Goal: Task Accomplishment & Management: Manage account settings

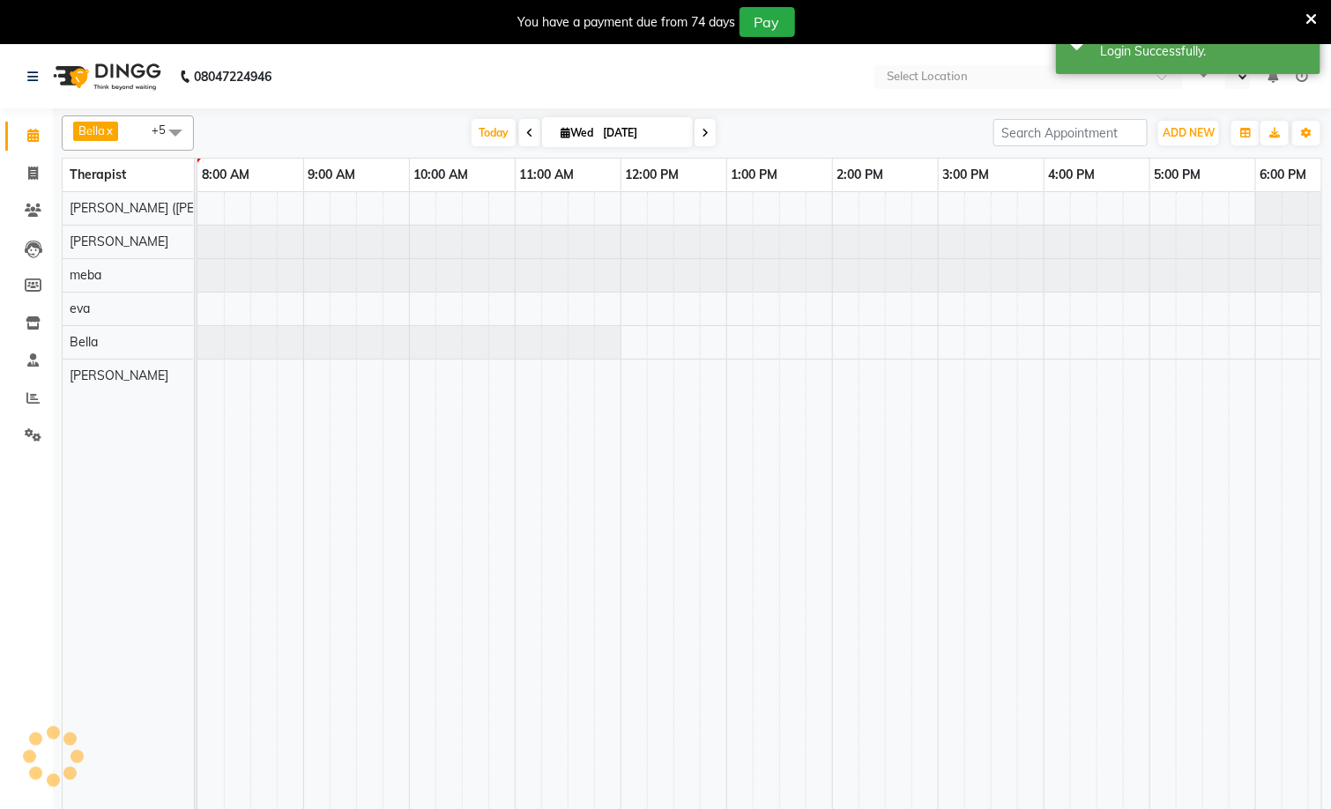
select select "en"
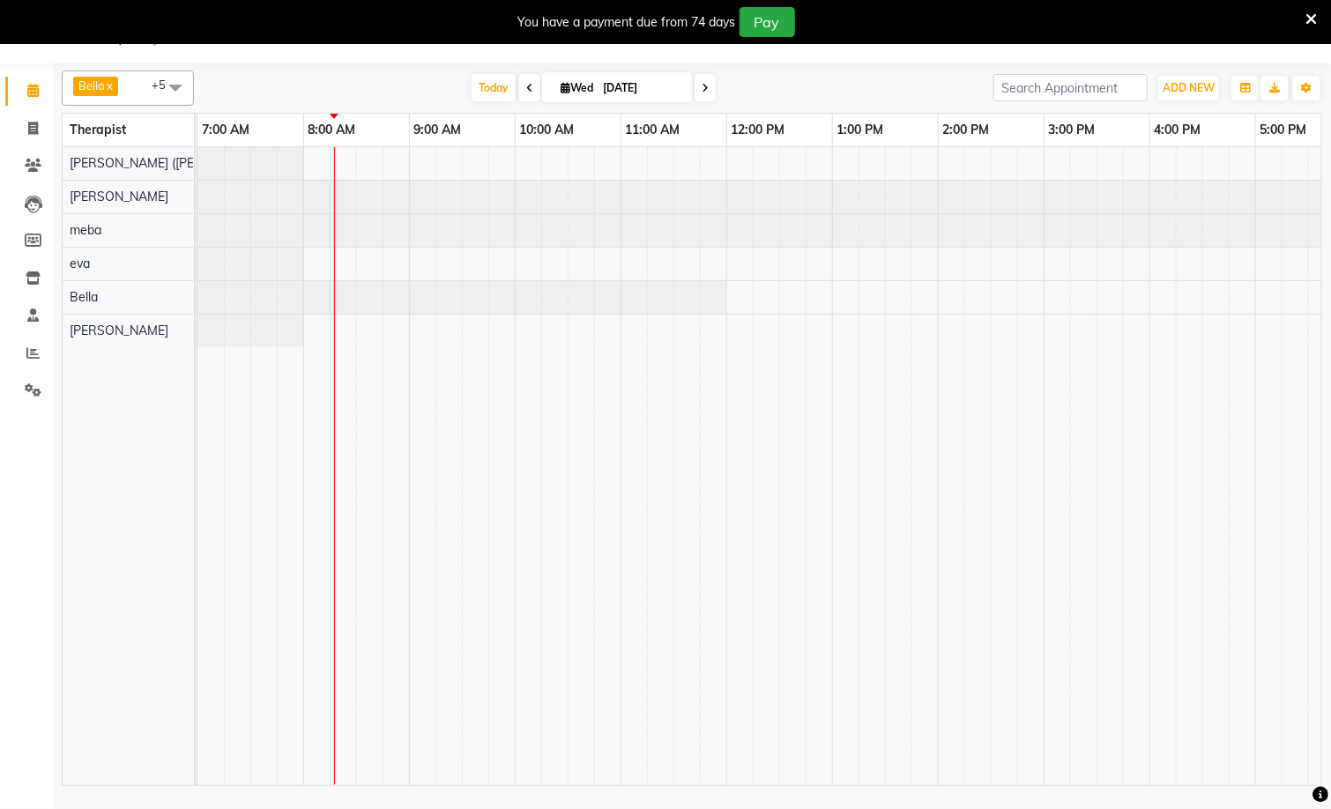
click at [362, 329] on div at bounding box center [1043, 466] width 1693 height 638
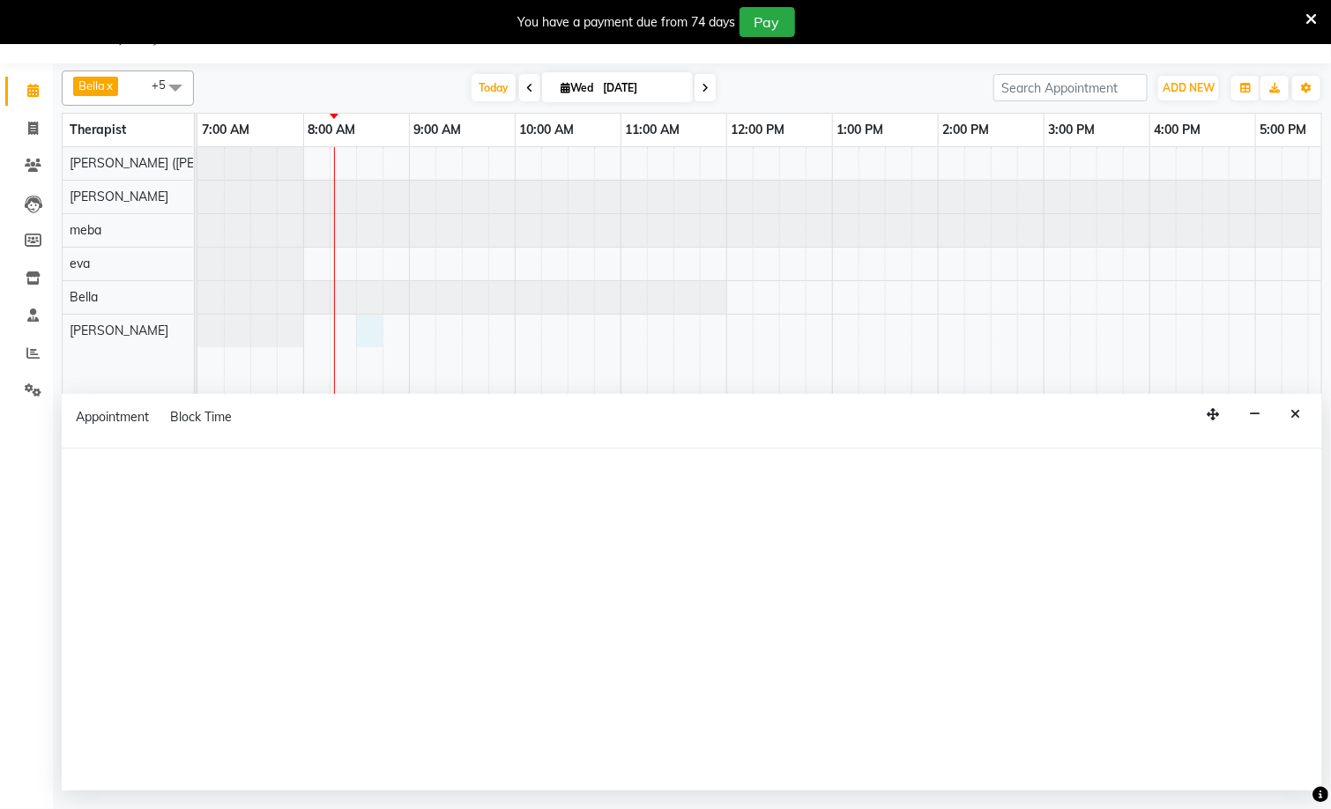
select select "83147"
select select "tentative"
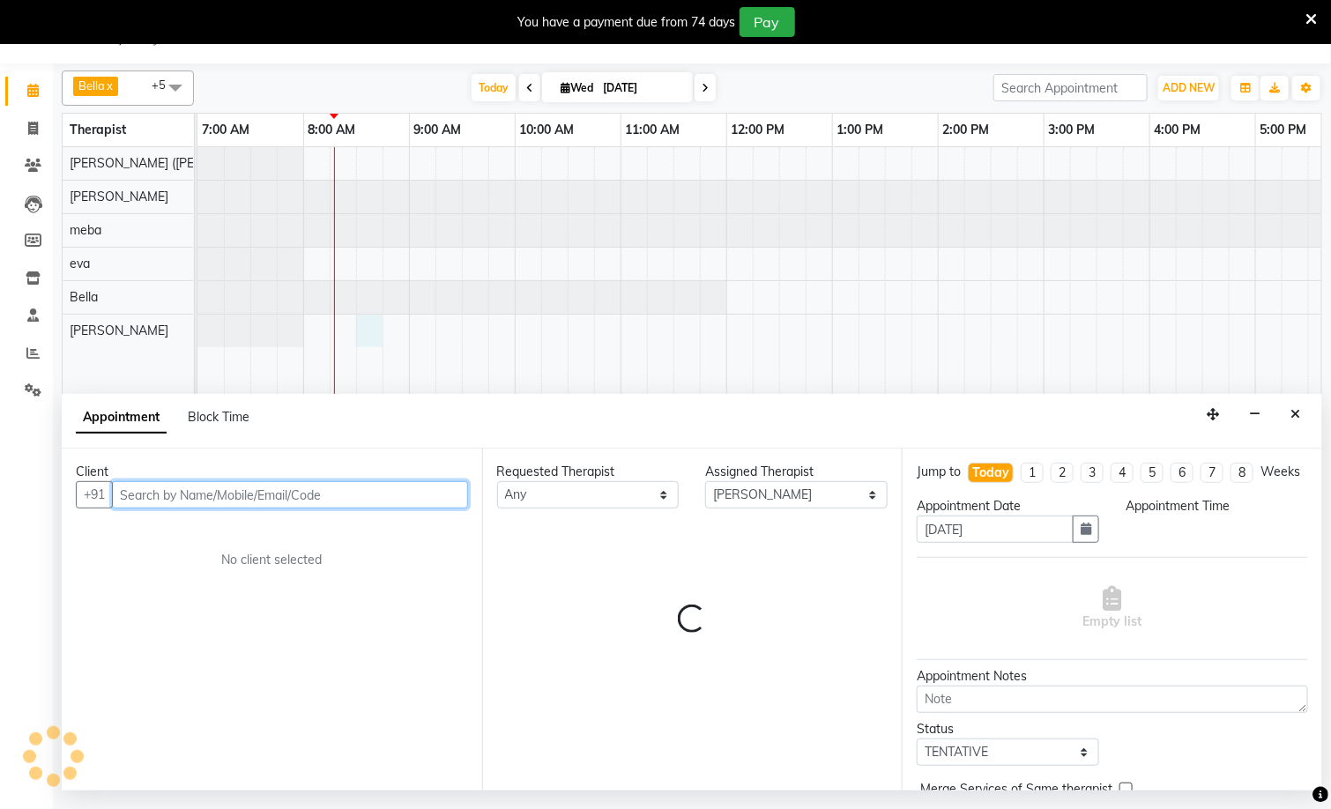
select select "510"
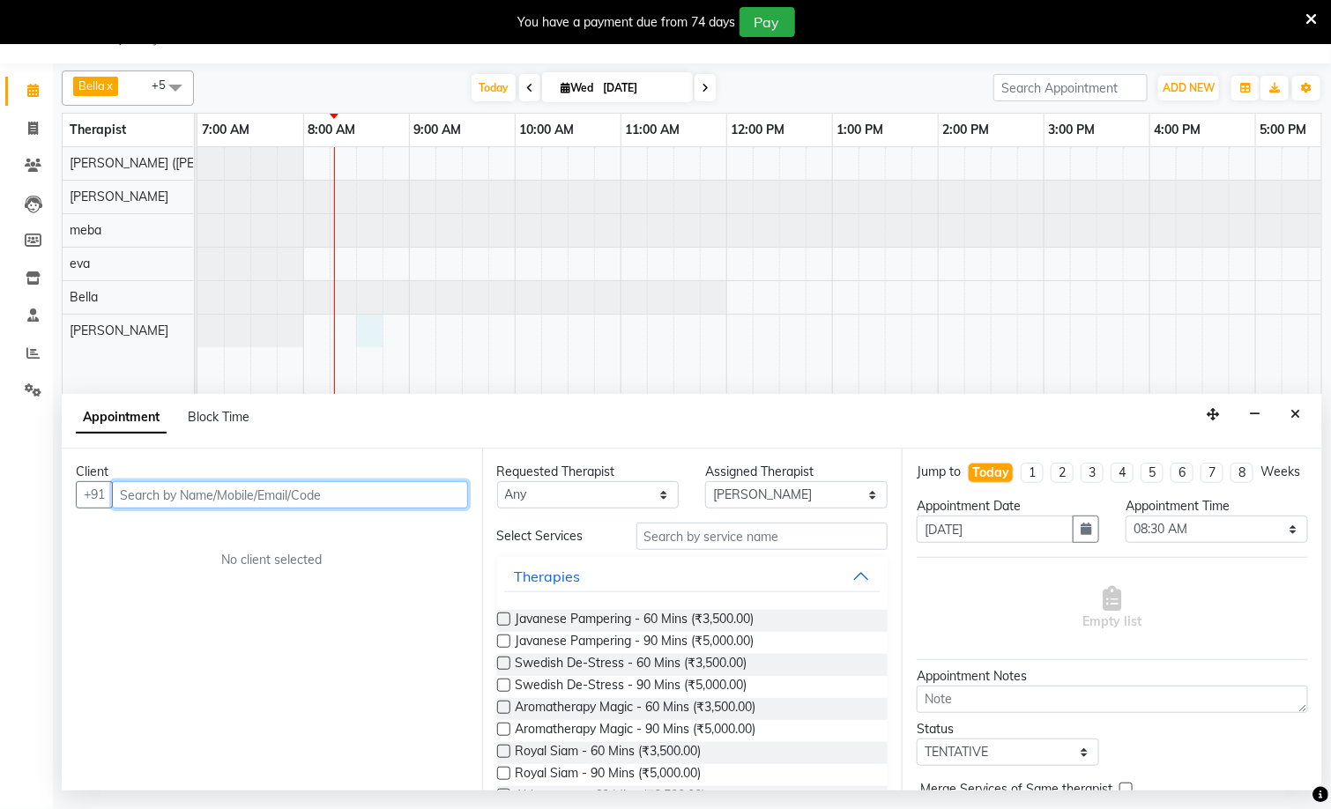
click at [227, 500] on input "text" at bounding box center [290, 494] width 356 height 27
type input "9490449447"
click at [464, 505] on button "Add Client" at bounding box center [431, 494] width 73 height 27
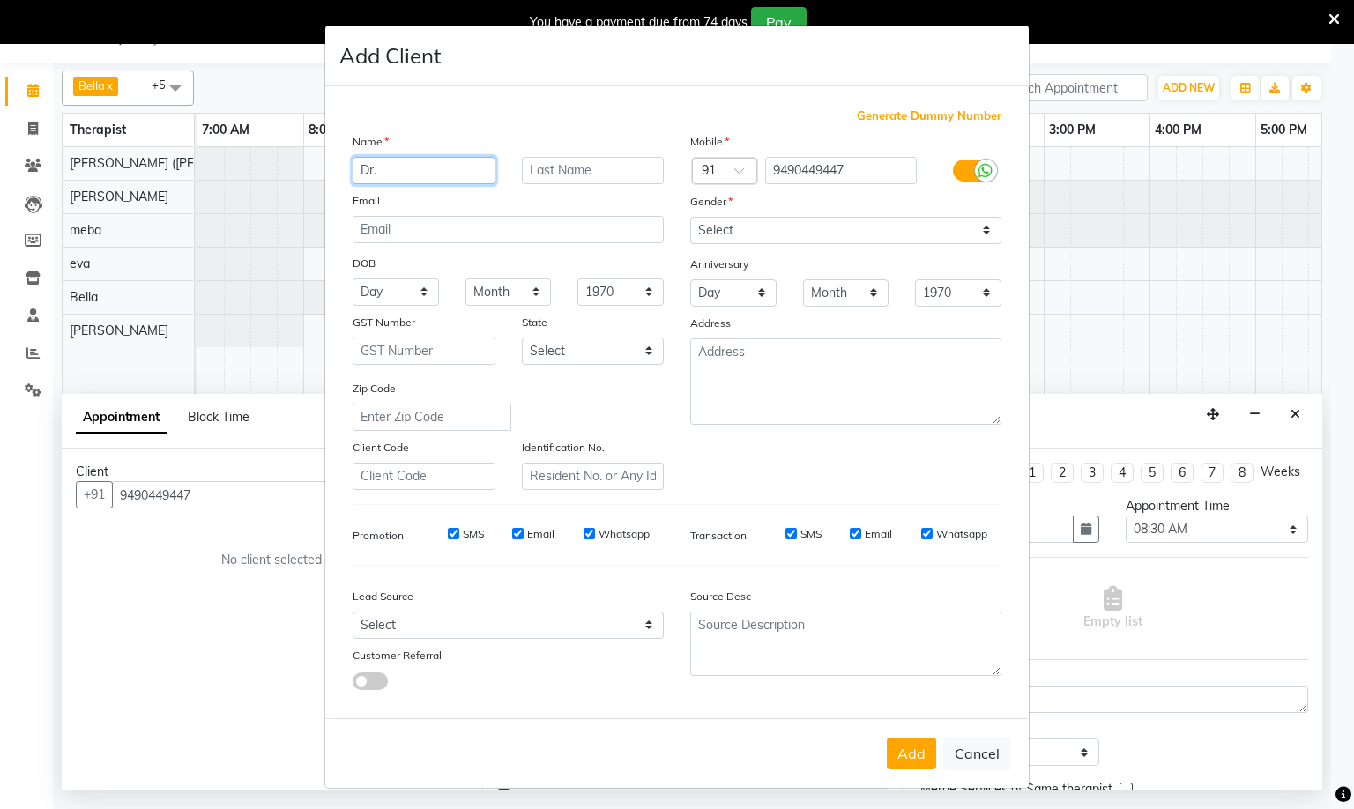
click at [453, 177] on input "Dr." at bounding box center [424, 170] width 143 height 27
click at [429, 173] on input "Dr." at bounding box center [424, 170] width 143 height 27
type input "Dr.Uma"
drag, startPoint x: 772, startPoint y: 236, endPoint x: 775, endPoint y: 198, distance: 38.0
click at [772, 234] on select "Select [DEMOGRAPHIC_DATA] [DEMOGRAPHIC_DATA] Other Prefer Not To Say" at bounding box center [845, 230] width 311 height 27
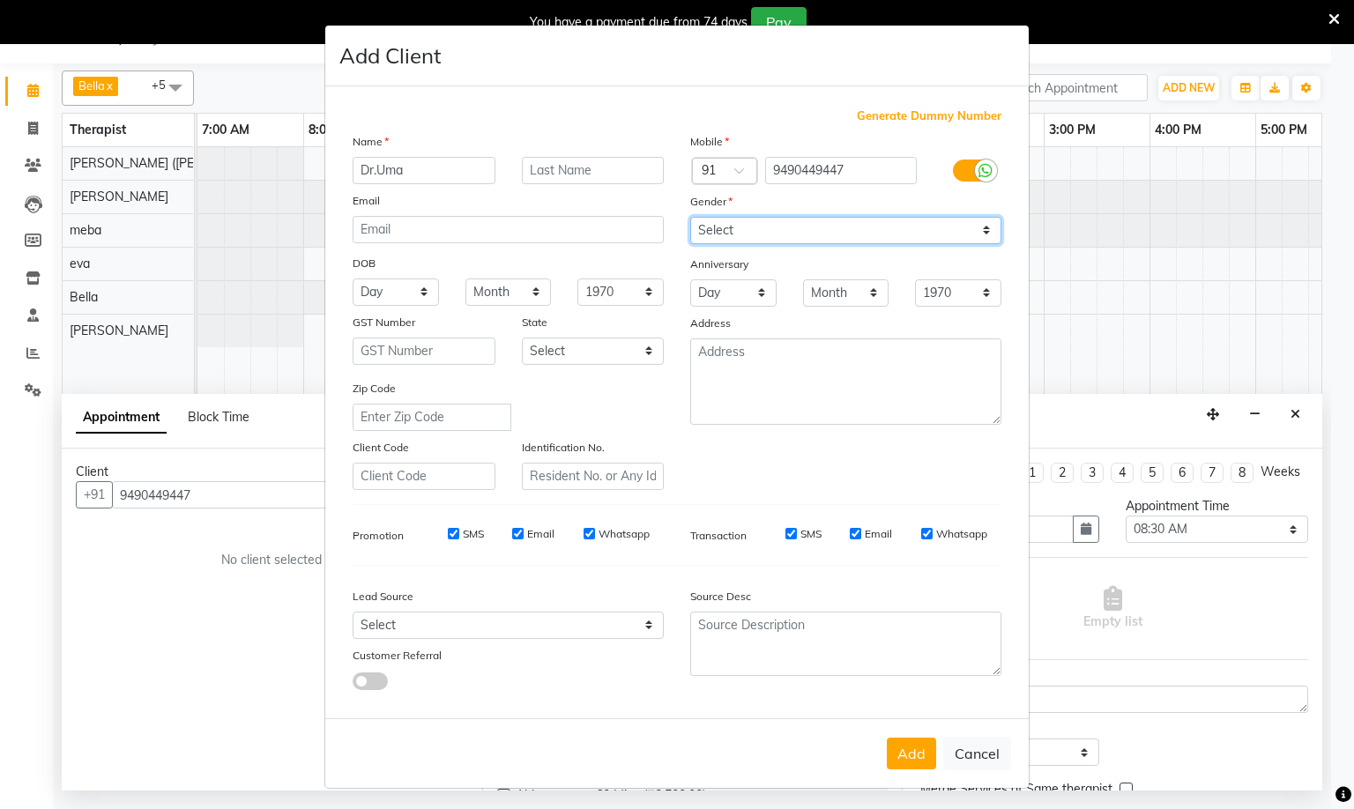
select select "[DEMOGRAPHIC_DATA]"
click at [690, 217] on select "Select [DEMOGRAPHIC_DATA] [DEMOGRAPHIC_DATA] Other Prefer Not To Say" at bounding box center [845, 230] width 311 height 27
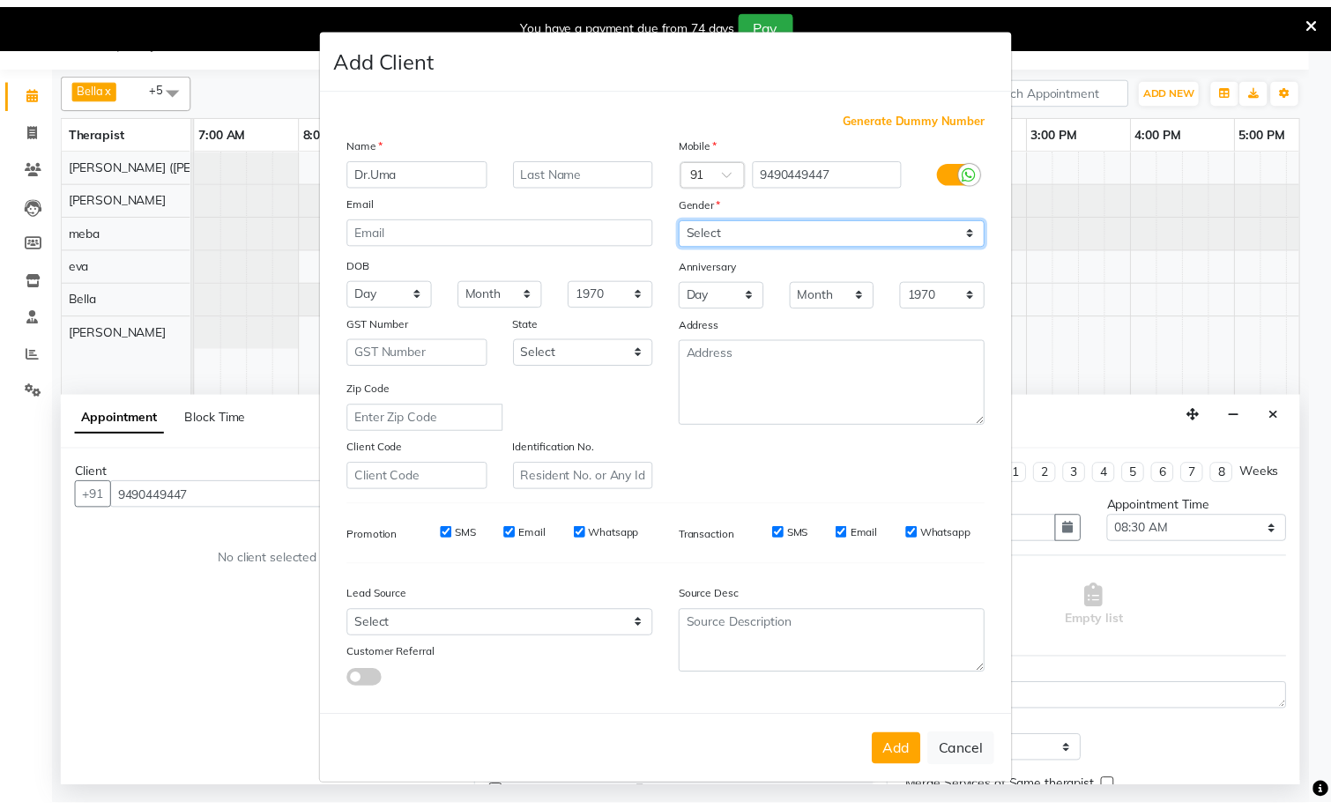
scroll to position [3, 0]
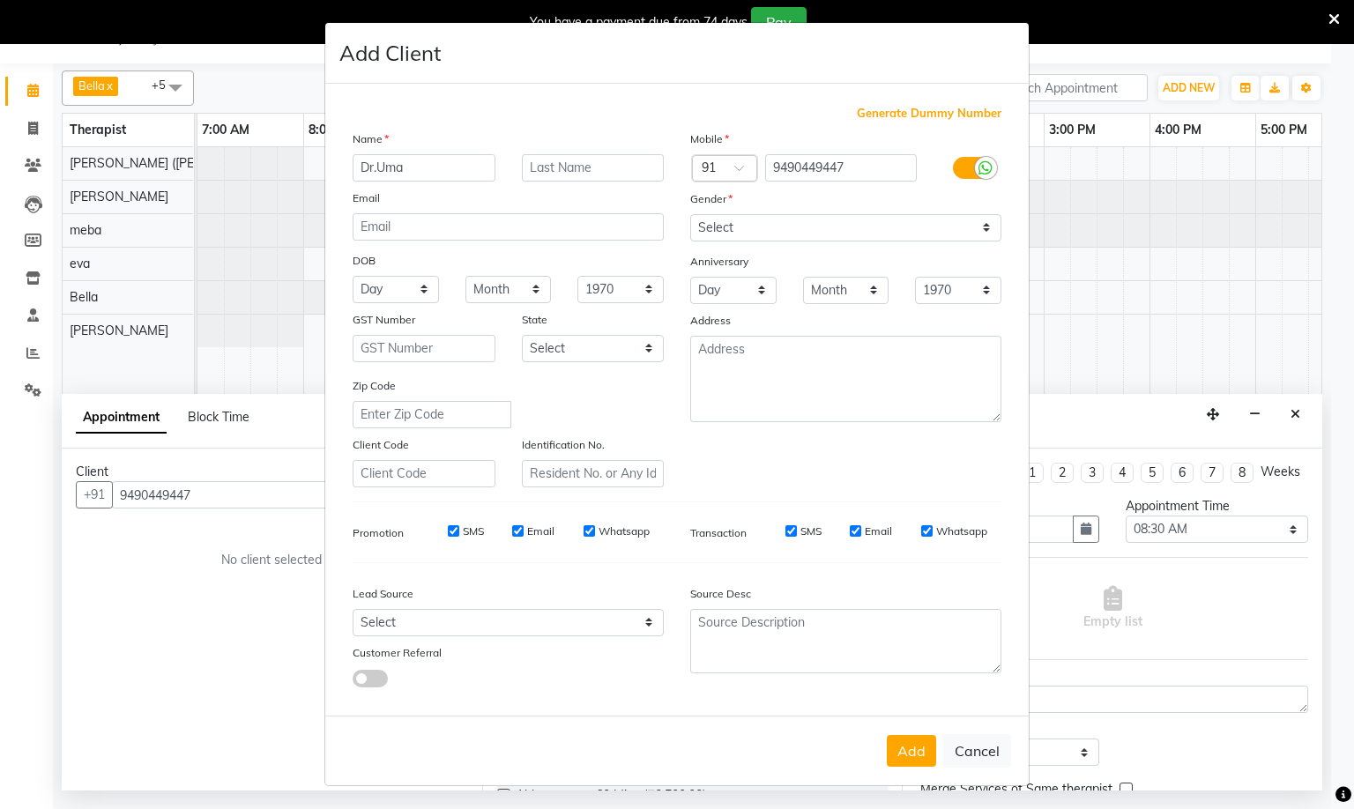
drag, startPoint x: 900, startPoint y: 747, endPoint x: 900, endPoint y: 756, distance: 9.7
click at [900, 756] on button "Add" at bounding box center [911, 751] width 49 height 32
select select
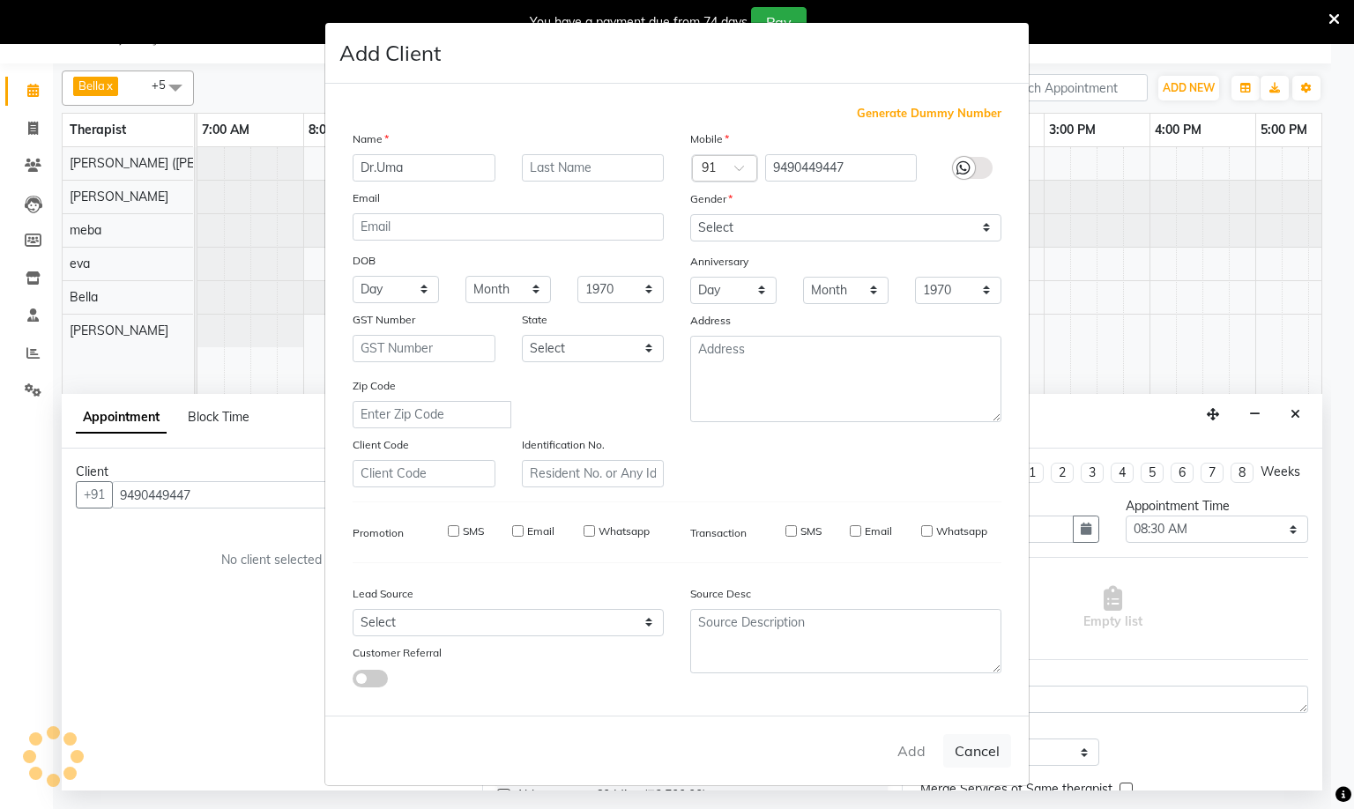
select select
checkbox input "false"
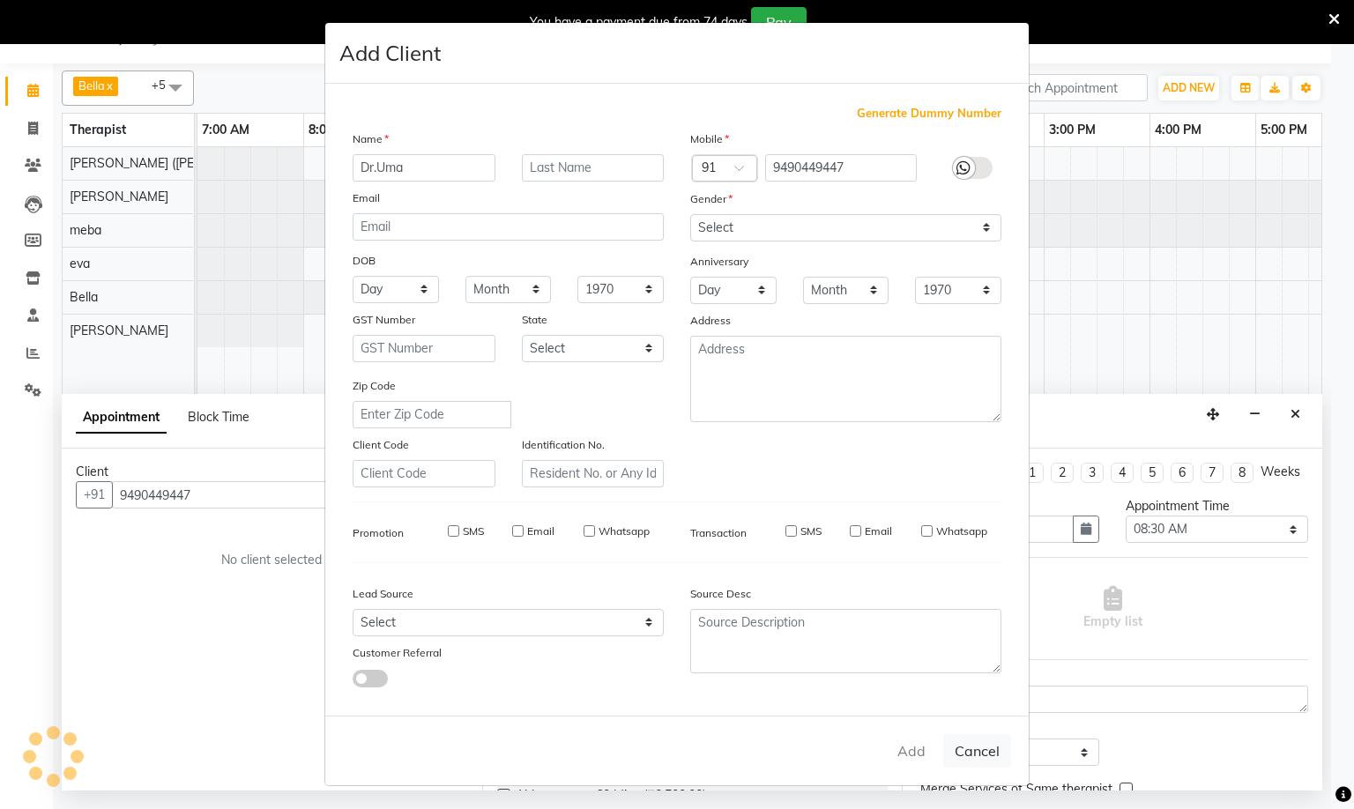
checkbox input "false"
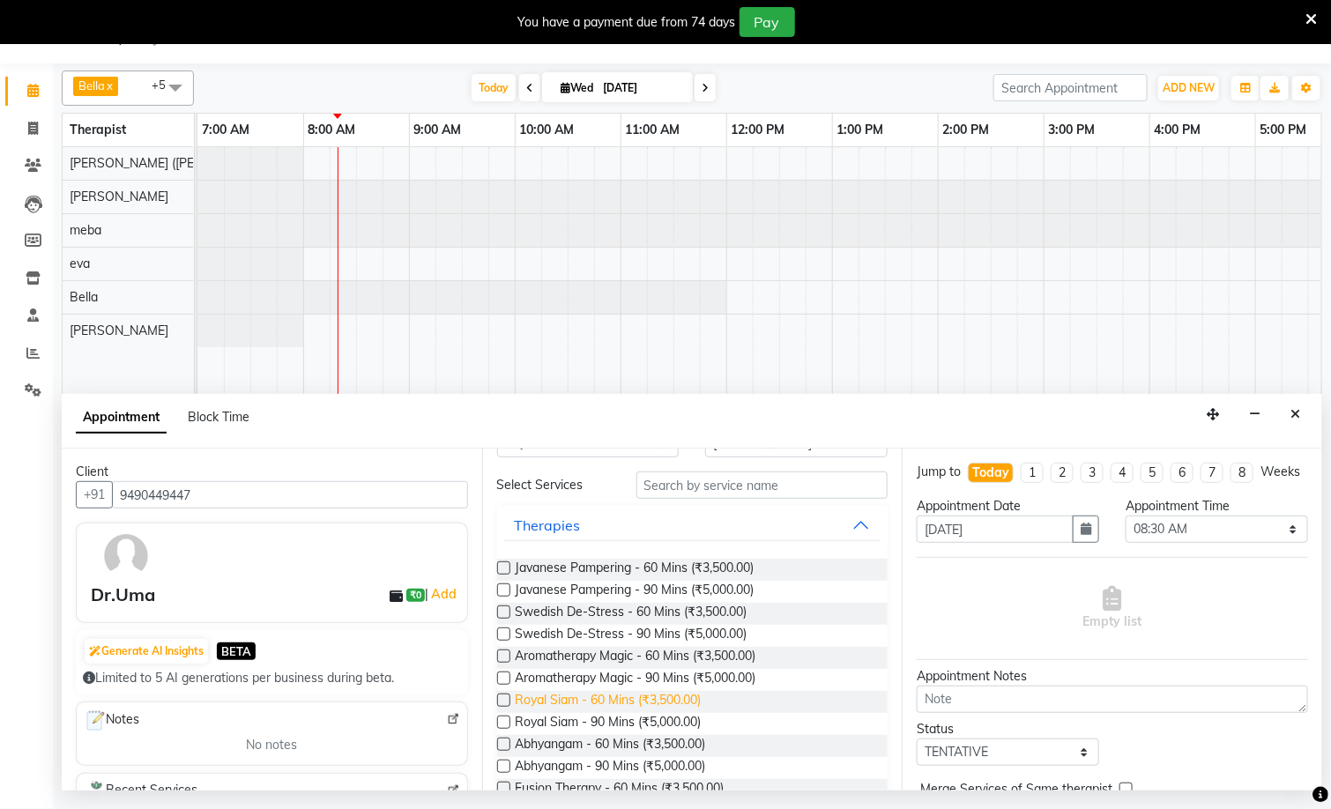
scroll to position [132, 0]
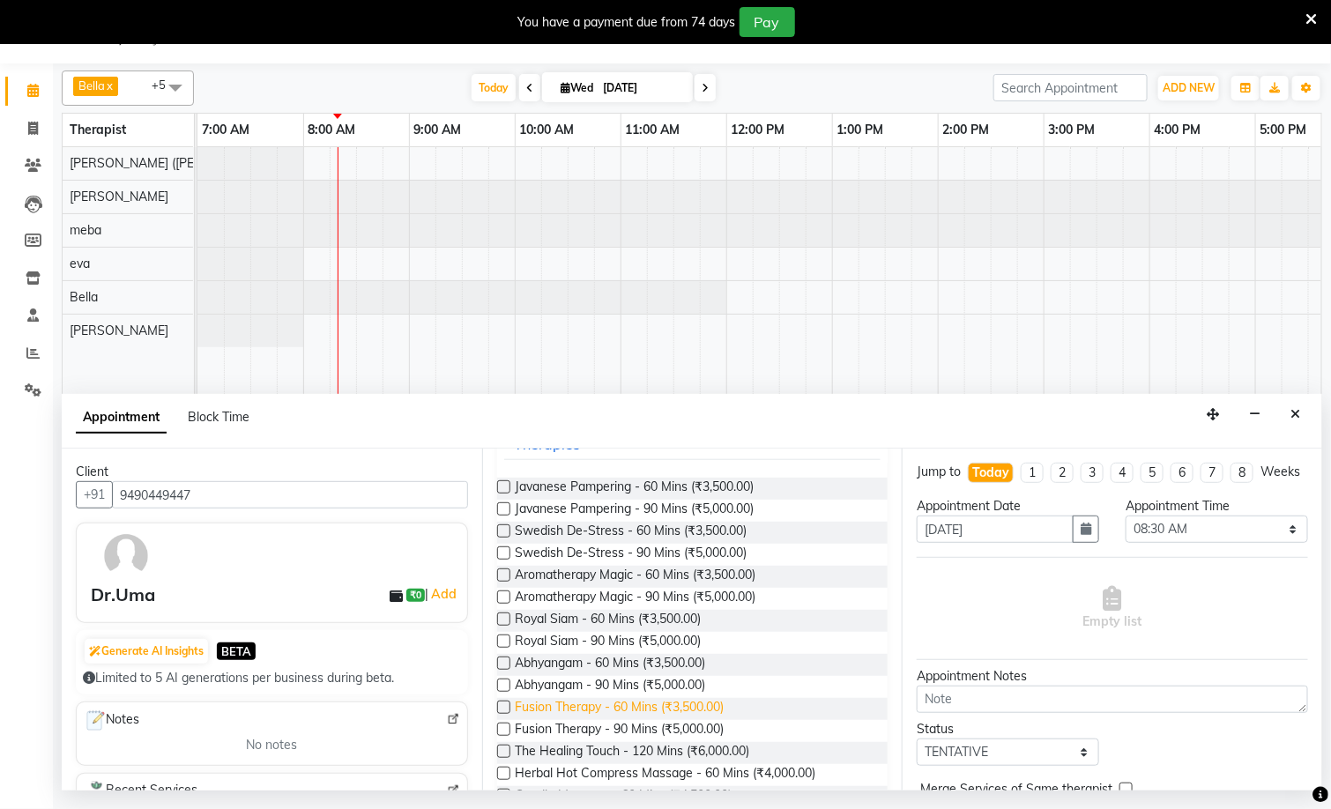
click at [625, 715] on span "Fusion Therapy - 60 Mins (₹3,500.00)" at bounding box center [620, 709] width 209 height 22
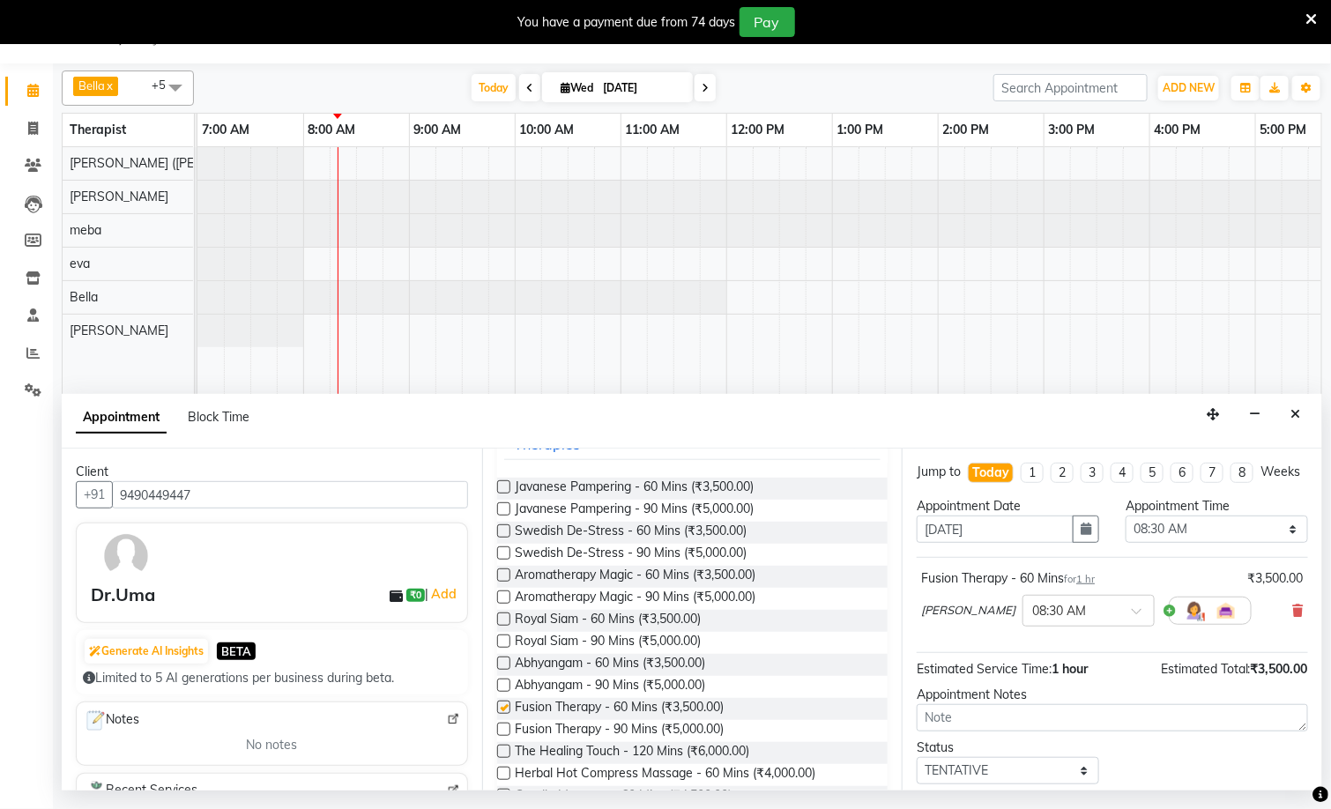
checkbox input "false"
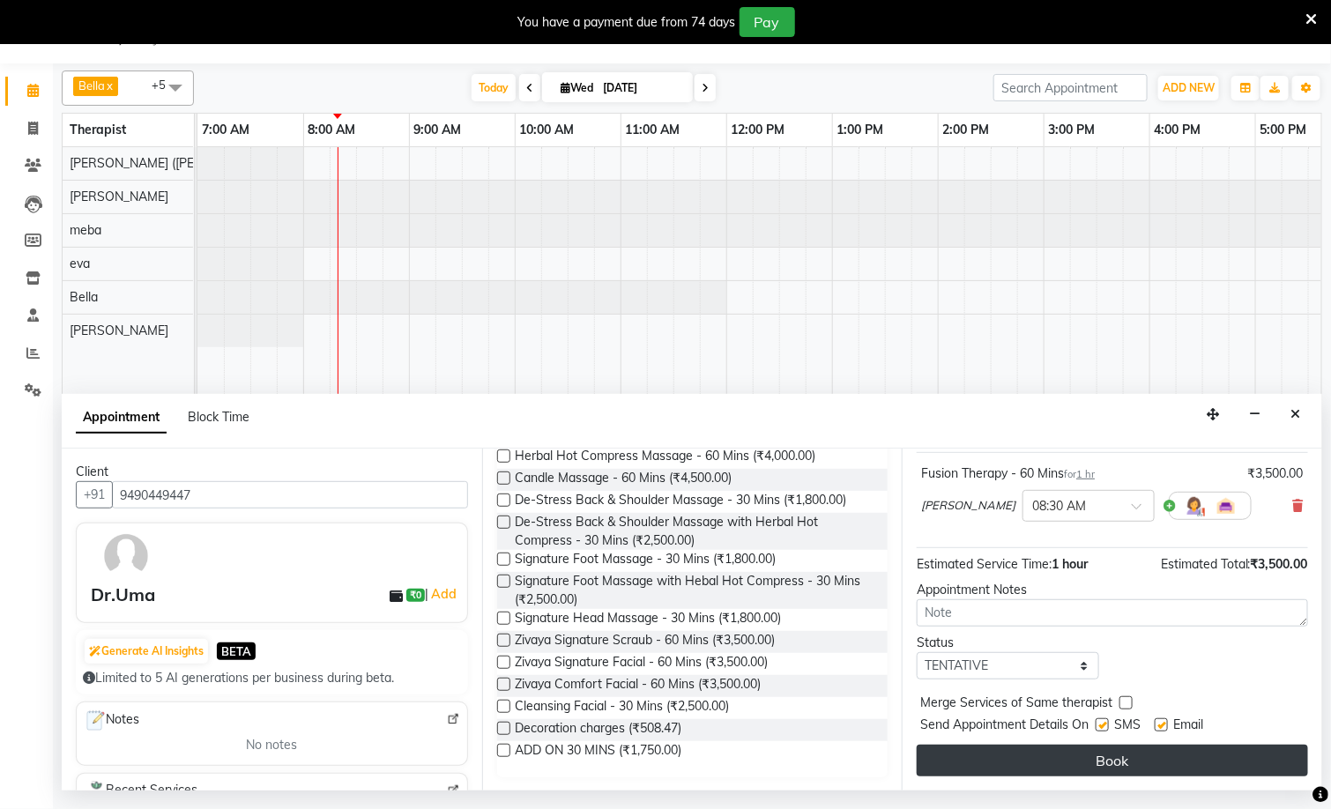
scroll to position [124, 0]
click at [1031, 768] on button "Book" at bounding box center [1112, 761] width 391 height 32
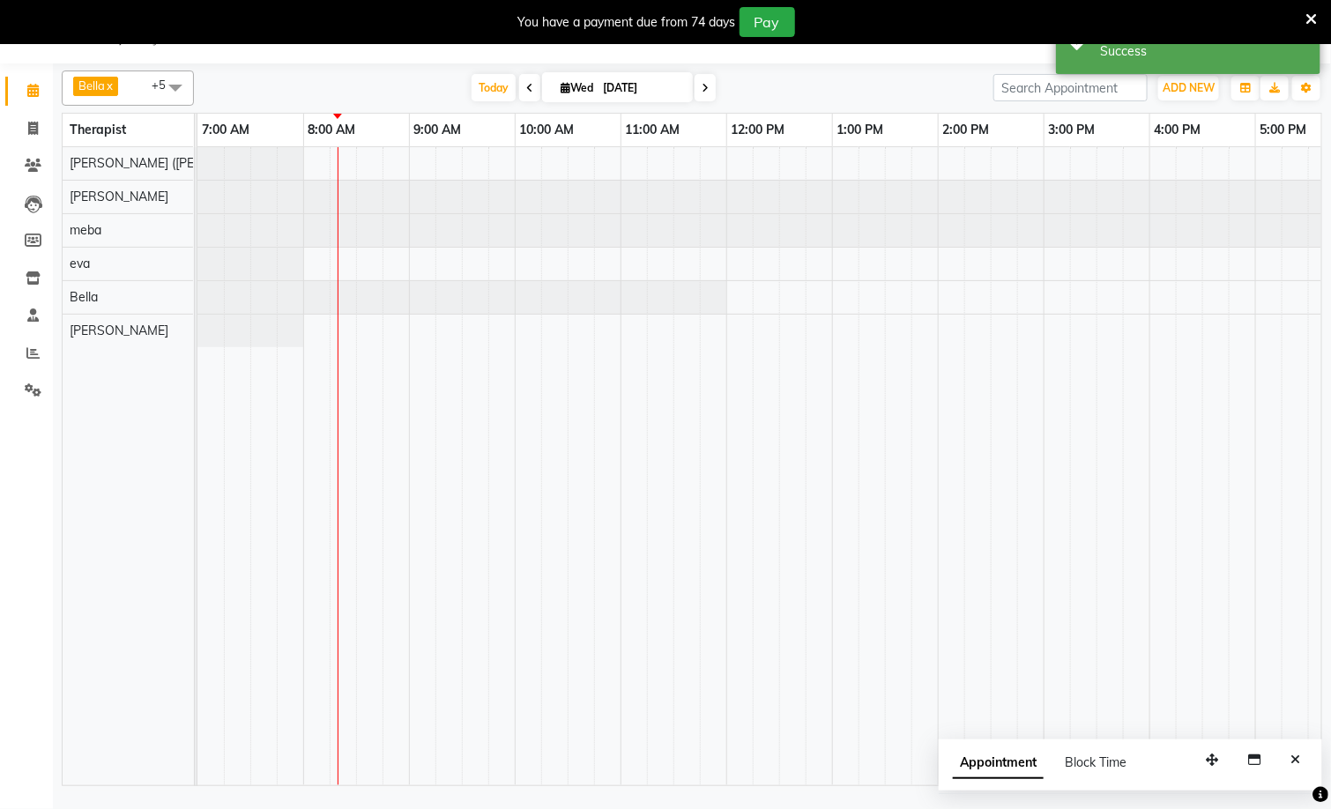
scroll to position [0, 0]
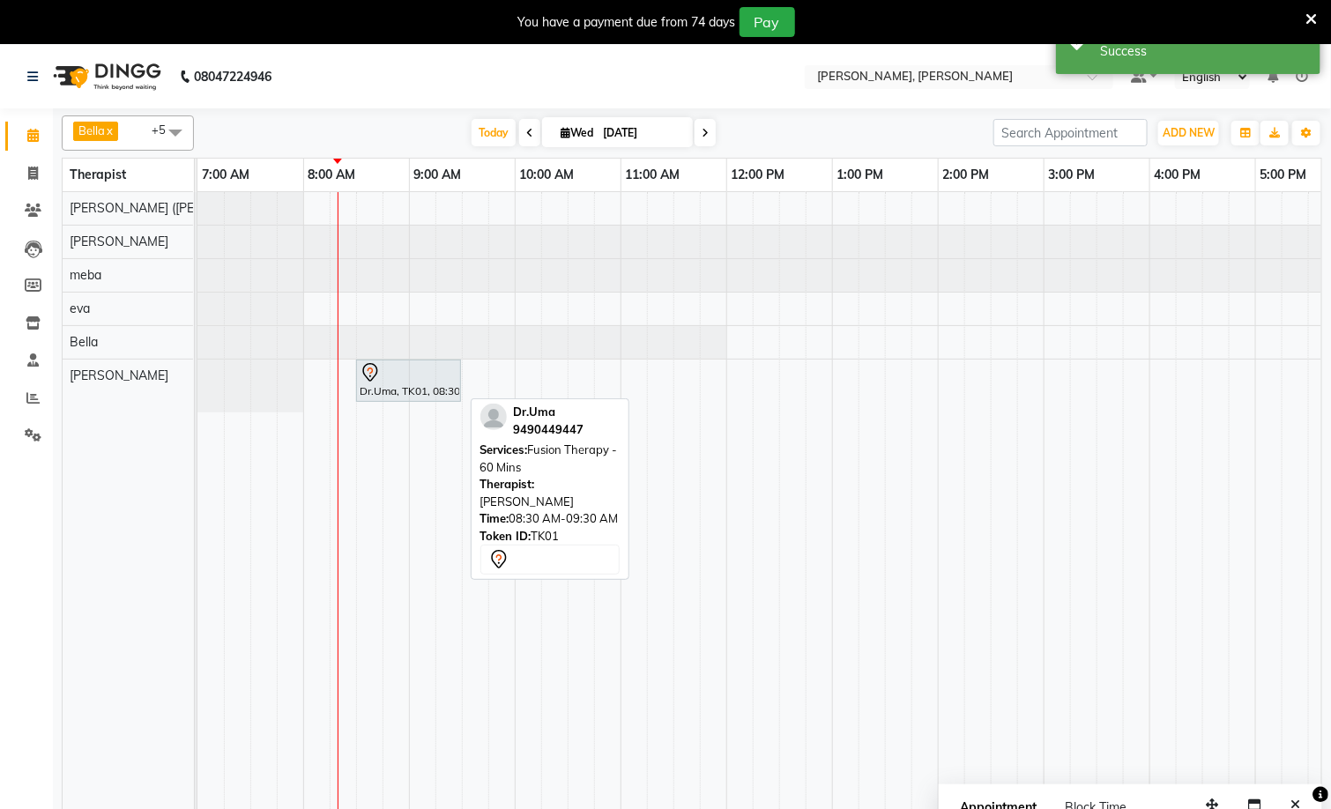
click at [429, 383] on div at bounding box center [409, 372] width 98 height 21
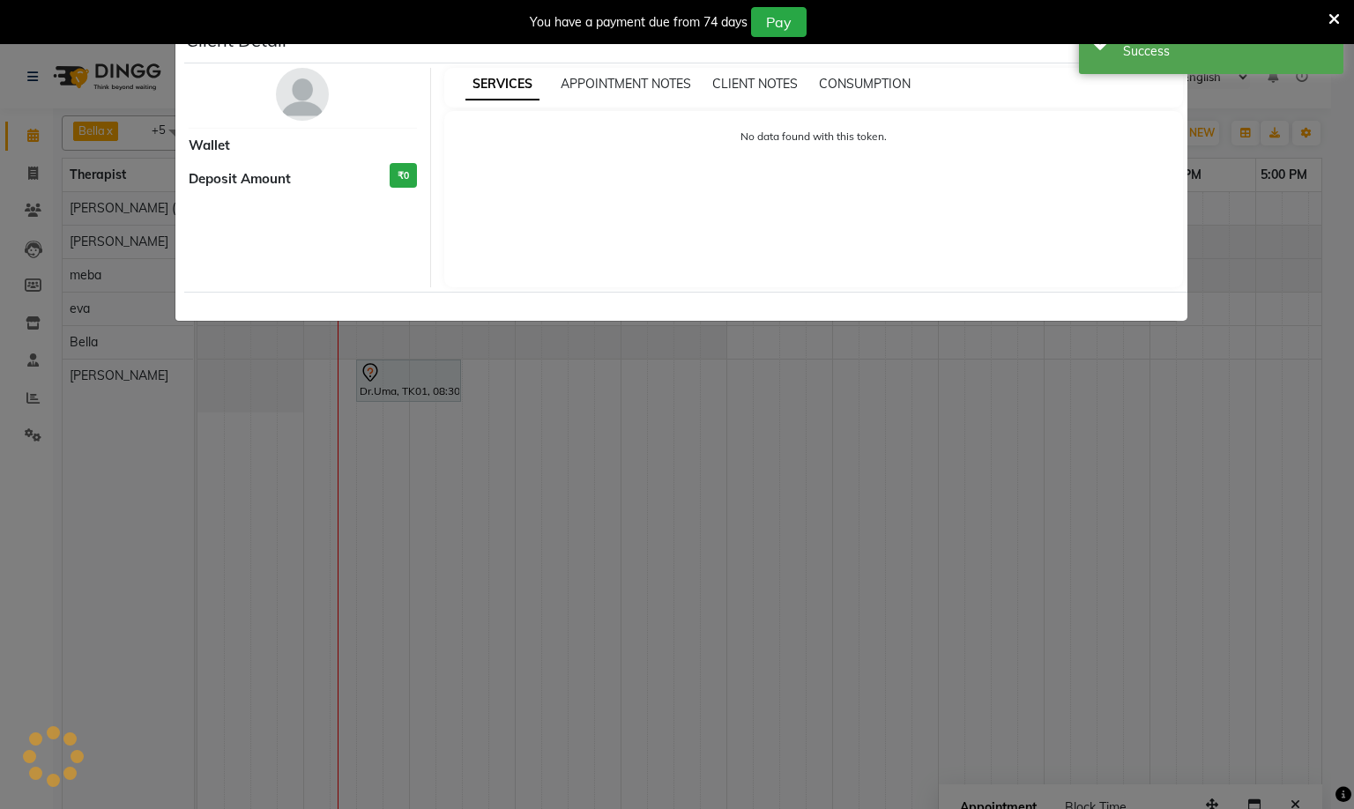
select select "7"
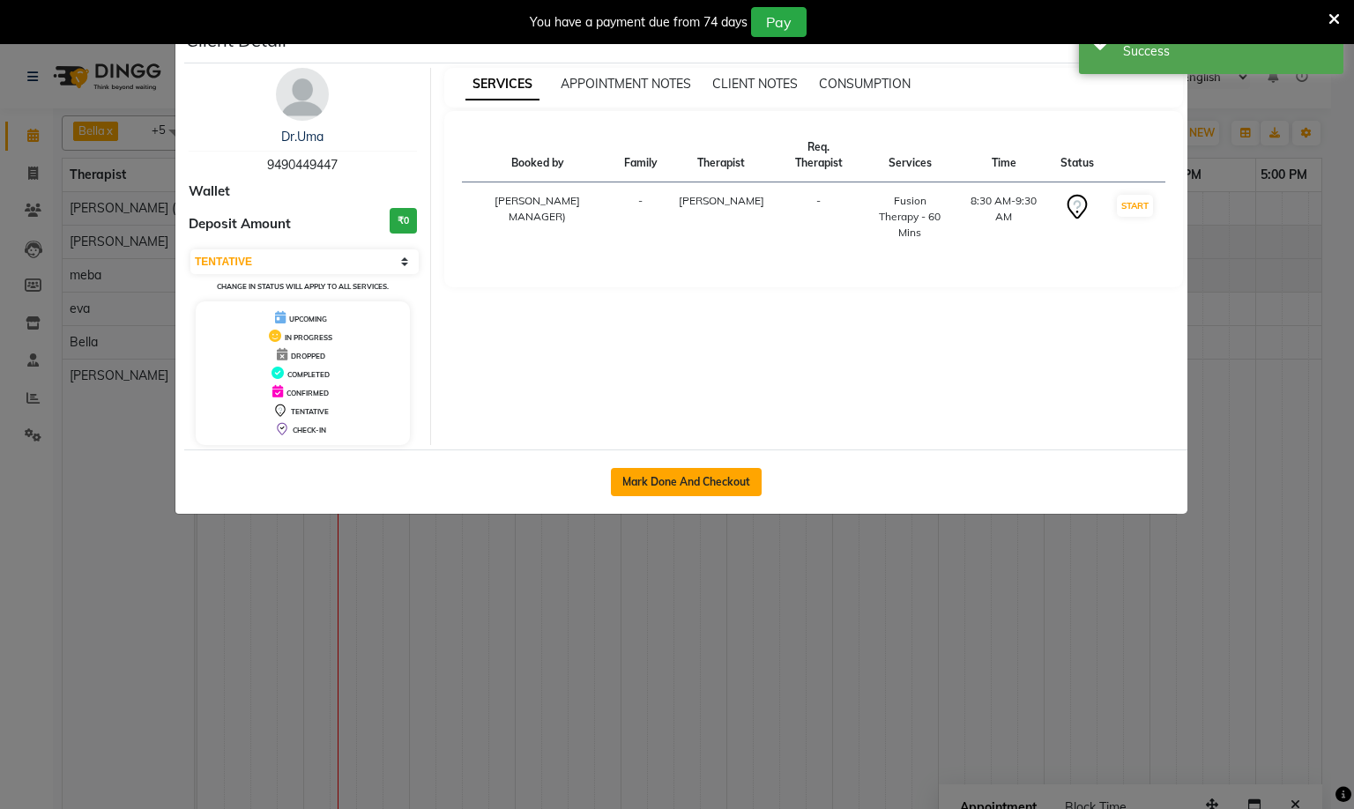
click at [667, 485] on button "Mark Done And Checkout" at bounding box center [686, 482] width 151 height 28
select select "service"
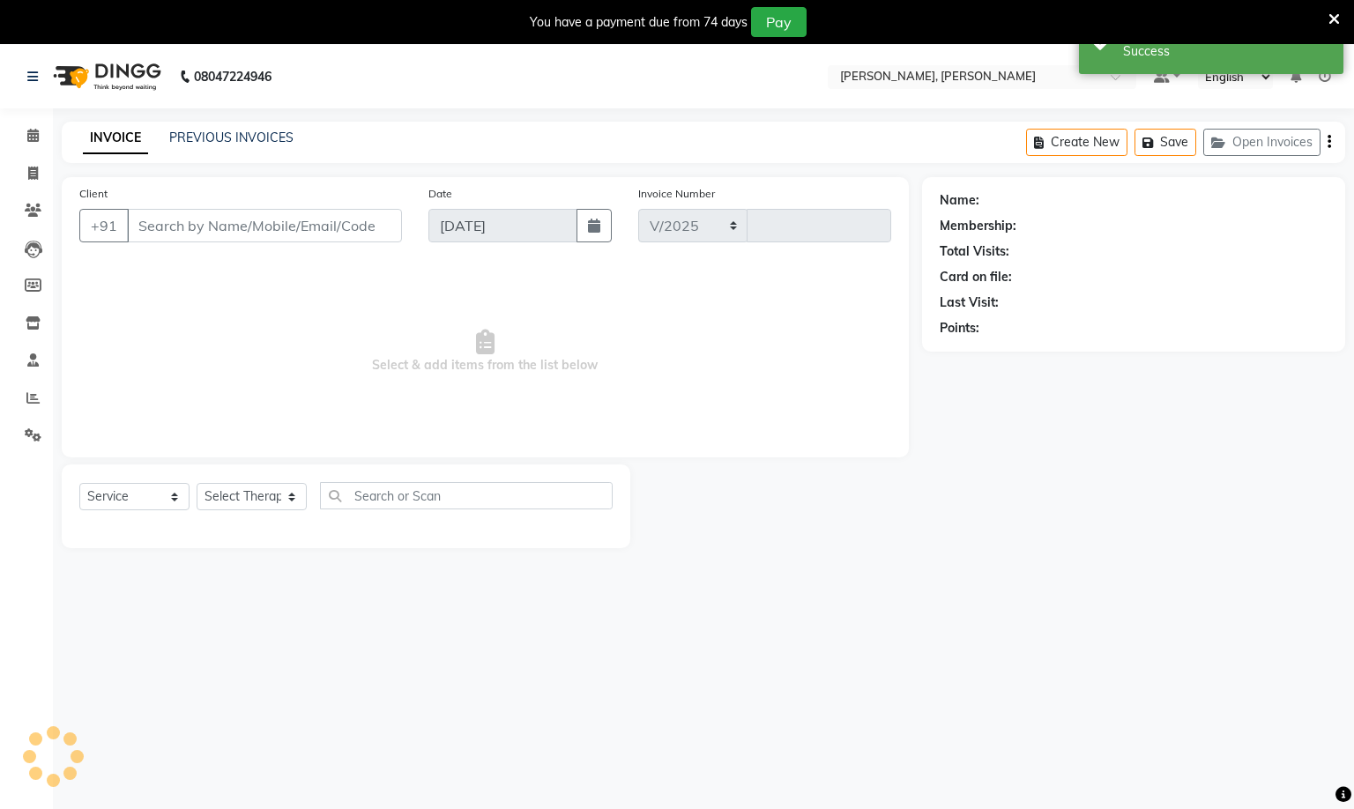
select select "6399"
type input "1296"
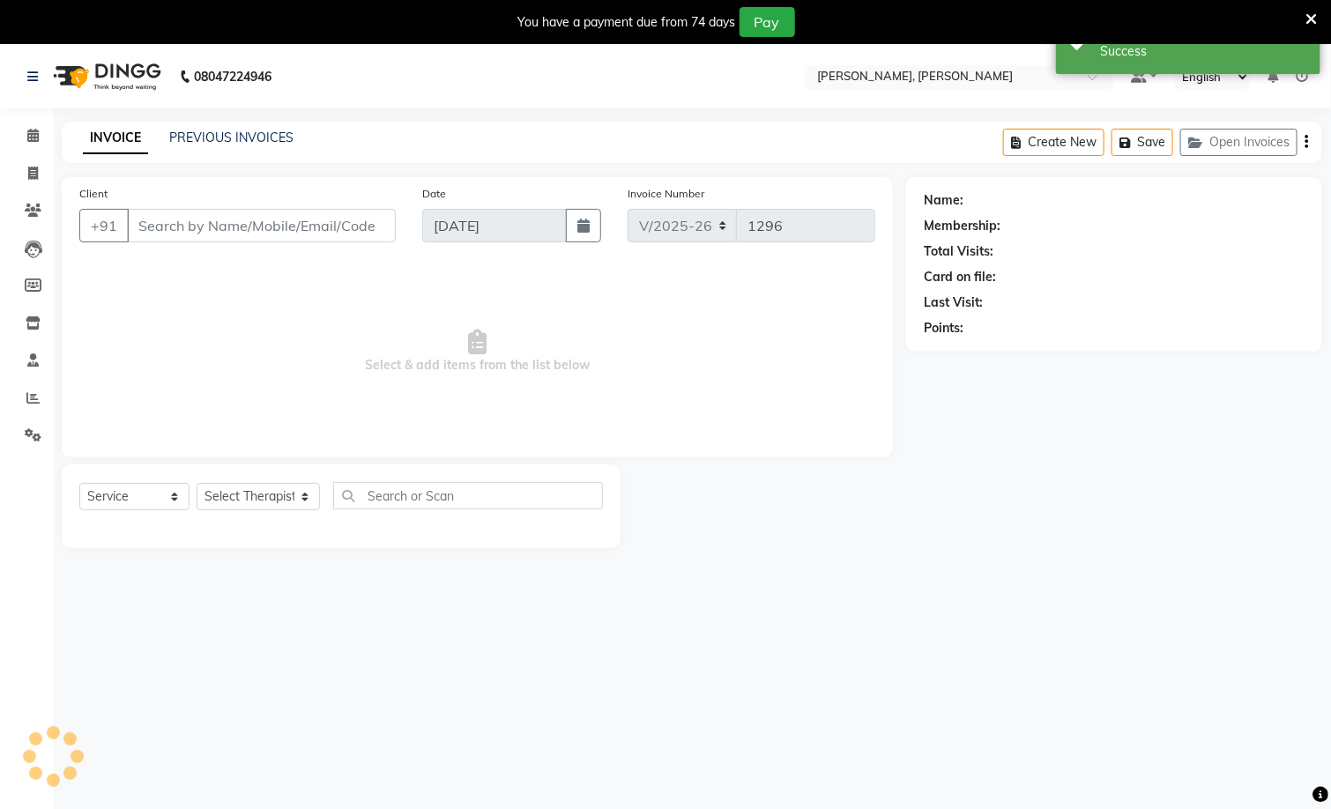
type input "9490449447"
select select "83147"
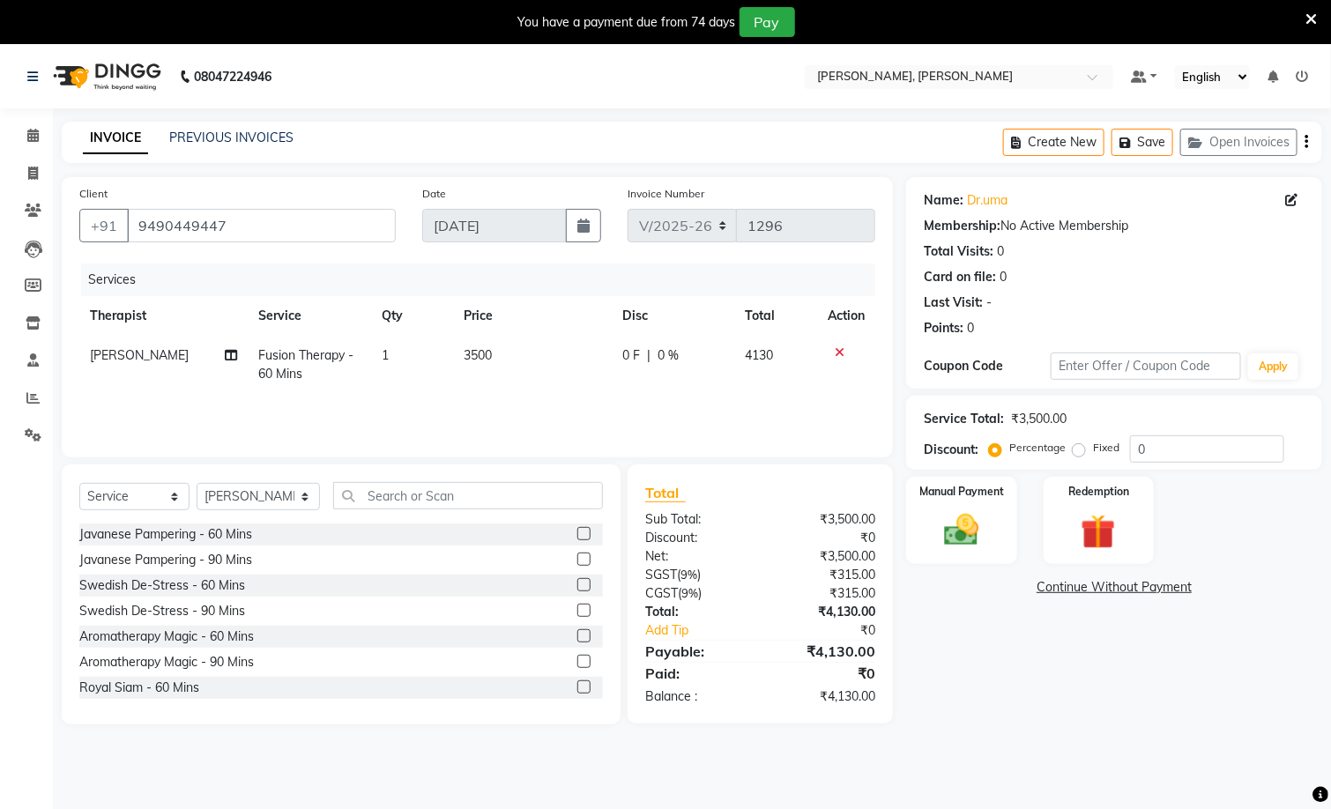
click at [270, 363] on td "Fusion Therapy - 60 Mins" at bounding box center [309, 365] width 123 height 58
select select "83147"
click at [378, 358] on span at bounding box center [378, 362] width 35 height 33
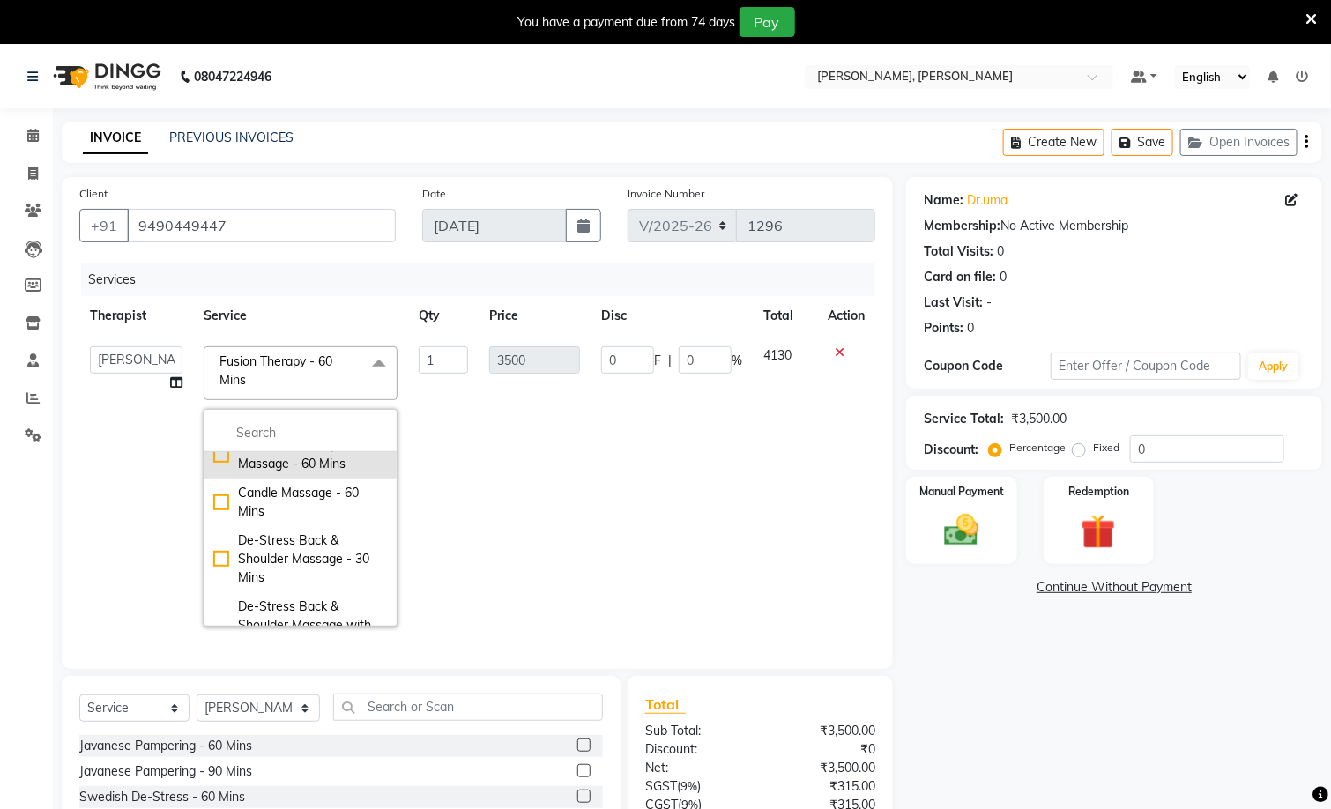
scroll to position [397, 0]
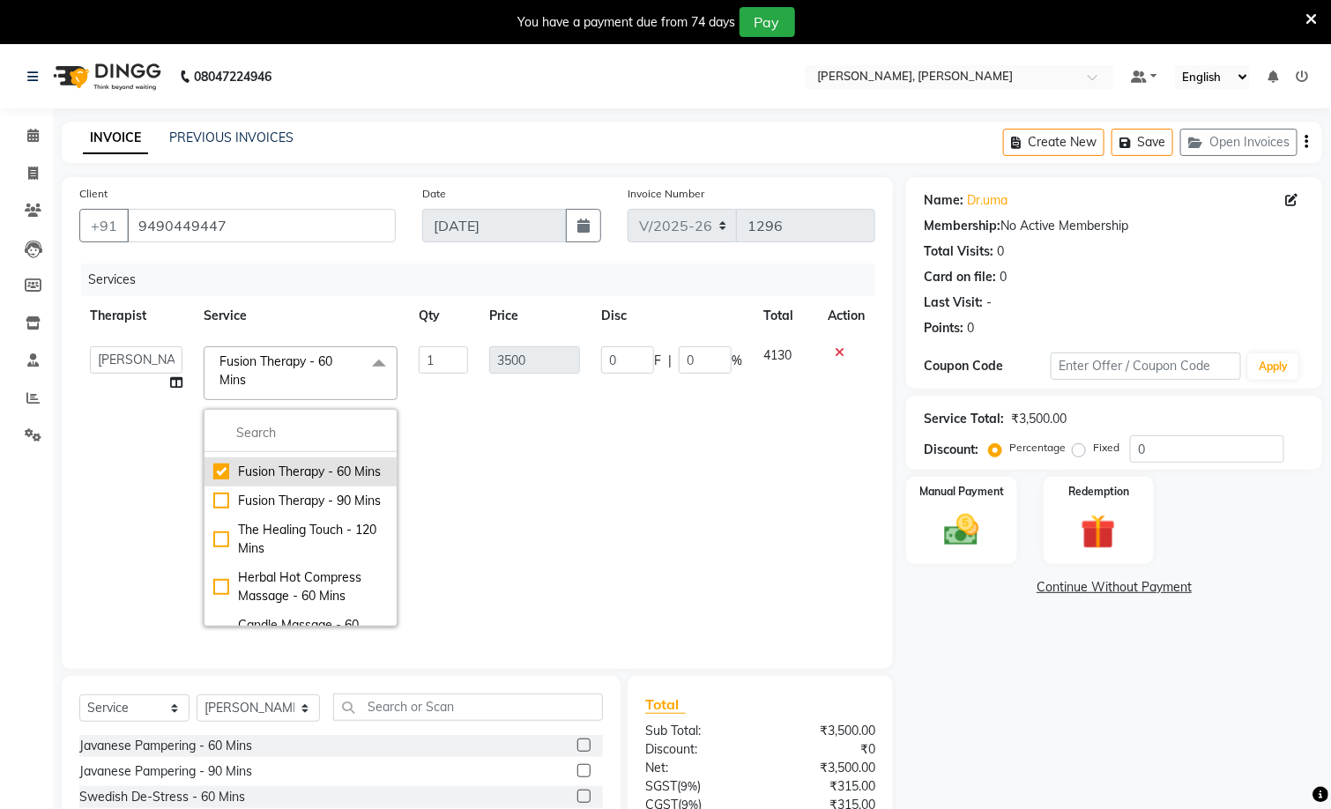
click at [205, 487] on li "Fusion Therapy - 60 Mins" at bounding box center [301, 472] width 192 height 29
checkbox input "false"
type input "0"
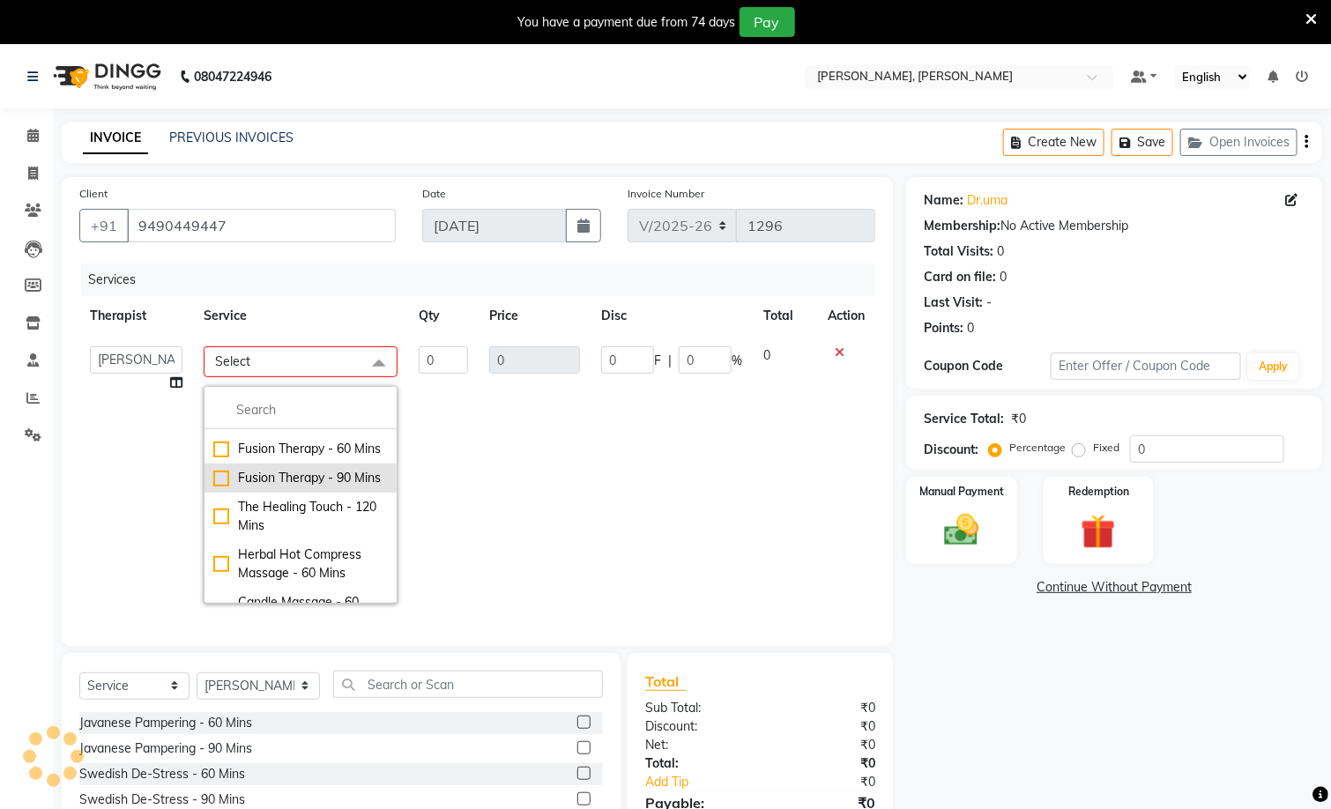
click at [213, 488] on div "Fusion Therapy - 90 Mins" at bounding box center [300, 478] width 175 height 19
checkbox input "true"
type input "1"
type input "5000"
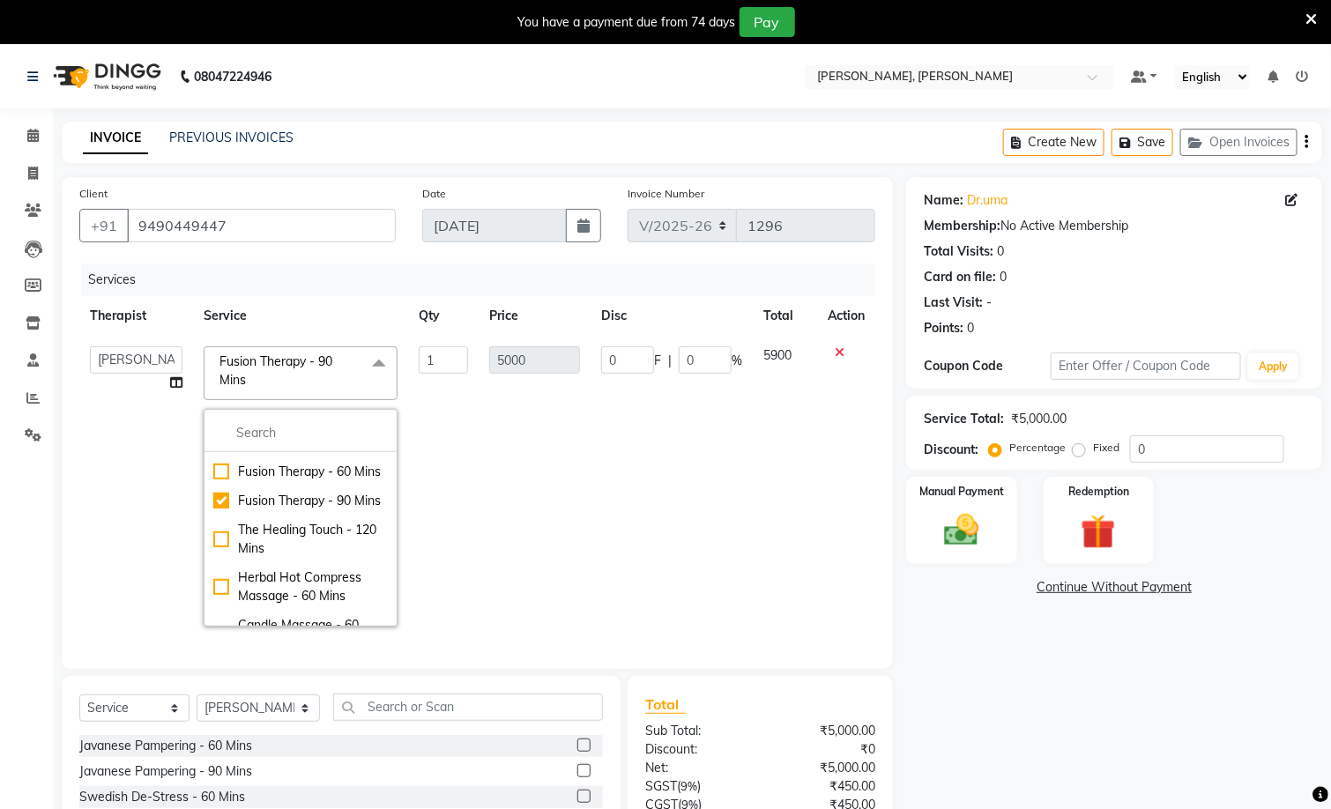
click at [1027, 646] on div "Name: Dr.uma Membership: No Active Membership Total Visits: 0 Card on file: 0 L…" at bounding box center [1120, 556] width 429 height 759
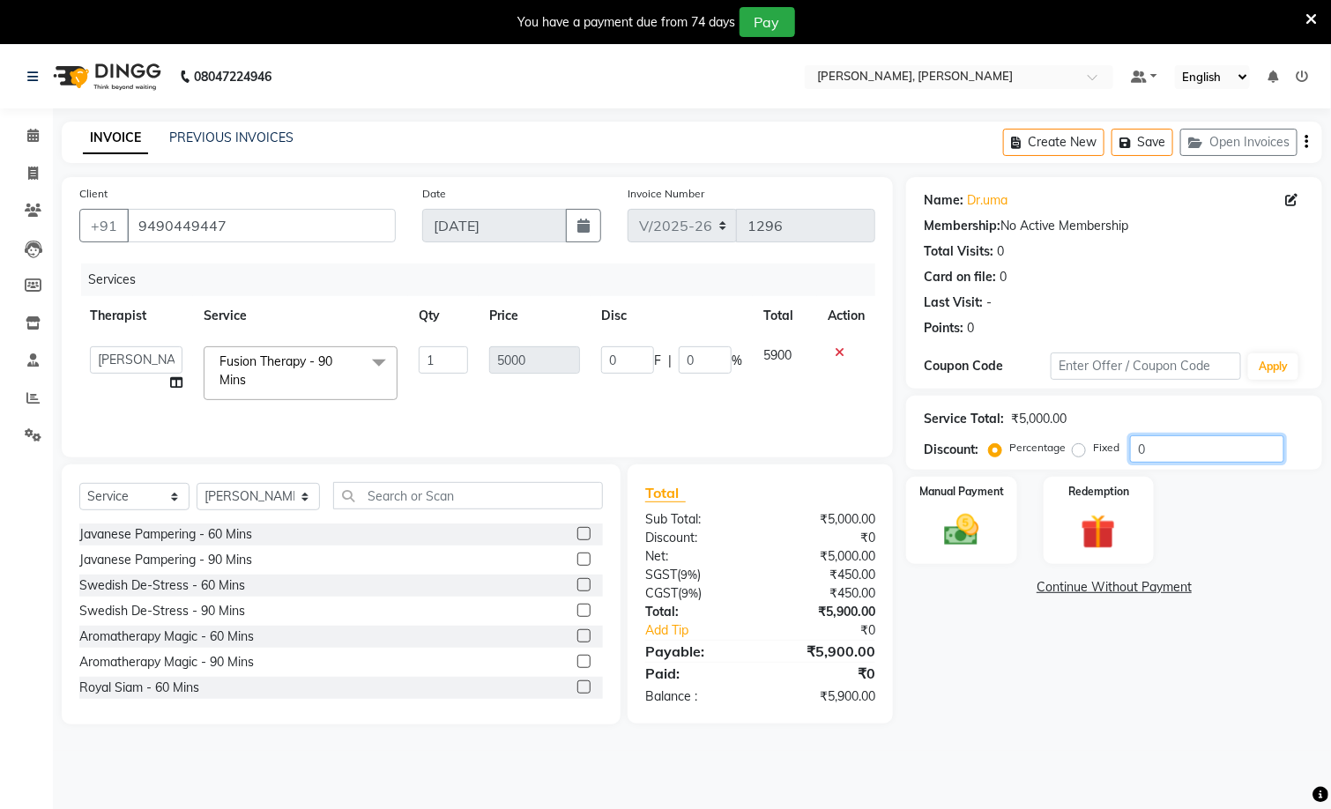
drag, startPoint x: 1162, startPoint y: 443, endPoint x: 1032, endPoint y: 493, distance: 139.0
click at [1059, 482] on div "Name: Dr.uma Membership: No Active Membership Total Visits: 0 Card on file: 0 L…" at bounding box center [1120, 450] width 429 height 547
click at [971, 550] on img at bounding box center [962, 530] width 59 height 41
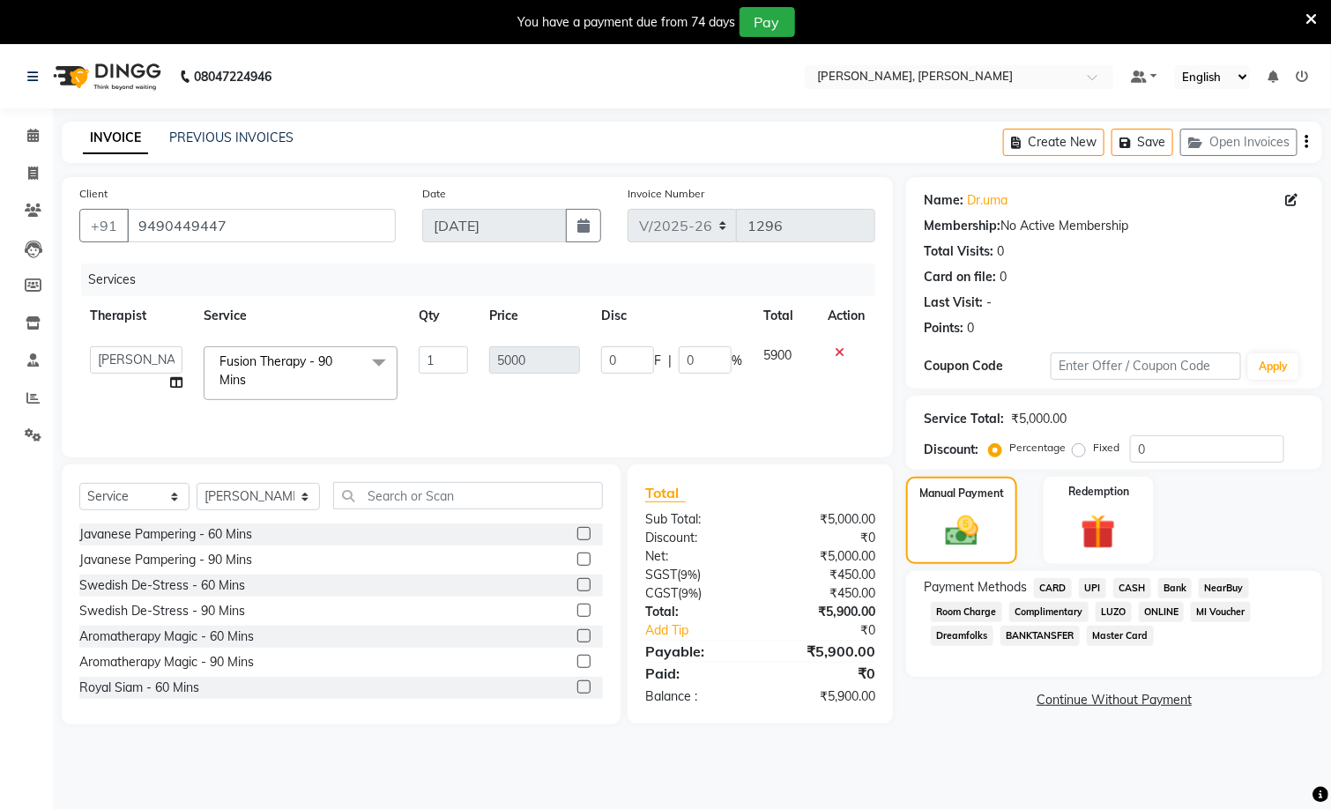
click at [1029, 595] on div "CARD" at bounding box center [1049, 590] width 45 height 24
click at [1050, 587] on span "CARD" at bounding box center [1053, 588] width 38 height 20
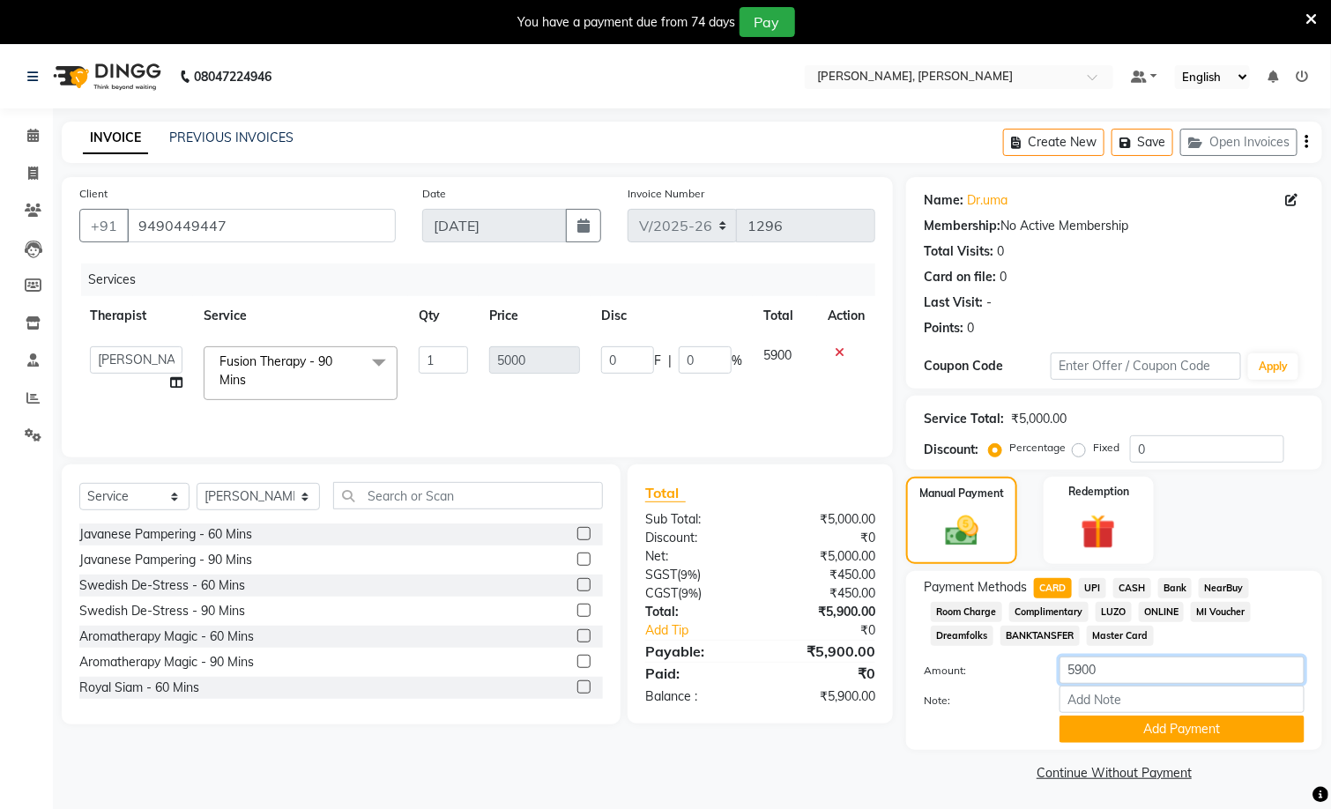
drag, startPoint x: 1128, startPoint y: 667, endPoint x: 934, endPoint y: 691, distance: 195.4
click at [934, 691] on div "Amount: 5900 Note: Add Payment" at bounding box center [1114, 700] width 381 height 86
type input "4130"
click at [1269, 718] on button "Add Payment" at bounding box center [1182, 729] width 245 height 27
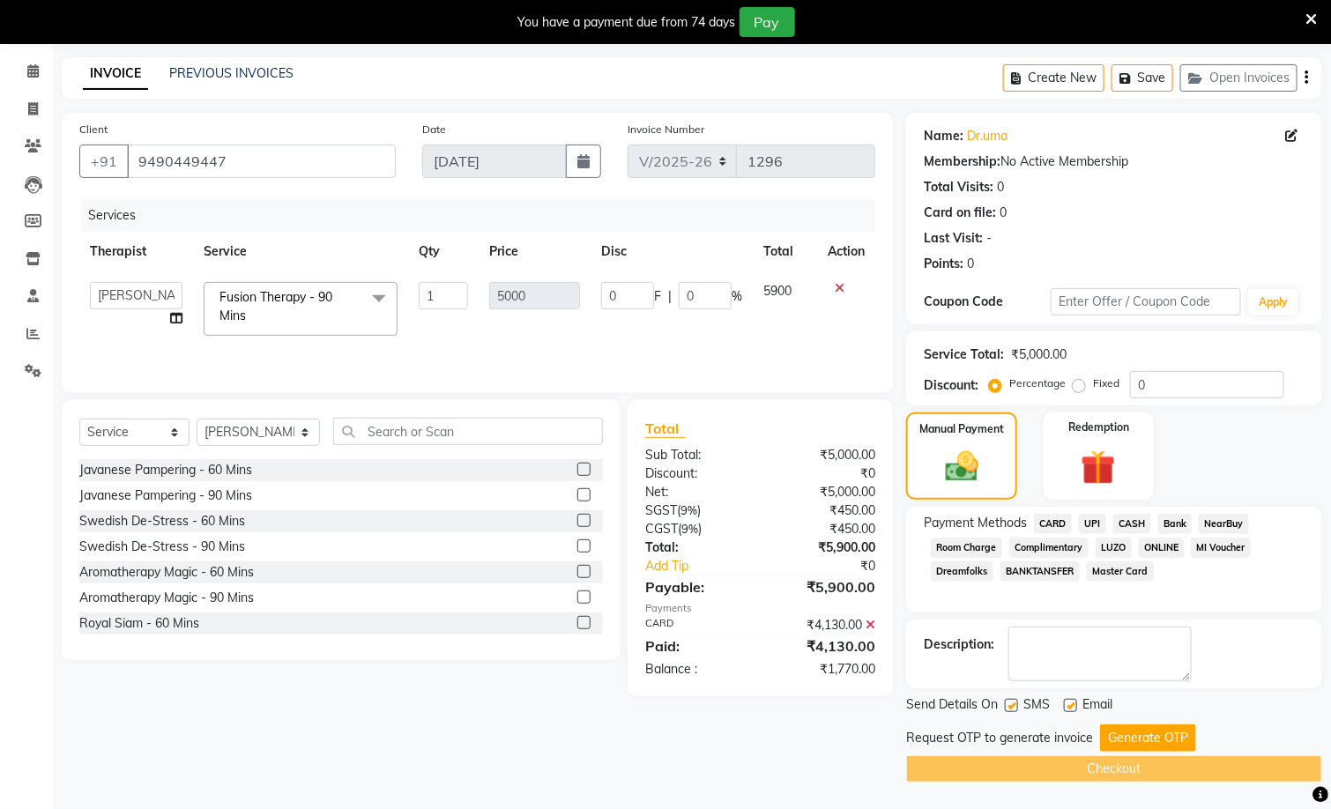
scroll to position [67, 0]
click at [1093, 382] on label "Fixed" at bounding box center [1106, 384] width 26 height 16
click at [1083, 382] on input "Fixed" at bounding box center [1082, 383] width 12 height 12
radio input "true"
drag, startPoint x: 1172, startPoint y: 376, endPoint x: 1082, endPoint y: 376, distance: 90.8
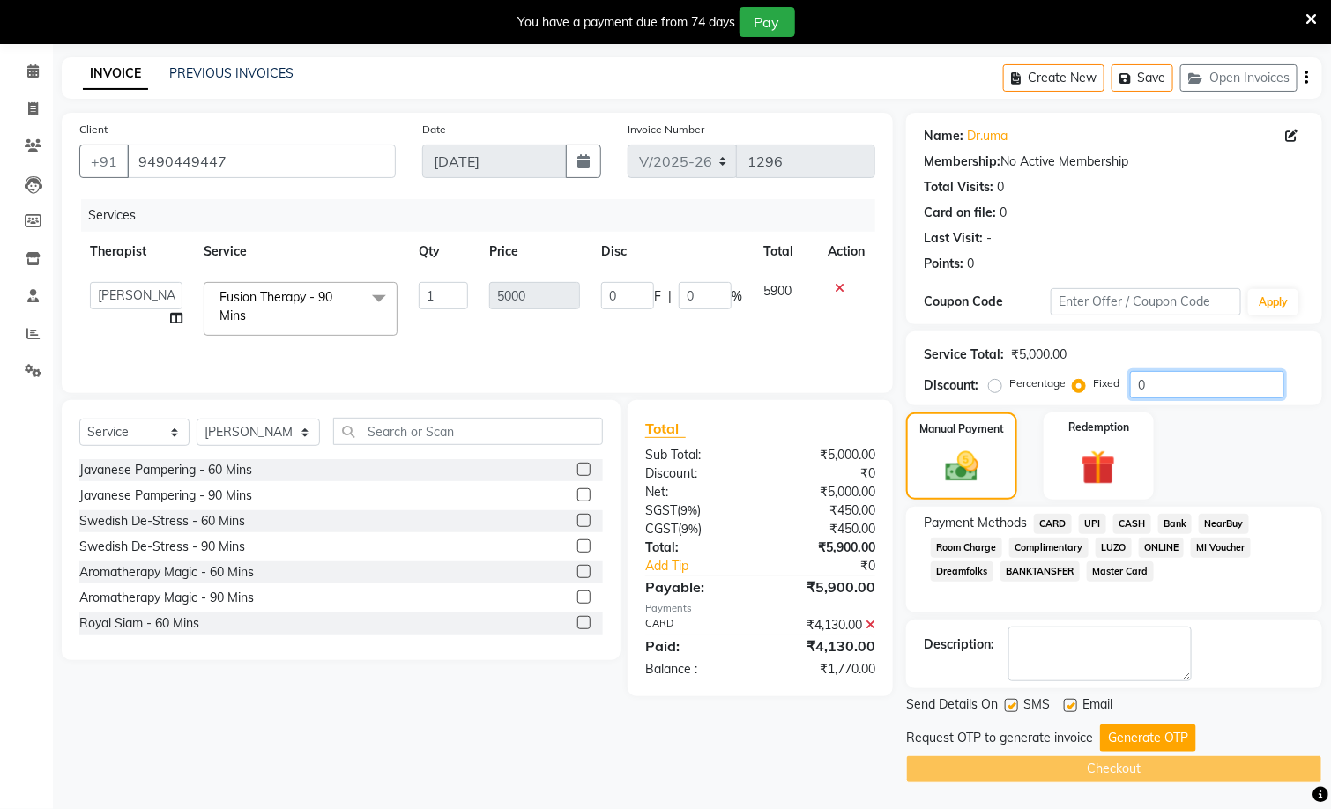
click at [1082, 376] on div "Percentage Fixed 0" at bounding box center [1139, 384] width 292 height 27
type input "1"
type input "0.02"
type input "17"
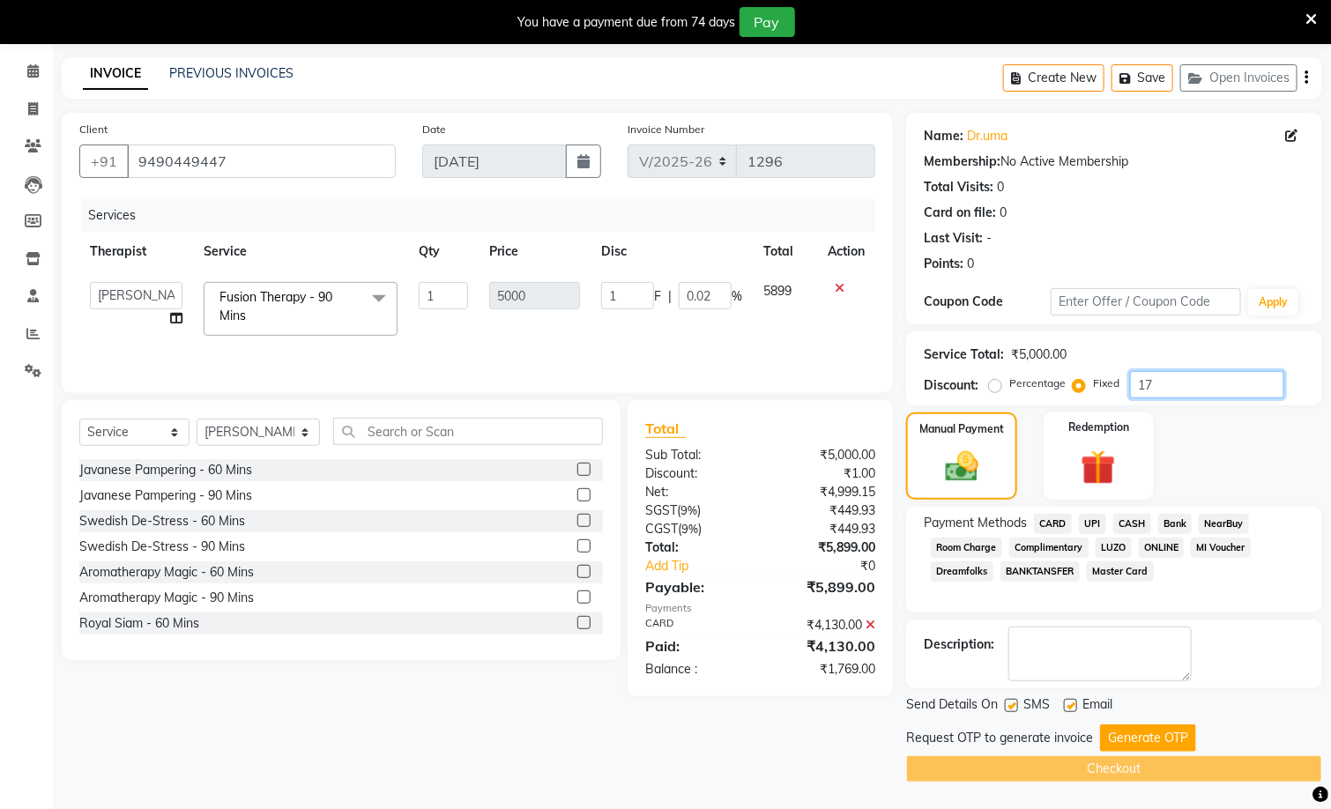
type input "17"
type input "0.34"
type input "170"
type input "3.4"
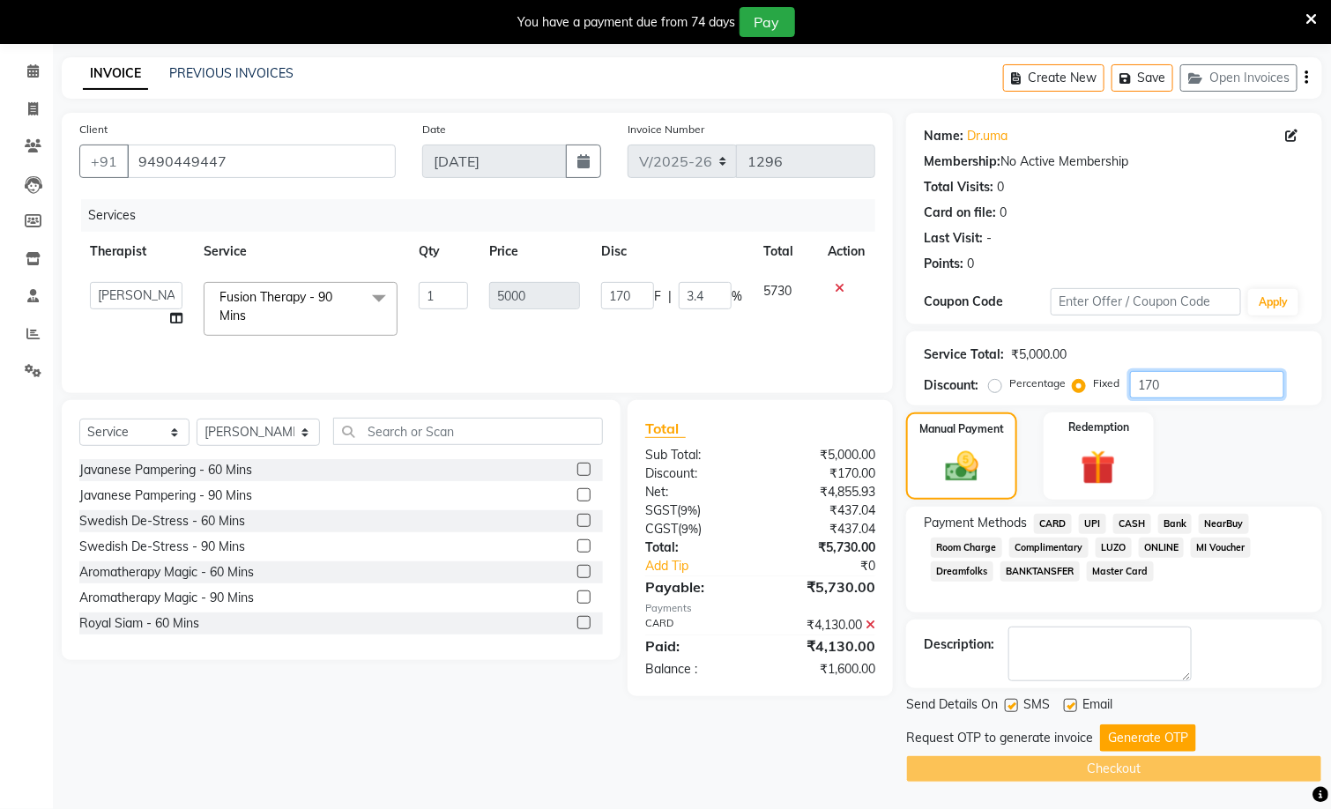
type input "1707"
type input "34.14"
type input "170"
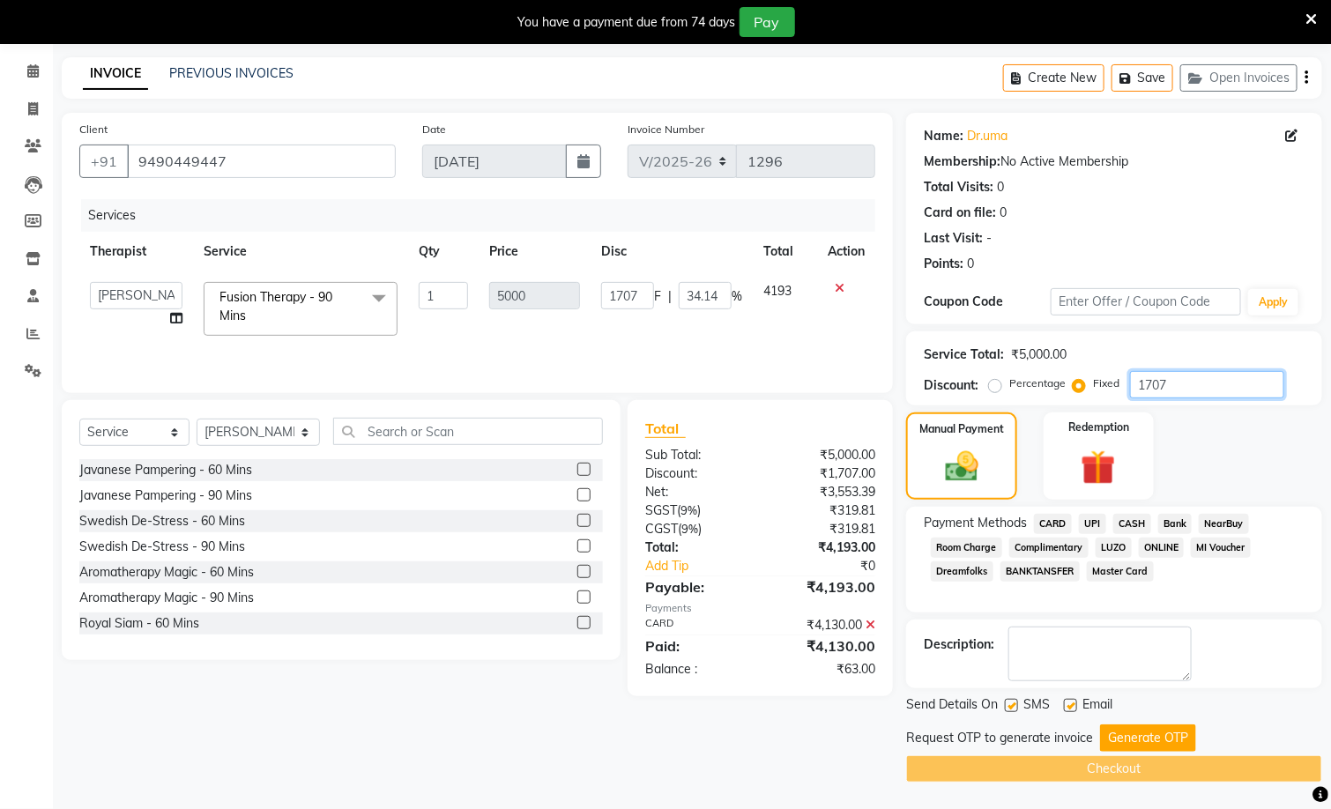
type input "3.4"
type input "17"
type input "0.34"
type input "177"
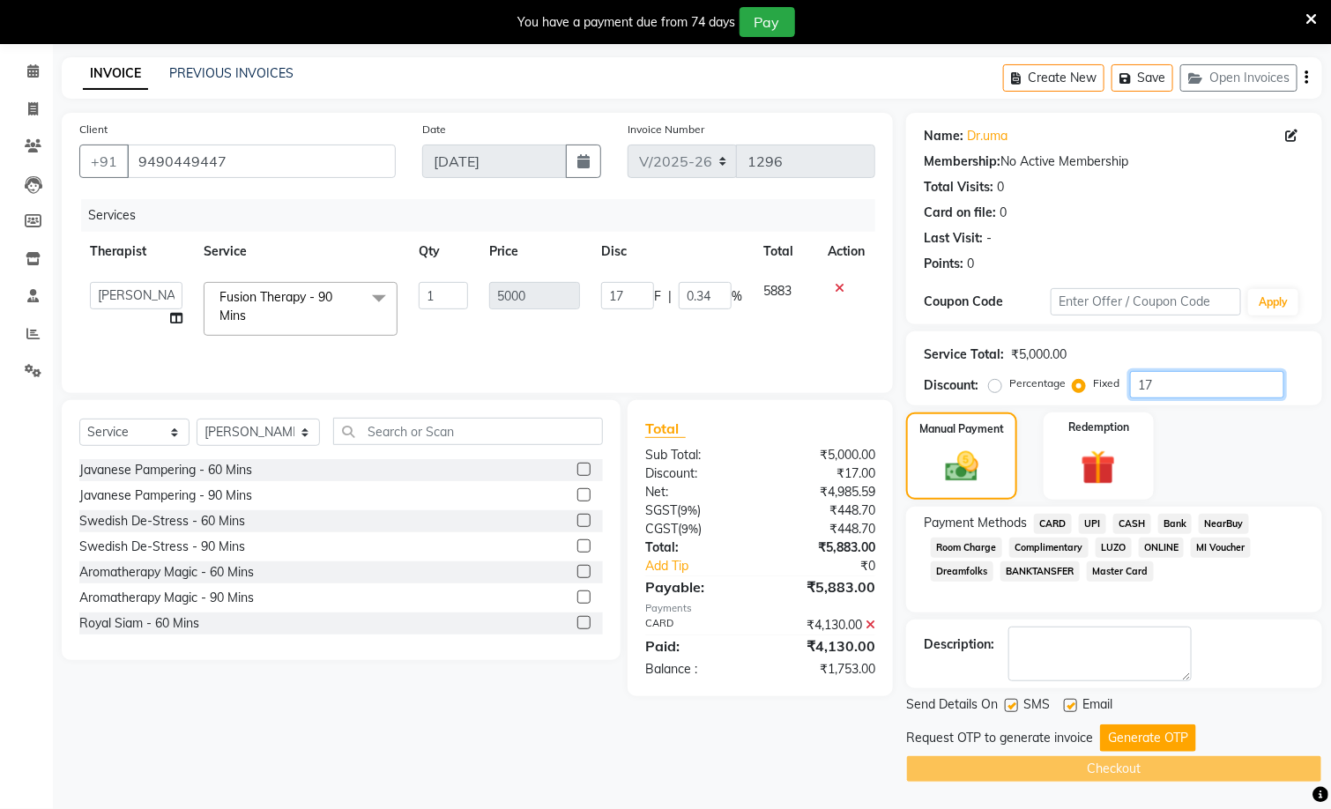
type input "177"
type input "3.54"
type input "1770"
type input "35.4"
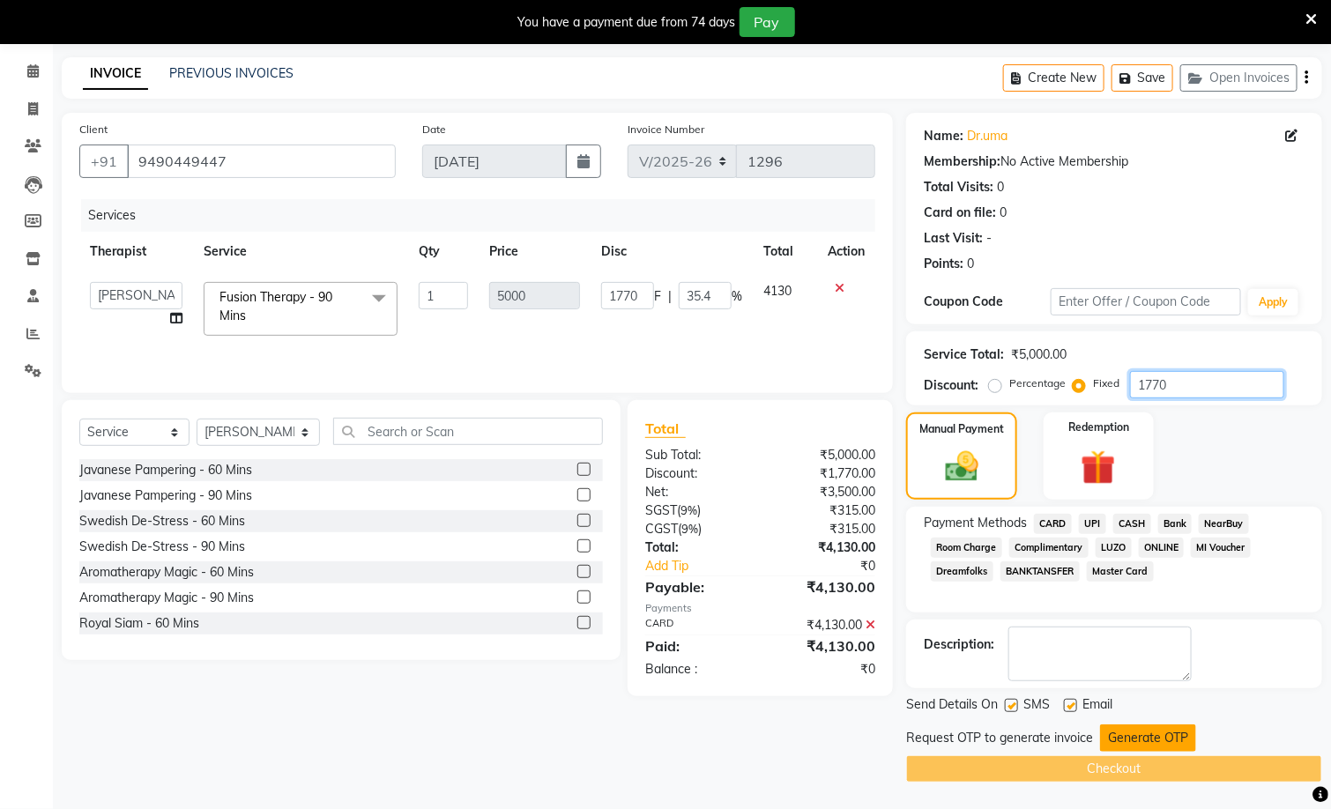
type input "1770"
click at [1138, 725] on button "Generate OTP" at bounding box center [1148, 738] width 96 height 27
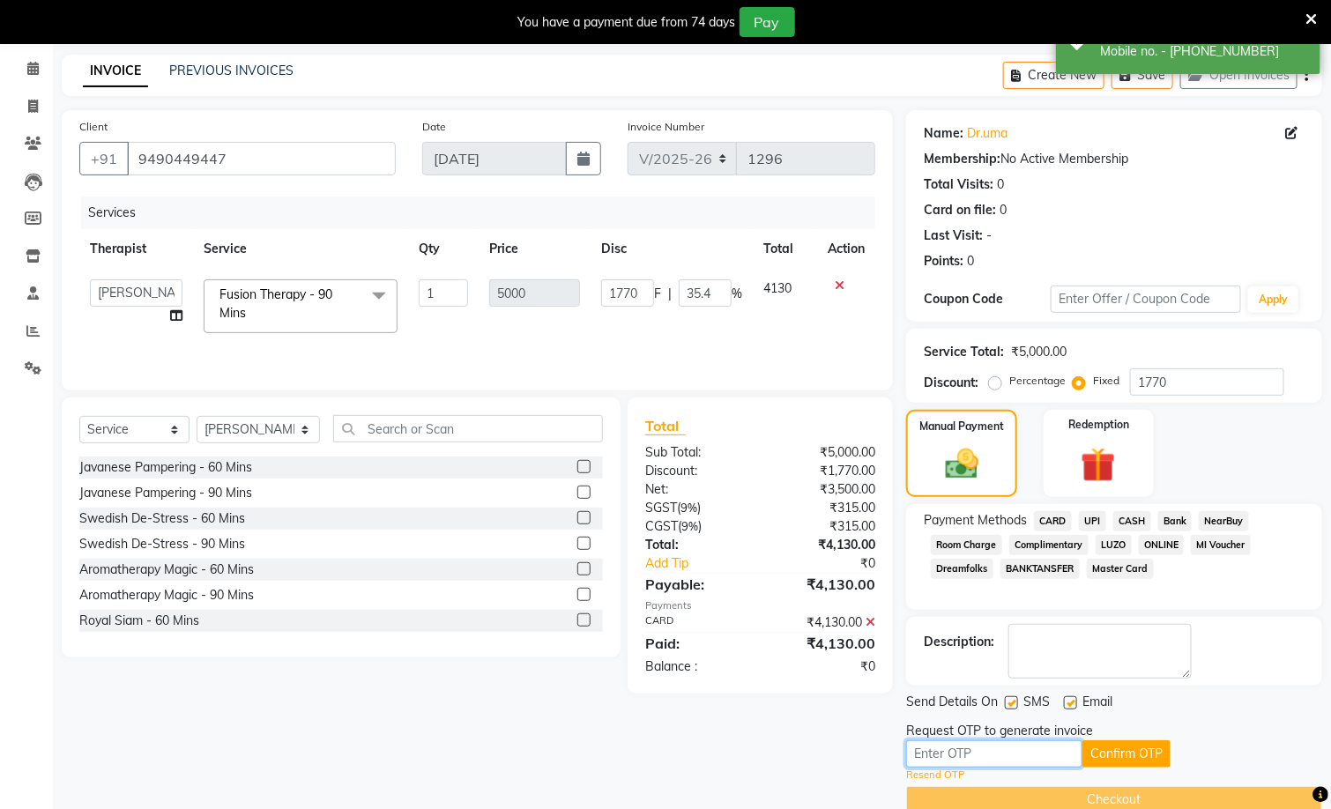
click at [1022, 757] on input "text" at bounding box center [994, 754] width 176 height 27
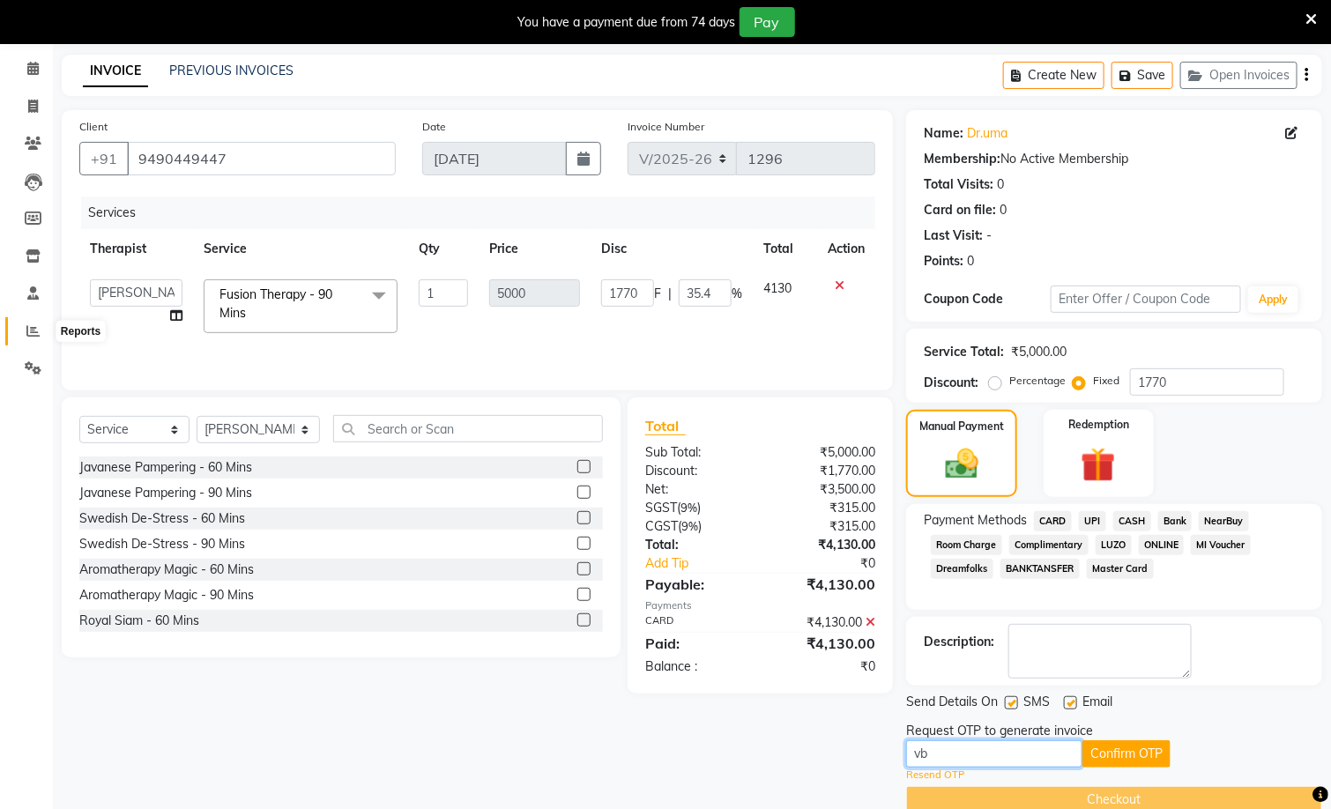
type input "vb"
click at [21, 324] on span at bounding box center [33, 332] width 31 height 20
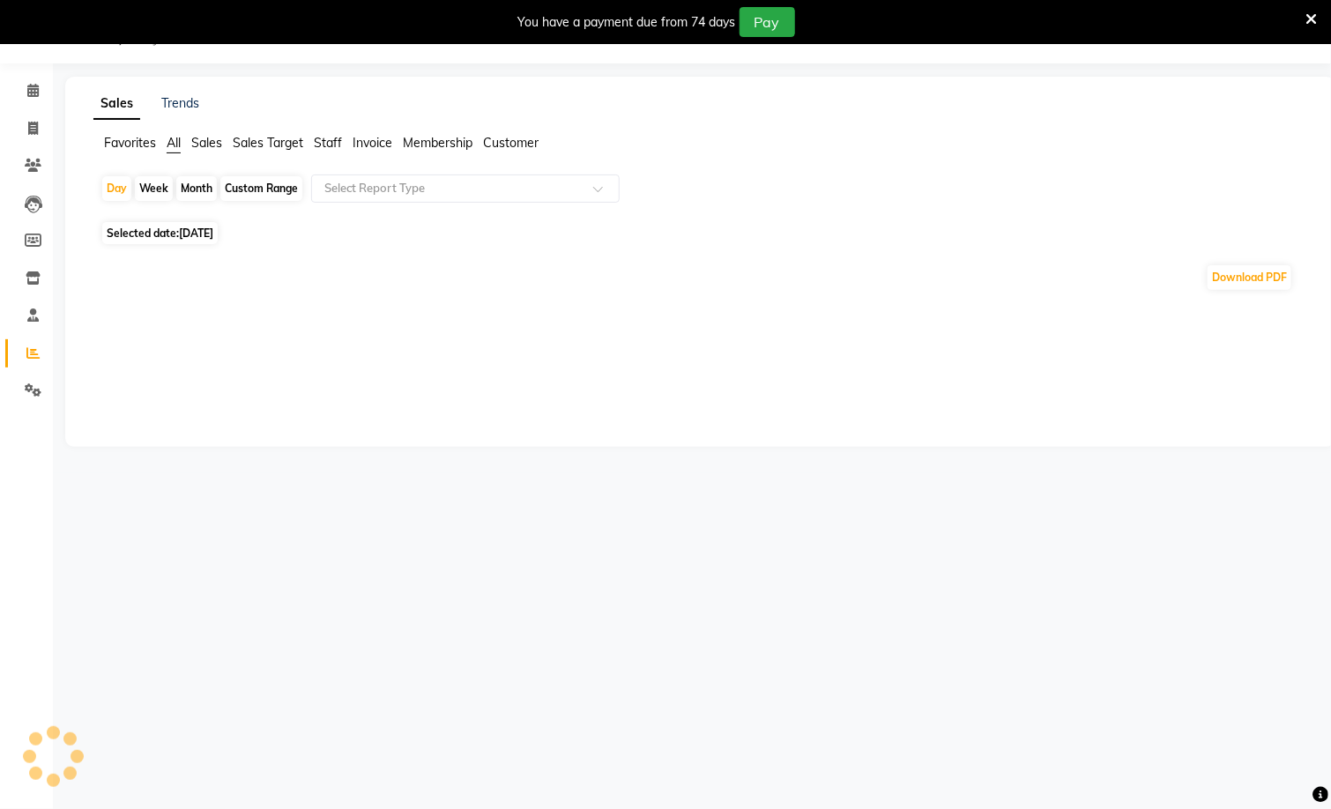
scroll to position [67, 0]
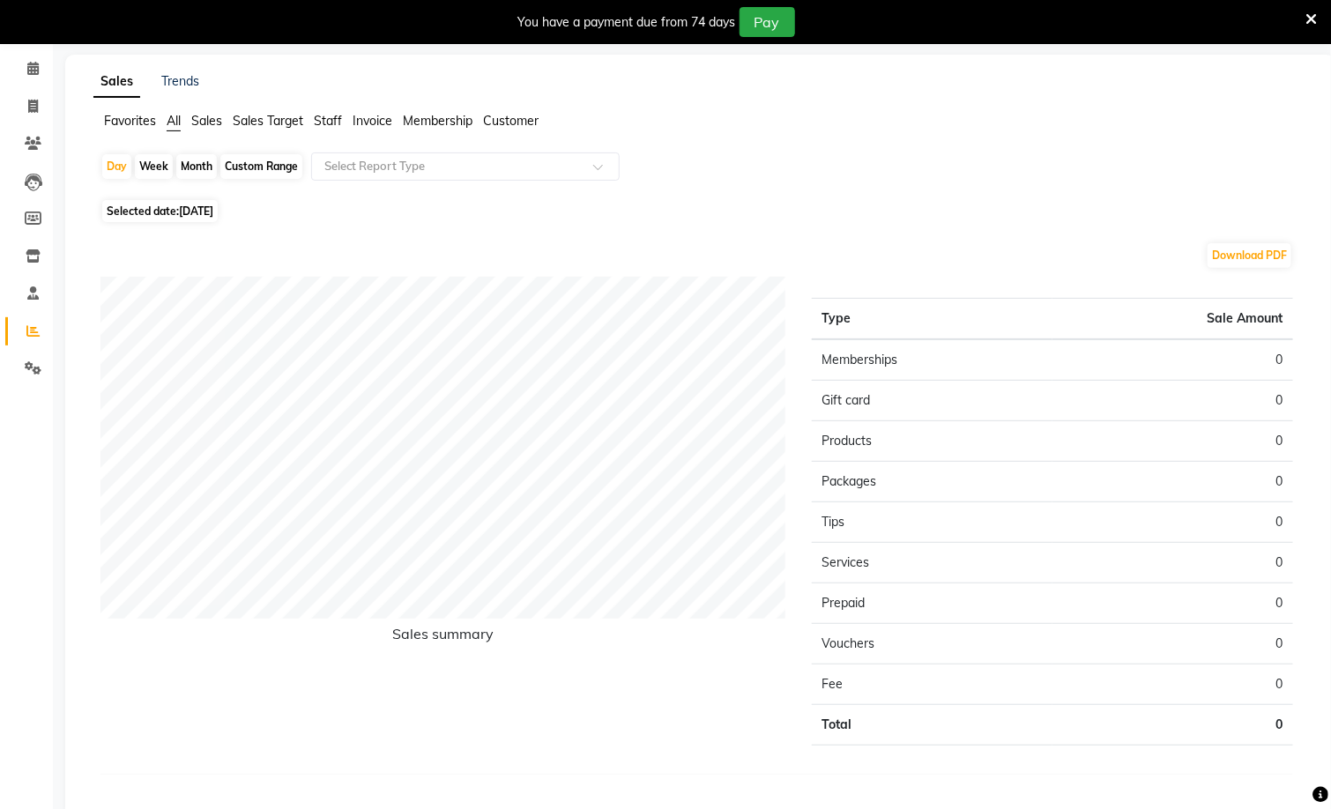
click at [1309, 21] on icon at bounding box center [1311, 19] width 11 height 16
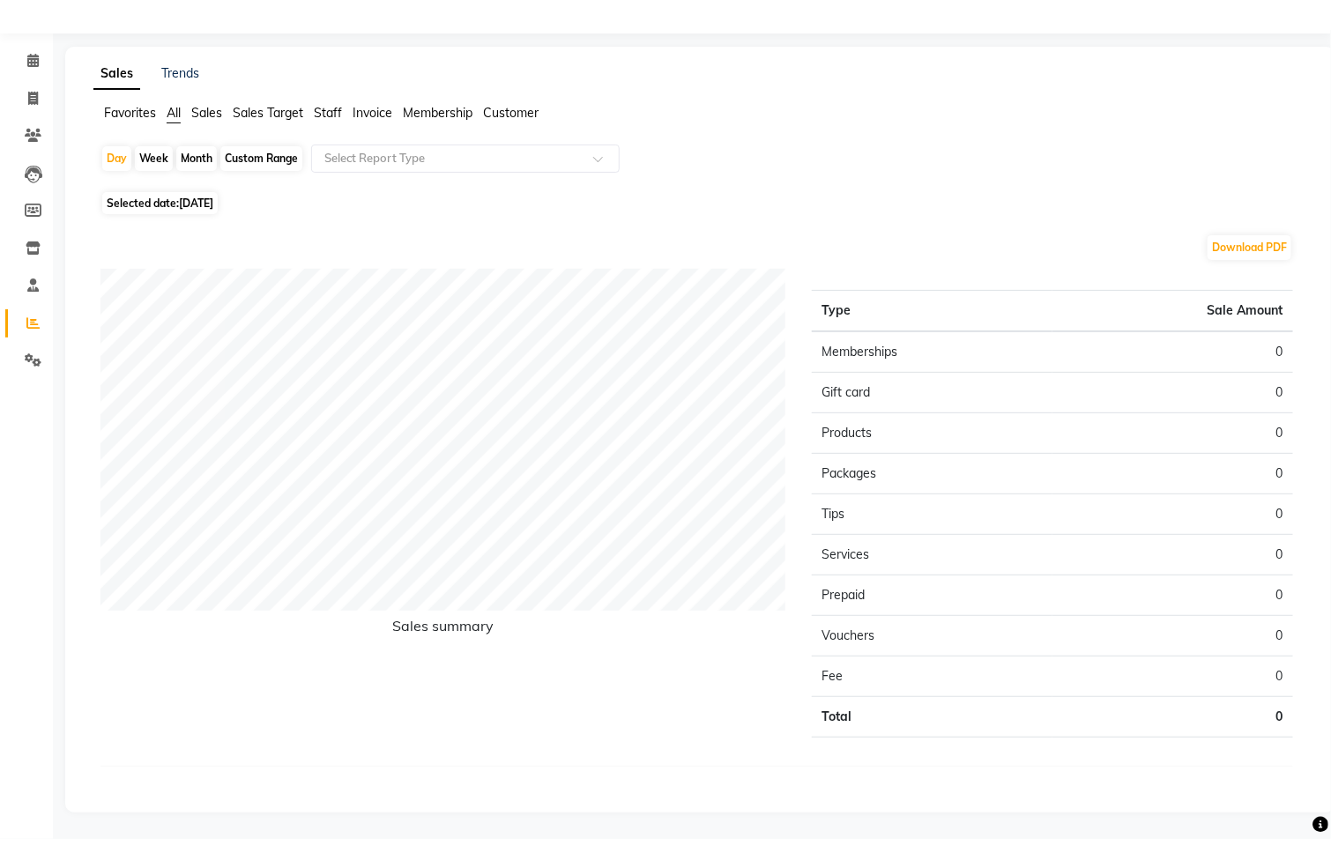
scroll to position [5, 0]
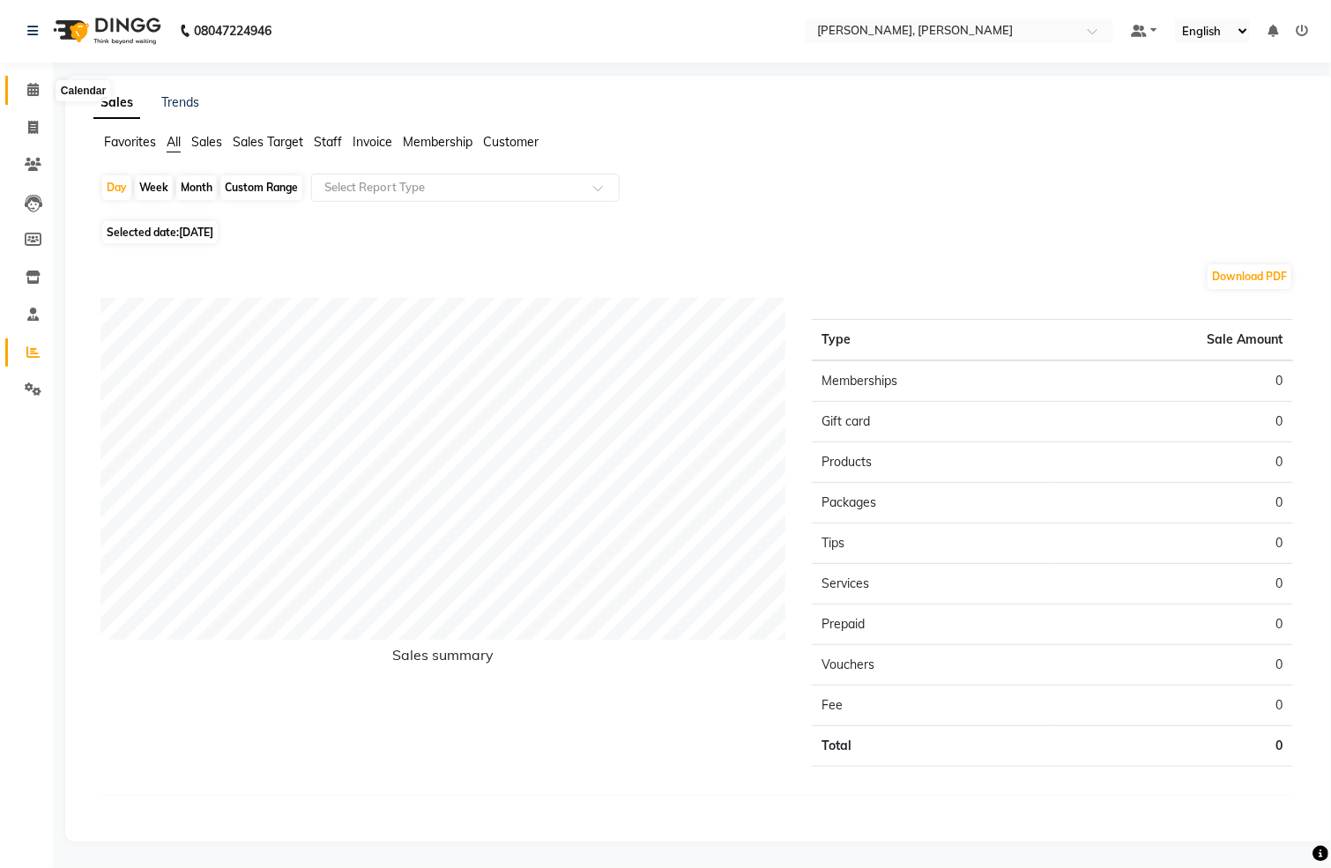
click at [34, 95] on span at bounding box center [33, 90] width 31 height 20
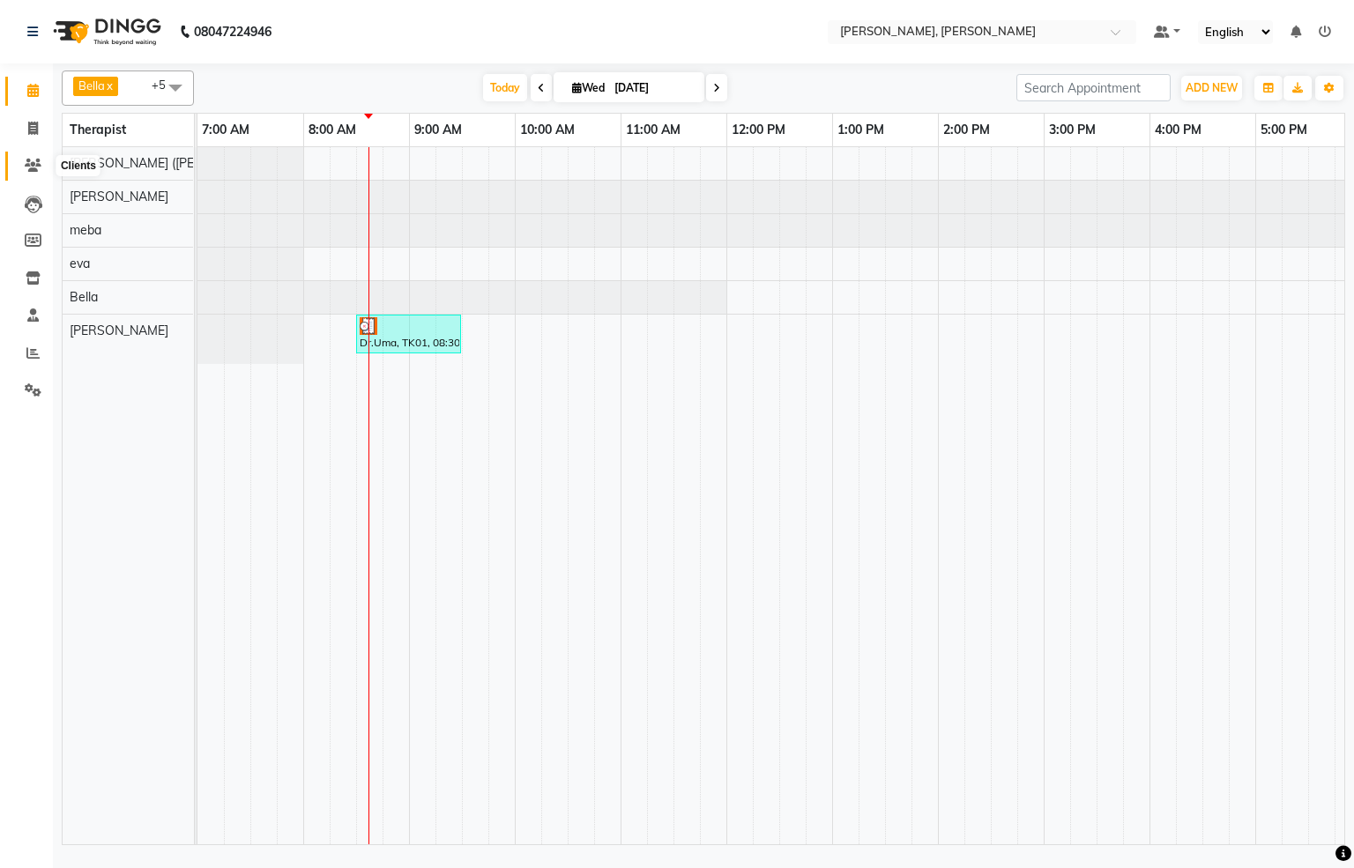
click at [37, 165] on icon at bounding box center [33, 165] width 17 height 13
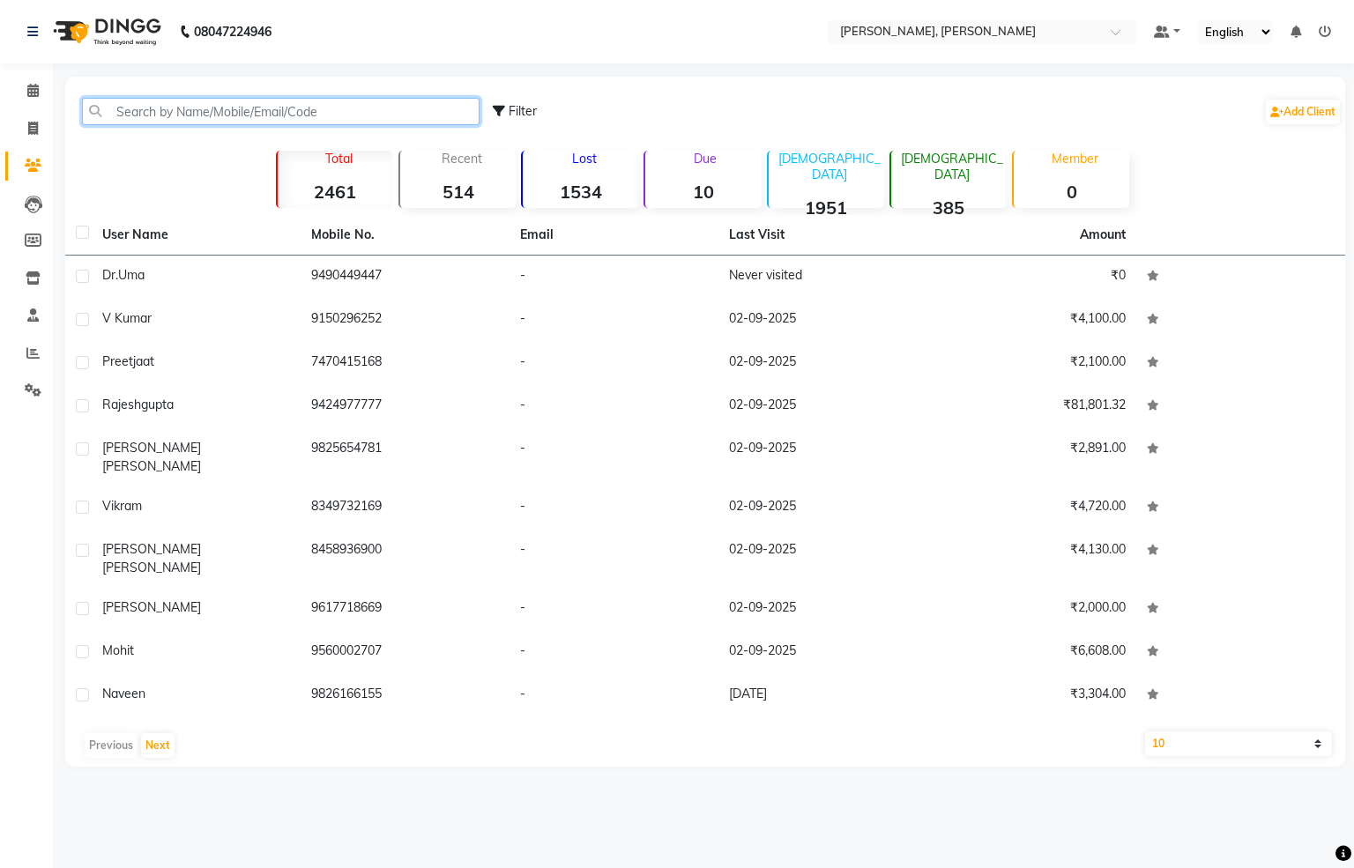
click at [242, 114] on input "text" at bounding box center [281, 111] width 398 height 27
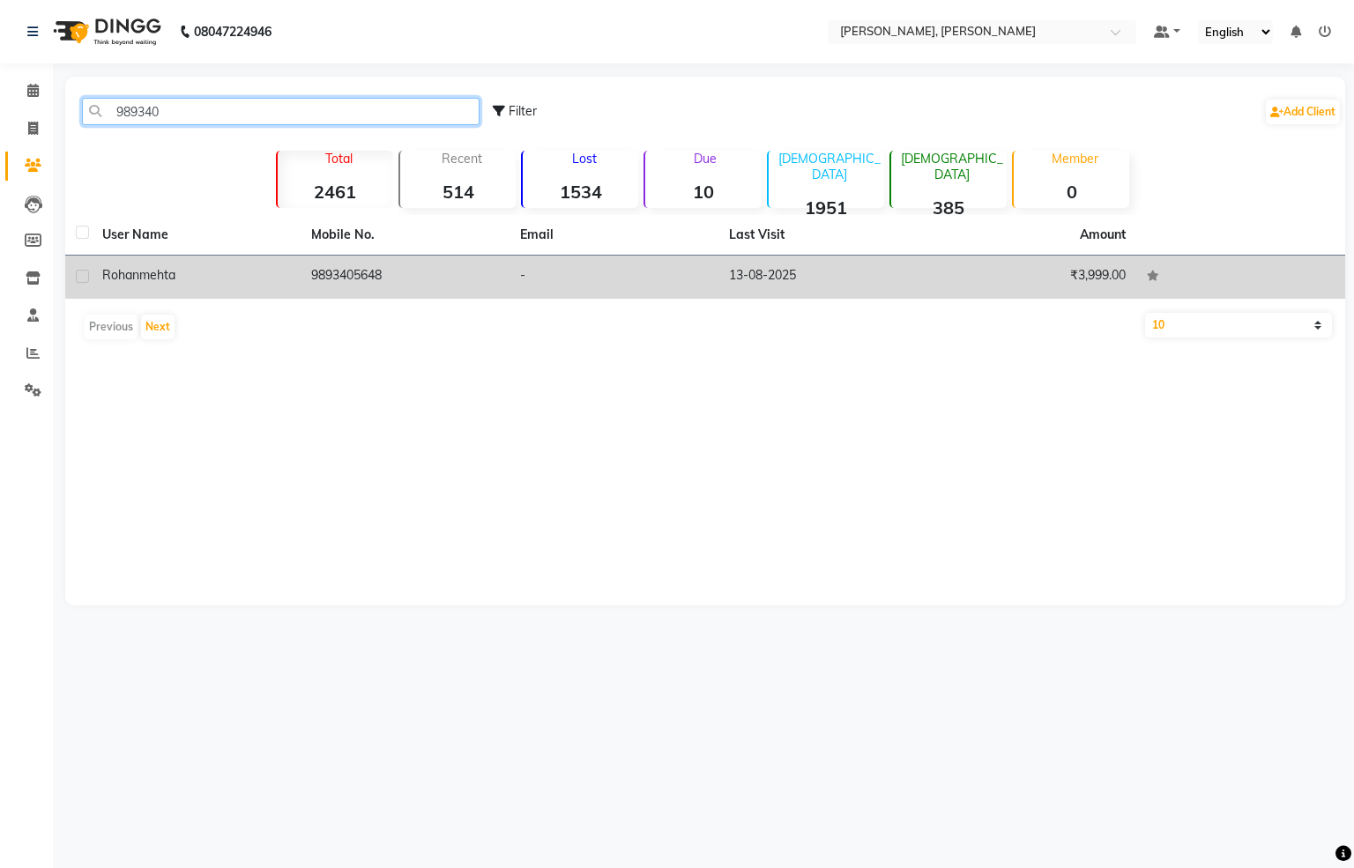
type input "989340"
click at [267, 268] on div "[PERSON_NAME]" at bounding box center [196, 275] width 188 height 19
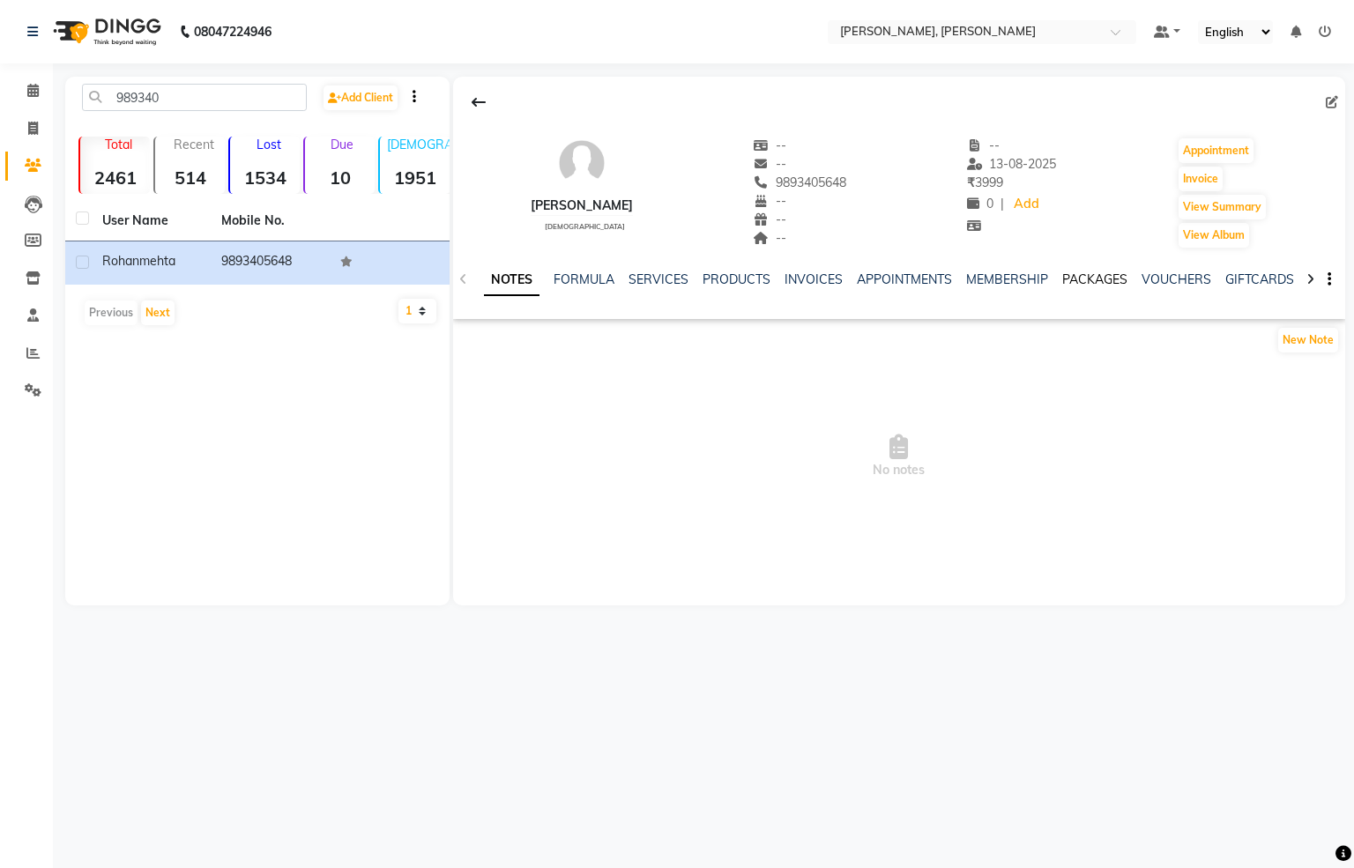
click at [1088, 279] on link "PACKAGES" at bounding box center [1094, 280] width 65 height 16
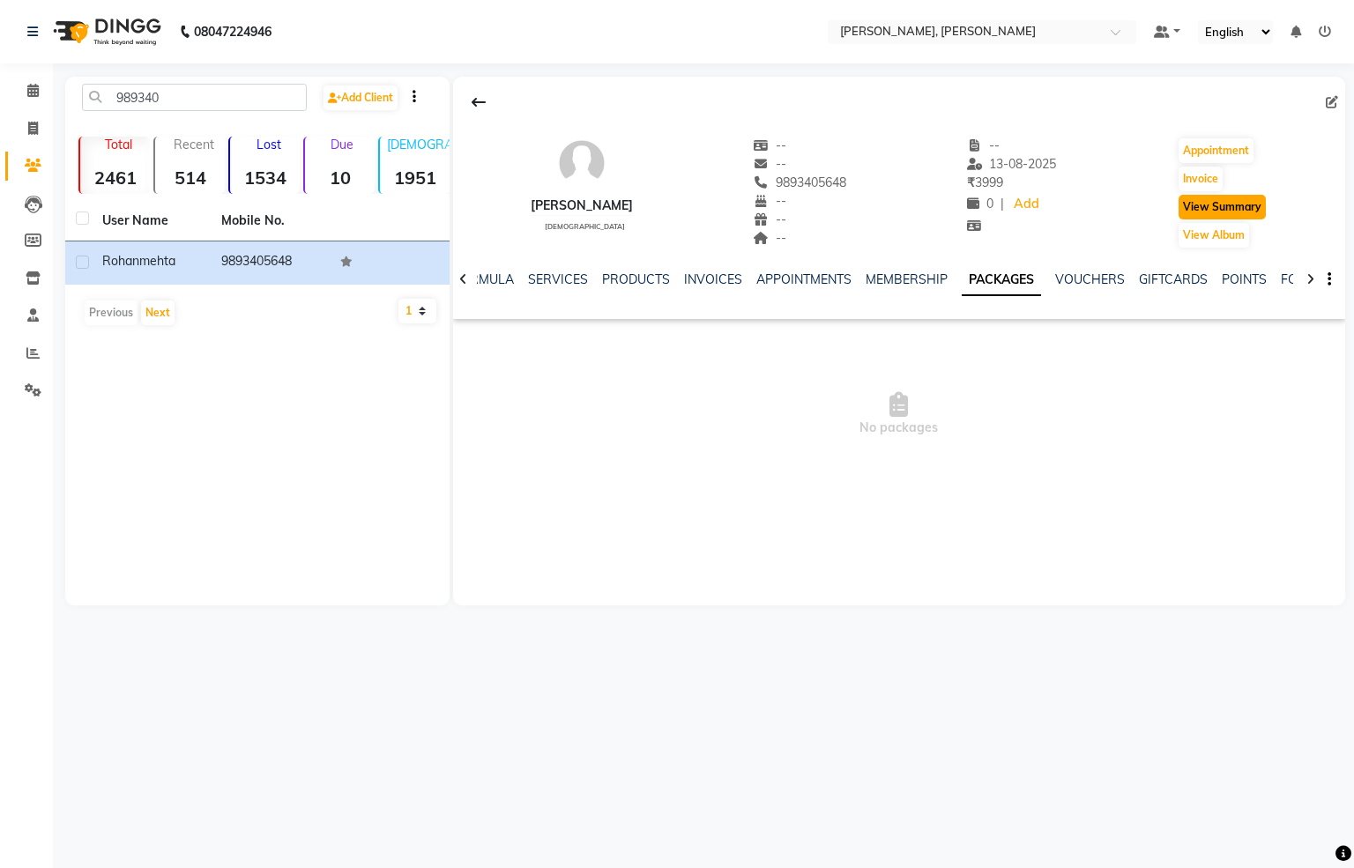
click at [1202, 209] on button "View Summary" at bounding box center [1222, 207] width 87 height 25
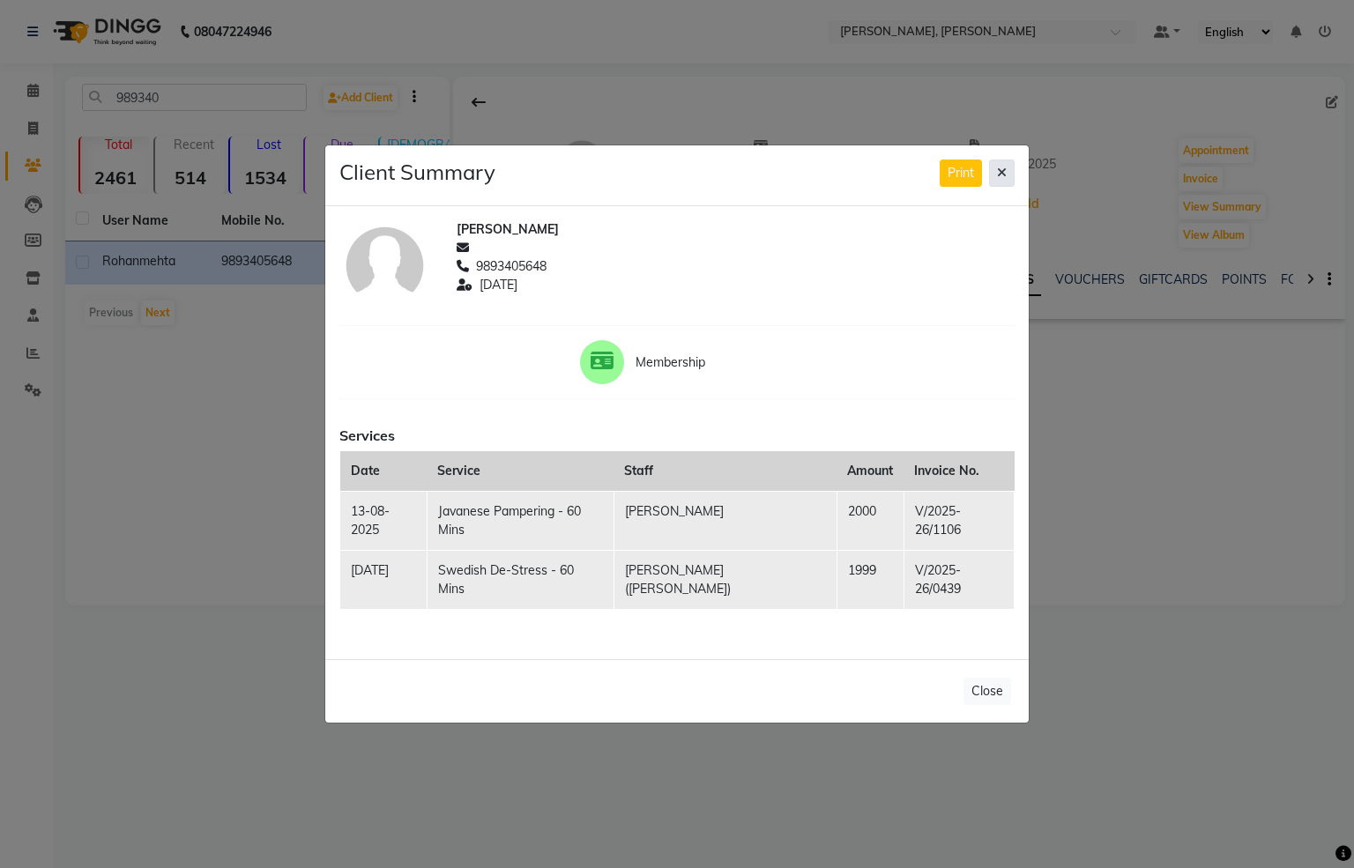
click at [998, 187] on button at bounding box center [1002, 173] width 26 height 27
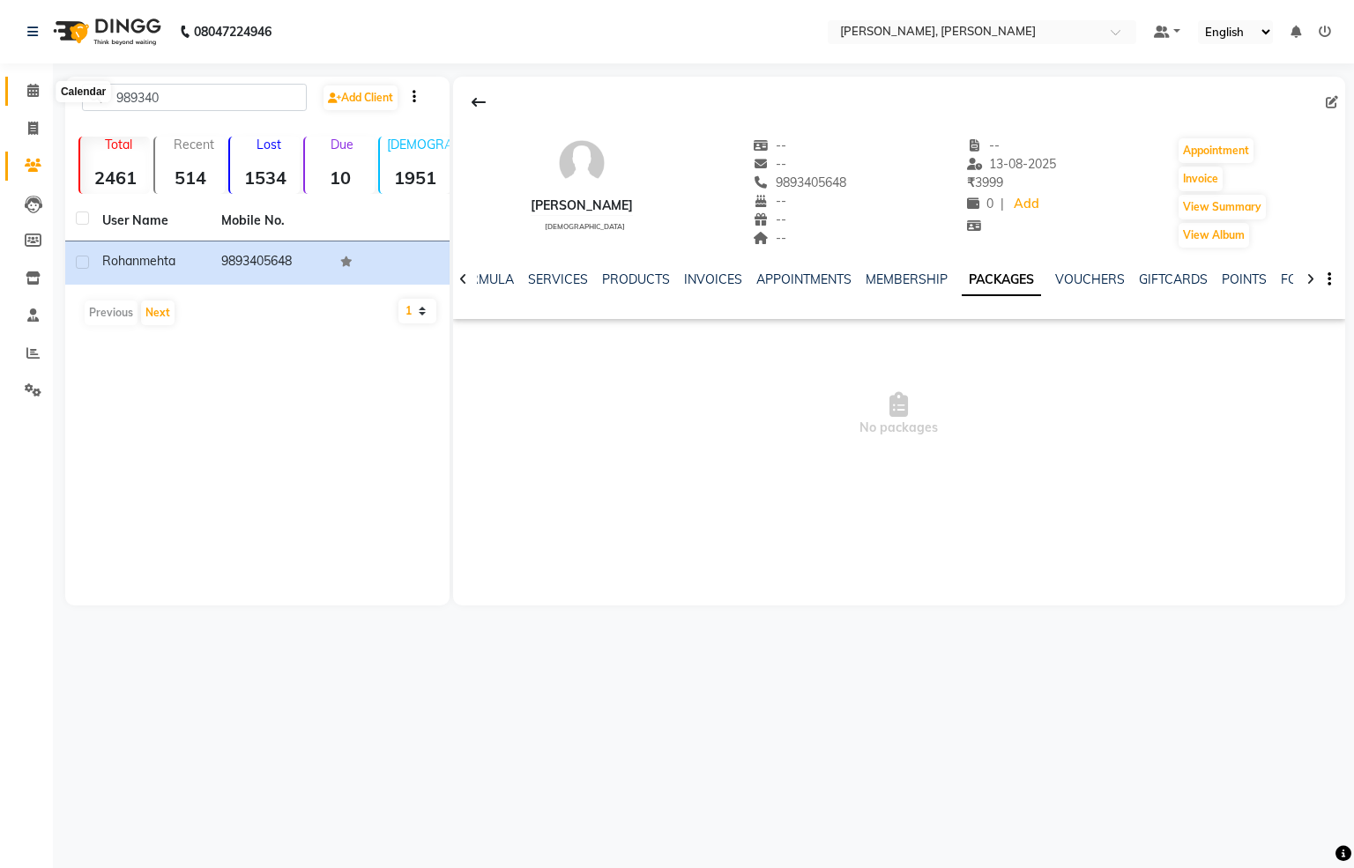
click at [42, 88] on span at bounding box center [33, 91] width 31 height 20
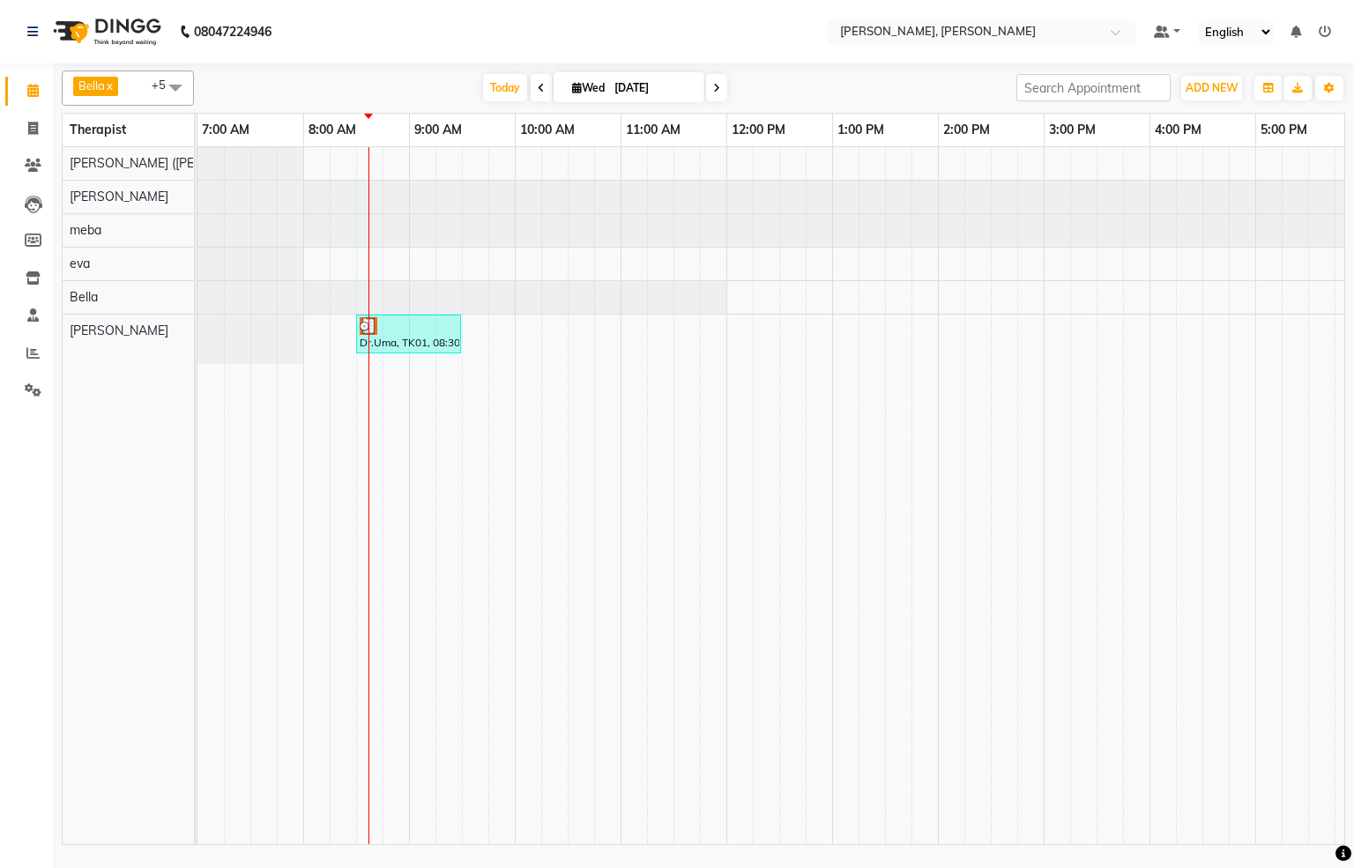
click at [651, 91] on input "[DATE]" at bounding box center [653, 88] width 88 height 26
select select "9"
select select "2025"
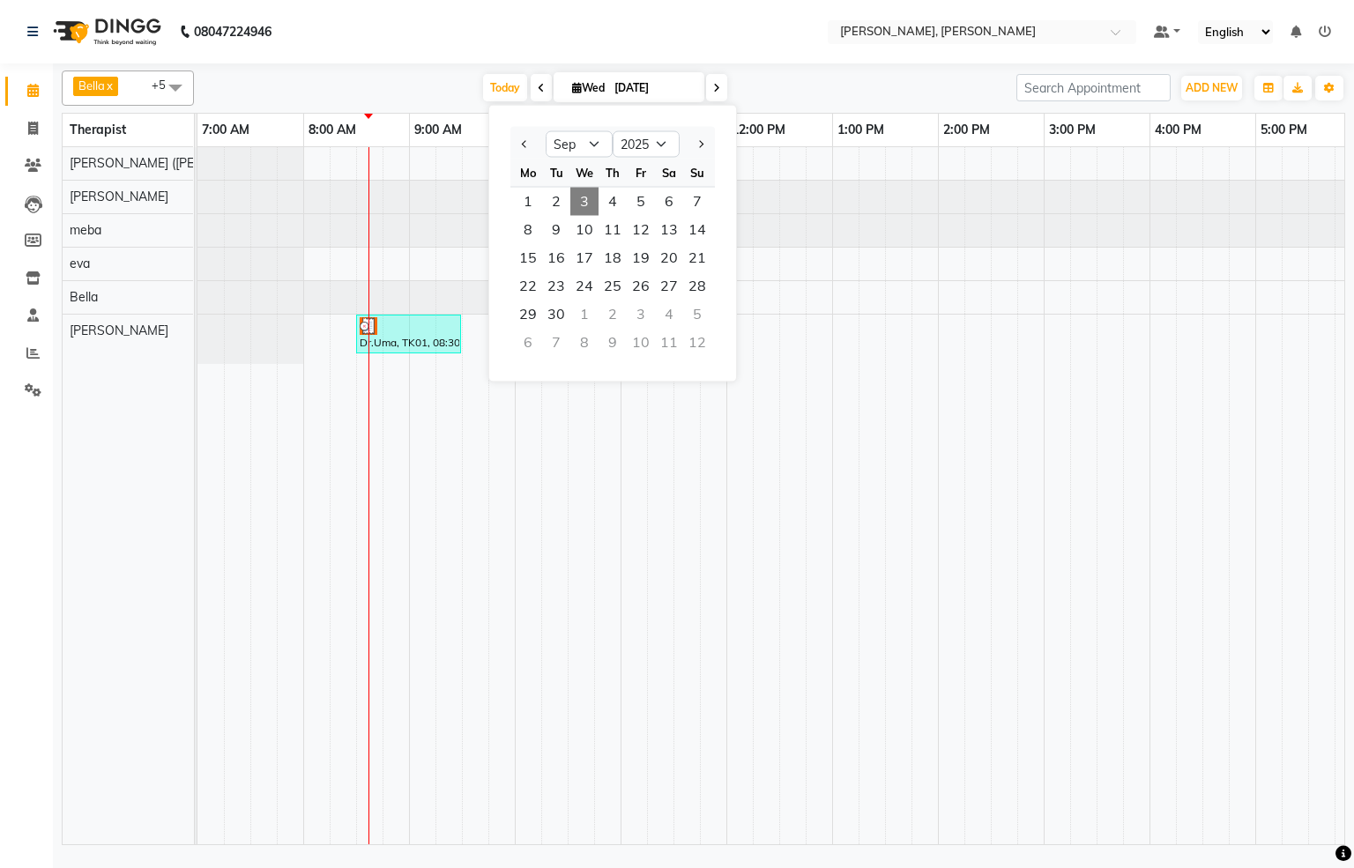
click at [718, 87] on span at bounding box center [716, 87] width 21 height 27
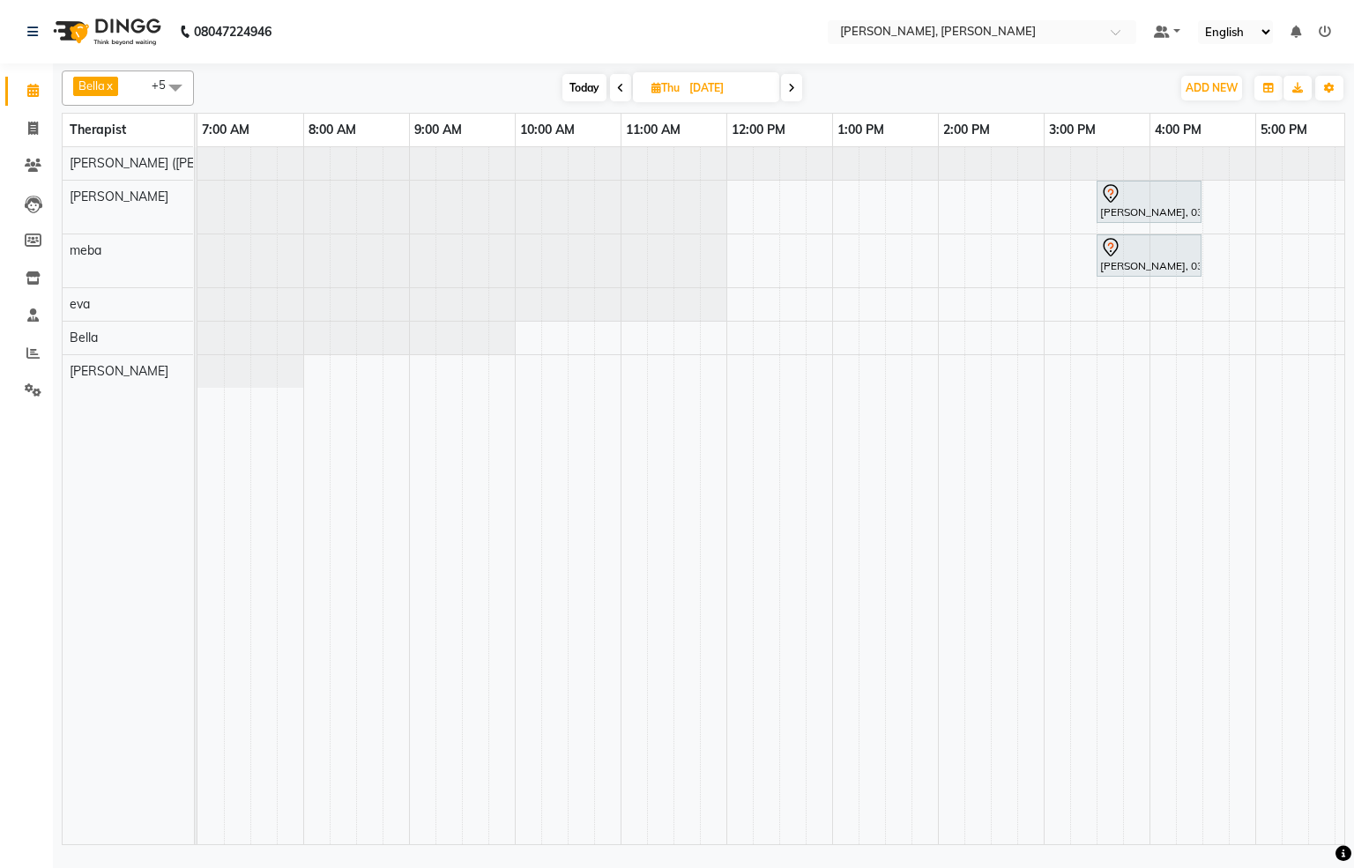
click at [572, 87] on span "Today" at bounding box center [584, 87] width 44 height 27
type input "[DATE]"
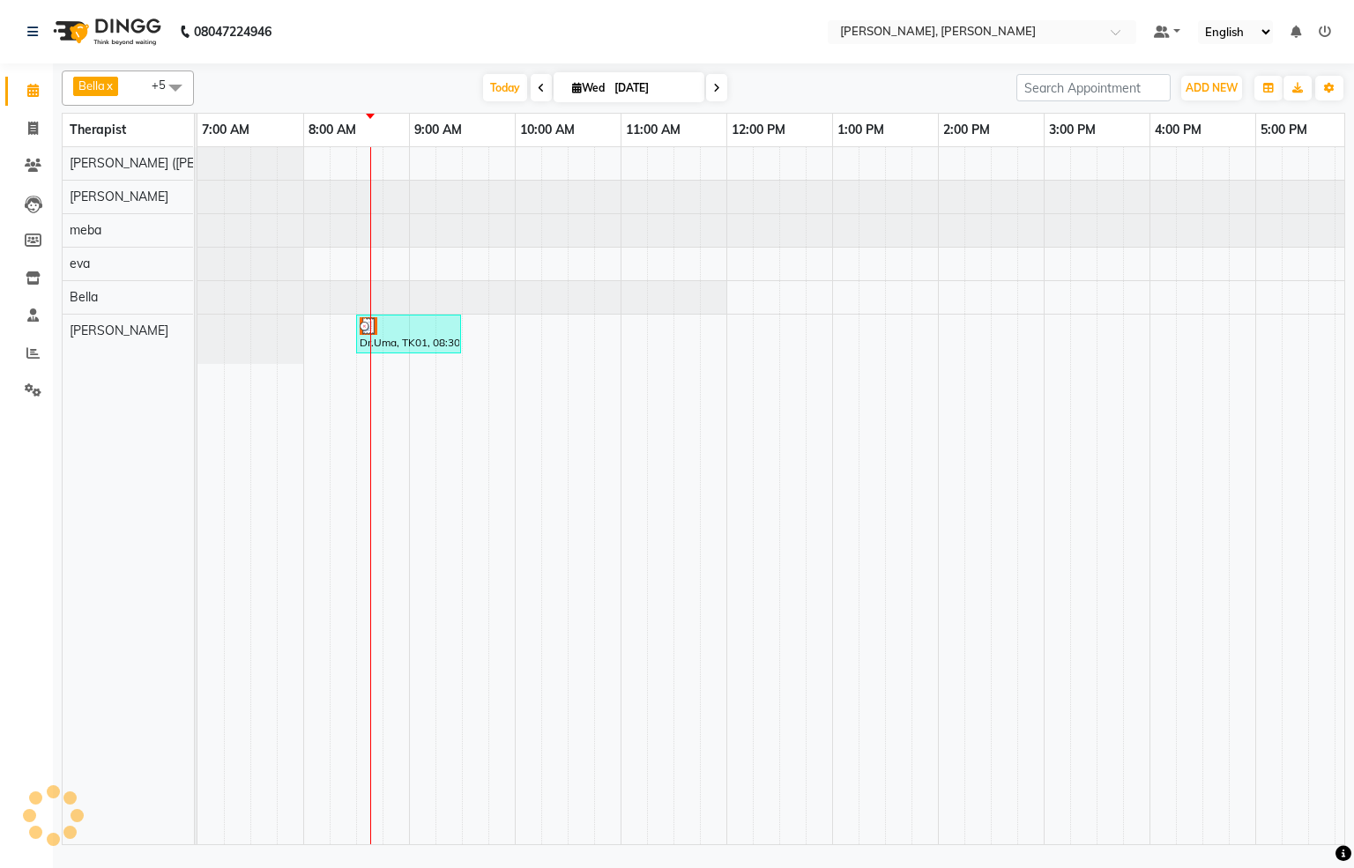
scroll to position [0, 106]
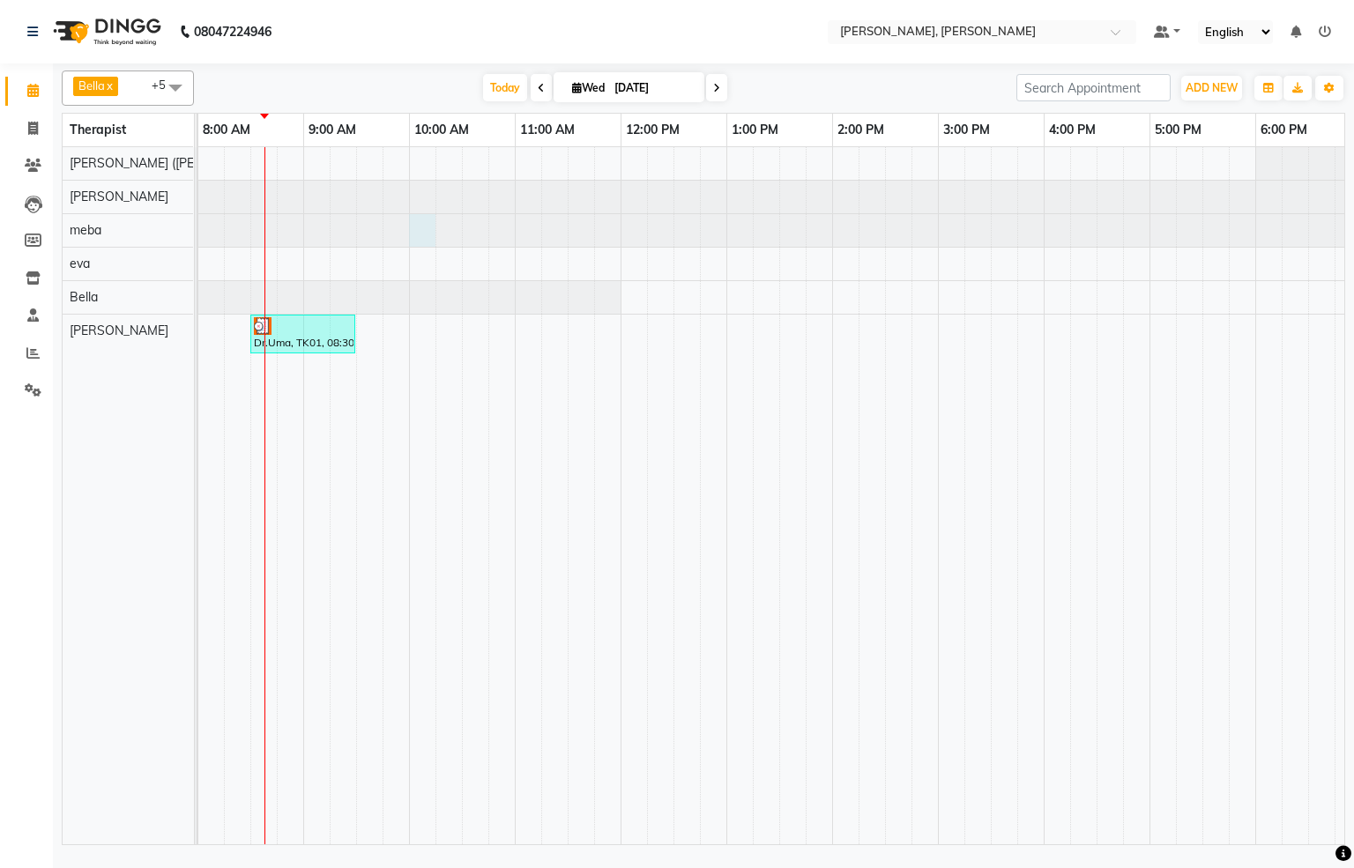
click at [92, 234] on div at bounding box center [92, 230] width 0 height 33
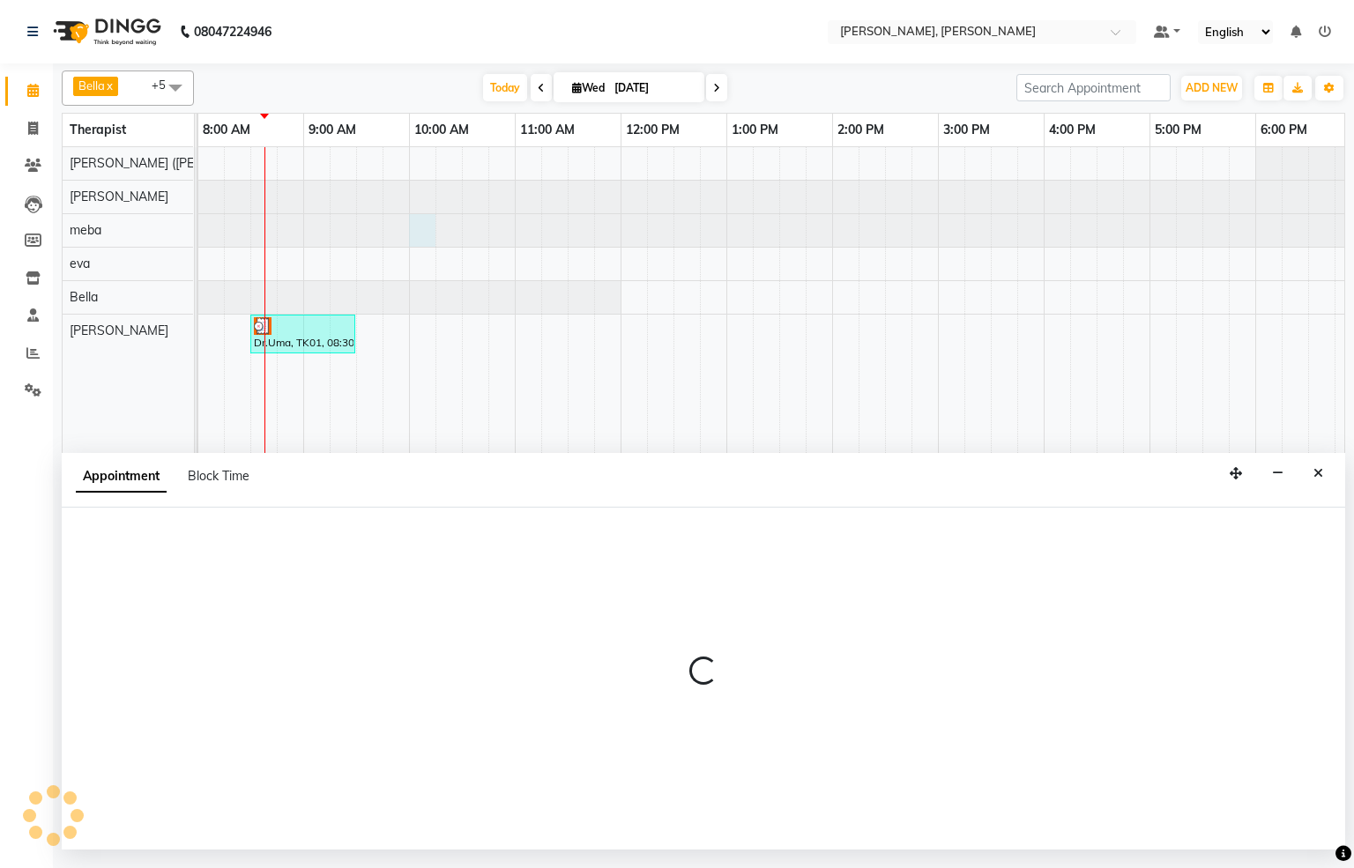
select select "65646"
select select "600"
select select "tentative"
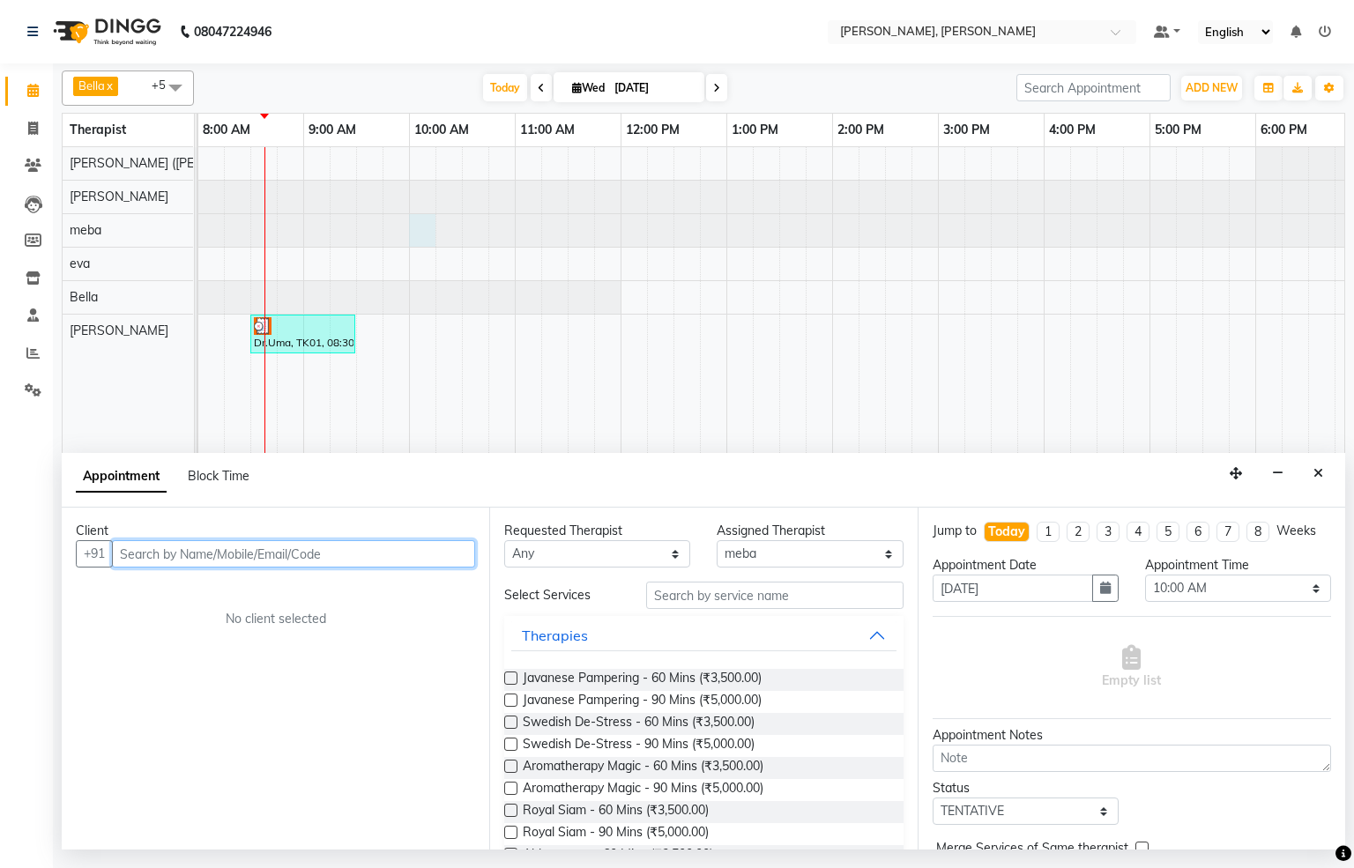
drag, startPoint x: 310, startPoint y: 562, endPoint x: 297, endPoint y: 562, distance: 13.2
click at [297, 562] on input "text" at bounding box center [293, 553] width 363 height 27
click at [207, 567] on input "dr.parth" at bounding box center [257, 553] width 290 height 27
click at [204, 567] on input "dr.parth" at bounding box center [257, 553] width 290 height 27
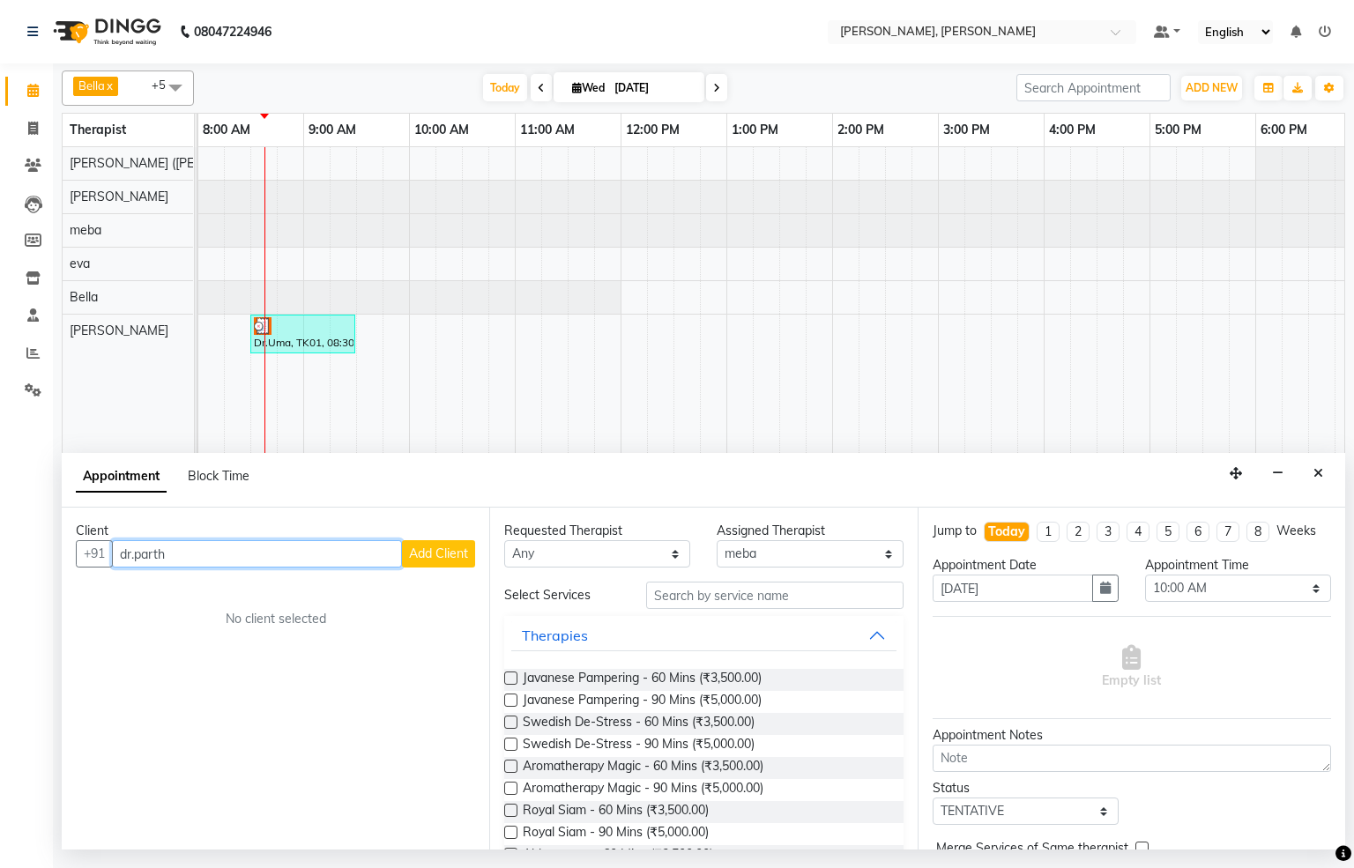
click at [204, 567] on input "dr.parth" at bounding box center [257, 553] width 290 height 27
click at [217, 580] on button "[PERSON_NAME] 96177 18669" at bounding box center [242, 592] width 251 height 28
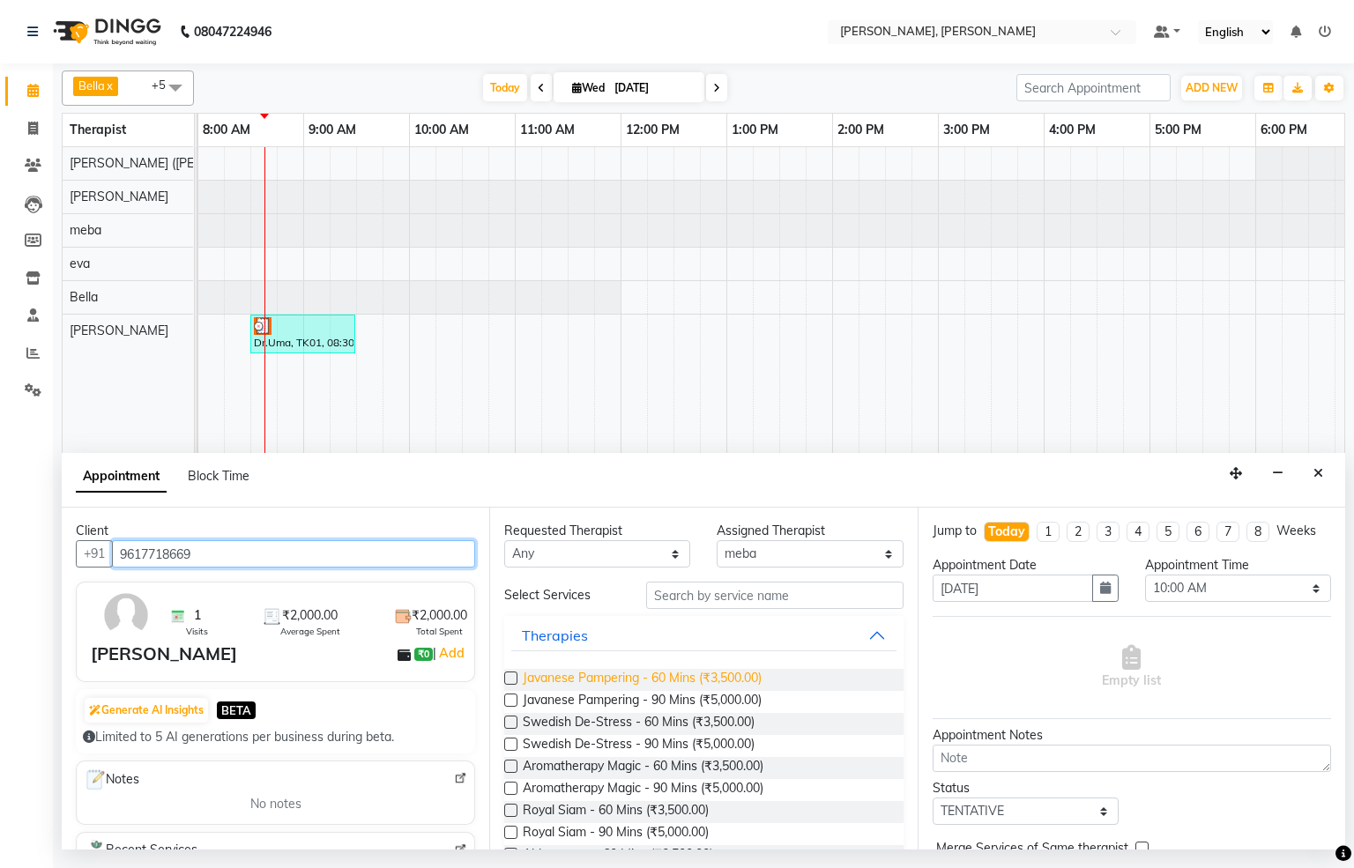
type input "9617718669"
click at [625, 678] on span "Javanese Pampering - 60 Mins (₹3,500.00)" at bounding box center [642, 680] width 239 height 22
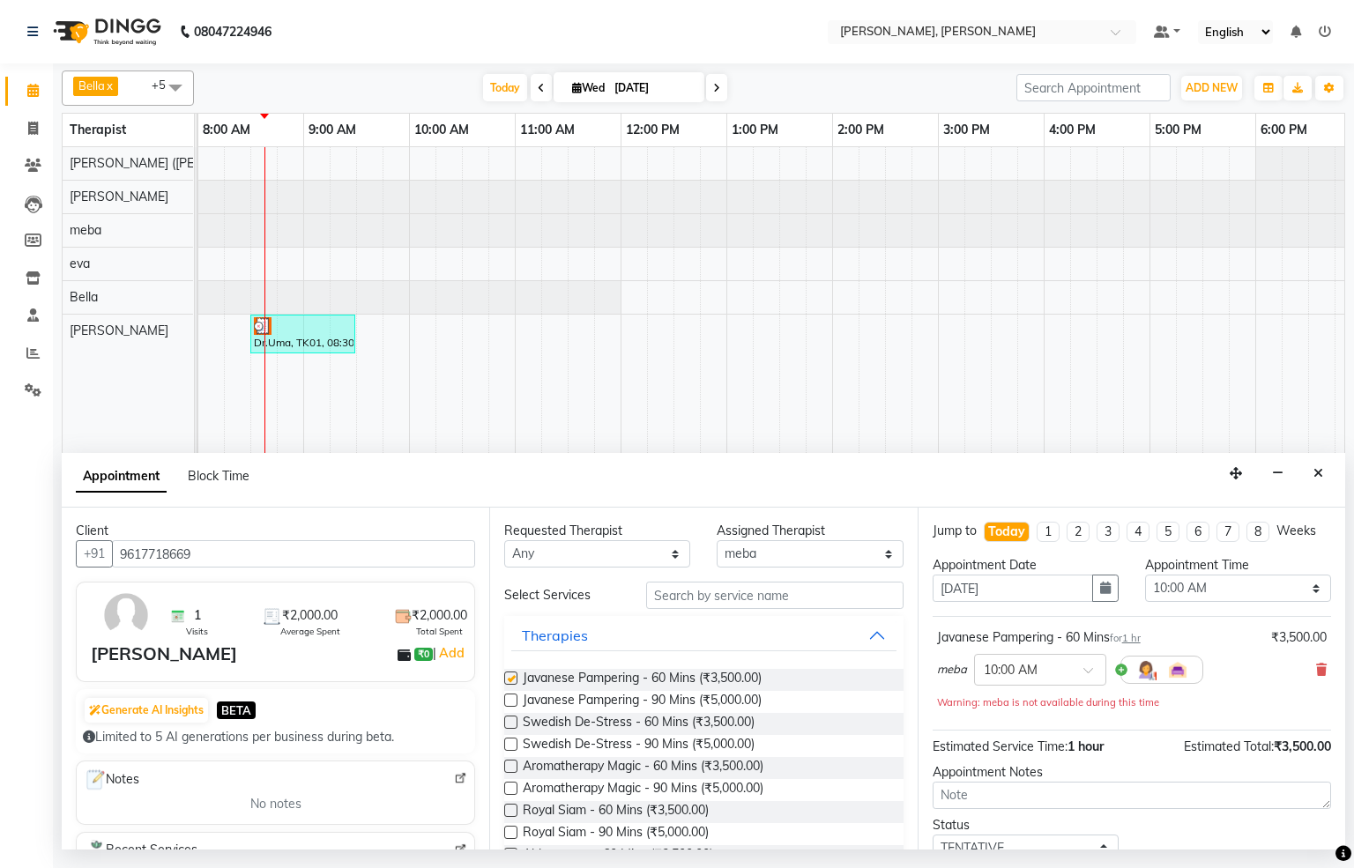
checkbox input "false"
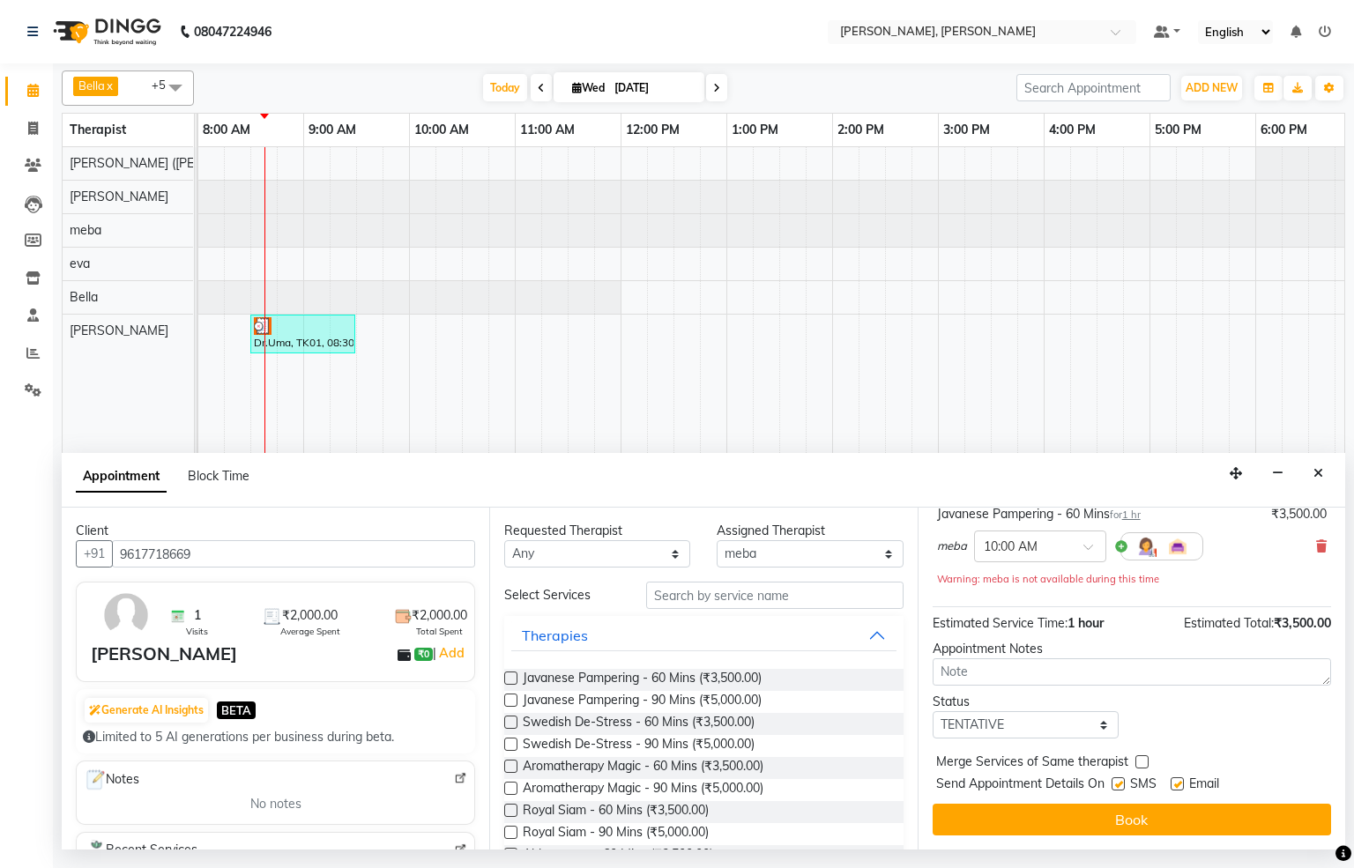
drag, startPoint x: 1042, startPoint y: 820, endPoint x: 1027, endPoint y: 788, distance: 35.1
click at [1042, 808] on button "Book" at bounding box center [1132, 820] width 398 height 32
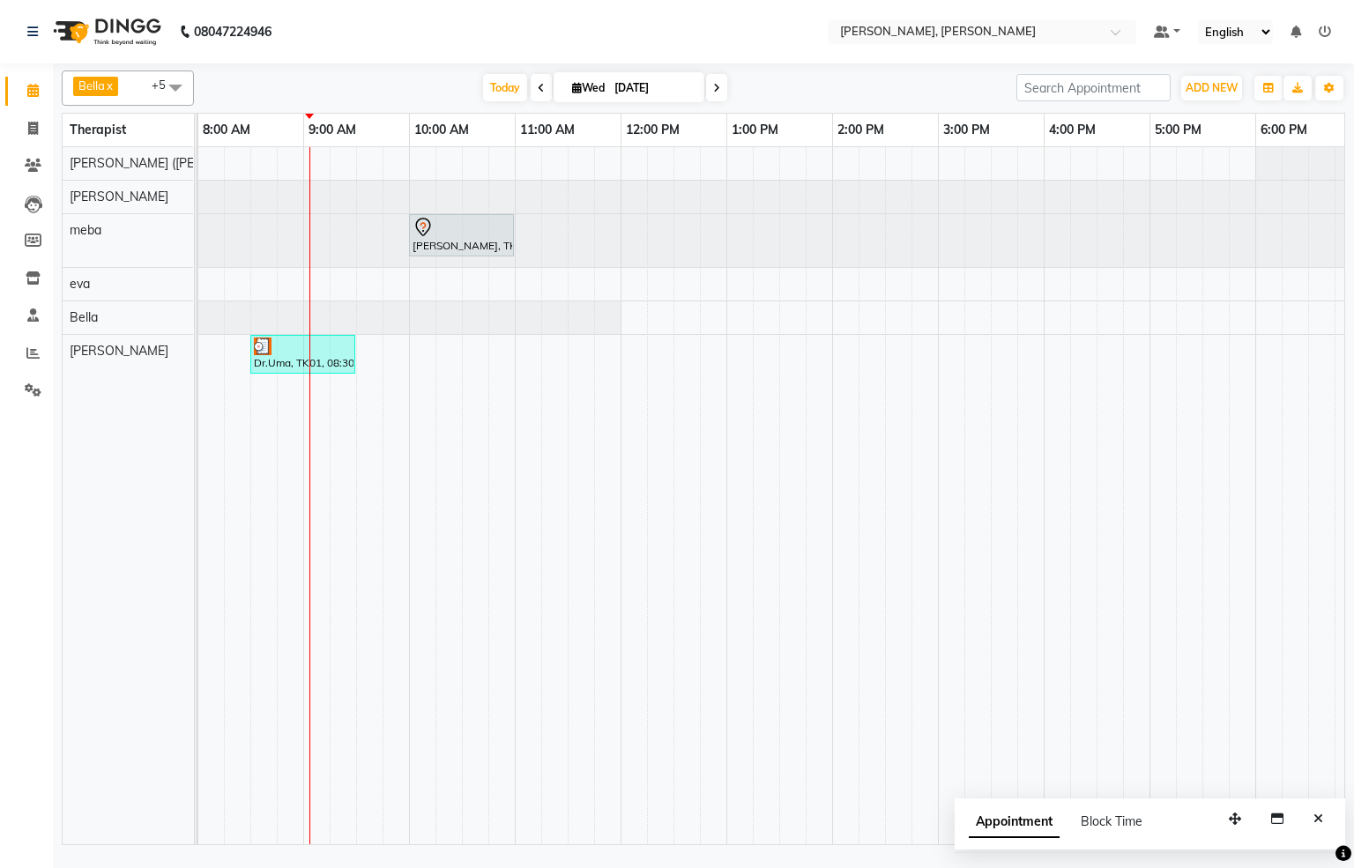
click at [50, 160] on li "Clients" at bounding box center [26, 166] width 53 height 38
click at [45, 167] on span at bounding box center [33, 166] width 31 height 20
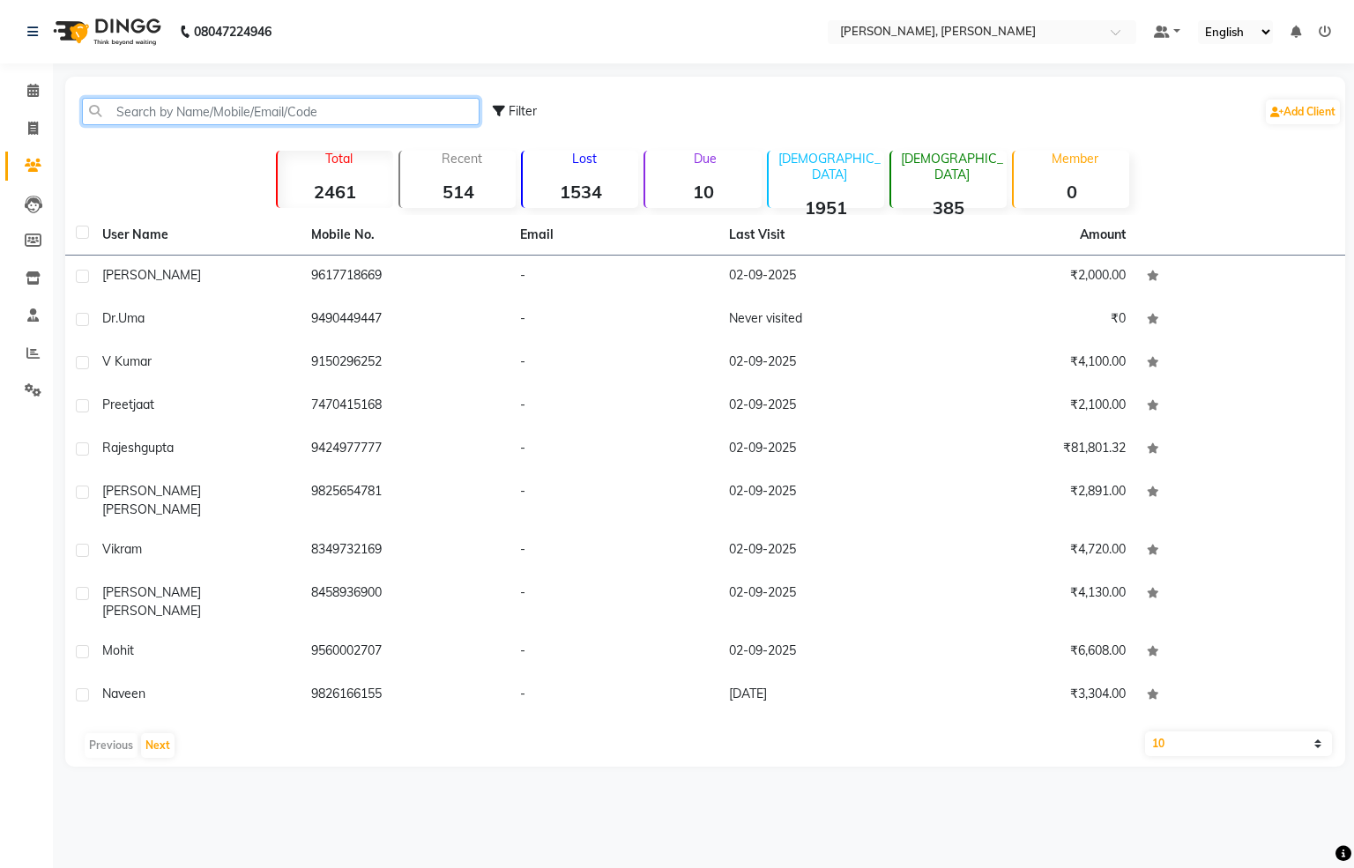
click at [267, 106] on input "text" at bounding box center [281, 111] width 398 height 27
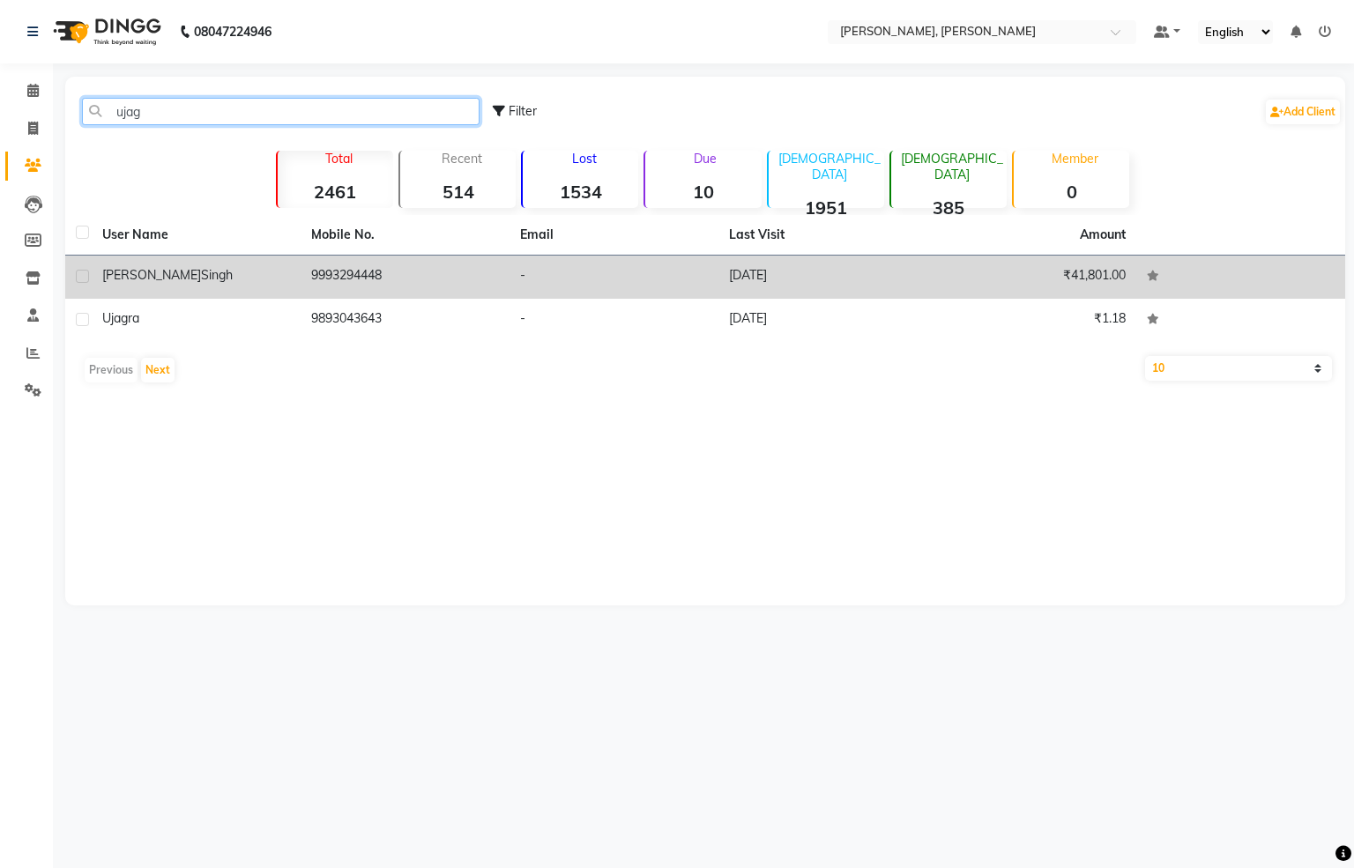
type input "ujag"
click at [540, 263] on td "-" at bounding box center [614, 277] width 209 height 43
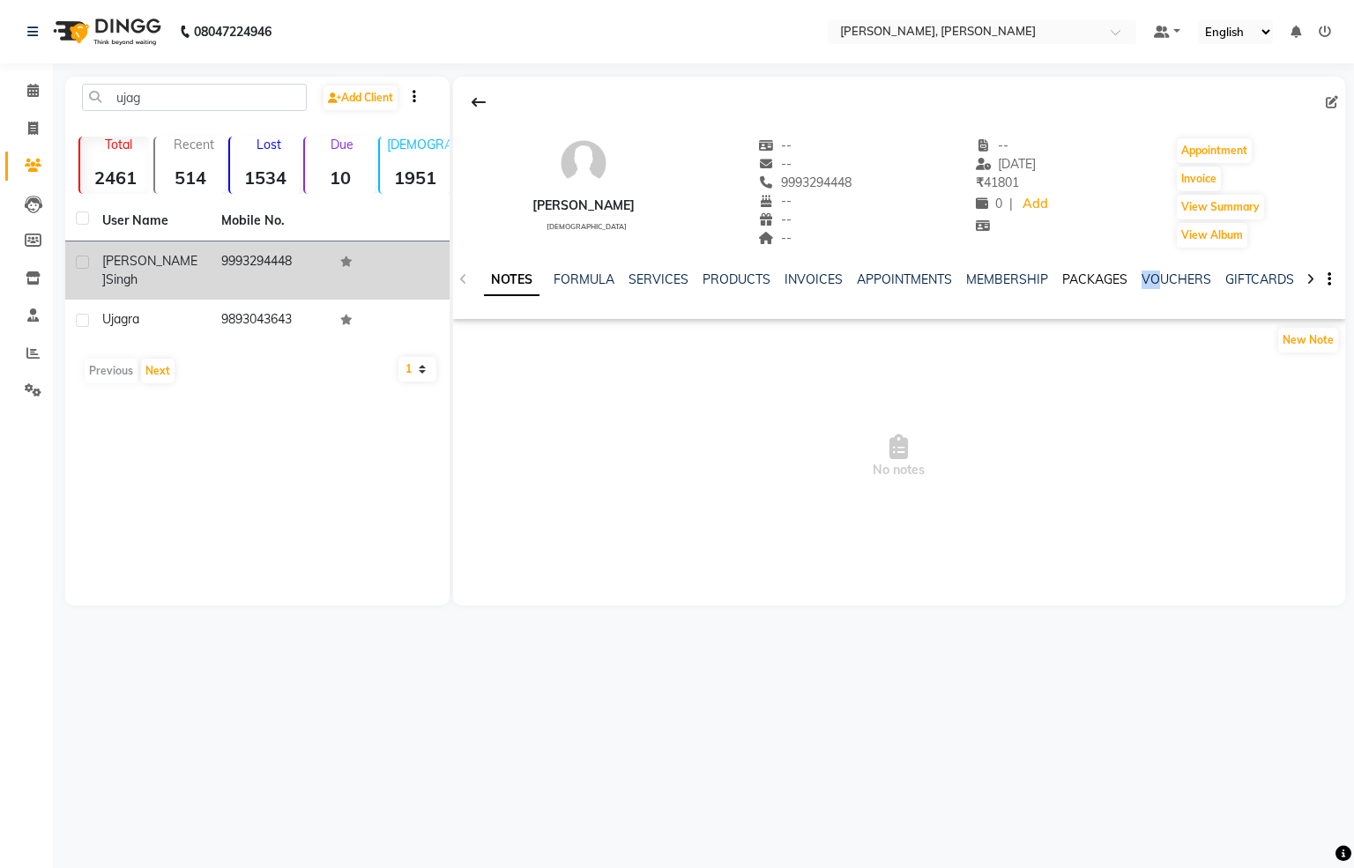
drag, startPoint x: 1145, startPoint y: 265, endPoint x: 1109, endPoint y: 283, distance: 40.2
click at [1120, 280] on div "NOTES FORMULA SERVICES PRODUCTS INVOICES APPOINTMENTS MEMBERSHIP PACKAGES VOUCH…" at bounding box center [899, 279] width 892 height 61
click at [1105, 283] on link "PACKAGES" at bounding box center [1094, 280] width 65 height 16
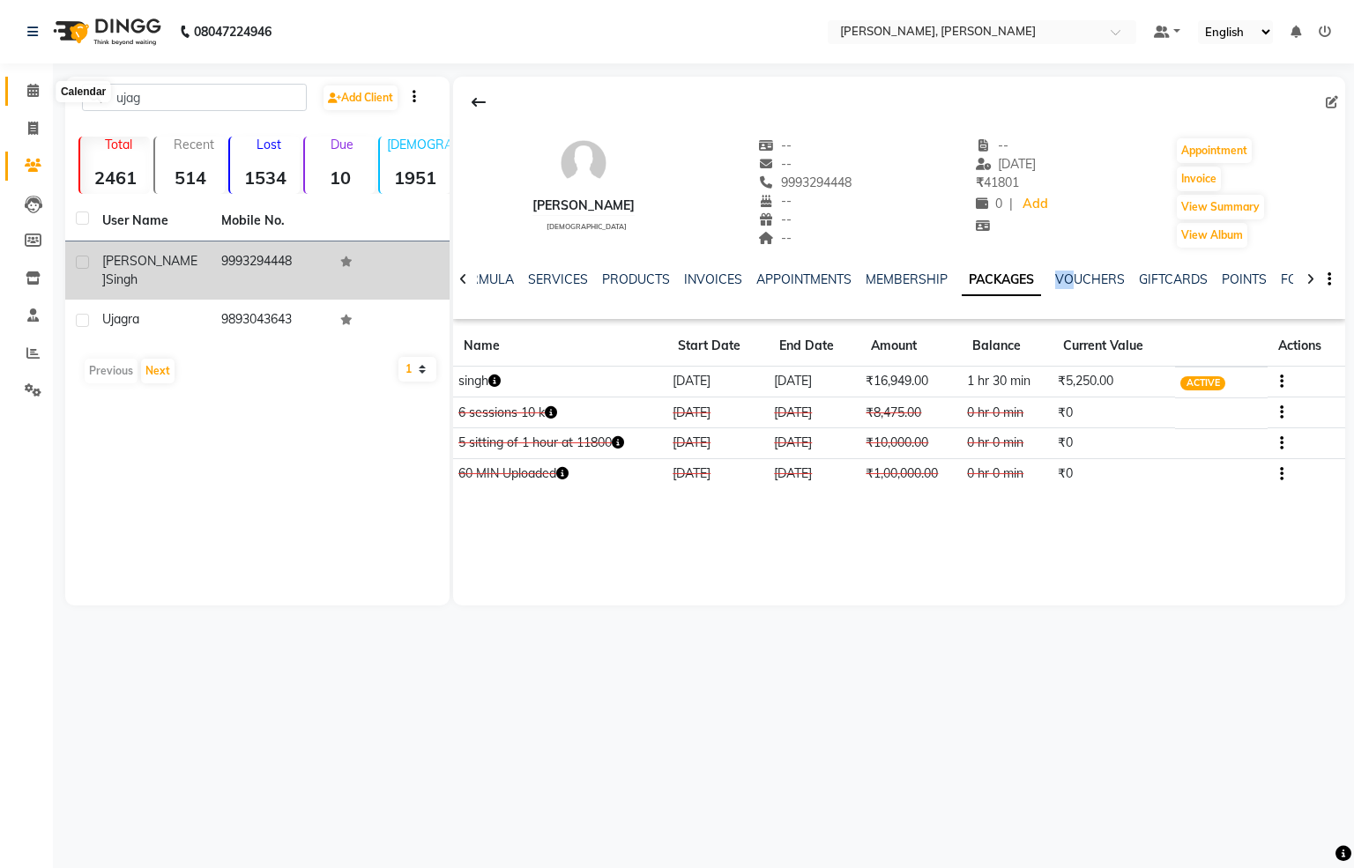
click at [45, 85] on span at bounding box center [33, 91] width 31 height 20
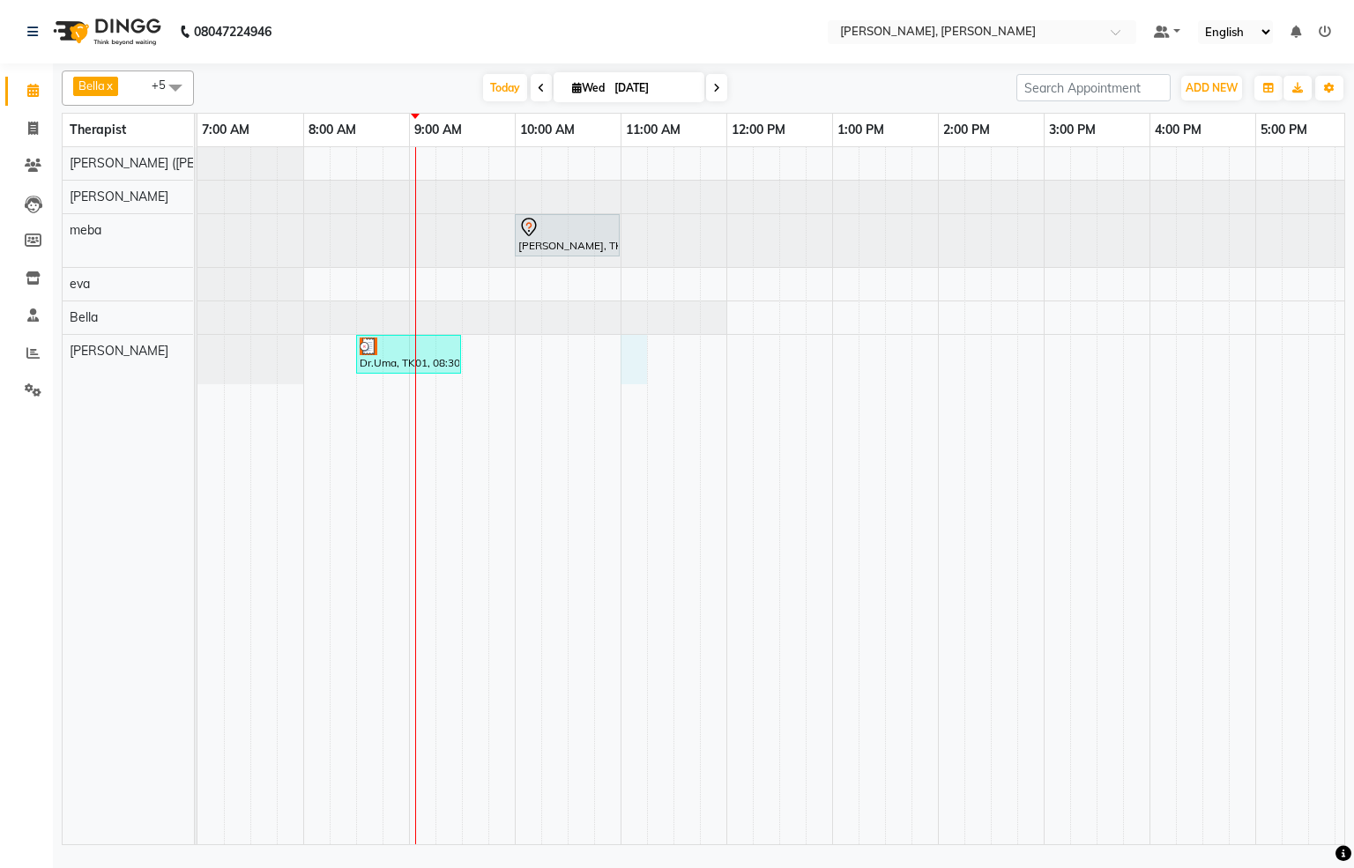
click at [630, 357] on div "[PERSON_NAME], TK02, 10:00 AM-11:00 AM, Javanese Pampering - 60 Mins Dr.Uma, TK…" at bounding box center [1043, 495] width 1693 height 697
select select "83147"
select select "tentative"
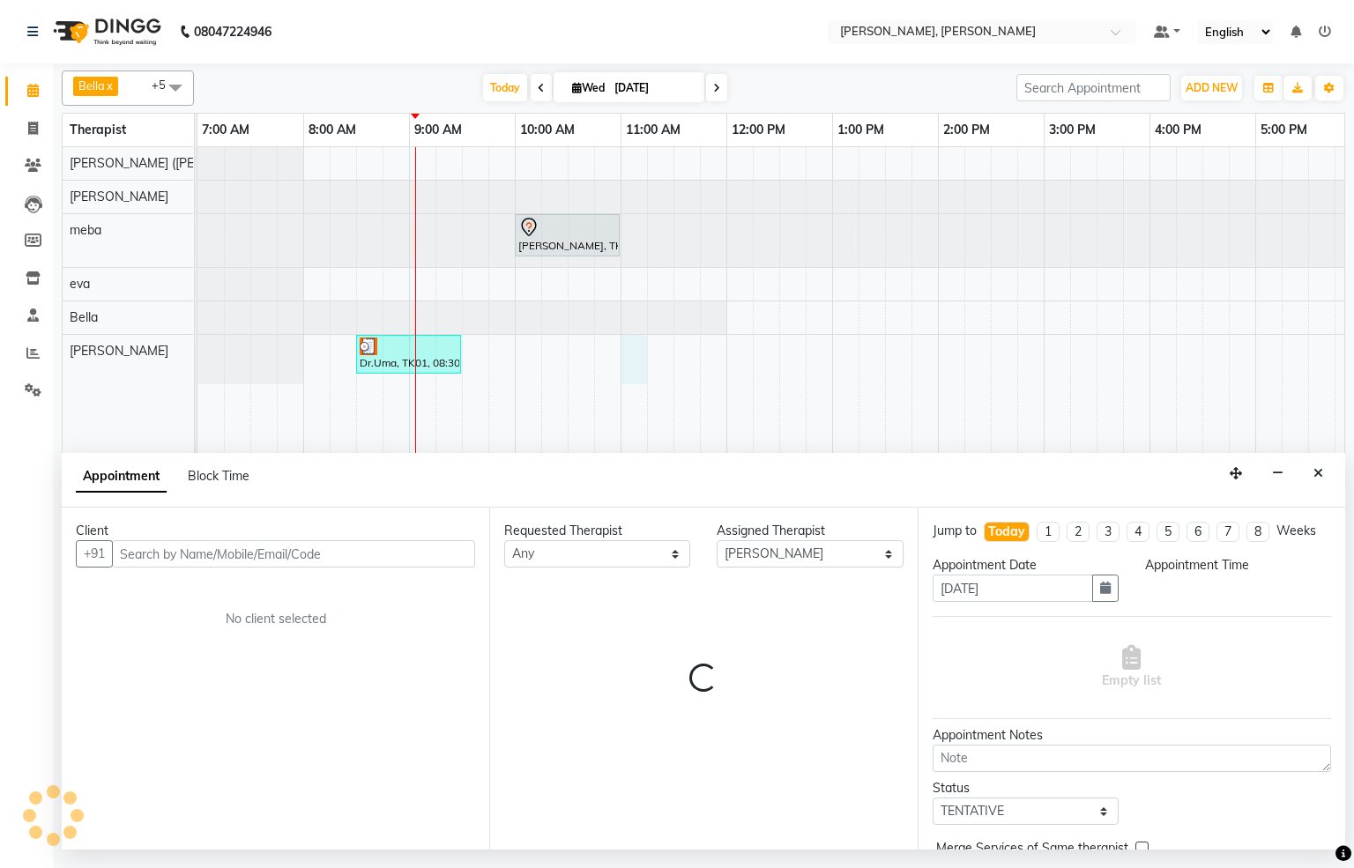
select select "660"
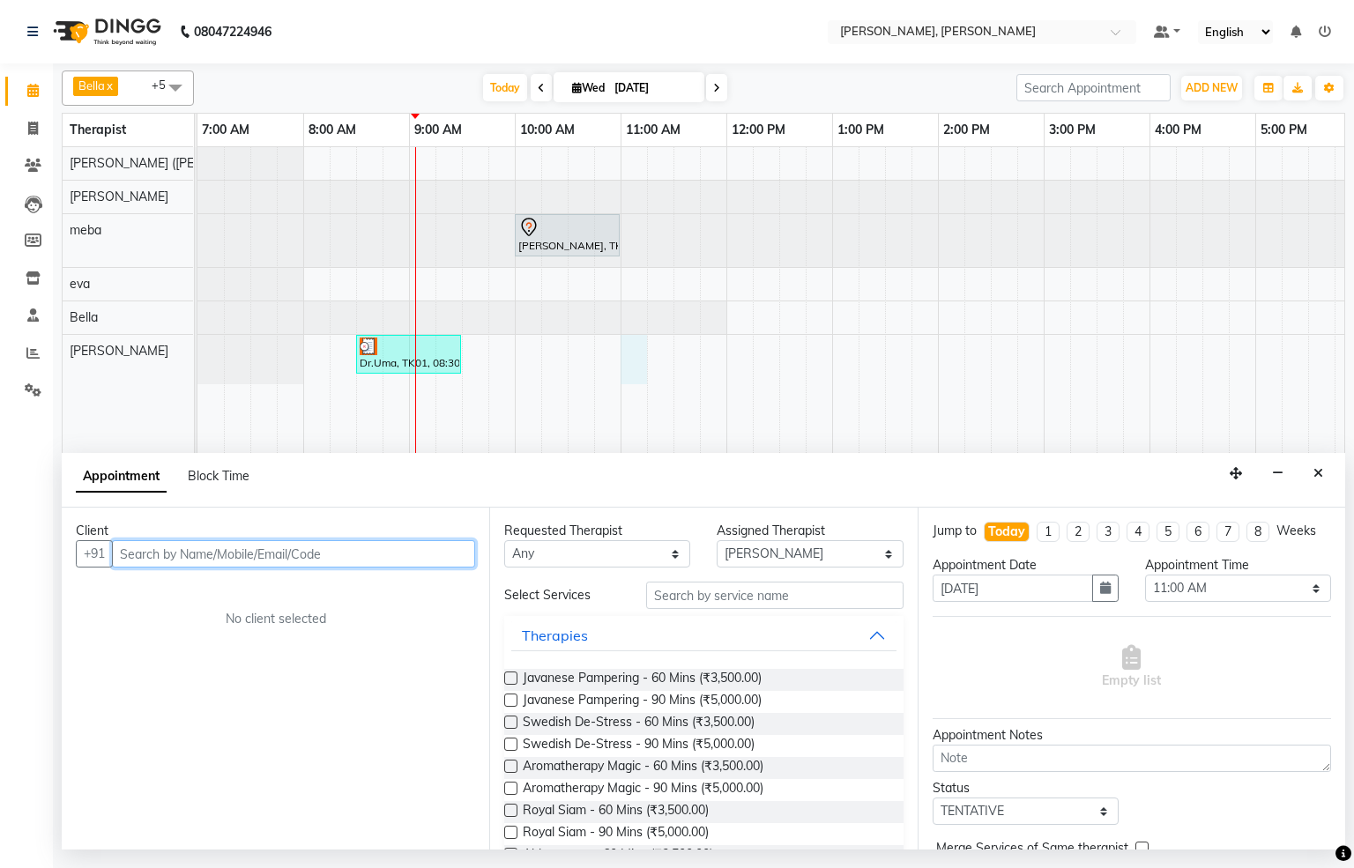
click at [222, 548] on input "text" at bounding box center [293, 553] width 363 height 27
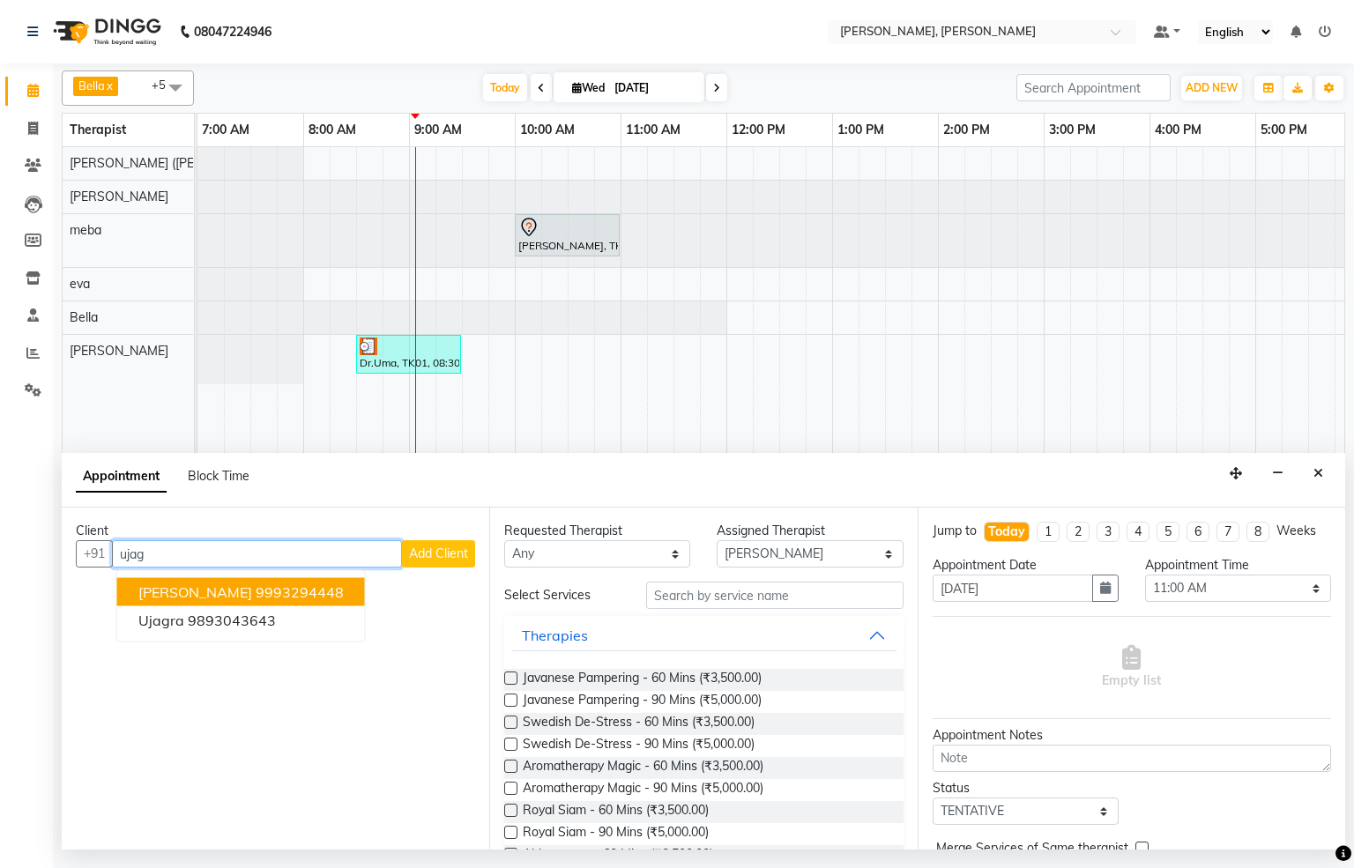
click at [259, 591] on ngb-highlight "9993294448" at bounding box center [300, 593] width 88 height 18
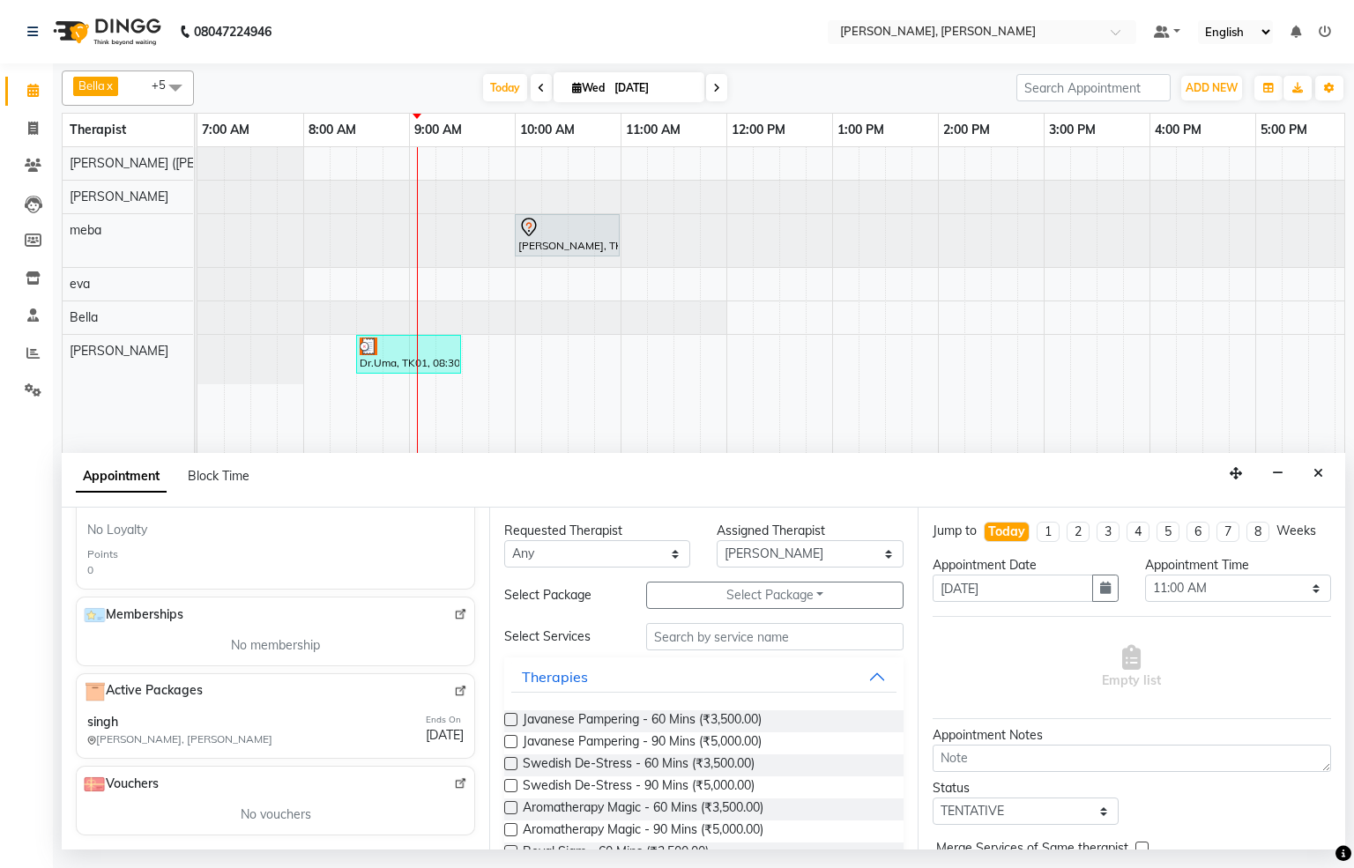
scroll to position [582, 0]
type input "9993294448"
click at [776, 719] on div "Javanese Pampering - 60 Mins (₹3,500.00)" at bounding box center [703, 722] width 398 height 22
click at [699, 712] on span "Javanese Pampering - 60 Mins (₹3,500.00)" at bounding box center [642, 722] width 239 height 22
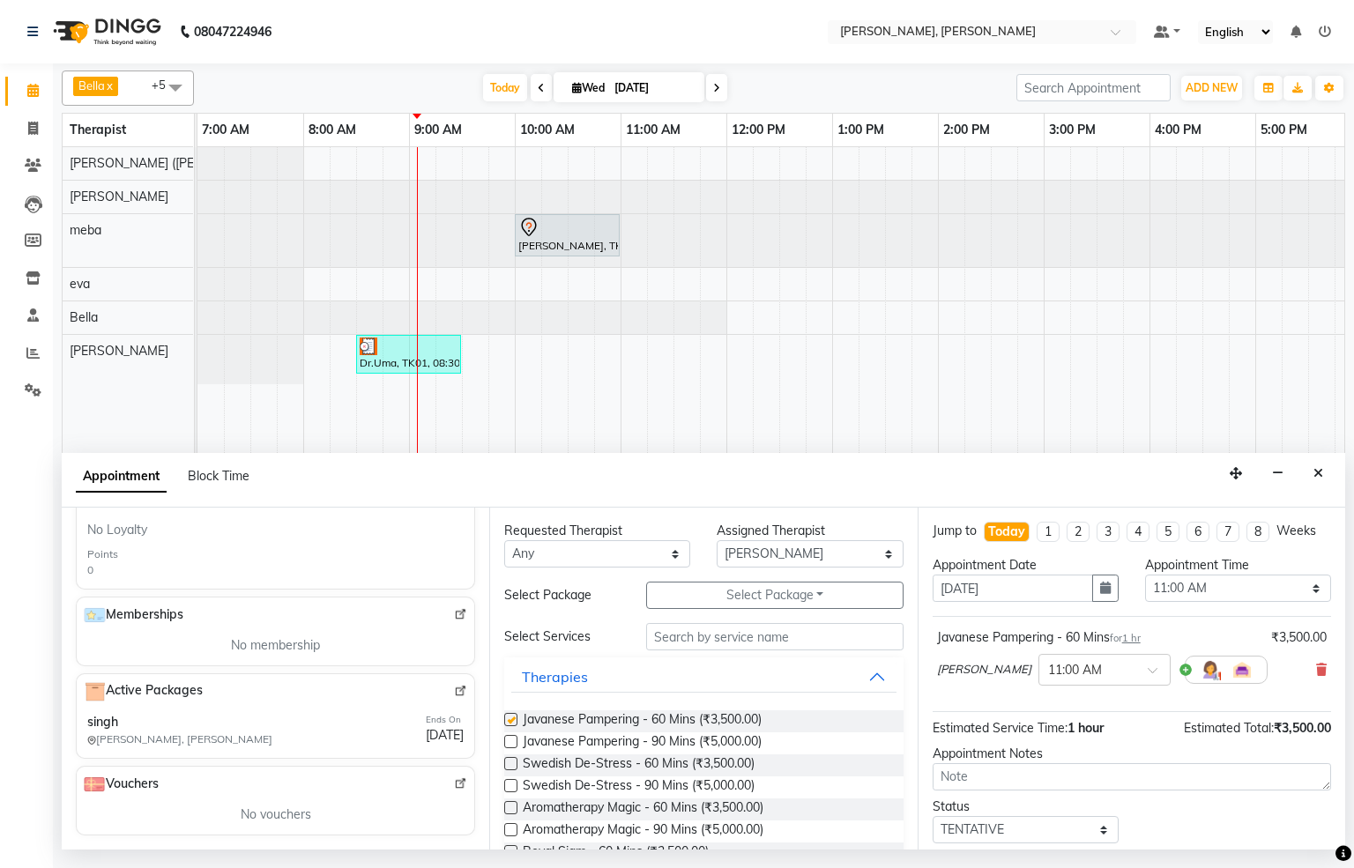
checkbox input "false"
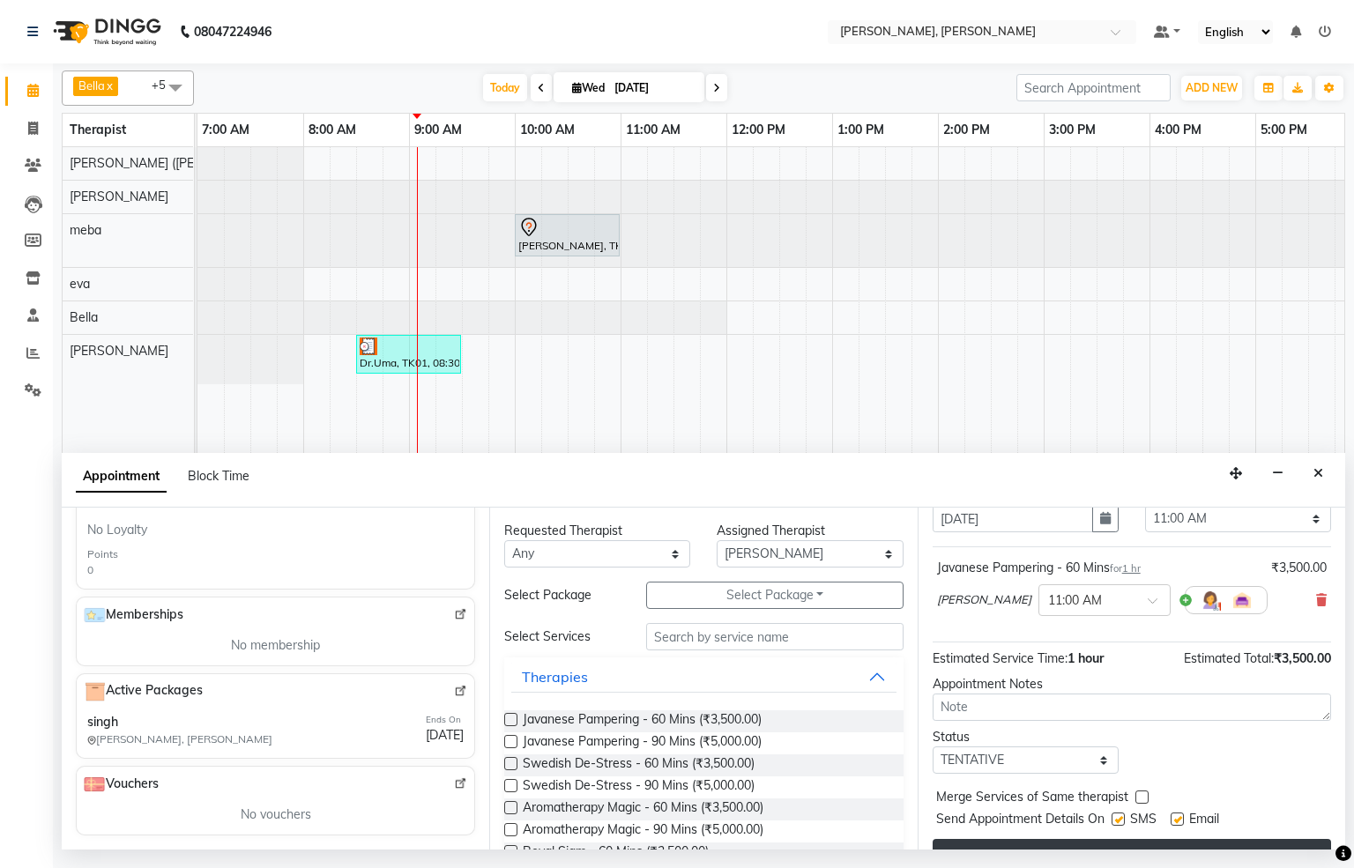
scroll to position [124, 0]
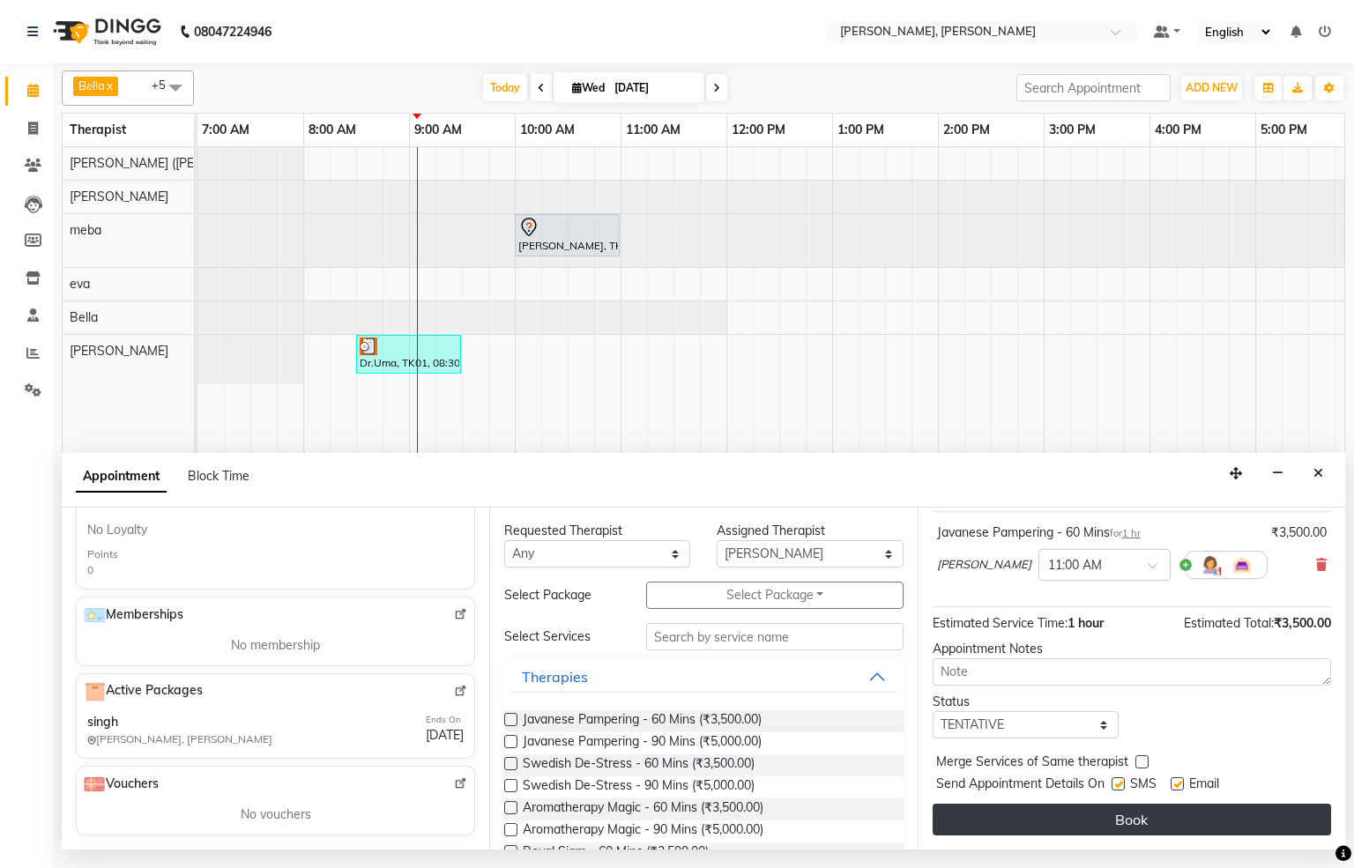
click at [1117, 808] on button "Book" at bounding box center [1132, 820] width 398 height 32
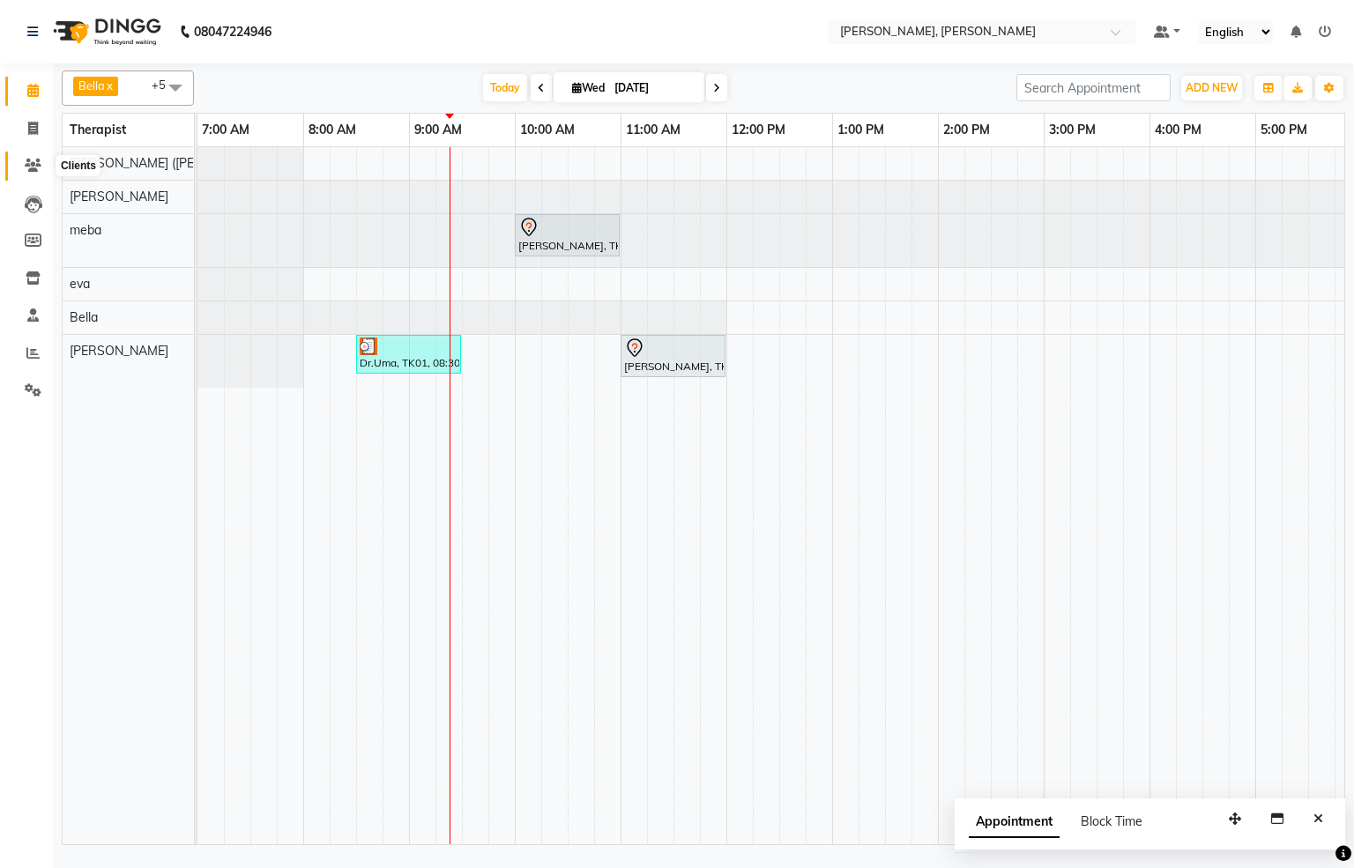
click at [45, 153] on link "Clients" at bounding box center [26, 166] width 42 height 29
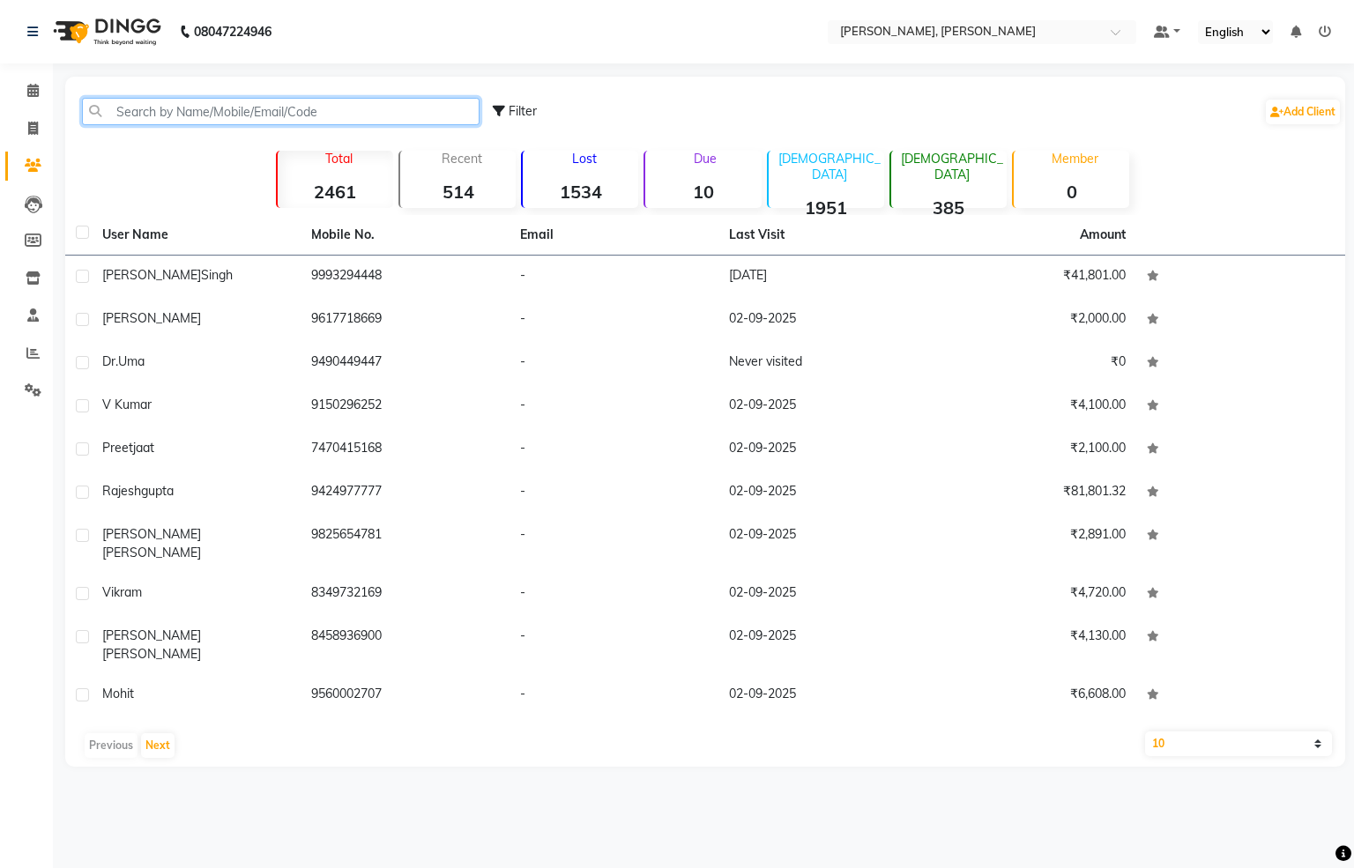
click at [218, 117] on input "text" at bounding box center [281, 111] width 398 height 27
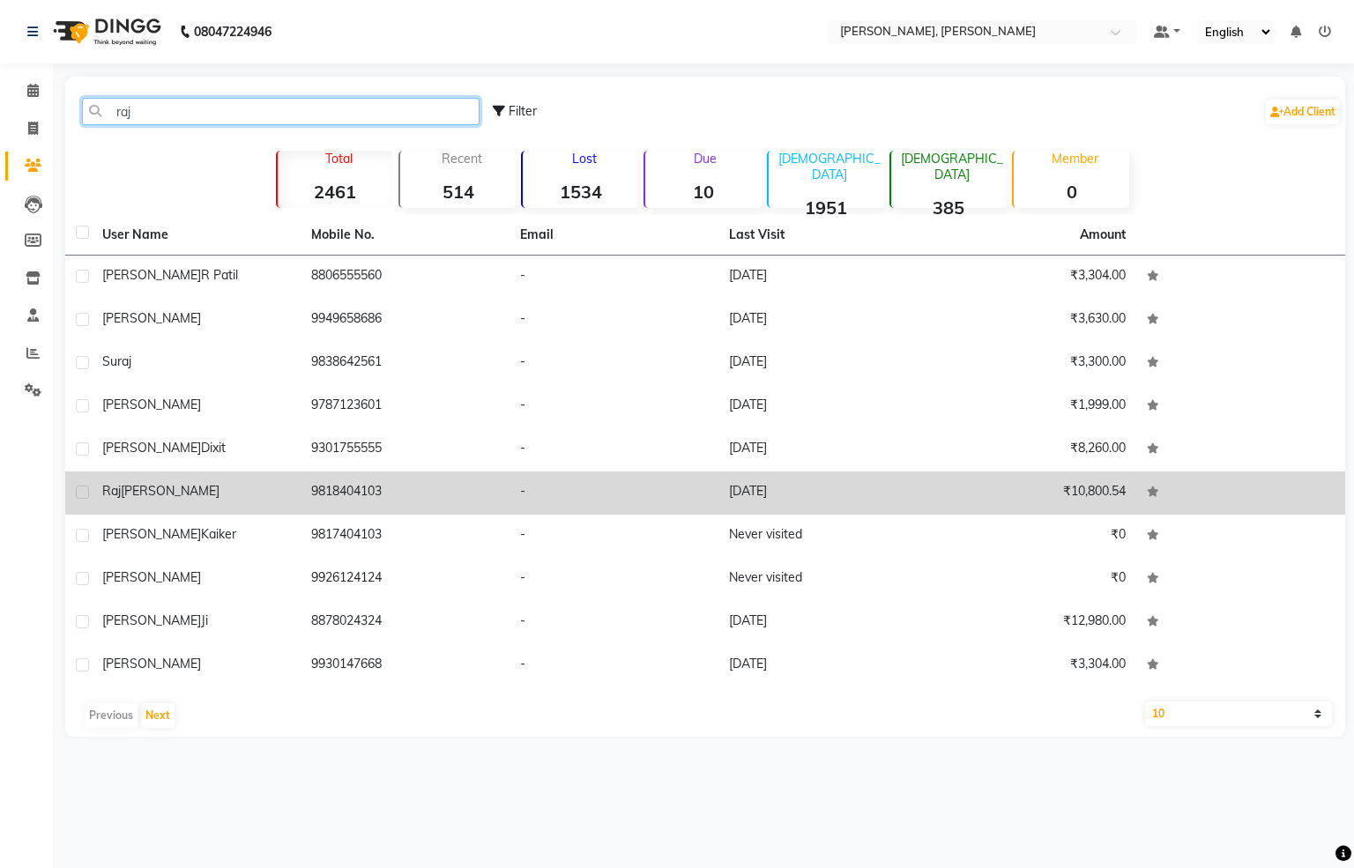
type input "raj"
click at [416, 503] on td "9818404103" at bounding box center [405, 493] width 209 height 43
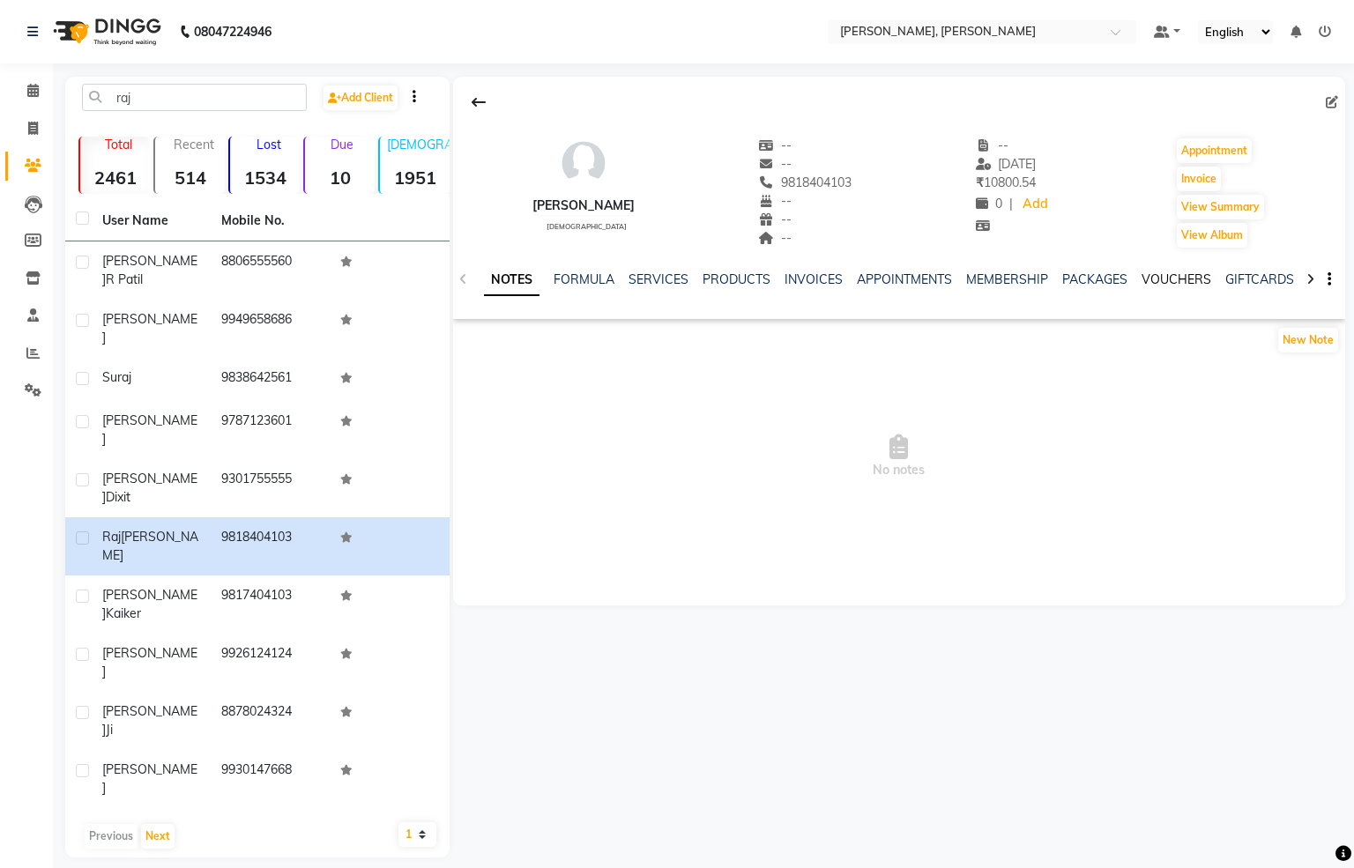
click at [1165, 287] on link "VOUCHERS" at bounding box center [1177, 280] width 70 height 16
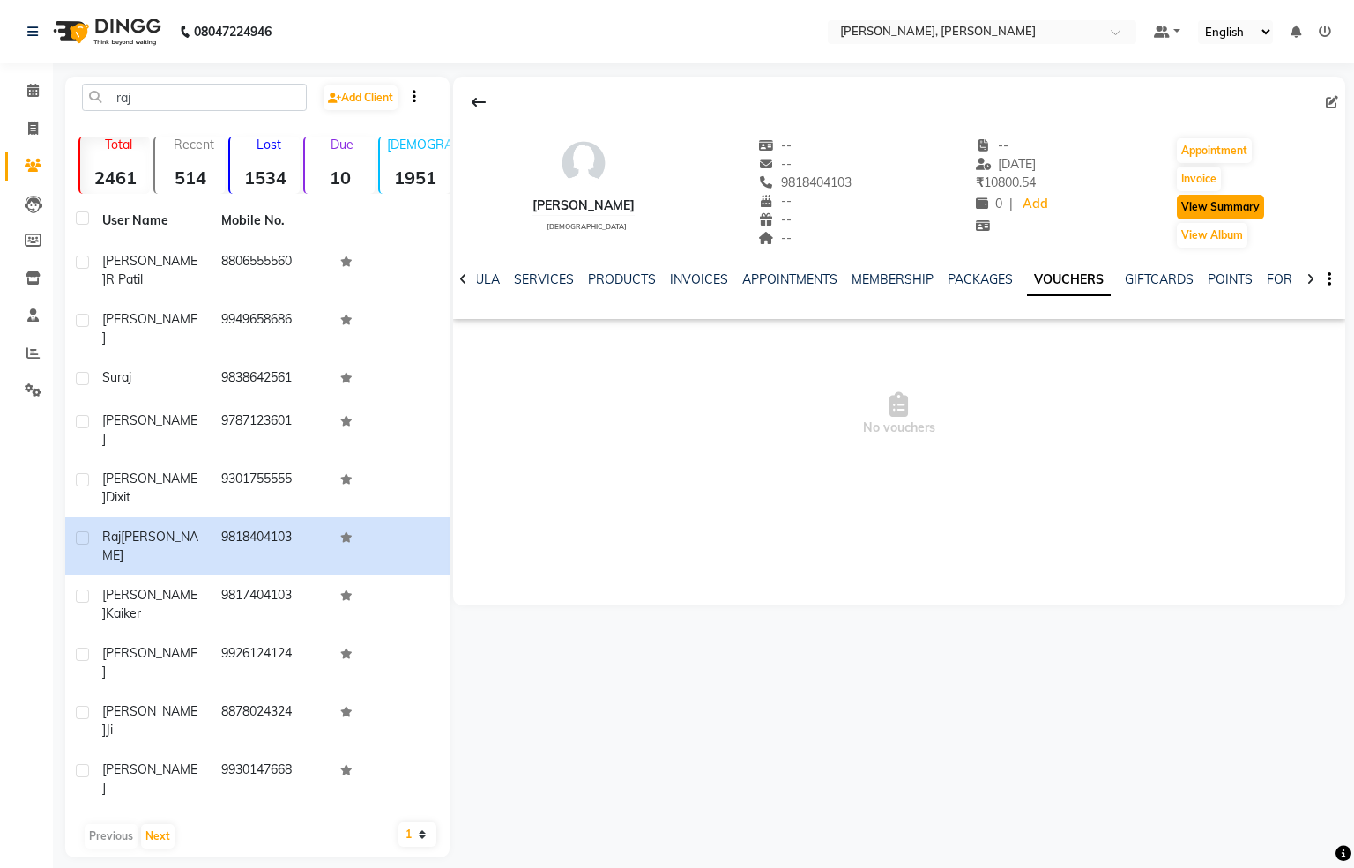
click at [1202, 206] on button "View Summary" at bounding box center [1220, 207] width 87 height 25
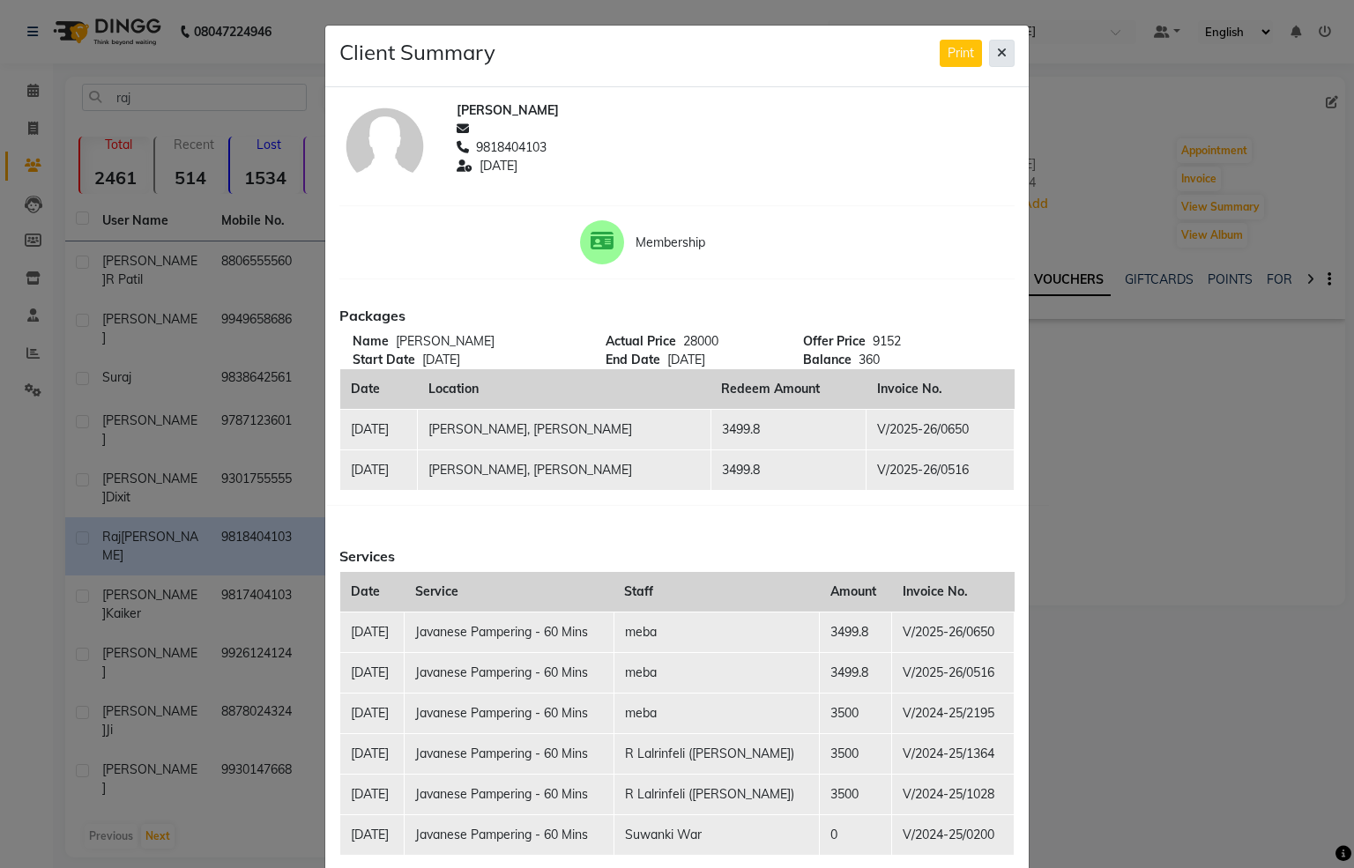
click at [997, 56] on icon at bounding box center [1002, 53] width 10 height 12
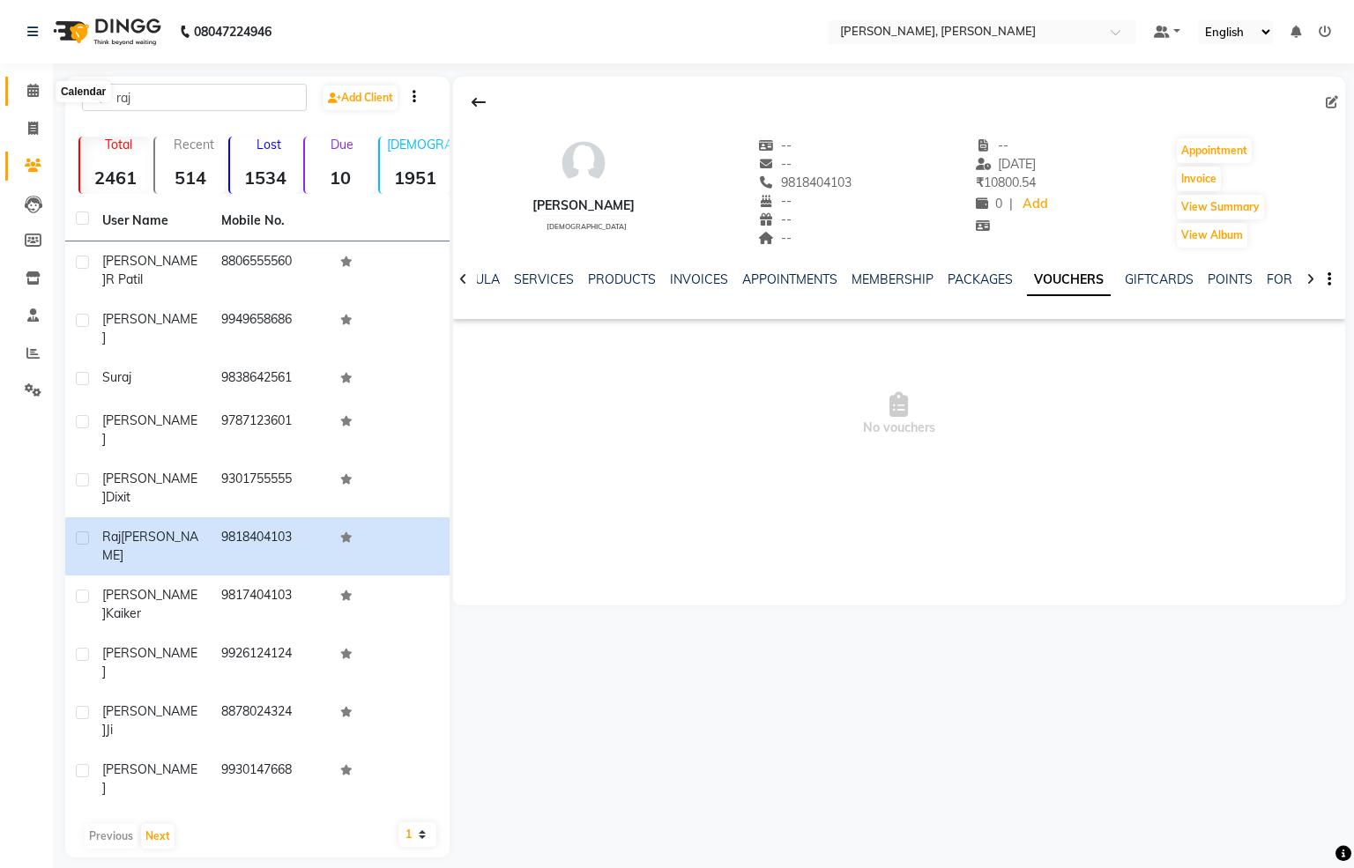
click at [43, 99] on span at bounding box center [33, 91] width 31 height 20
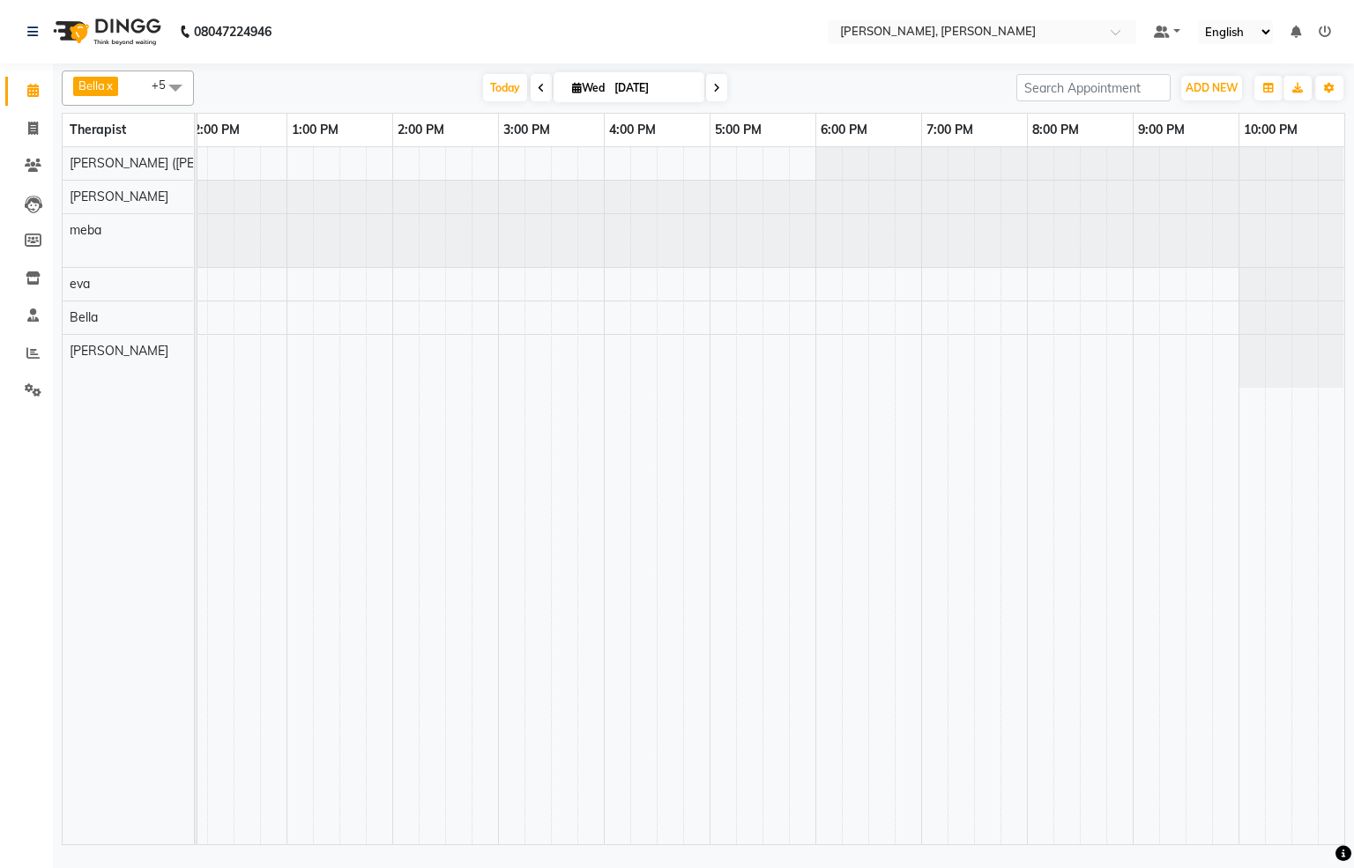
scroll to position [0, 569]
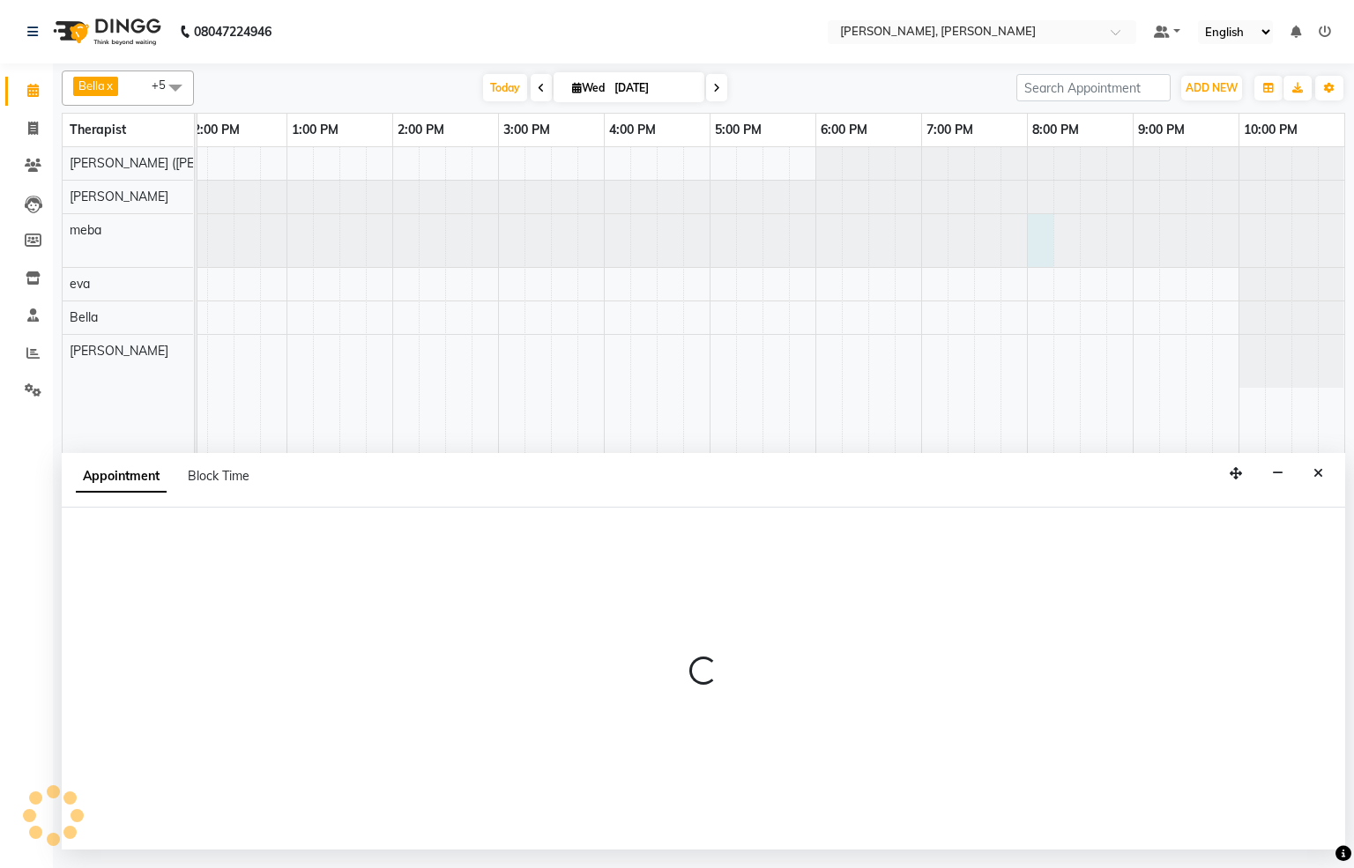
select select "65646"
select select "1200"
select select "tentative"
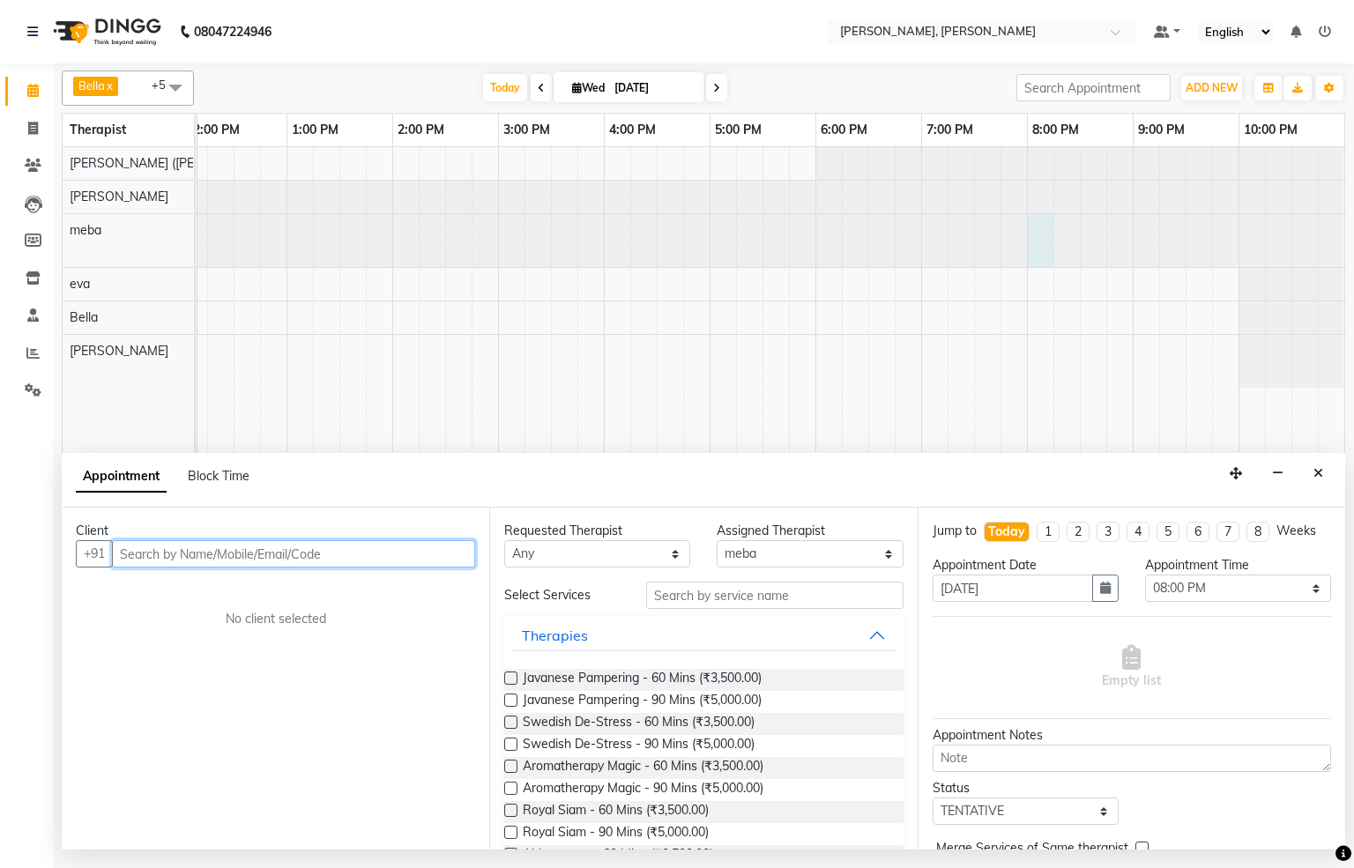
click at [193, 563] on input "text" at bounding box center [293, 553] width 363 height 27
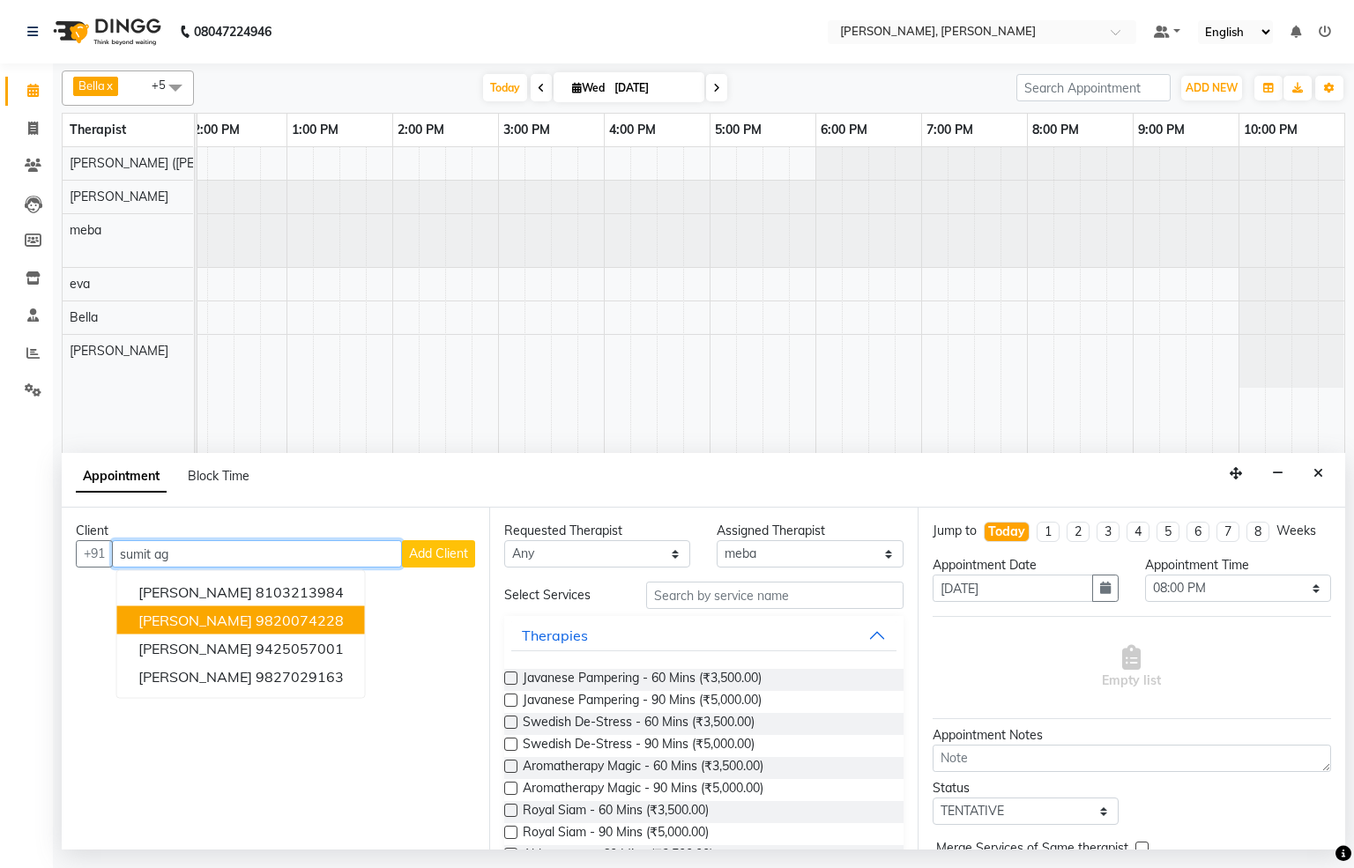
click at [302, 617] on ngb-highlight "9820074228" at bounding box center [300, 621] width 88 height 18
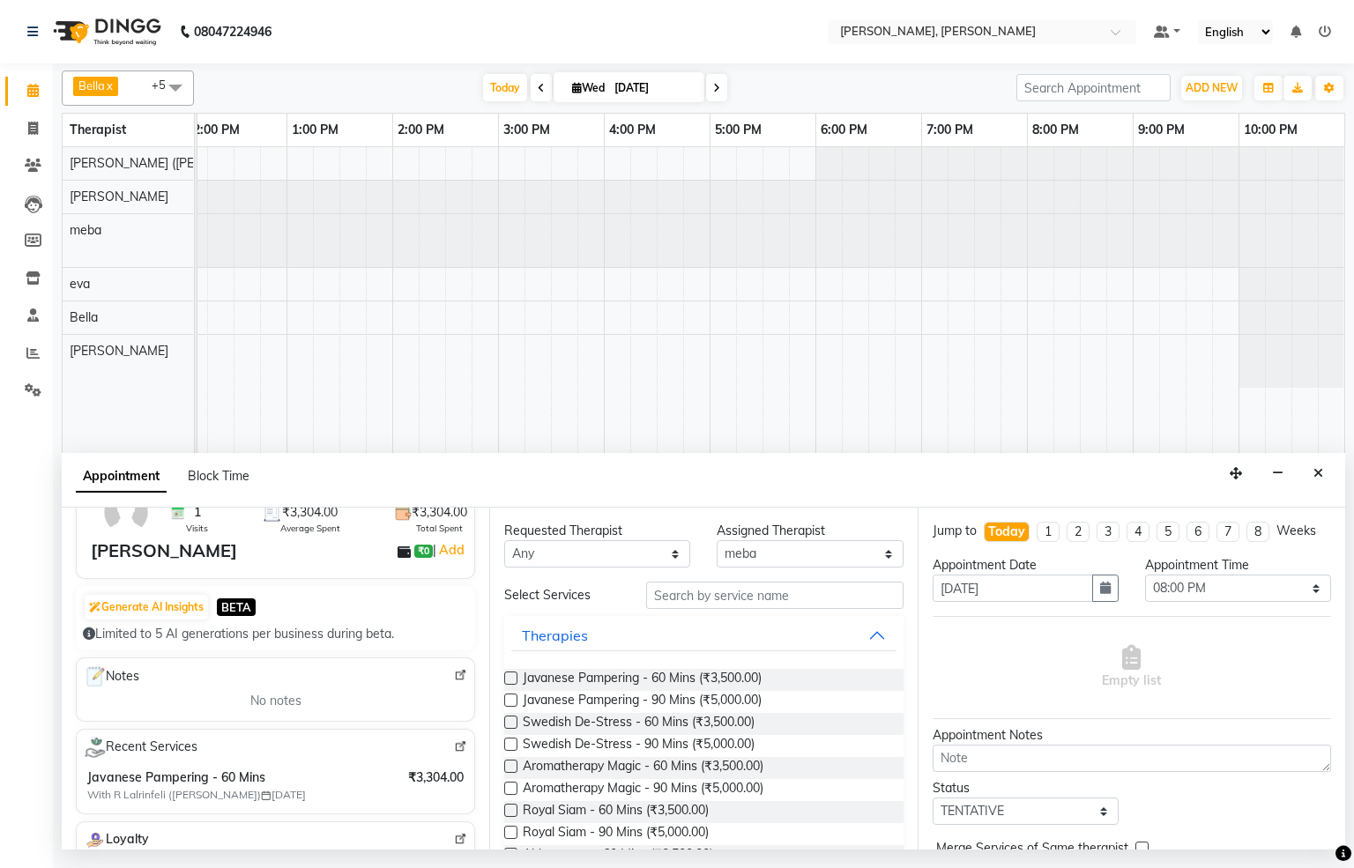
scroll to position [0, 0]
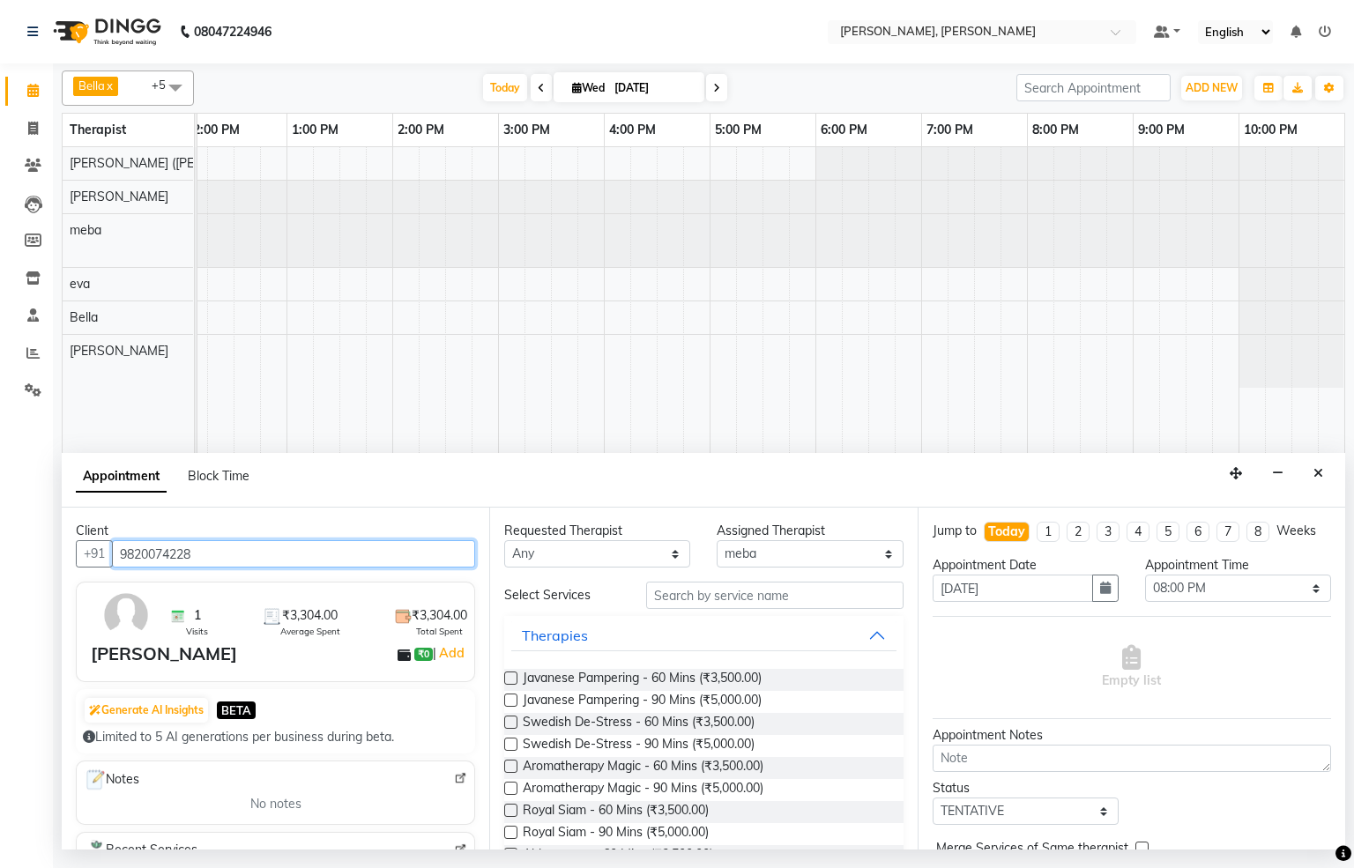
click at [223, 553] on input "9820074228" at bounding box center [293, 553] width 363 height 27
click at [227, 553] on input "9820074228" at bounding box center [293, 553] width 363 height 27
click at [230, 553] on input "9820074228" at bounding box center [293, 553] width 363 height 27
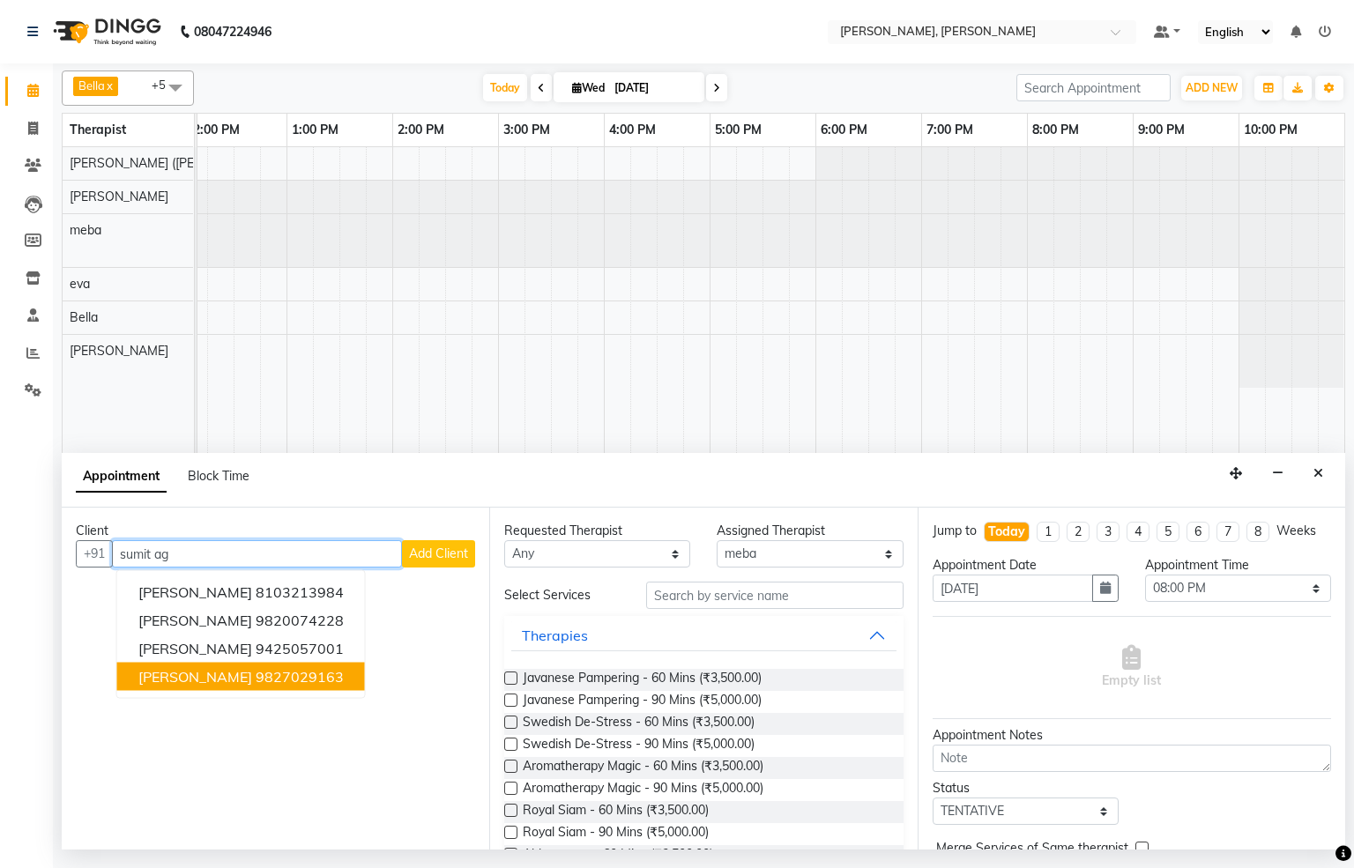
click at [284, 689] on button "[PERSON_NAME] 9827029163" at bounding box center [241, 677] width 248 height 28
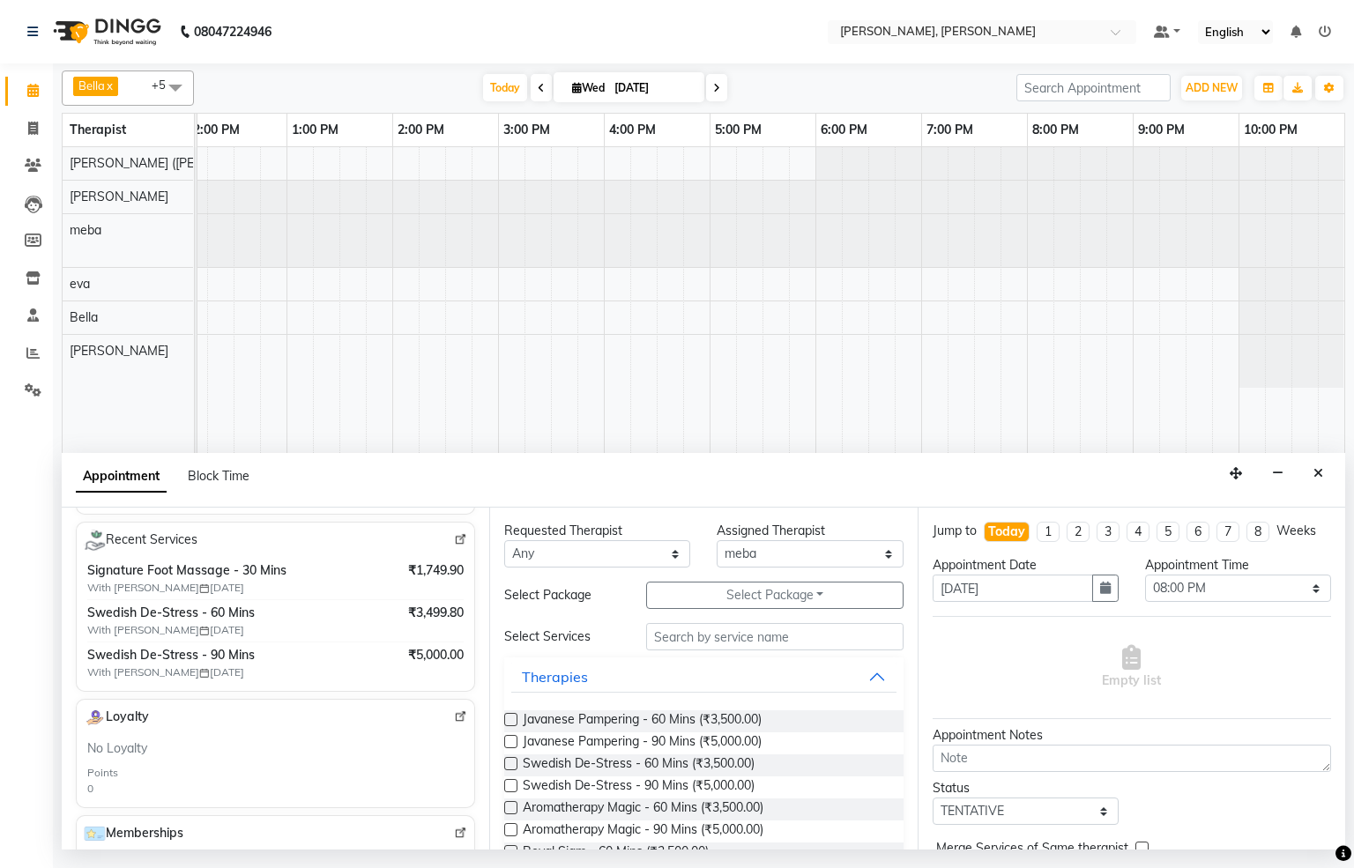
scroll to position [582, 0]
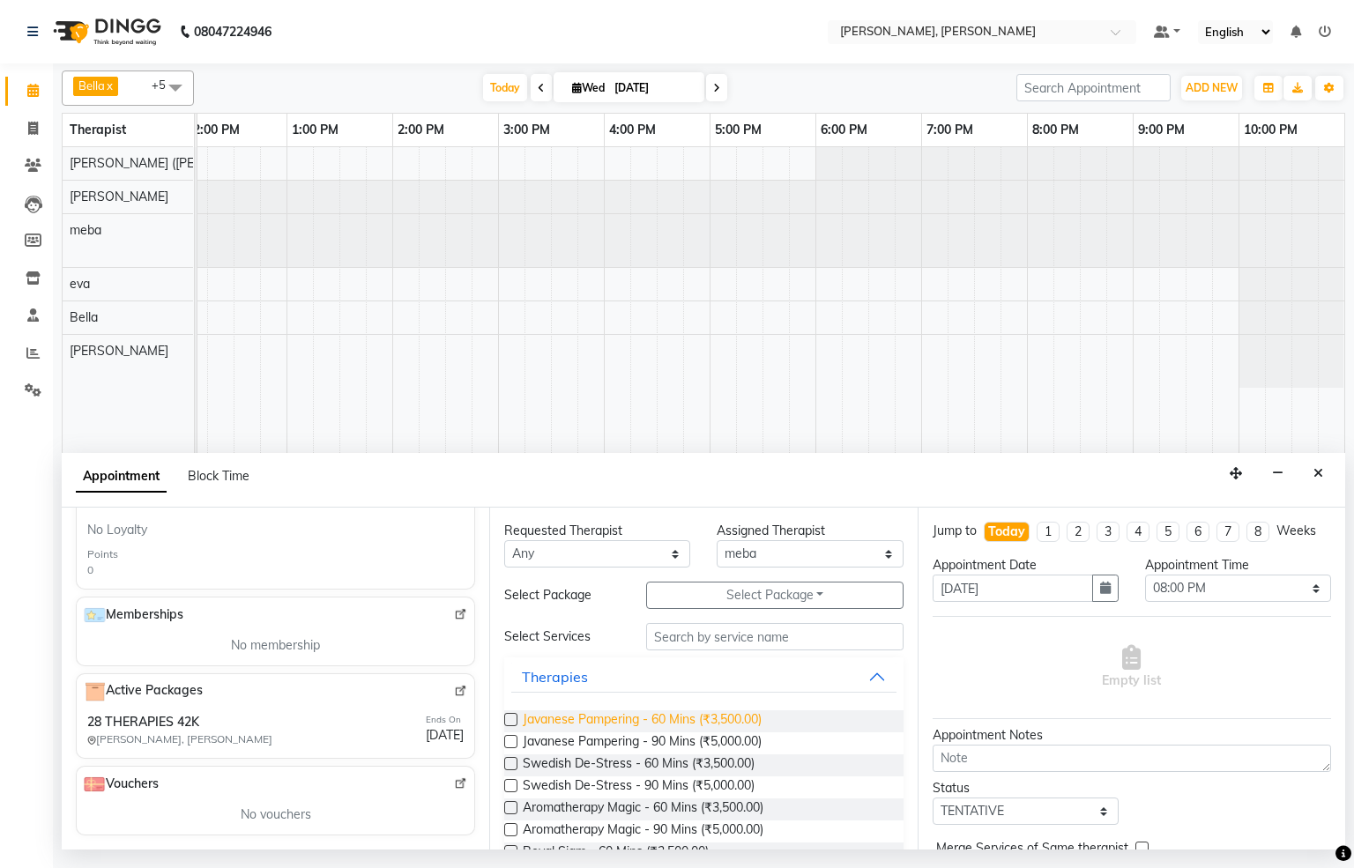
type input "9827029163"
click at [680, 712] on span "Javanese Pampering - 60 Mins (₹3,500.00)" at bounding box center [642, 722] width 239 height 22
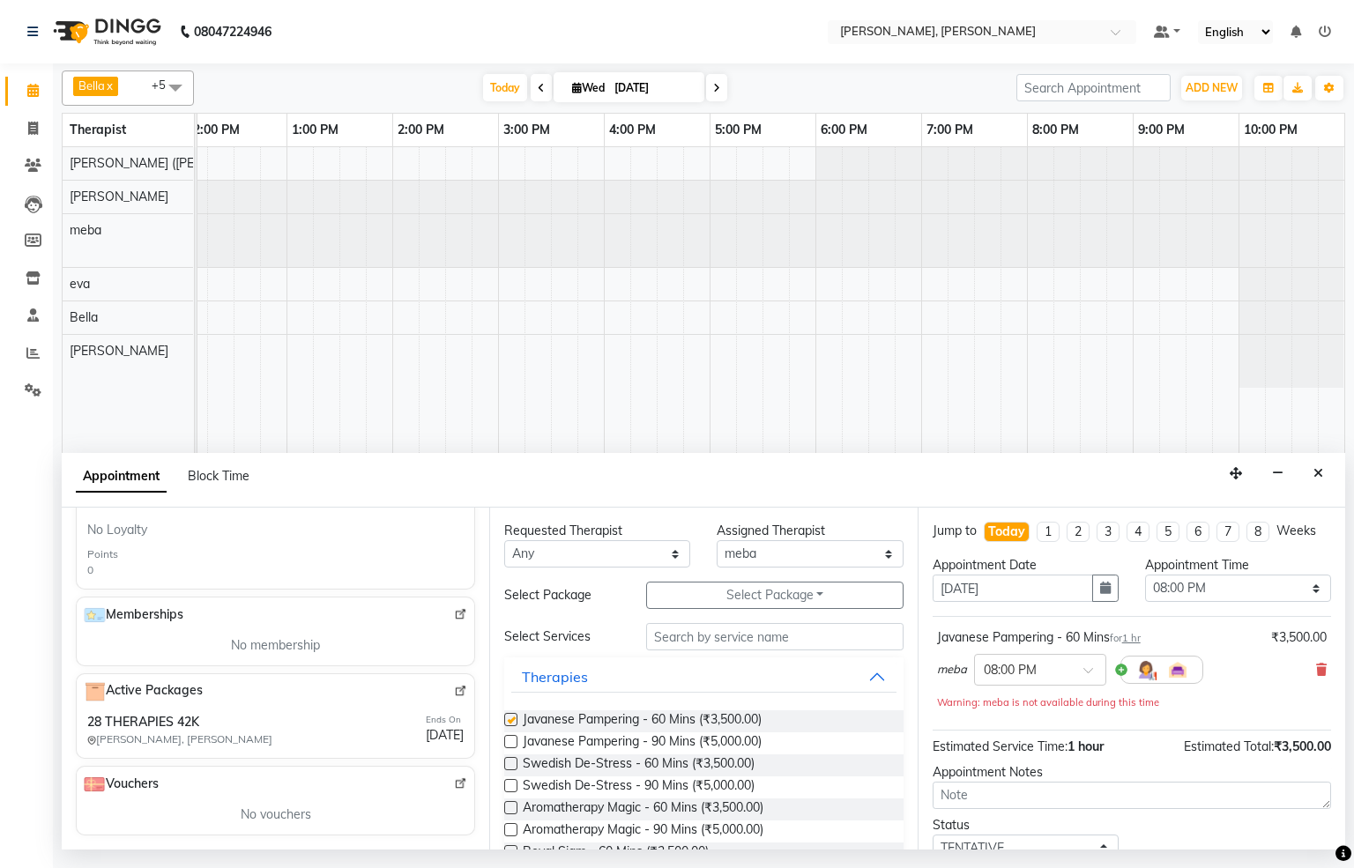
checkbox input "false"
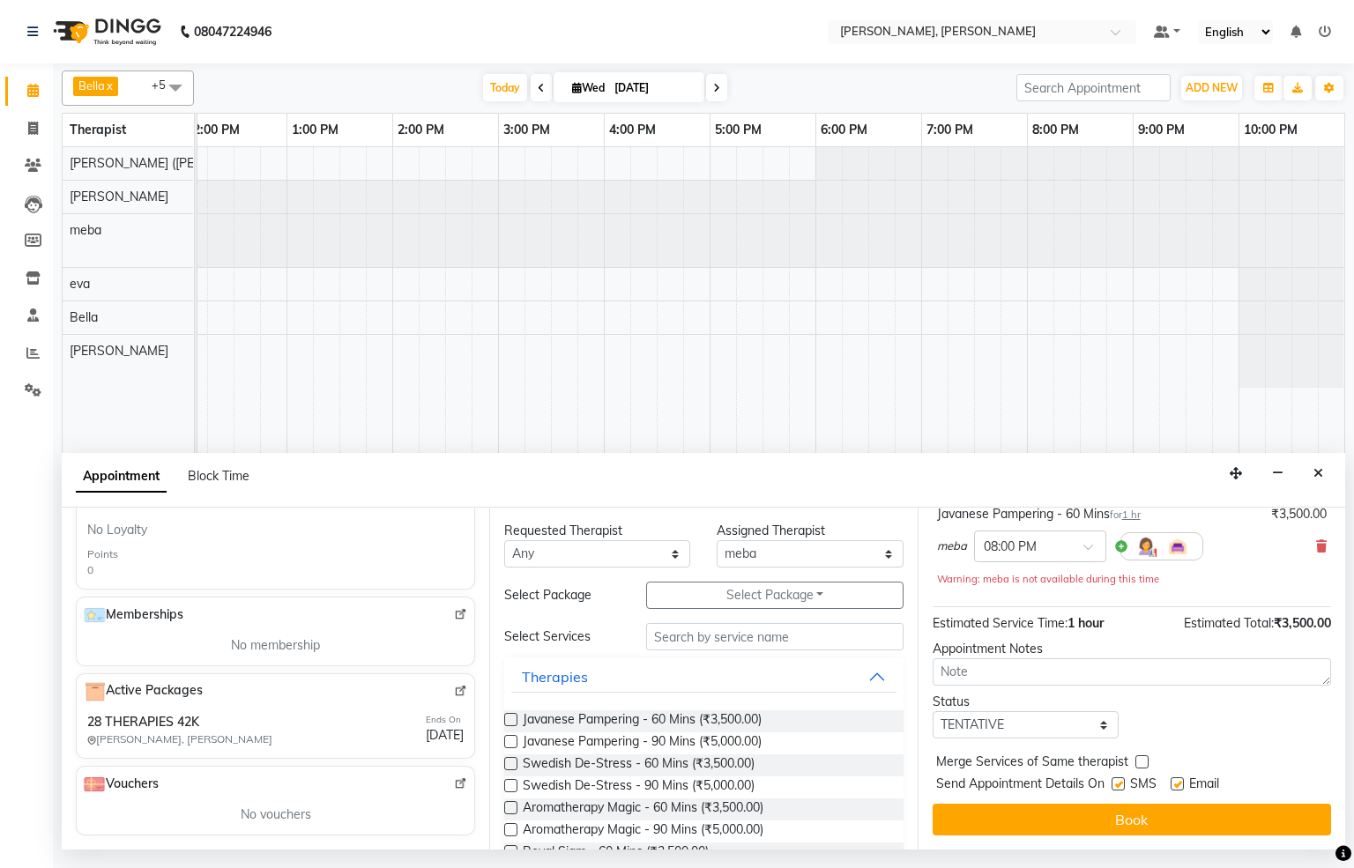
scroll to position [143, 0]
click at [1121, 804] on div "Jump to [DATE] 1 2 3 4 5 6 7 8 Weeks Appointment Date [DATE] Appointment Time S…" at bounding box center [1132, 679] width 428 height 342
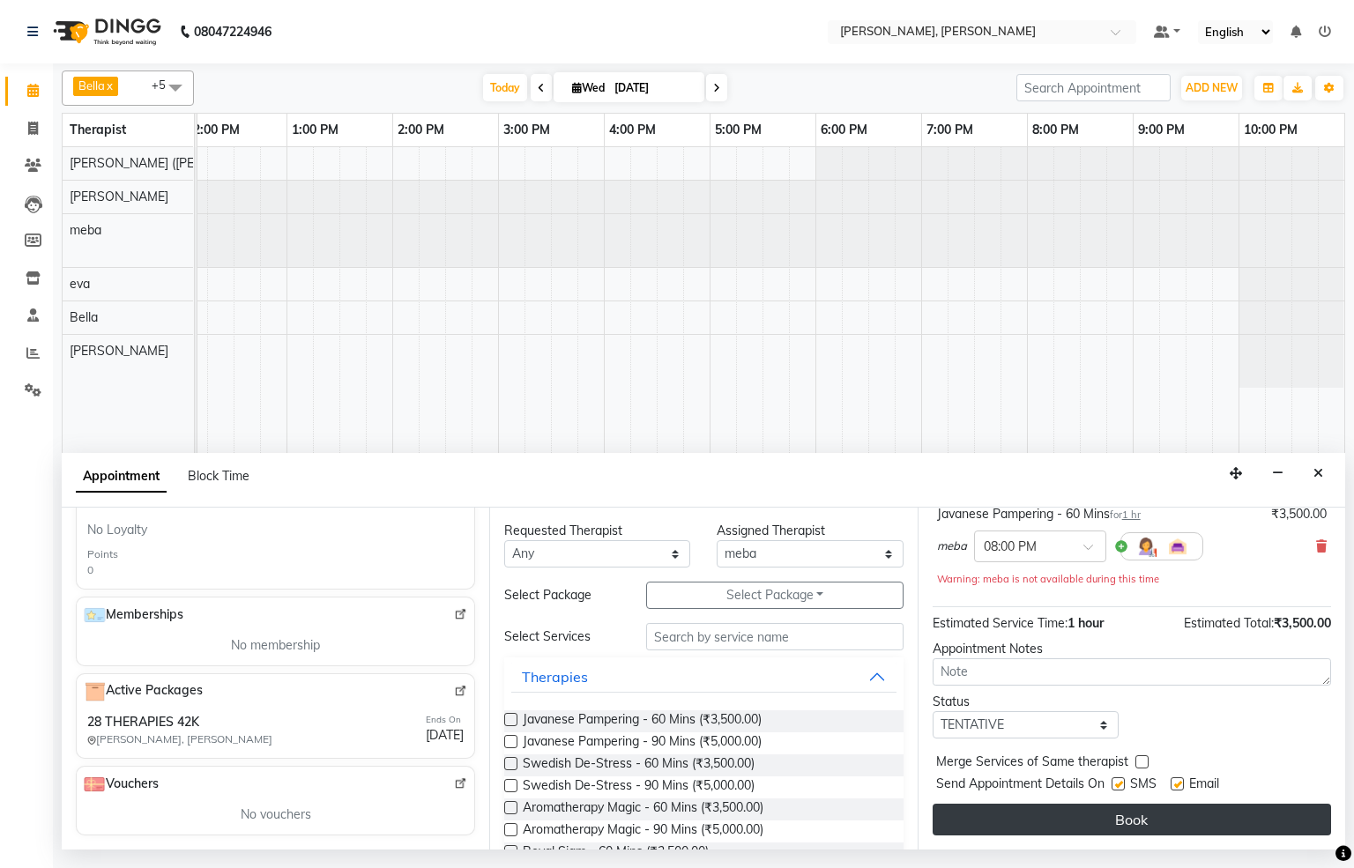
click at [1121, 808] on button "Book" at bounding box center [1132, 820] width 398 height 32
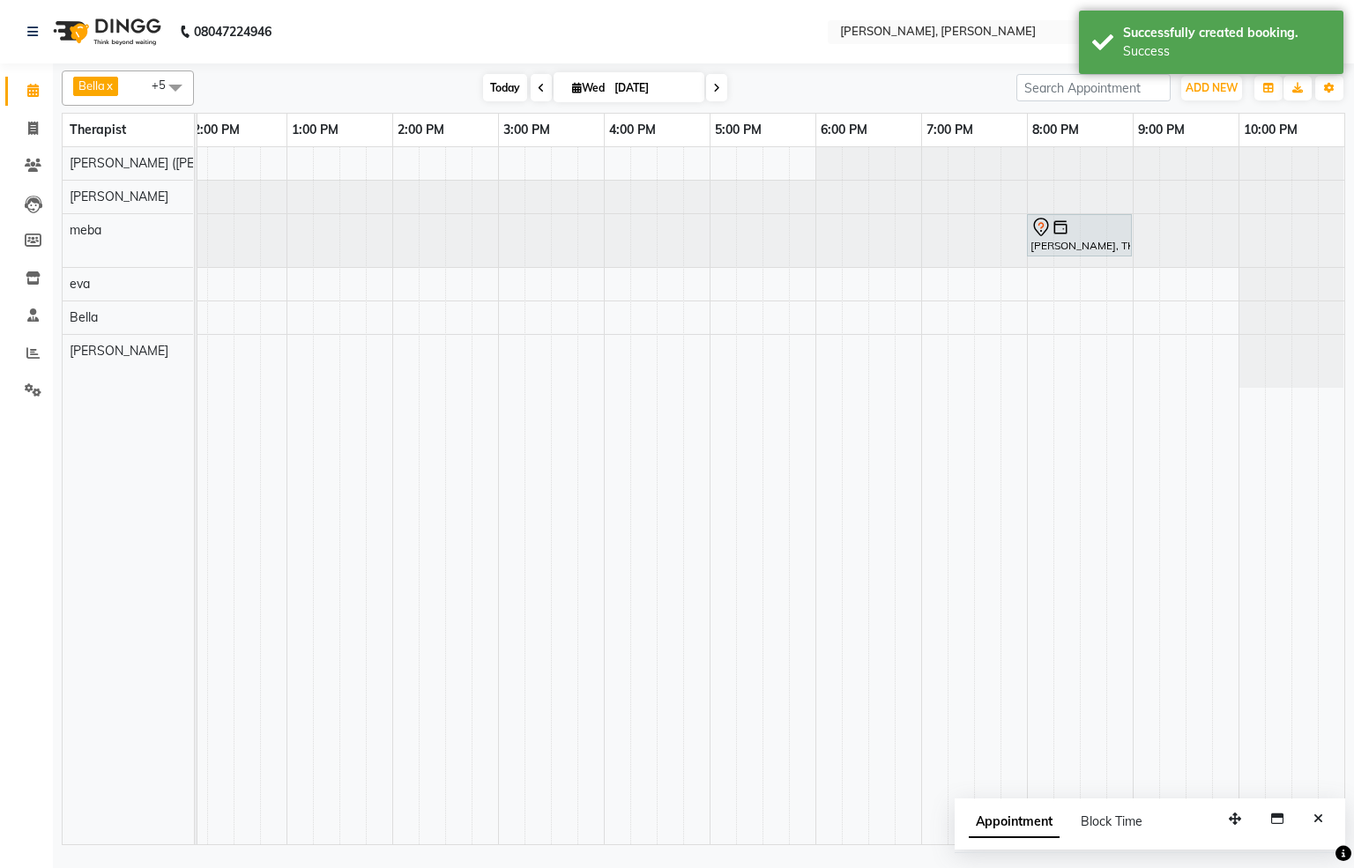
click at [509, 96] on span "Today" at bounding box center [505, 87] width 44 height 27
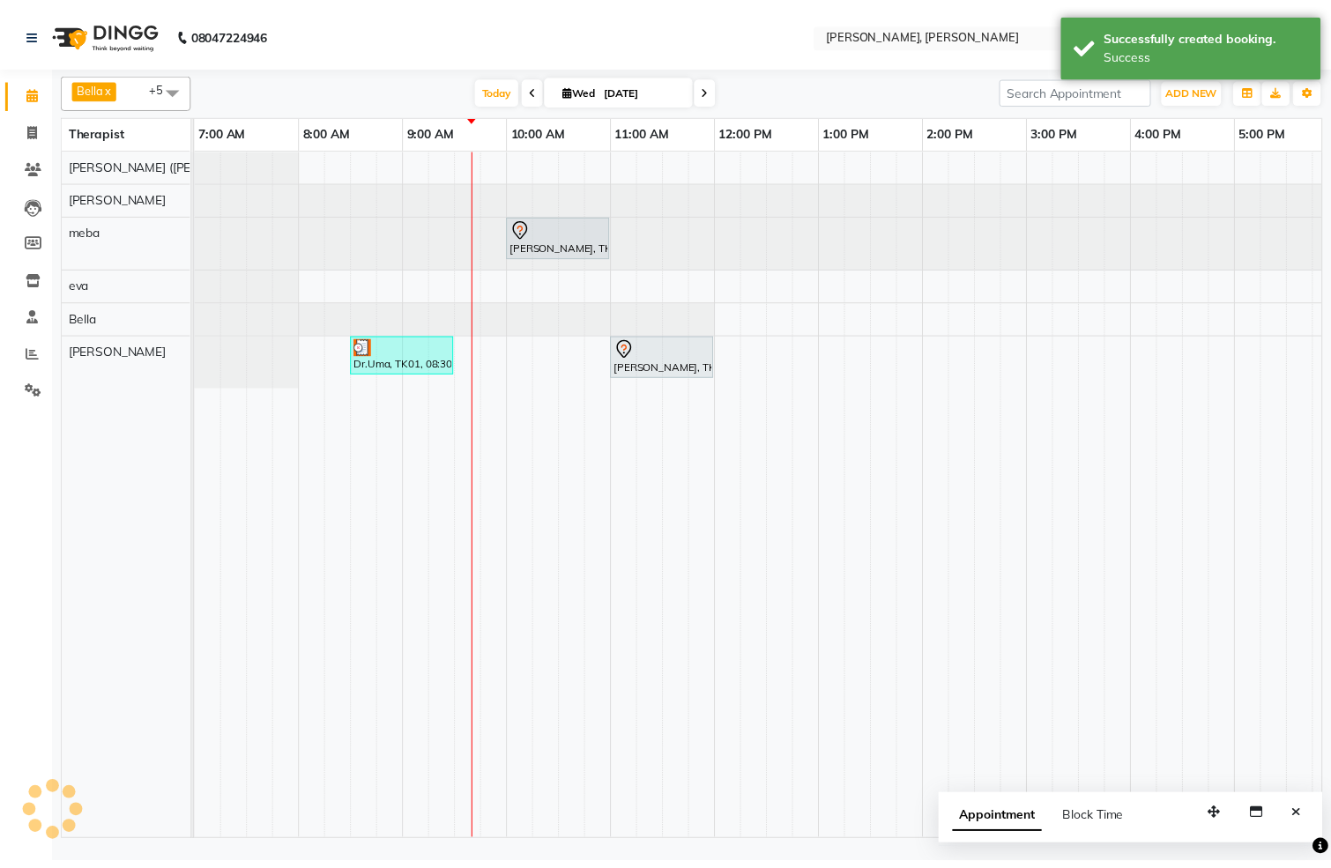
scroll to position [0, 212]
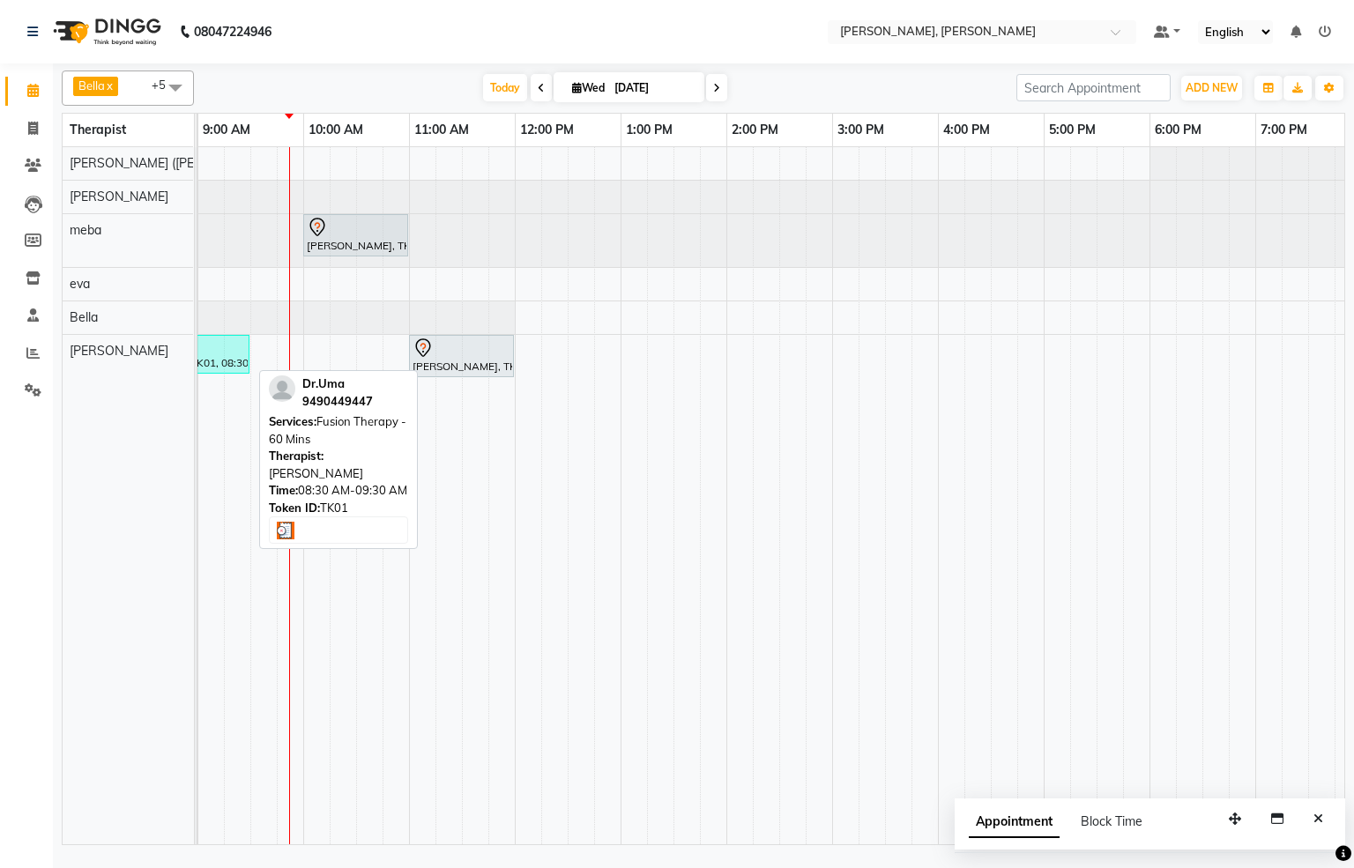
click at [220, 371] on div "Dr.Uma, TK01, 08:30 AM-09:30 AM, Fusion Therapy - 60 Mins" at bounding box center [196, 354] width 101 height 33
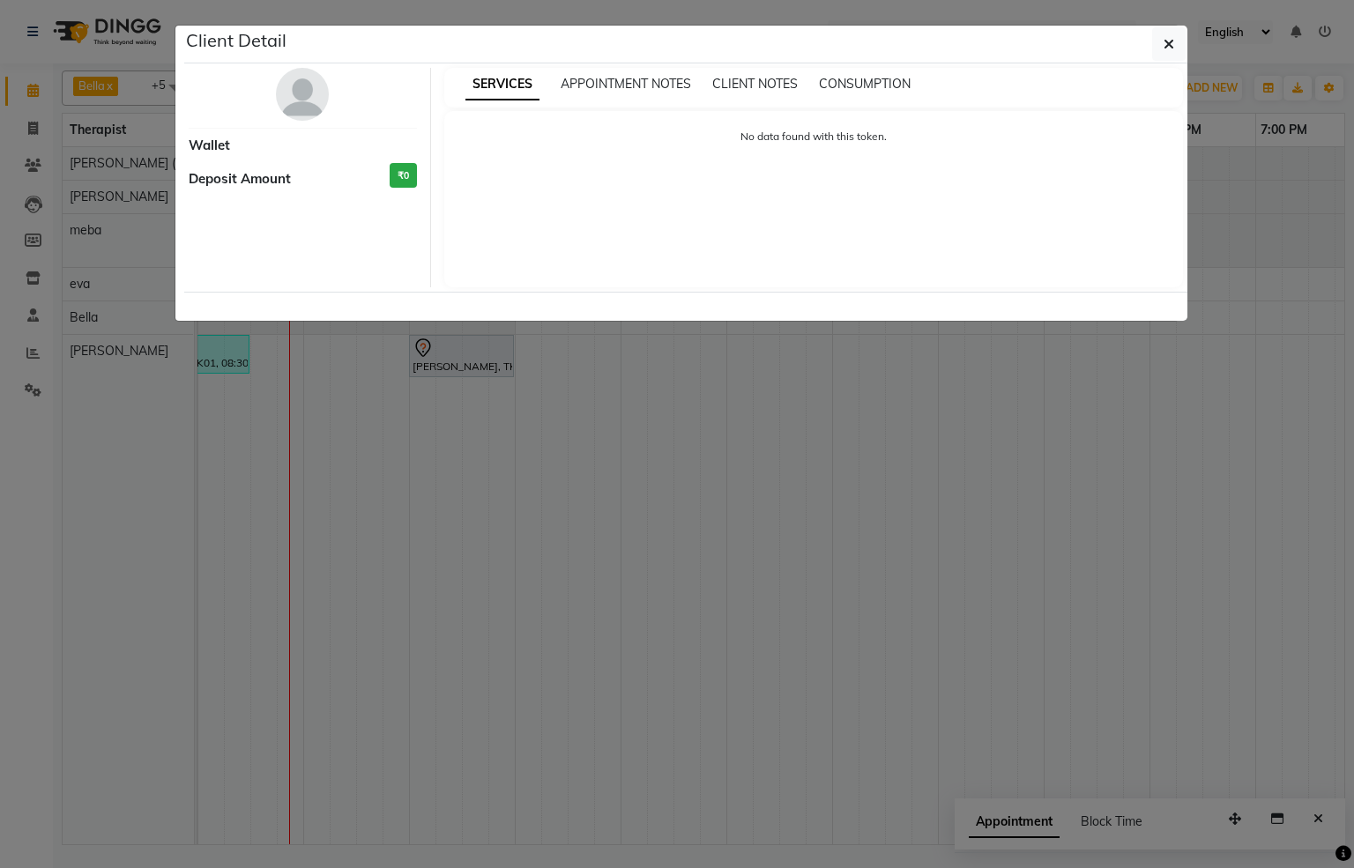
select select "3"
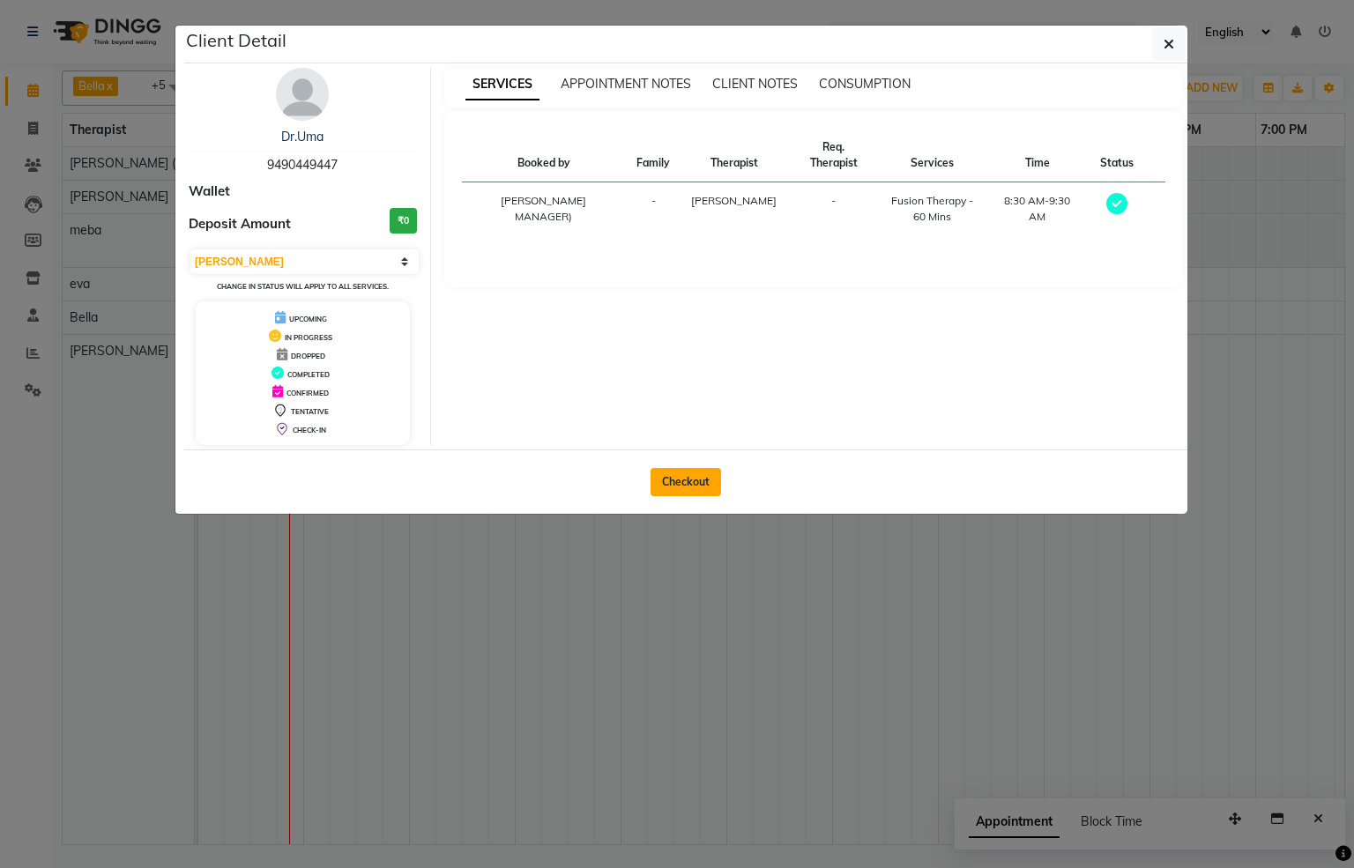
click at [712, 495] on button "Checkout" at bounding box center [686, 482] width 71 height 28
select select "service"
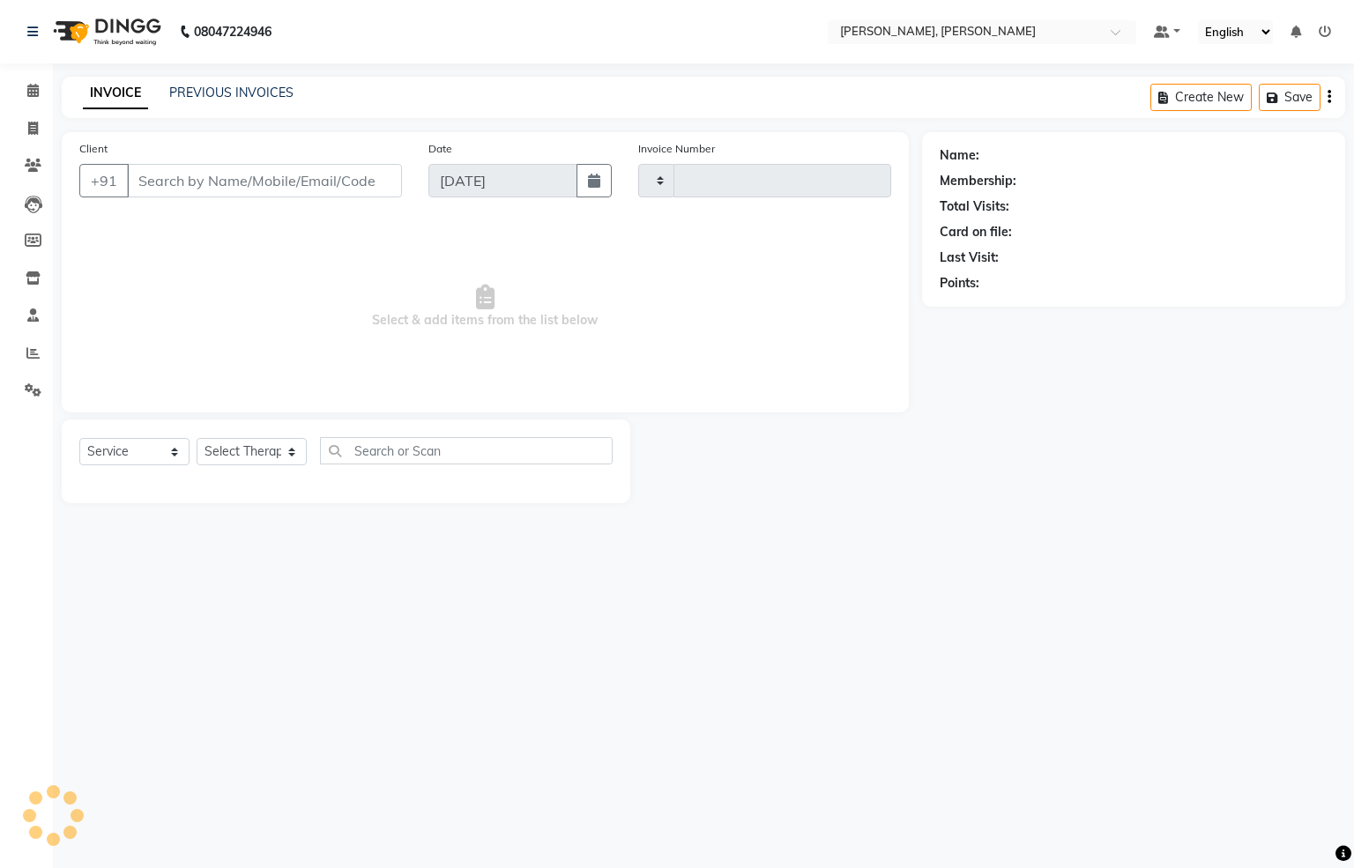
type input "1296"
select select "6399"
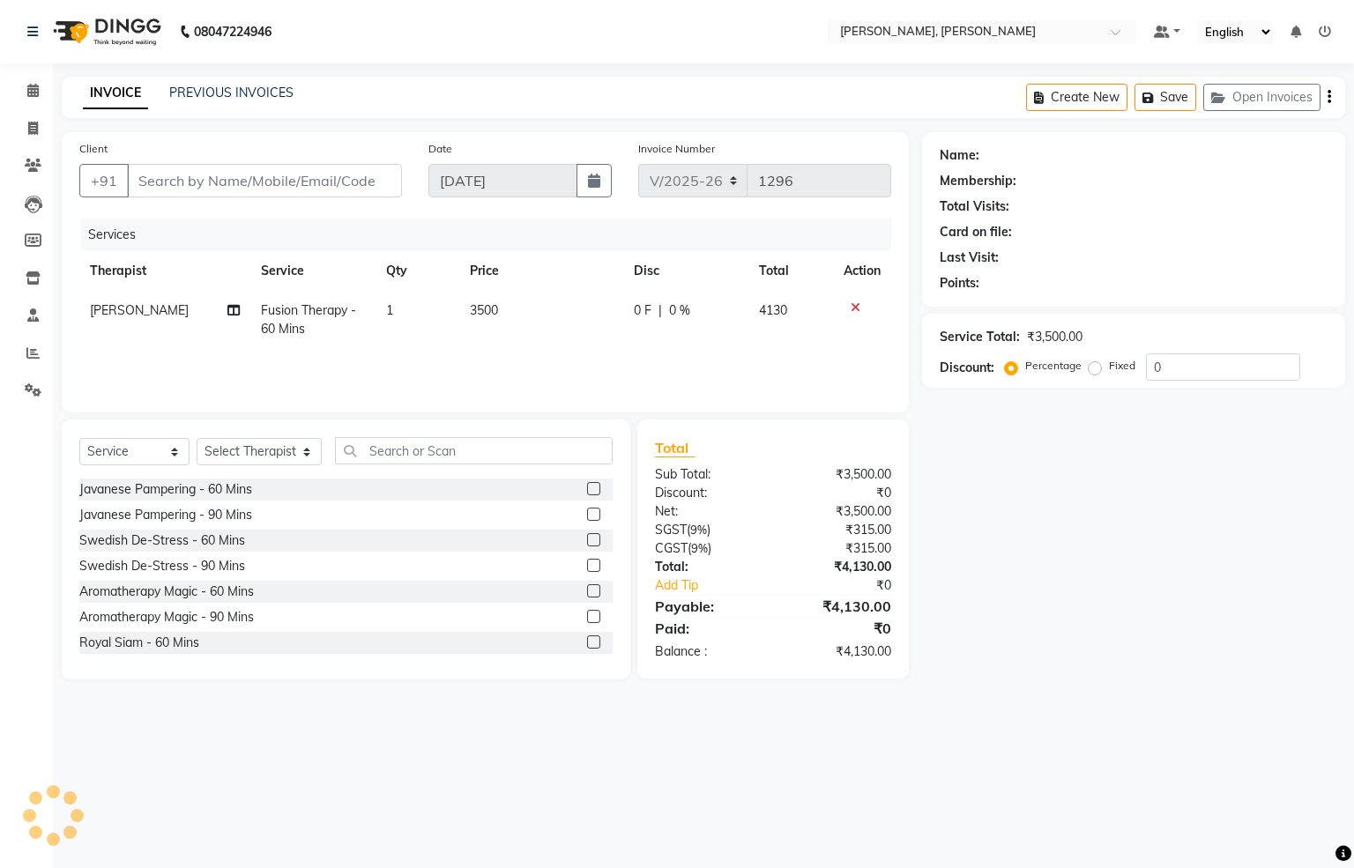
type input "9490449447"
select select "83147"
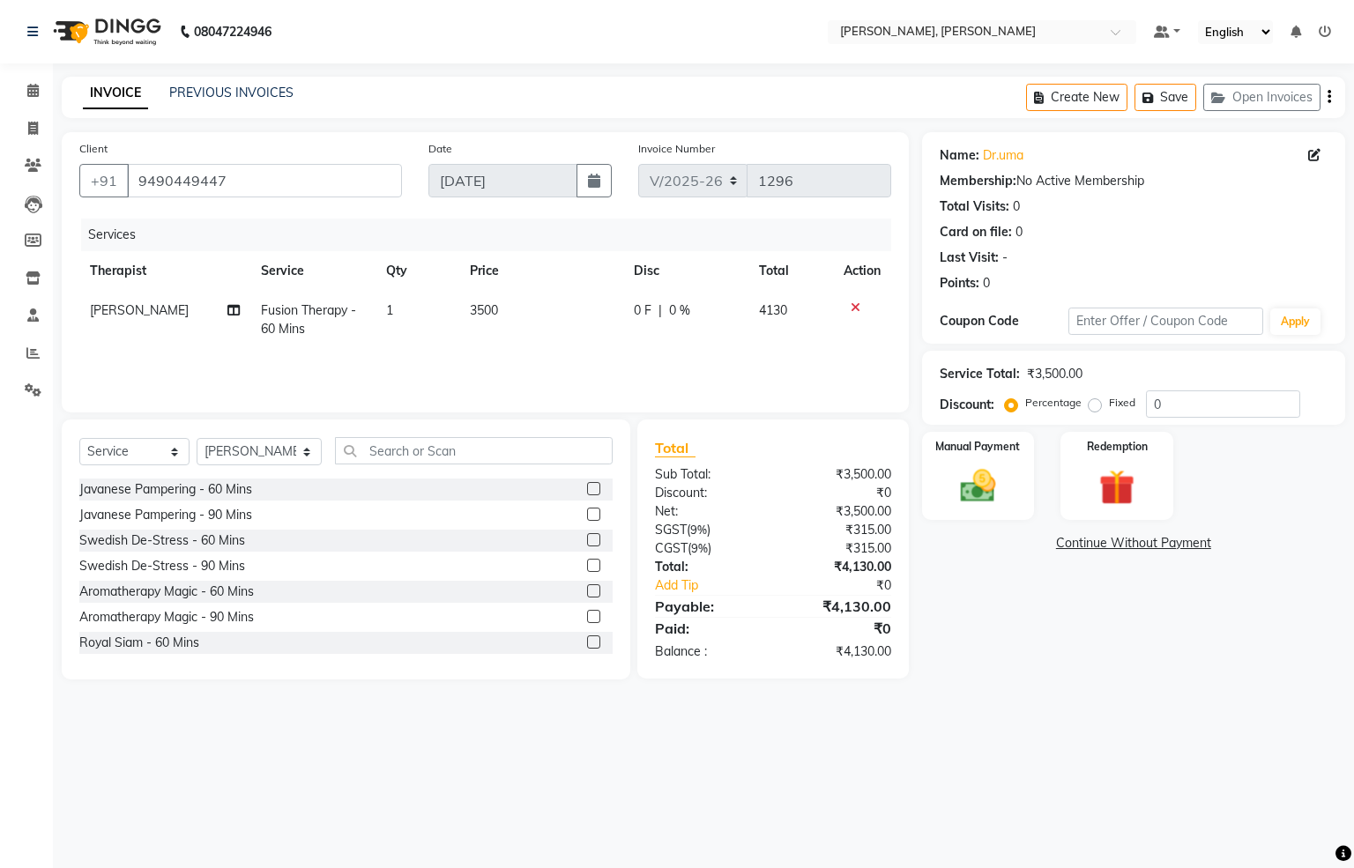
click at [344, 317] on span "Fusion Therapy - 60 Mins" at bounding box center [308, 319] width 95 height 34
select select "83147"
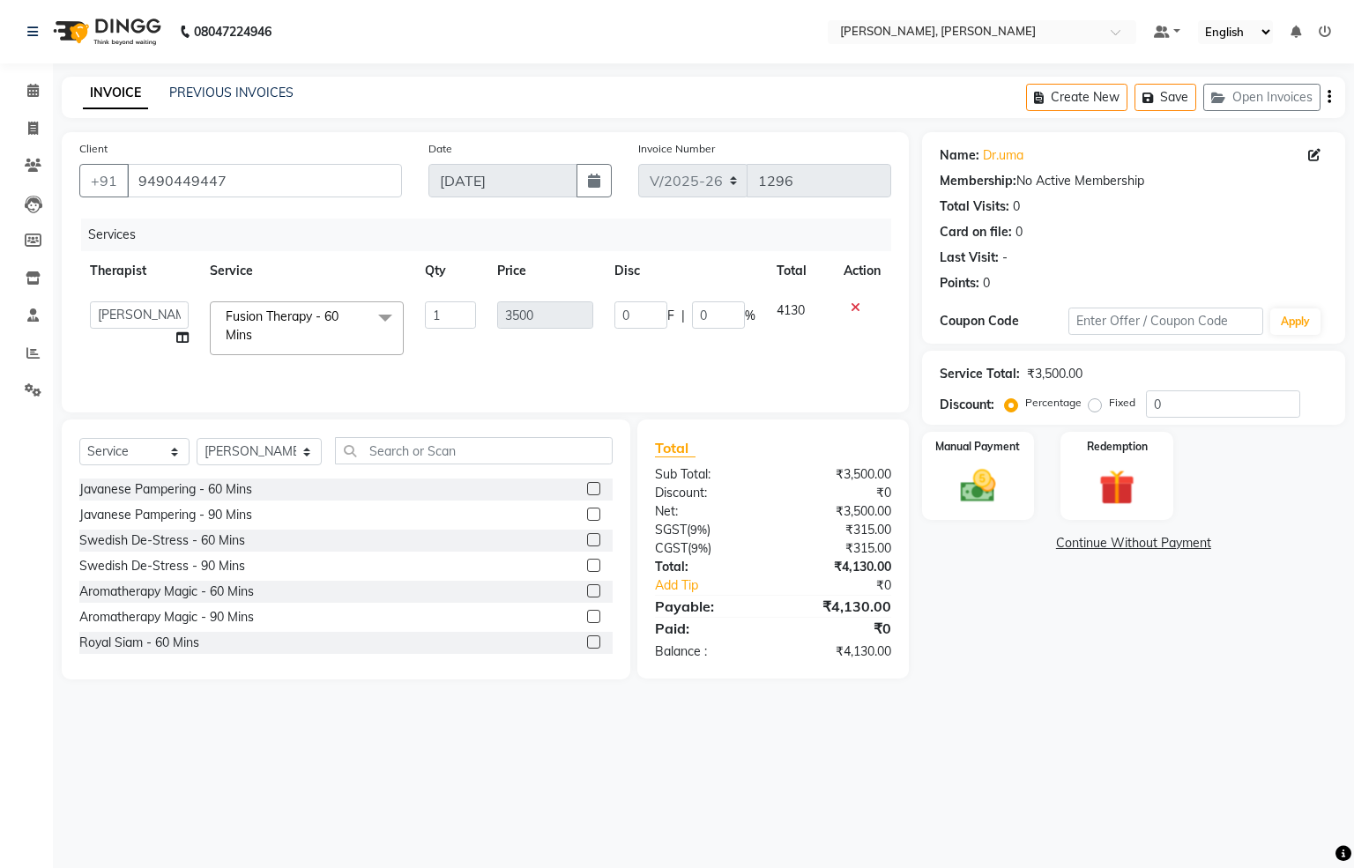
click at [349, 307] on span "Fusion Therapy - 60 Mins x" at bounding box center [307, 328] width 194 height 54
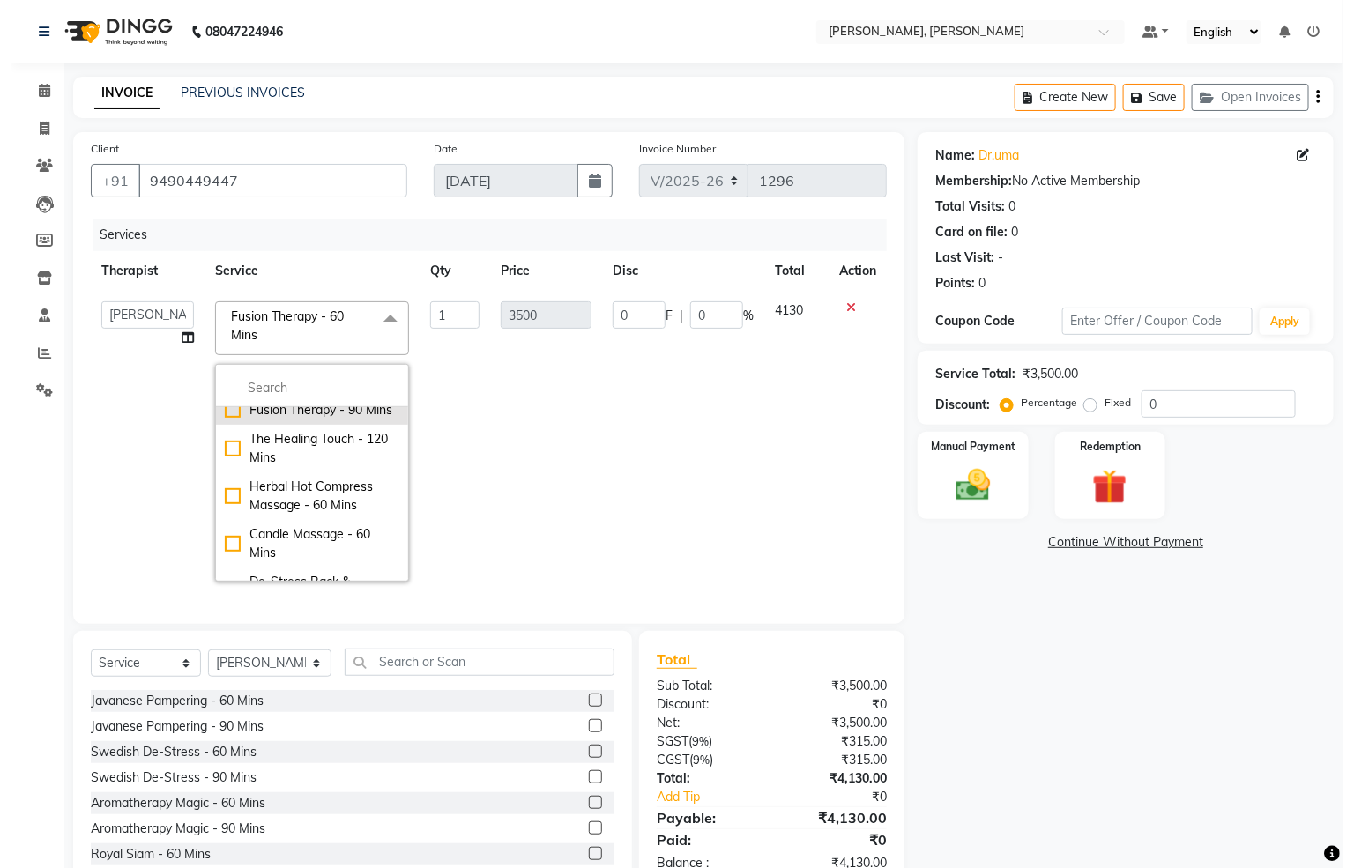
scroll to position [397, 0]
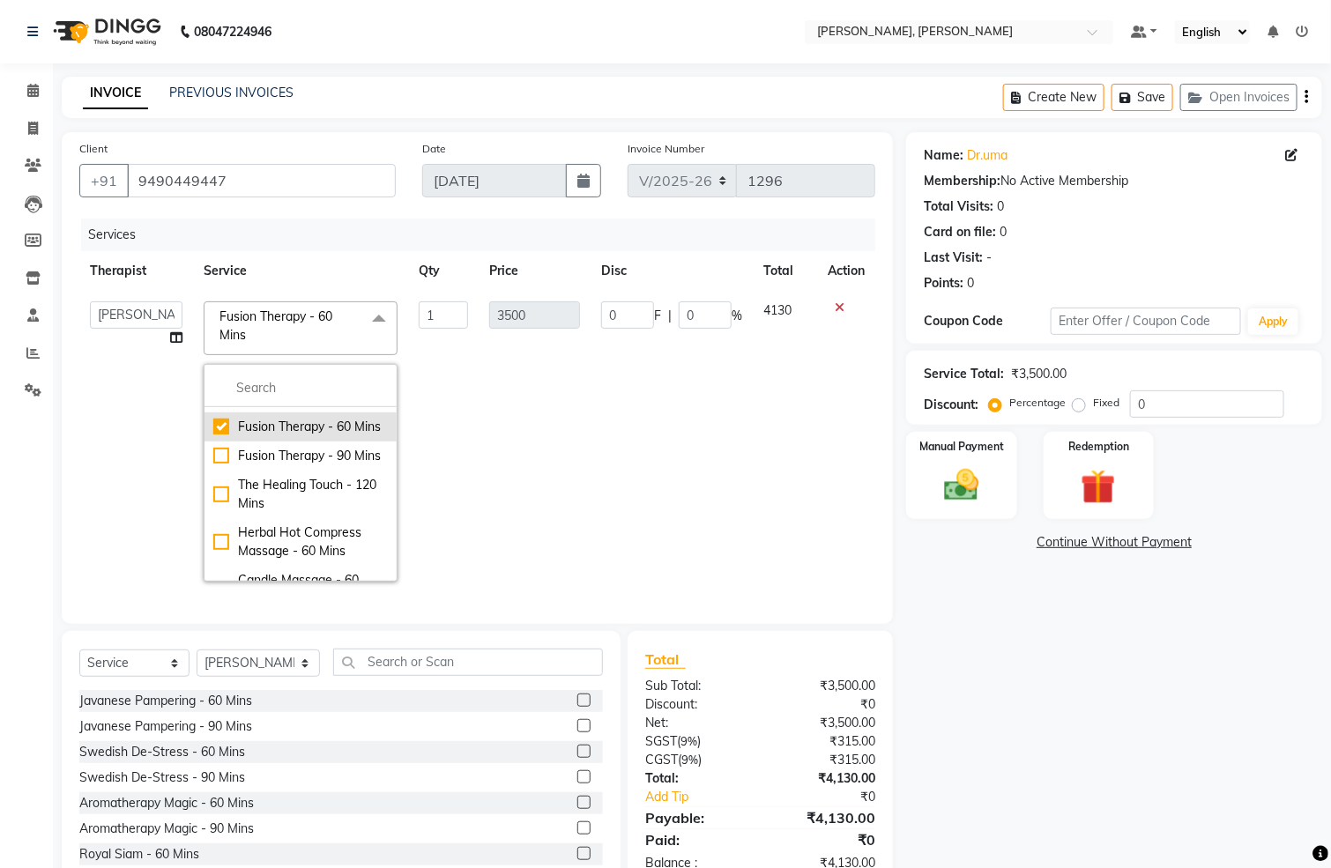
click at [223, 436] on div "Fusion Therapy - 60 Mins" at bounding box center [300, 427] width 175 height 19
checkbox input "false"
type input "0"
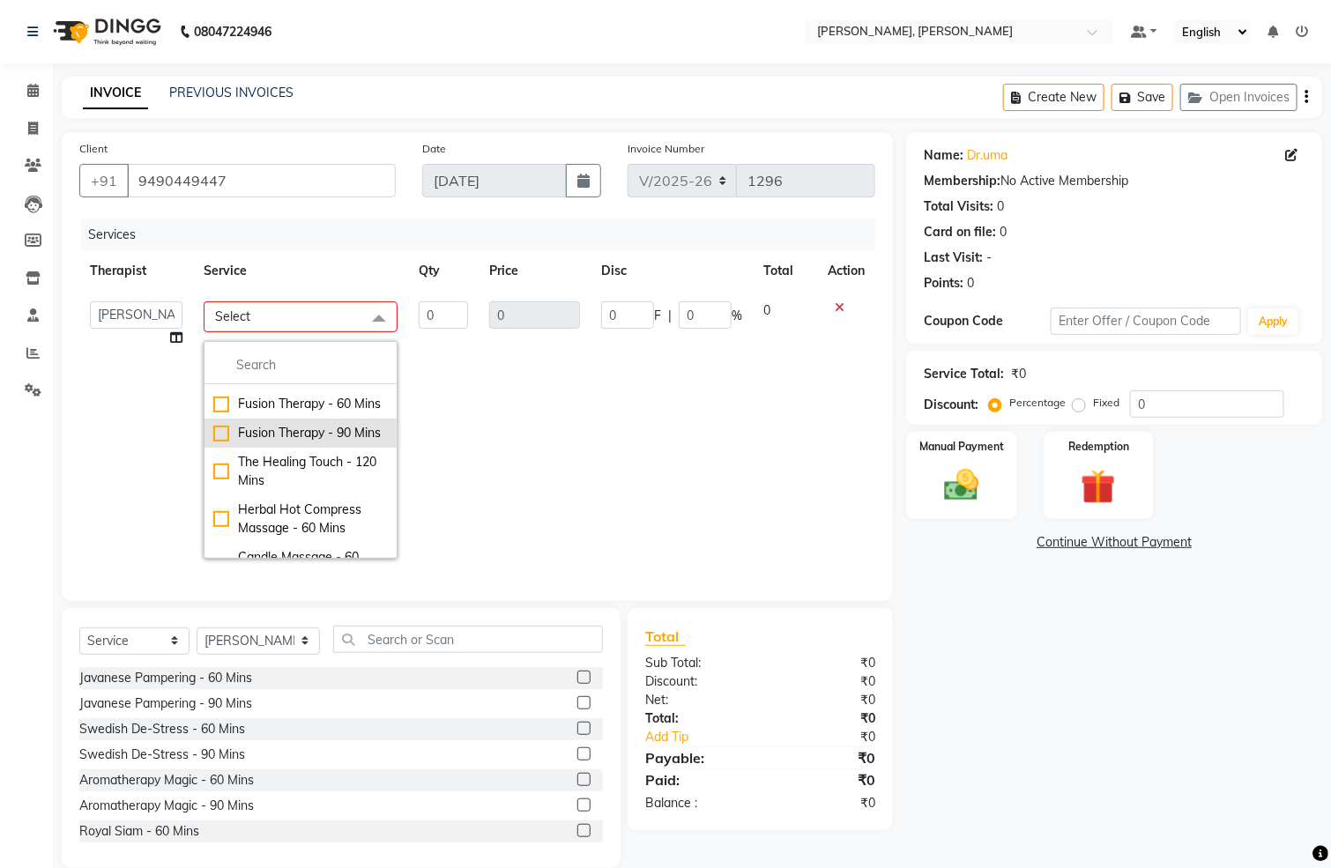
click at [220, 443] on div "Fusion Therapy - 90 Mins" at bounding box center [300, 433] width 175 height 19
checkbox input "true"
type input "1"
type input "5000"
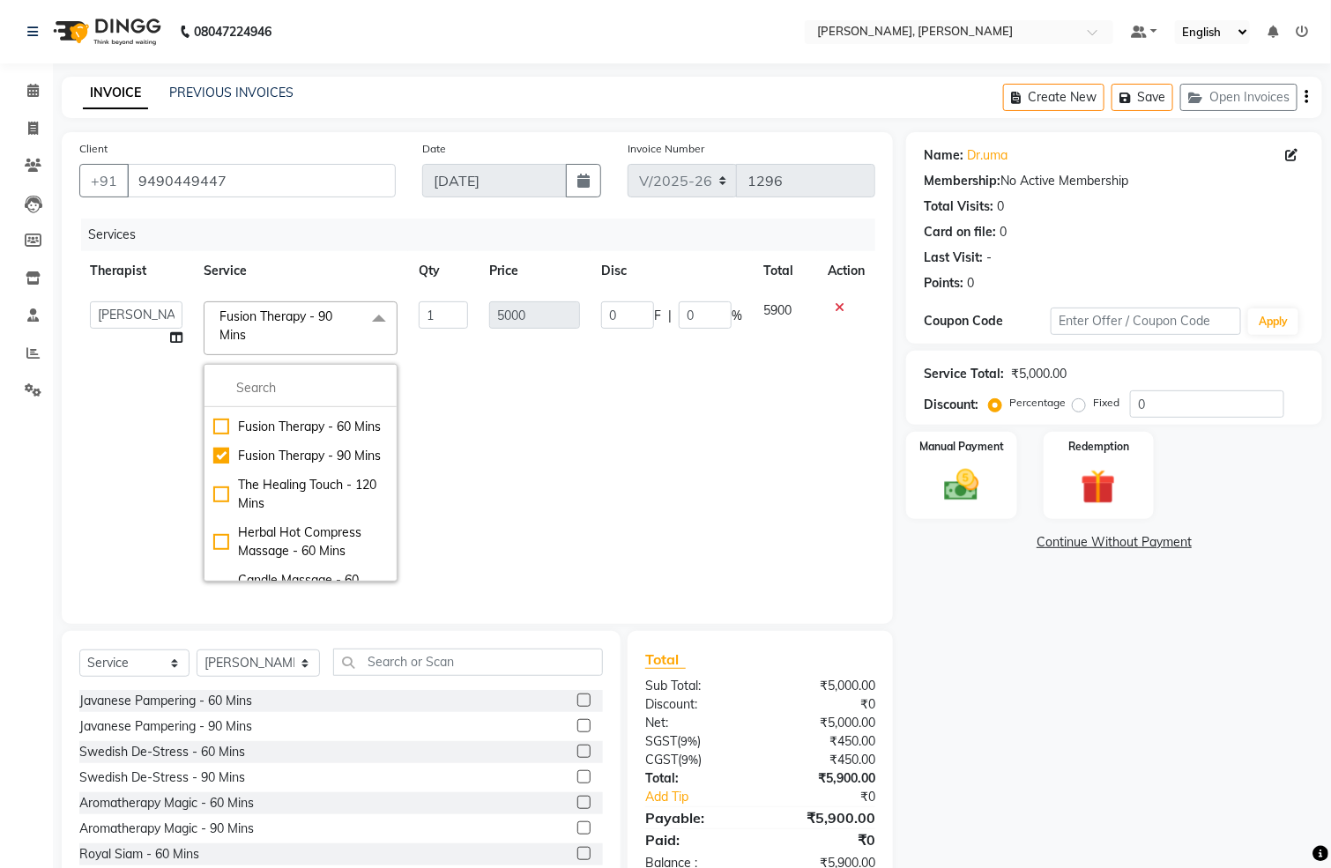
click at [591, 534] on td "0 F | 0 %" at bounding box center [672, 441] width 162 height 301
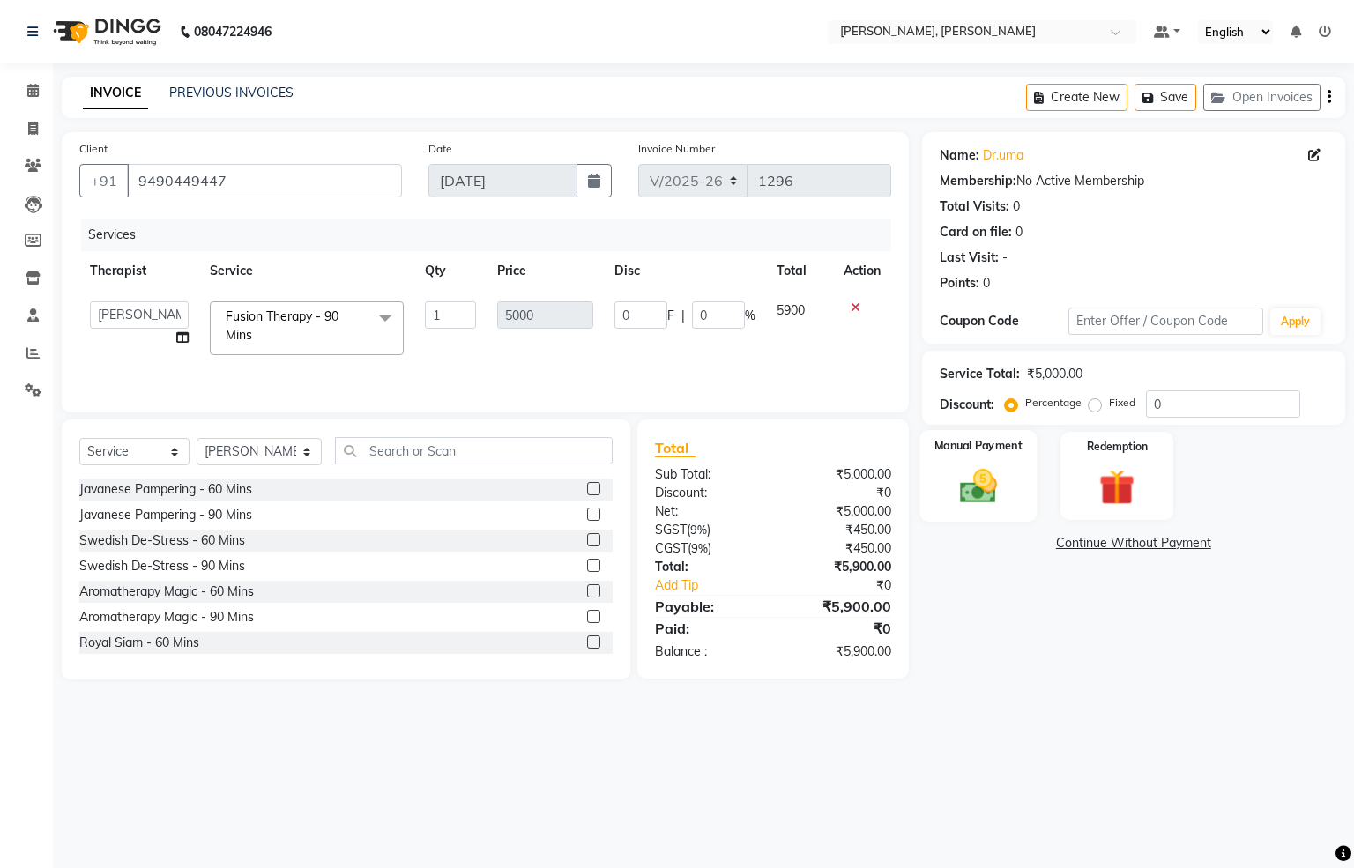
click at [974, 482] on img at bounding box center [978, 486] width 60 height 42
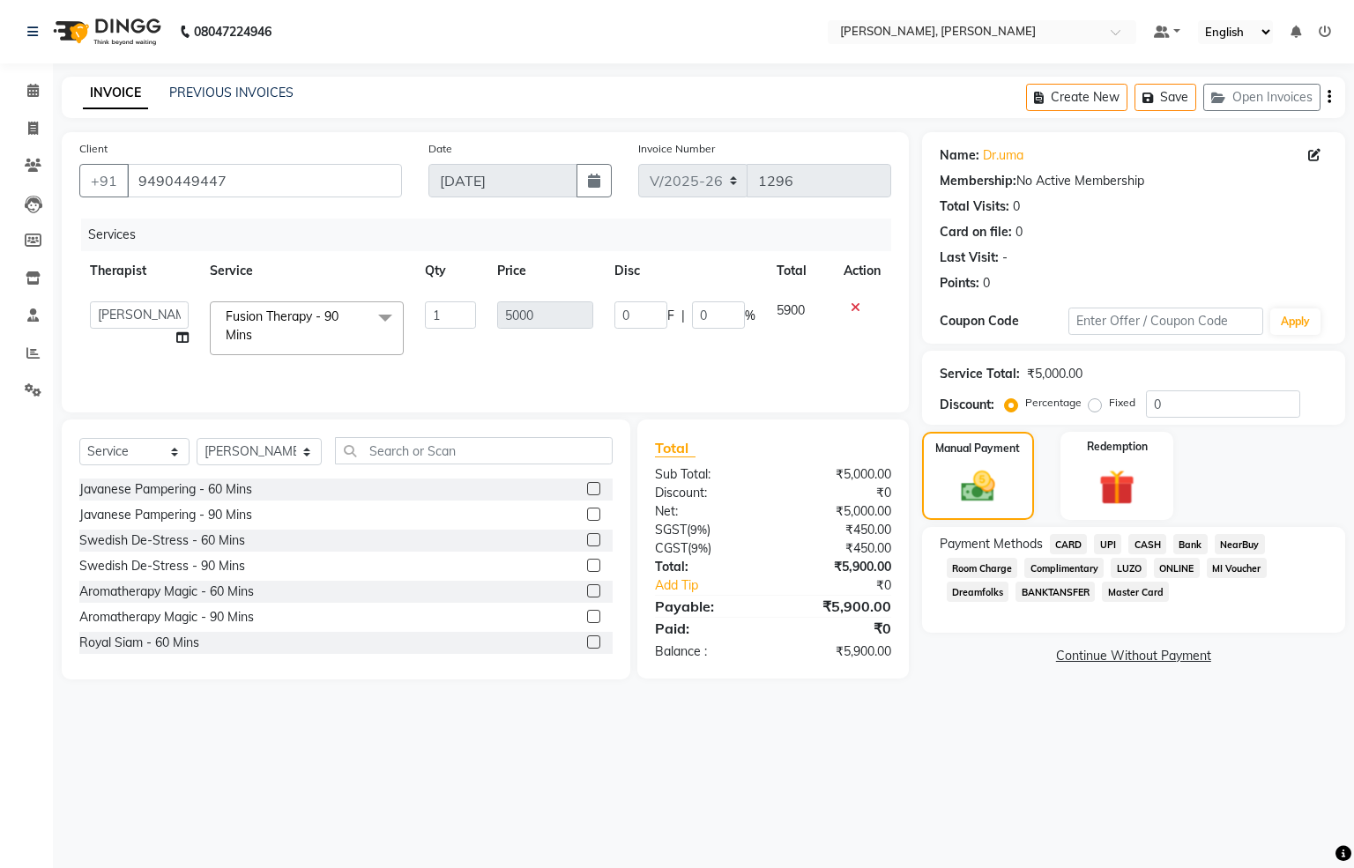
click at [1056, 545] on span "CARD" at bounding box center [1069, 544] width 38 height 20
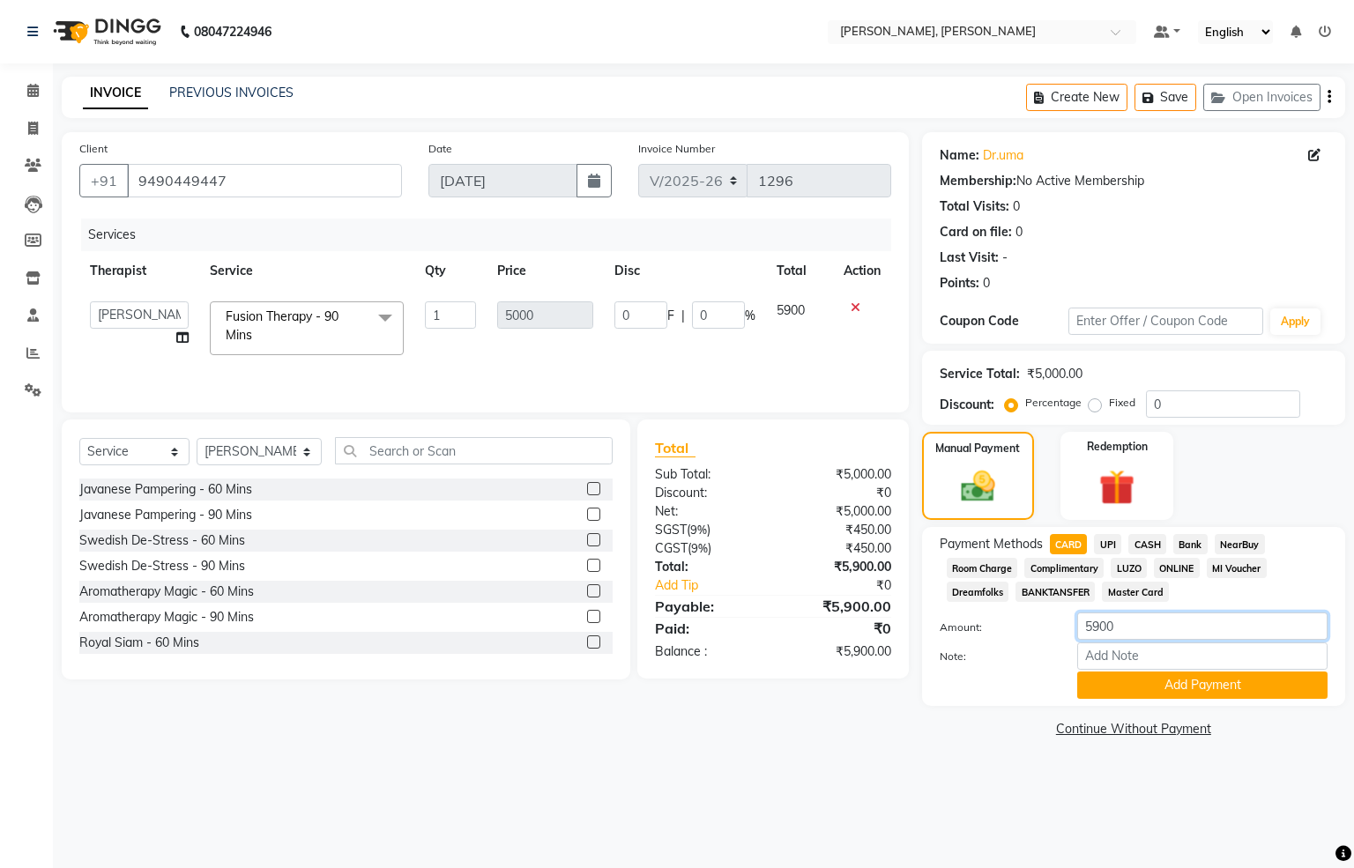
drag, startPoint x: 1129, startPoint y: 633, endPoint x: 915, endPoint y: 636, distance: 214.2
click at [915, 636] on div "Client [PHONE_NUMBER] Date [DATE] Invoice Number V/2025 V/[PHONE_NUMBER] Servic…" at bounding box center [703, 437] width 1310 height 610
type input "4130"
click at [1177, 702] on div "Payment Methods CARD UPI CASH Bank NearBuy Room Charge Complimentary LUZO ONLIN…" at bounding box center [1133, 616] width 423 height 179
click at [1172, 686] on button "Add Payment" at bounding box center [1202, 685] width 250 height 27
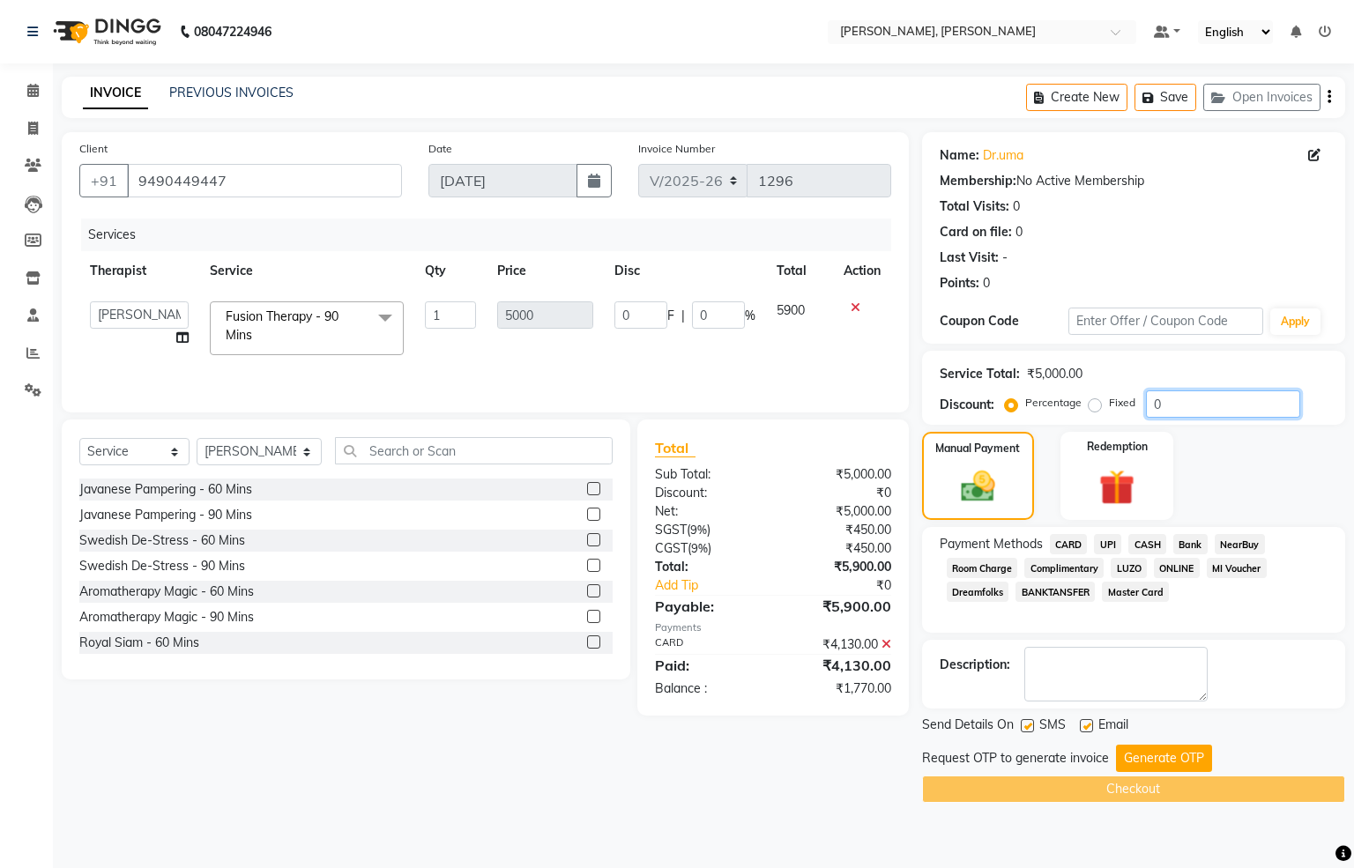
drag, startPoint x: 1182, startPoint y: 398, endPoint x: 971, endPoint y: 416, distance: 212.4
click at [971, 416] on div "Discount: Percentage Fixed 0" at bounding box center [1134, 404] width 388 height 27
click at [1109, 410] on label "Fixed" at bounding box center [1122, 403] width 26 height 16
click at [1093, 409] on input "Fixed" at bounding box center [1098, 403] width 12 height 12
radio input "true"
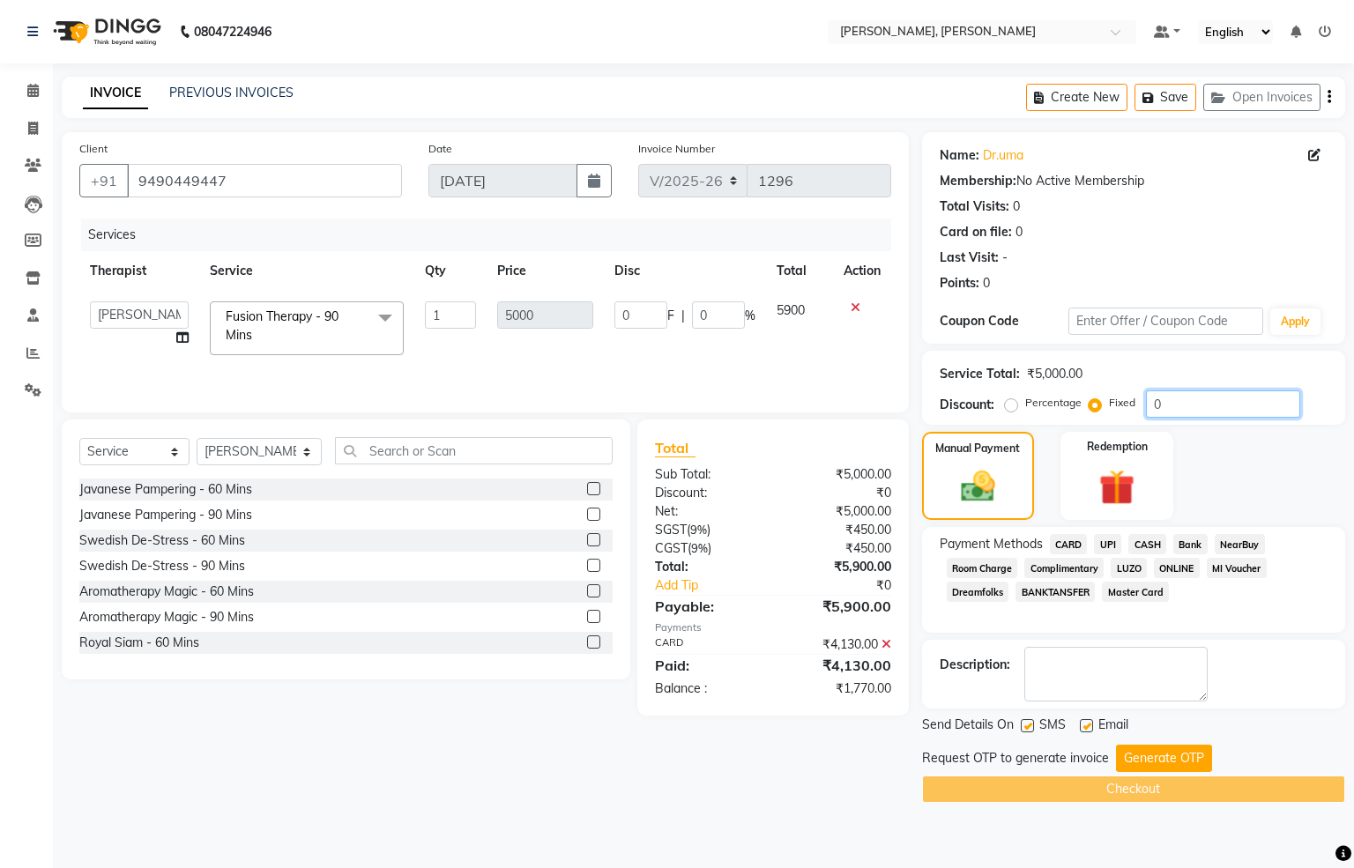
drag, startPoint x: 1202, startPoint y: 402, endPoint x: 817, endPoint y: 387, distance: 384.7
click at [817, 387] on div "Client [PHONE_NUMBER] Date [DATE] Invoice Number V/2025 V/[PHONE_NUMBER] Servic…" at bounding box center [703, 467] width 1310 height 671
type input "1"
type input "0.02"
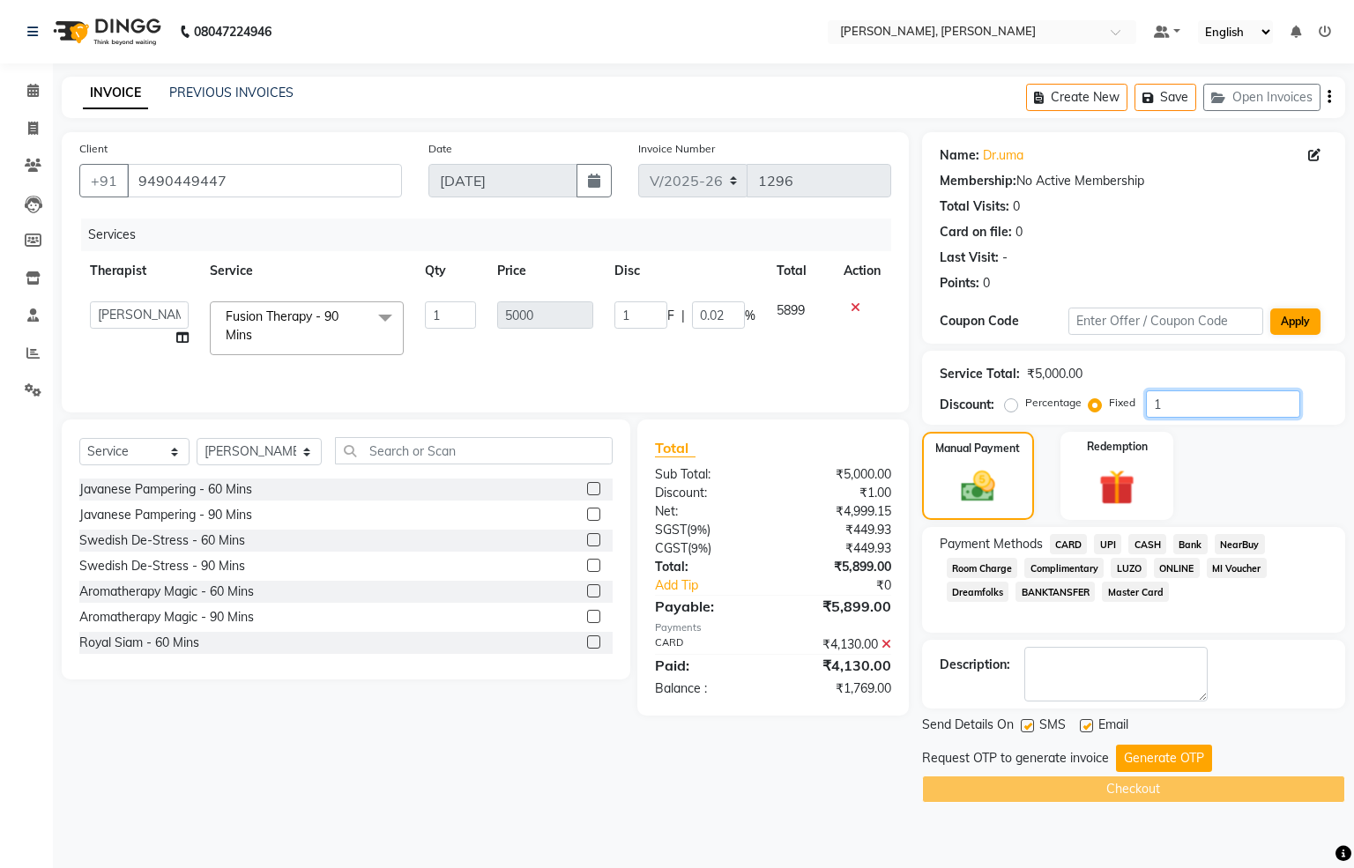
type input "17"
type input "0.34"
type input "177"
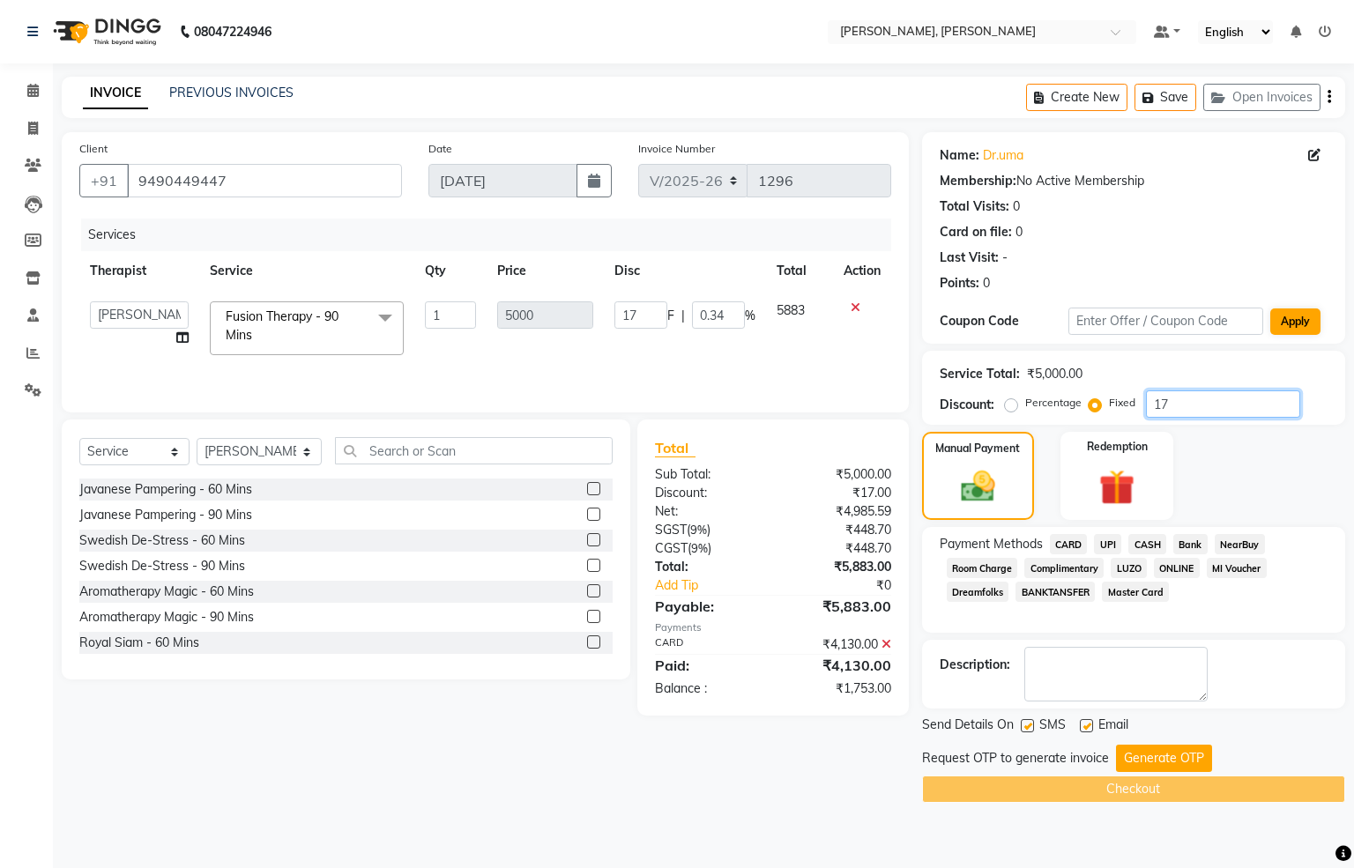
type input "3.54"
type input "1770"
type input "35.4"
type input "1770"
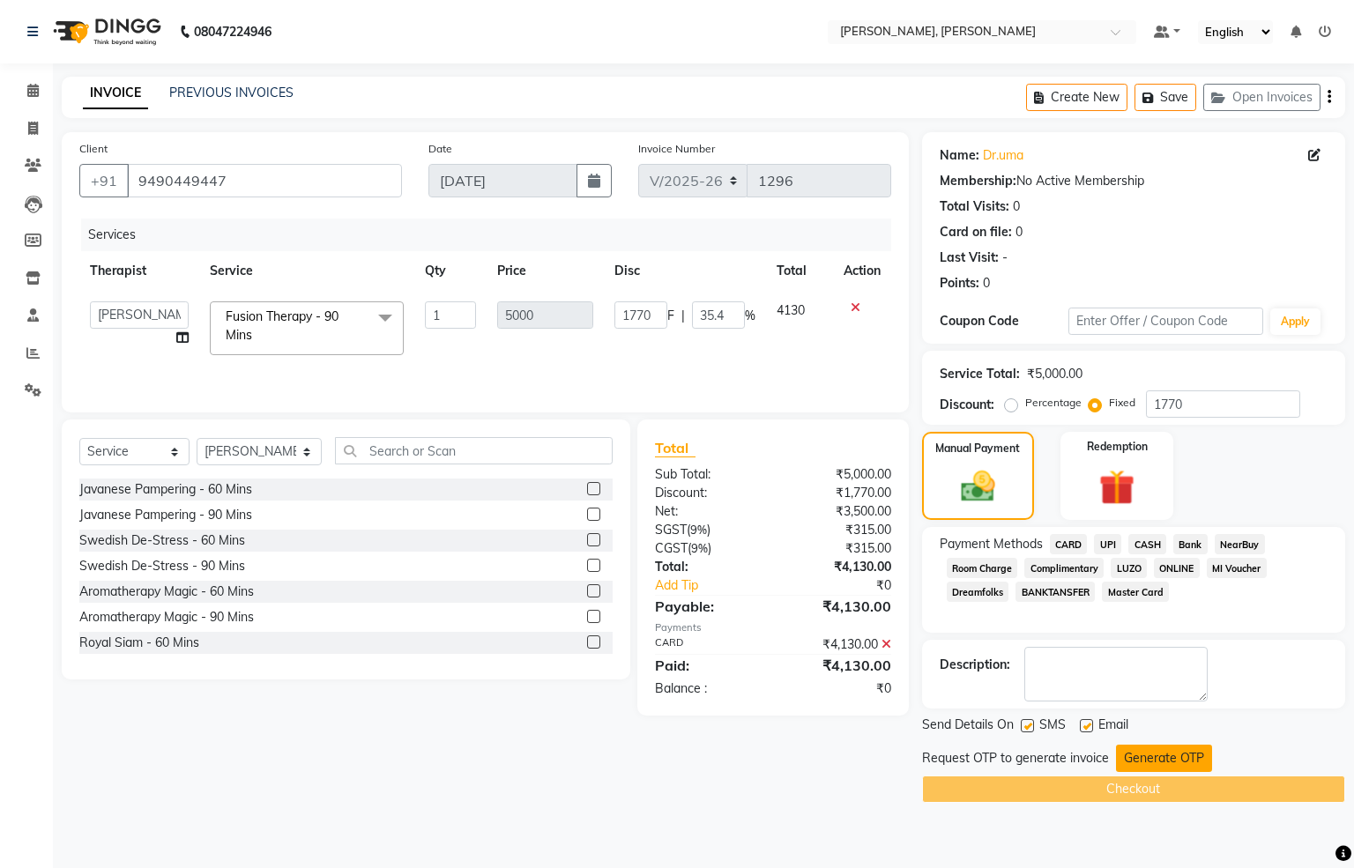
click at [1141, 767] on button "Generate OTP" at bounding box center [1164, 758] width 96 height 27
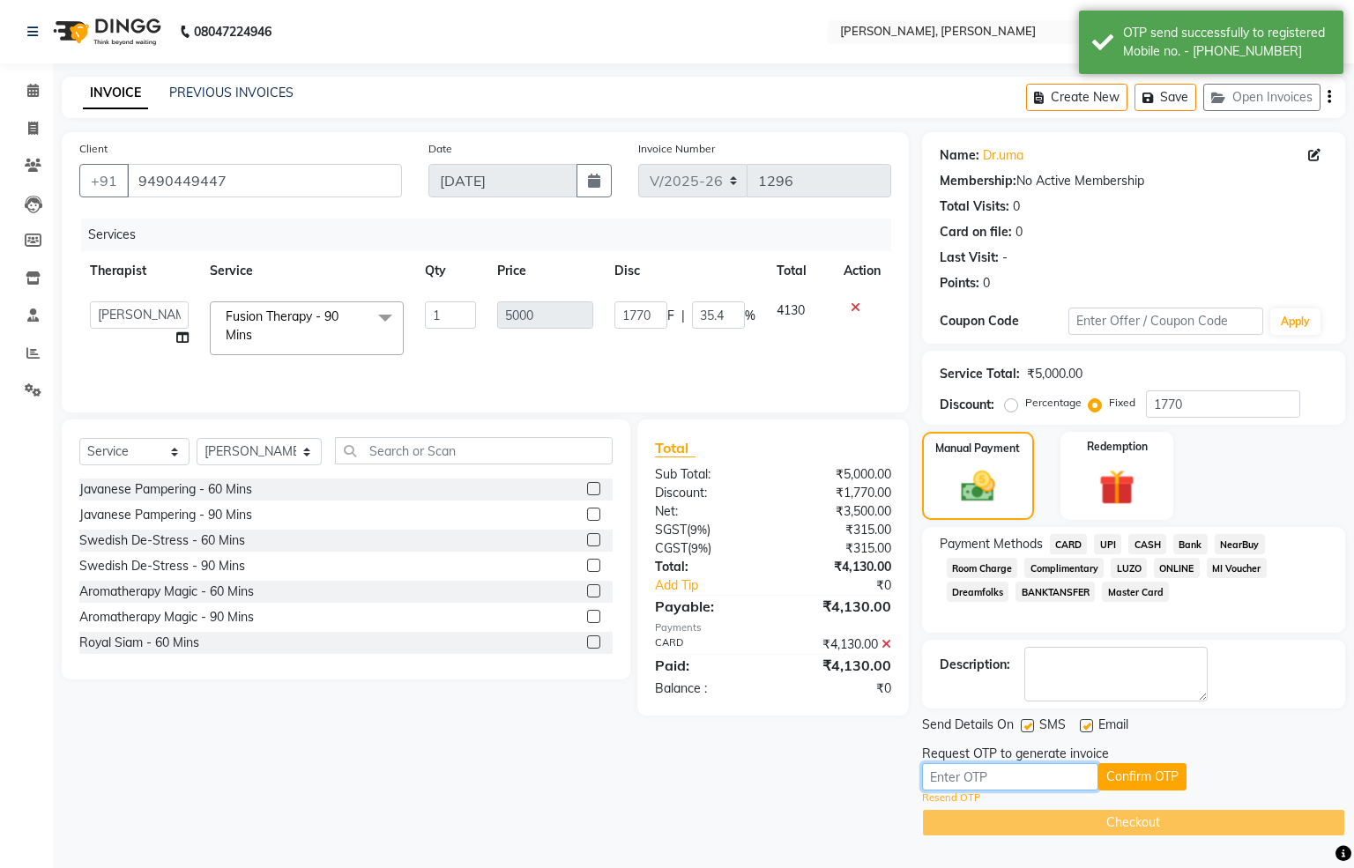
click at [1066, 776] on input "text" at bounding box center [1010, 776] width 176 height 27
paste input "9263"
type input "9263"
click at [1130, 780] on button "Confirm OTP" at bounding box center [1142, 776] width 88 height 27
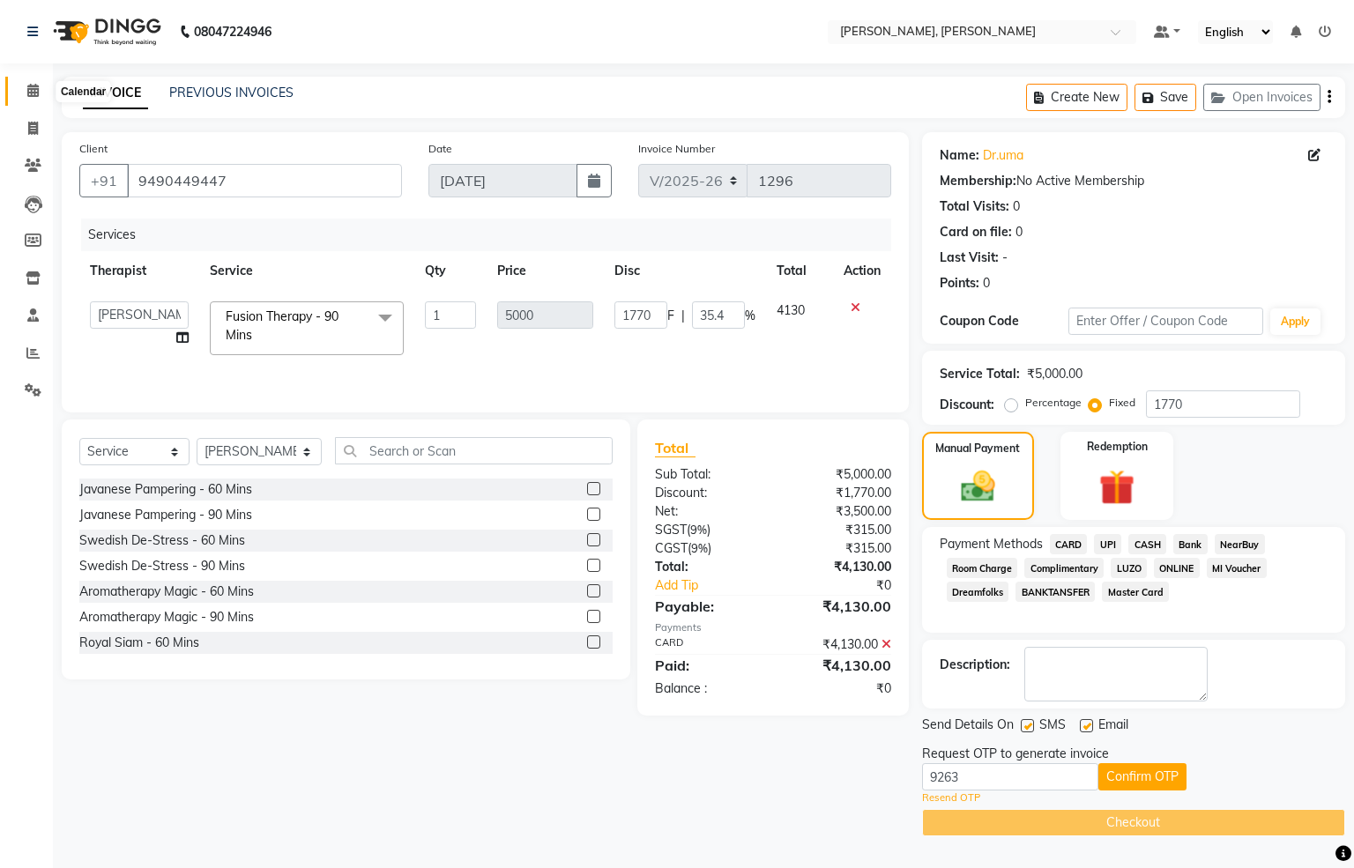
click at [40, 85] on span at bounding box center [33, 91] width 31 height 20
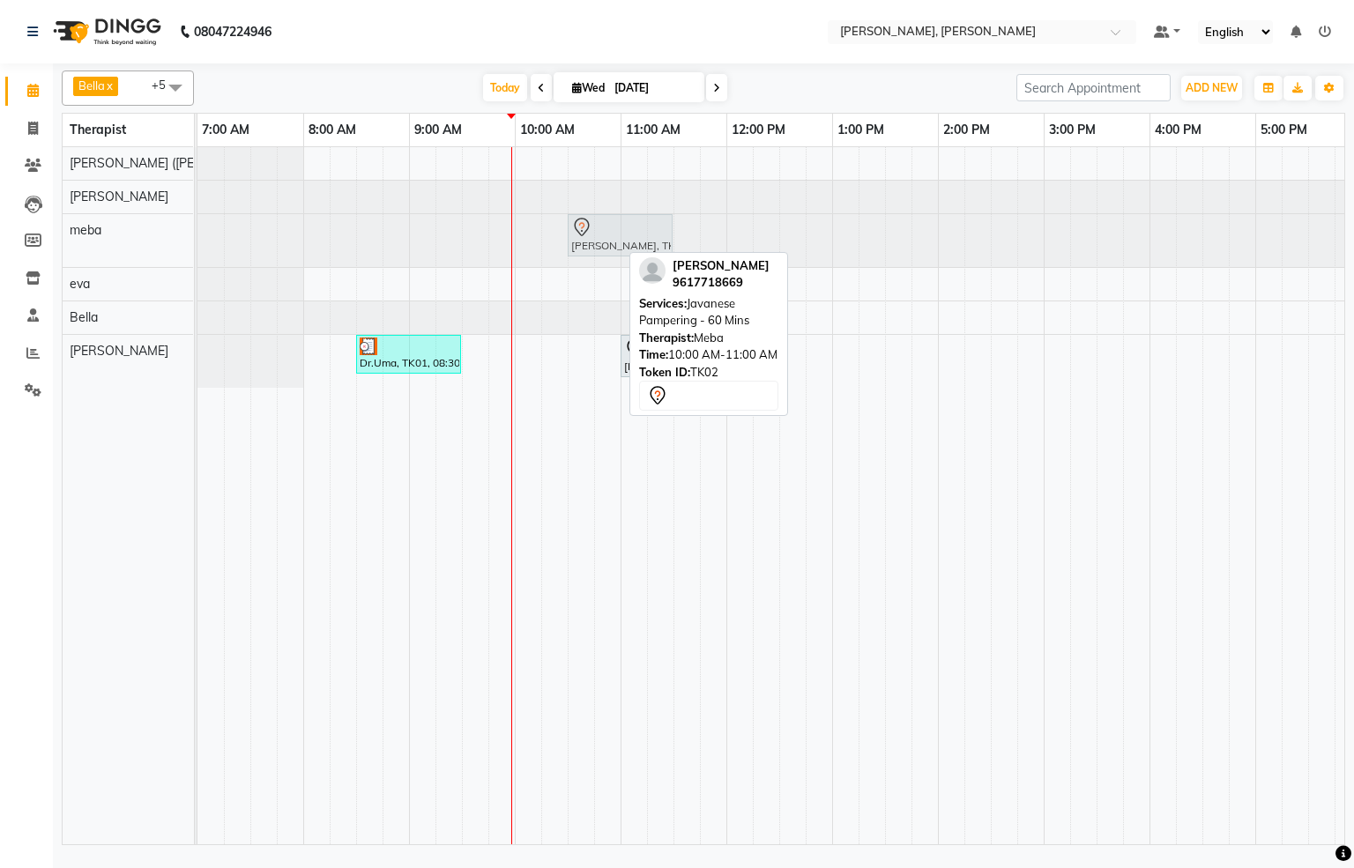
drag, startPoint x: 588, startPoint y: 247, endPoint x: 641, endPoint y: 246, distance: 52.9
click at [197, 246] on div "[PERSON_NAME], TK02, 10:00 AM-11:00 AM, Javanese Pampering - 60 Mins [PERSON_NA…" at bounding box center [197, 240] width 0 height 53
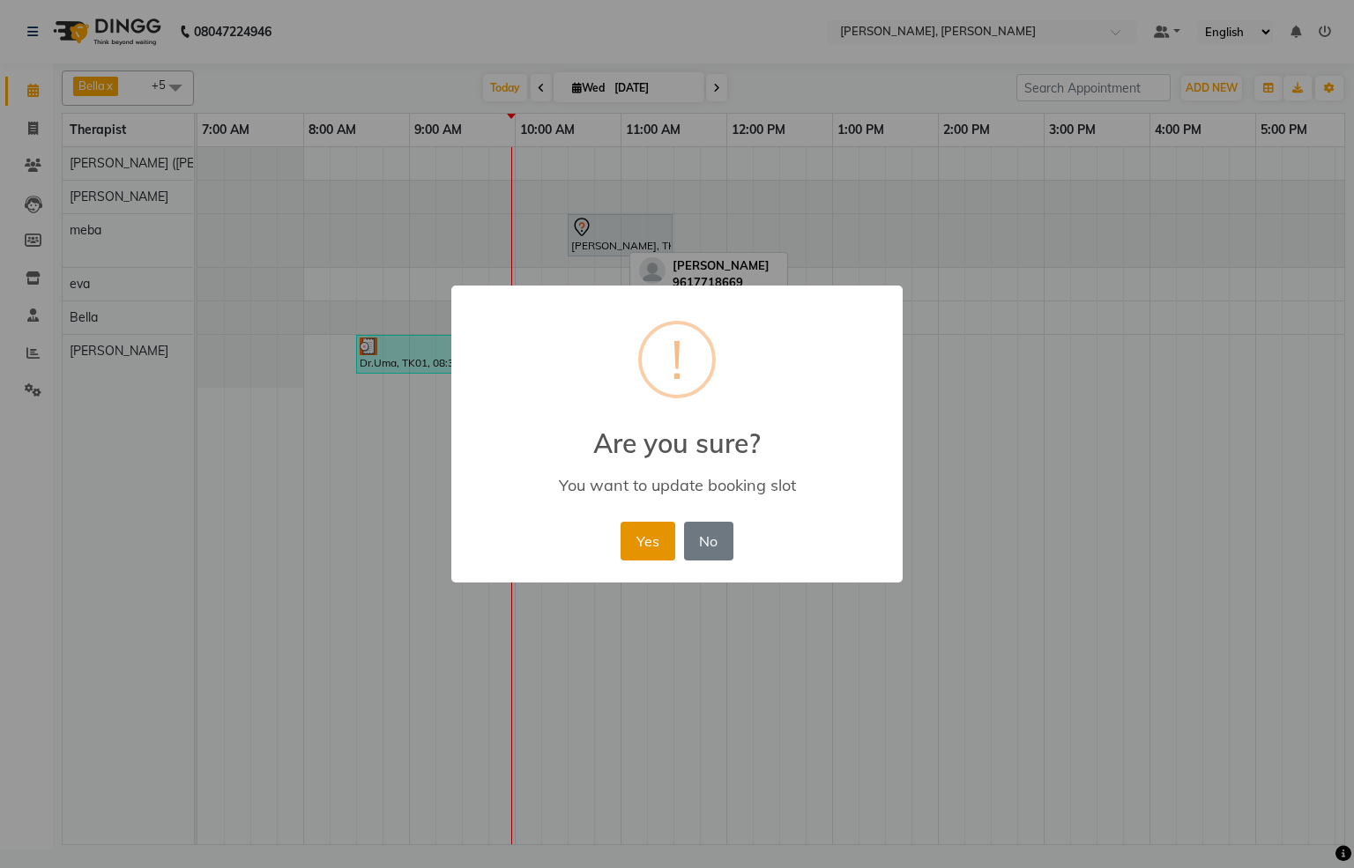
click at [632, 547] on button "Yes" at bounding box center [648, 541] width 54 height 39
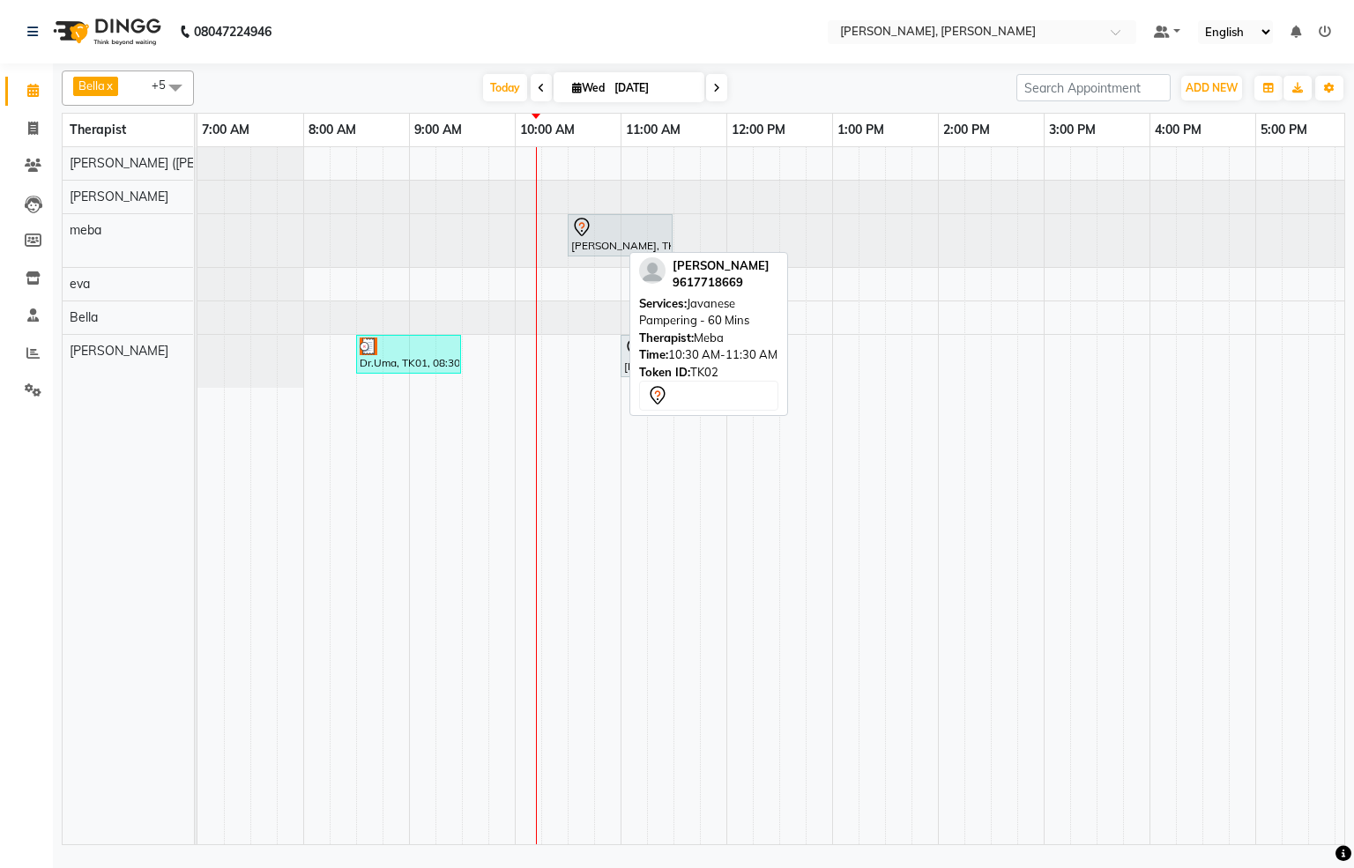
click at [197, 243] on div "[PERSON_NAME], TK02, 10:30 AM-11:30 AM, Javanese Pampering - 60 Mins [PERSON_NA…" at bounding box center [197, 240] width 0 height 53
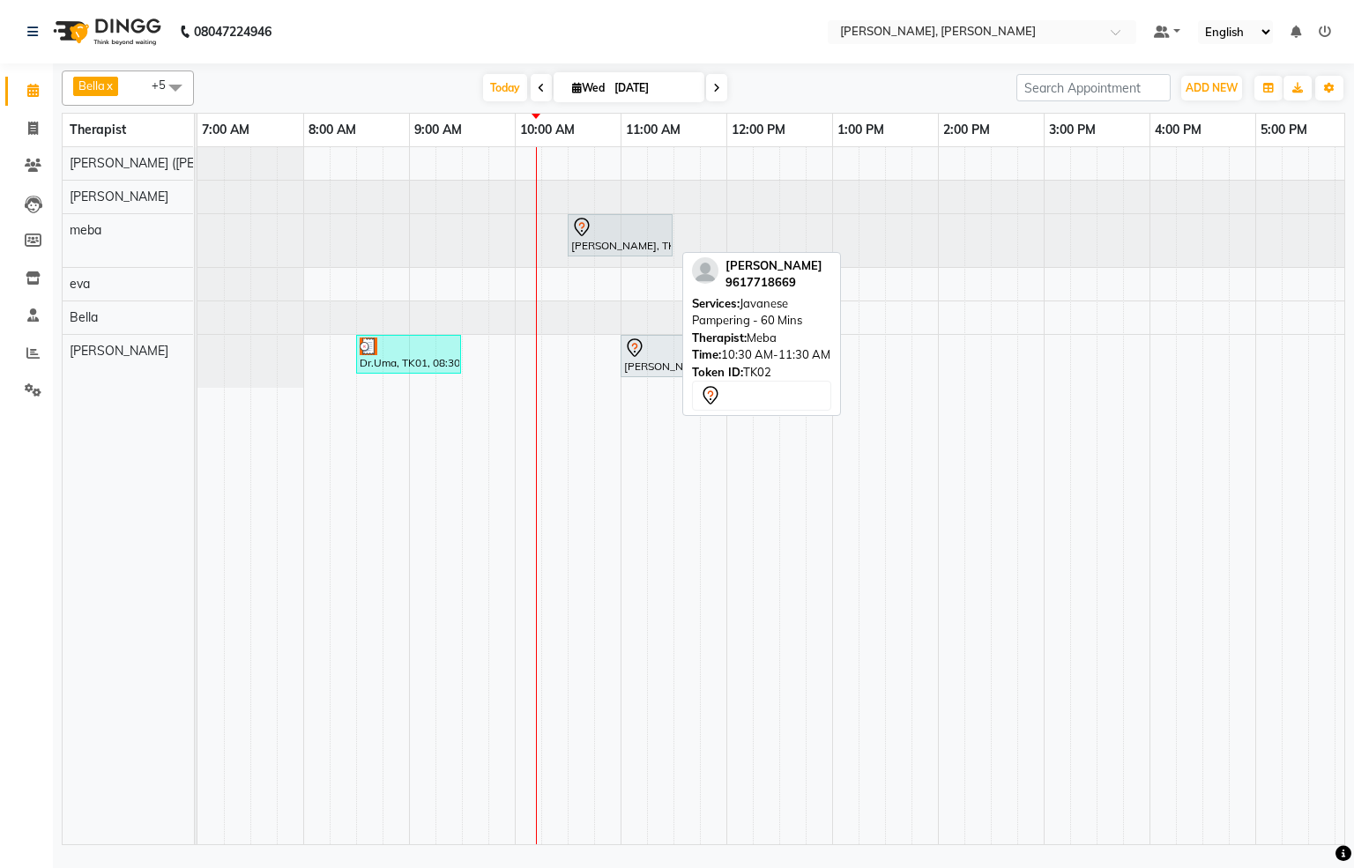
click at [598, 226] on div at bounding box center [620, 227] width 98 height 21
click at [607, 227] on div at bounding box center [620, 227] width 98 height 21
select select "7"
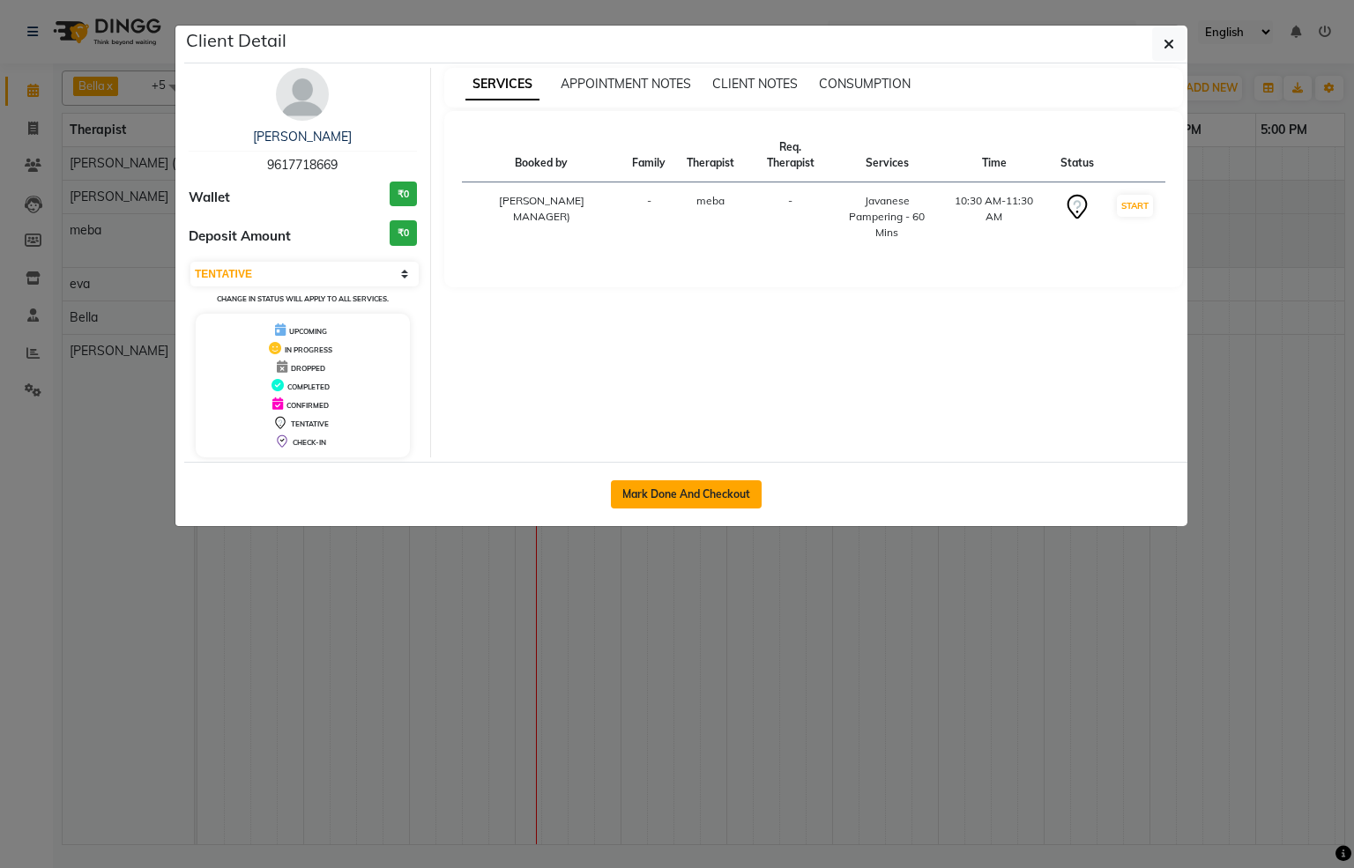
click at [702, 500] on button "Mark Done And Checkout" at bounding box center [686, 494] width 151 height 28
select select "service"
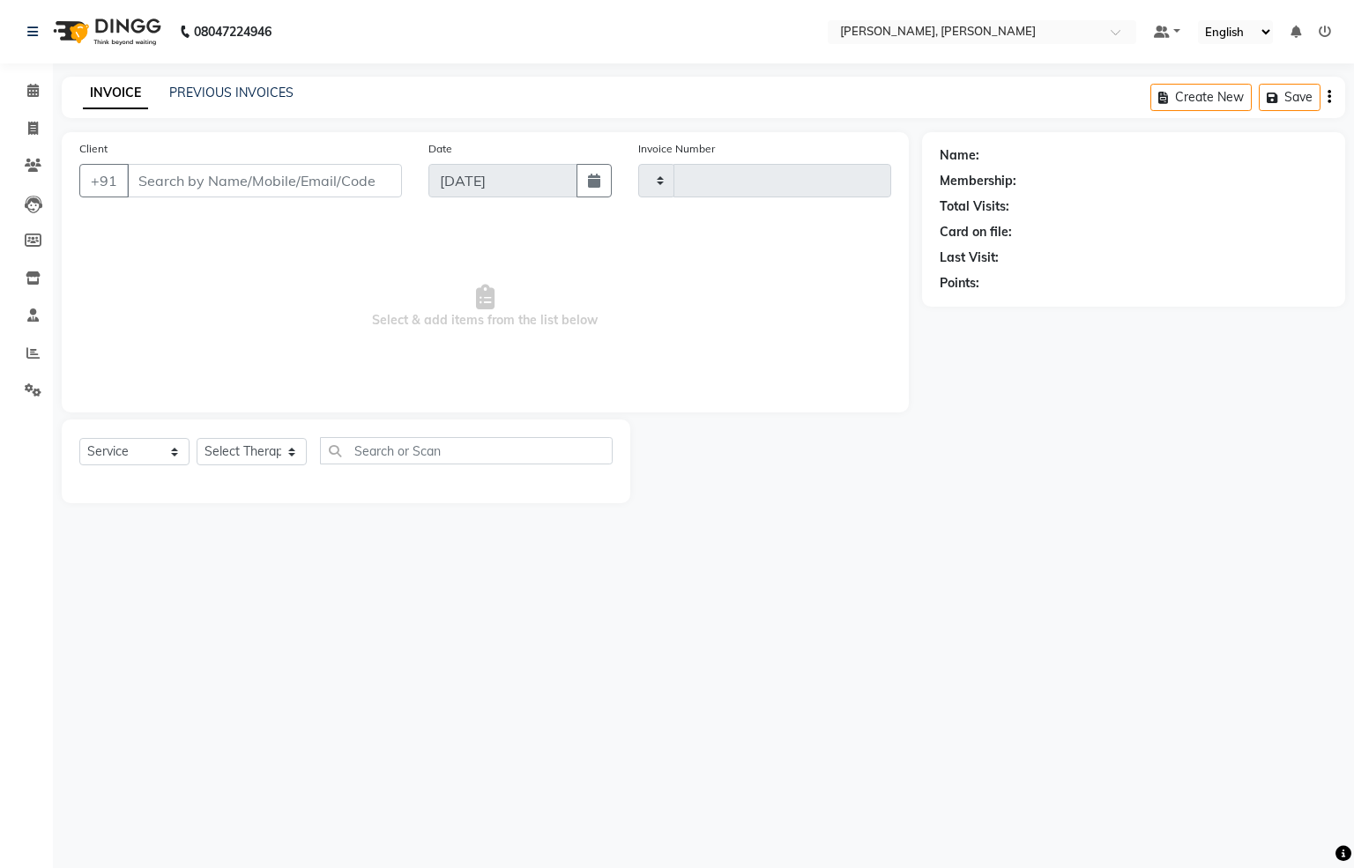
type input "1296"
select select "6399"
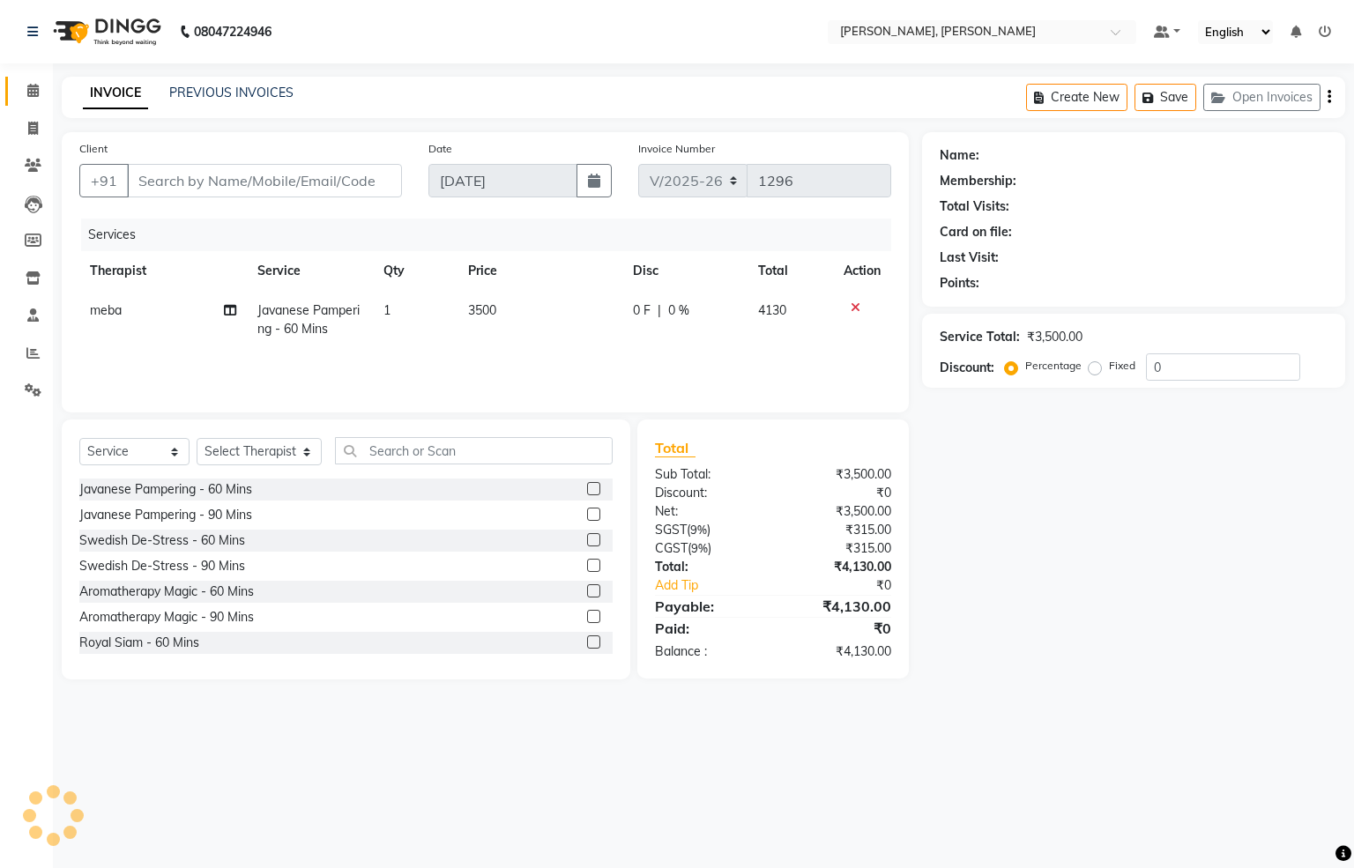
type input "9617718669"
select select "65646"
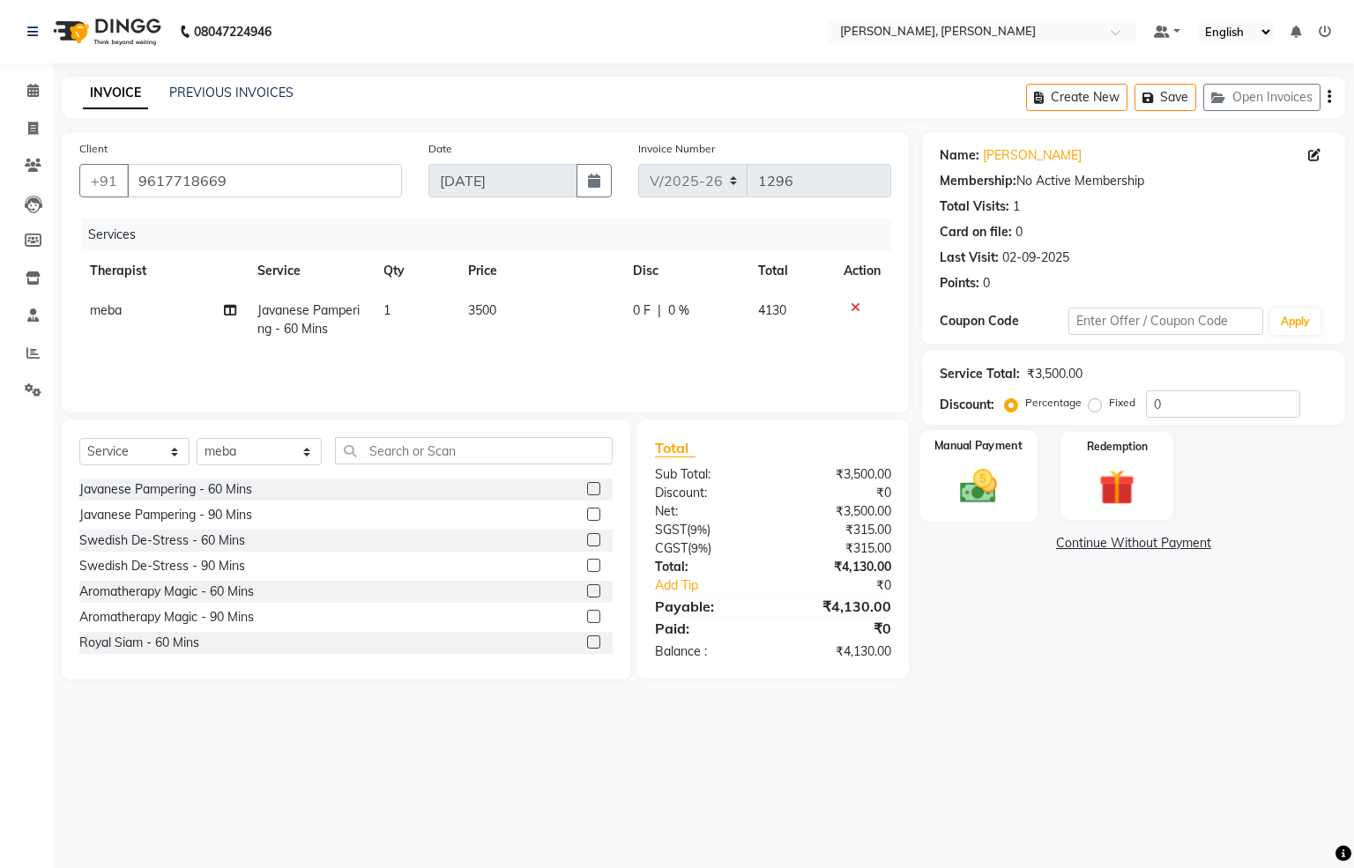
click at [1022, 510] on div "Manual Payment" at bounding box center [977, 476] width 117 height 92
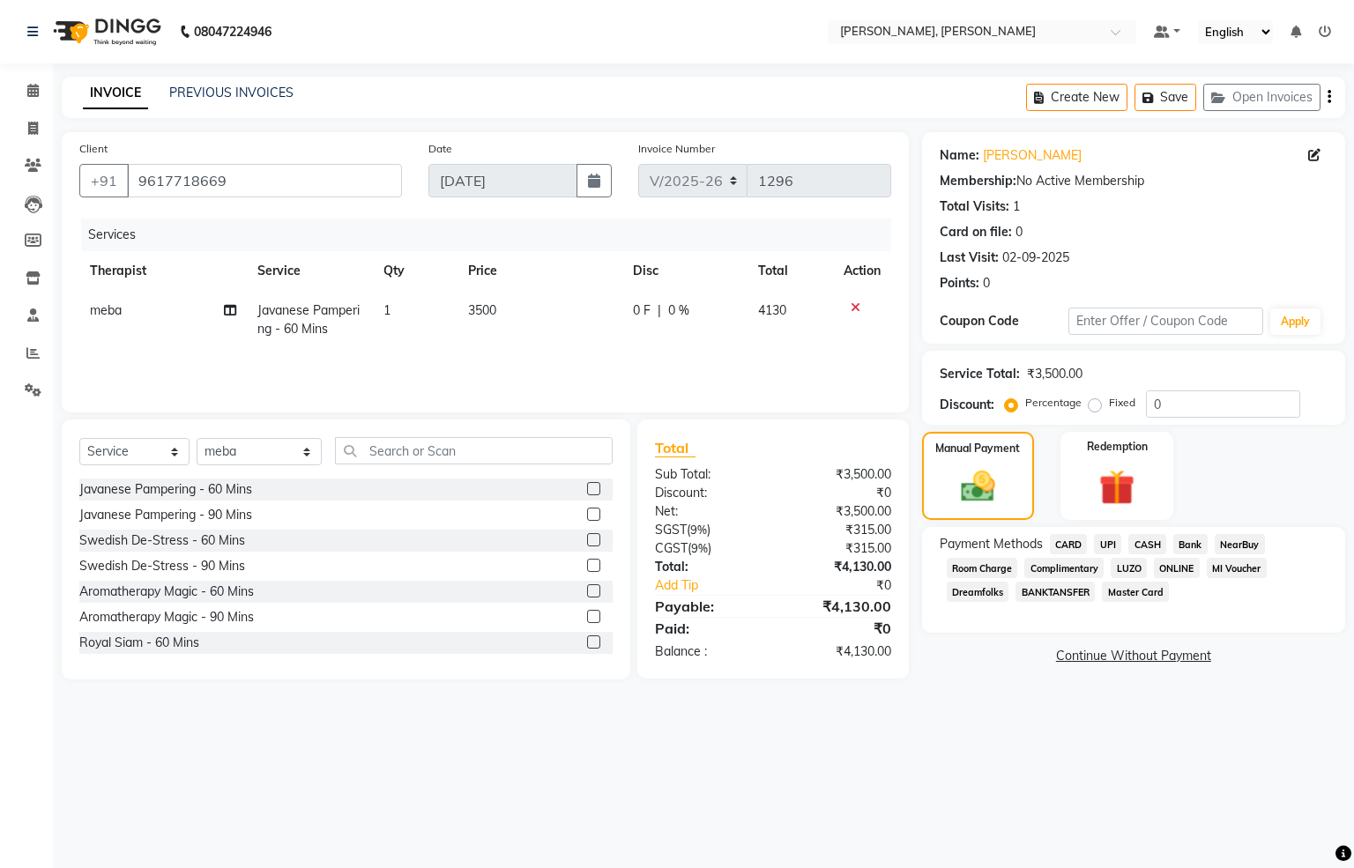
click at [1108, 540] on span "UPI" at bounding box center [1107, 544] width 27 height 20
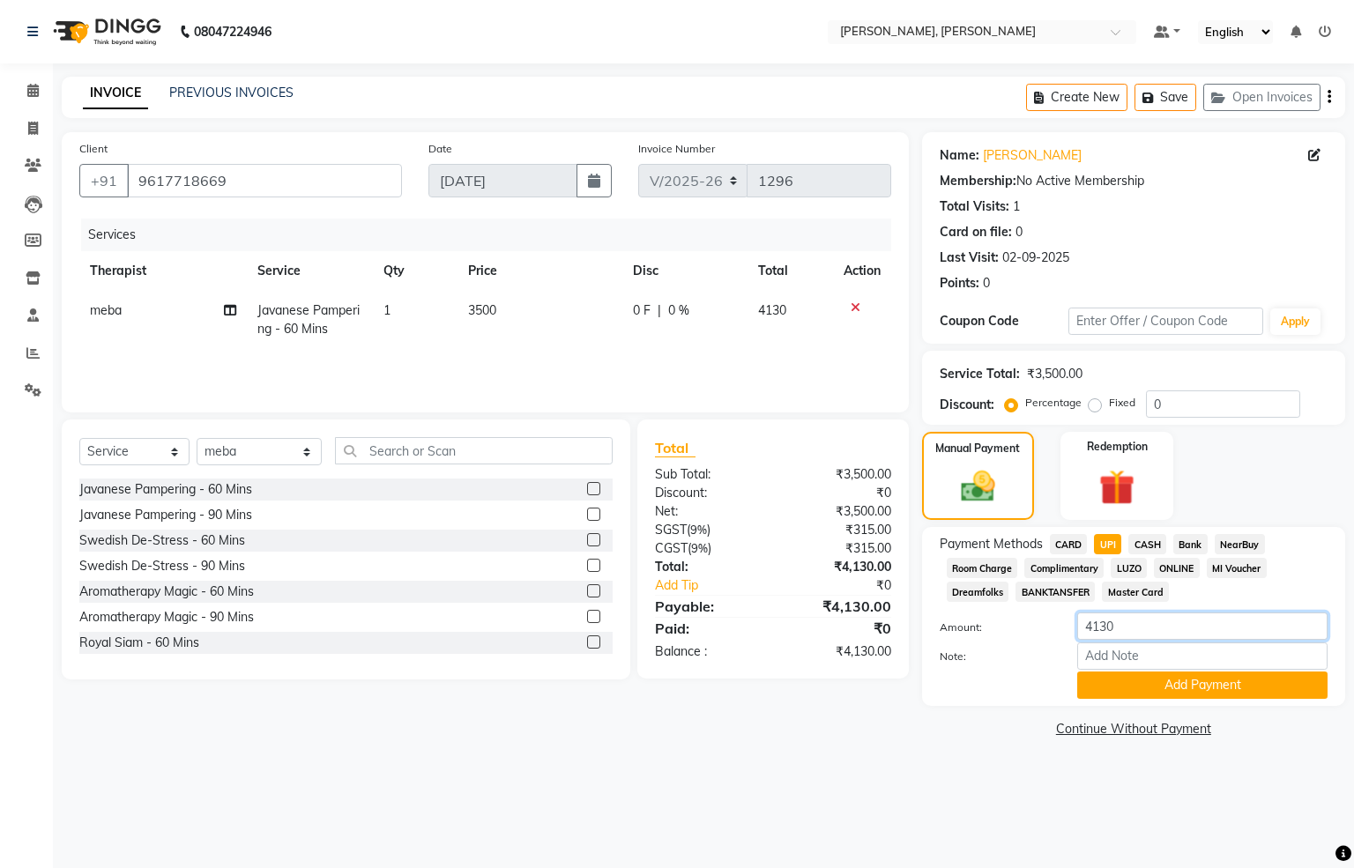
drag, startPoint x: 1153, startPoint y: 629, endPoint x: 904, endPoint y: 645, distance: 249.1
click at [920, 648] on div "Client [PHONE_NUMBER] Date [DATE] Invoice Number V/2025 V/[PHONE_NUMBER] Servic…" at bounding box center [703, 437] width 1310 height 610
type input "2130"
click at [1105, 673] on button "Add Payment" at bounding box center [1202, 685] width 250 height 27
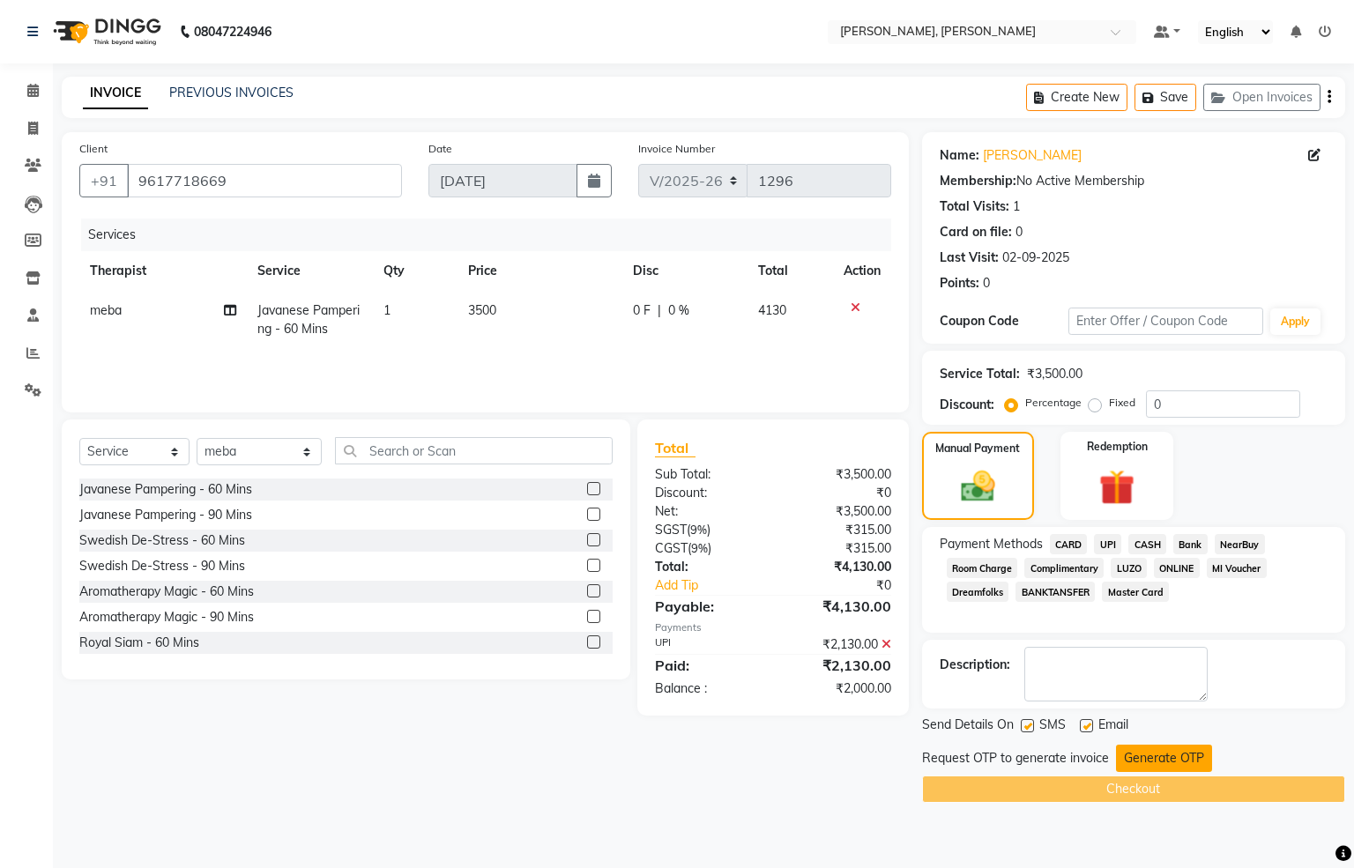
click at [1122, 754] on button "Generate OTP" at bounding box center [1164, 758] width 96 height 27
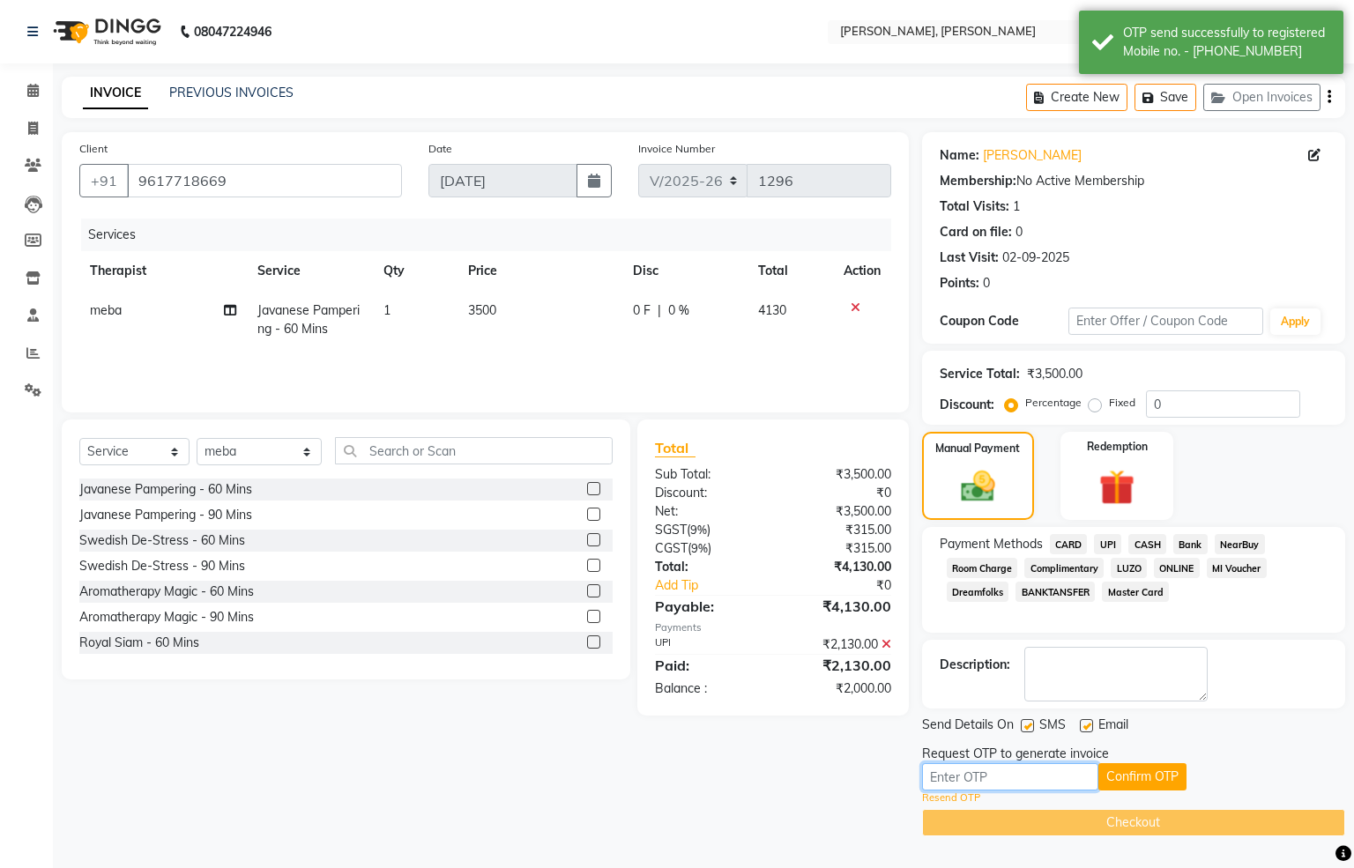
click at [1053, 770] on input "text" at bounding box center [1010, 776] width 176 height 27
click at [722, 731] on div "Client [PHONE_NUMBER] Date [DATE] Invoice Number V/2025 V/[PHONE_NUMBER] Servic…" at bounding box center [485, 484] width 874 height 704
click at [883, 644] on icon at bounding box center [887, 644] width 10 height 12
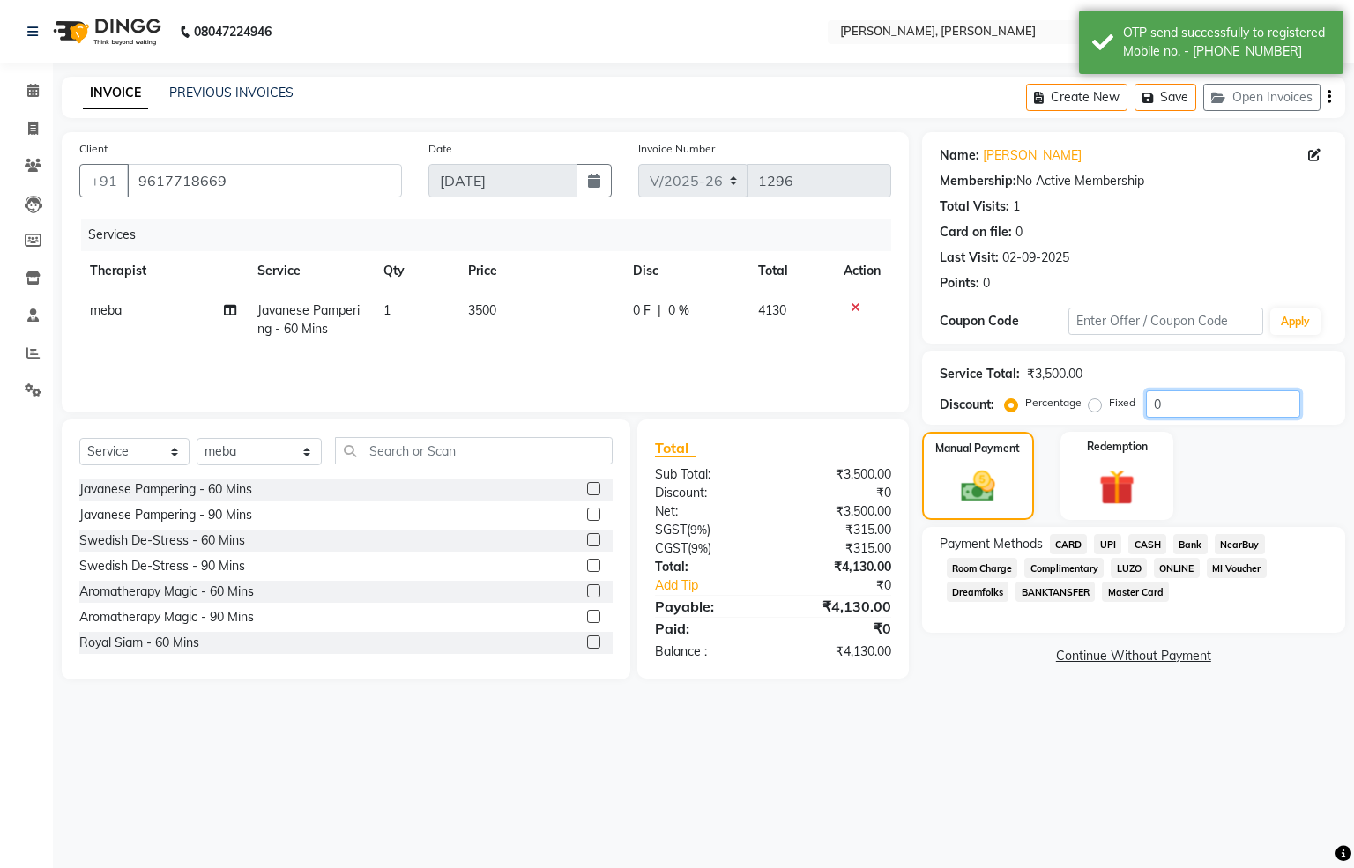
click at [1174, 399] on input "0" at bounding box center [1223, 404] width 154 height 27
drag, startPoint x: 1091, startPoint y: 407, endPoint x: 1109, endPoint y: 407, distance: 18.5
click at [1109, 405] on label "Fixed" at bounding box center [1122, 403] width 26 height 16
click at [1092, 405] on input "Fixed" at bounding box center [1098, 403] width 12 height 12
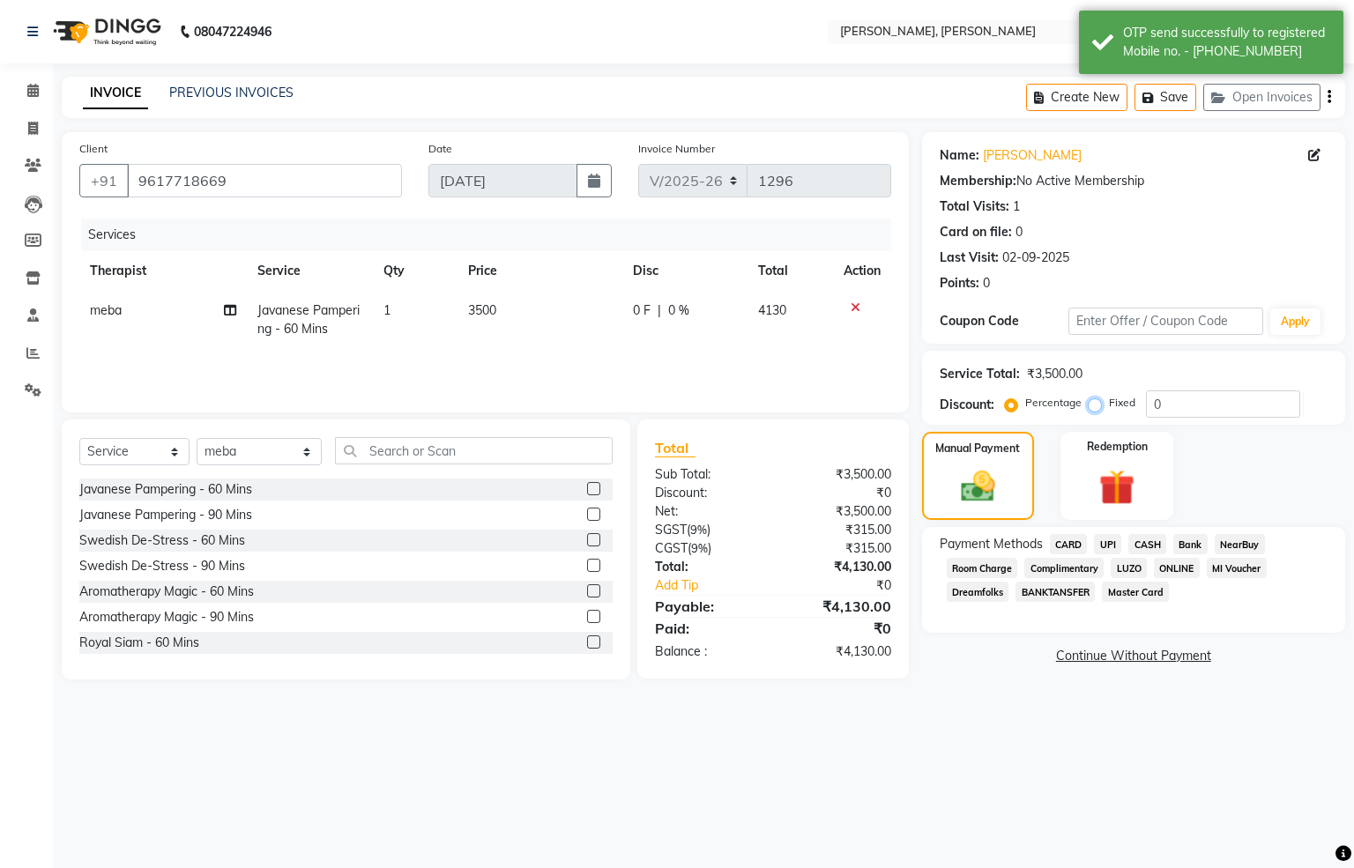
radio input "true"
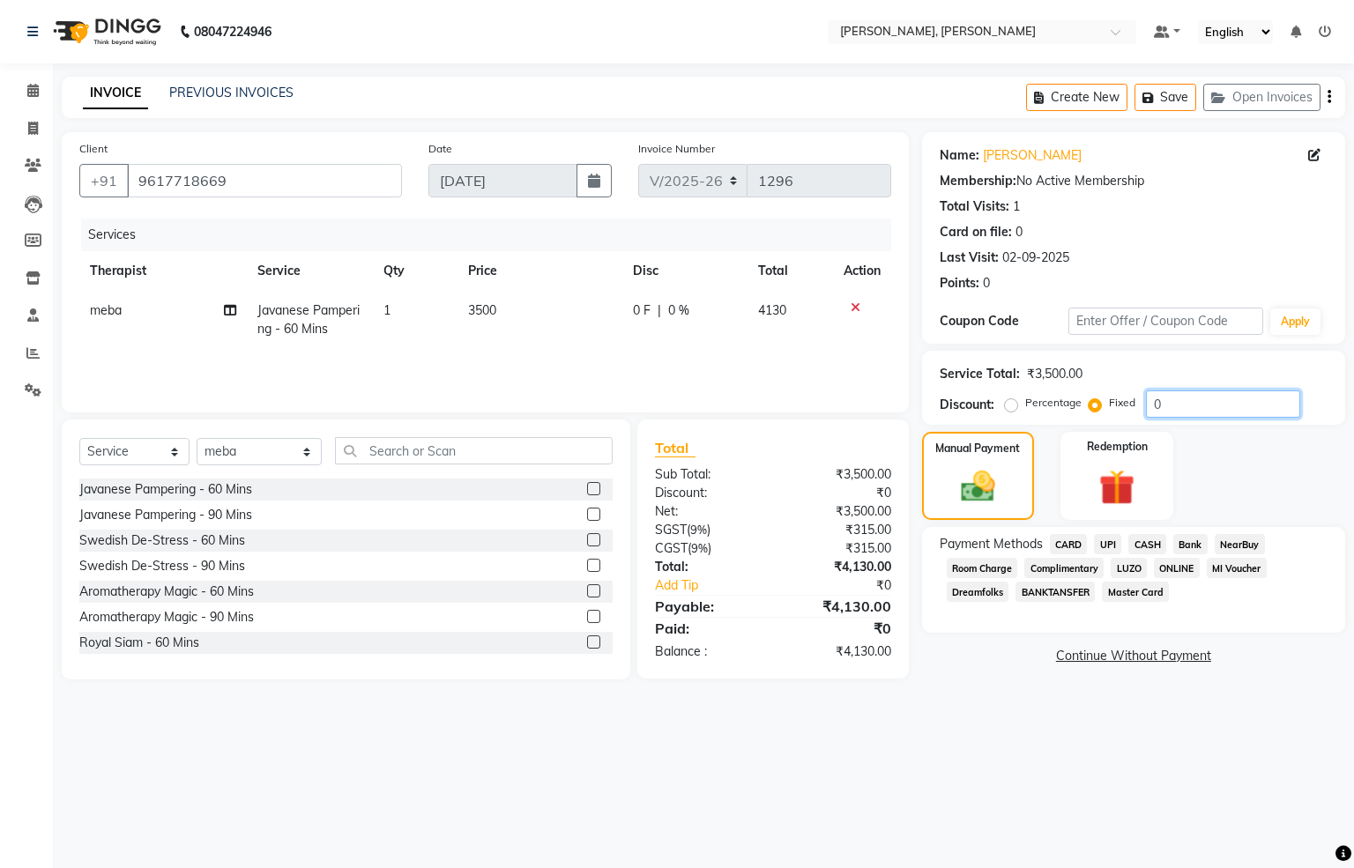
drag, startPoint x: 1225, startPoint y: 402, endPoint x: 1042, endPoint y: 415, distance: 183.8
click at [1043, 419] on div "Service Total: ₹3,500.00 Discount: Percentage Fixed 0" at bounding box center [1133, 388] width 423 height 74
type input "2130"
drag, startPoint x: 1100, startPoint y: 546, endPoint x: 1116, endPoint y: 556, distance: 19.1
click at [1101, 546] on span "UPI" at bounding box center [1107, 544] width 27 height 20
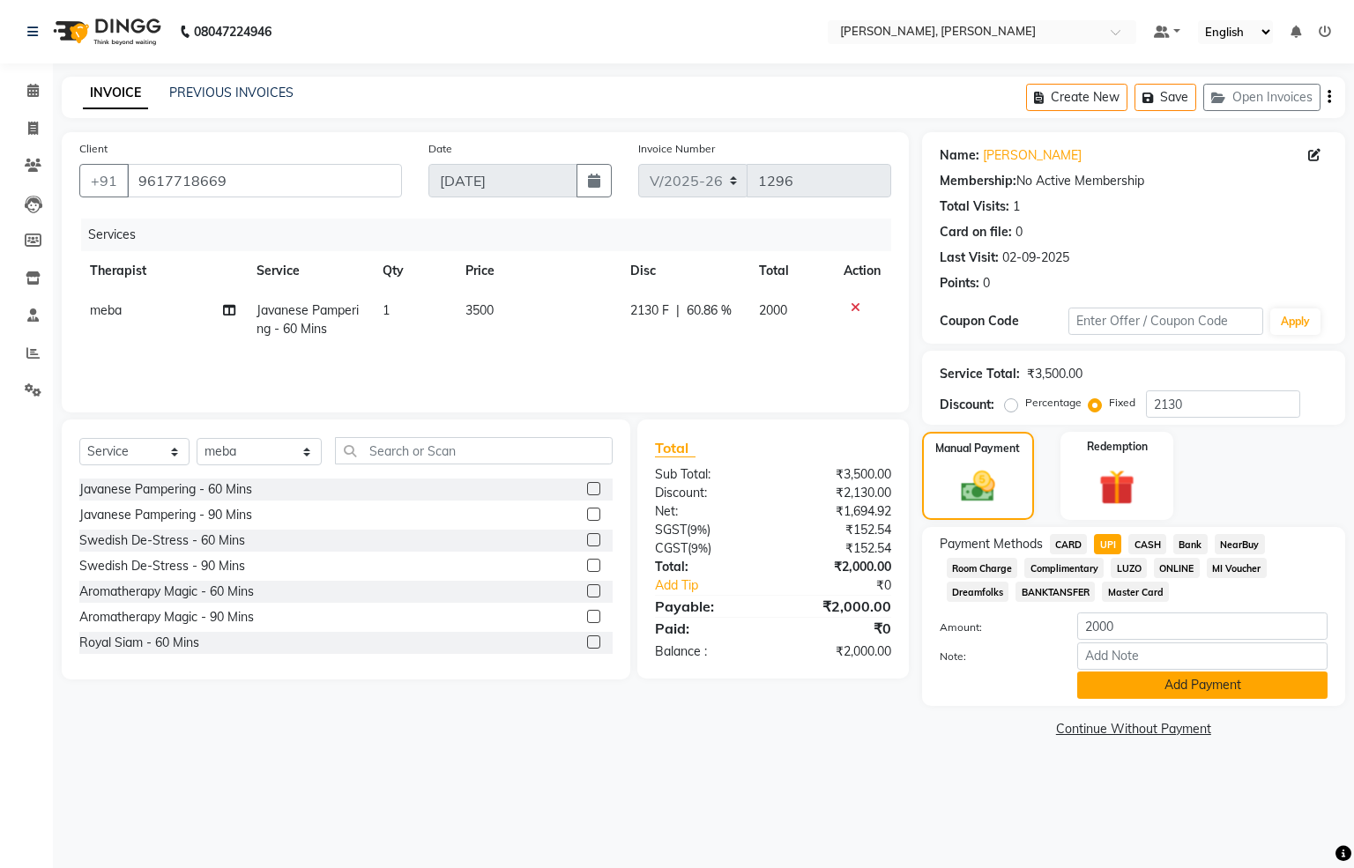
click at [1135, 689] on button "Add Payment" at bounding box center [1202, 685] width 250 height 27
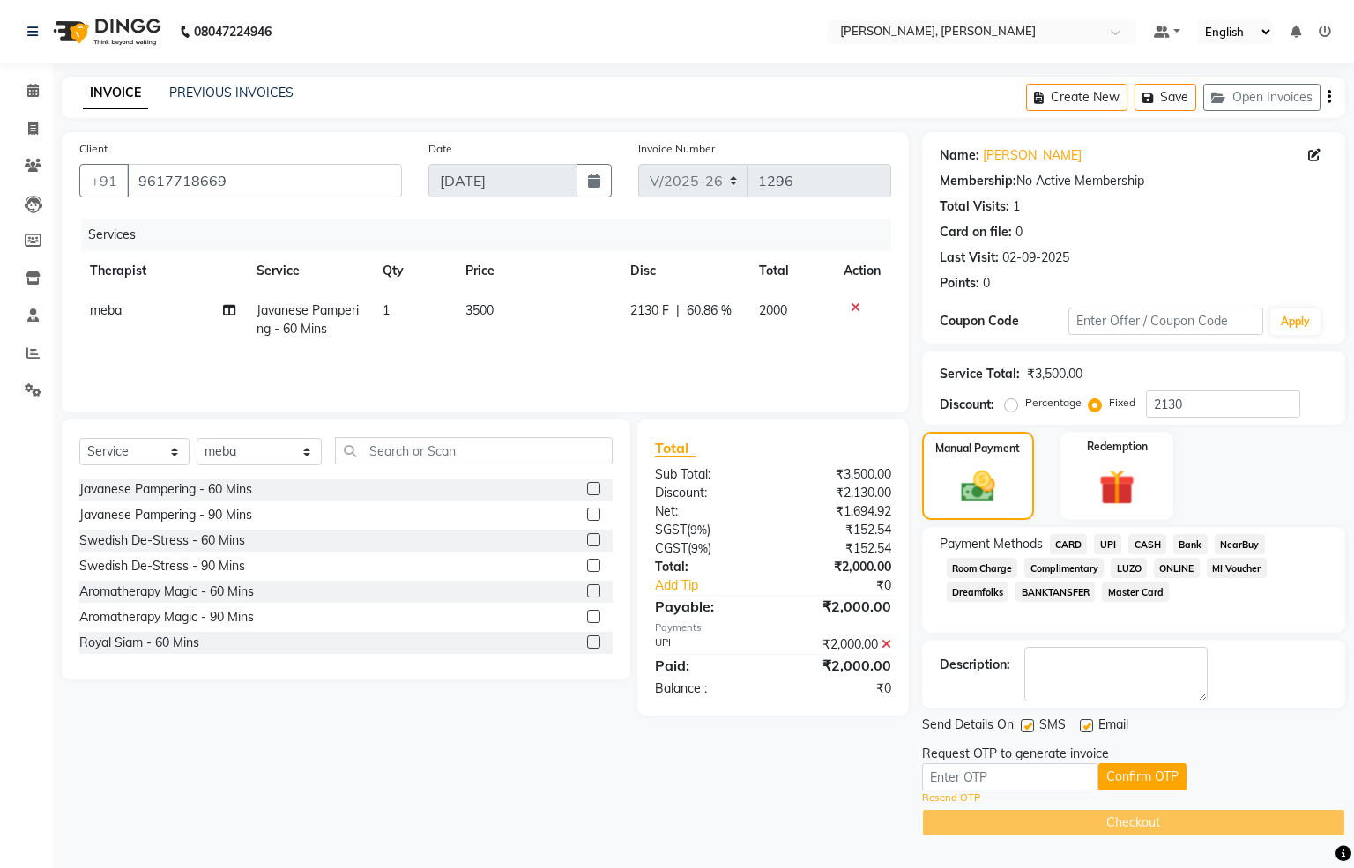
click at [1038, 793] on div "Resend OTP" at bounding box center [1133, 798] width 423 height 15
click at [1056, 780] on input "text" at bounding box center [1010, 776] width 176 height 27
click at [1082, 781] on input "2079" at bounding box center [1010, 776] width 176 height 27
type input "2079"
click at [1098, 775] on button "Confirm OTP" at bounding box center [1142, 776] width 88 height 27
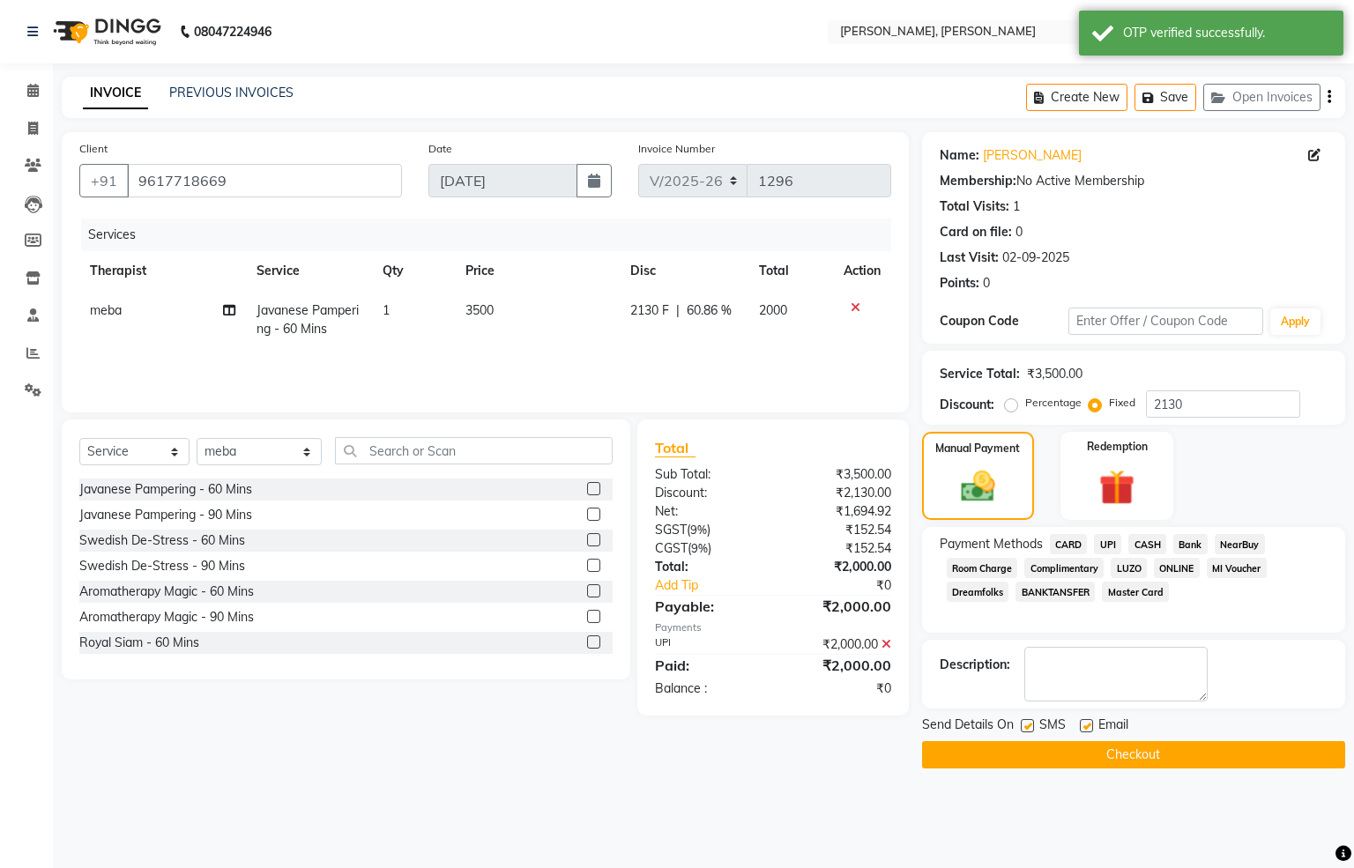
drag, startPoint x: 1119, startPoint y: 755, endPoint x: 1111, endPoint y: 776, distance: 22.6
click at [1111, 776] on main "INVOICE PREVIOUS INVOICES Create New Save Open Invoices Client [PHONE_NUMBER] D…" at bounding box center [703, 436] width 1301 height 718
click at [1087, 759] on button "Checkout" at bounding box center [1133, 754] width 423 height 27
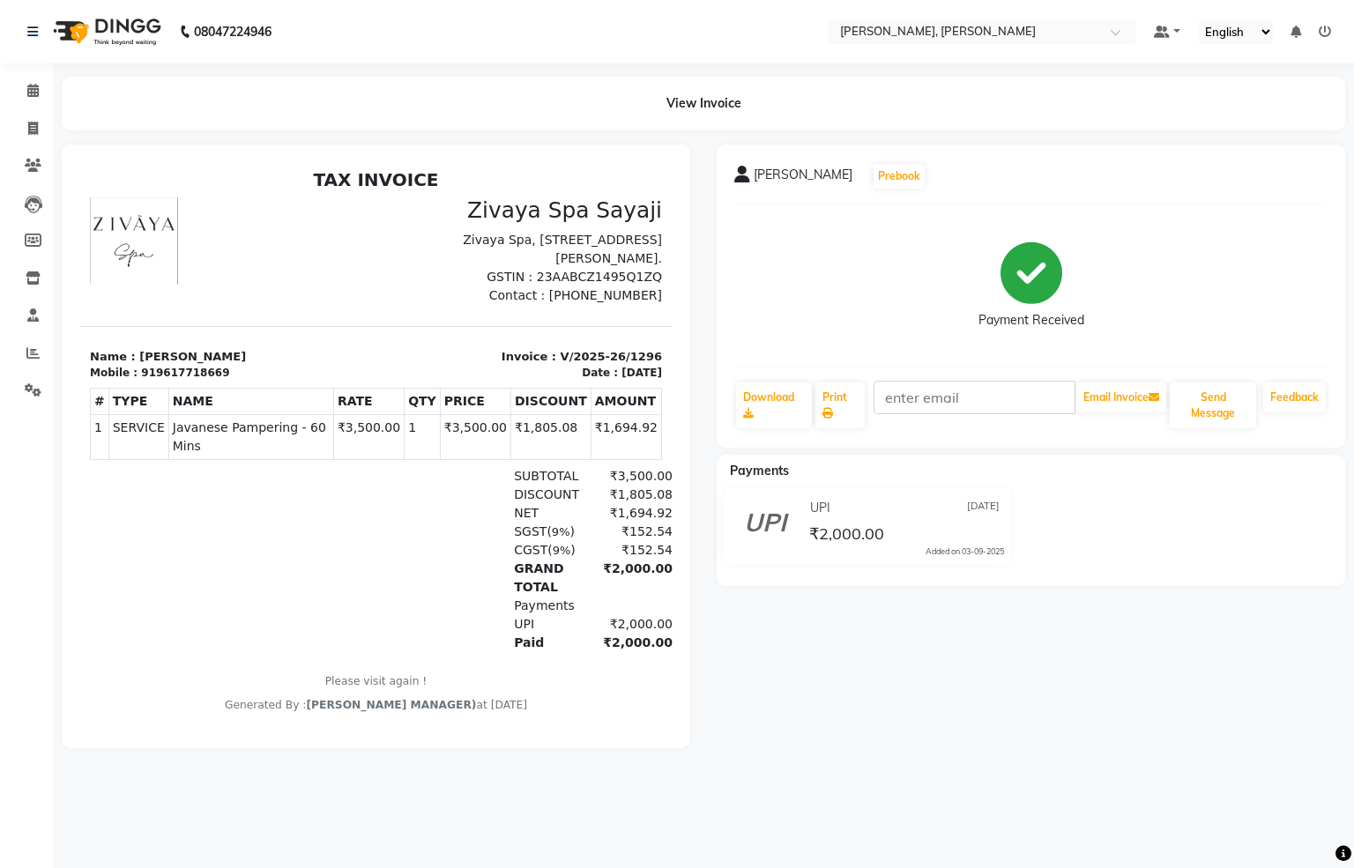
drag, startPoint x: 0, startPoint y: 296, endPoint x: 0, endPoint y: 64, distance: 231.9
click at [0, 107] on ul "Calendar Invoice Clients Leads Members Inventory Staff Reports Settings Complet…" at bounding box center [26, 245] width 53 height 346
click at [22, 329] on link "Staff" at bounding box center [26, 315] width 42 height 29
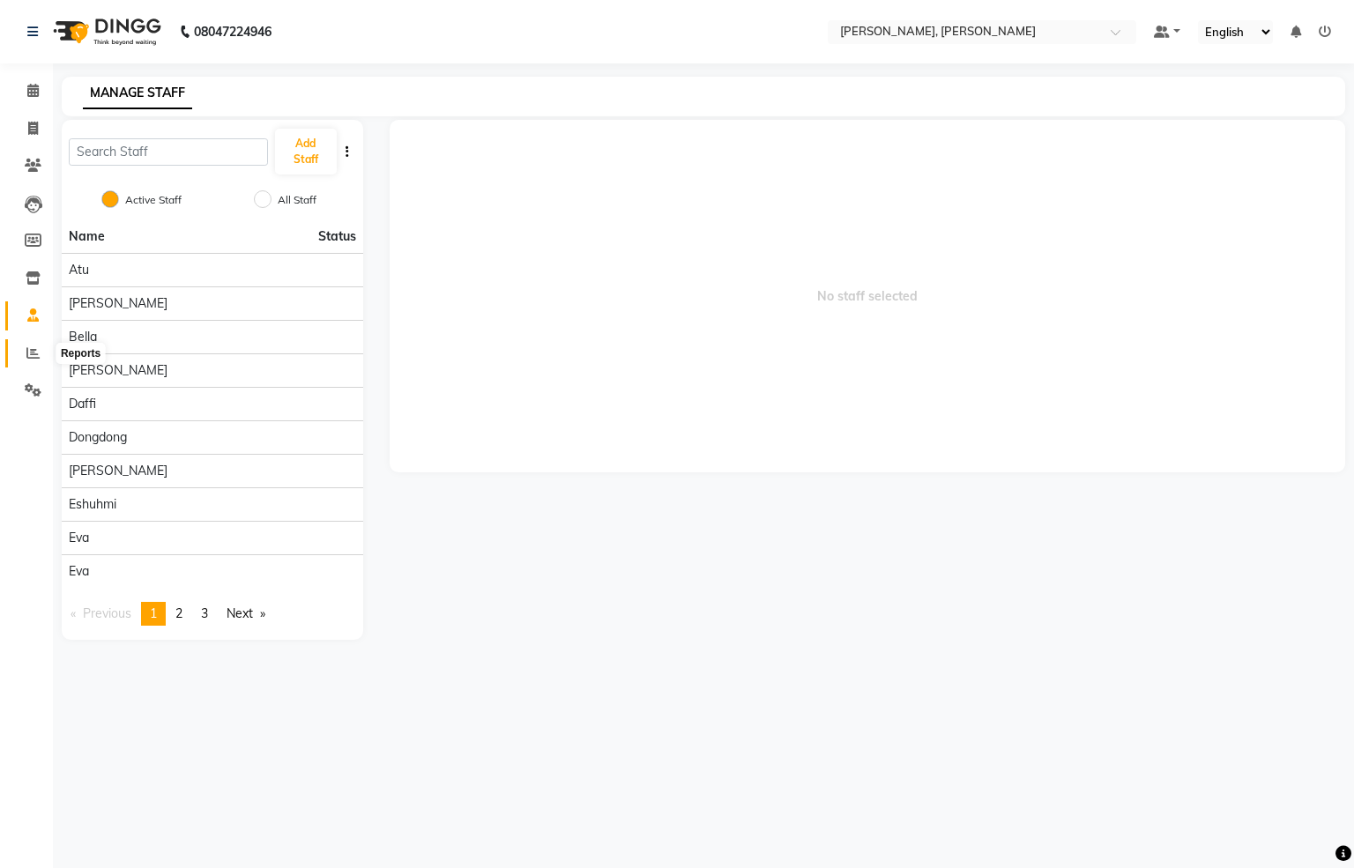
click at [35, 344] on span at bounding box center [33, 354] width 31 height 20
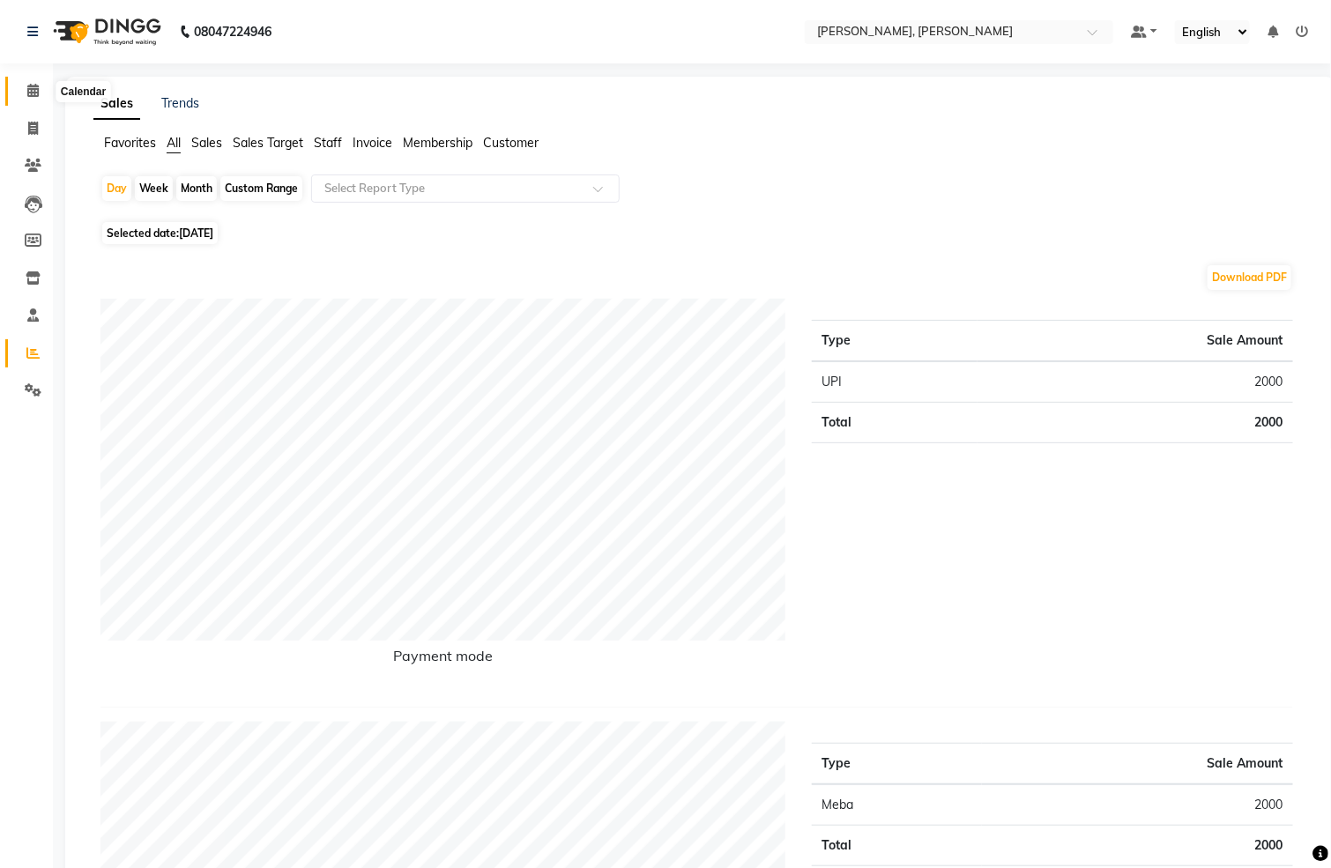
click at [37, 98] on span at bounding box center [33, 91] width 31 height 20
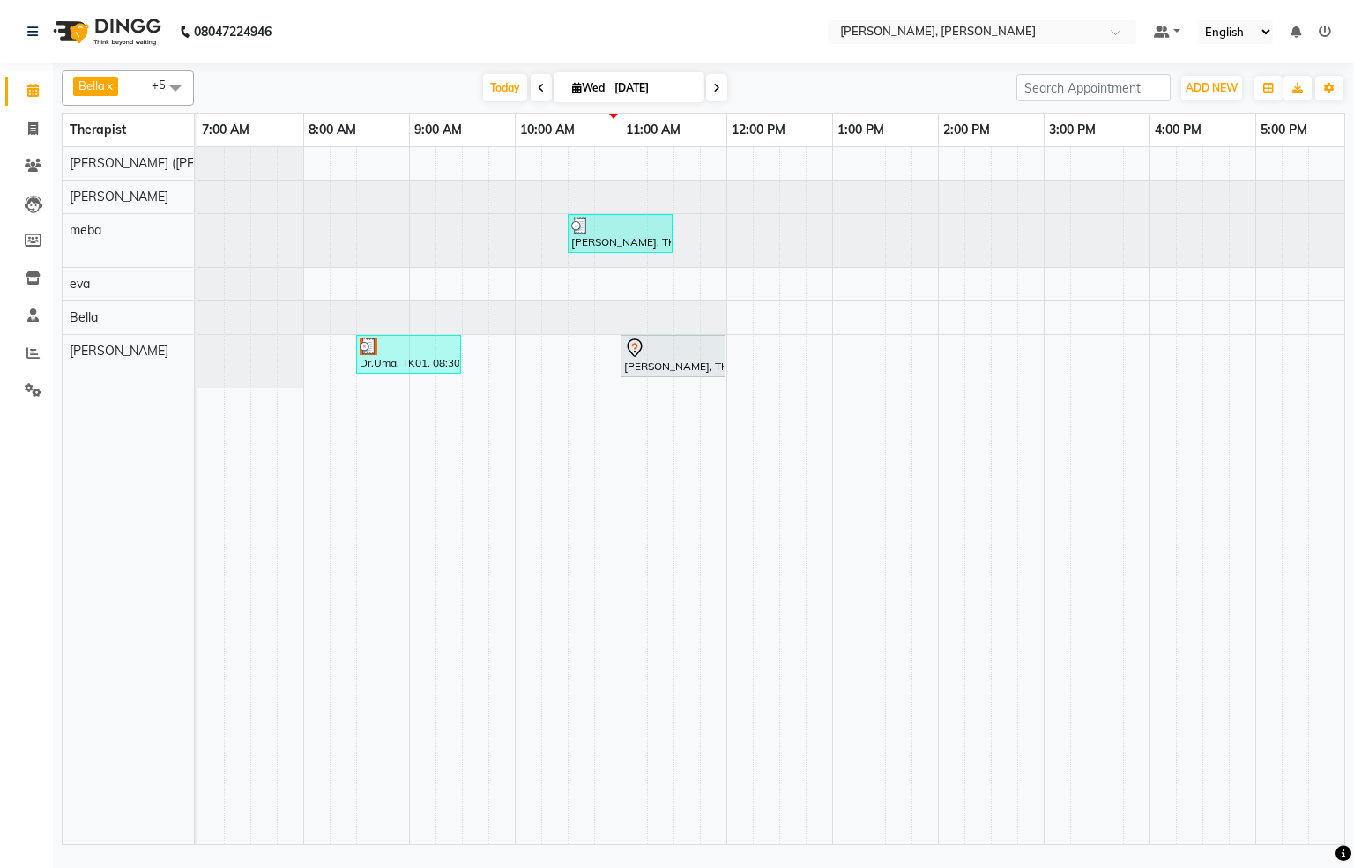
drag, startPoint x: 645, startPoint y: 817, endPoint x: 834, endPoint y: 831, distance: 189.2
click at [834, 808] on div "[PERSON_NAME], TK02, 10:30 AM-11:30 AM, Javanese Pampering - 60 Mins [PERSON_NA…" at bounding box center [770, 495] width 1147 height 697
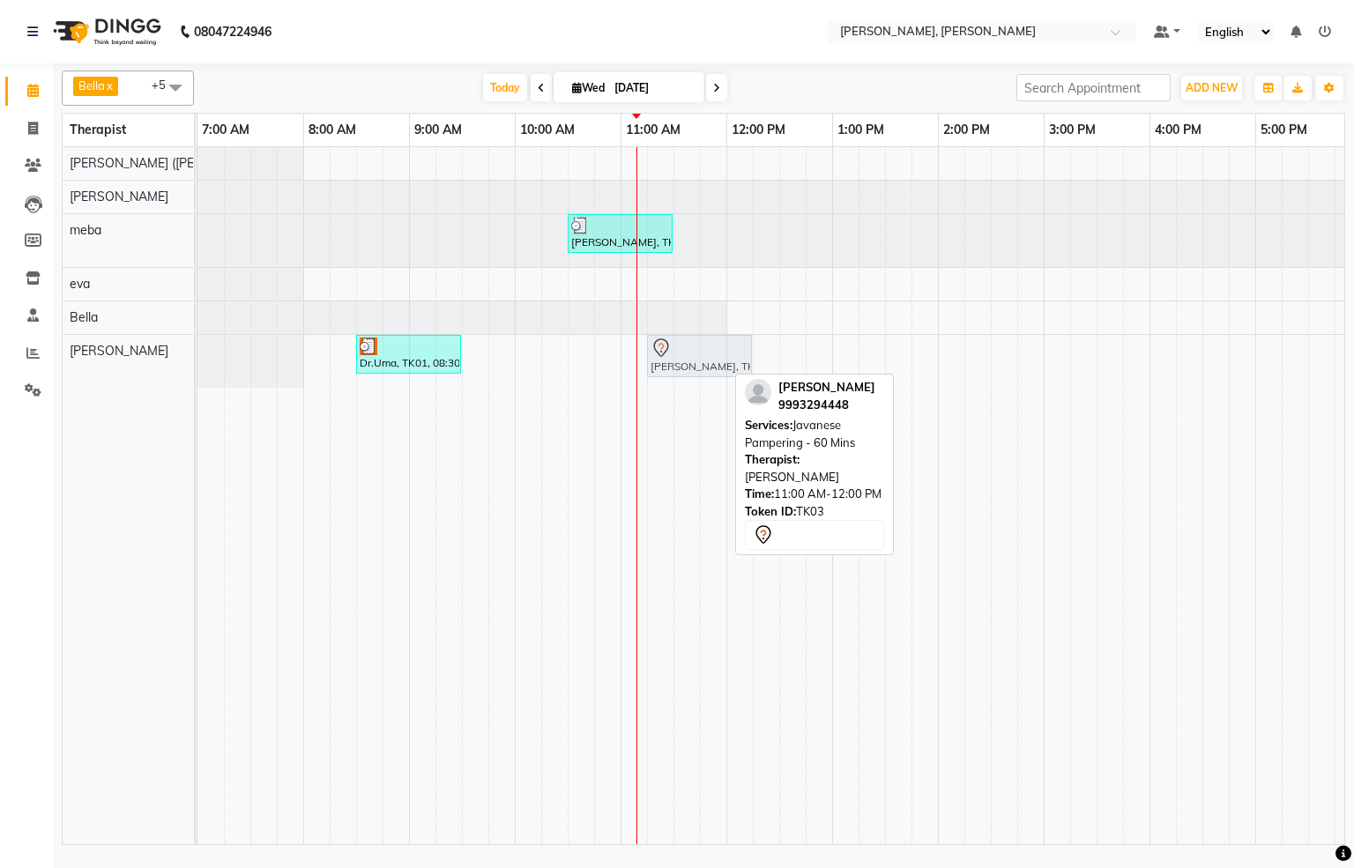
drag, startPoint x: 683, startPoint y: 362, endPoint x: 703, endPoint y: 366, distance: 20.6
click at [197, 366] on div "Dr.Uma, TK01, 08:30 AM-09:30 AM, Fusion Therapy - 60 Mins [PERSON_NAME], TK03, …" at bounding box center [197, 361] width 0 height 53
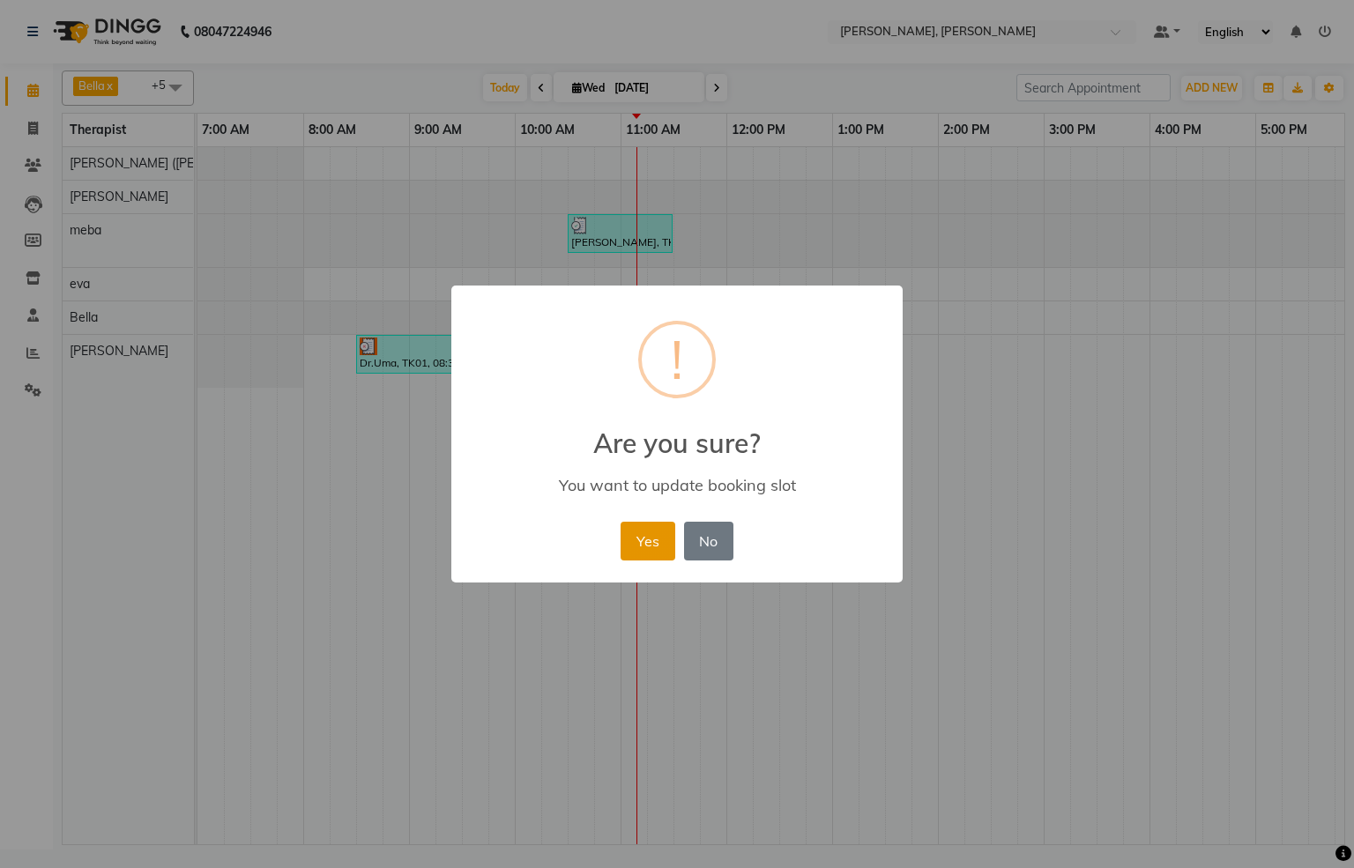
click at [643, 551] on button "Yes" at bounding box center [648, 541] width 54 height 39
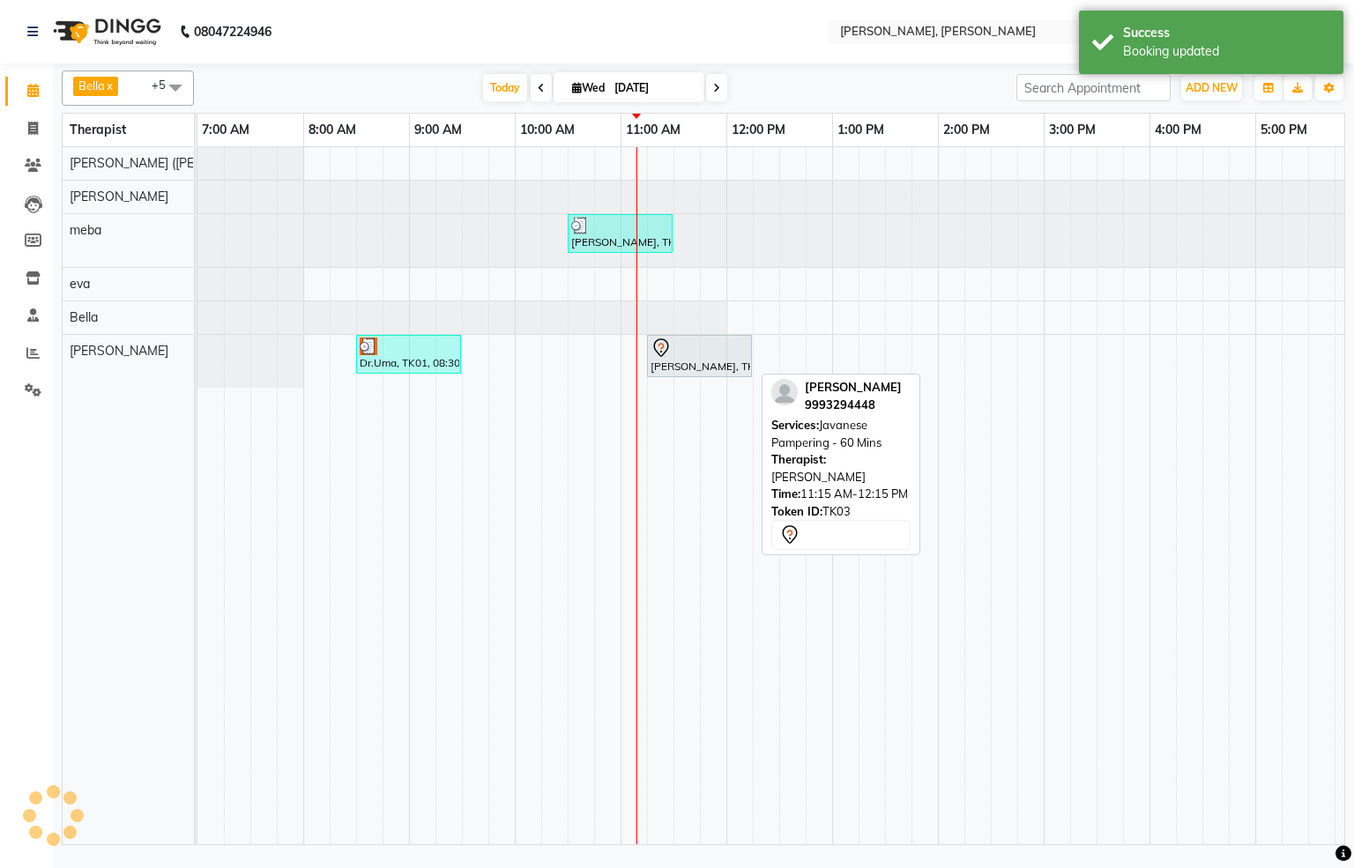
click at [696, 368] on div "[PERSON_NAME], TK03, 11:15 AM-12:15 PM, Javanese Pampering - 60 Mins" at bounding box center [699, 356] width 101 height 37
select select "7"
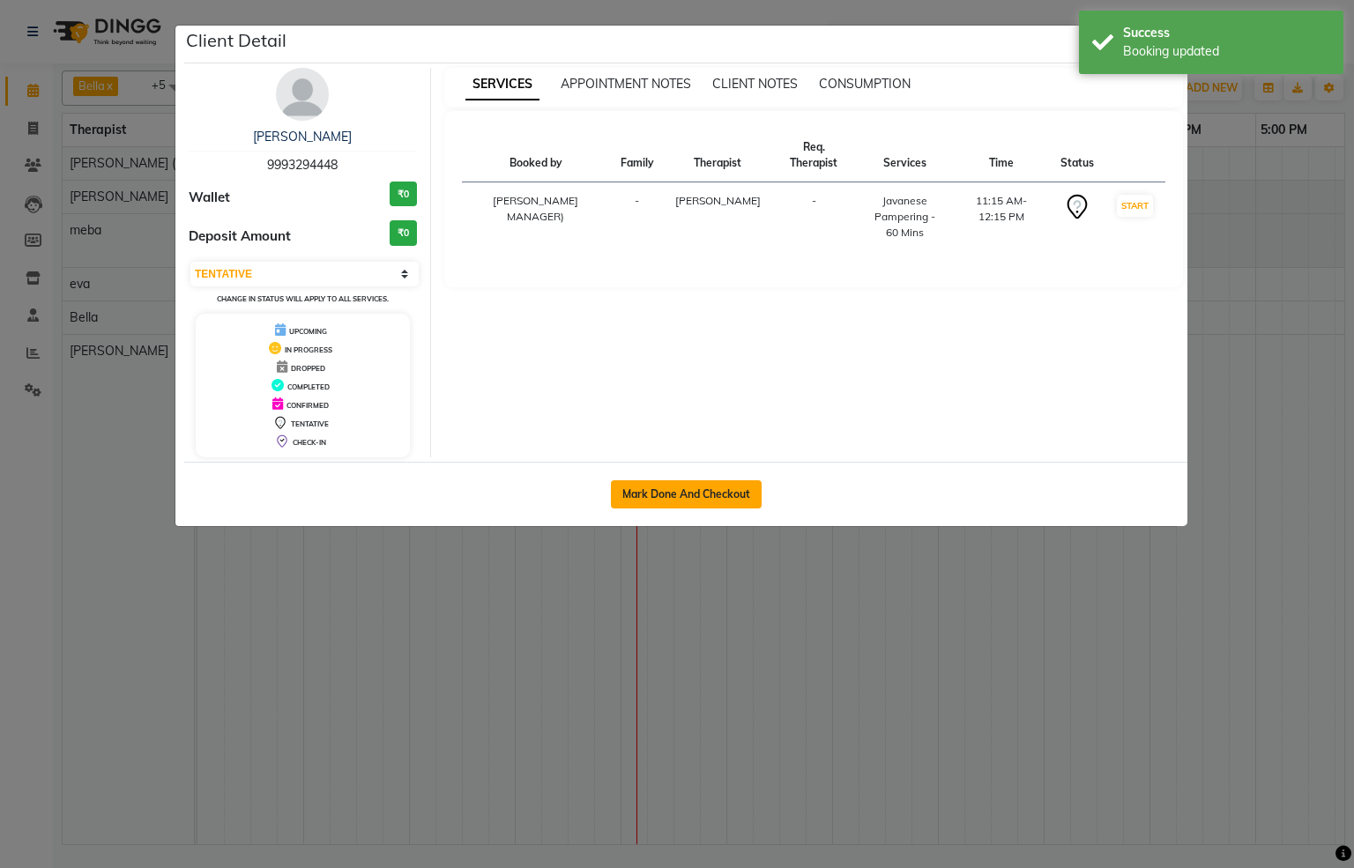
click at [664, 500] on button "Mark Done And Checkout" at bounding box center [686, 494] width 151 height 28
select select "service"
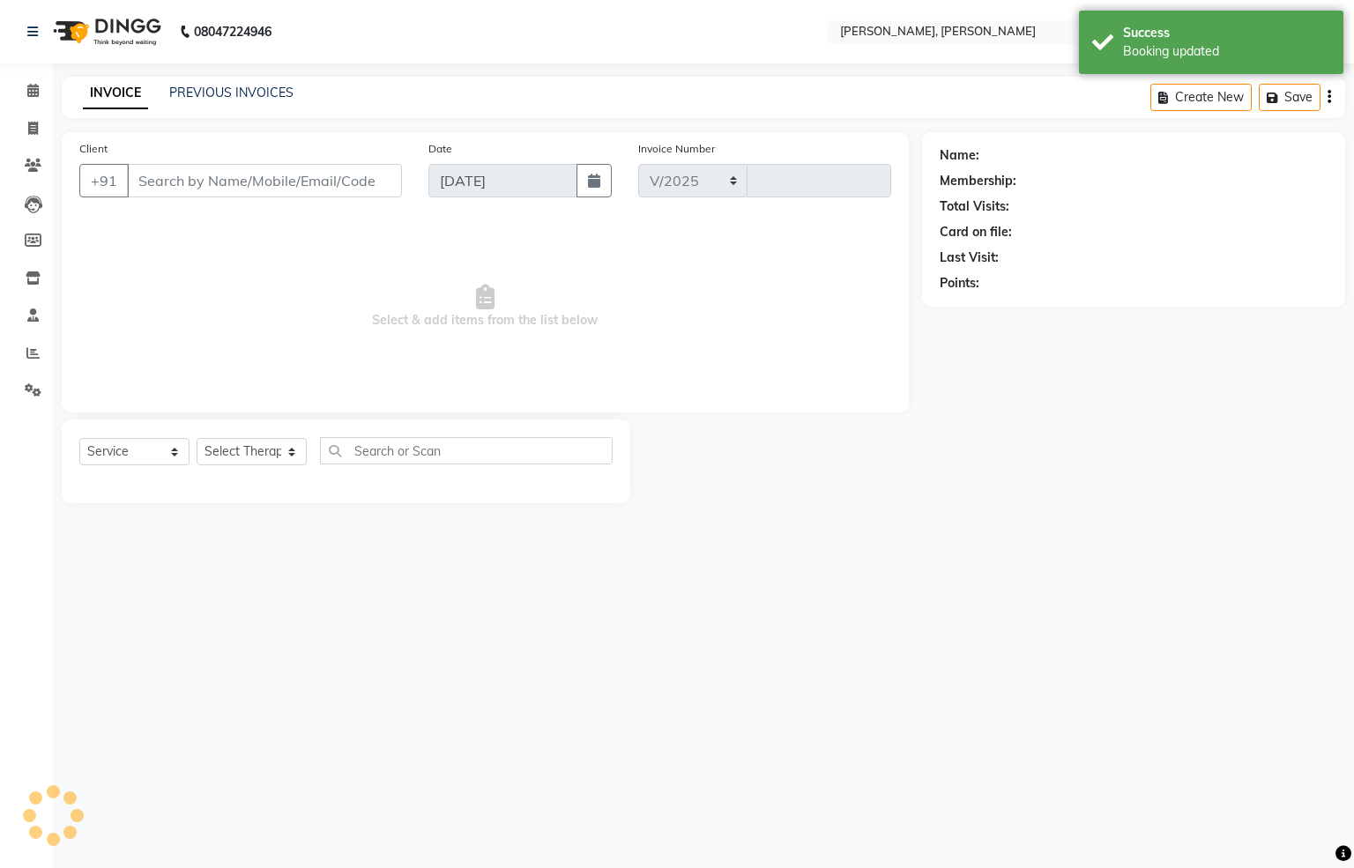
select select "6399"
type input "1297"
type input "9993294448"
select select "83147"
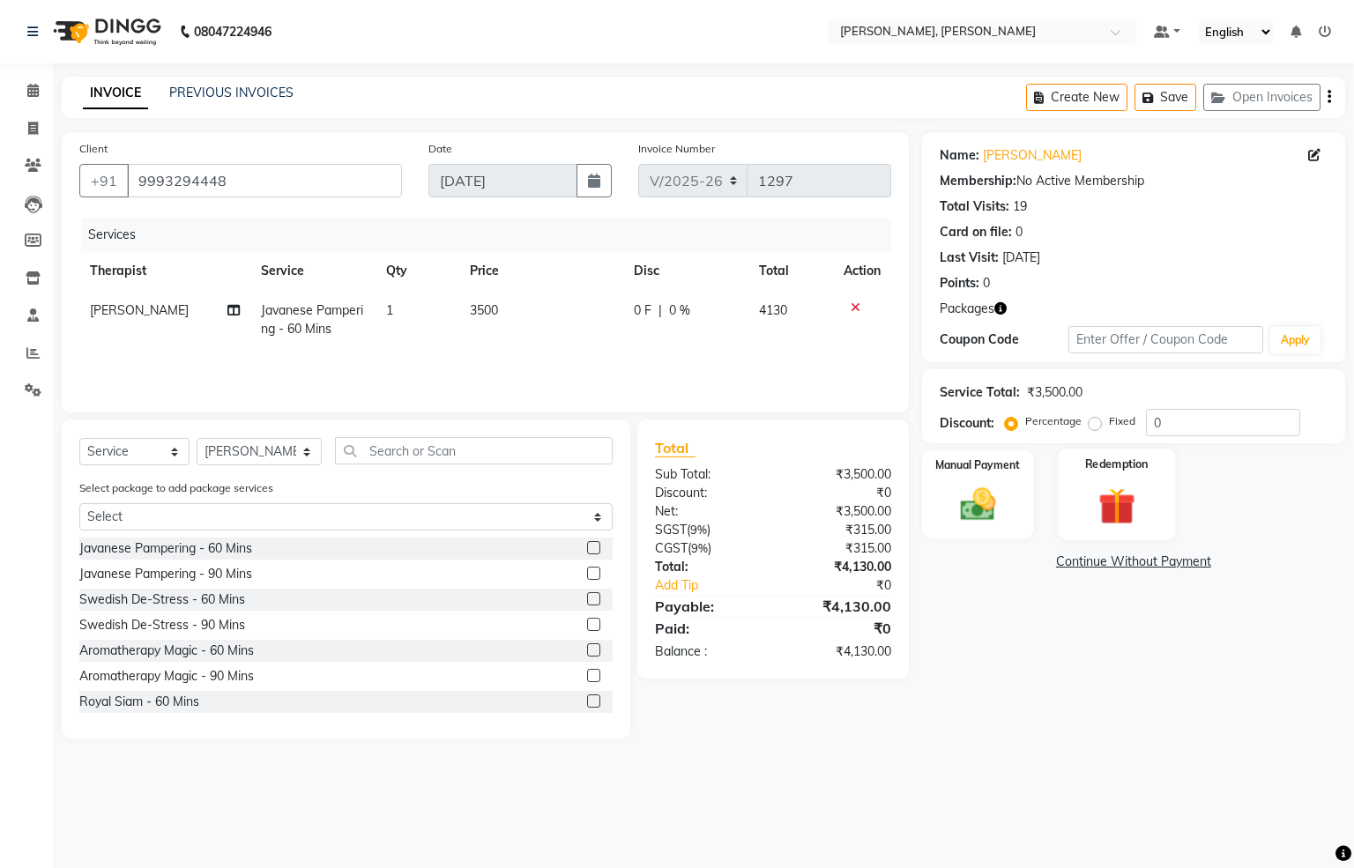
click at [1087, 479] on div "Redemption" at bounding box center [1117, 495] width 117 height 92
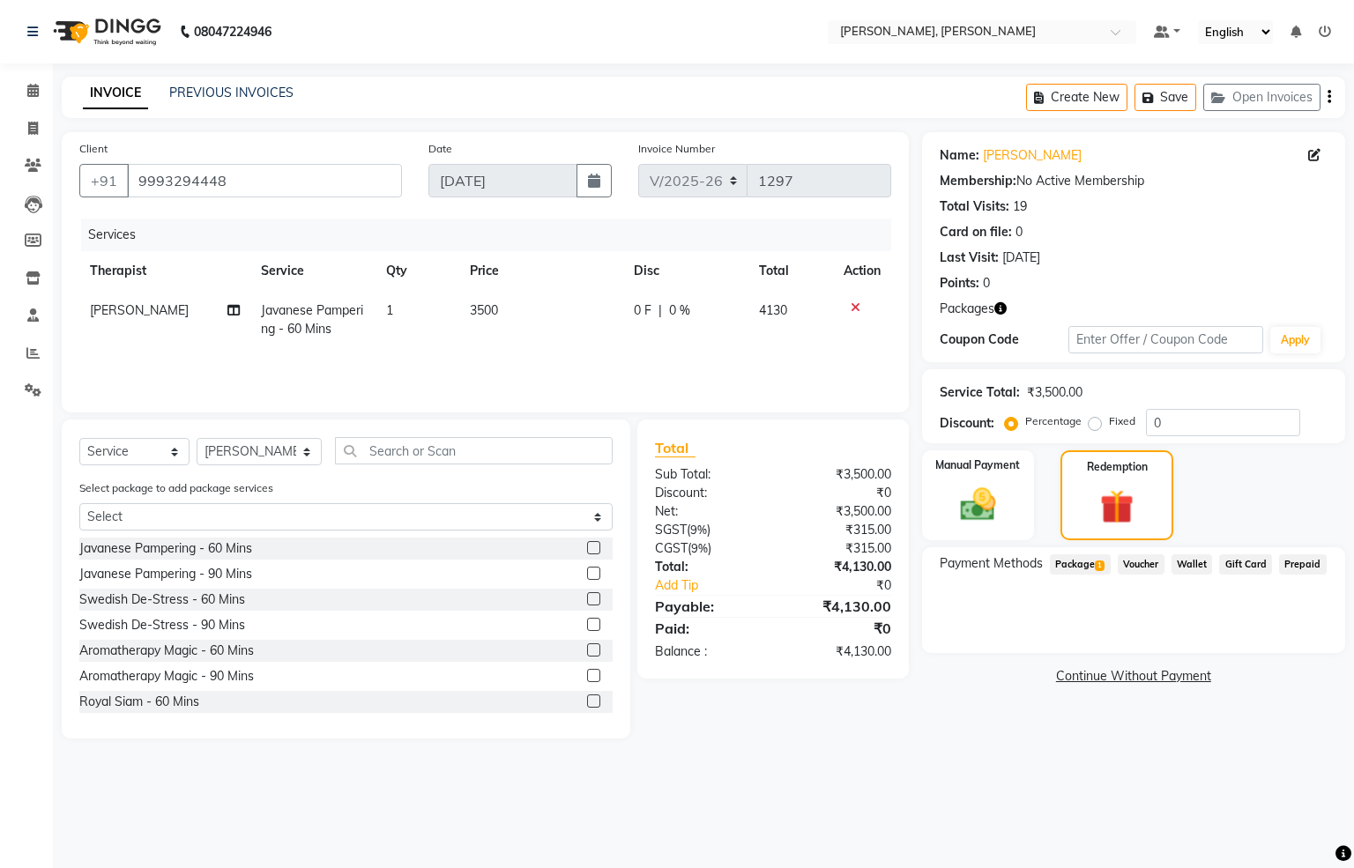
click at [1083, 574] on span "Package 1" at bounding box center [1080, 565] width 61 height 20
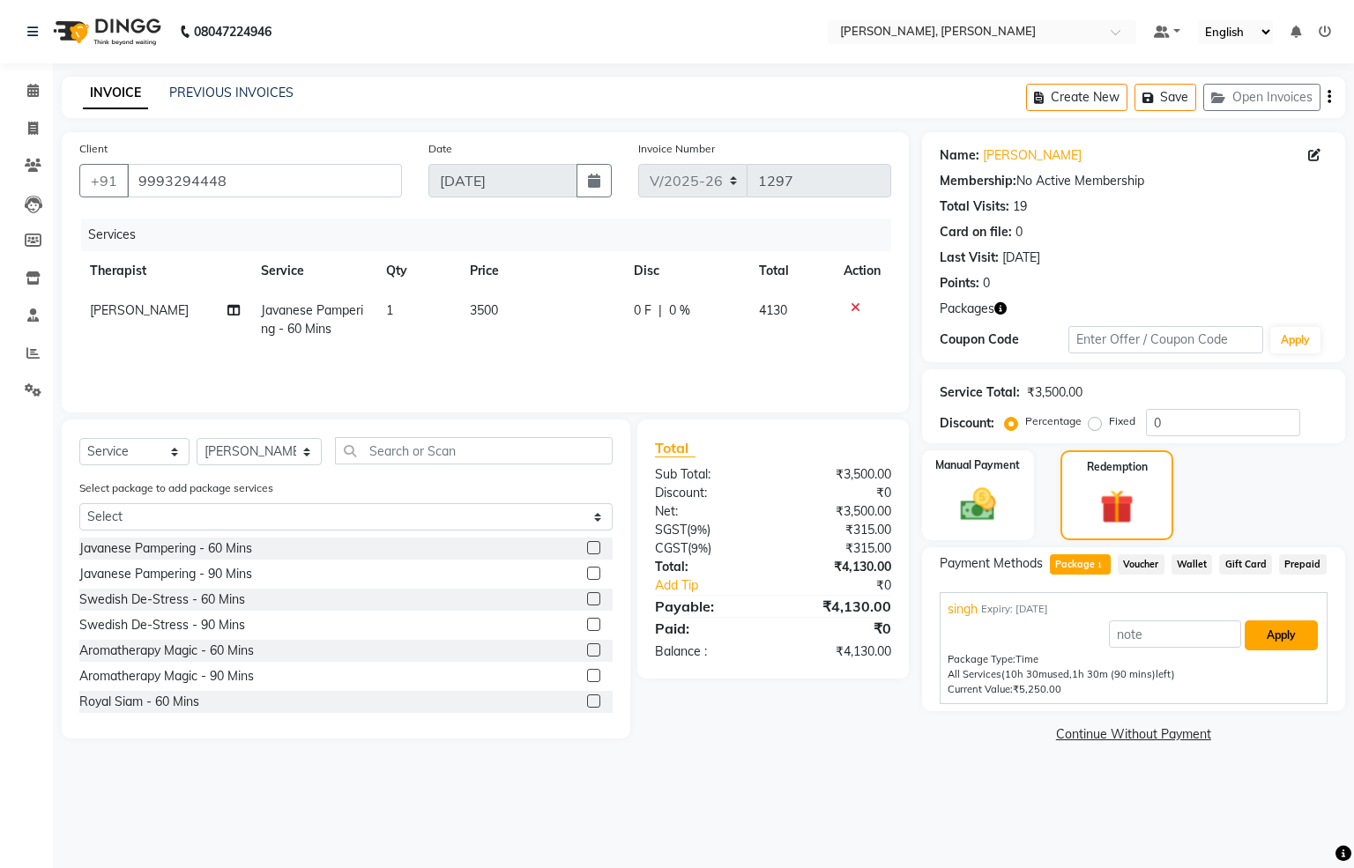
click at [1273, 628] on button "Apply" at bounding box center [1281, 636] width 73 height 30
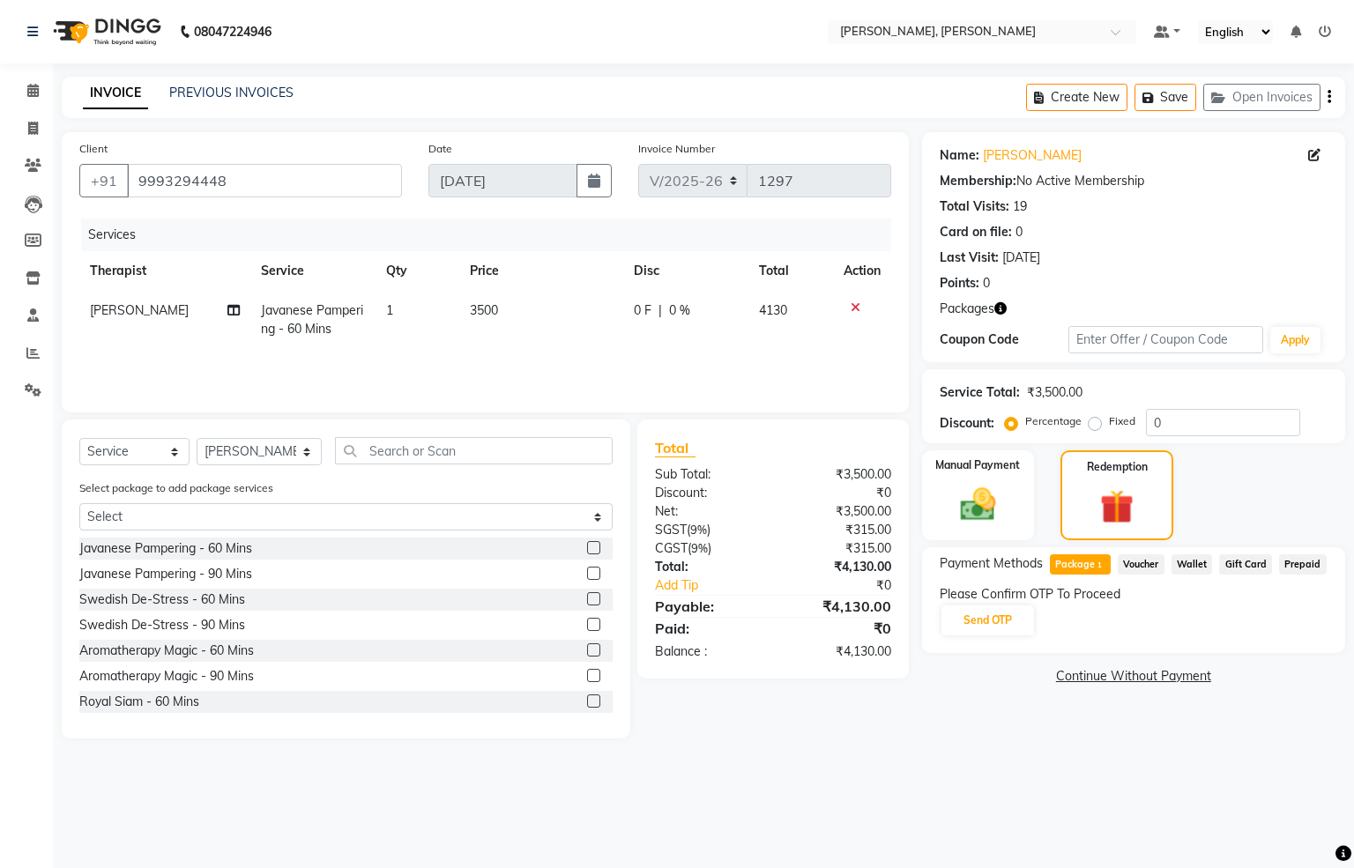
click at [1009, 600] on div "Please Confirm OTP To Proceed" at bounding box center [1134, 594] width 388 height 19
click at [1009, 622] on button "Send OTP" at bounding box center [988, 621] width 93 height 30
click at [1075, 624] on input "text" at bounding box center [1028, 619] width 176 height 27
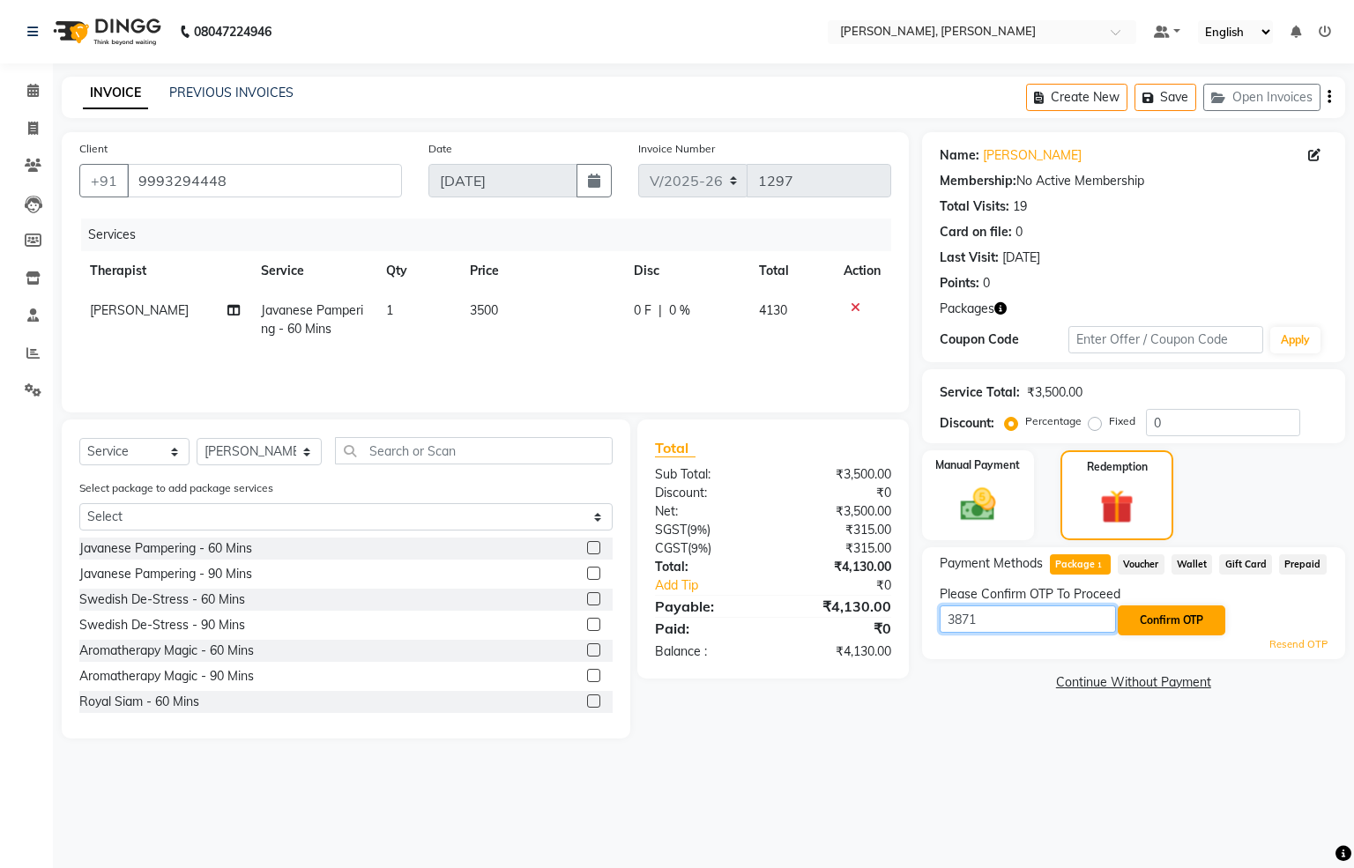
type input "3871"
click at [1143, 616] on button "Confirm OTP" at bounding box center [1172, 621] width 108 height 30
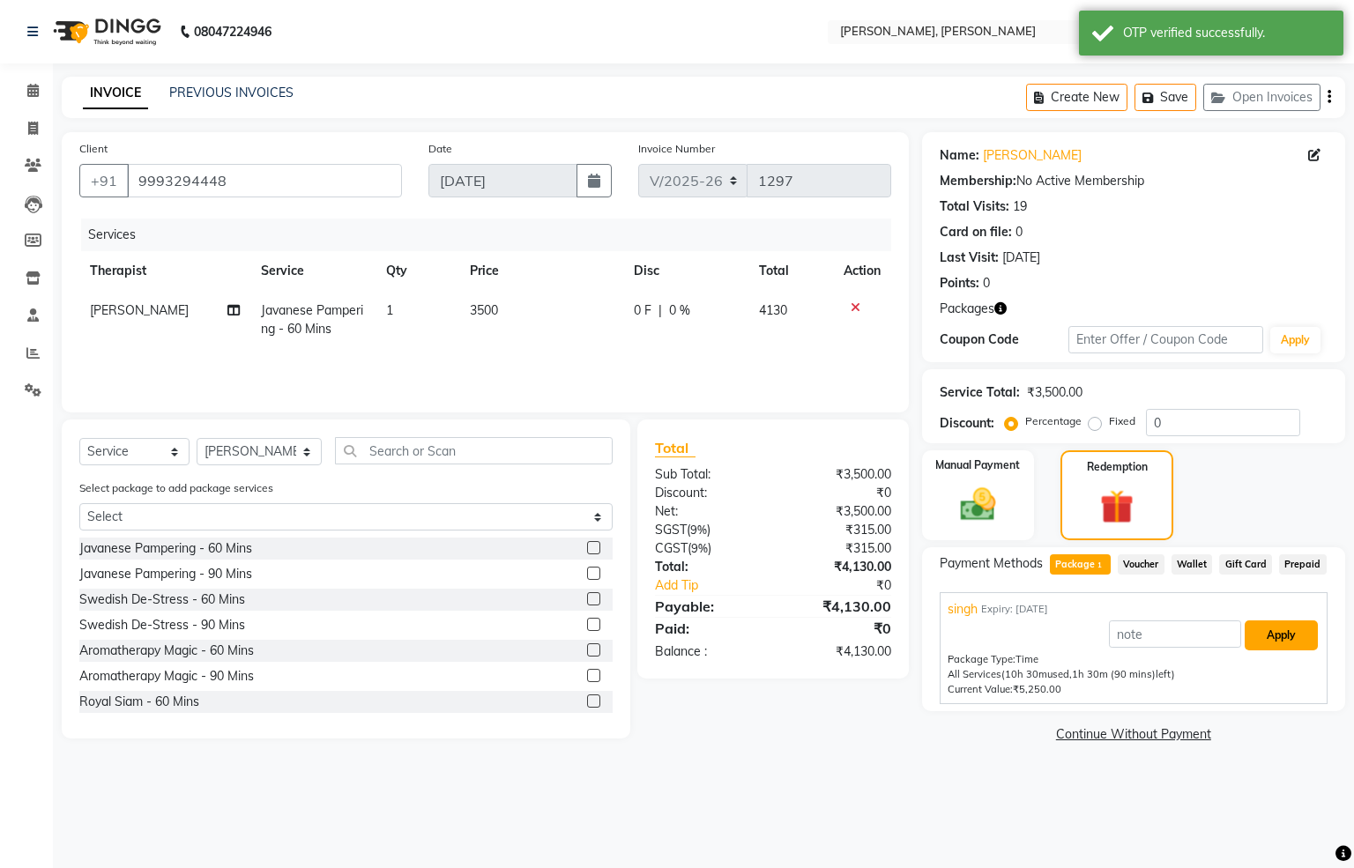
click at [1305, 636] on button "Apply" at bounding box center [1281, 636] width 73 height 30
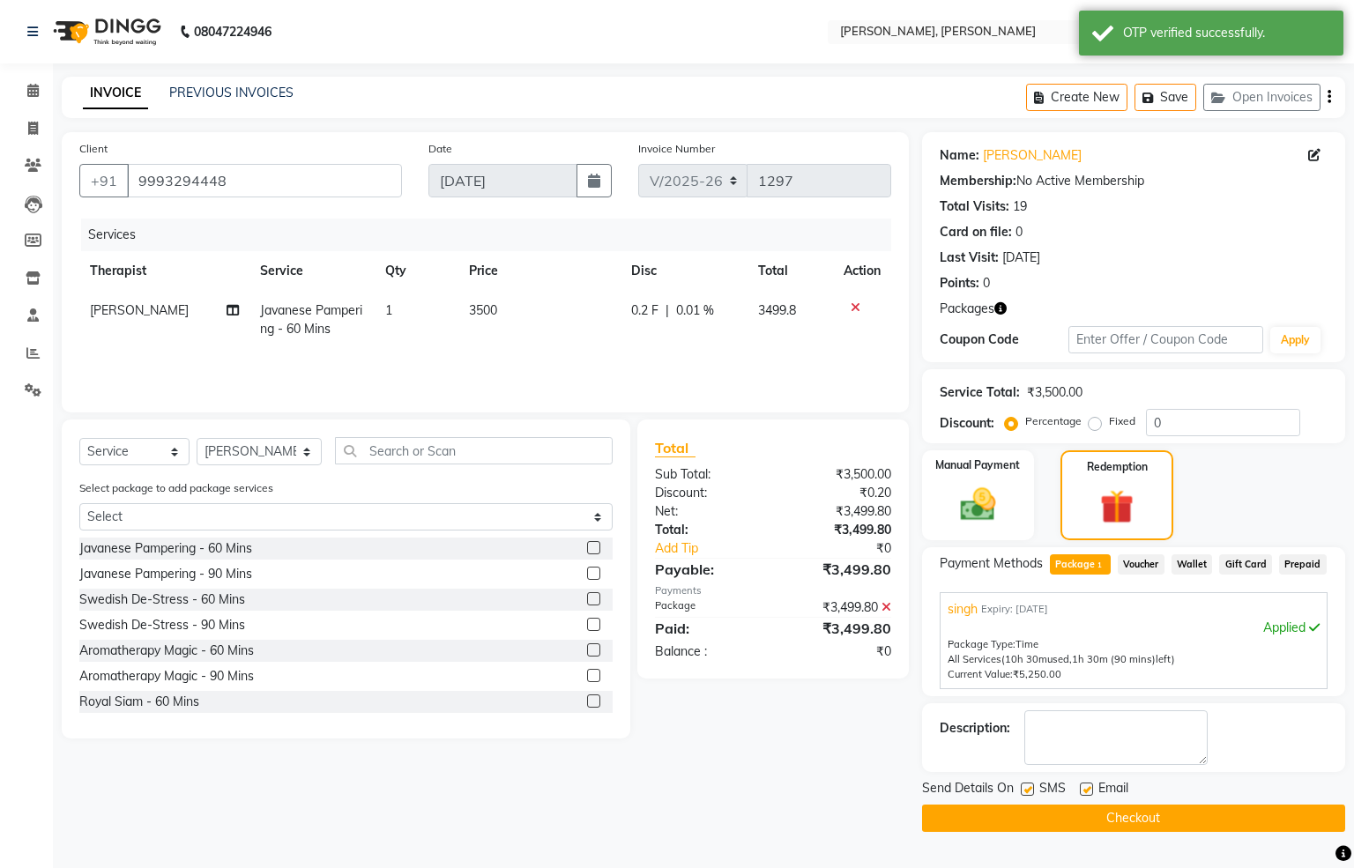
click at [1194, 808] on button "Checkout" at bounding box center [1133, 818] width 423 height 27
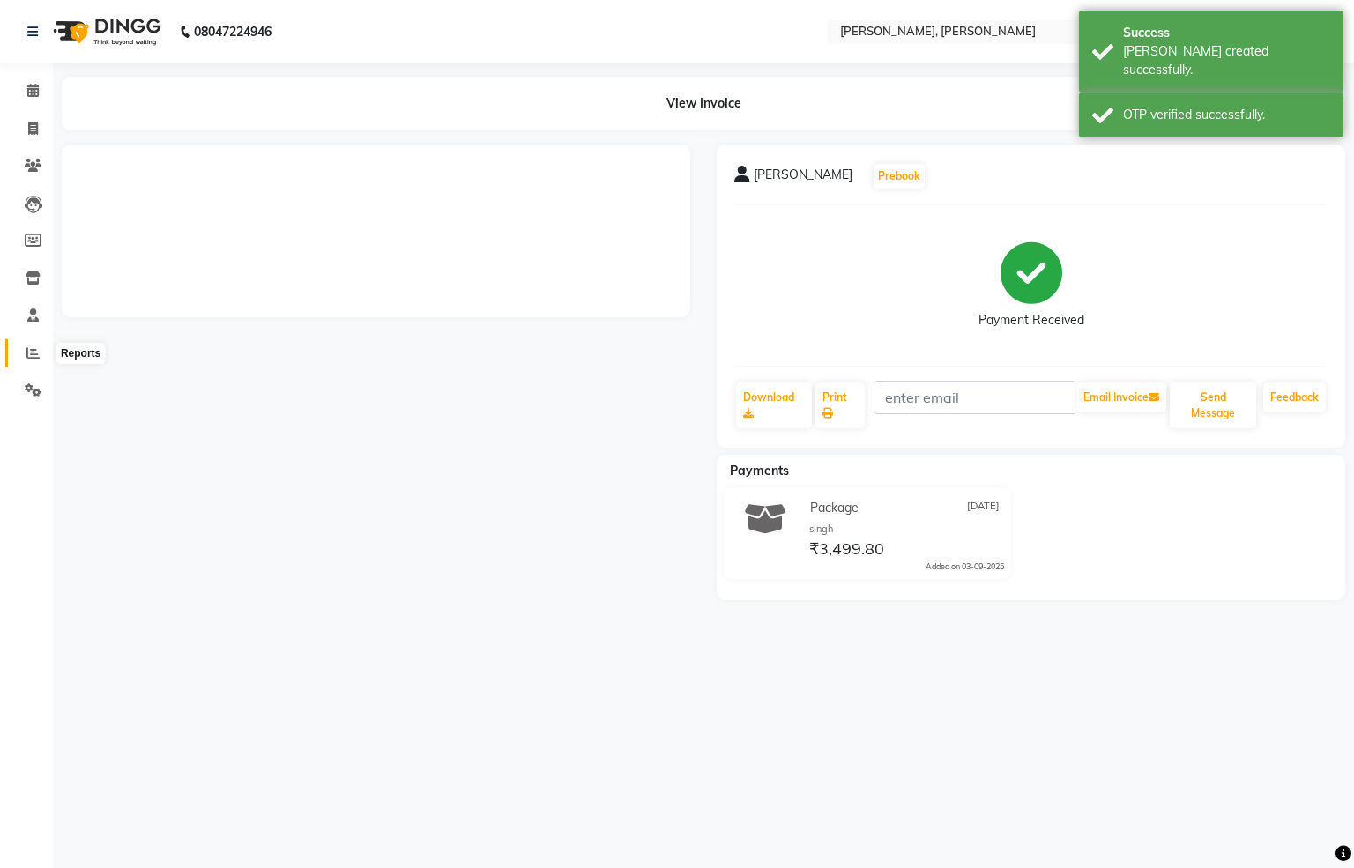
click at [22, 361] on span at bounding box center [33, 354] width 31 height 20
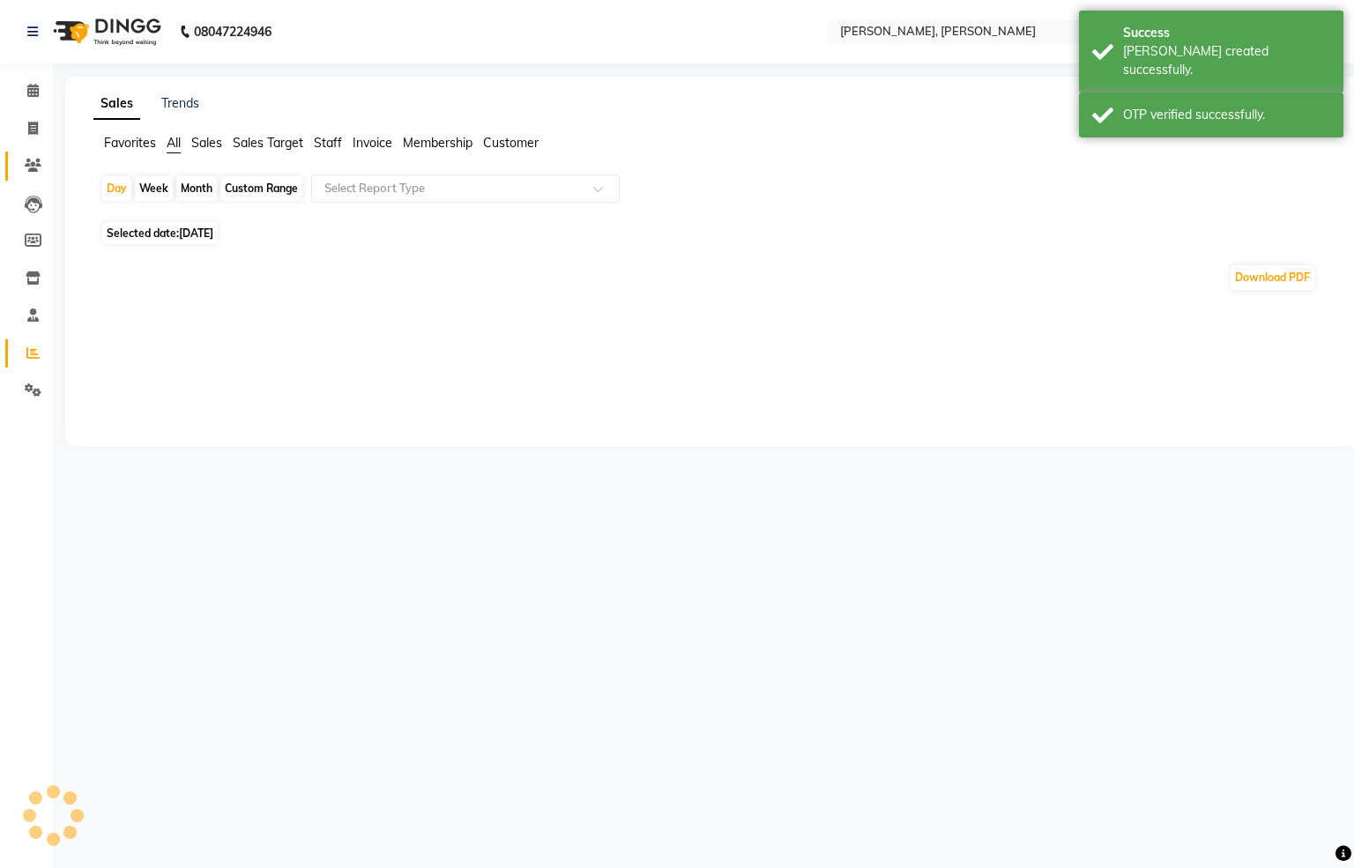
click at [27, 172] on span at bounding box center [33, 166] width 31 height 20
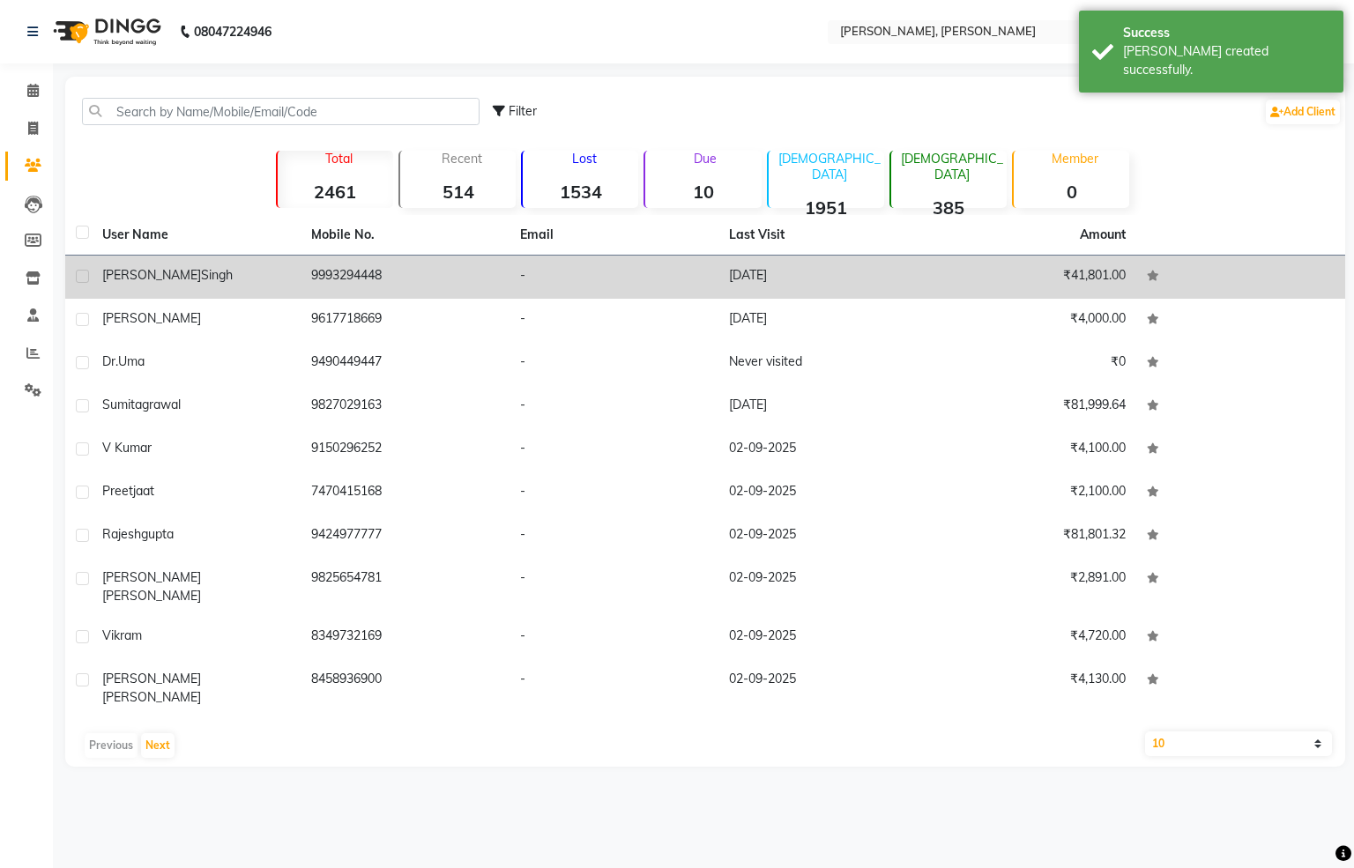
click at [331, 273] on td "9993294448" at bounding box center [405, 277] width 209 height 43
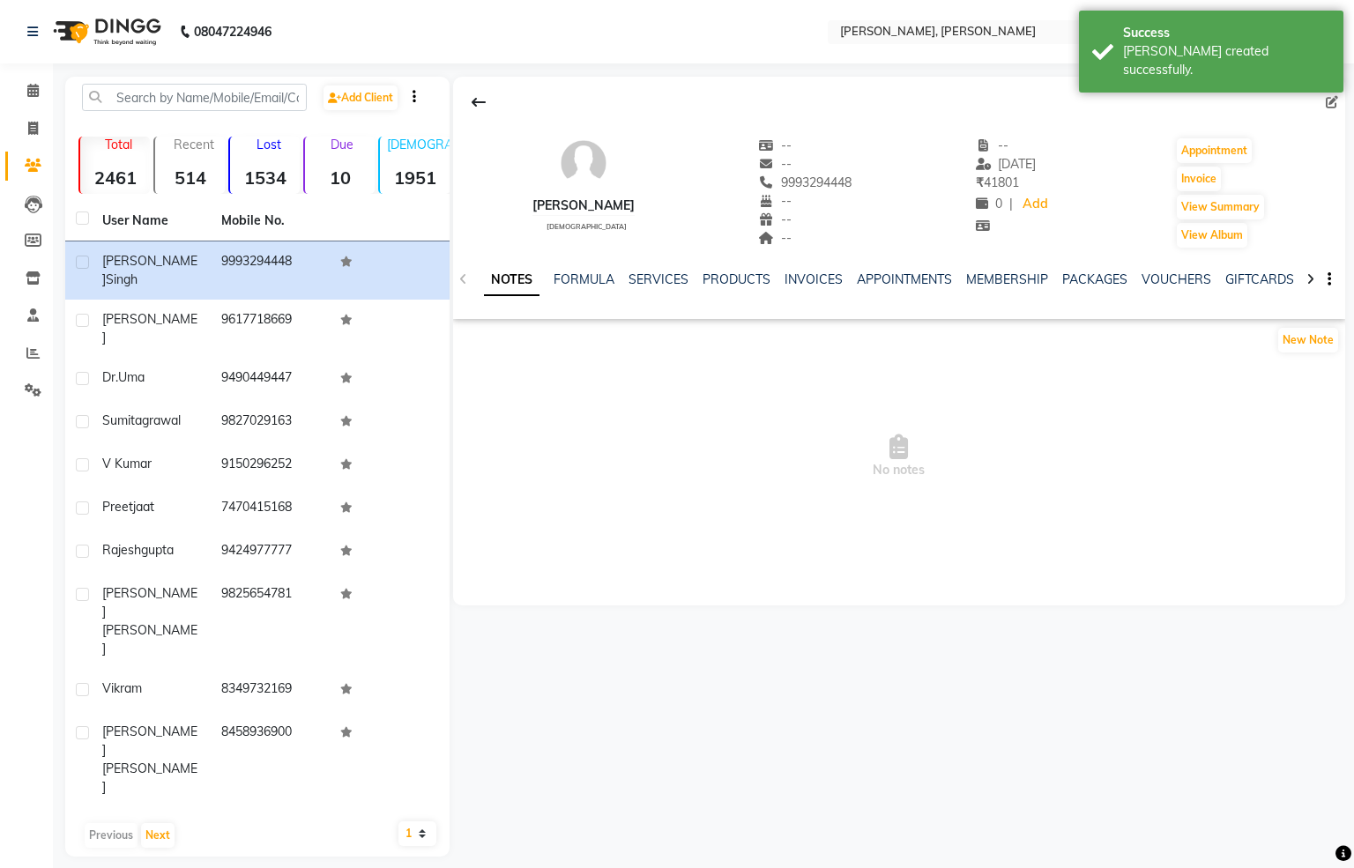
click at [1148, 268] on div "NOTES FORMULA SERVICES PRODUCTS INVOICES APPOINTMENTS MEMBERSHIP PACKAGES VOUCH…" at bounding box center [899, 279] width 892 height 61
click at [1148, 276] on link "VOUCHERS" at bounding box center [1177, 280] width 70 height 16
click at [979, 281] on link "PACKAGES" at bounding box center [980, 280] width 65 height 16
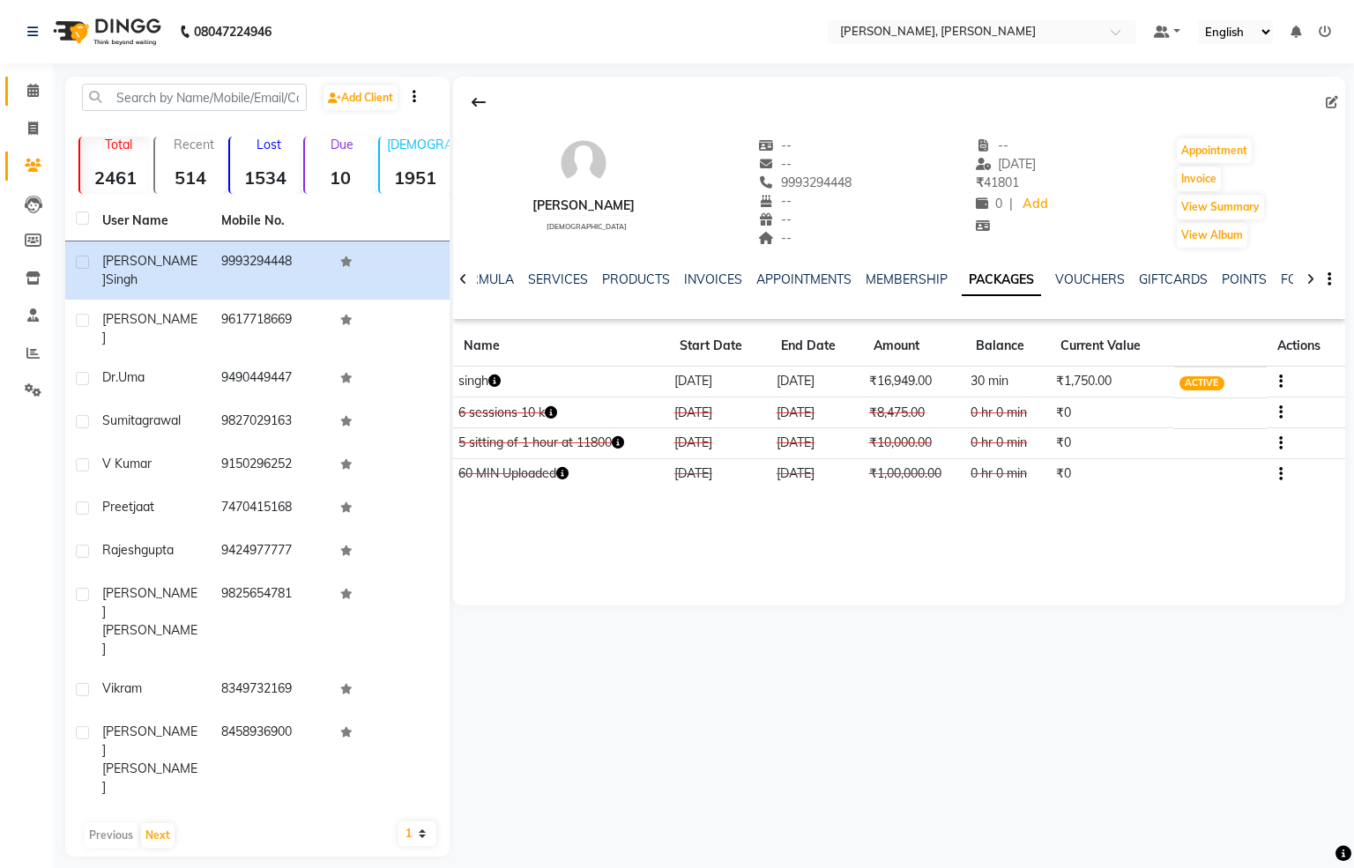
click at [19, 98] on span at bounding box center [33, 91] width 31 height 20
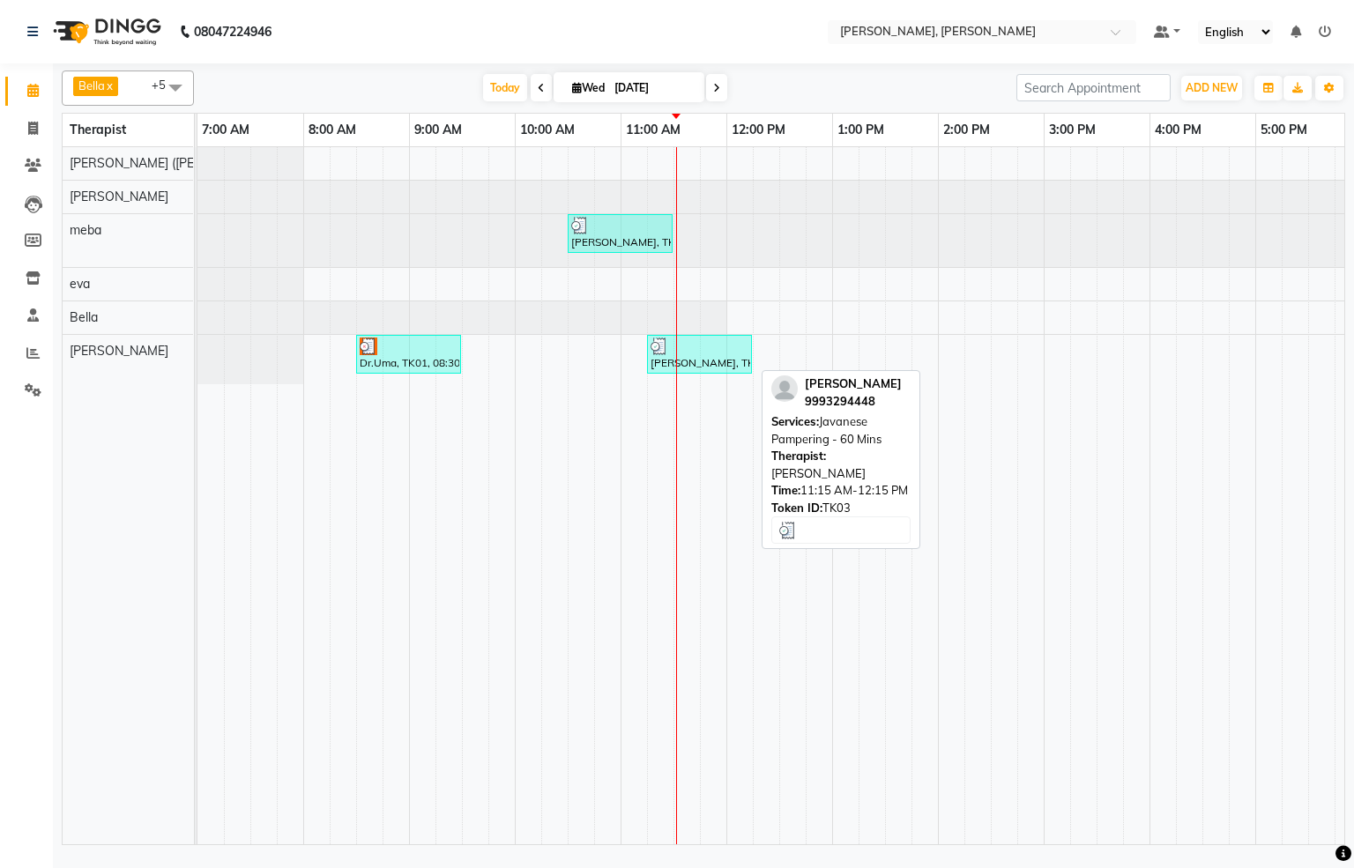
click at [680, 371] on div "[PERSON_NAME], TK03, 11:15 AM-12:15 PM, Javanese Pampering - 60 Mins" at bounding box center [699, 354] width 101 height 33
select select "3"
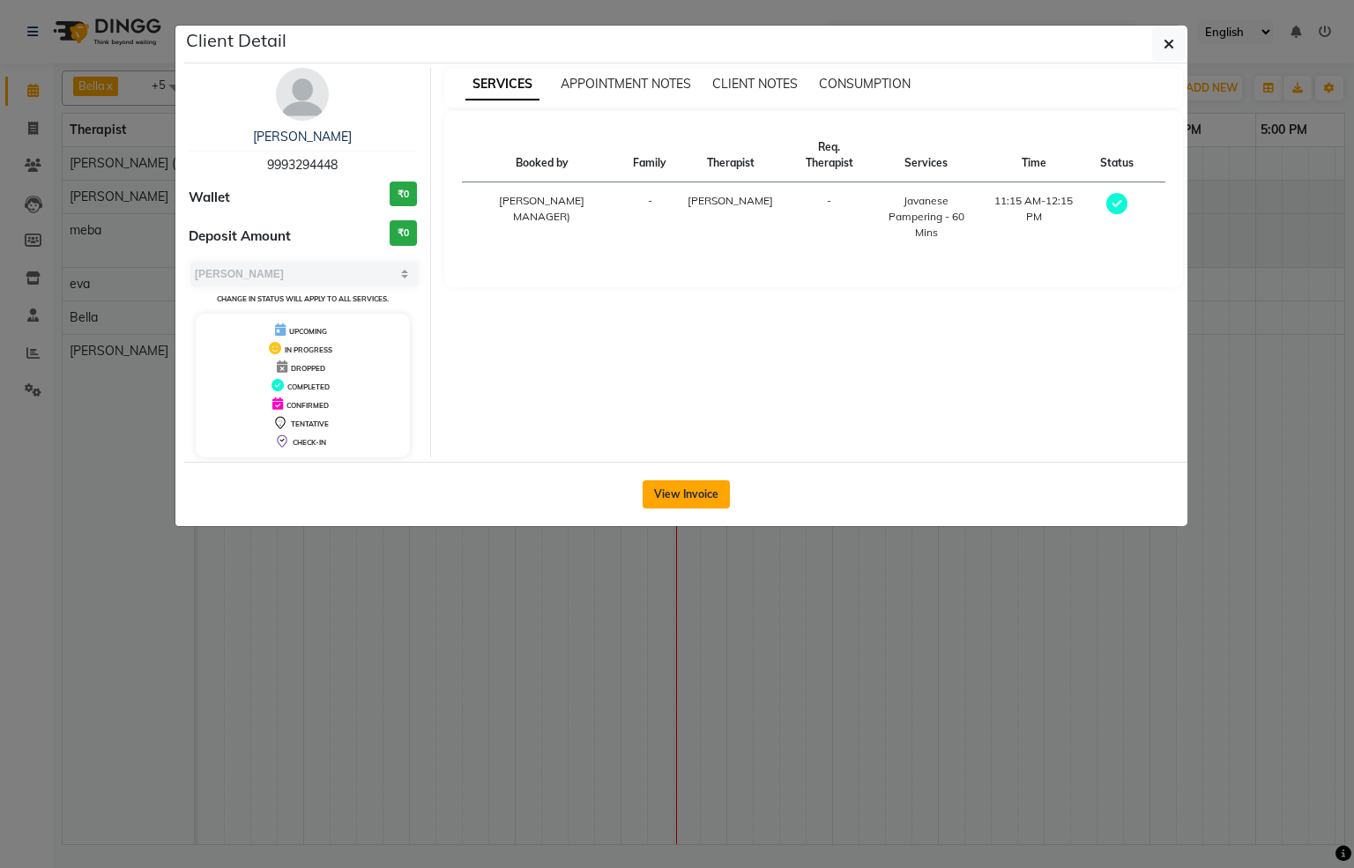
click at [711, 489] on button "View Invoice" at bounding box center [686, 494] width 87 height 28
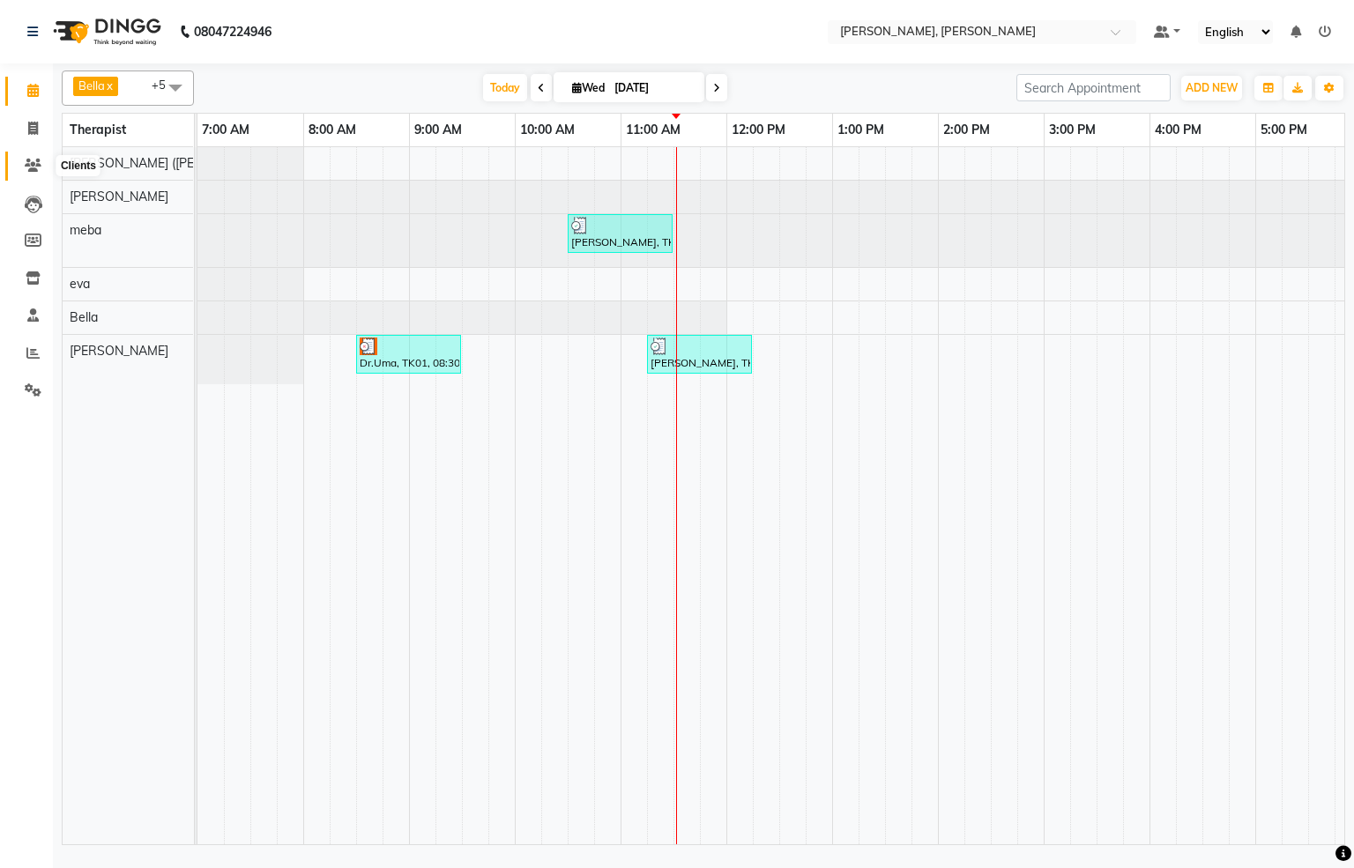
click at [37, 170] on icon at bounding box center [33, 165] width 17 height 13
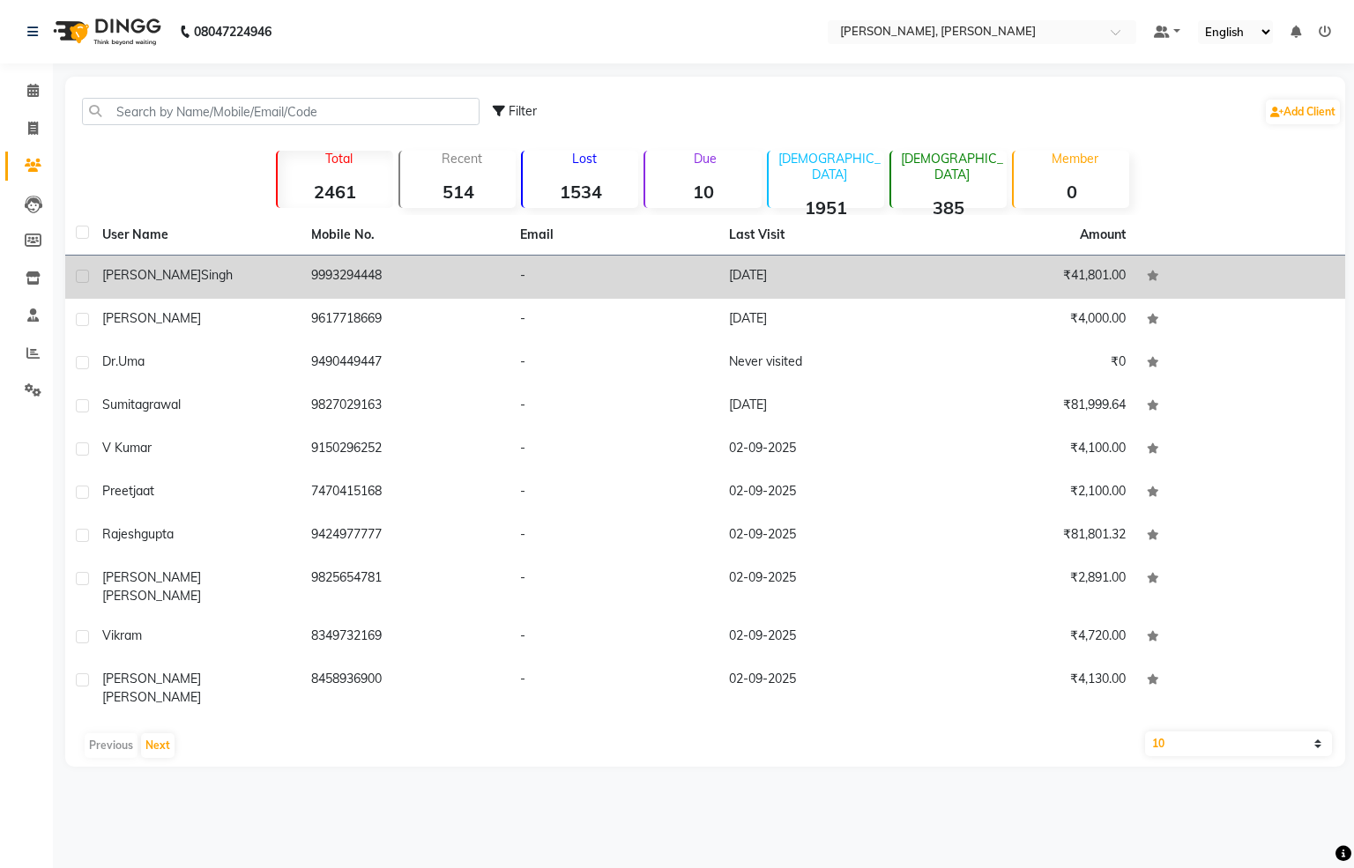
click at [201, 260] on td "[PERSON_NAME]" at bounding box center [196, 277] width 209 height 43
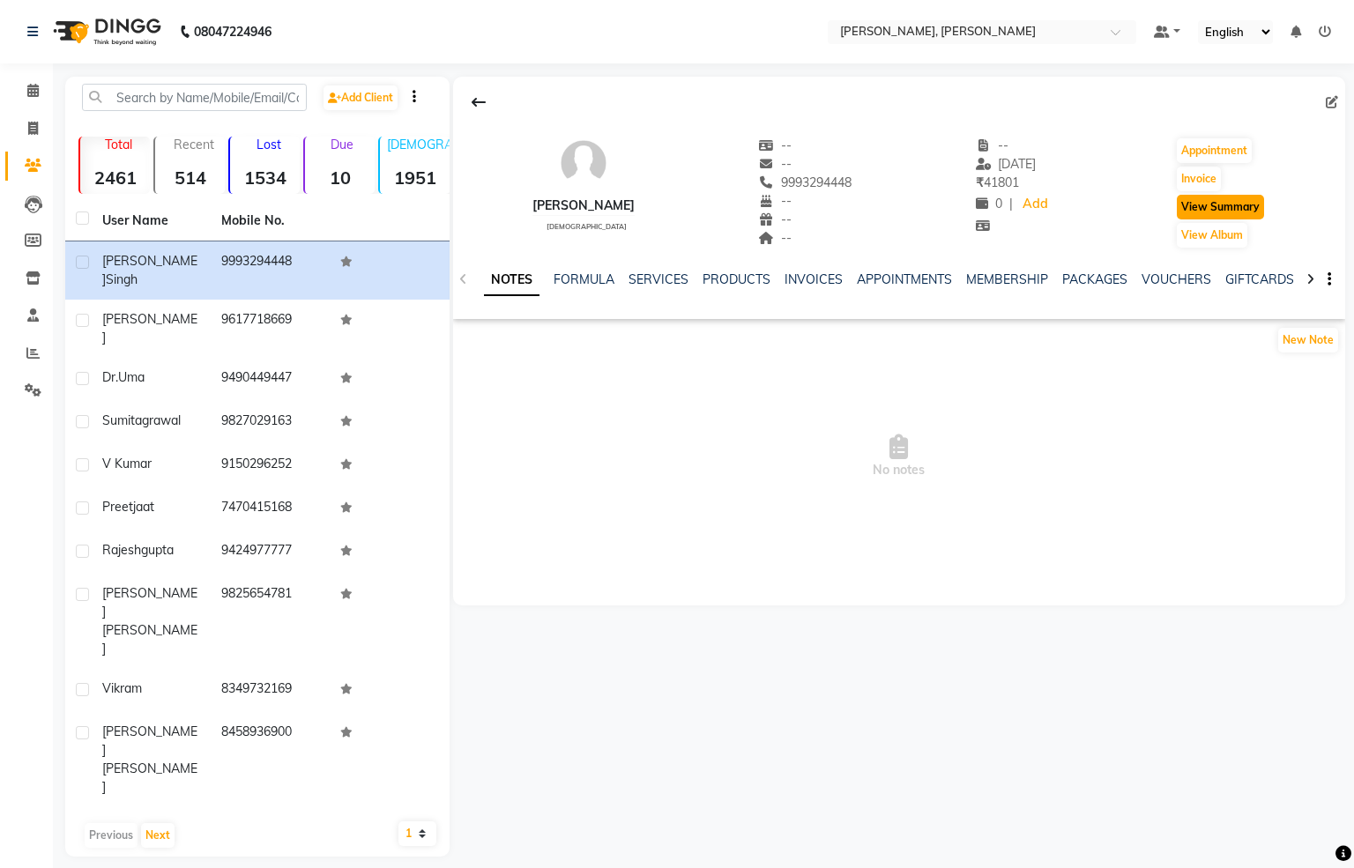
click at [1198, 205] on button "View Summary" at bounding box center [1220, 207] width 87 height 25
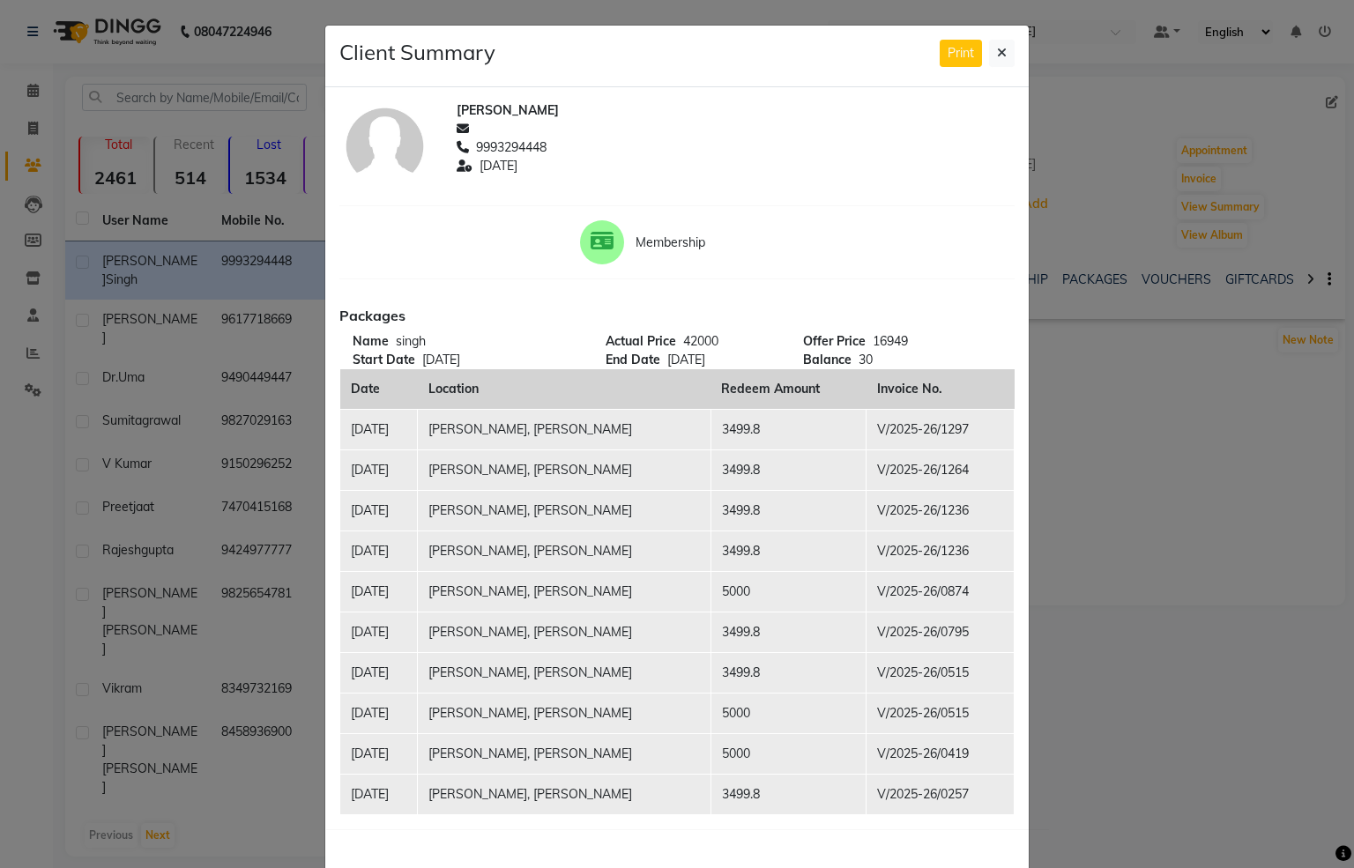
click at [1180, 387] on ngb-modal-window "Client Summary Print [PERSON_NAME] 9993294448 [DATE] Membership Packages Name s…" at bounding box center [677, 434] width 1354 height 868
click at [989, 53] on button at bounding box center [1002, 53] width 26 height 27
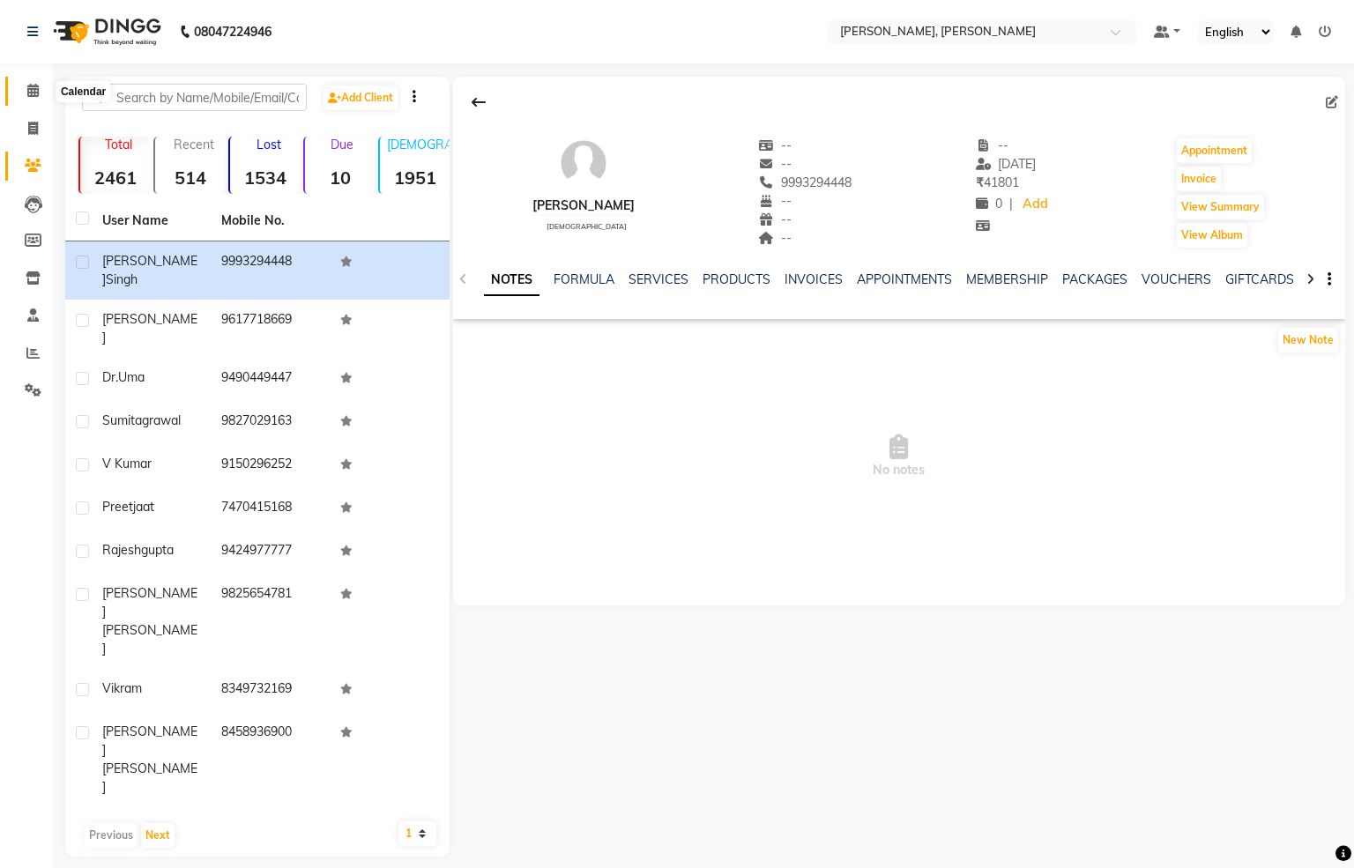
click at [27, 84] on icon at bounding box center [32, 90] width 11 height 13
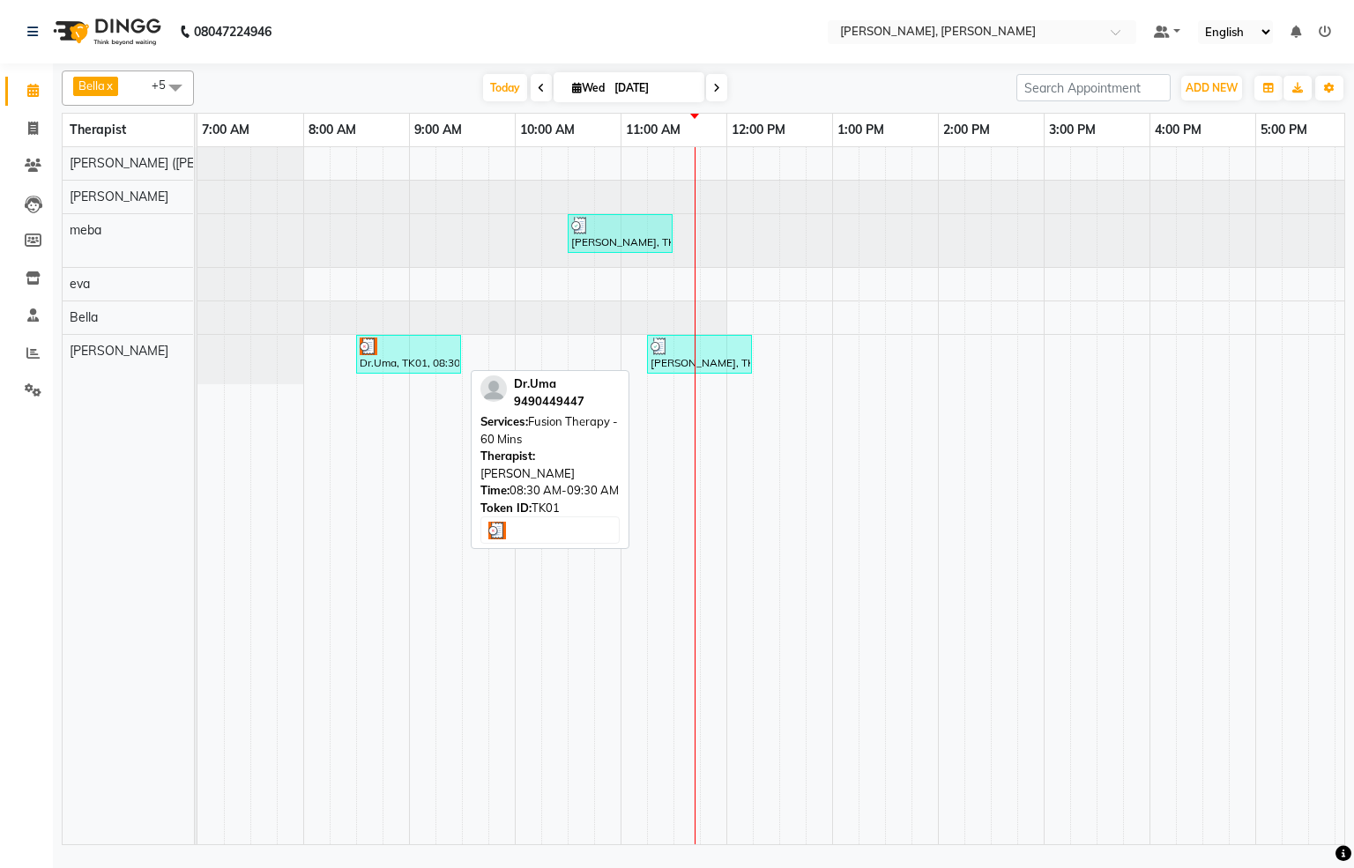
click at [402, 355] on div at bounding box center [409, 347] width 98 height 18
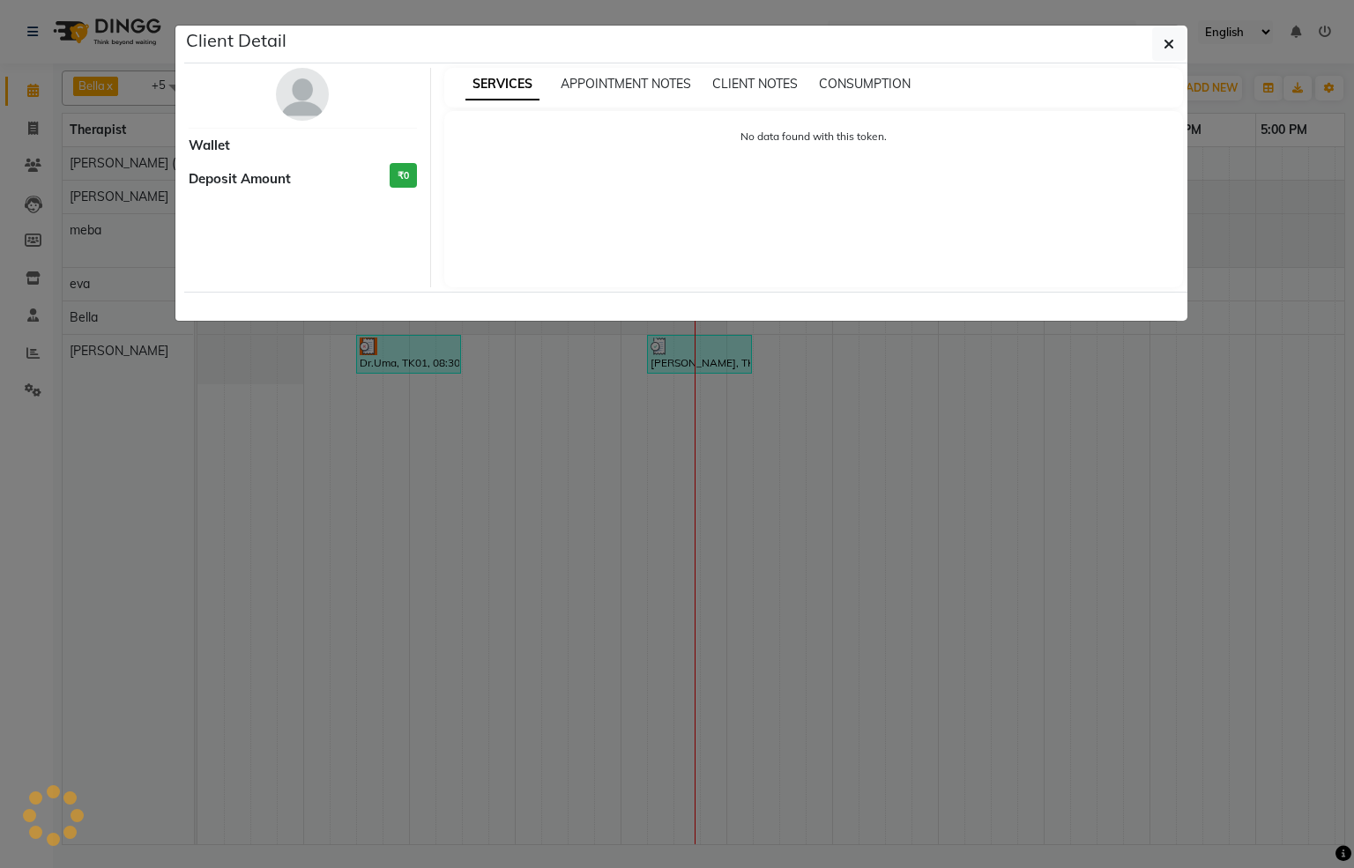
select select "3"
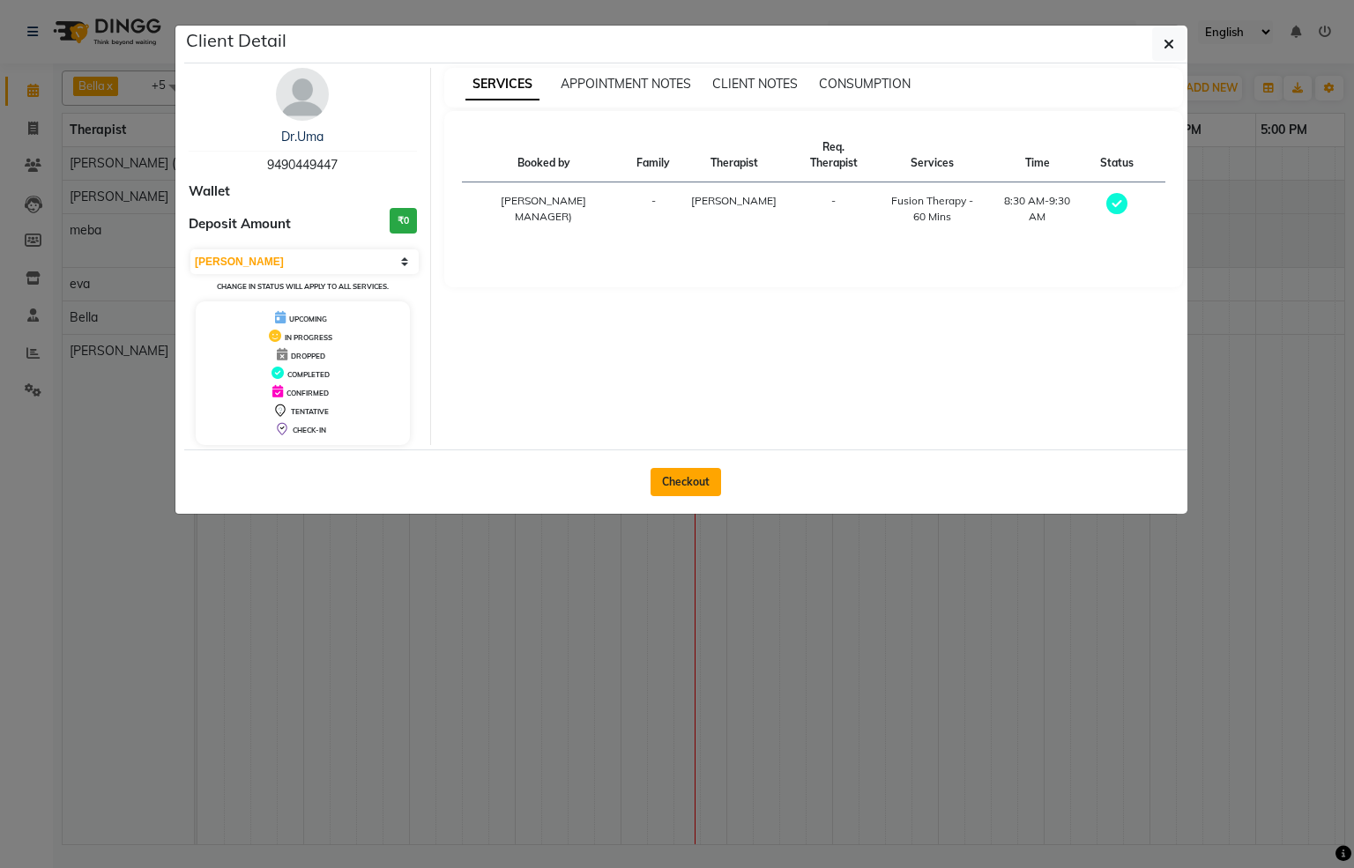
click at [714, 477] on button "Checkout" at bounding box center [686, 482] width 71 height 28
select select "service"
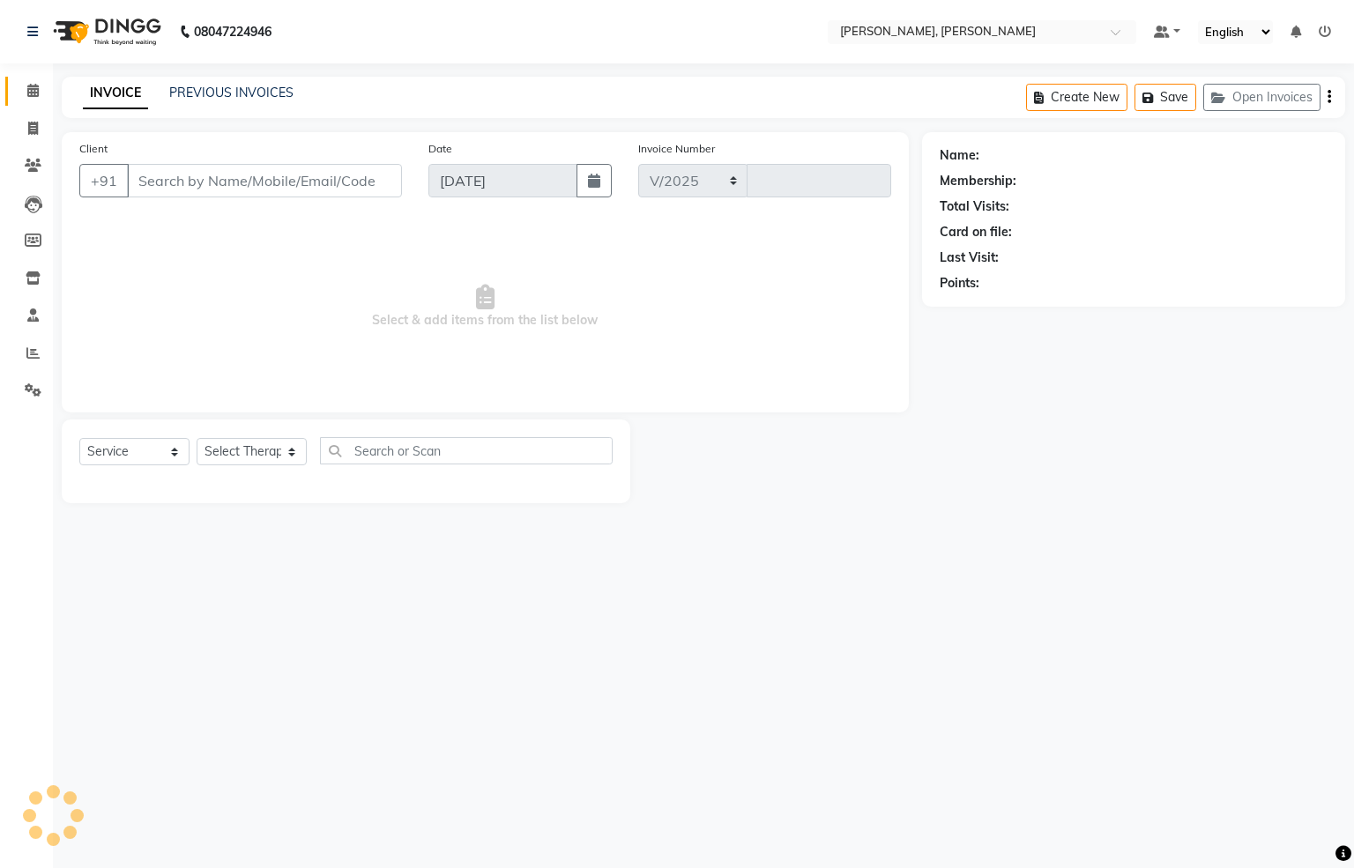
select select "6399"
type input "1298"
type input "9490449447"
select select "83147"
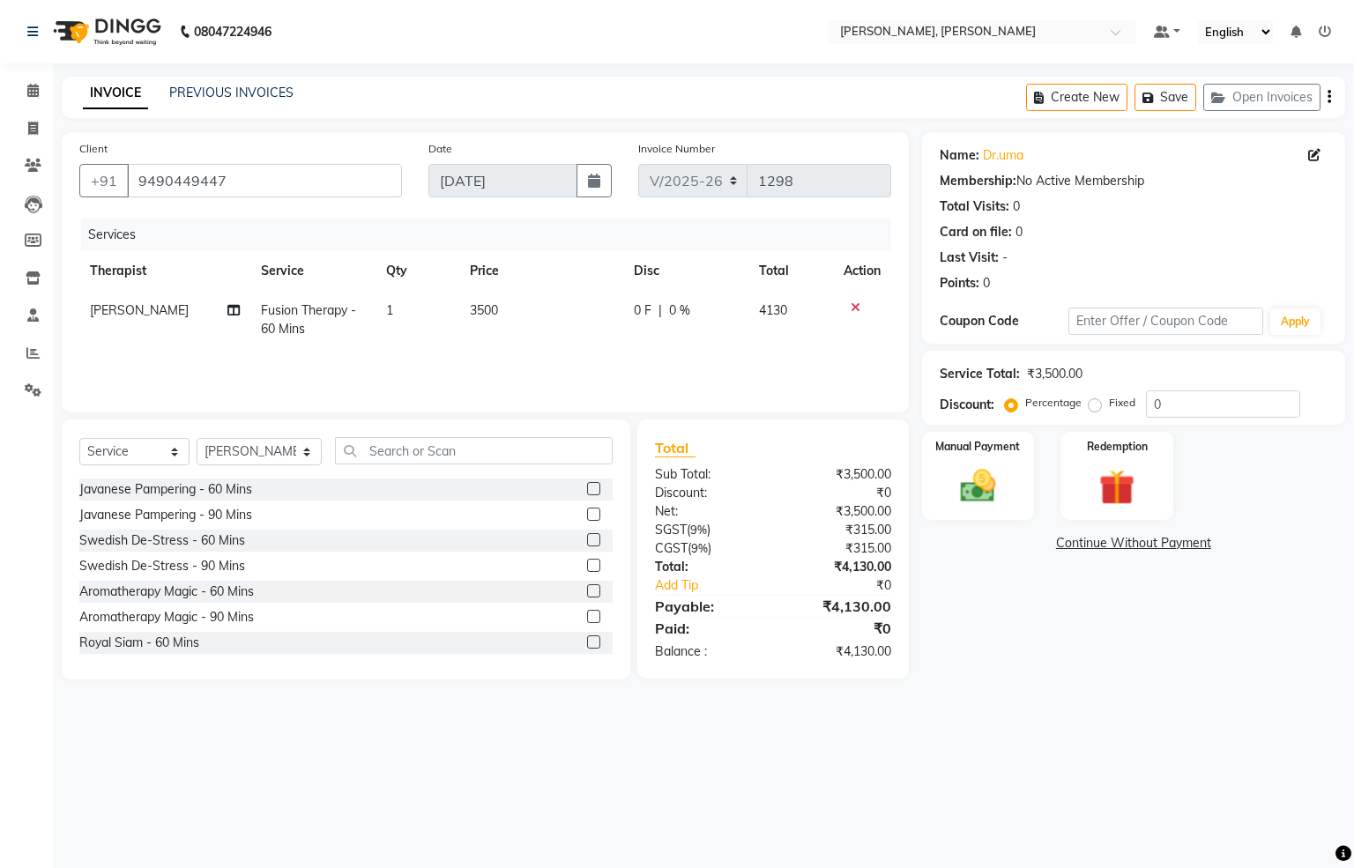
click at [278, 313] on span "Fusion Therapy - 60 Mins" at bounding box center [308, 319] width 95 height 34
select select "83147"
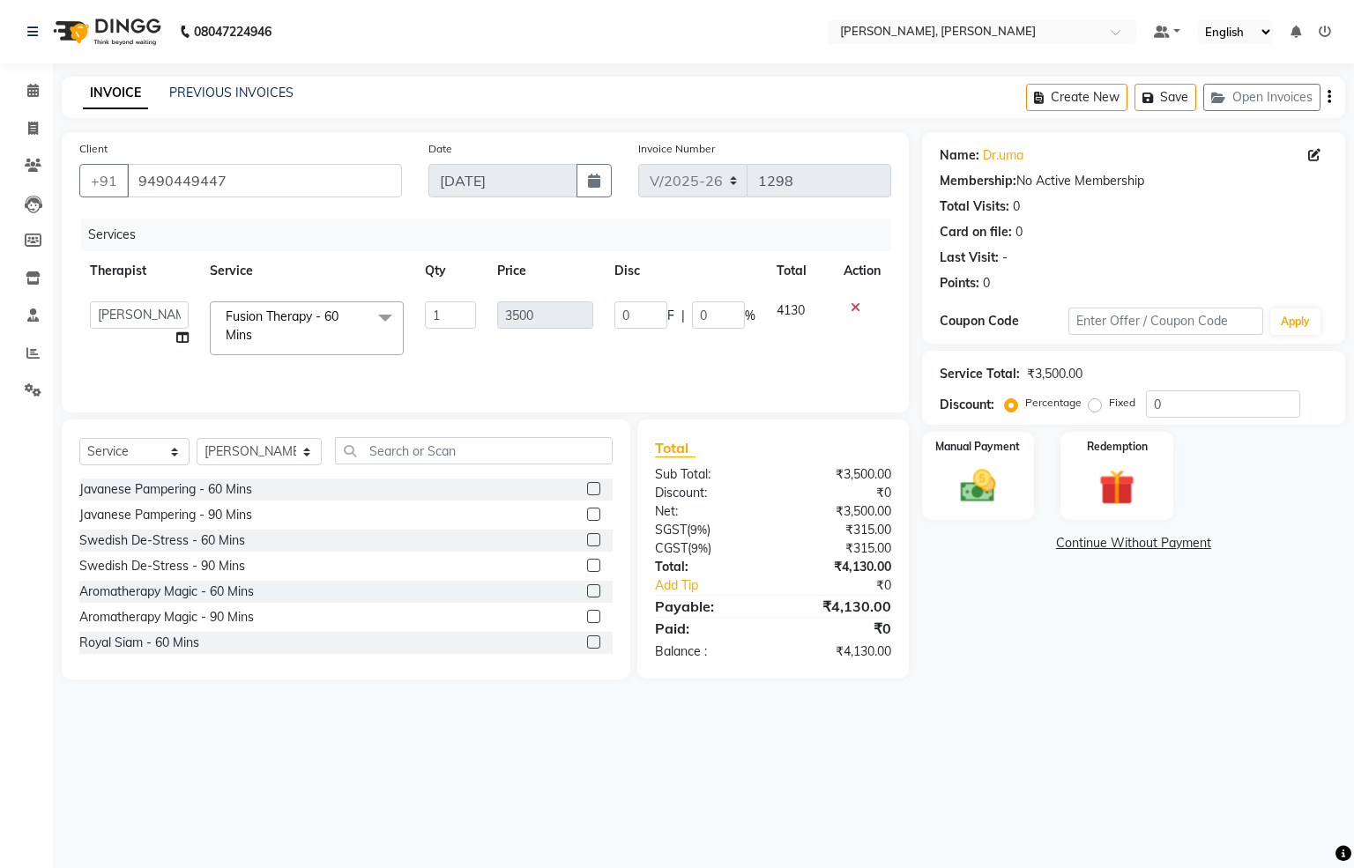
click at [378, 317] on span at bounding box center [385, 317] width 35 height 33
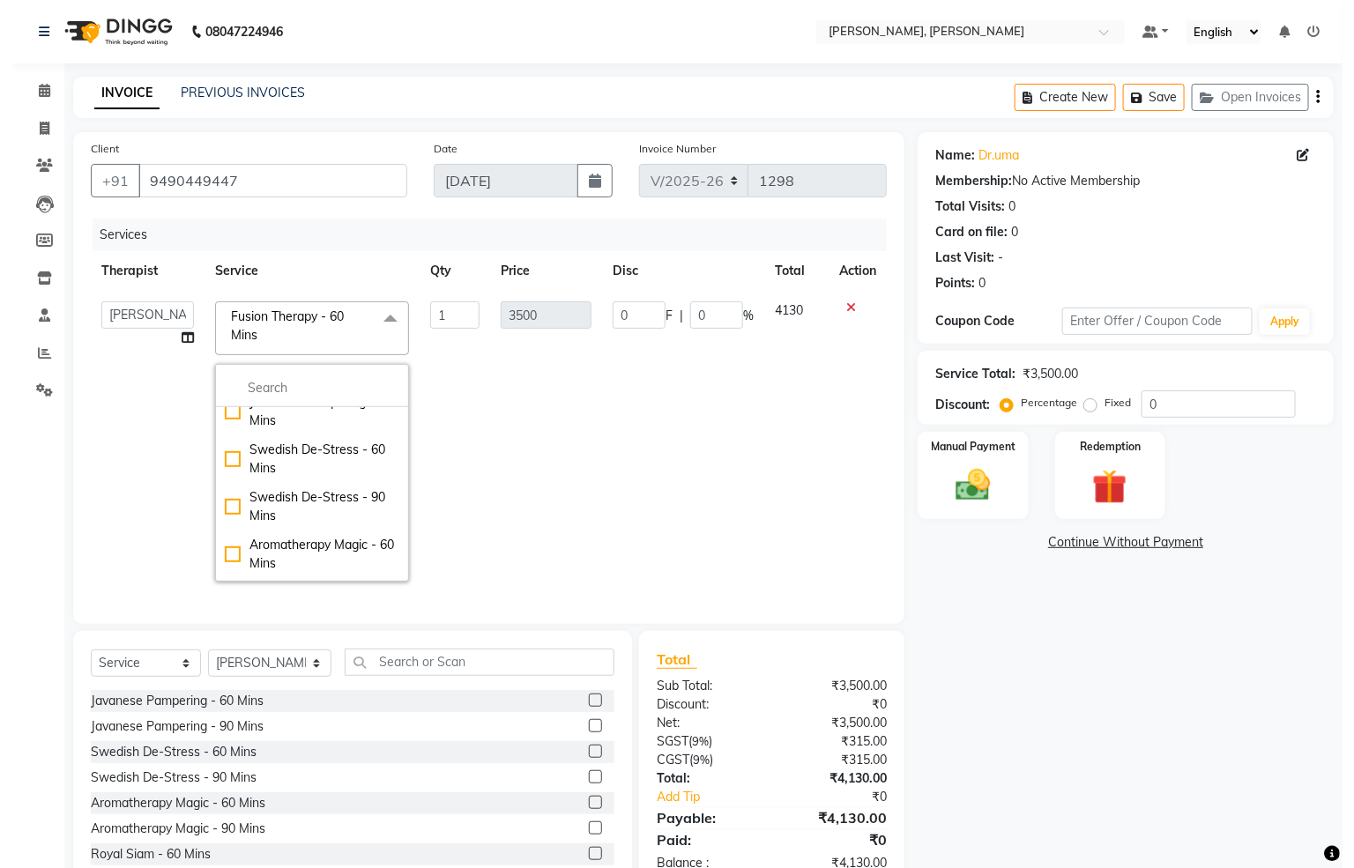
scroll to position [132, 0]
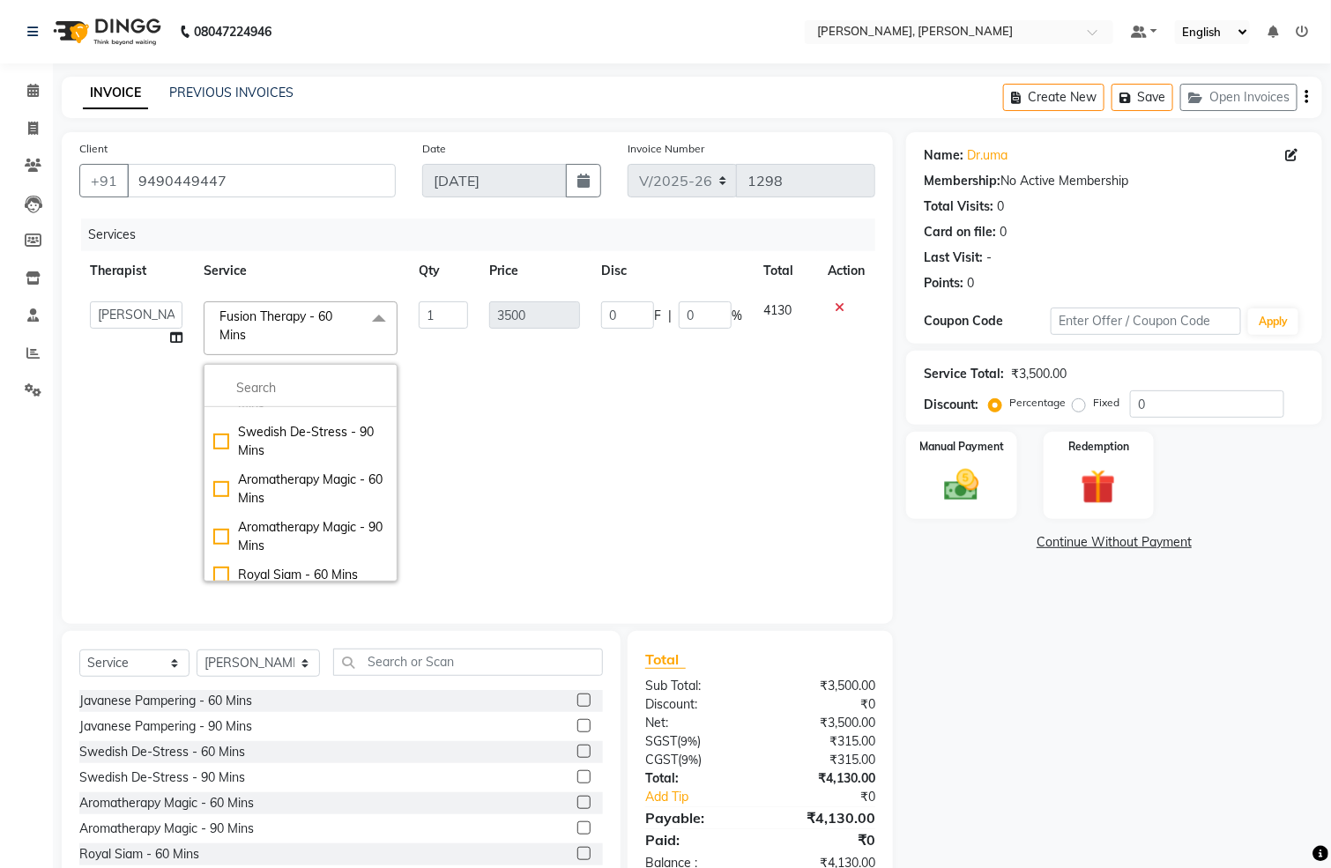
click at [622, 432] on td "0 F | 0 %" at bounding box center [672, 441] width 162 height 301
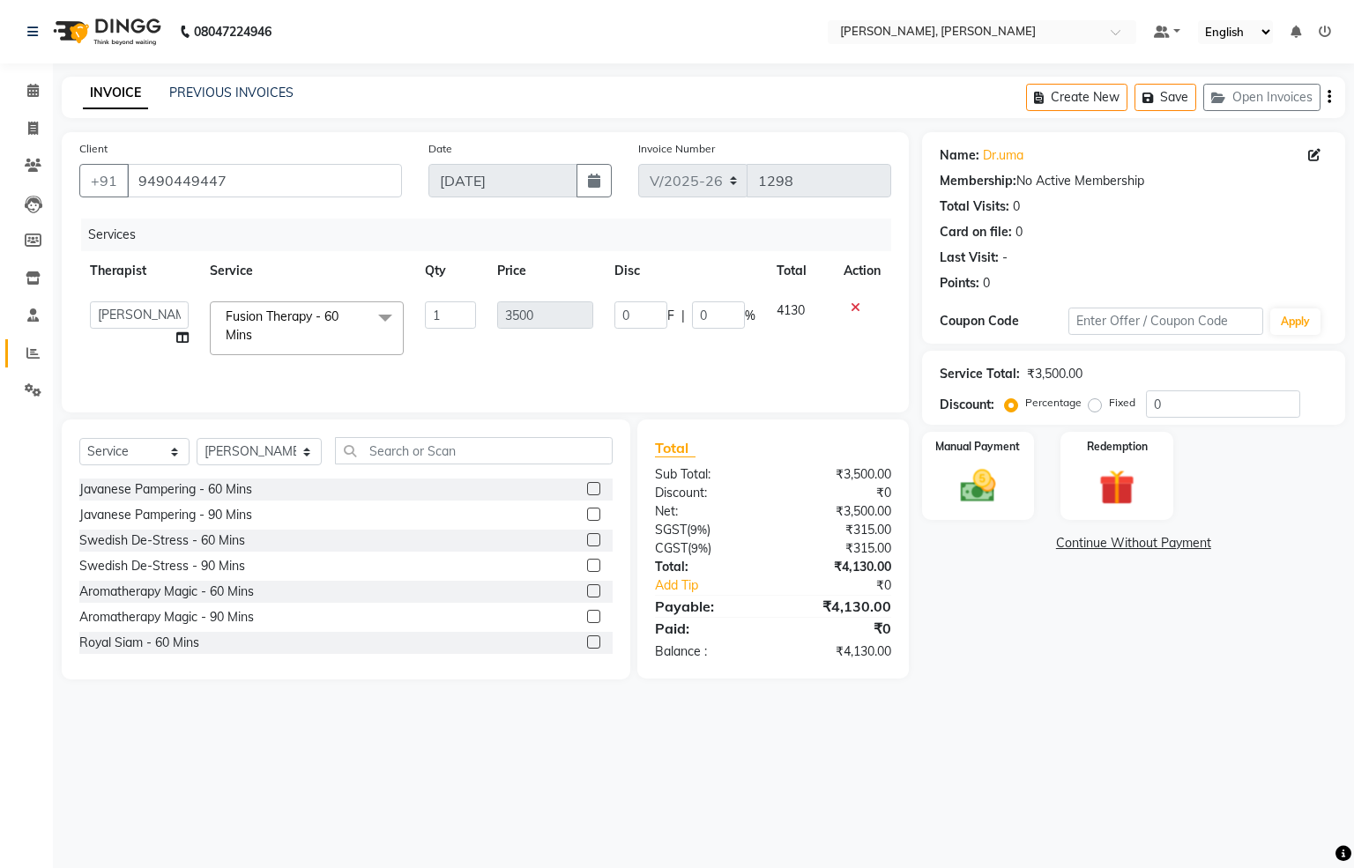
click at [19, 341] on link "Reports" at bounding box center [26, 353] width 42 height 29
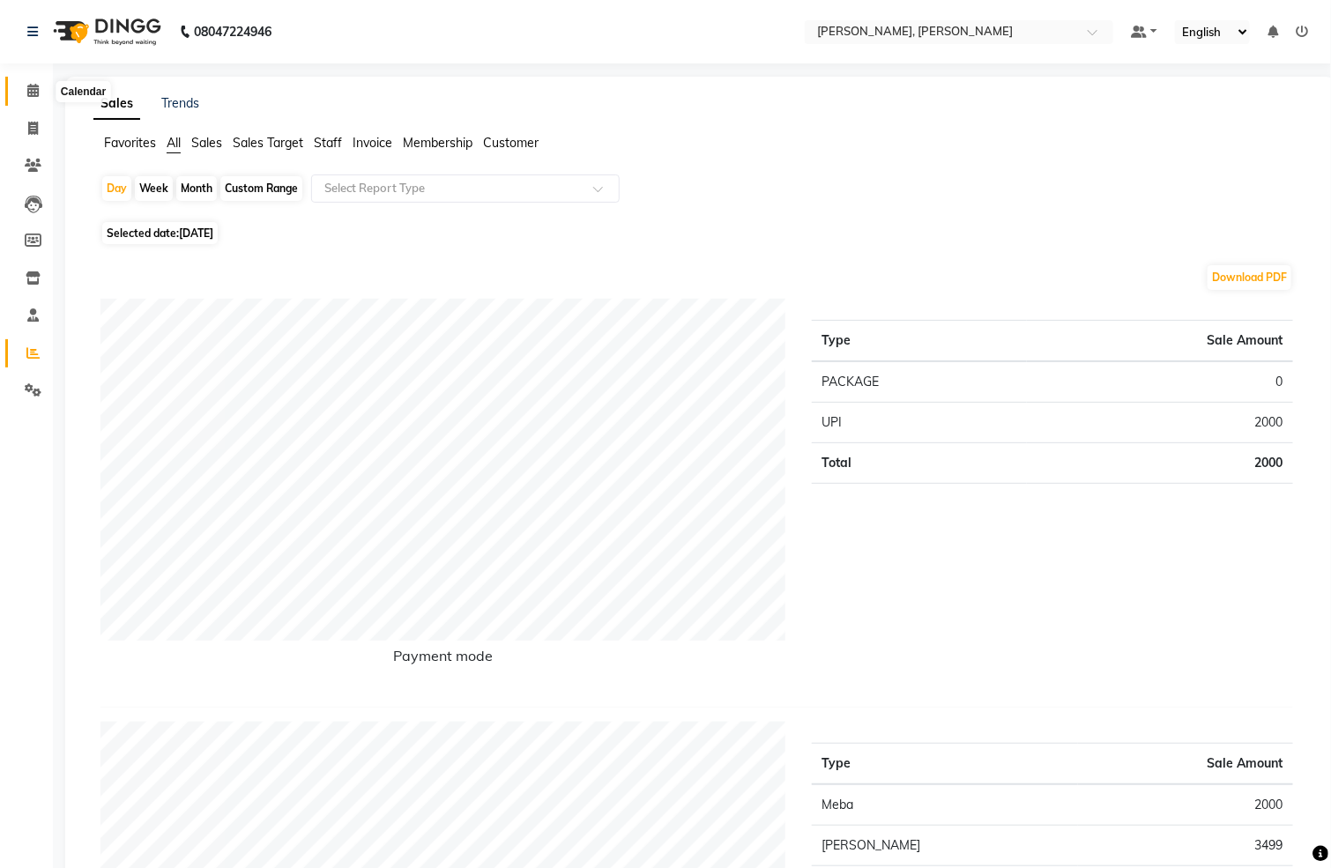
click at [37, 95] on icon at bounding box center [32, 90] width 11 height 13
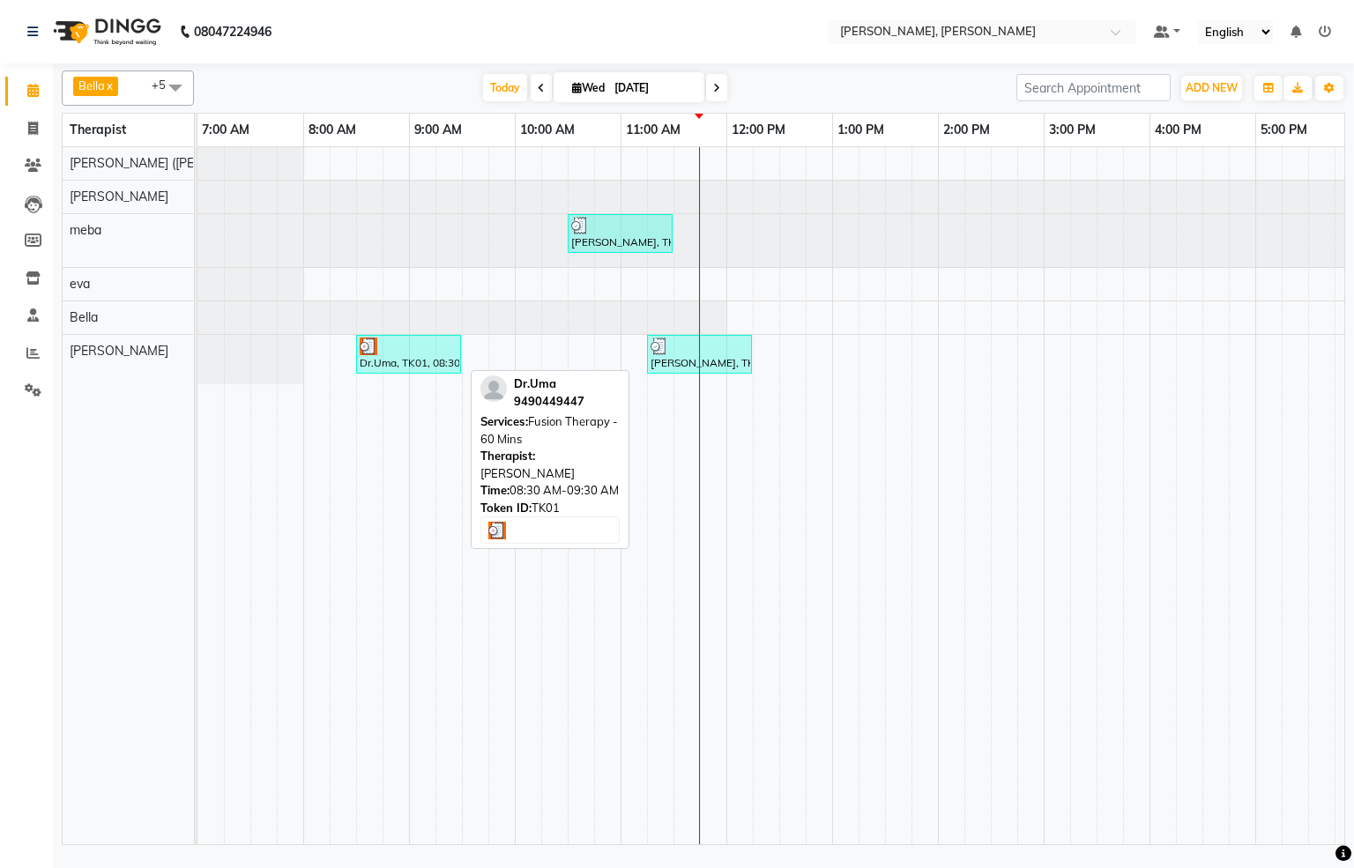
click at [418, 368] on div "Dr.Uma, TK01, 08:30 AM-09:30 AM, Fusion Therapy - 60 Mins" at bounding box center [408, 354] width 101 height 33
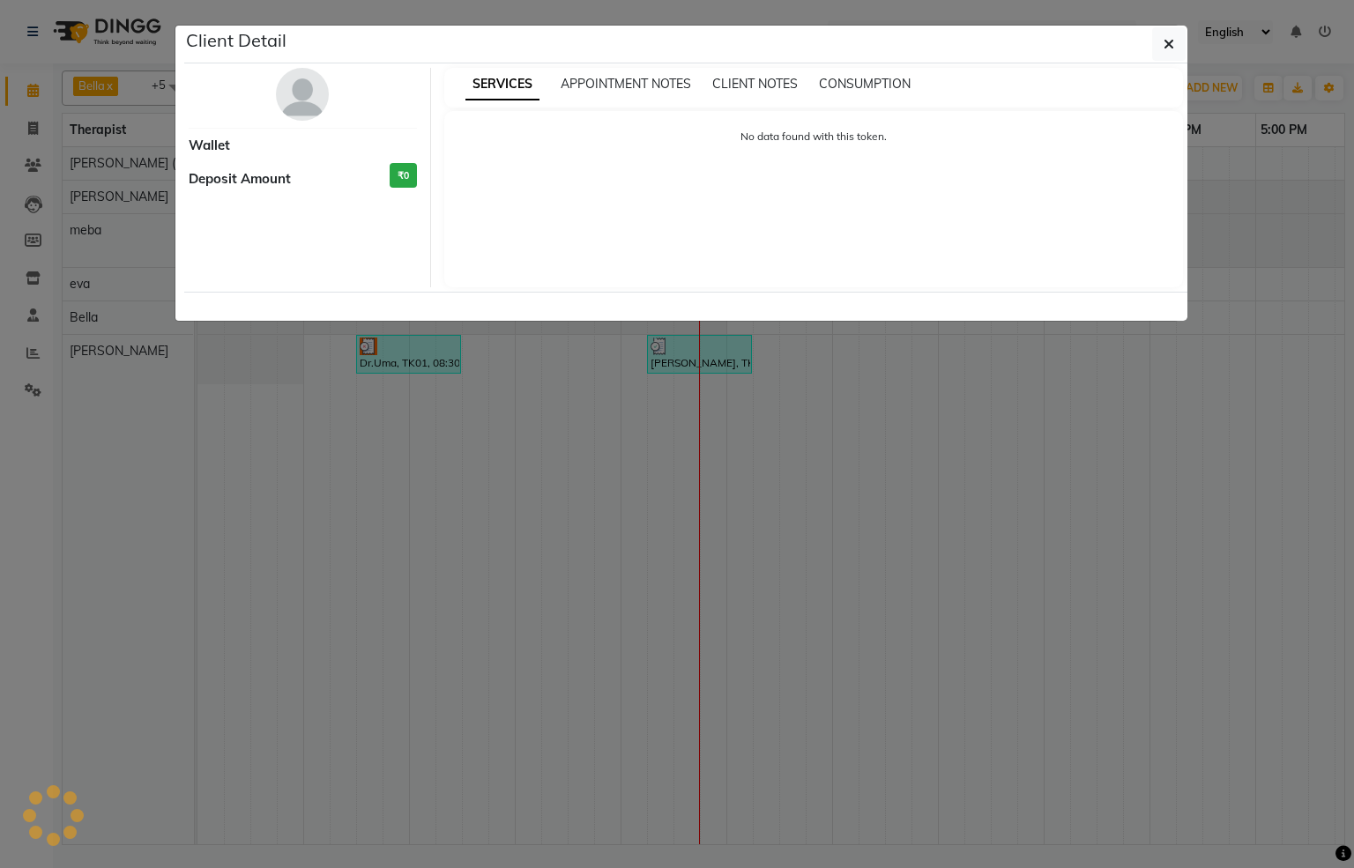
select select "3"
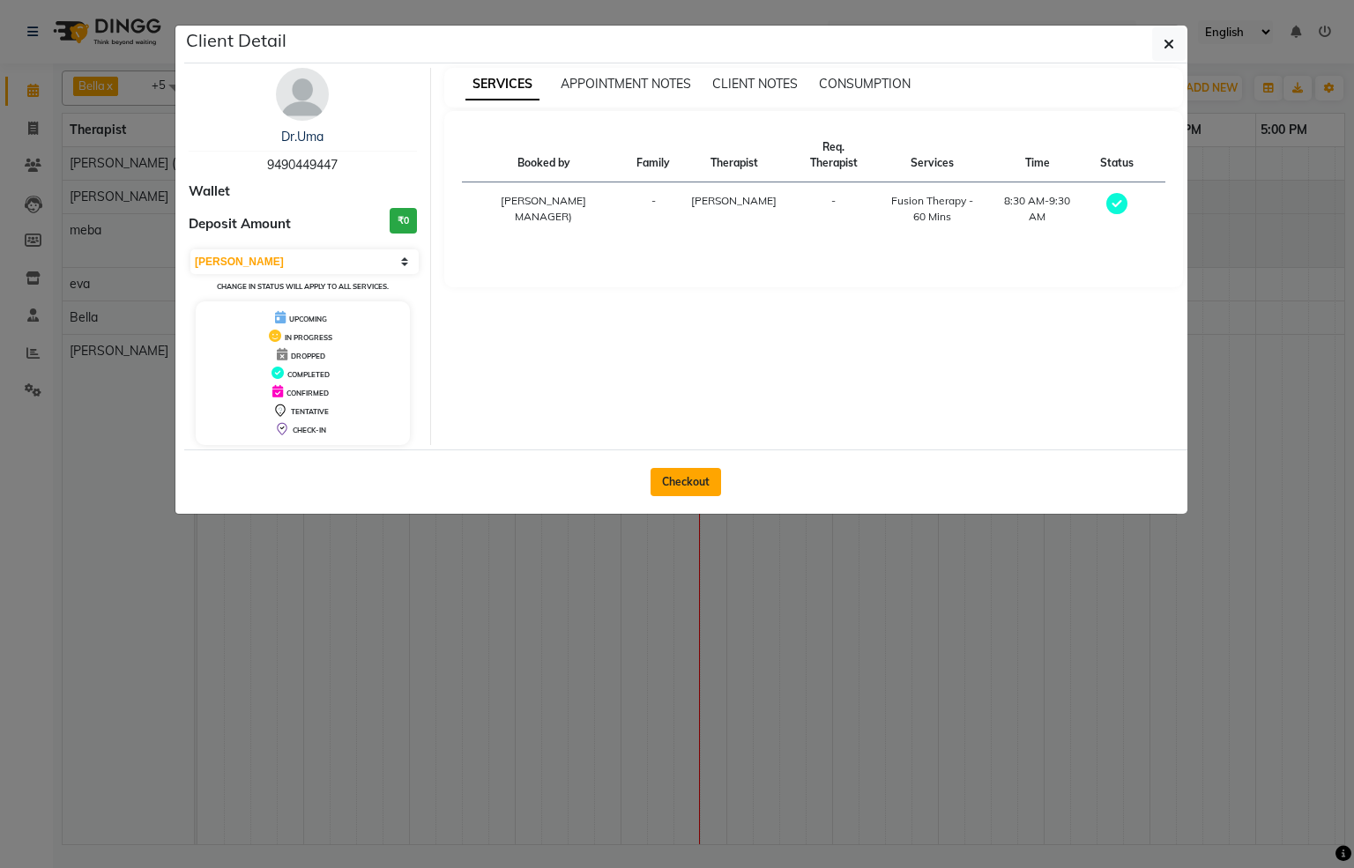
click at [710, 484] on button "Checkout" at bounding box center [686, 482] width 71 height 28
select select "service"
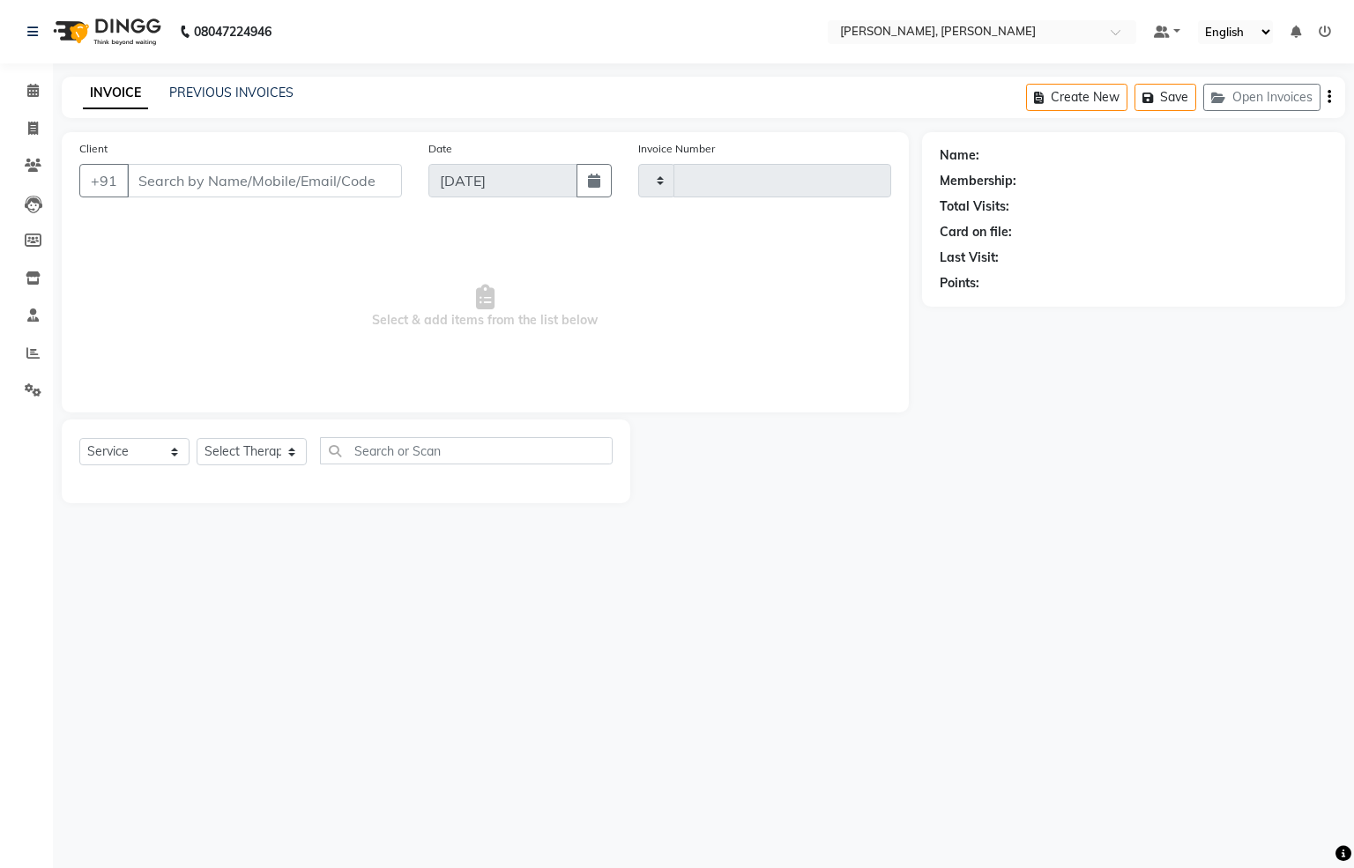
type input "1298"
select select "6399"
type input "9490449447"
select select "83147"
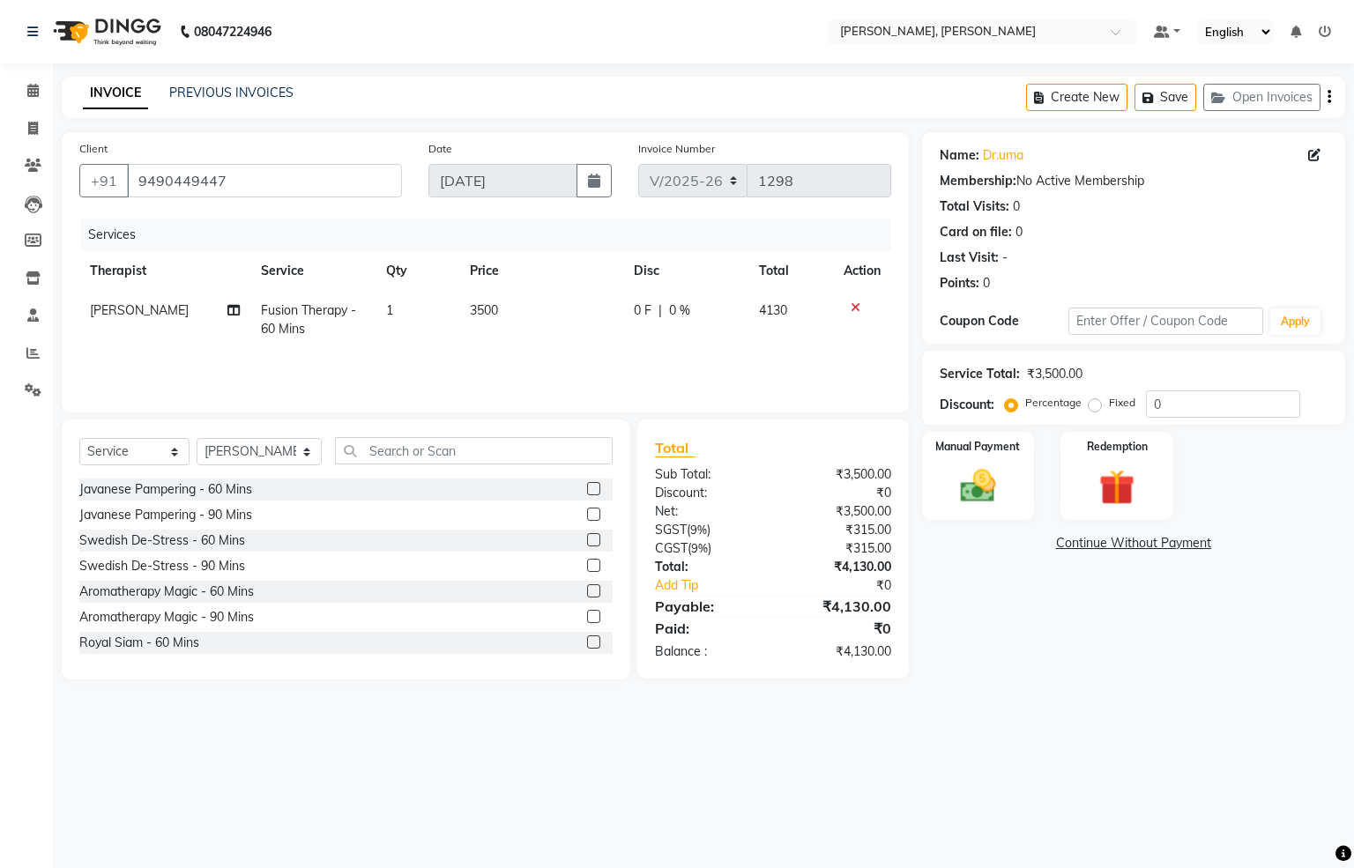
click at [326, 324] on td "Fusion Therapy - 60 Mins" at bounding box center [312, 320] width 125 height 58
select select "83147"
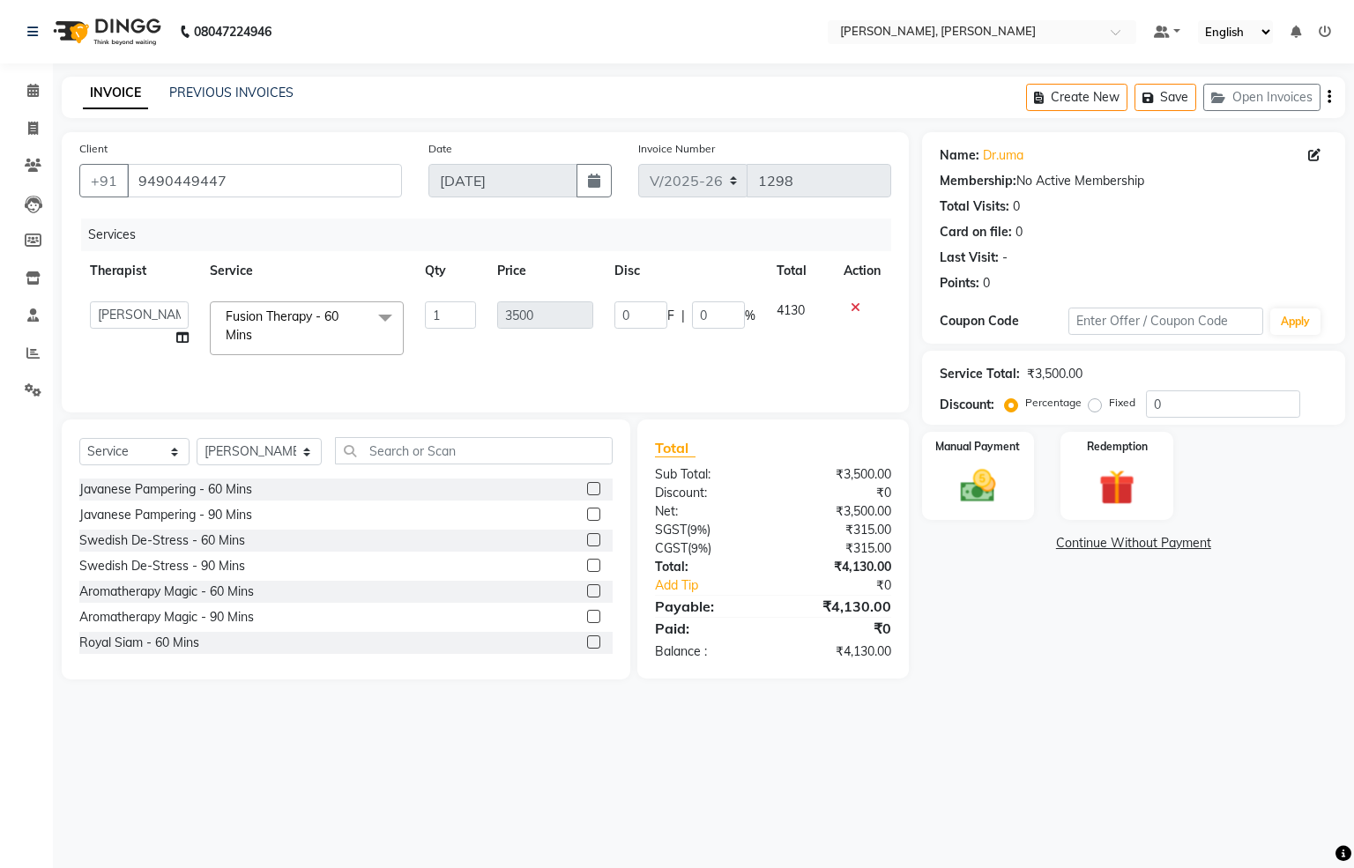
click at [384, 320] on span at bounding box center [385, 317] width 35 height 33
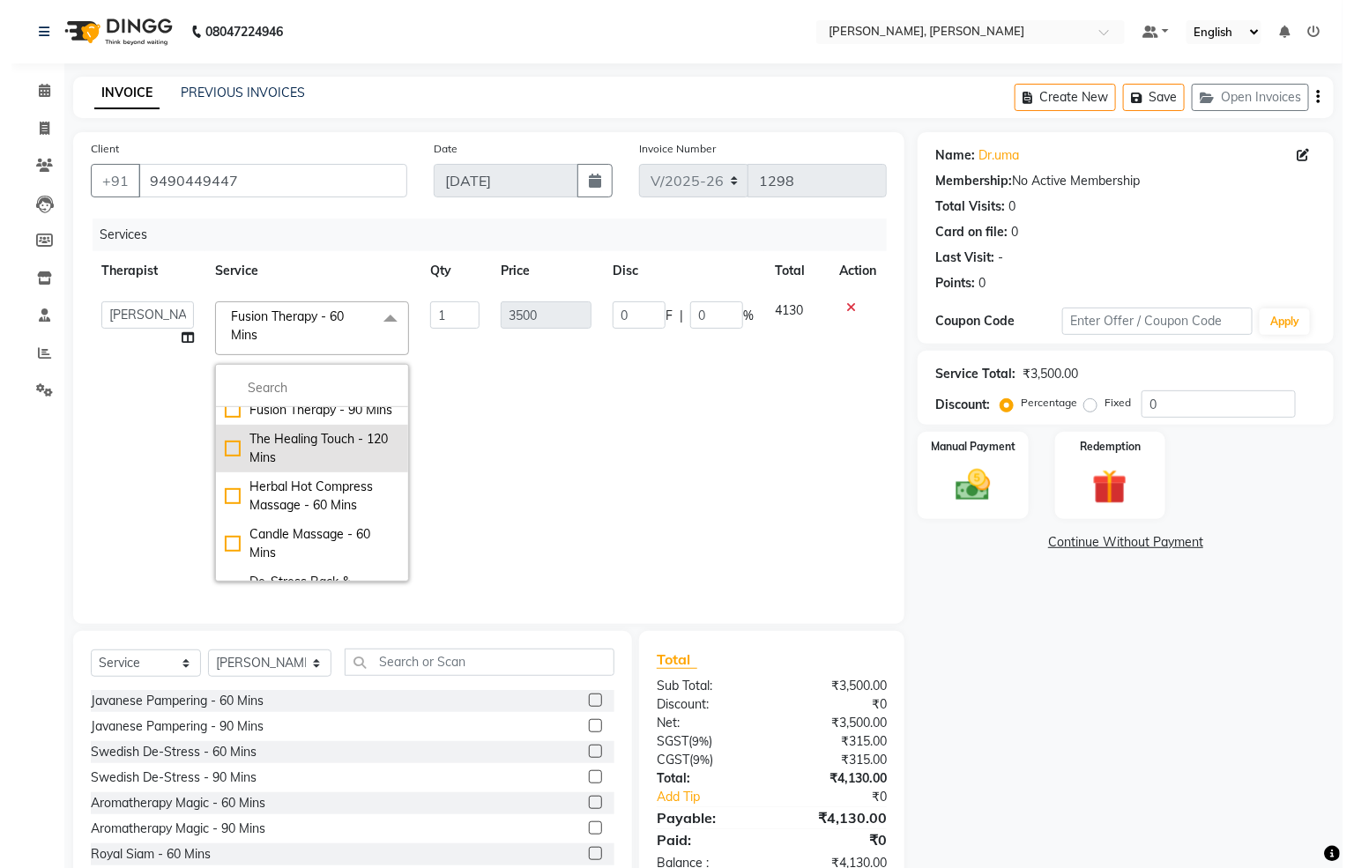
scroll to position [397, 0]
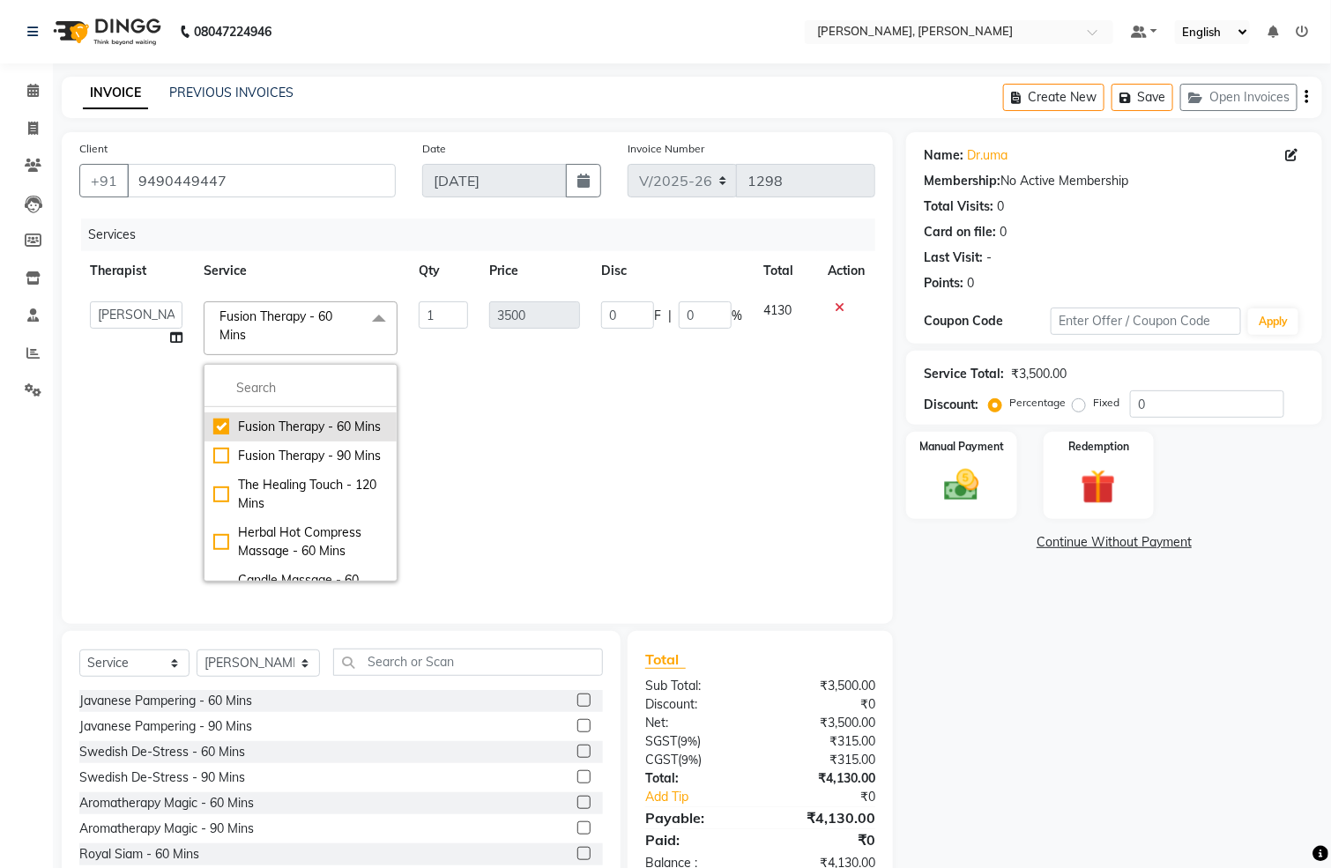
click at [218, 436] on div "Fusion Therapy - 60 Mins" at bounding box center [300, 427] width 175 height 19
checkbox input "false"
type input "0"
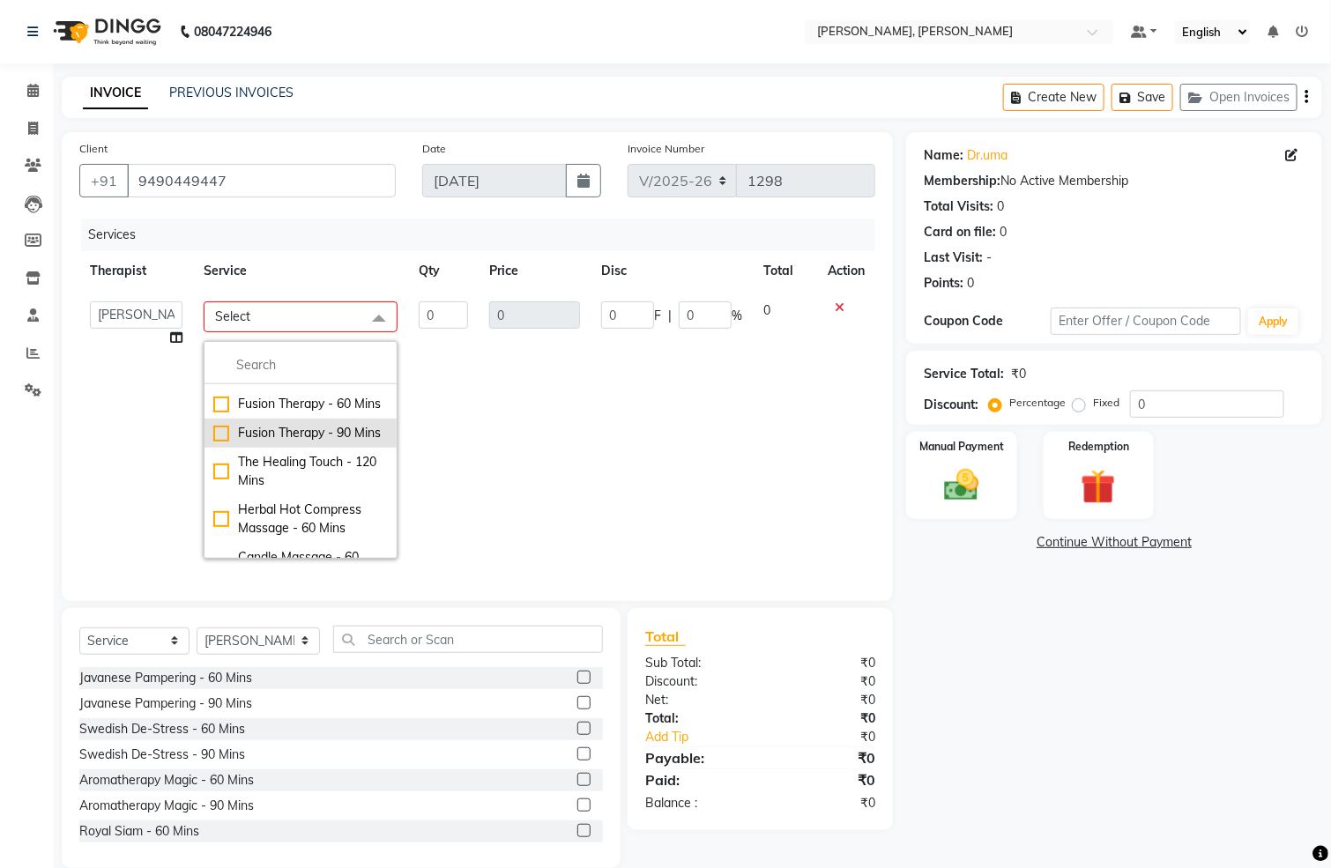
click at [213, 443] on div "Fusion Therapy - 90 Mins" at bounding box center [300, 433] width 175 height 19
checkbox input "true"
type input "1"
type input "5000"
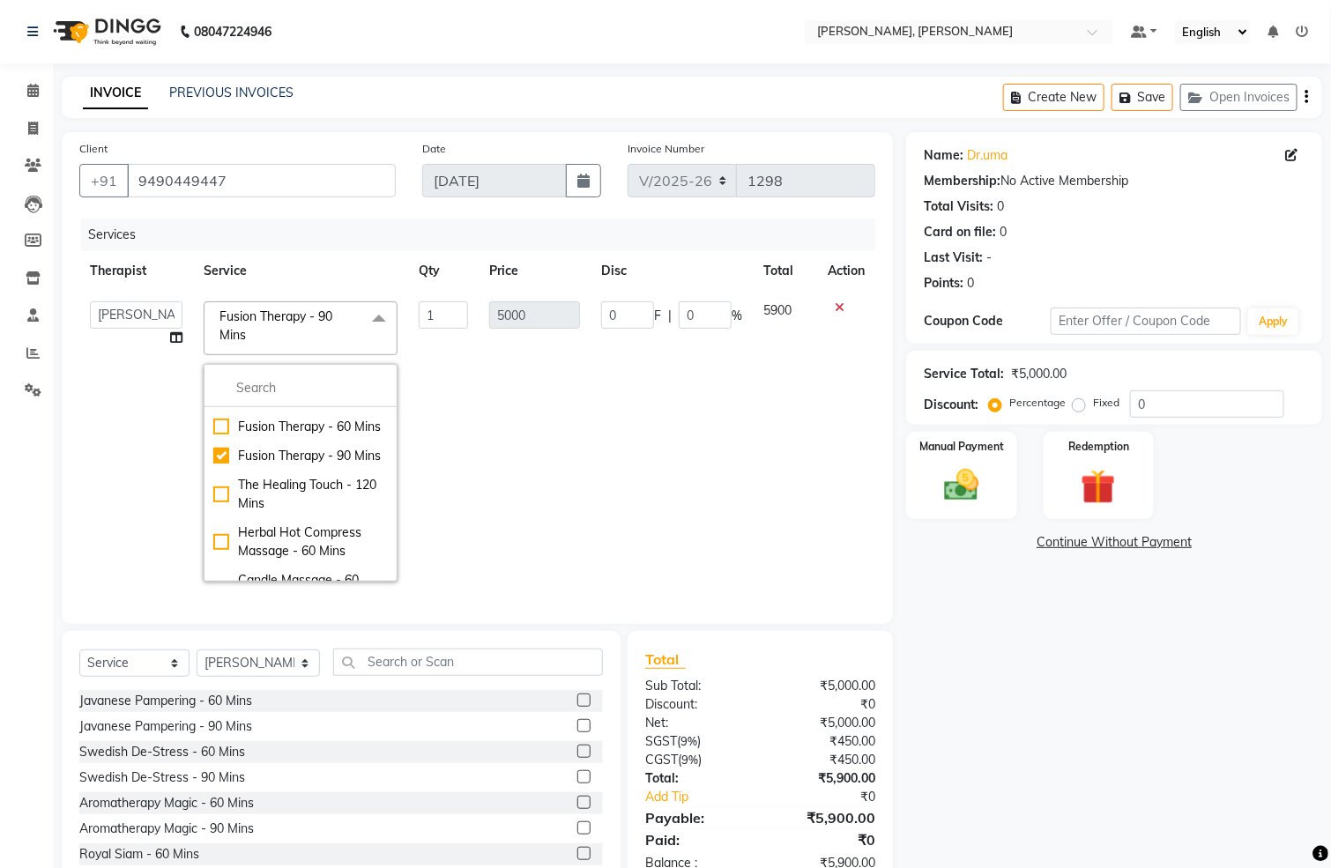
click at [495, 464] on td "5000" at bounding box center [535, 441] width 112 height 301
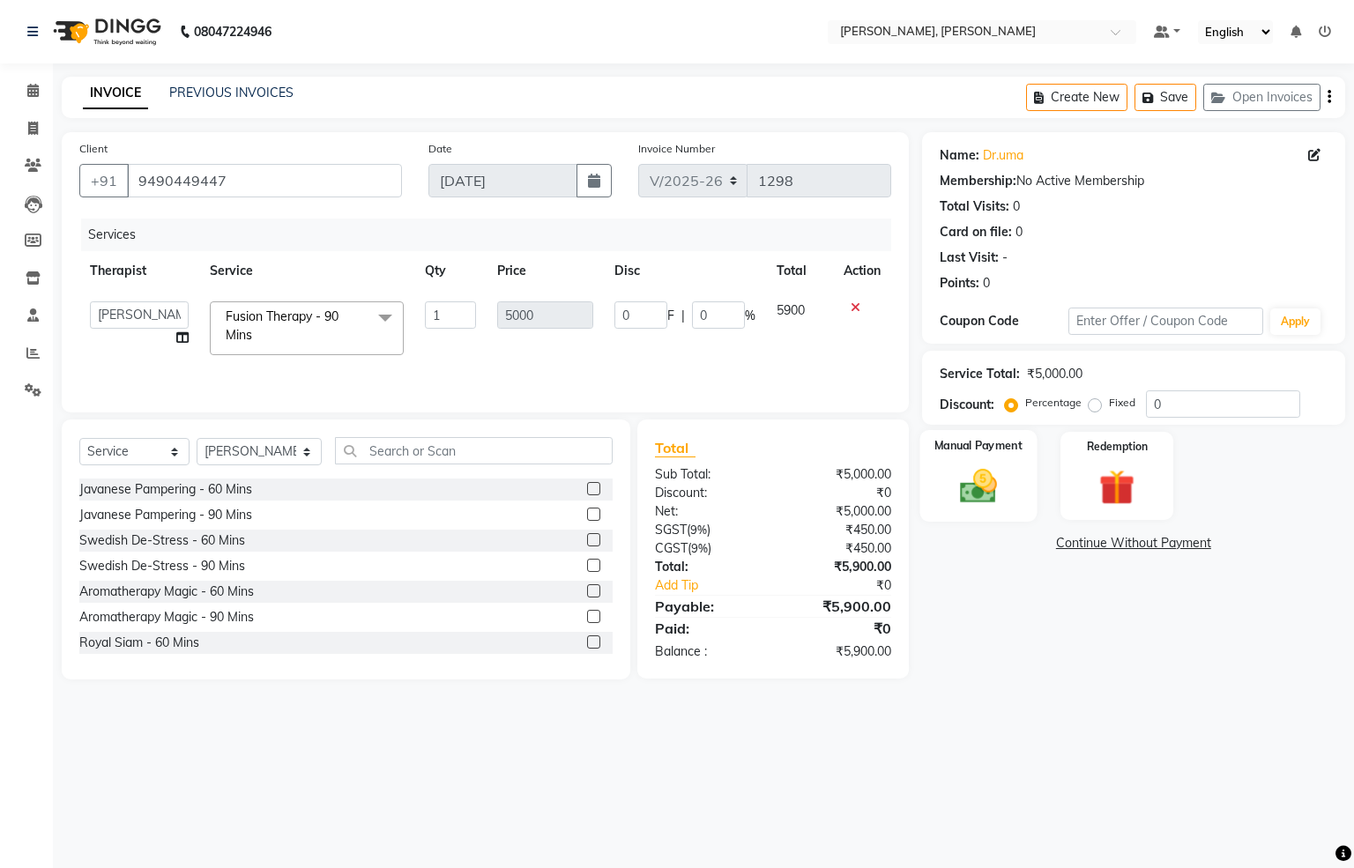
click at [997, 484] on img at bounding box center [978, 486] width 60 height 42
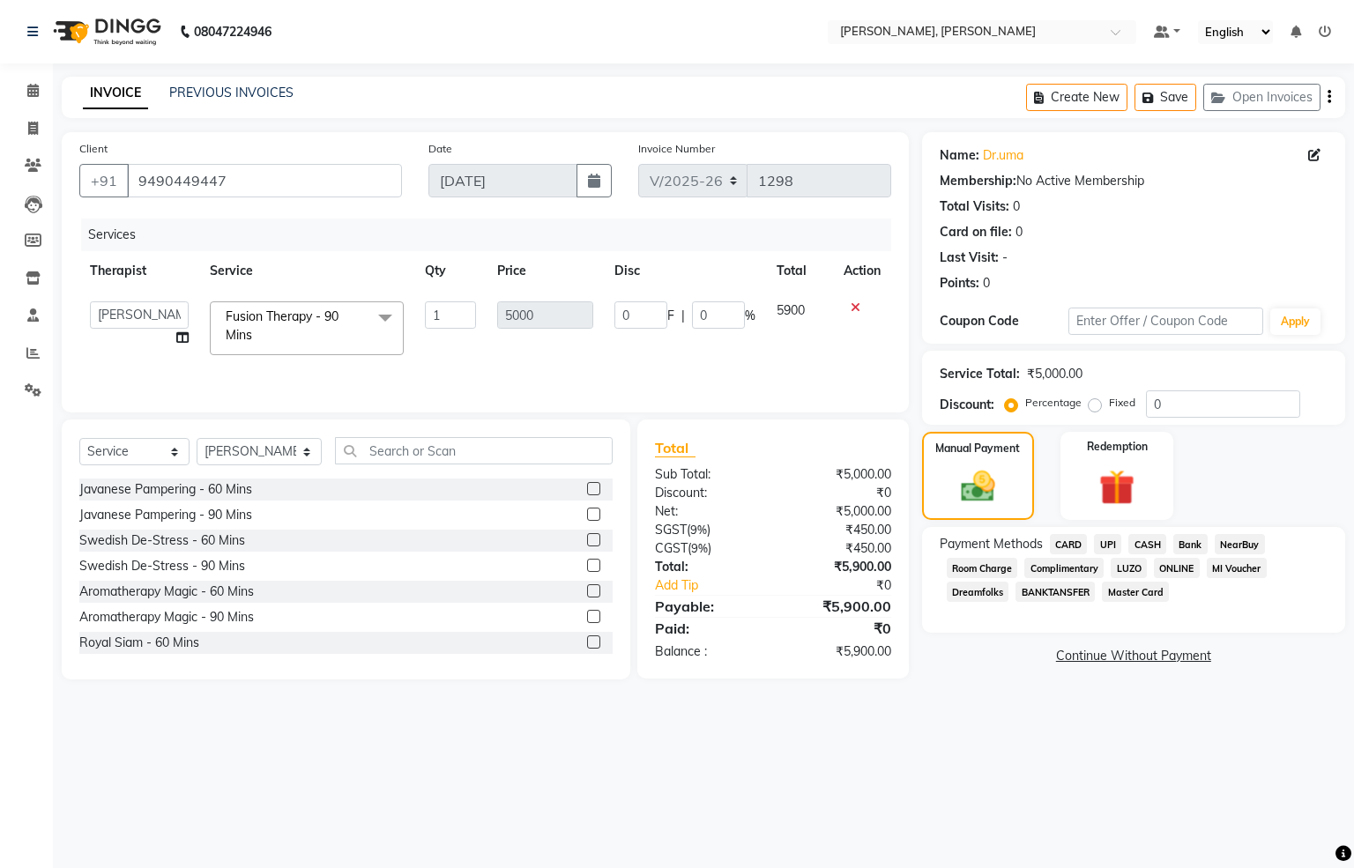
click at [1077, 546] on span "CARD" at bounding box center [1069, 544] width 38 height 20
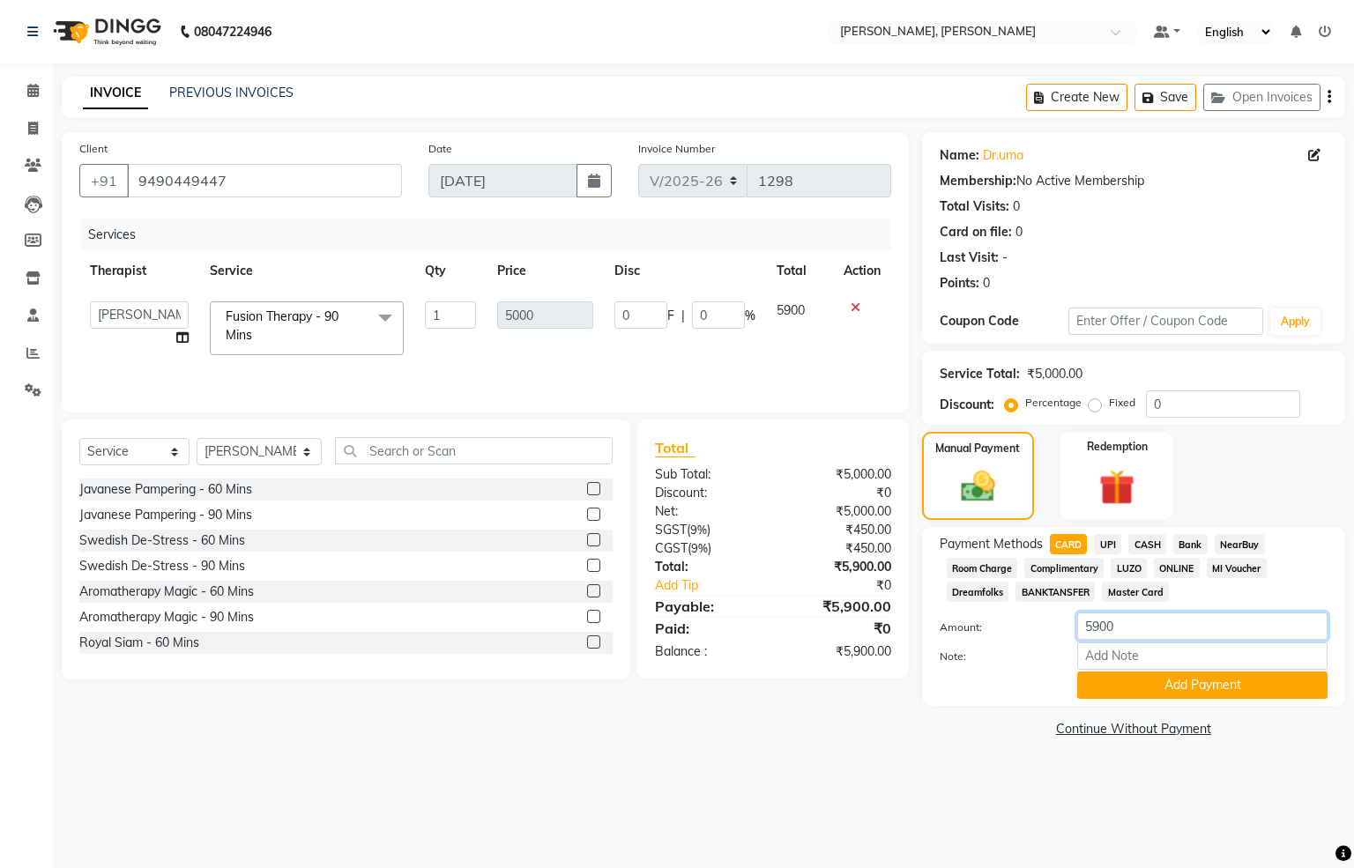
drag, startPoint x: 1129, startPoint y: 616, endPoint x: 759, endPoint y: 609, distance: 370.3
click at [799, 607] on div "Client [PHONE_NUMBER] Date [DATE] Invoice Number V/2025 V/[PHONE_NUMBER] Servic…" at bounding box center [703, 437] width 1310 height 610
type input "4130"
click at [1201, 696] on button "Add Payment" at bounding box center [1202, 685] width 250 height 27
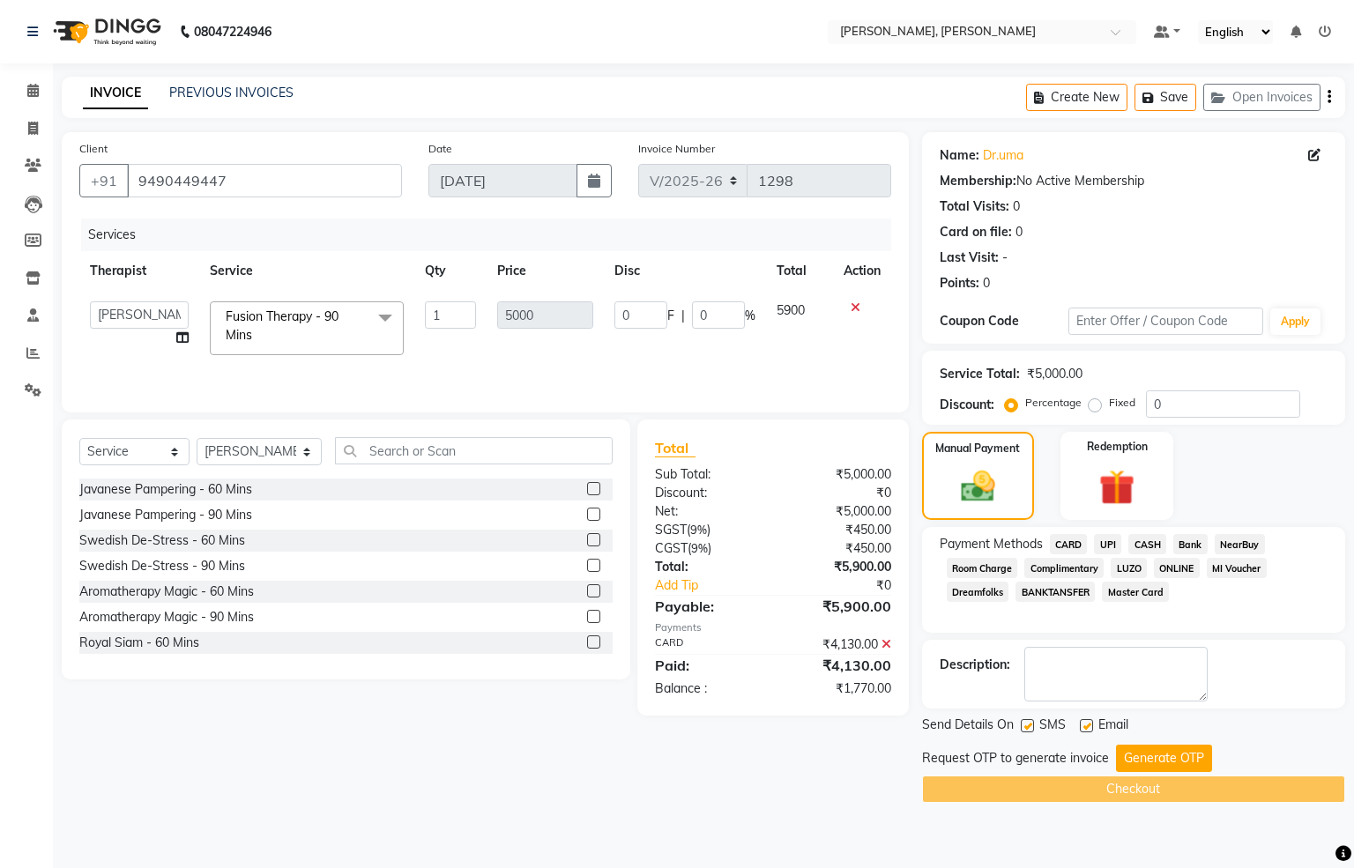
click at [1109, 402] on label "Fixed" at bounding box center [1122, 403] width 26 height 16
click at [1092, 402] on input "Fixed" at bounding box center [1098, 403] width 12 height 12
radio input "true"
drag, startPoint x: 1207, startPoint y: 408, endPoint x: 590, endPoint y: 362, distance: 618.8
click at [583, 363] on div "Client [PHONE_NUMBER] Date [DATE] Invoice Number V/2025 V/[PHONE_NUMBER] Servic…" at bounding box center [703, 467] width 1310 height 671
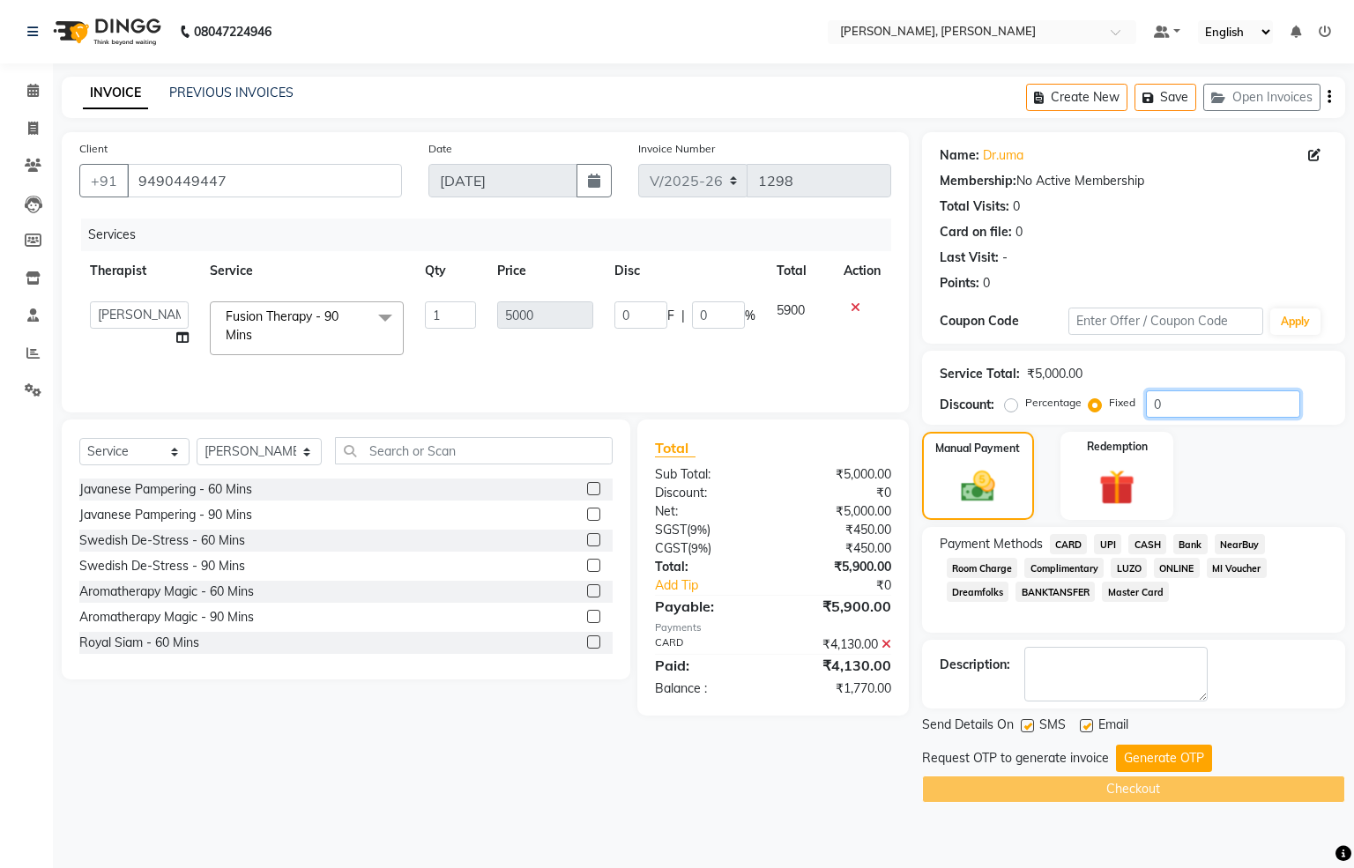
type input "1"
type input "0.02"
type input "17"
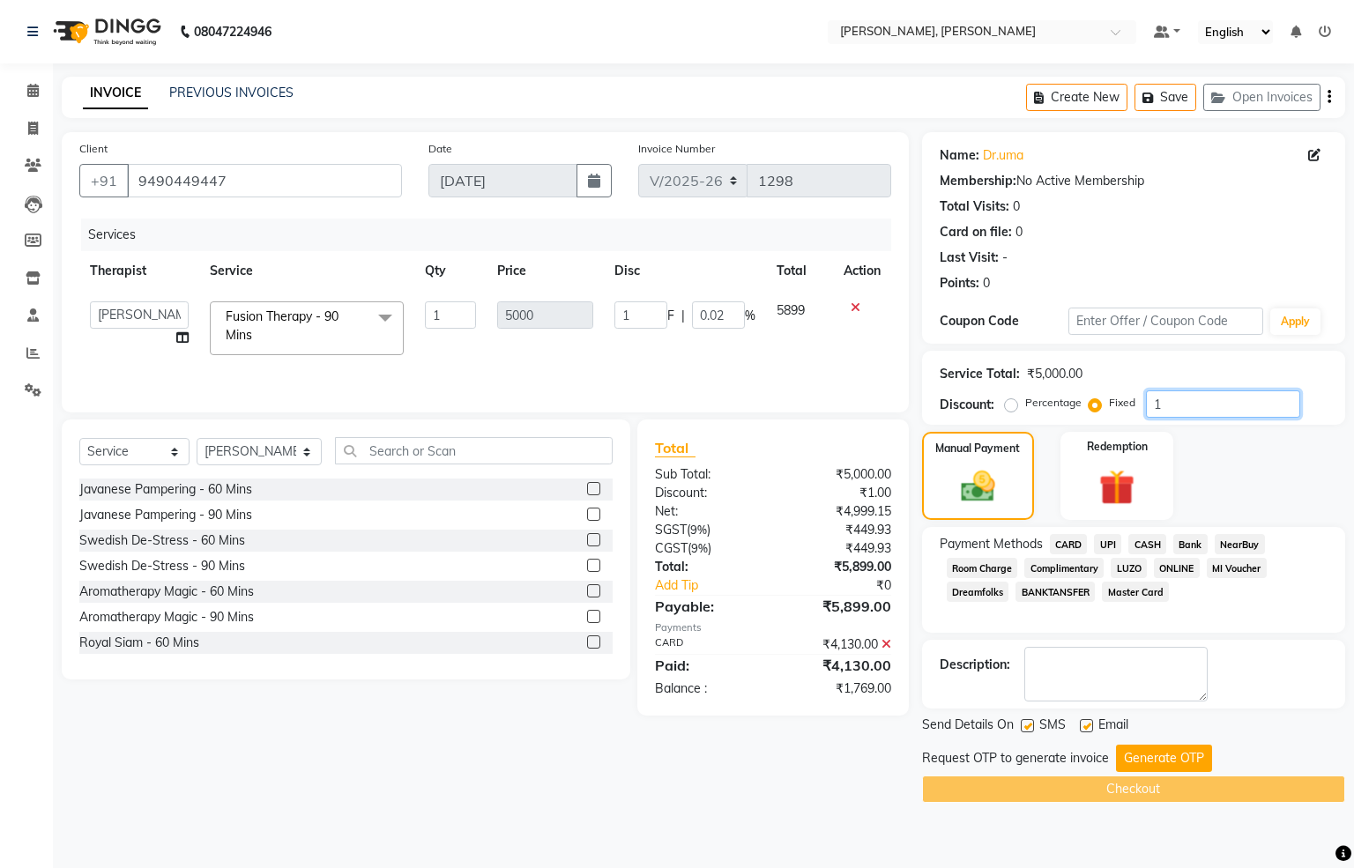
type input "0.34"
type input "177"
type input "3.54"
type input "1770"
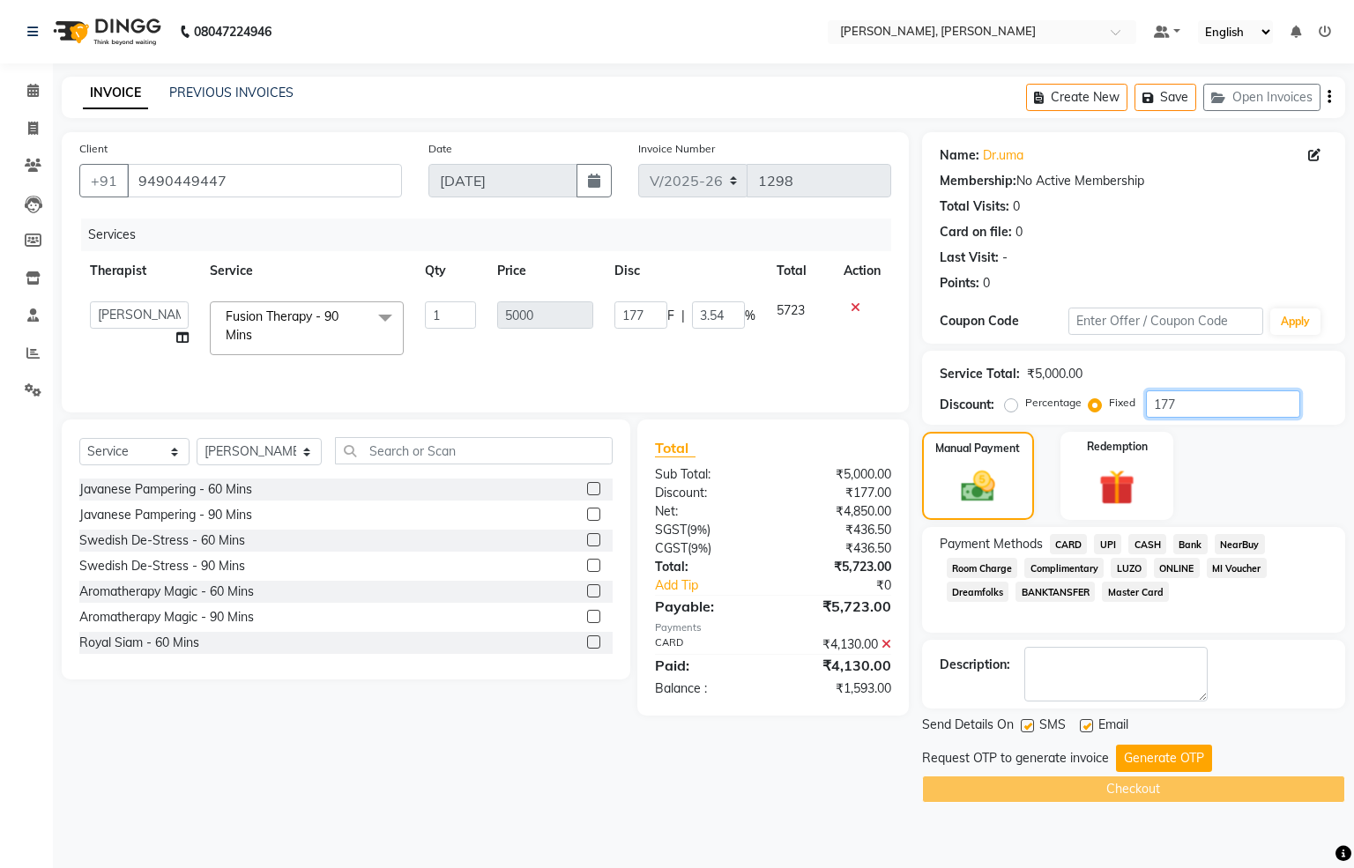
type input "1770"
type input "35.4"
type input "1770"
click at [1140, 749] on button "Generate OTP" at bounding box center [1164, 758] width 96 height 27
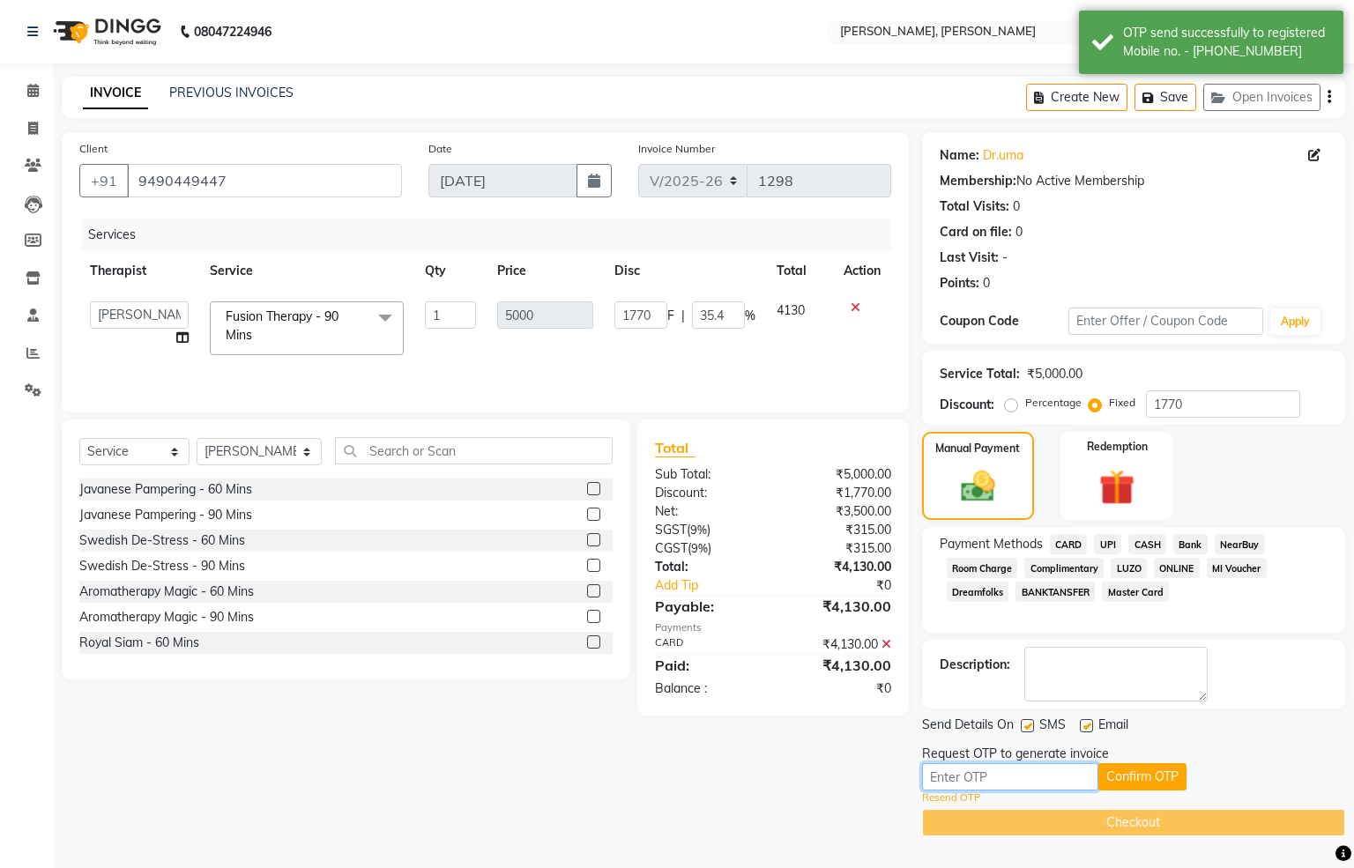
click at [1069, 778] on input "text" at bounding box center [1010, 776] width 176 height 27
type input "1096"
click at [1161, 791] on button "Confirm OTP" at bounding box center [1142, 776] width 88 height 27
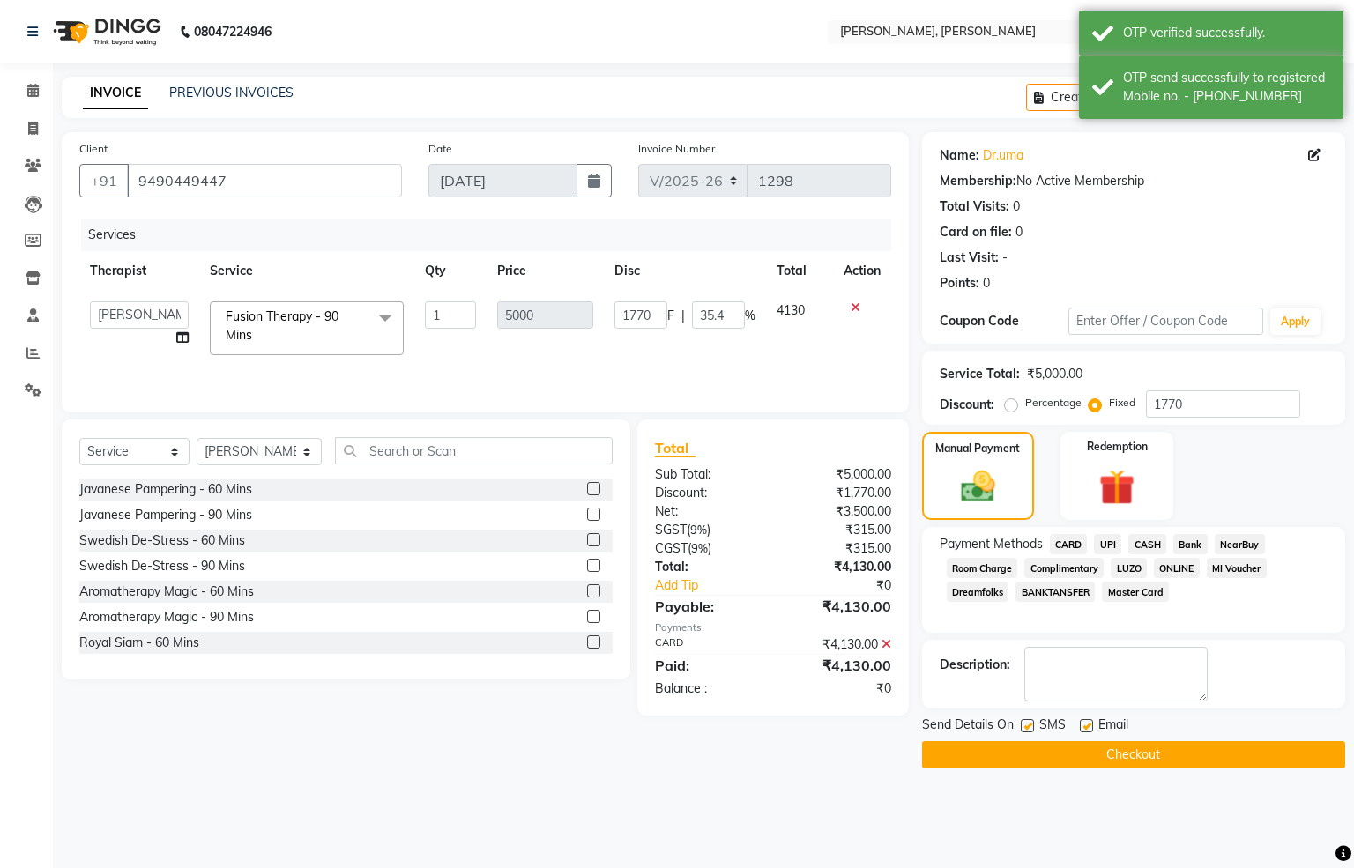
click at [1175, 749] on button "Checkout" at bounding box center [1133, 754] width 423 height 27
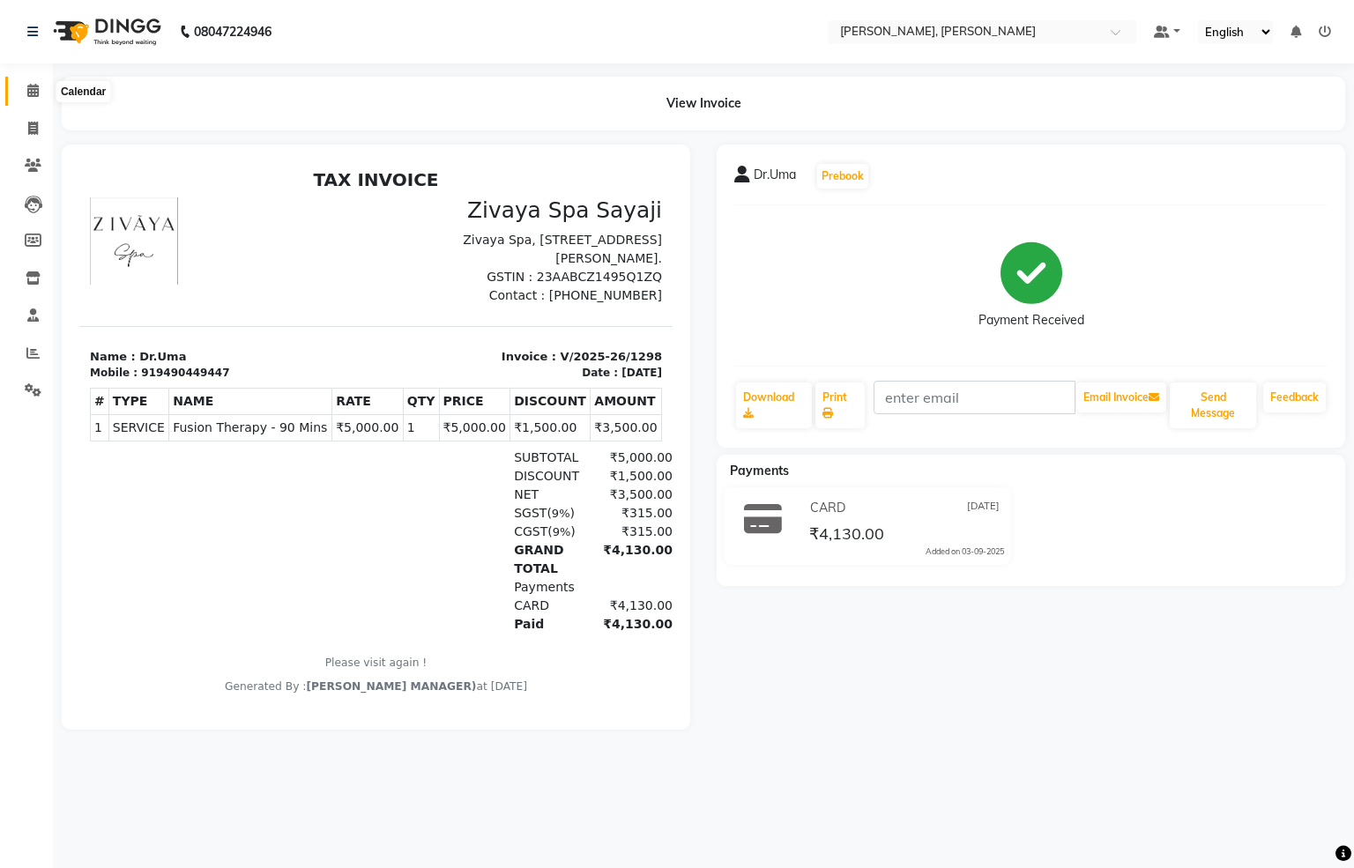
click at [29, 88] on icon at bounding box center [32, 90] width 11 height 13
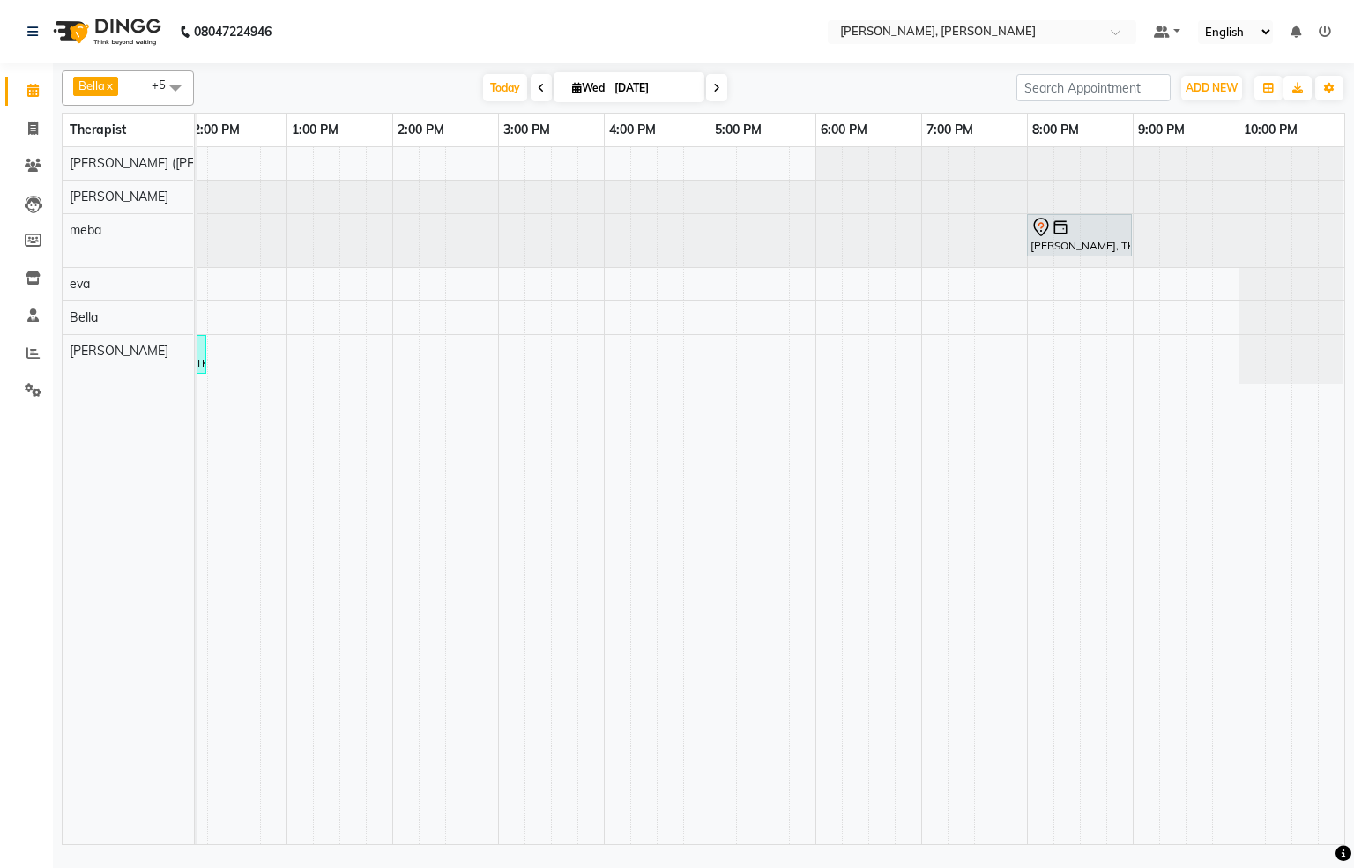
scroll to position [0, 178]
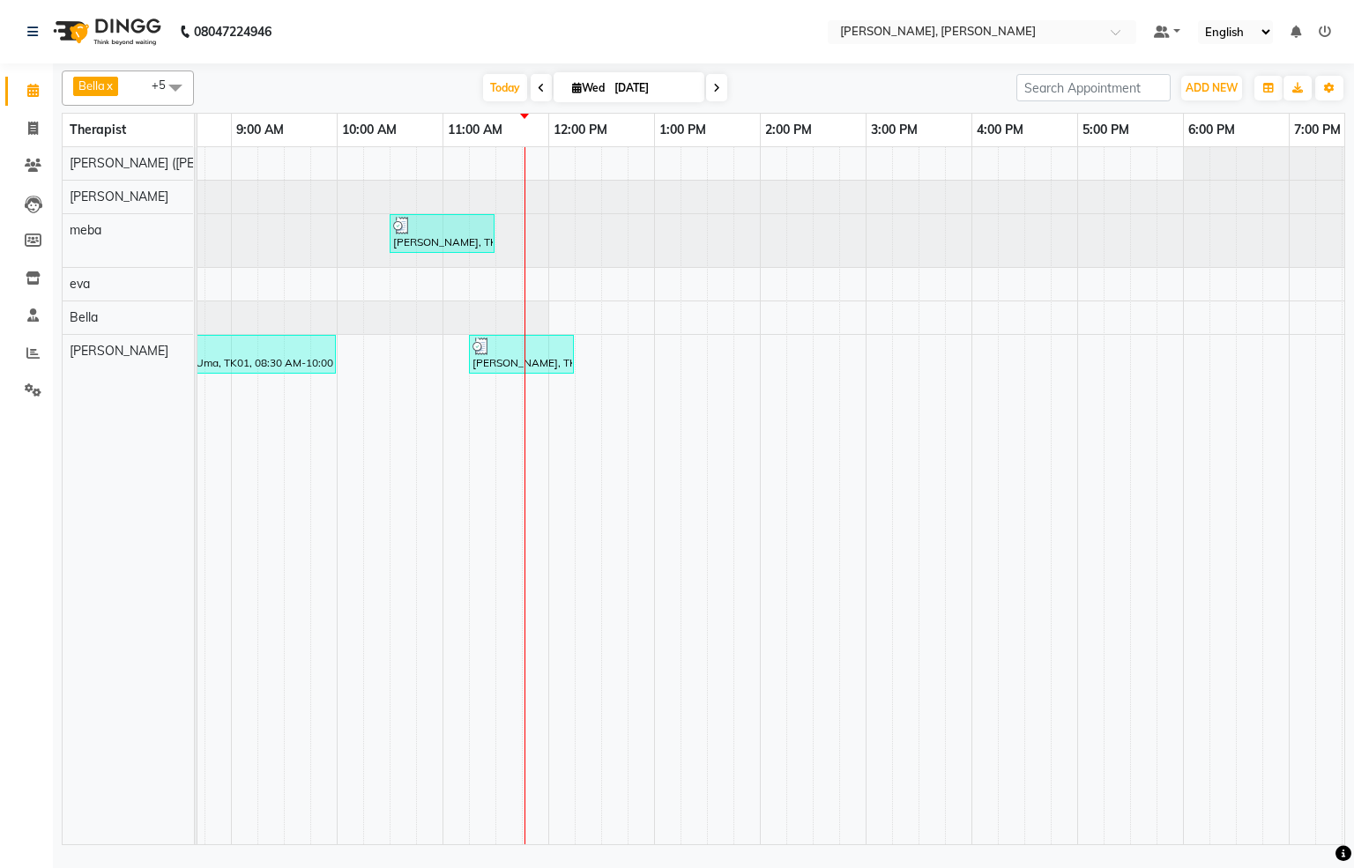
drag, startPoint x: 726, startPoint y: 854, endPoint x: 971, endPoint y: 847, distance: 246.1
click at [971, 808] on div "08047224946 Select Location × [PERSON_NAME], [PERSON_NAME] Default Panel My Pan…" at bounding box center [677, 434] width 1354 height 868
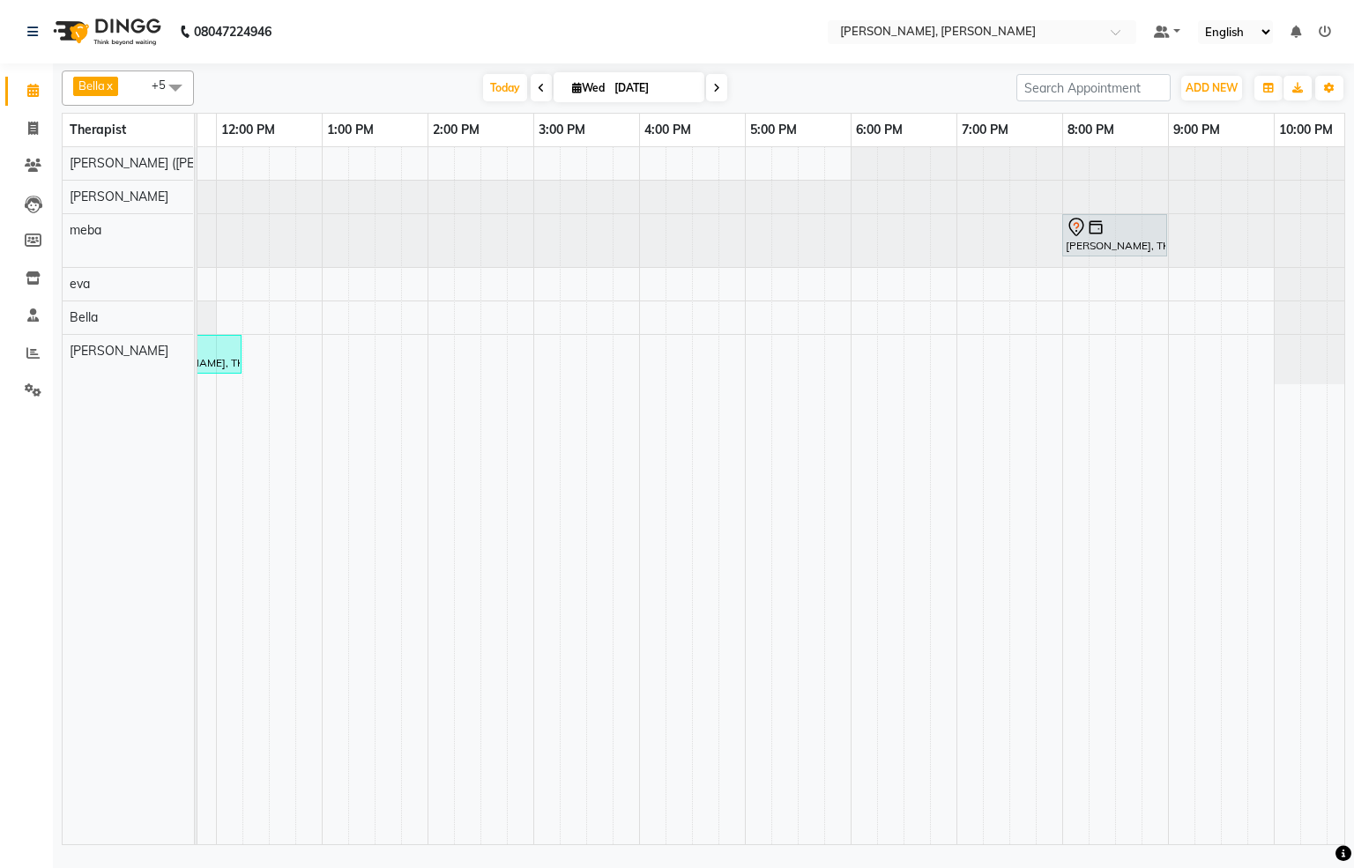
scroll to position [0, 0]
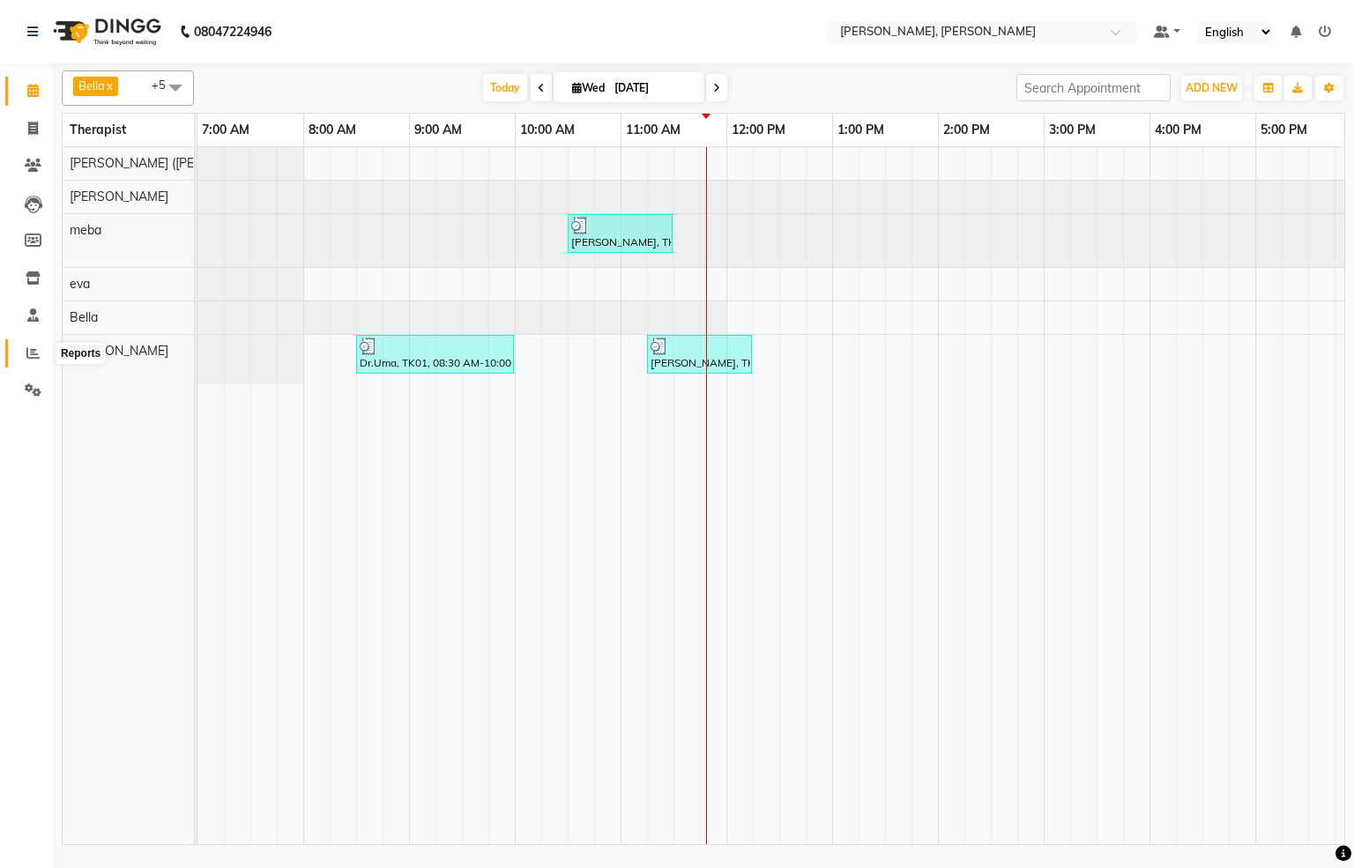
click at [48, 347] on span at bounding box center [33, 354] width 31 height 20
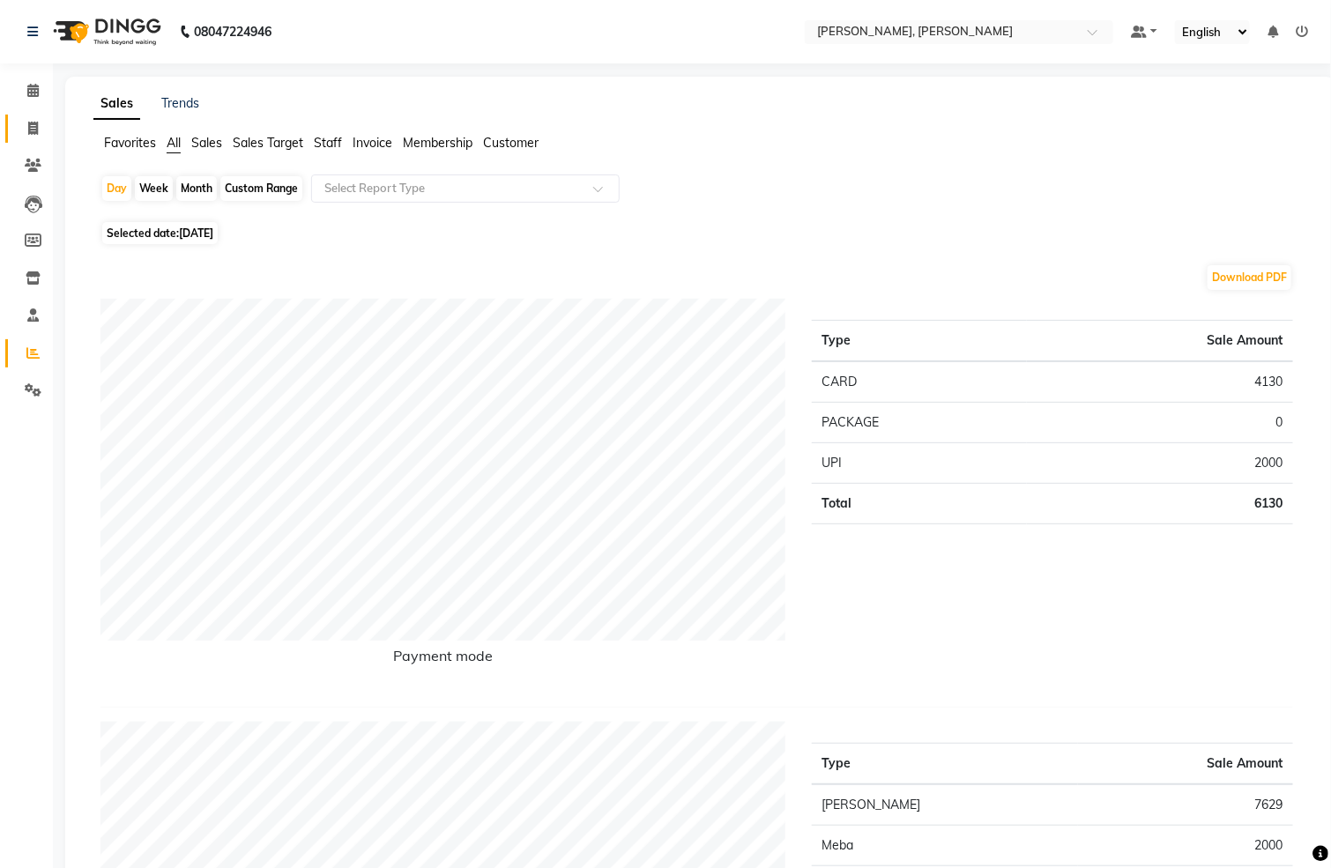
click at [38, 114] on li "Invoice" at bounding box center [26, 129] width 53 height 38
click at [40, 81] on span at bounding box center [33, 91] width 31 height 20
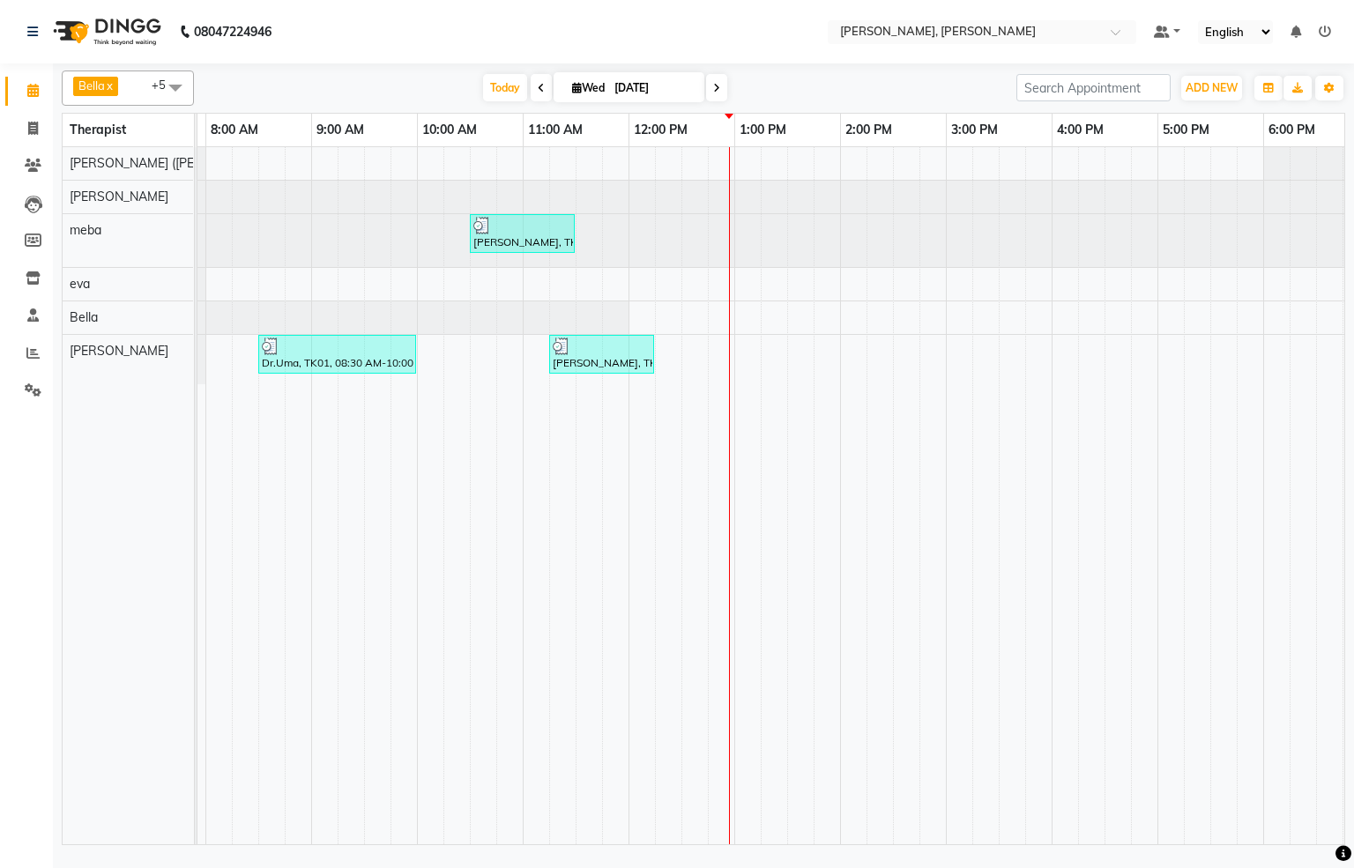
scroll to position [0, 51]
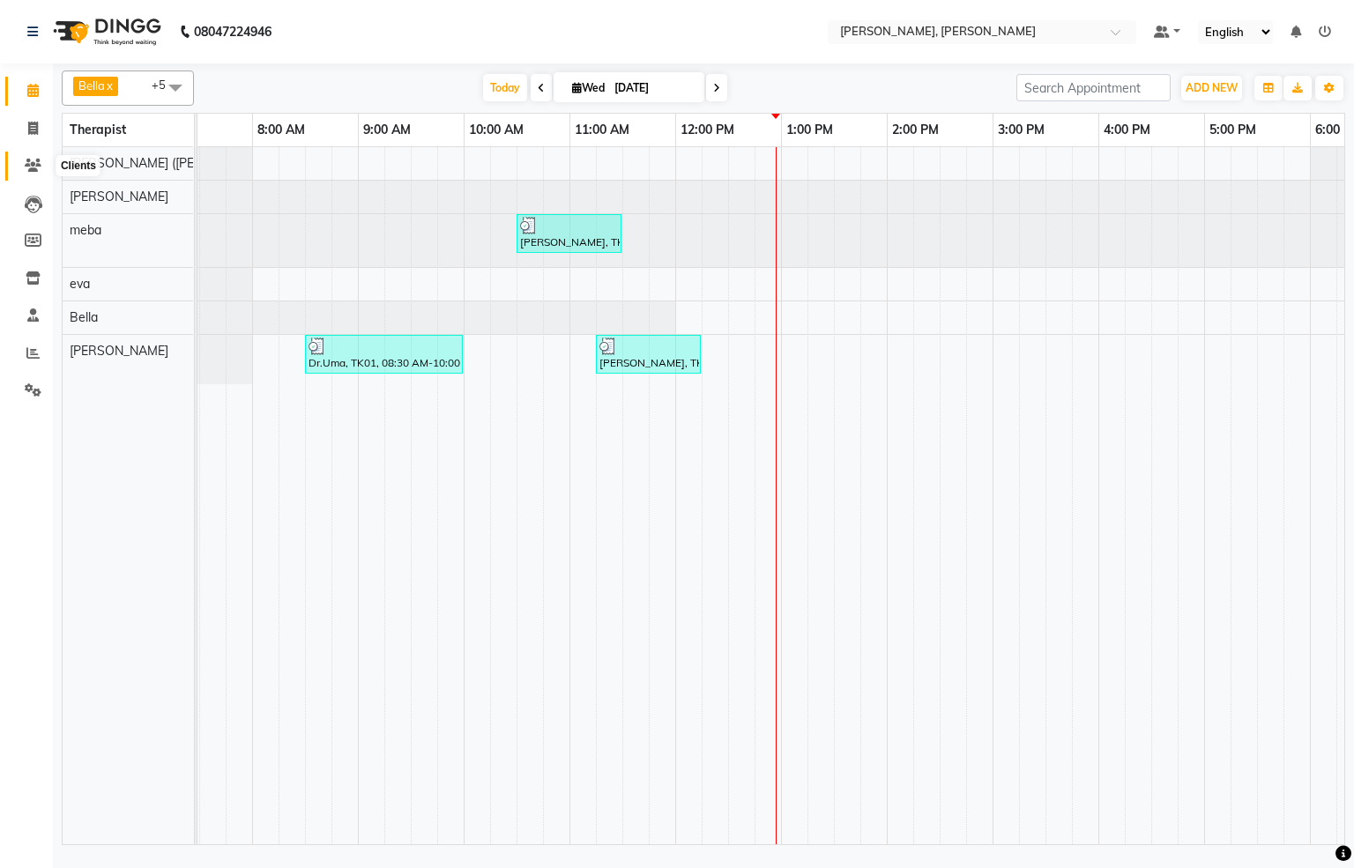
click at [26, 167] on icon at bounding box center [33, 165] width 17 height 13
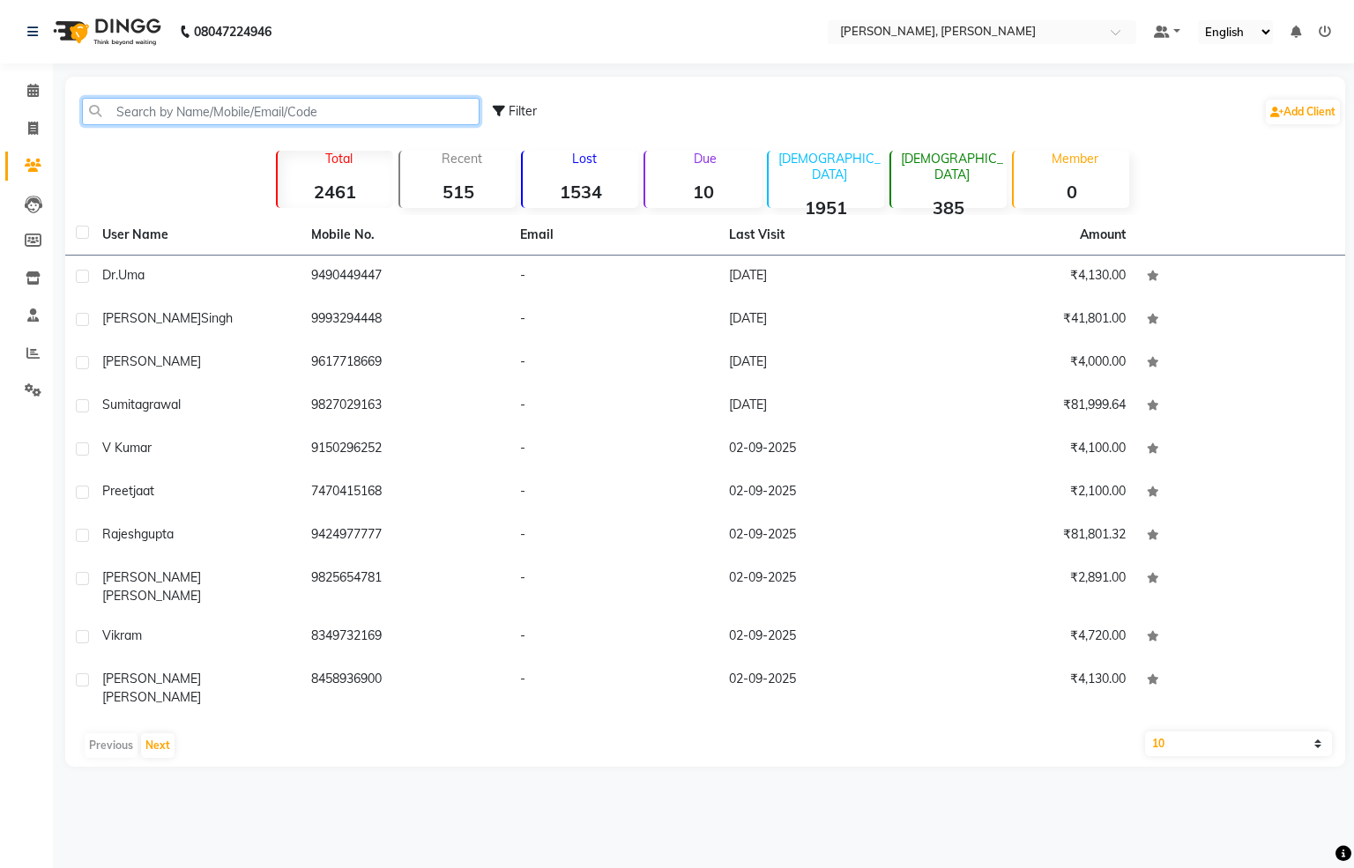
click at [210, 107] on input "text" at bounding box center [281, 111] width 398 height 27
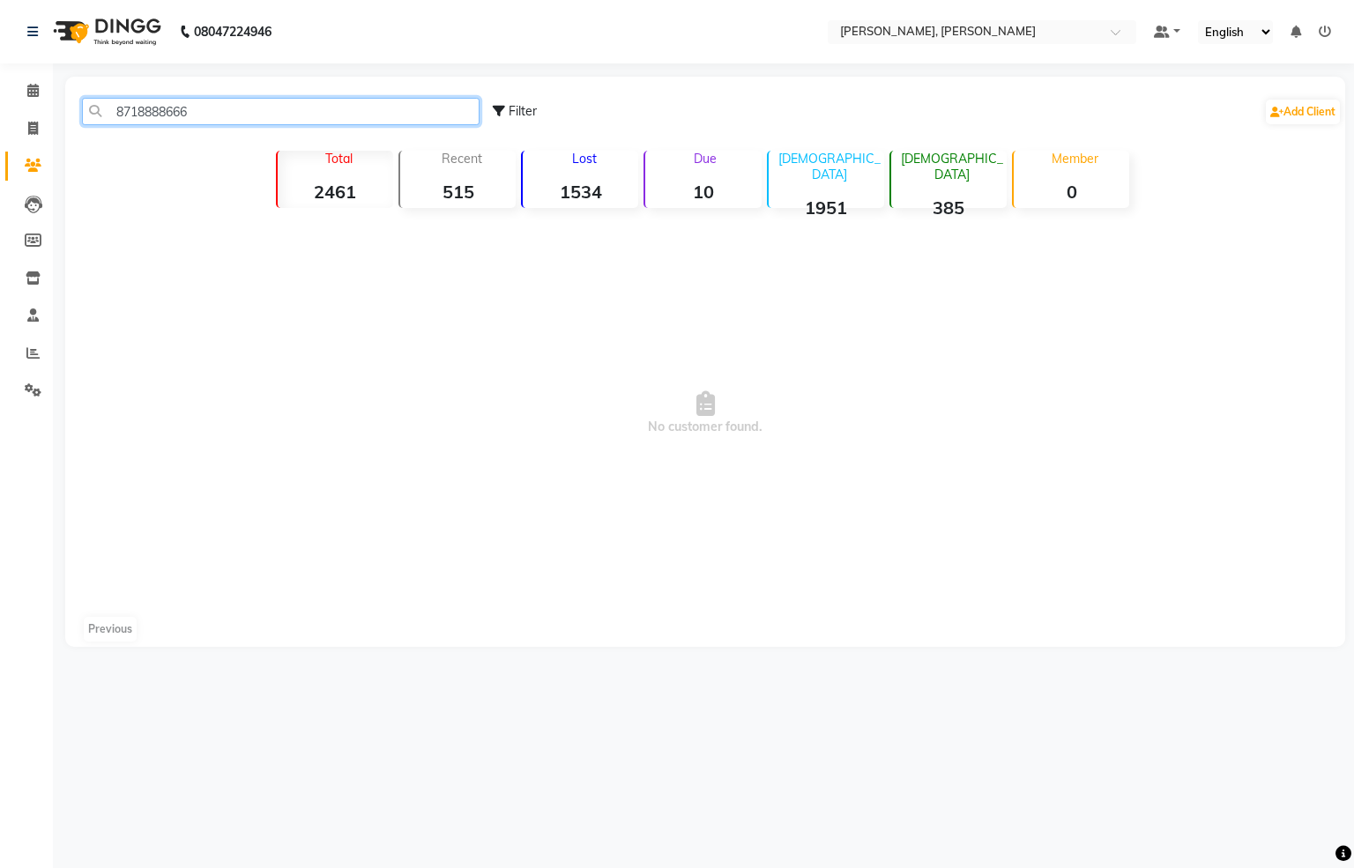
drag, startPoint x: 207, startPoint y: 104, endPoint x: 104, endPoint y: 98, distance: 103.3
click at [104, 98] on input "8718888666" at bounding box center [281, 111] width 398 height 27
type input "8718888666"
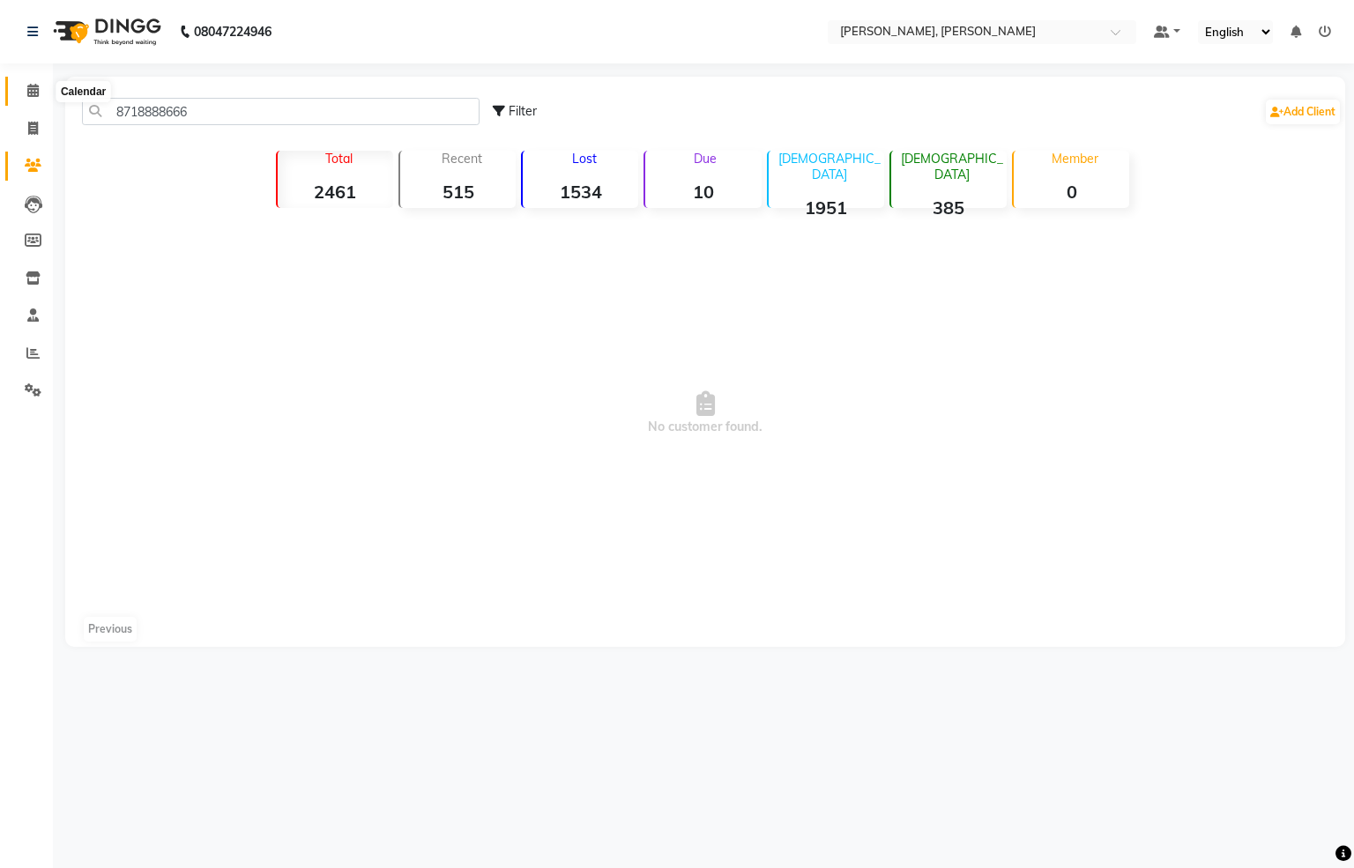
click at [34, 85] on icon at bounding box center [32, 90] width 11 height 13
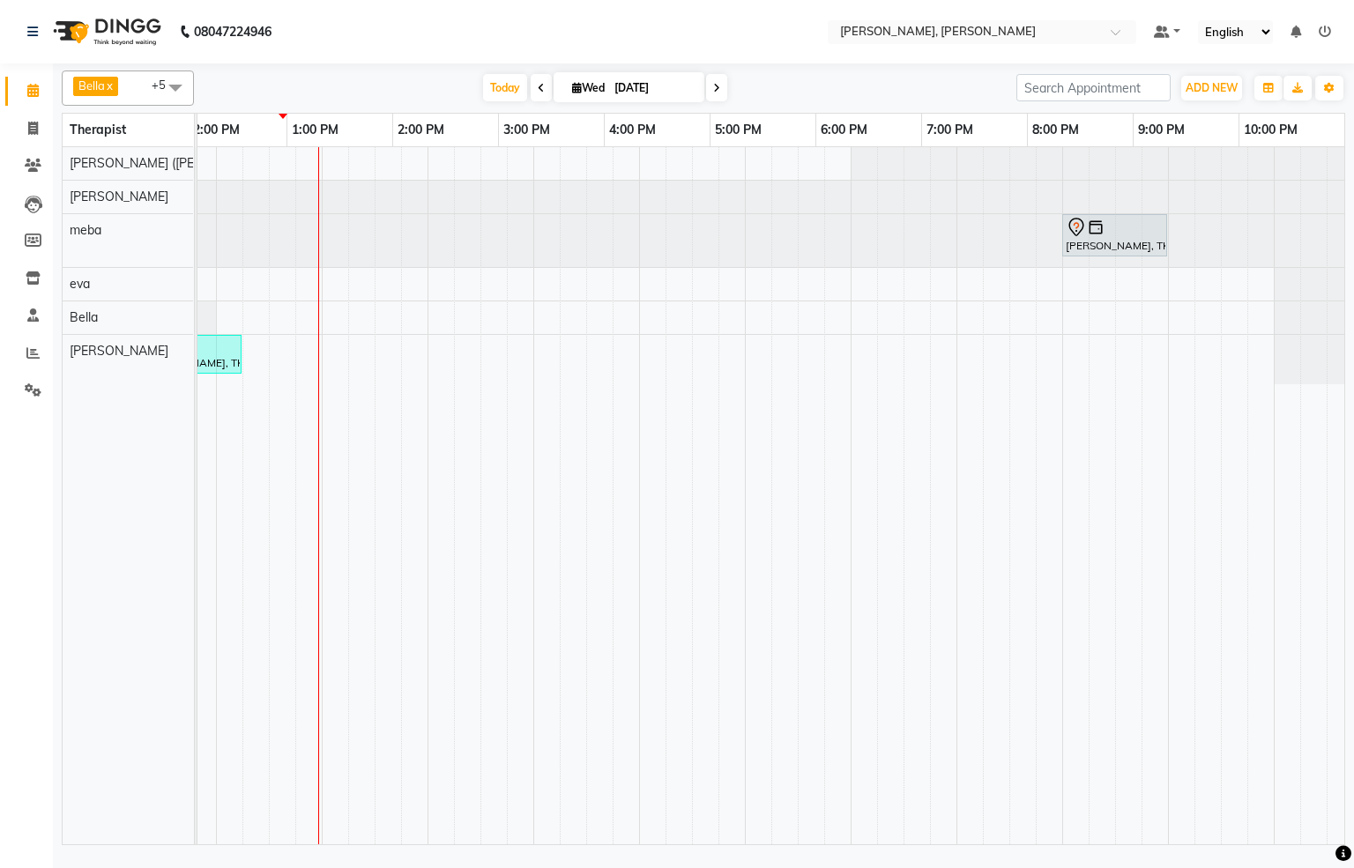
scroll to position [0, 569]
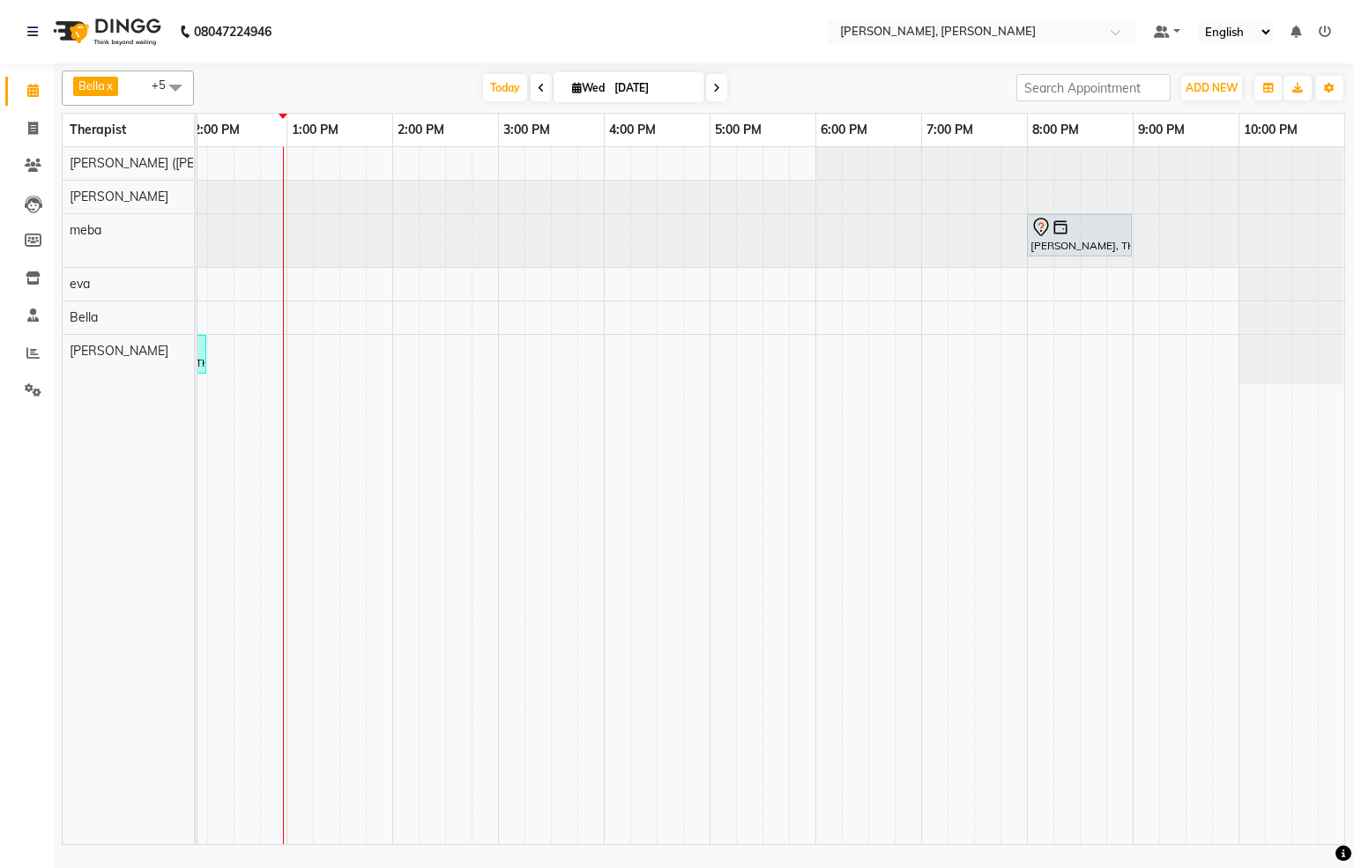
click at [713, 83] on icon at bounding box center [716, 88] width 7 height 11
type input "[DATE]"
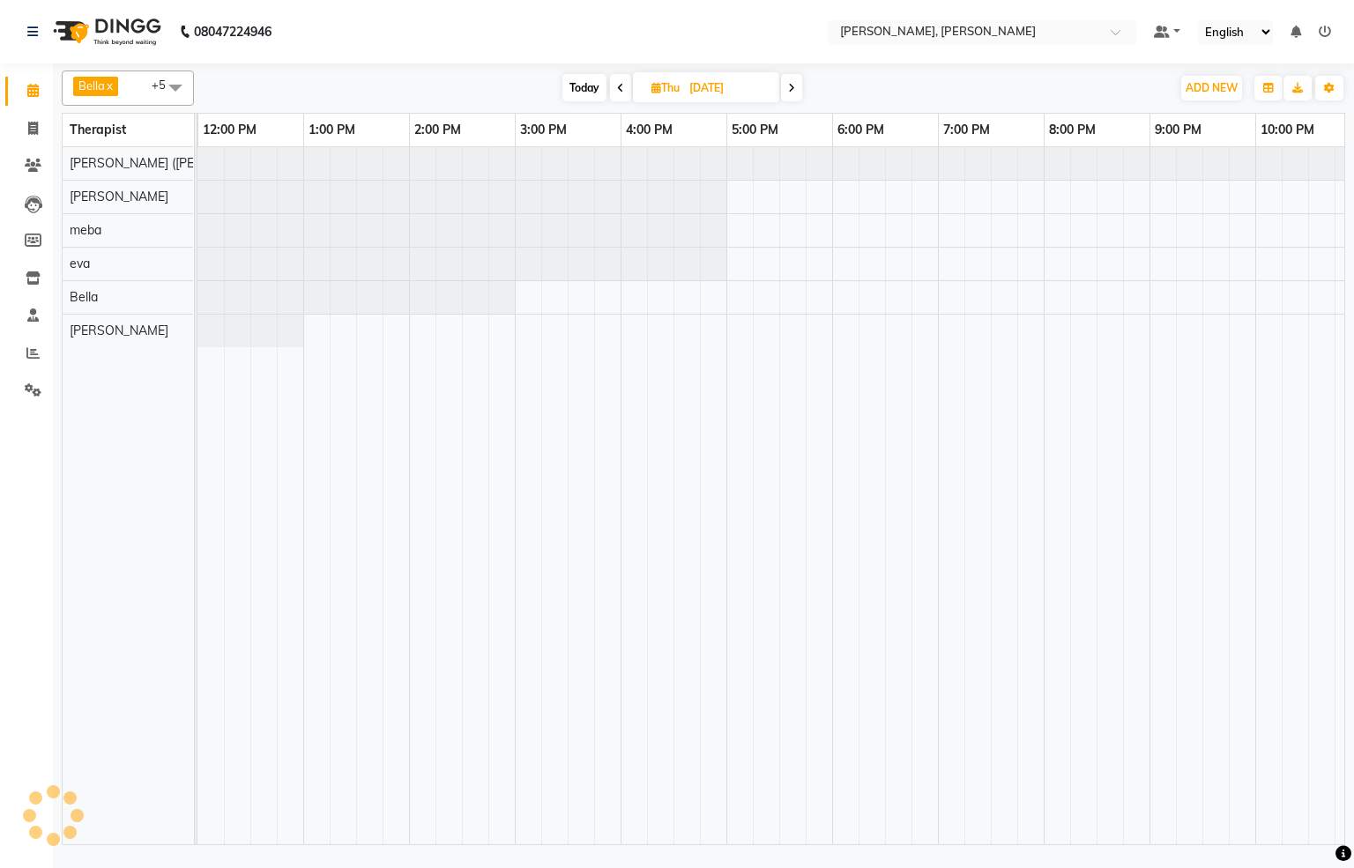
scroll to position [0, 529]
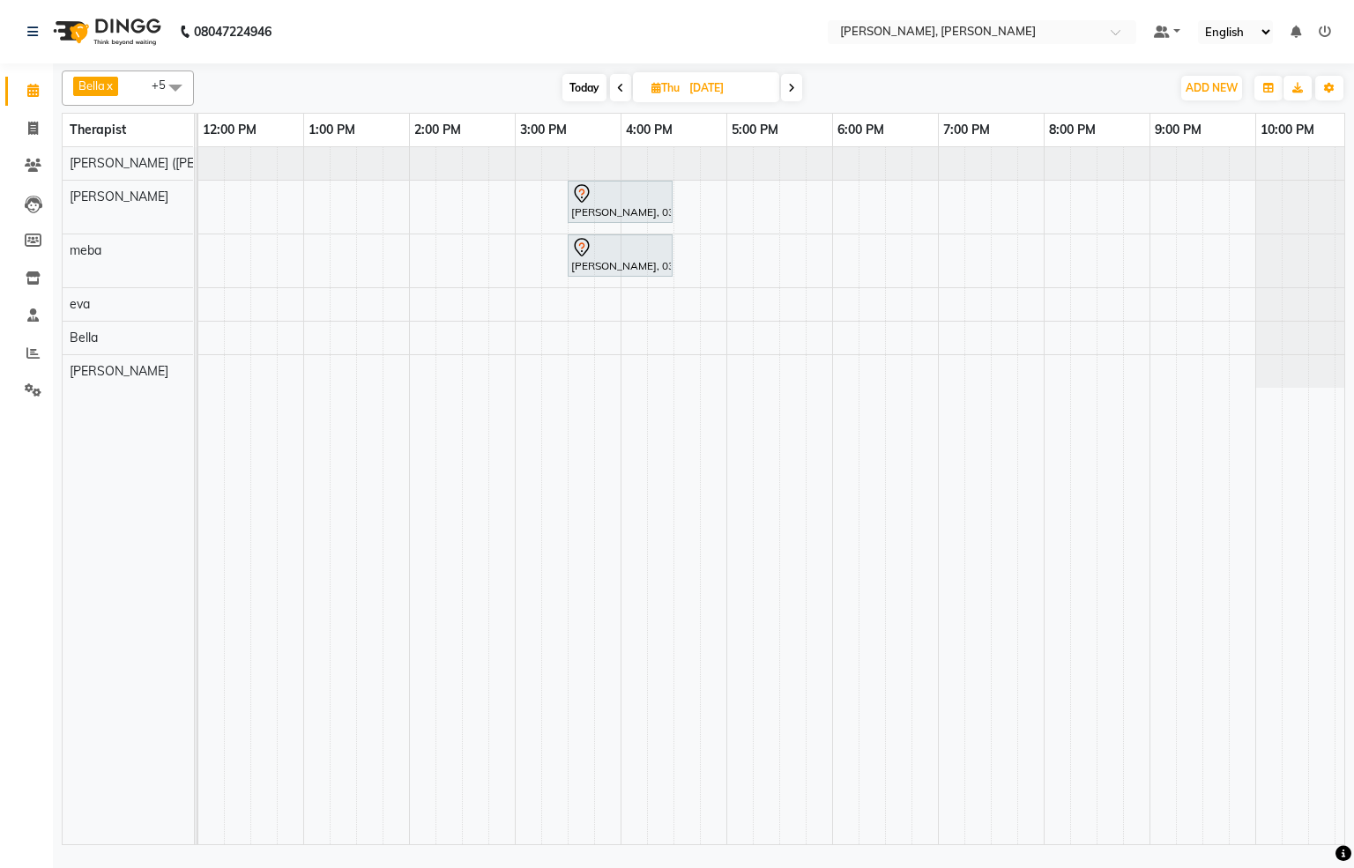
click at [714, 86] on input "[DATE]" at bounding box center [728, 88] width 88 height 26
select select "9"
select select "2025"
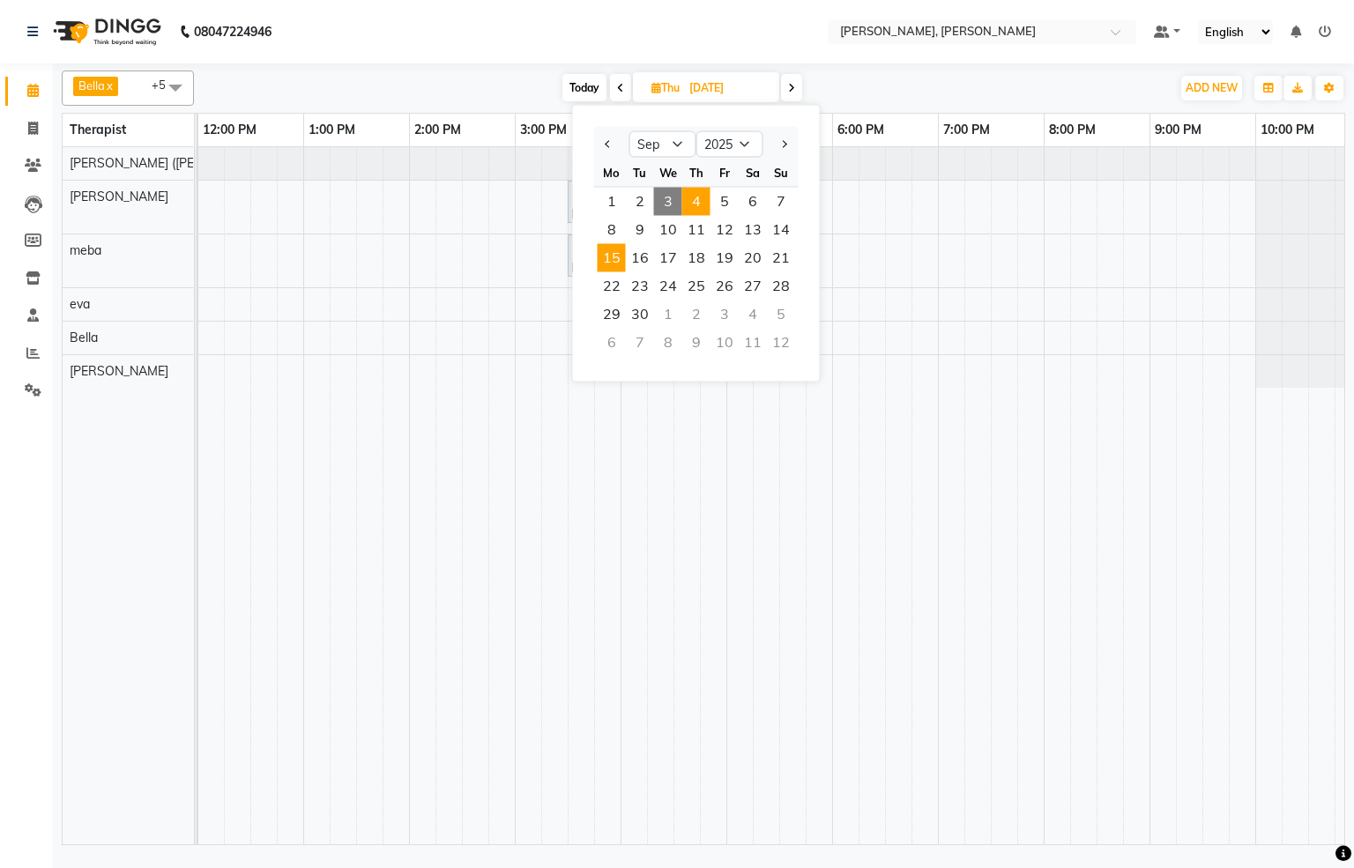
click at [607, 260] on span "15" at bounding box center [612, 258] width 28 height 28
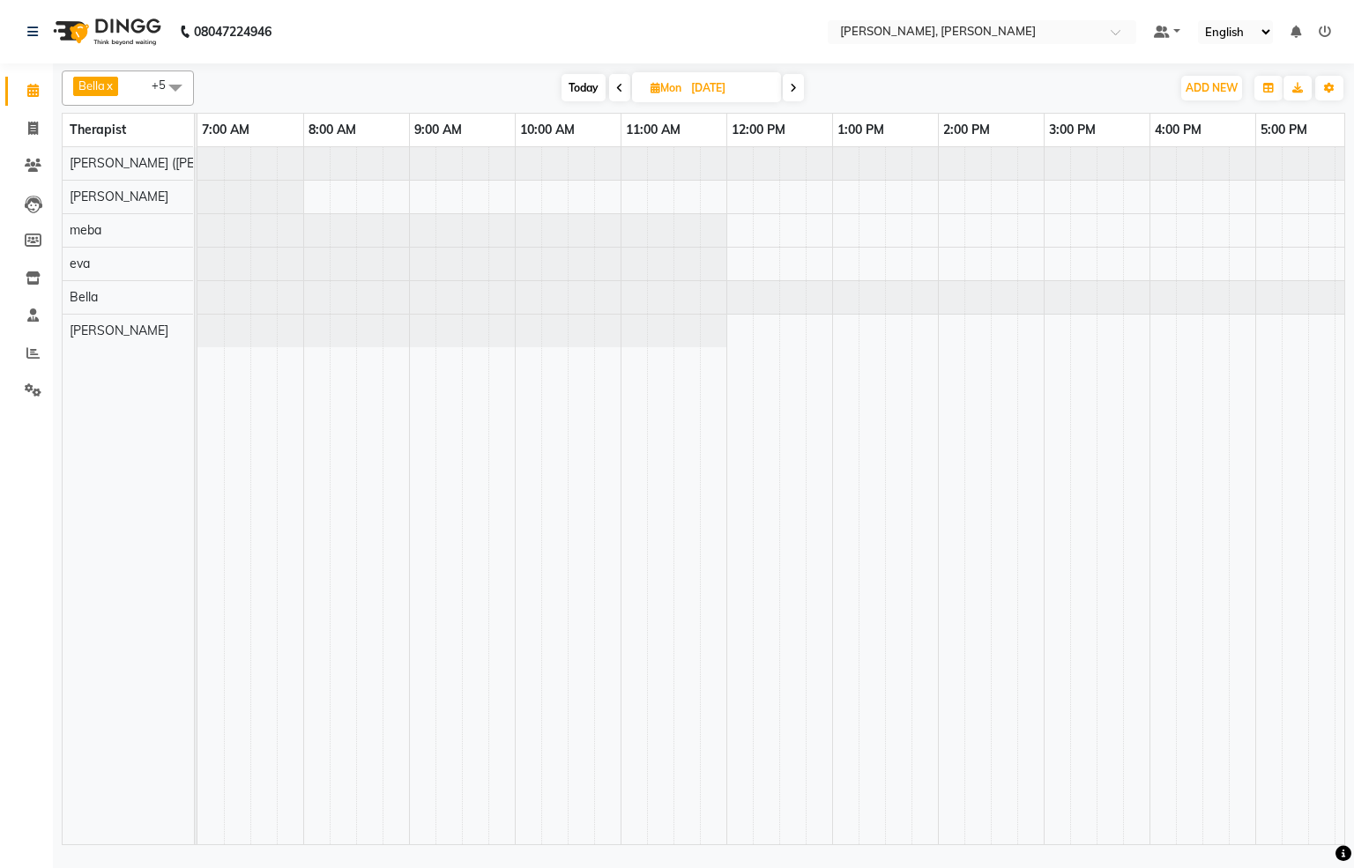
scroll to position [0, 546]
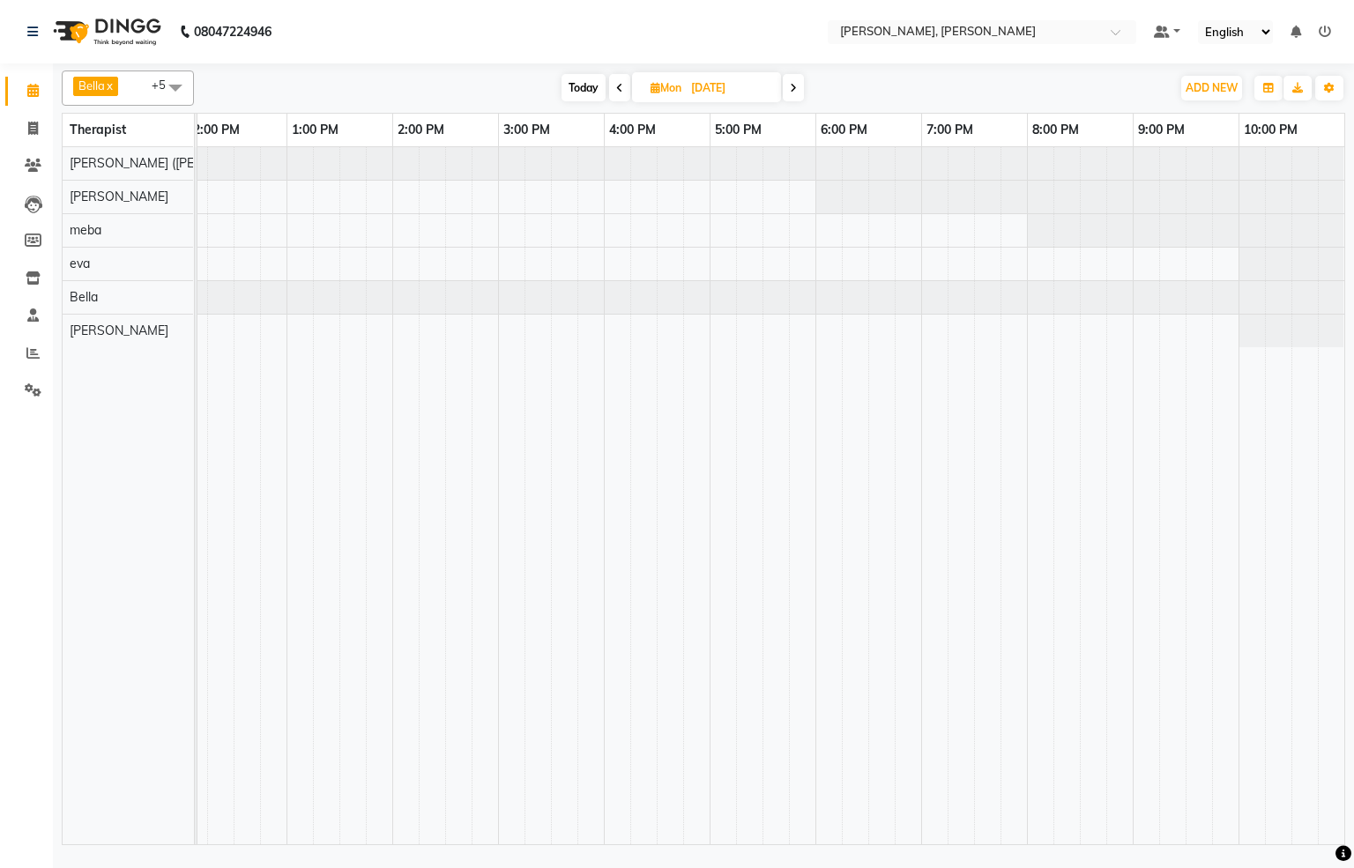
click at [584, 79] on span "Today" at bounding box center [584, 87] width 44 height 27
type input "[DATE]"
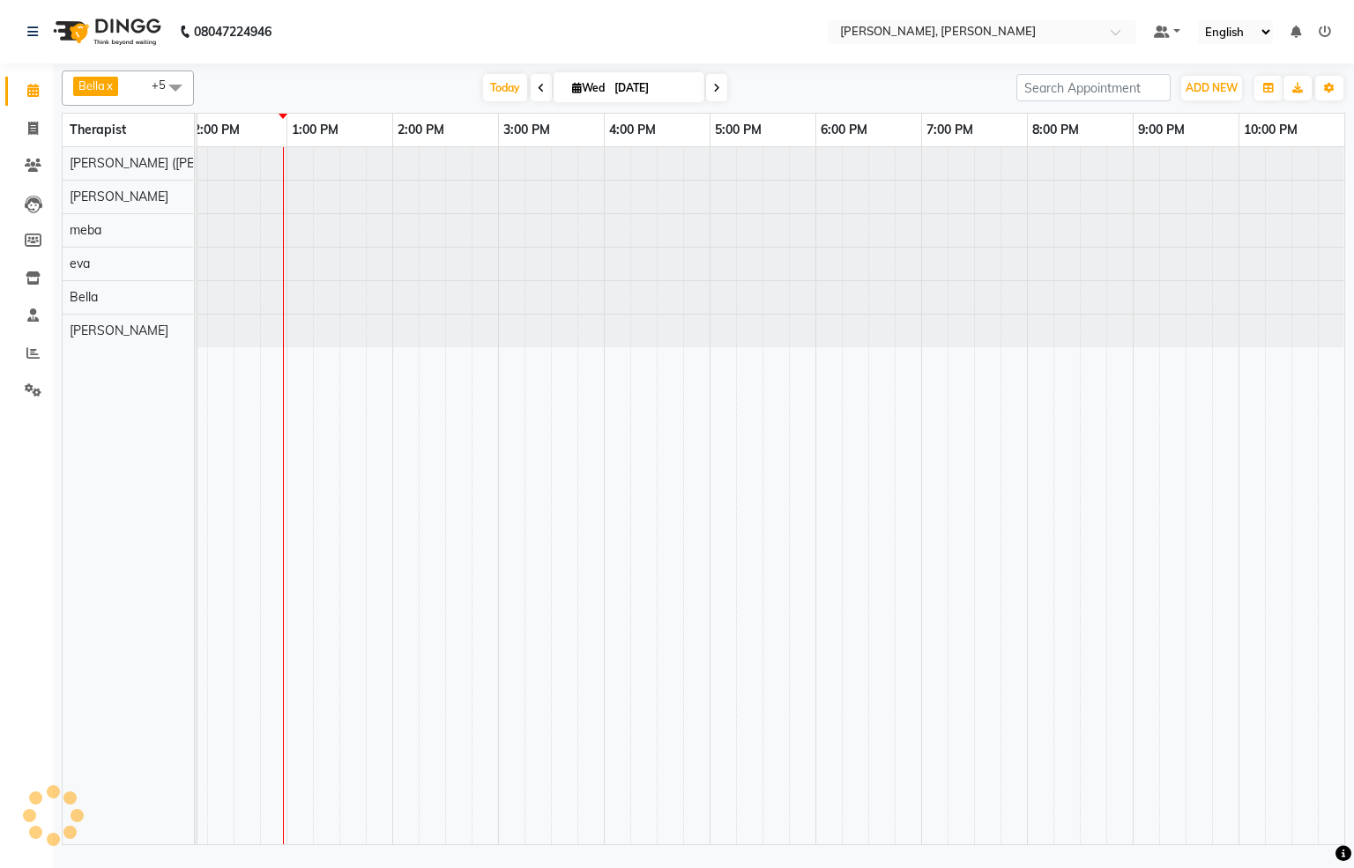
scroll to position [0, 529]
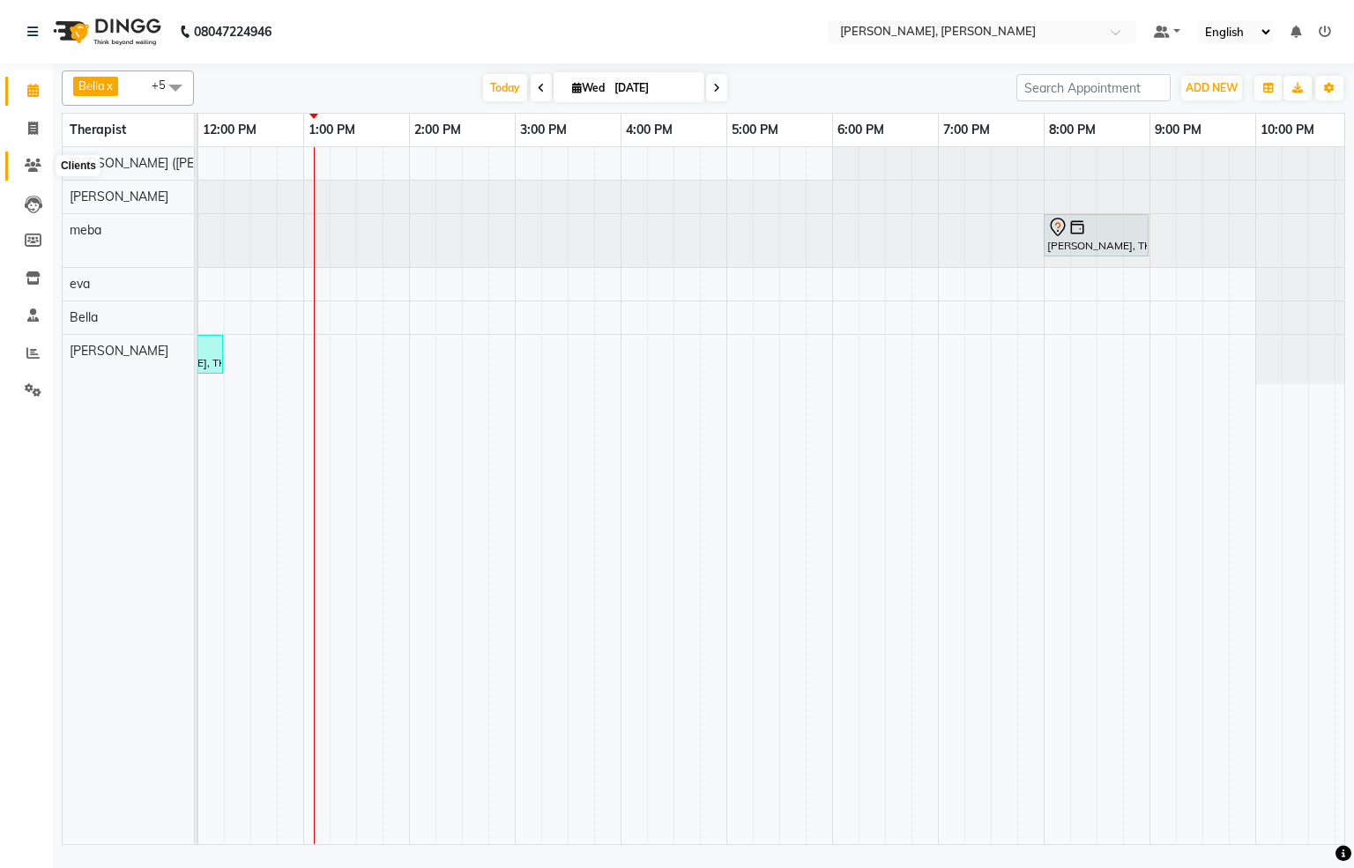
click at [29, 164] on icon at bounding box center [33, 165] width 17 height 13
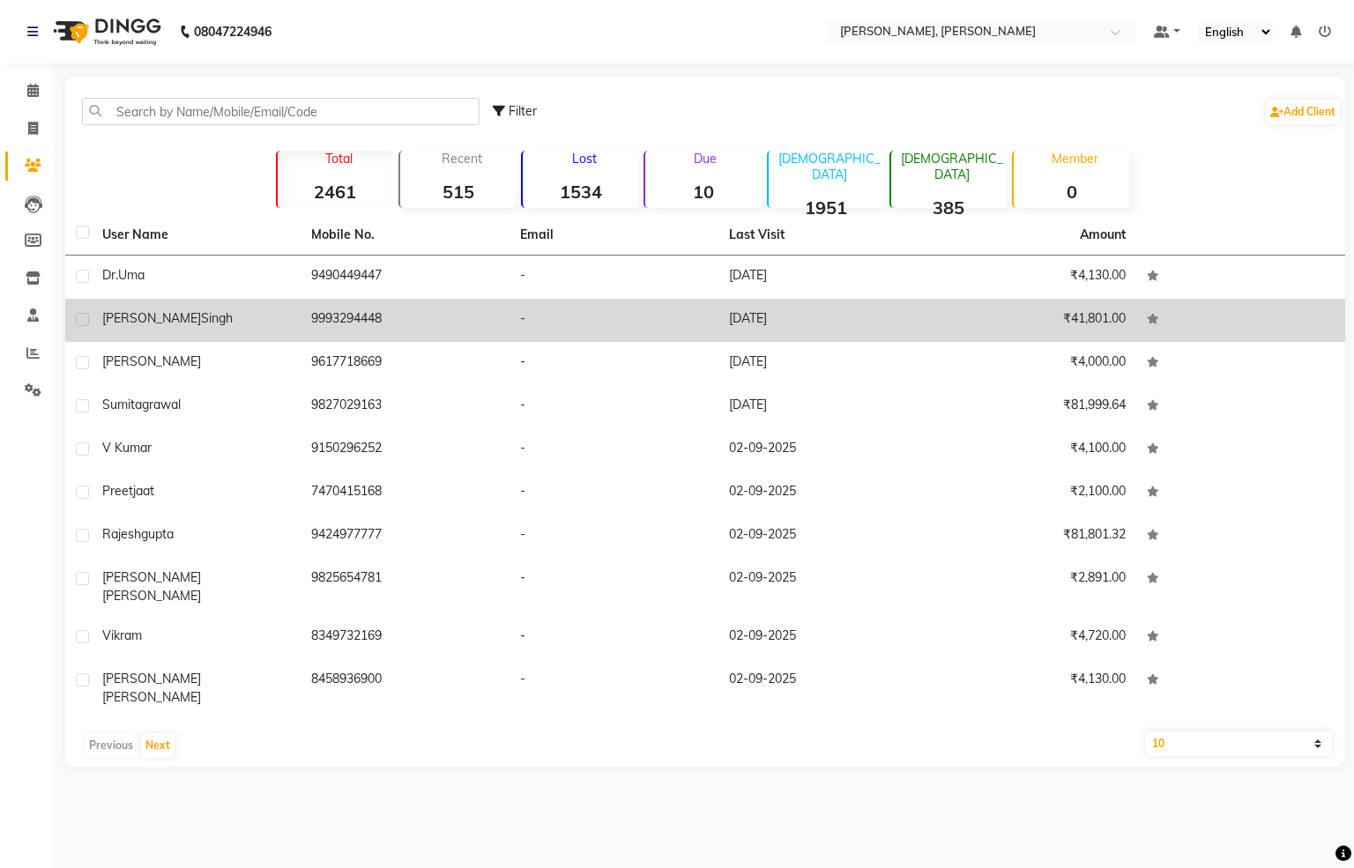
click at [365, 310] on td "9993294448" at bounding box center [405, 320] width 209 height 43
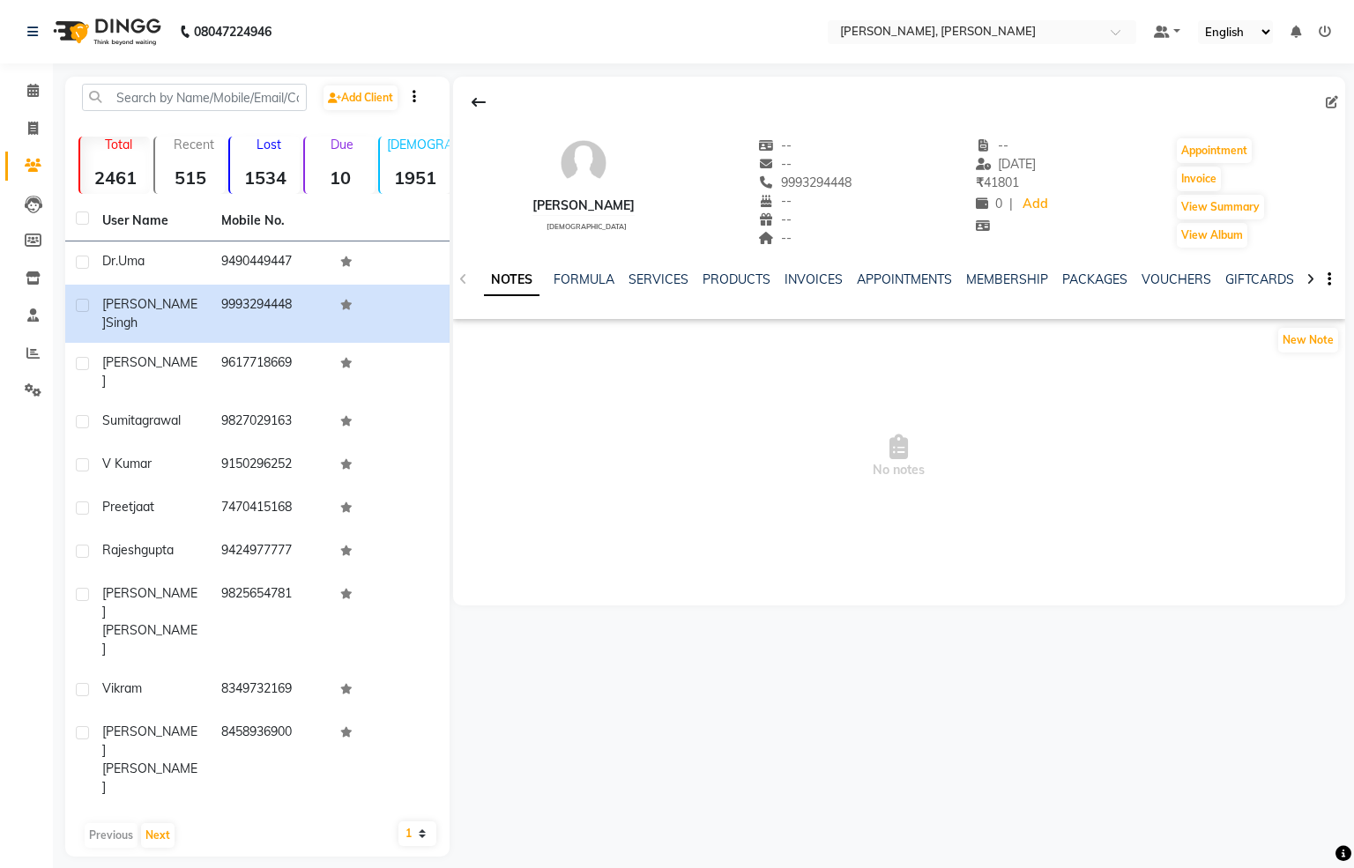
click at [1169, 268] on div "NOTES FORMULA SERVICES PRODUCTS INVOICES APPOINTMENTS MEMBERSHIP PACKAGES VOUCH…" at bounding box center [899, 279] width 892 height 61
click at [1169, 273] on link "VOUCHERS" at bounding box center [1177, 280] width 70 height 16
click at [949, 279] on link "PACKAGES" at bounding box center [980, 280] width 65 height 16
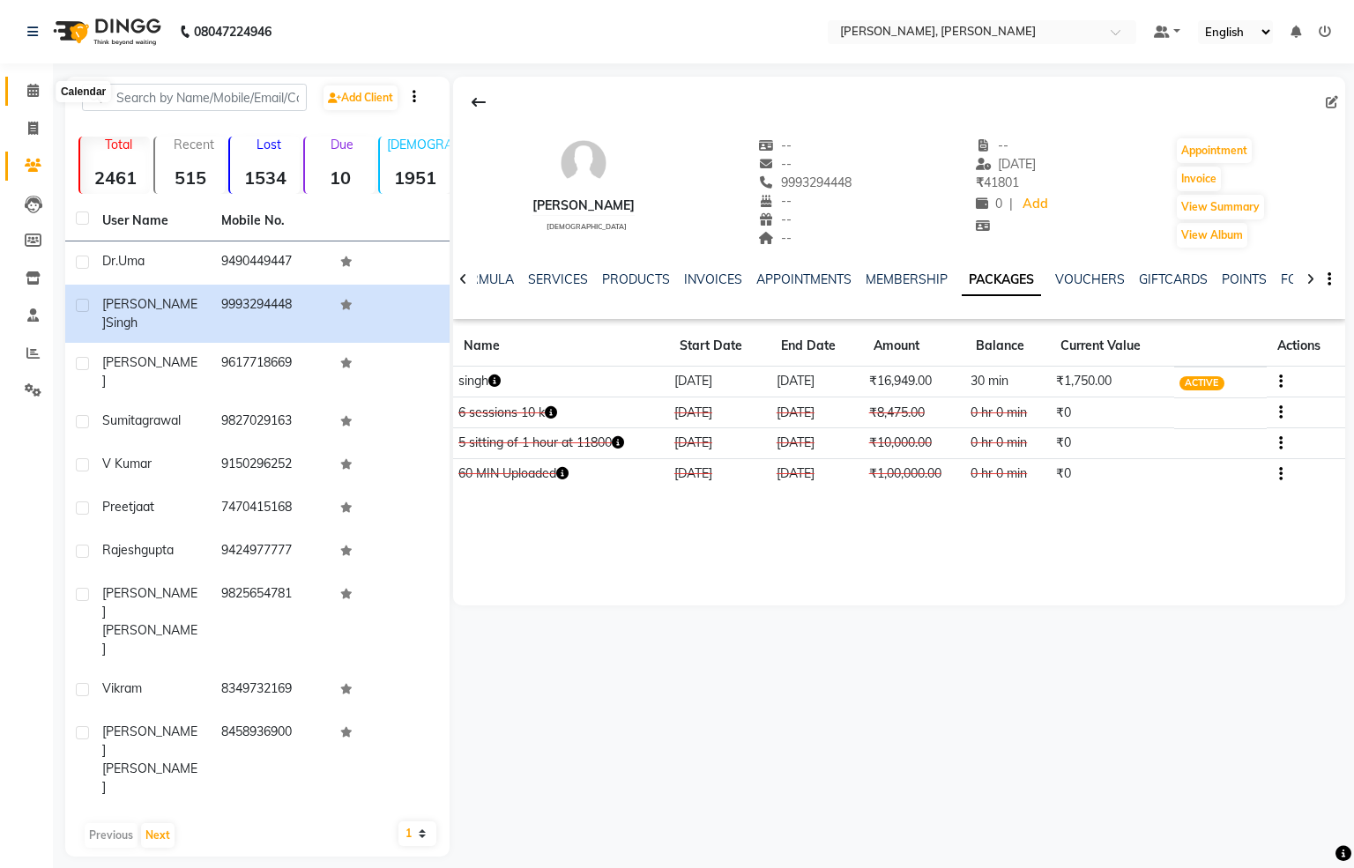
click at [33, 82] on span at bounding box center [33, 91] width 31 height 20
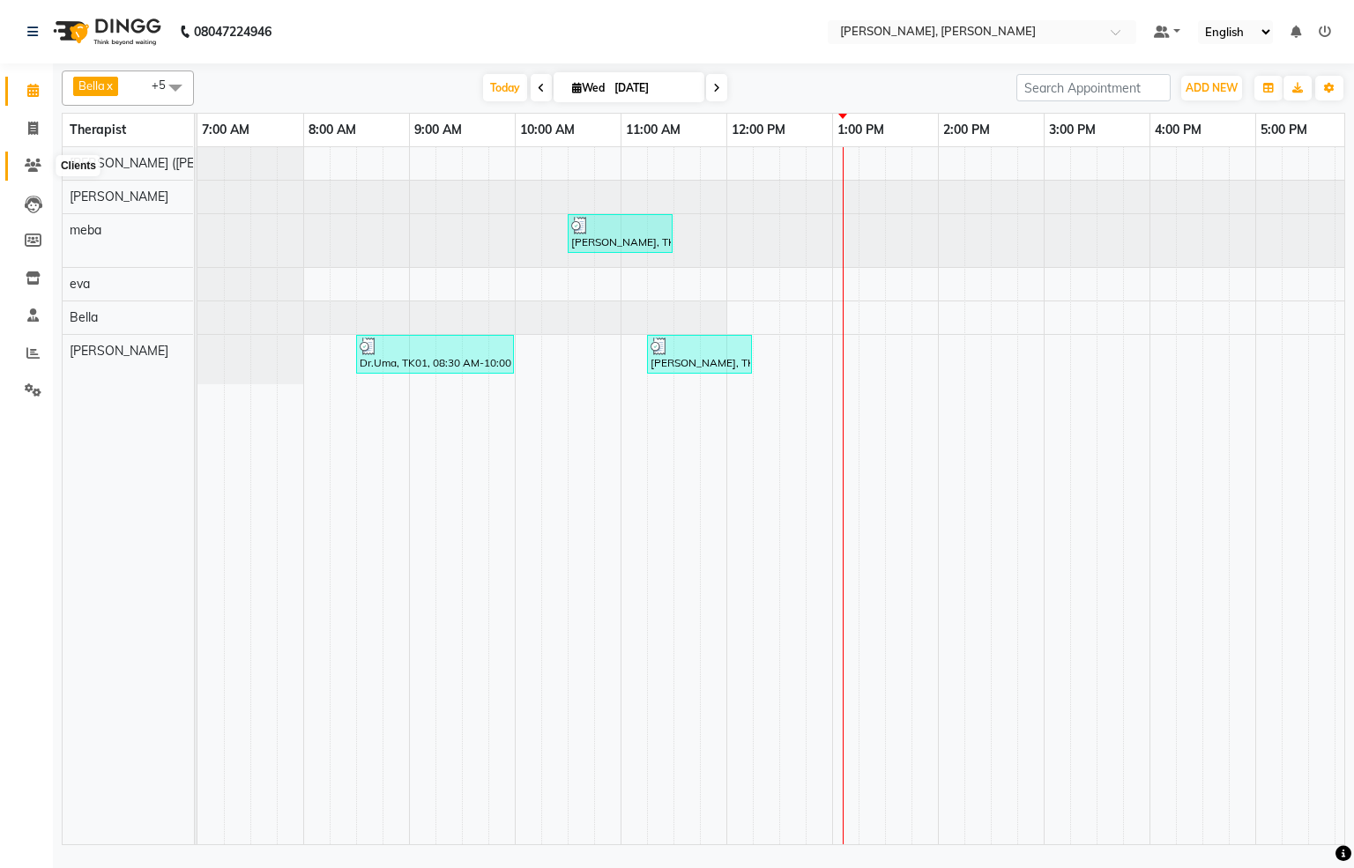
click at [37, 167] on icon at bounding box center [33, 165] width 17 height 13
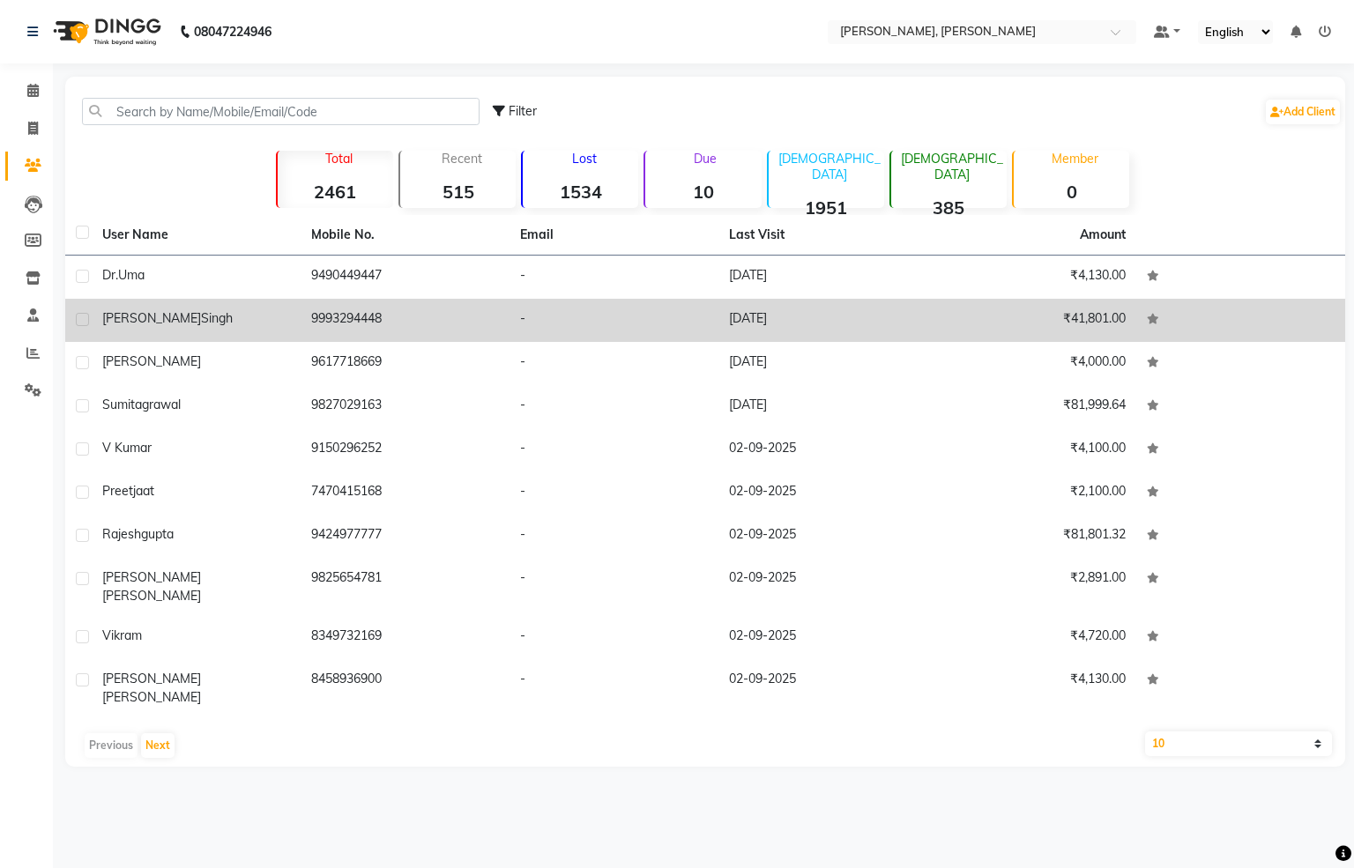
click at [778, 313] on td "[DATE]" at bounding box center [822, 320] width 209 height 43
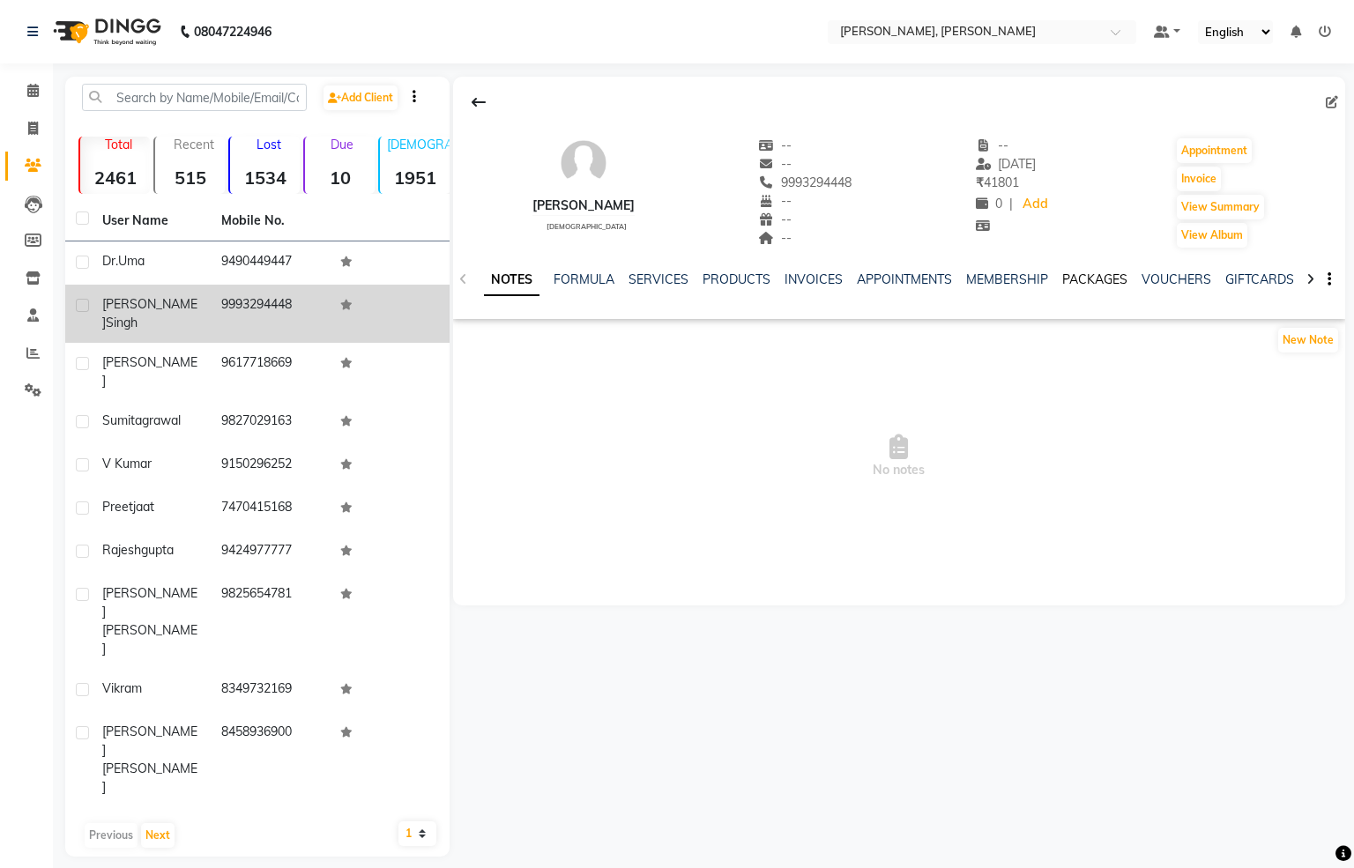
click at [1088, 283] on link "PACKAGES" at bounding box center [1094, 280] width 65 height 16
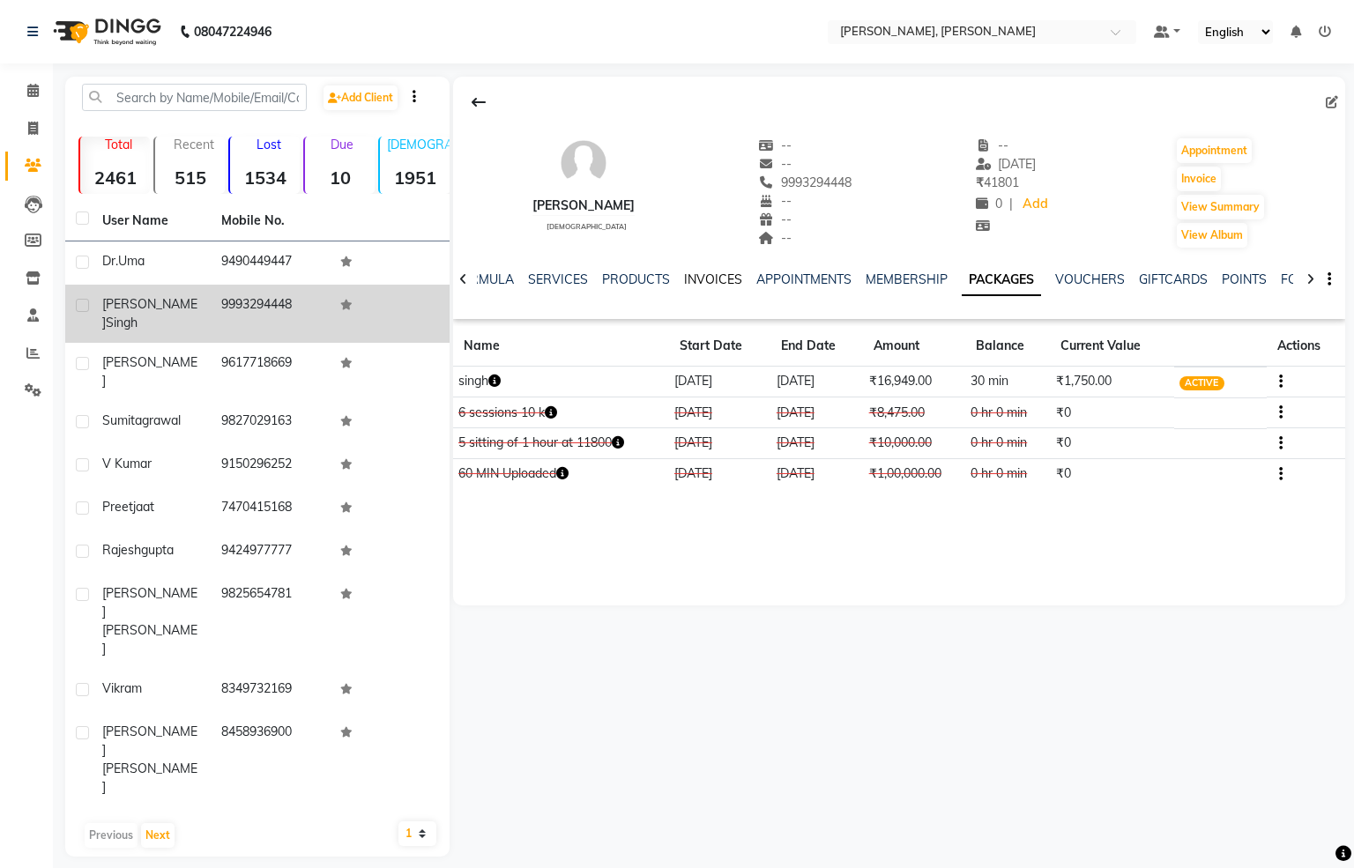
click at [696, 276] on link "INVOICES" at bounding box center [713, 280] width 58 height 16
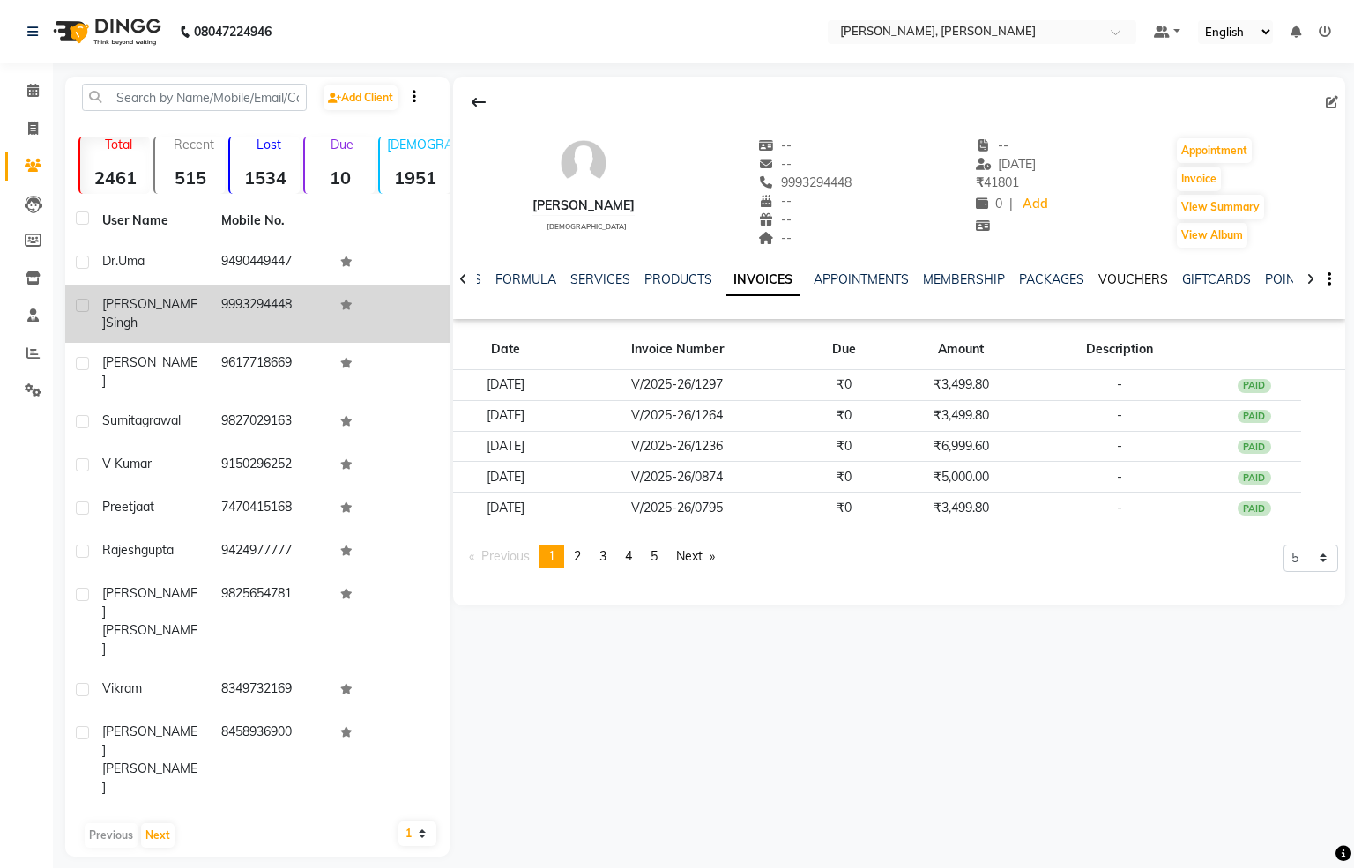
click at [1140, 279] on link "VOUCHERS" at bounding box center [1133, 280] width 70 height 16
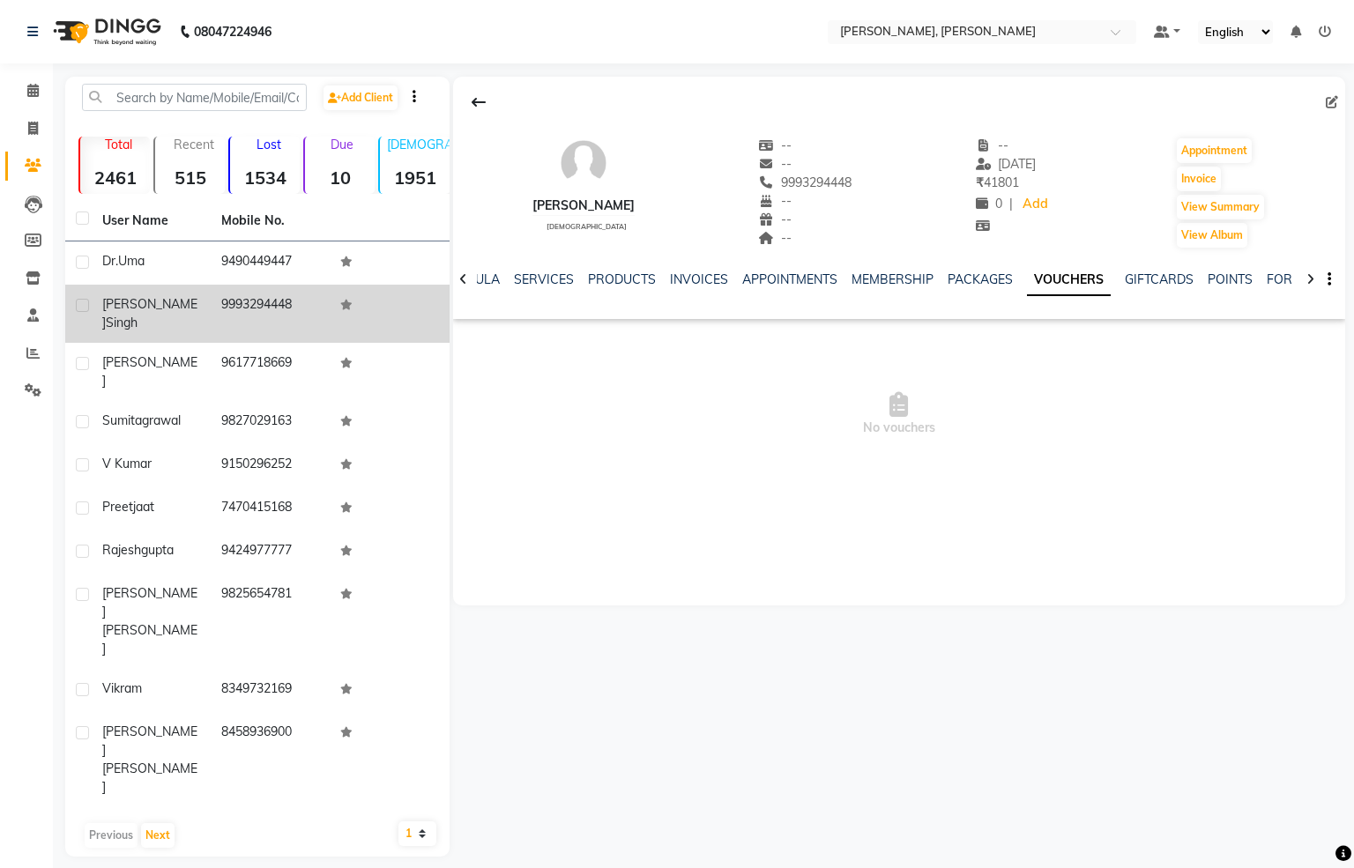
click at [1146, 270] on div "NOTES FORMULA SERVICES PRODUCTS INVOICES APPOINTMENTS MEMBERSHIP PACKAGES VOUCH…" at bounding box center [899, 279] width 892 height 61
drag, startPoint x: 40, startPoint y: 86, endPoint x: 61, endPoint y: 91, distance: 21.8
click at [32, 90] on icon at bounding box center [32, 90] width 11 height 13
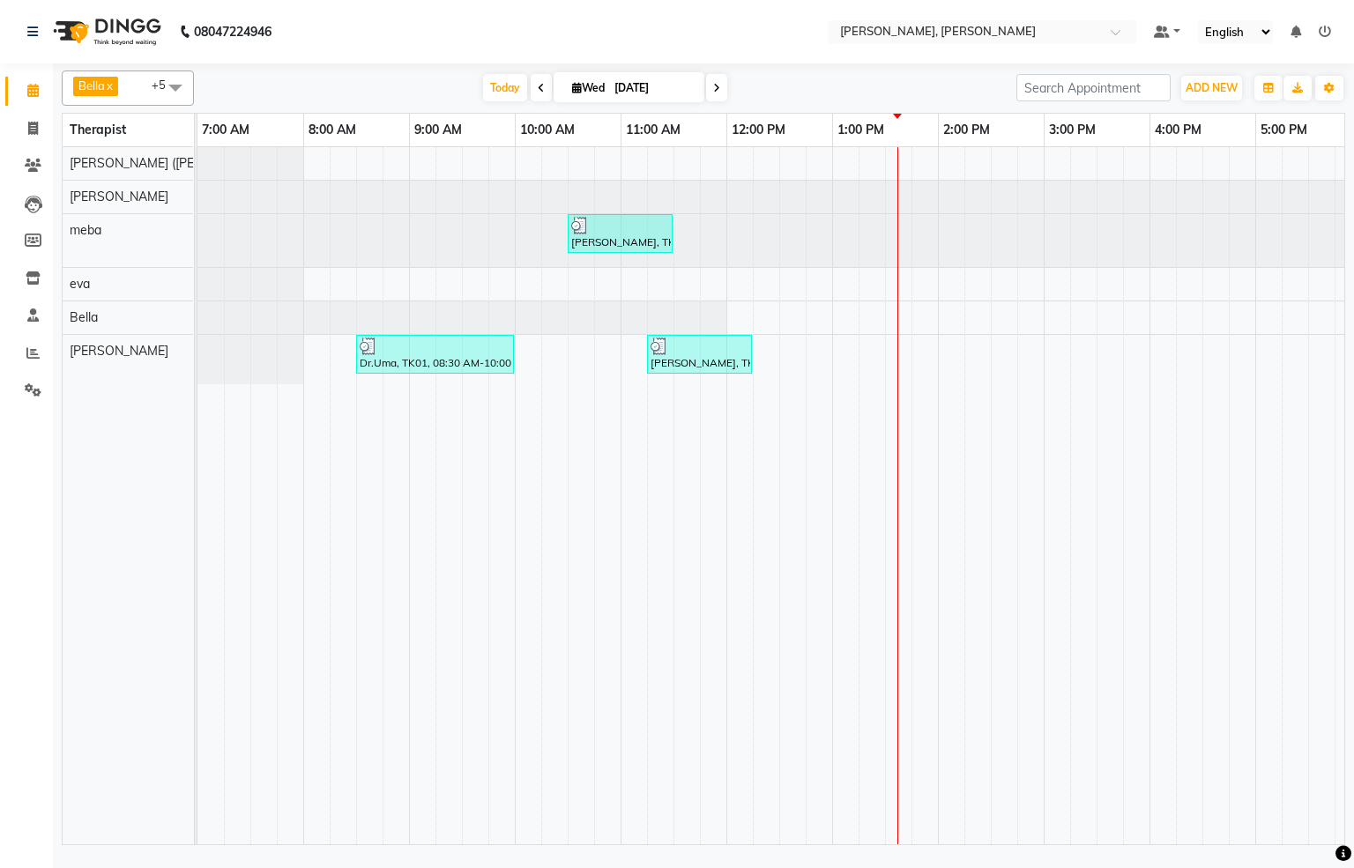
scroll to position [0, 546]
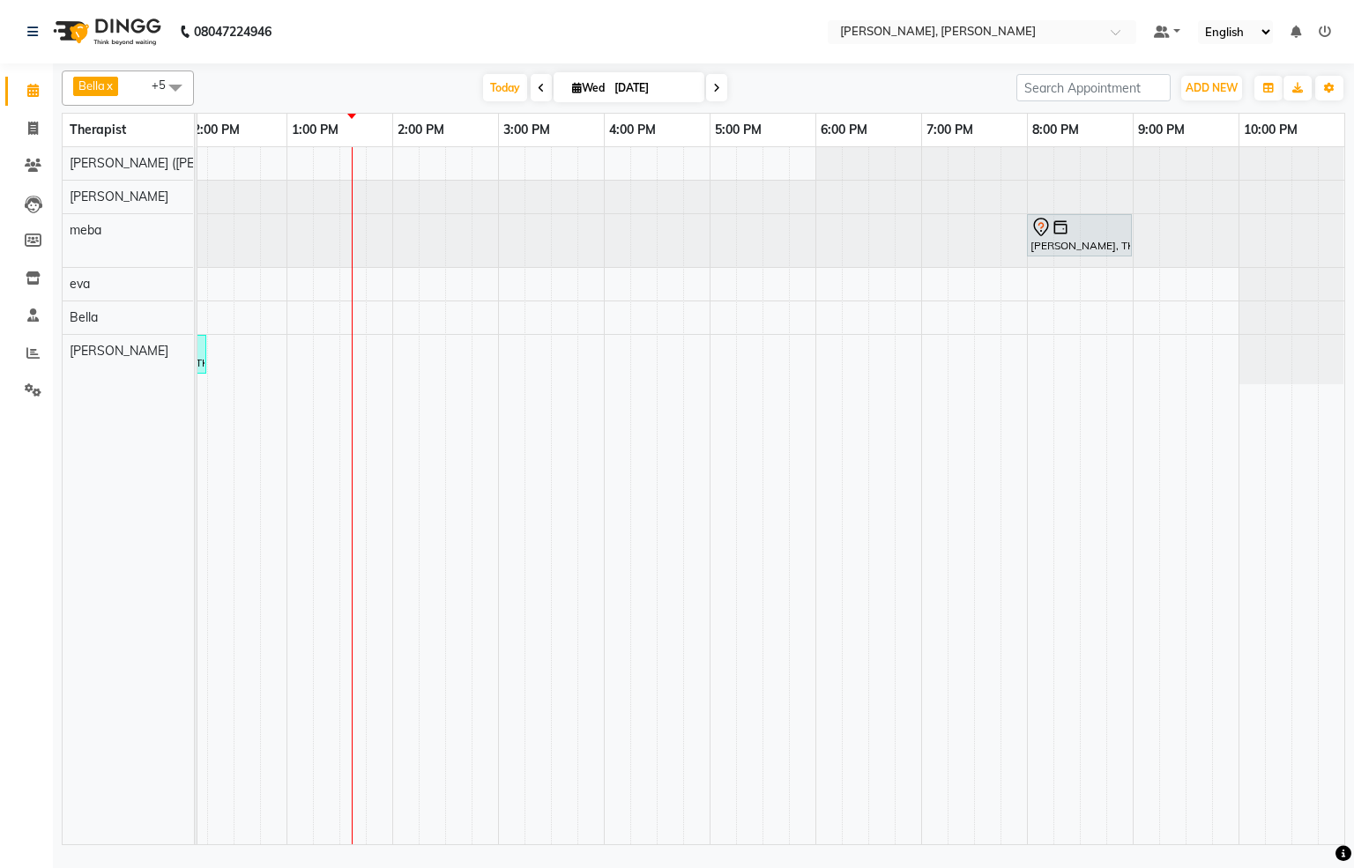
click at [1077, 318] on div "[PERSON_NAME], TK02, 10:30 AM-11:30 AM, Javanese Pampering - 60 Mins [PERSON_NA…" at bounding box center [498, 495] width 1693 height 697
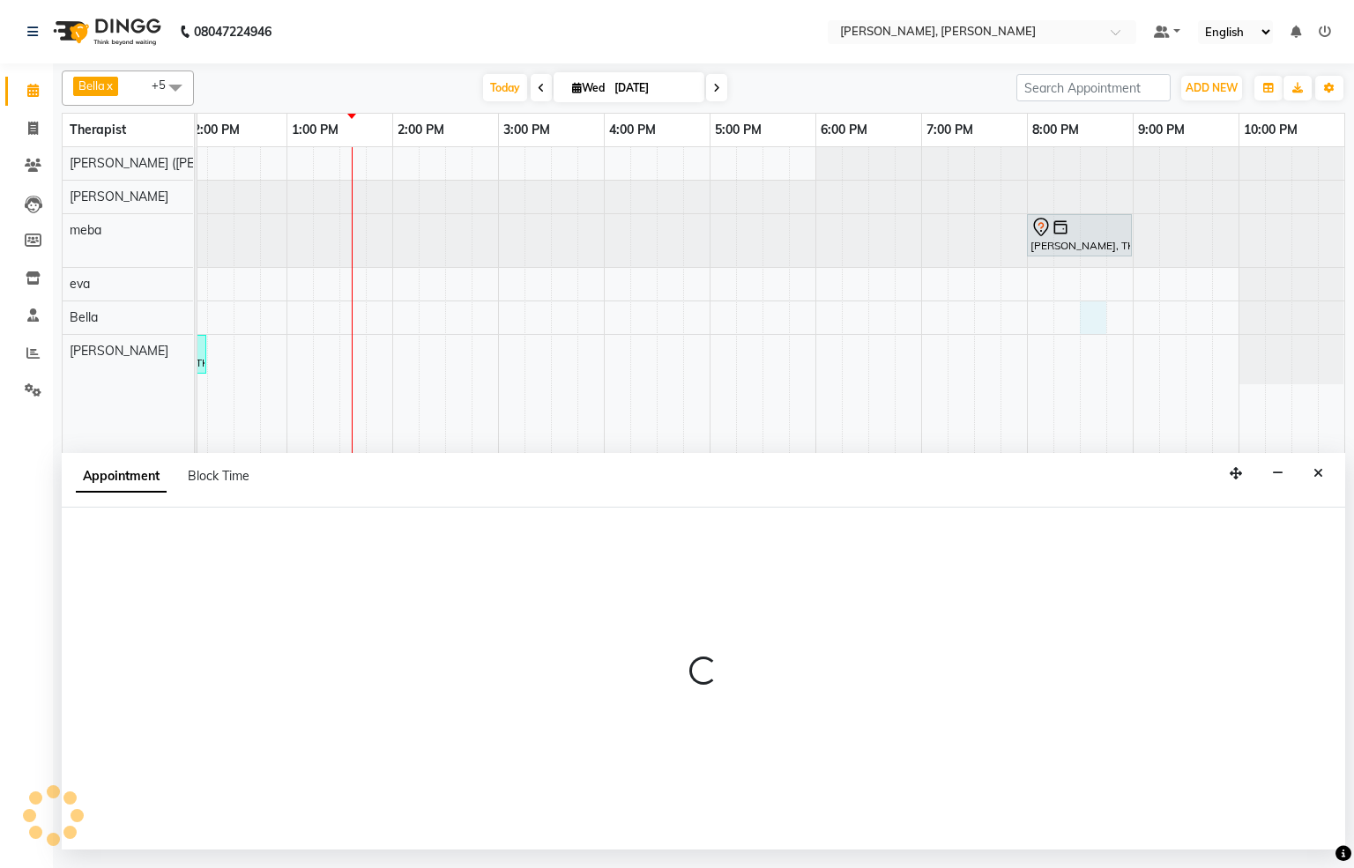
select select "66488"
select select "1230"
select select "tentative"
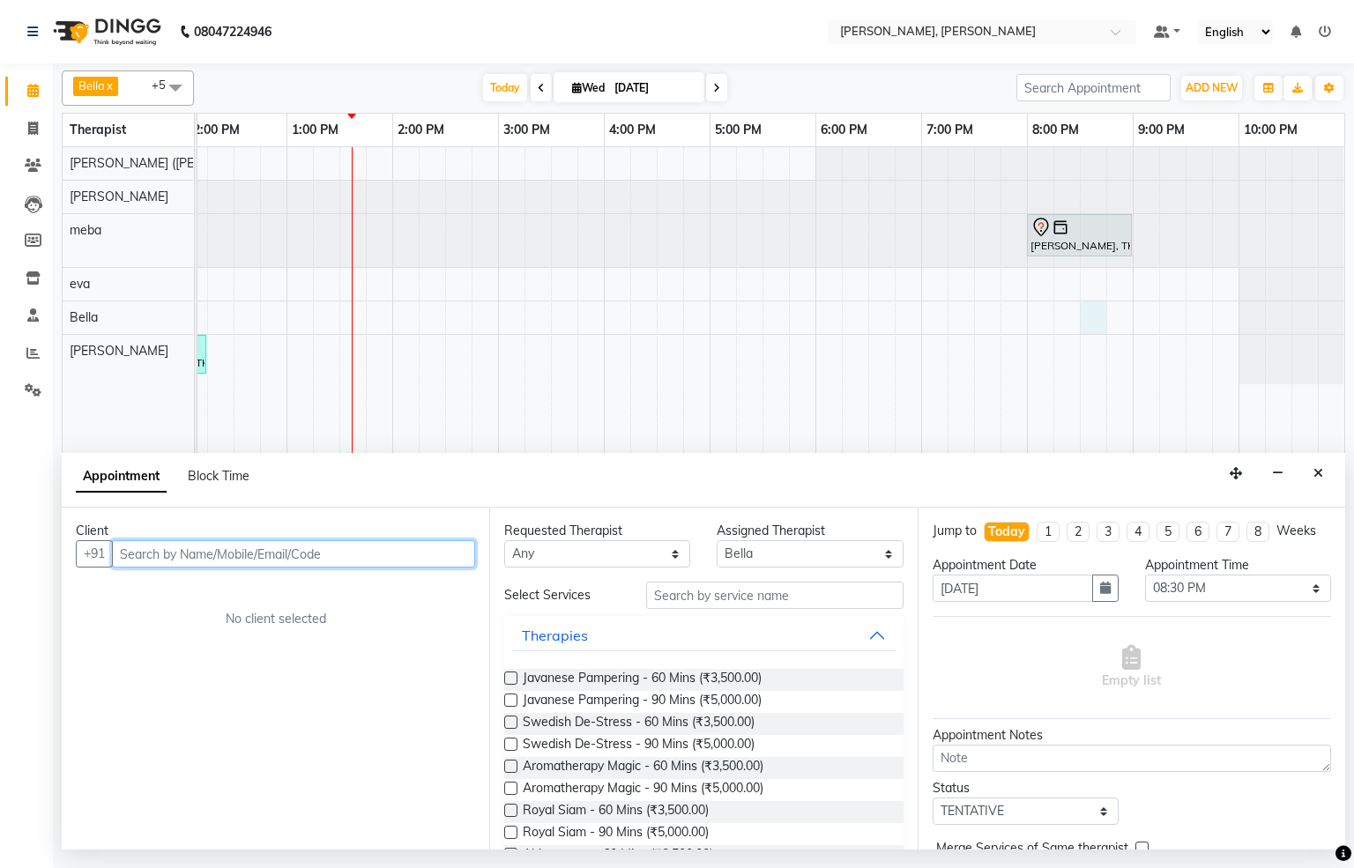
click at [287, 545] on input "text" at bounding box center [293, 553] width 363 height 27
type input "9643030581"
click at [455, 551] on span "Add Client" at bounding box center [438, 554] width 59 height 16
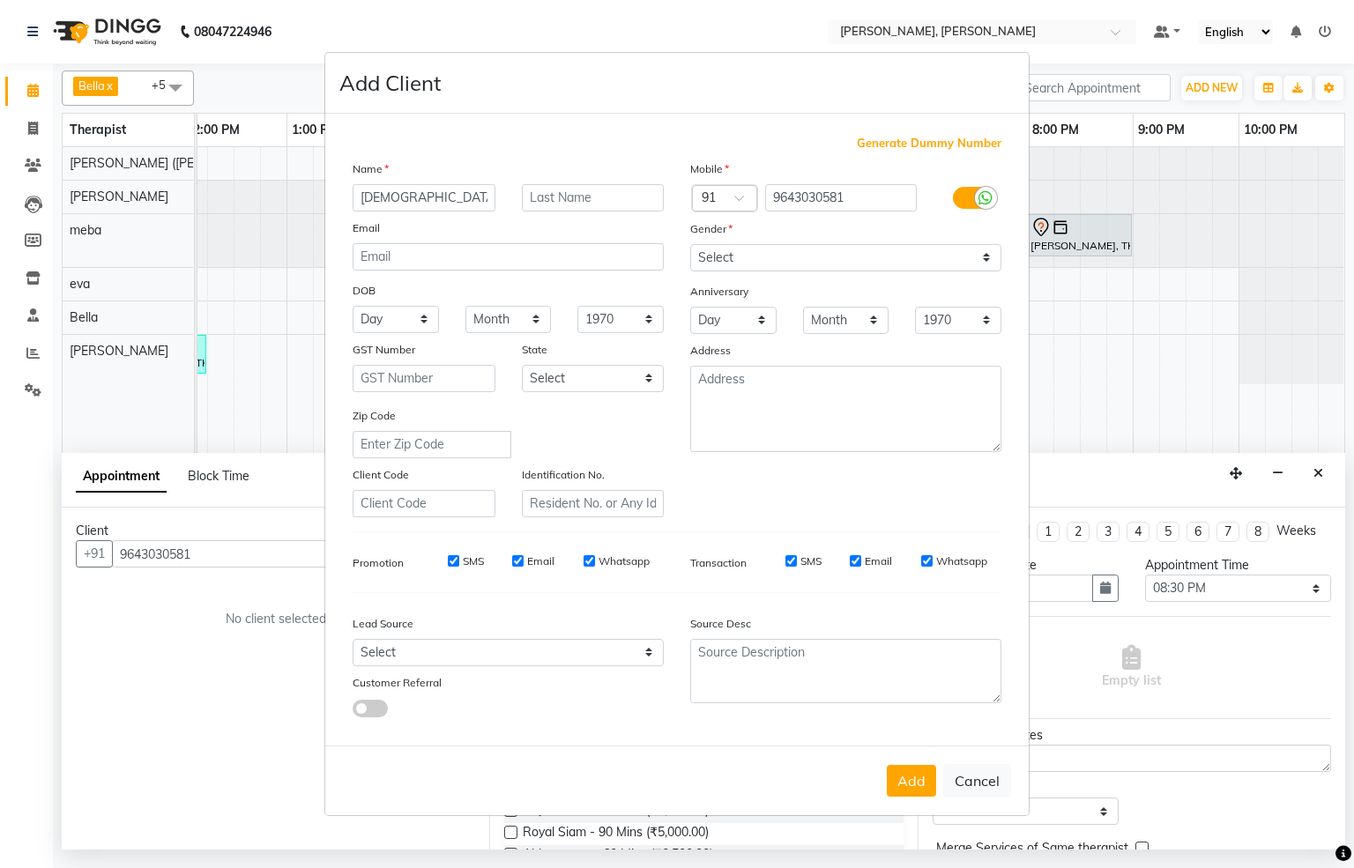
type input "[DEMOGRAPHIC_DATA]"
click at [718, 268] on select "Select [DEMOGRAPHIC_DATA] [DEMOGRAPHIC_DATA] Other Prefer Not To Say" at bounding box center [845, 257] width 311 height 27
click at [690, 245] on select "Select [DEMOGRAPHIC_DATA] [DEMOGRAPHIC_DATA] Other Prefer Not To Say" at bounding box center [845, 257] width 311 height 27
click at [773, 264] on select "Select [DEMOGRAPHIC_DATA] [DEMOGRAPHIC_DATA] Other Prefer Not To Say" at bounding box center [845, 257] width 311 height 27
select select "[DEMOGRAPHIC_DATA]"
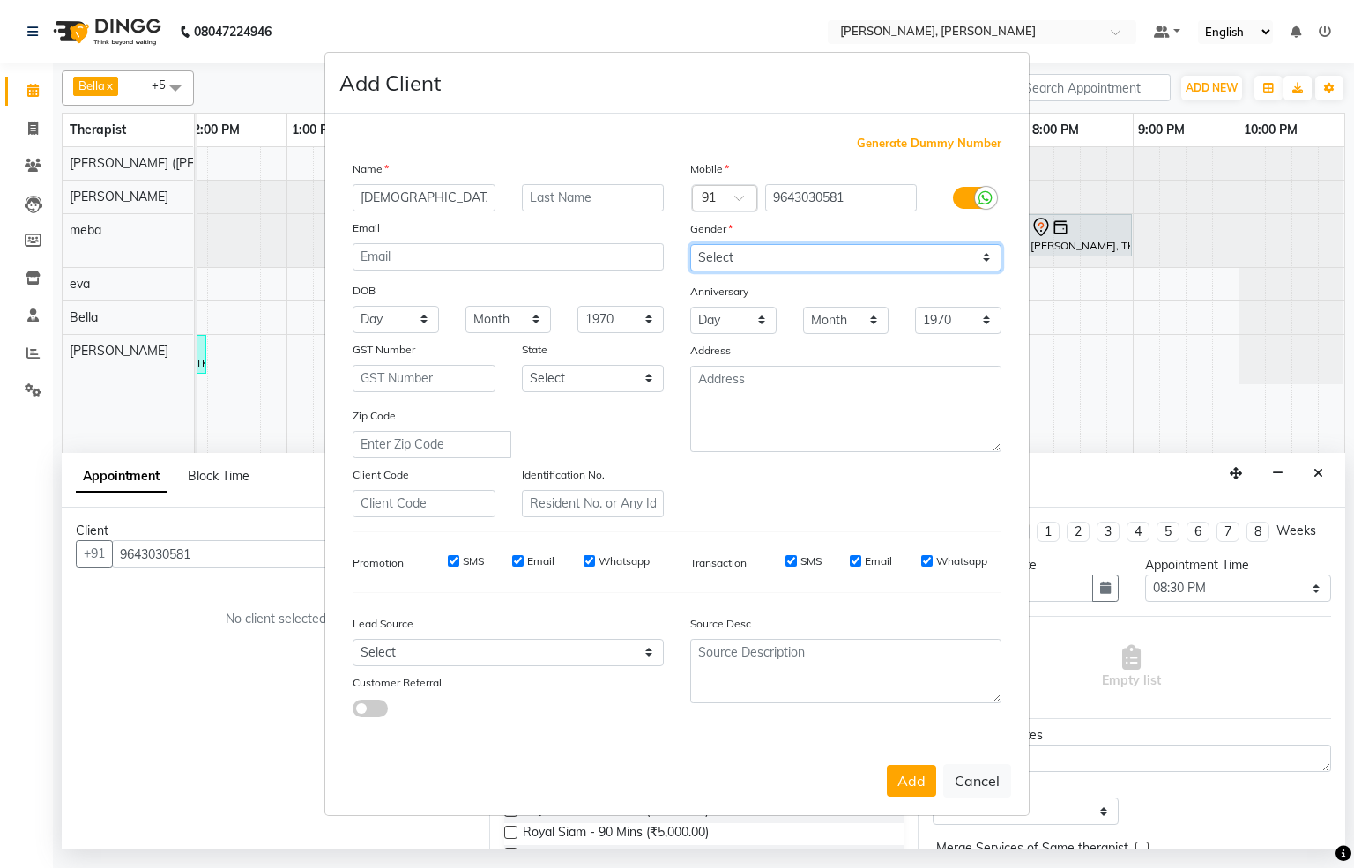
click at [690, 245] on select "Select [DEMOGRAPHIC_DATA] [DEMOGRAPHIC_DATA] Other Prefer Not To Say" at bounding box center [845, 257] width 311 height 27
click at [915, 772] on button "Add" at bounding box center [911, 781] width 49 height 32
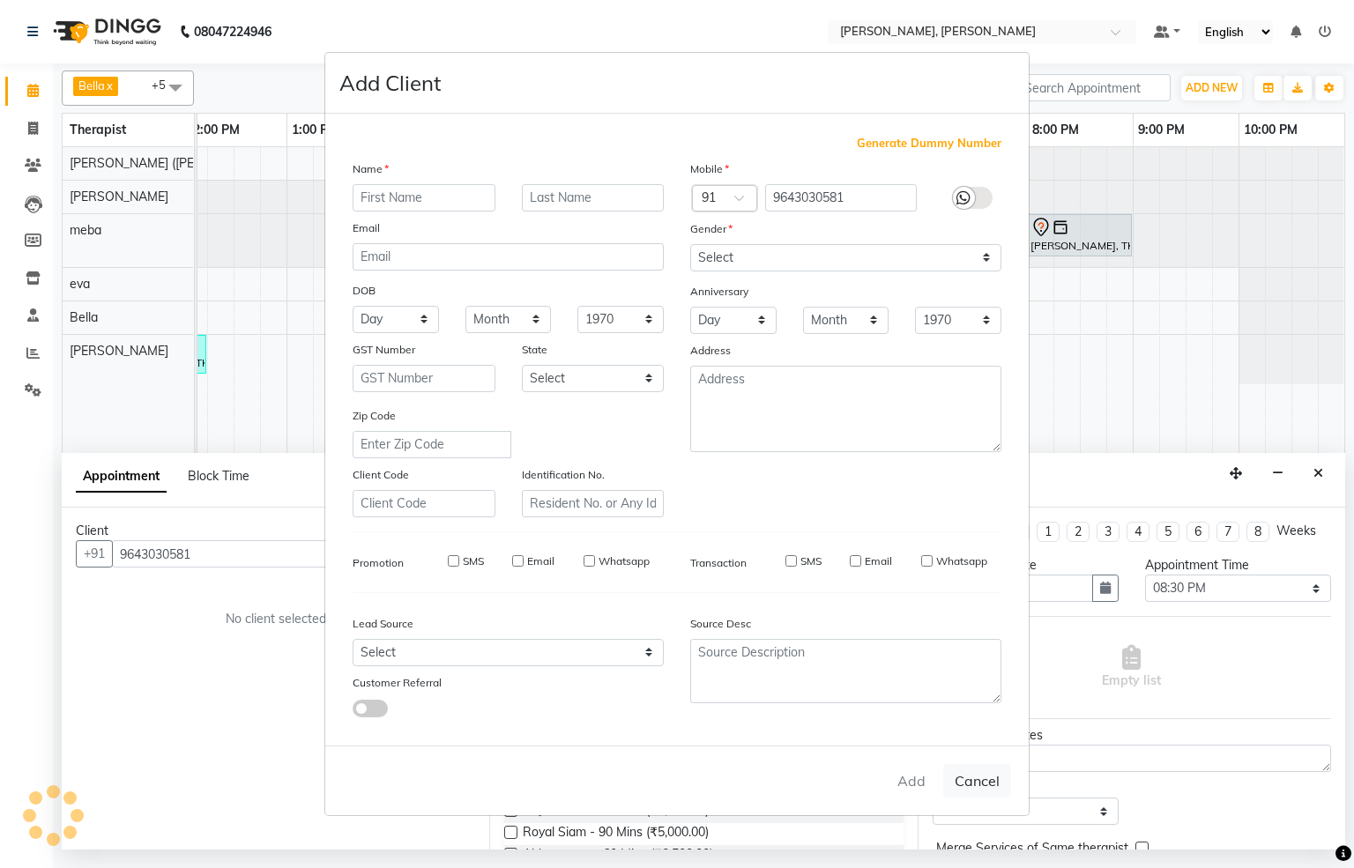
select select
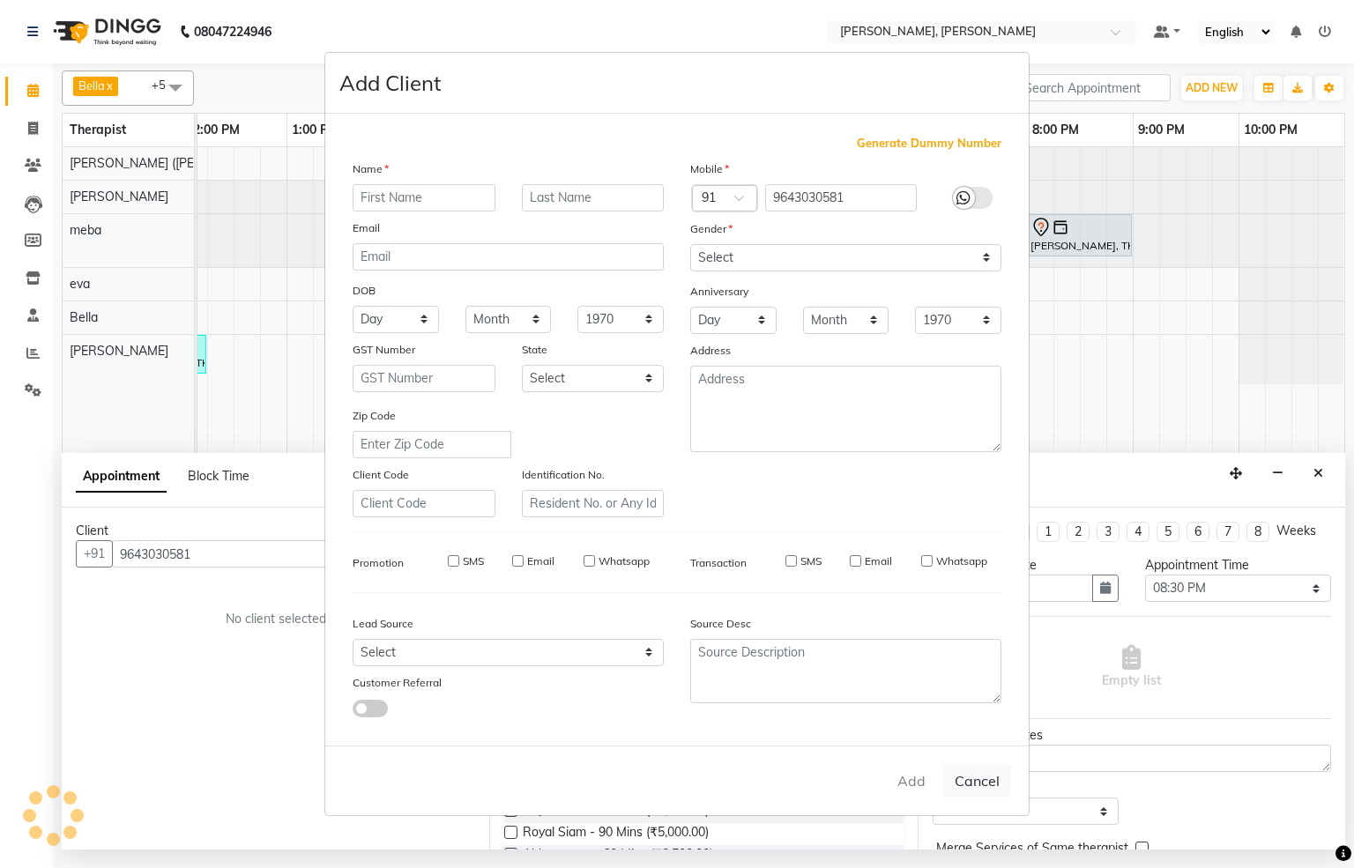
select select
checkbox input "false"
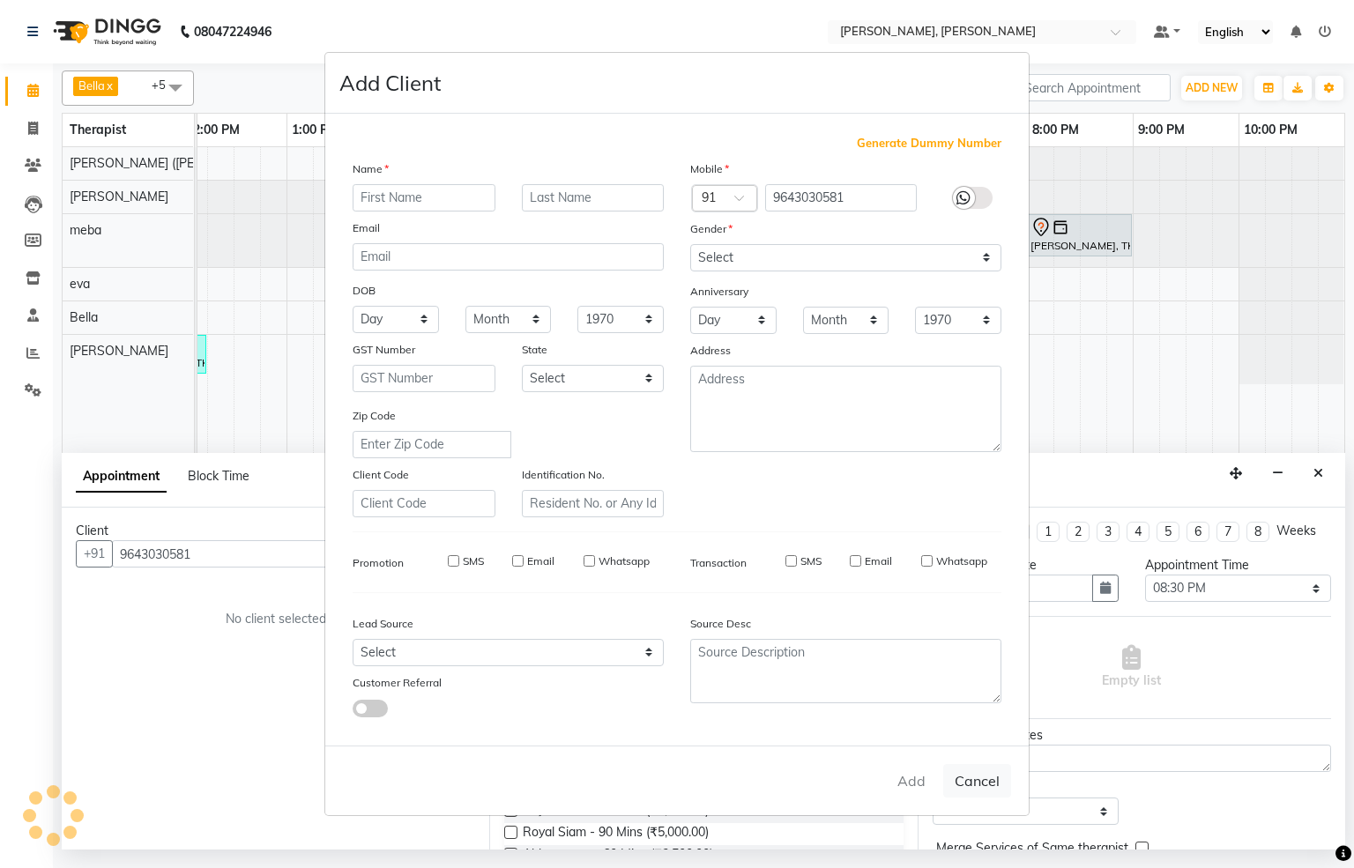
checkbox input "false"
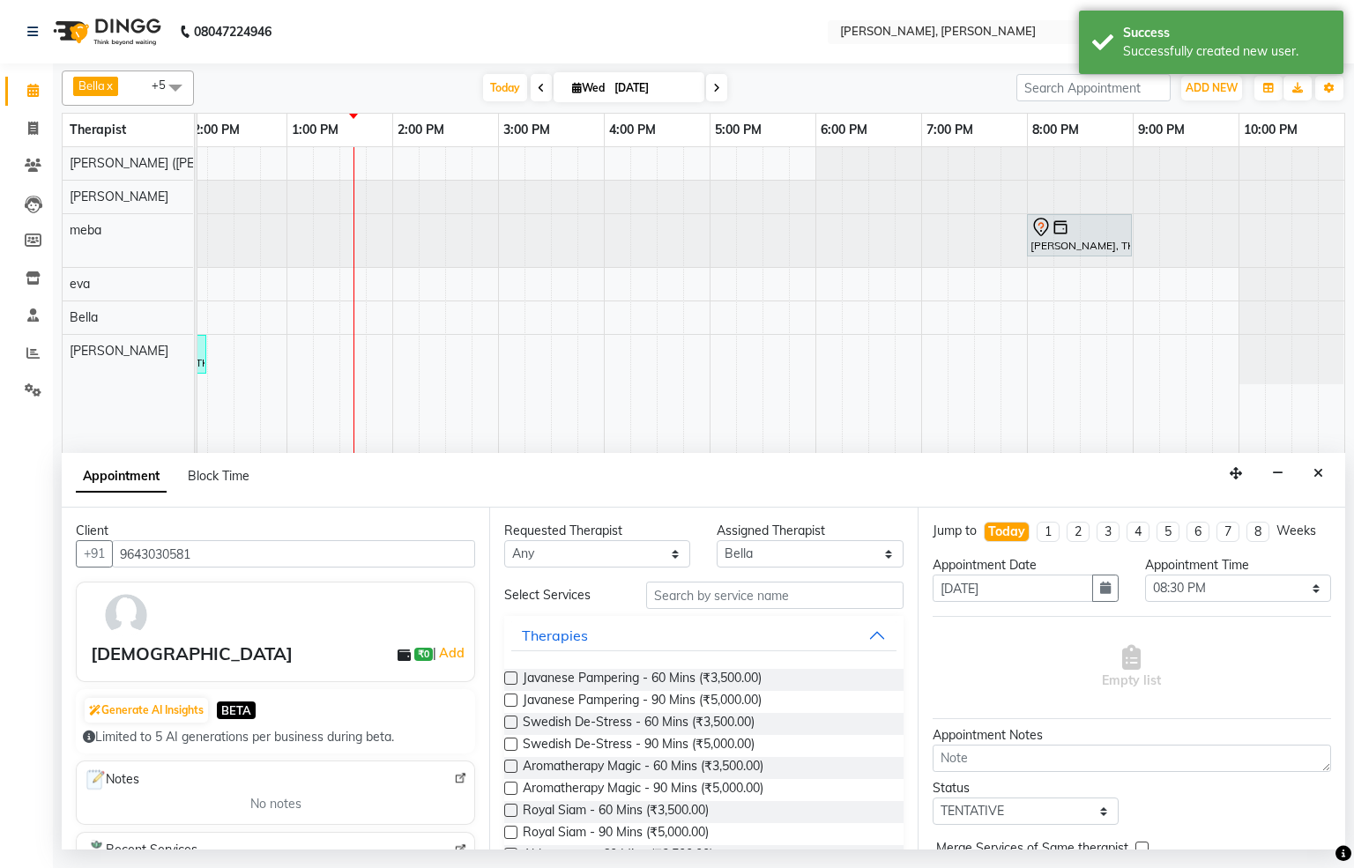
click at [718, 617] on div "Therapies" at bounding box center [703, 635] width 398 height 39
click at [722, 672] on span "Javanese Pampering - 60 Mins (₹3,500.00)" at bounding box center [642, 680] width 239 height 22
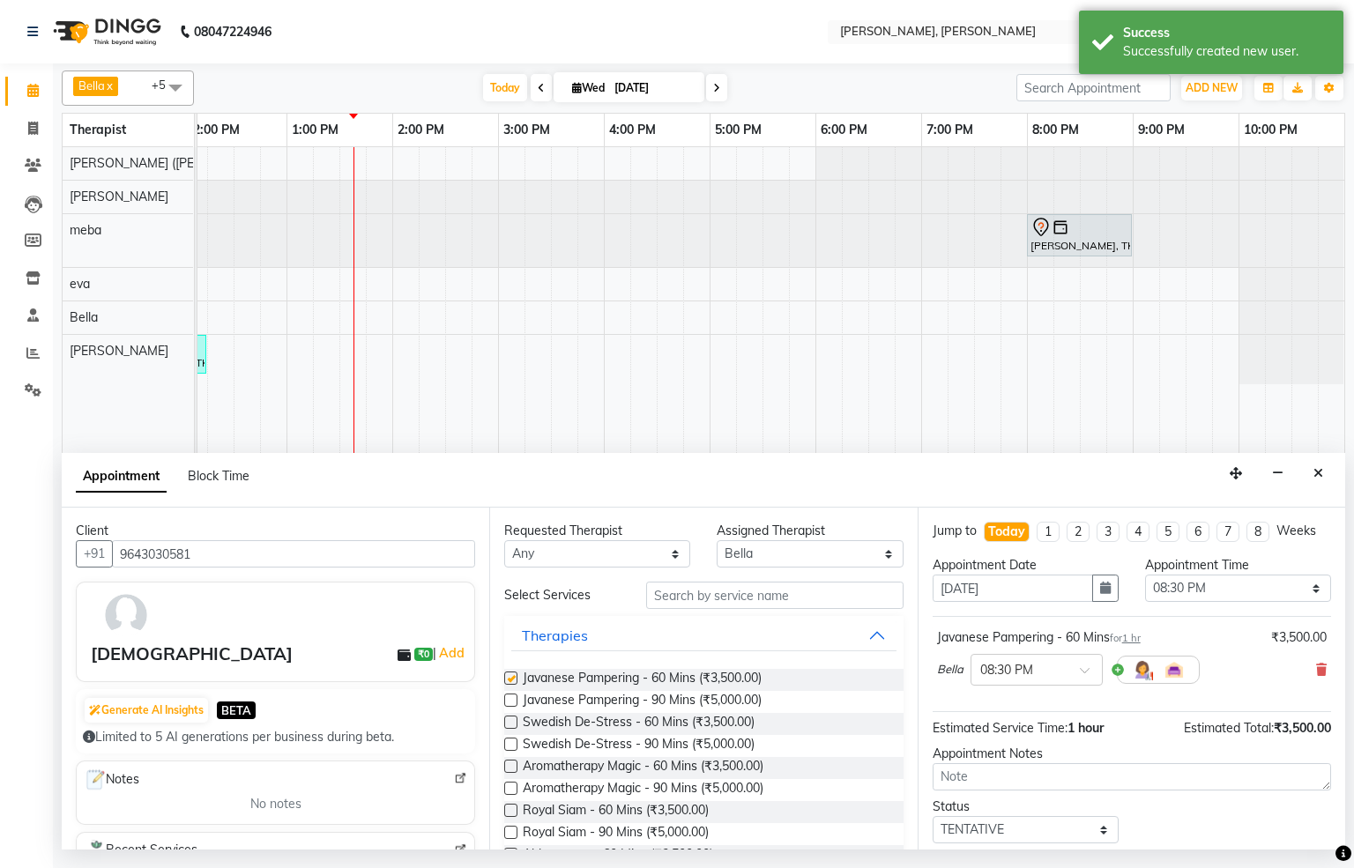
checkbox input "false"
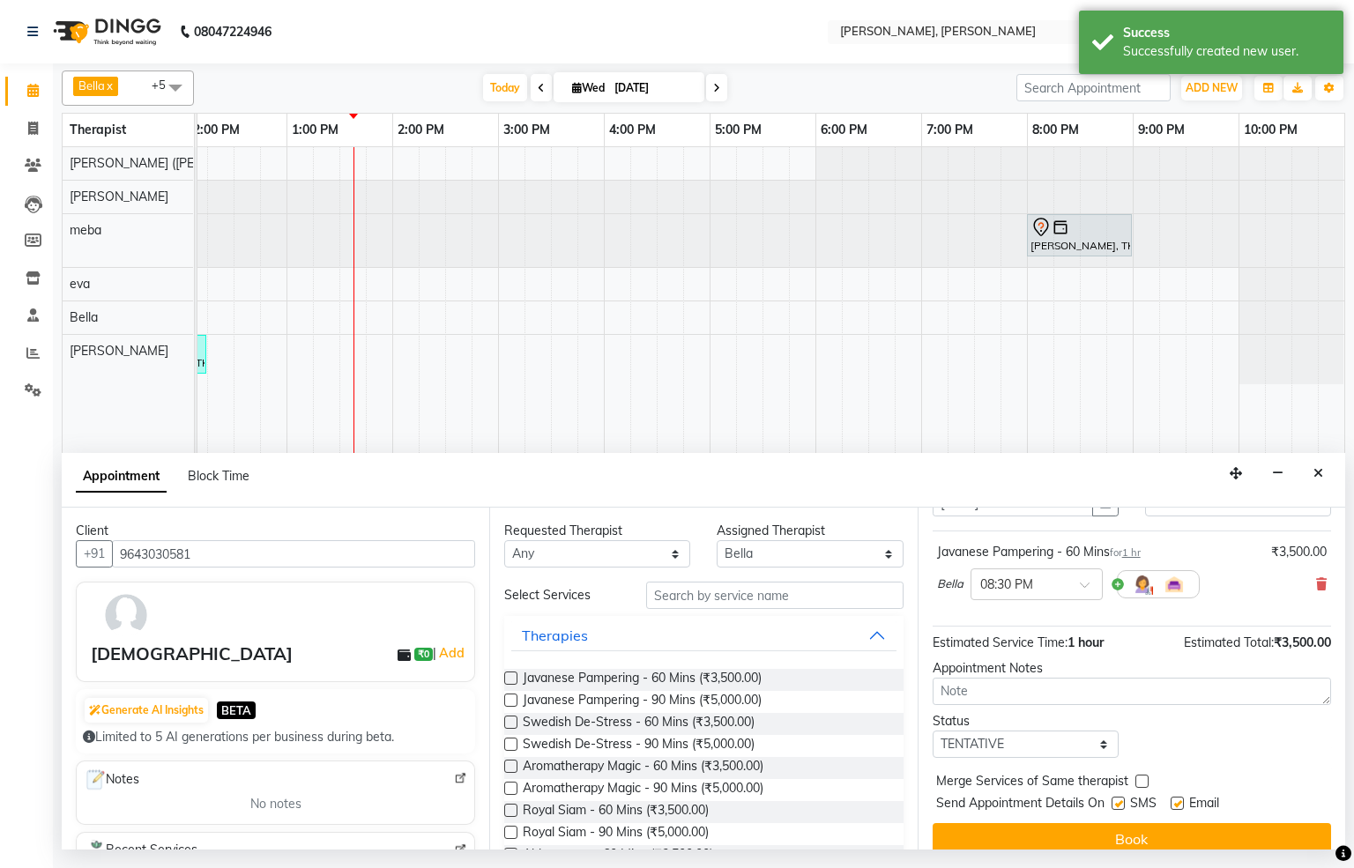
scroll to position [124, 0]
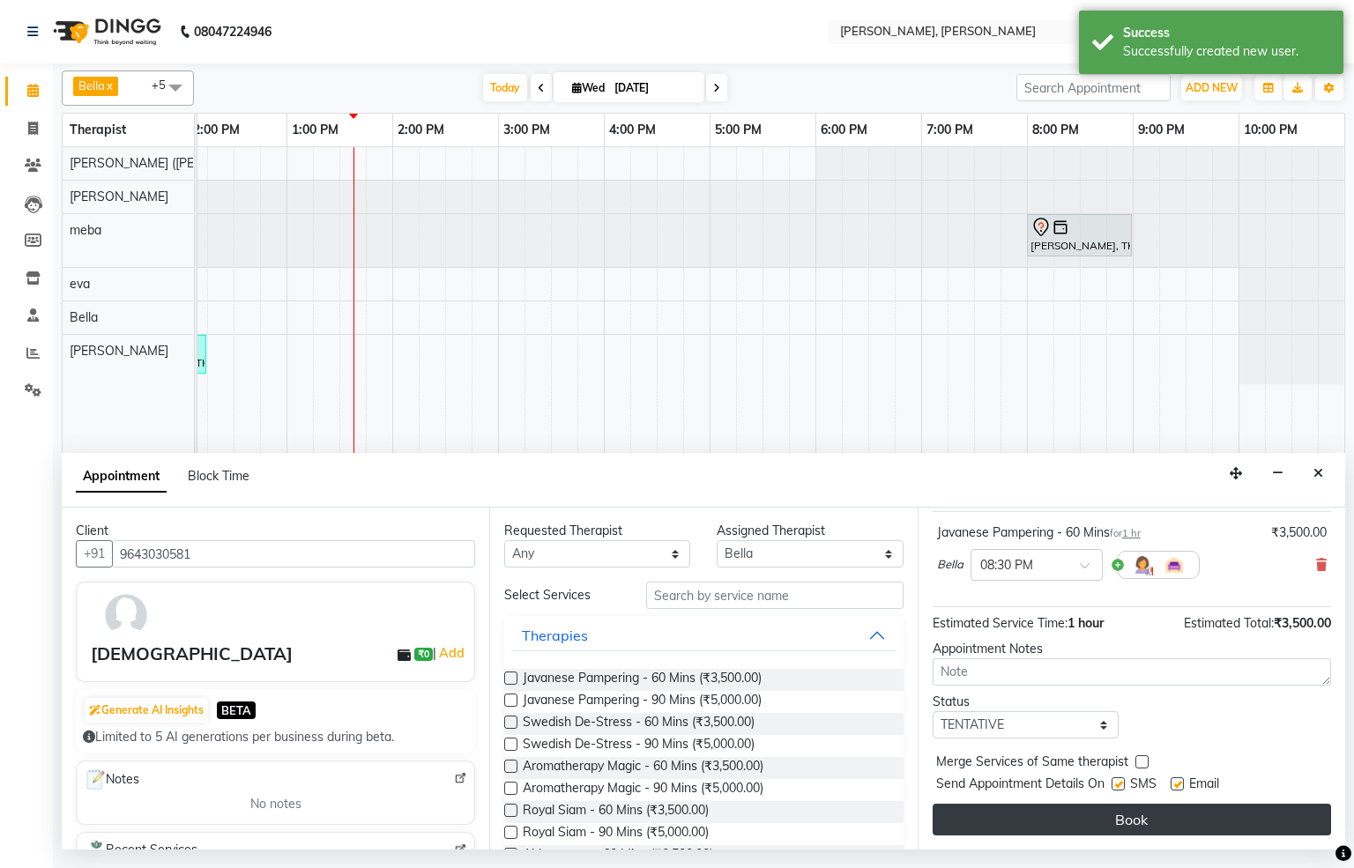
click at [1048, 808] on button "Book" at bounding box center [1132, 820] width 398 height 32
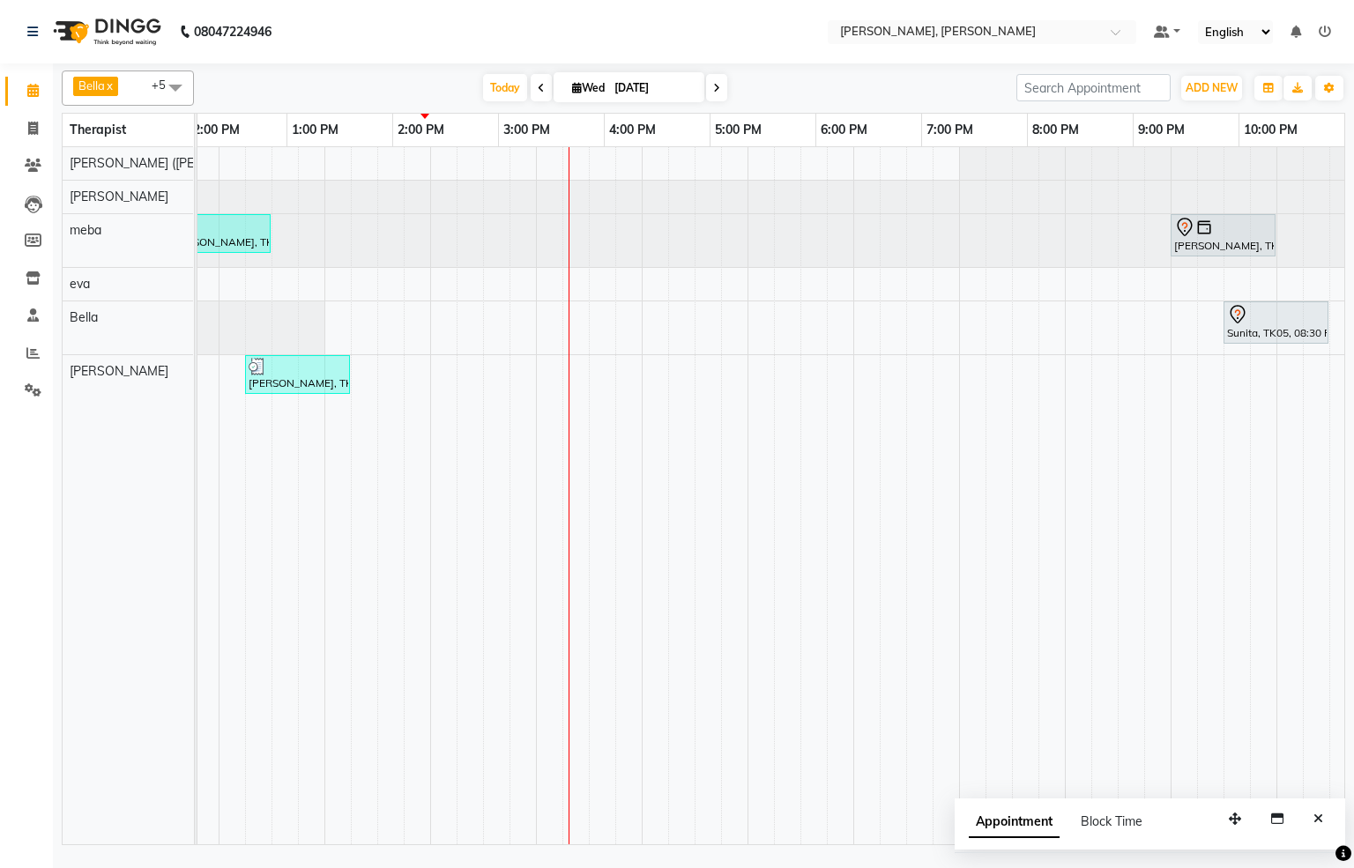
scroll to position [0, 382]
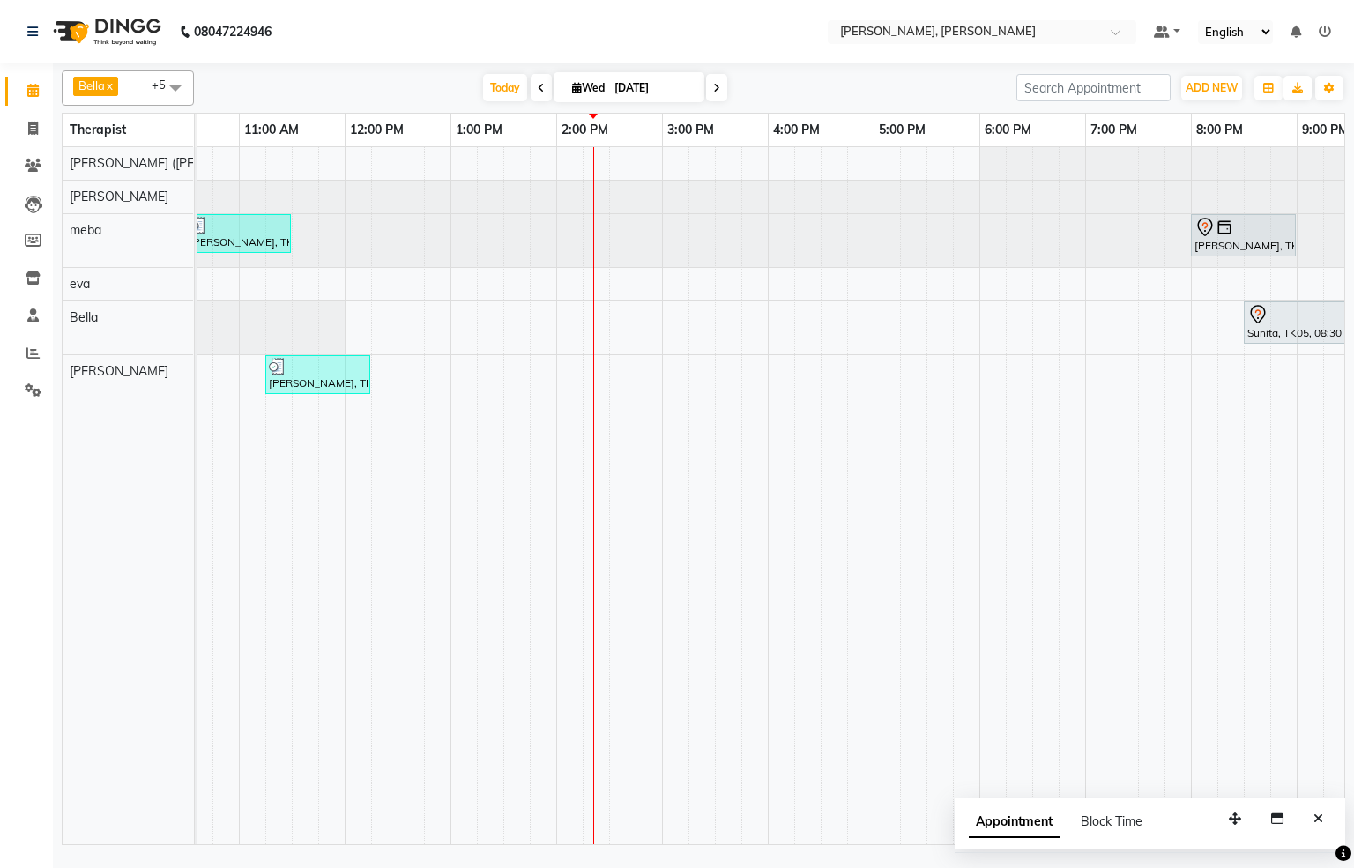
click at [619, 292] on div "[PERSON_NAME], TK02, 10:30 AM-11:30 AM, Javanese Pampering - 60 Mins [PERSON_NA…" at bounding box center [662, 495] width 1693 height 697
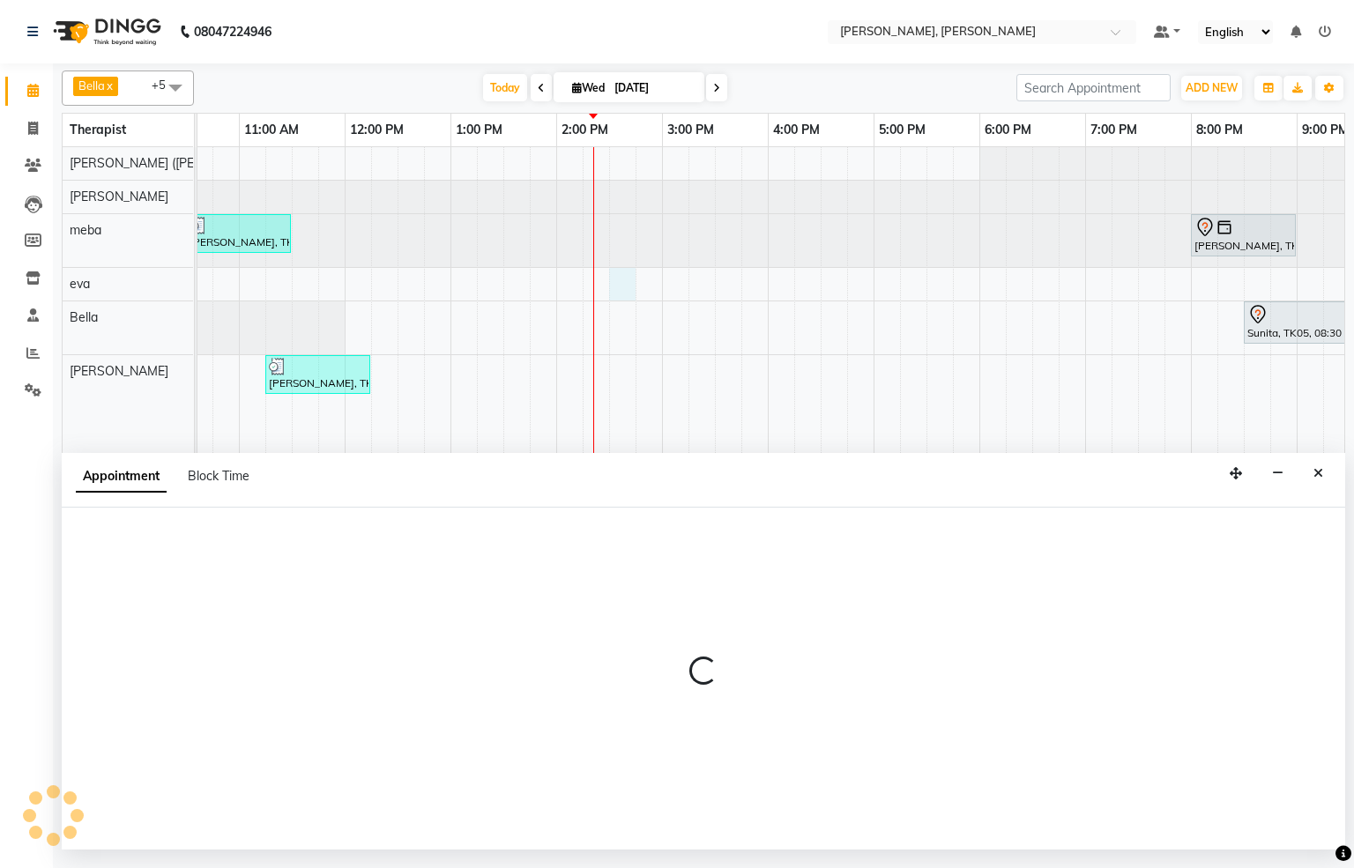
select select "65661"
select select "tentative"
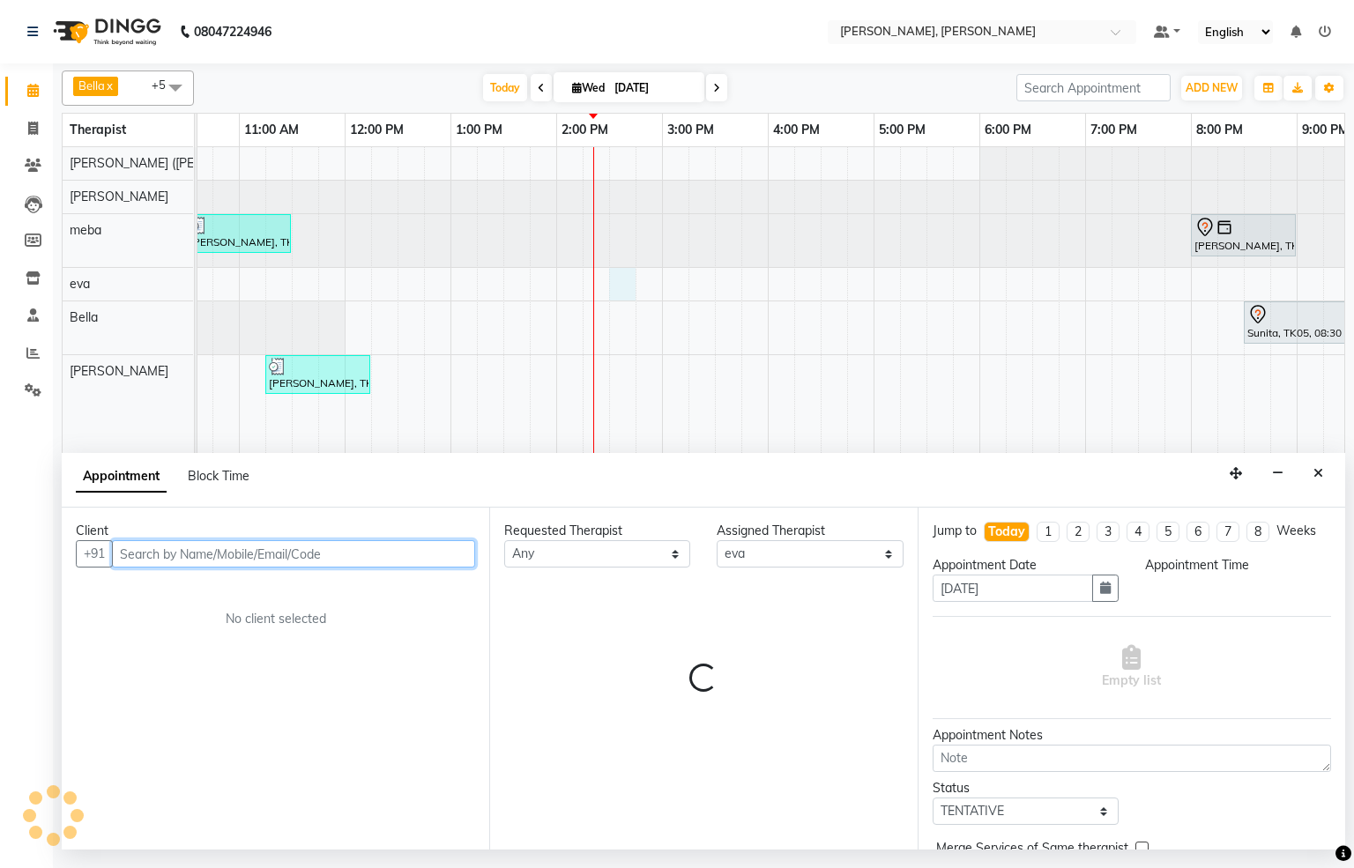
select select "870"
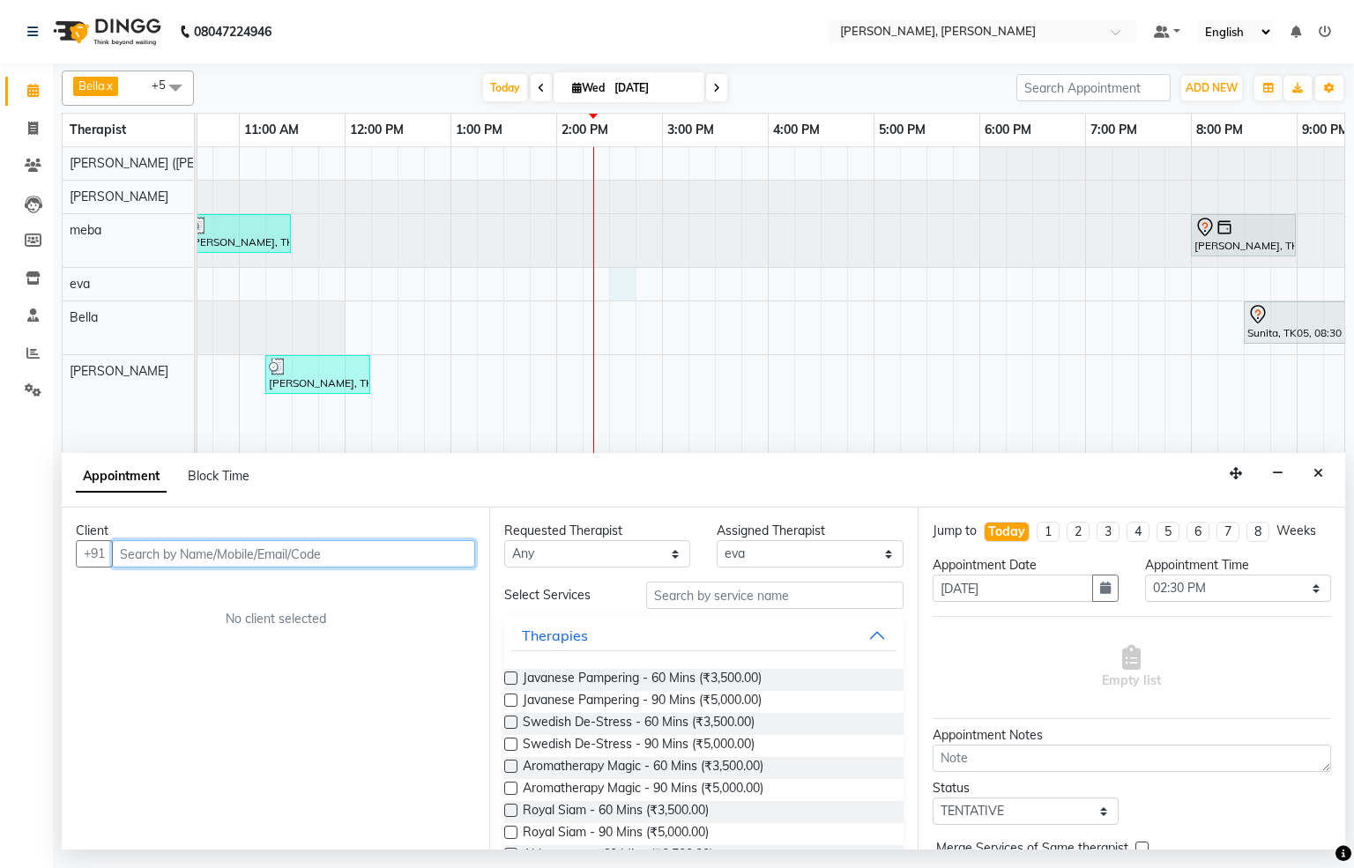
click at [355, 558] on input "text" at bounding box center [293, 553] width 363 height 27
type input "9727816528"
click at [437, 566] on button "Add Client" at bounding box center [438, 553] width 73 height 27
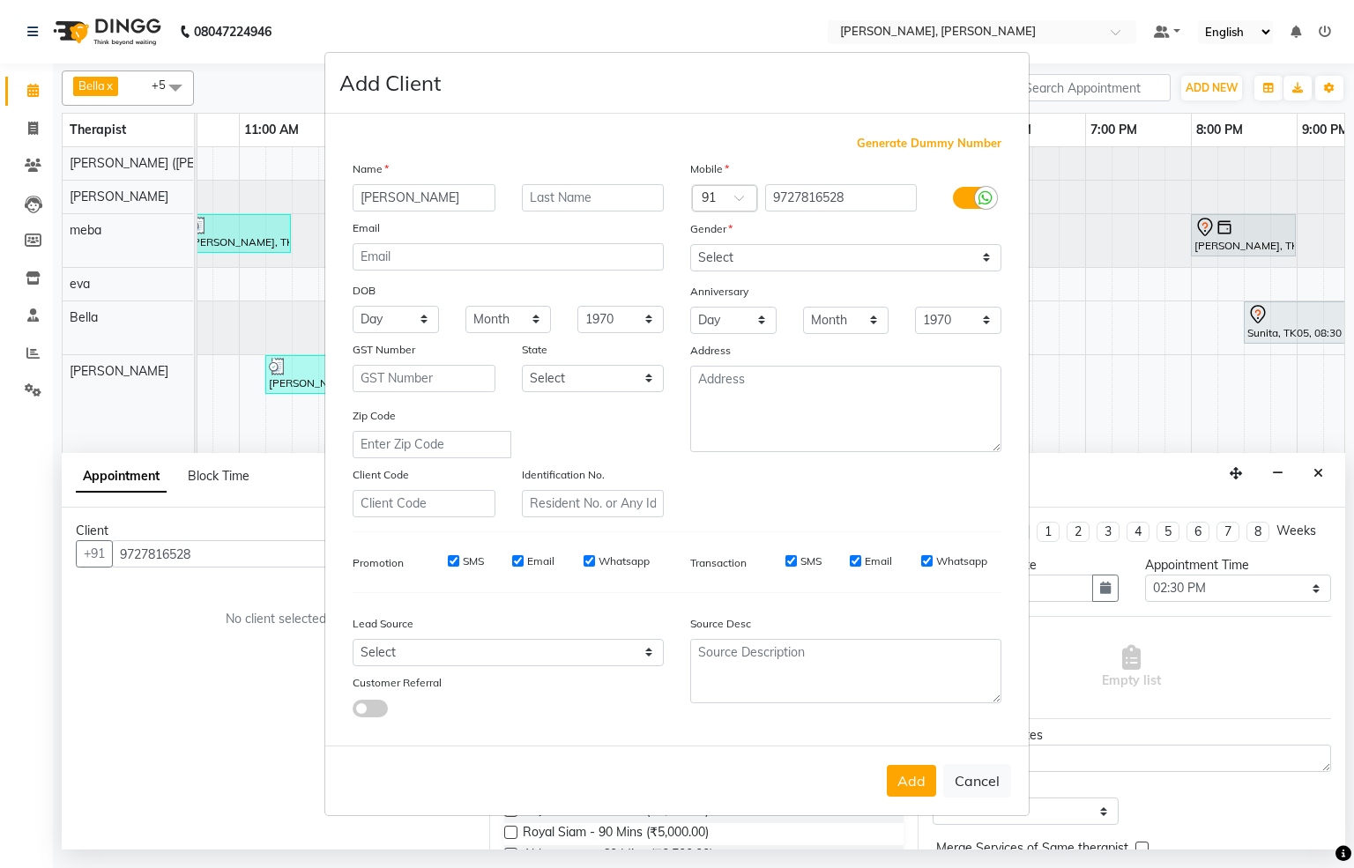
type input "[PERSON_NAME]"
click at [984, 262] on select "Select [DEMOGRAPHIC_DATA] [DEMOGRAPHIC_DATA] Other Prefer Not To Say" at bounding box center [845, 257] width 311 height 27
select select "[DEMOGRAPHIC_DATA]"
click at [690, 245] on select "Select [DEMOGRAPHIC_DATA] [DEMOGRAPHIC_DATA] Other Prefer Not To Say" at bounding box center [845, 257] width 311 height 27
click at [910, 783] on button "Add" at bounding box center [911, 781] width 49 height 32
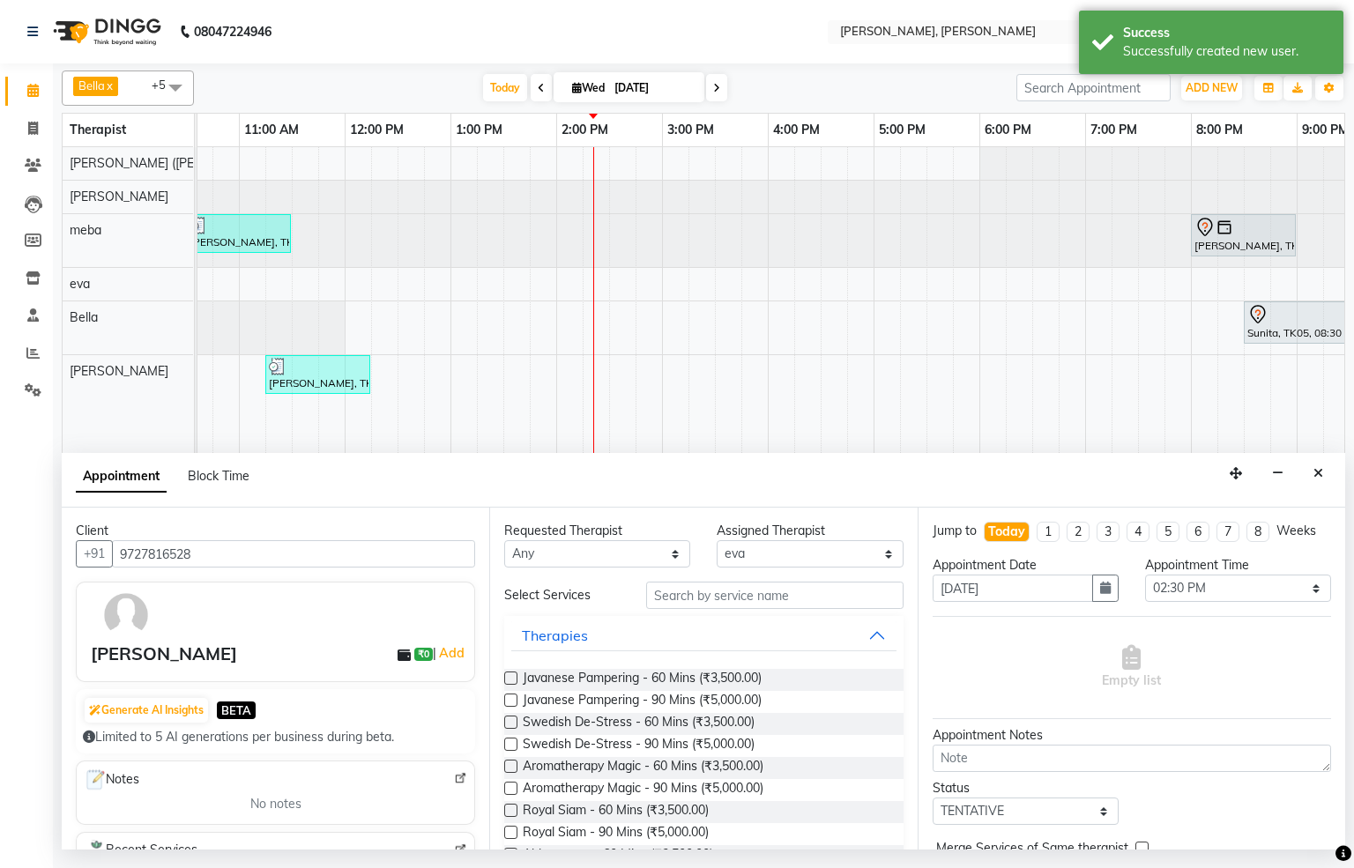
scroll to position [108, 0]
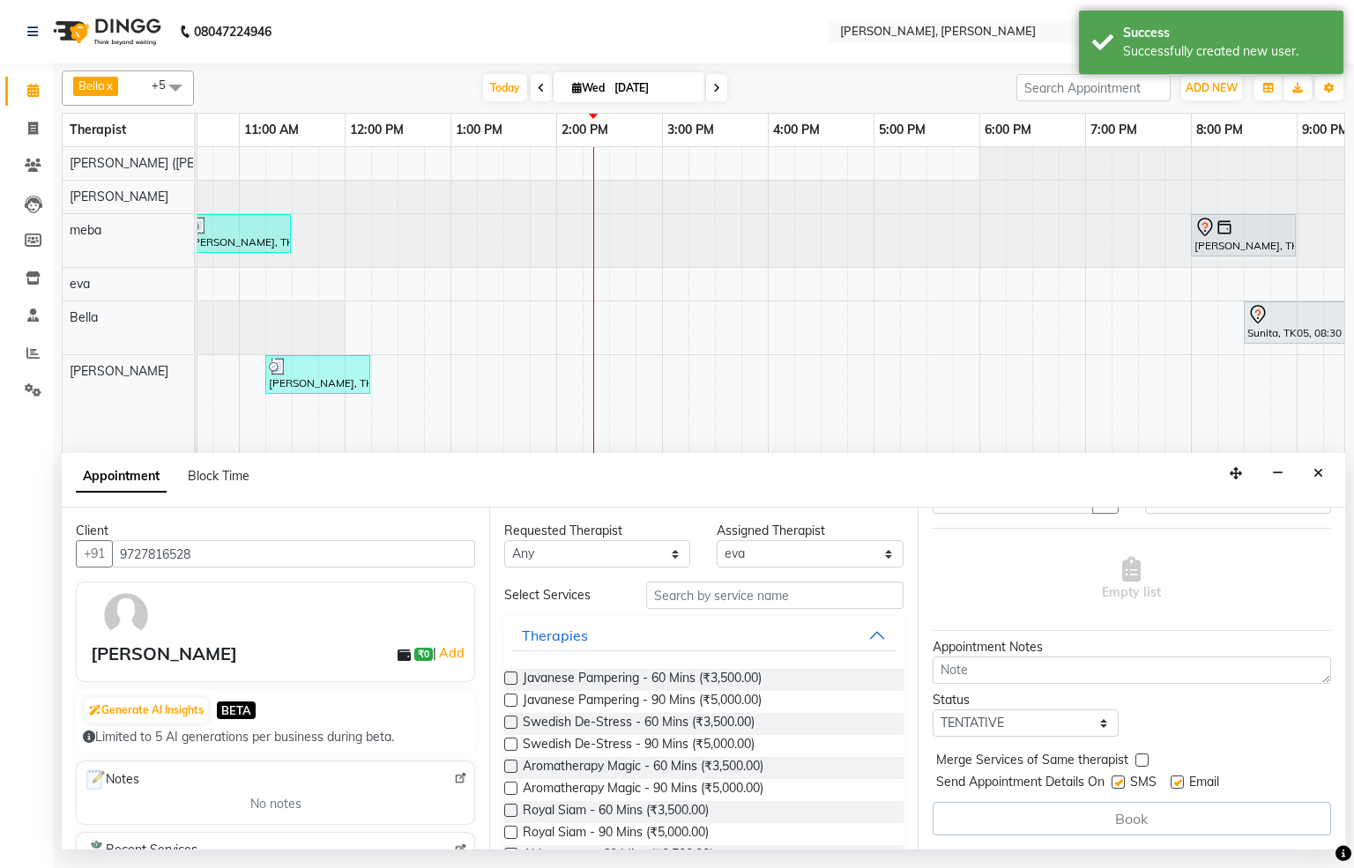
click at [514, 725] on label at bounding box center [510, 722] width 13 height 13
click at [514, 725] on input "checkbox" at bounding box center [509, 723] width 11 height 11
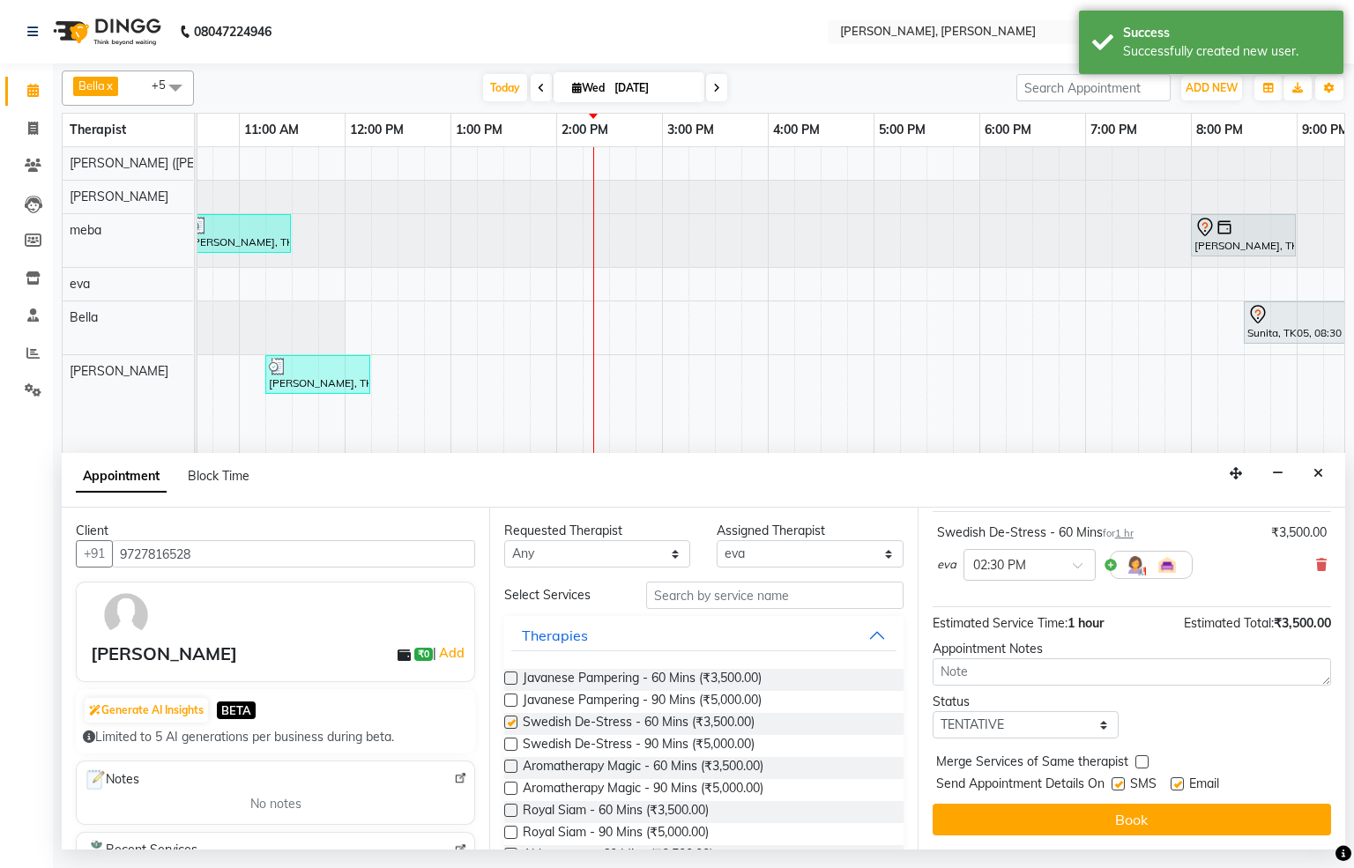
checkbox input "false"
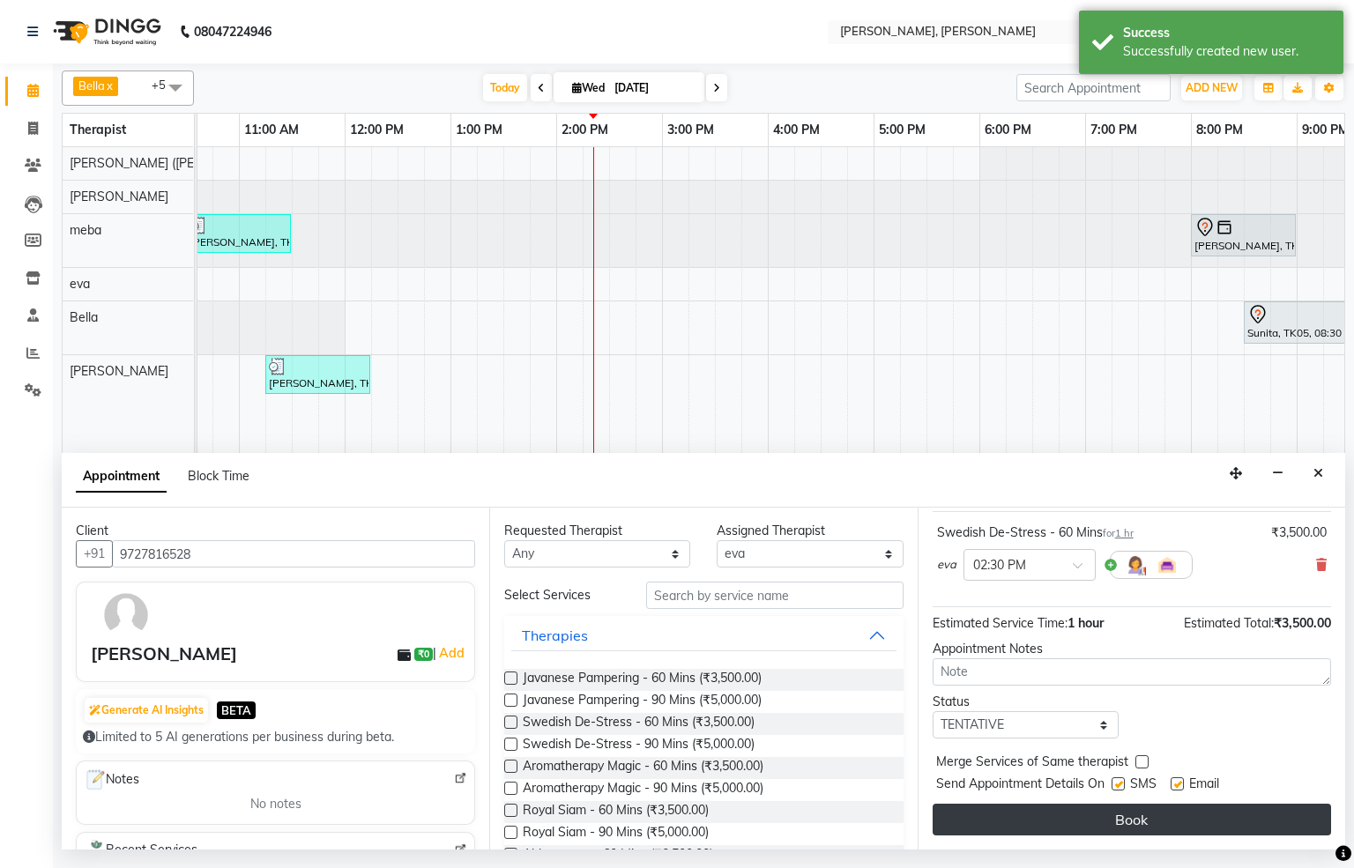
click at [1122, 808] on button "Book" at bounding box center [1132, 820] width 398 height 32
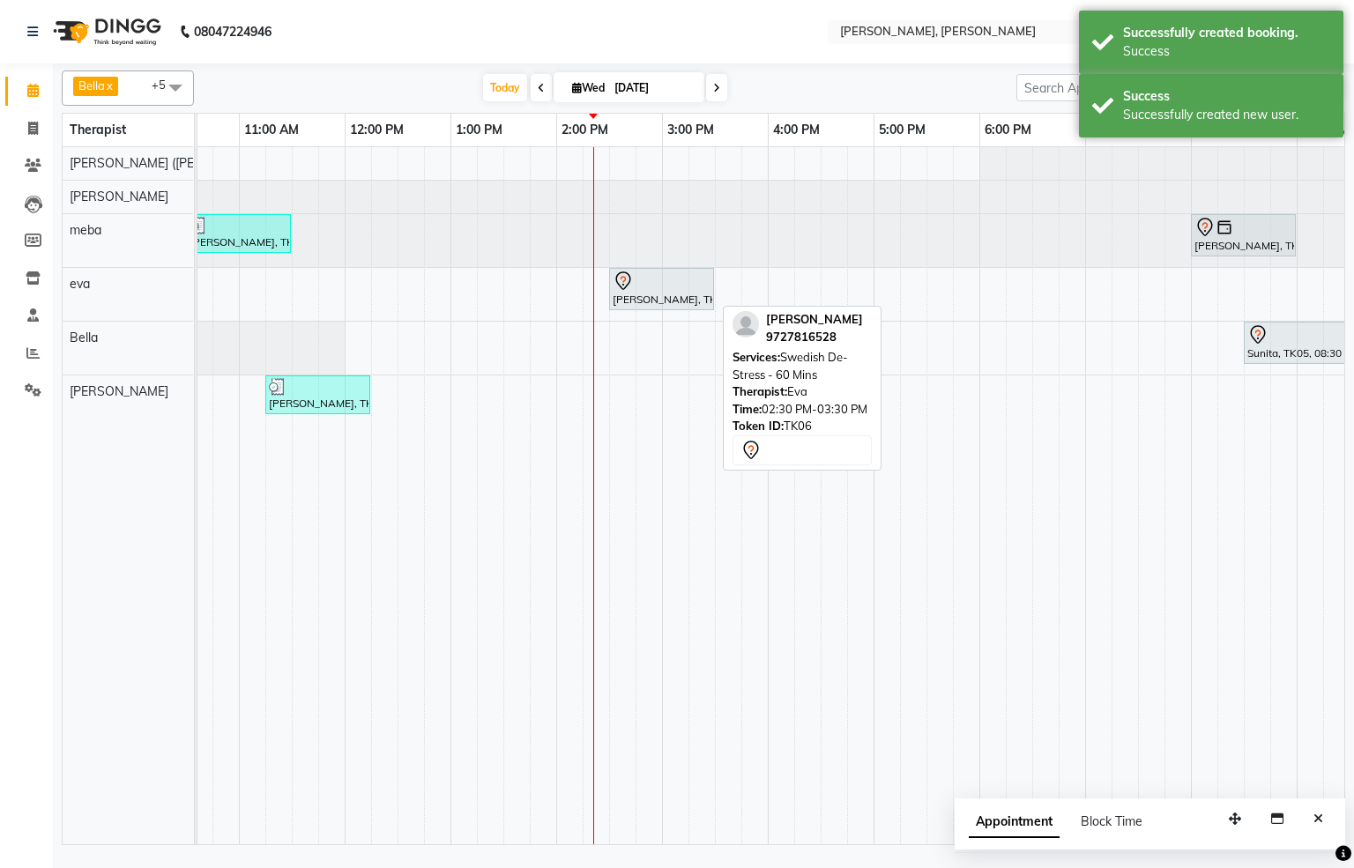
click at [657, 283] on div at bounding box center [662, 281] width 98 height 21
select select "7"
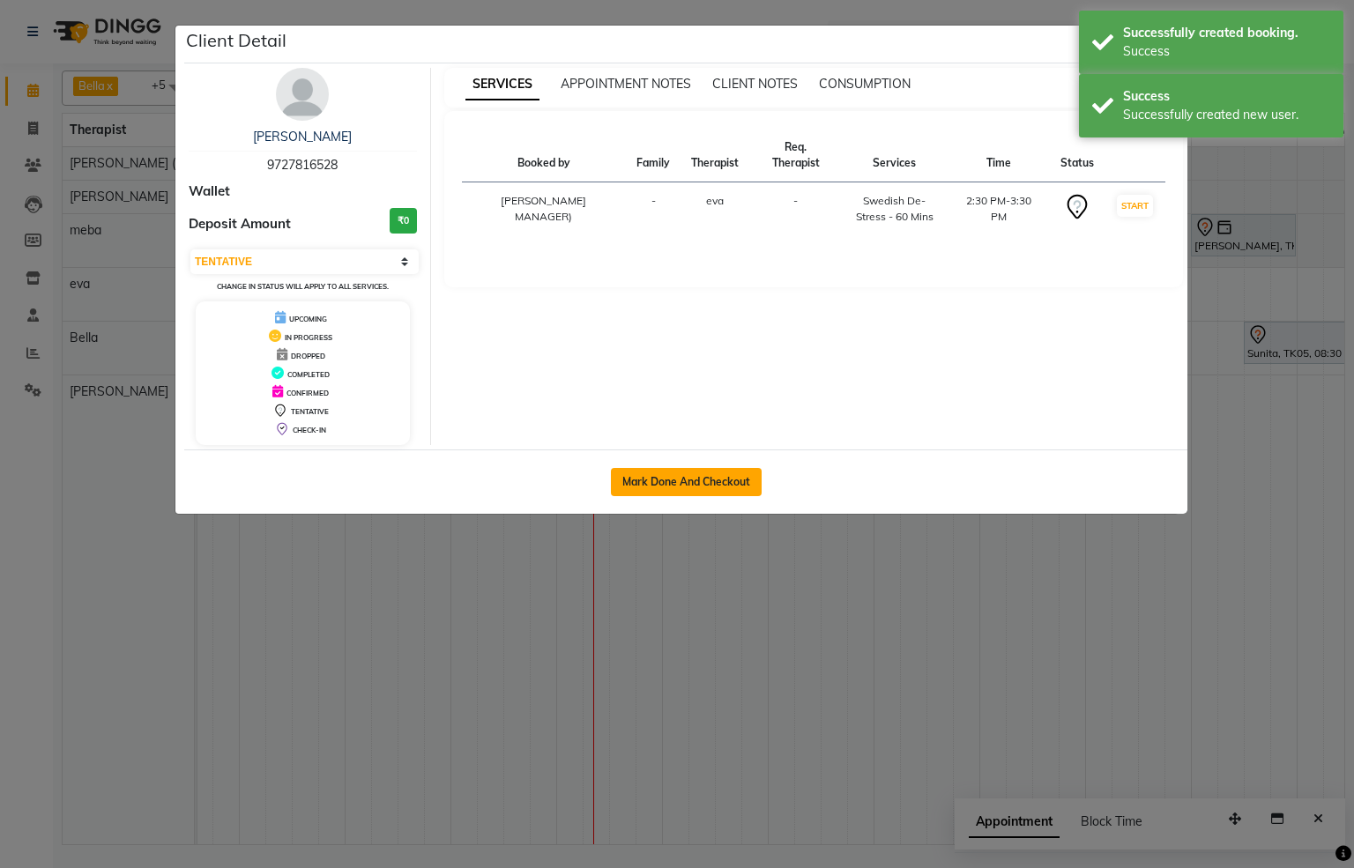
click at [735, 484] on button "Mark Done And Checkout" at bounding box center [686, 482] width 151 height 28
select select "service"
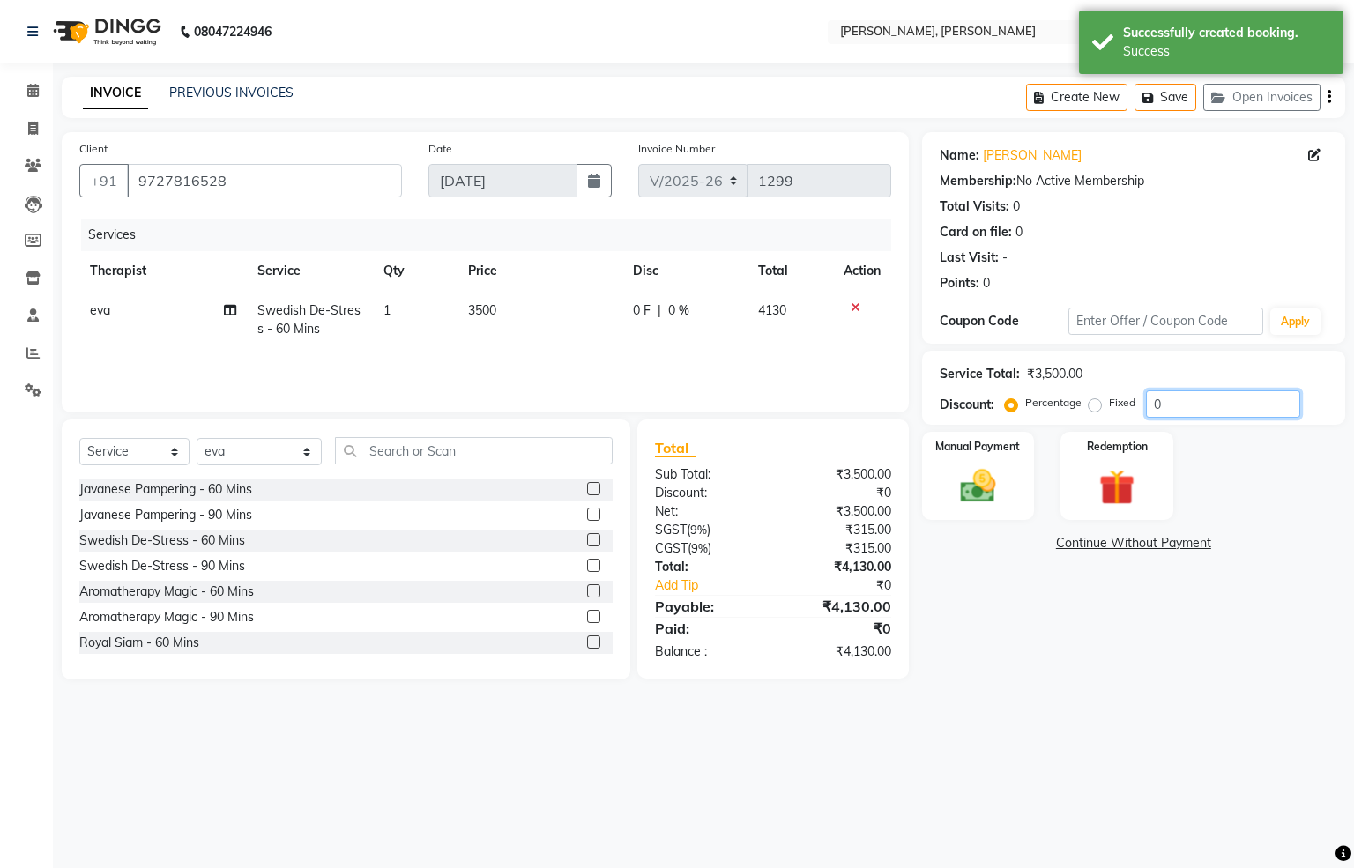
click at [1180, 413] on input "0" at bounding box center [1223, 404] width 154 height 27
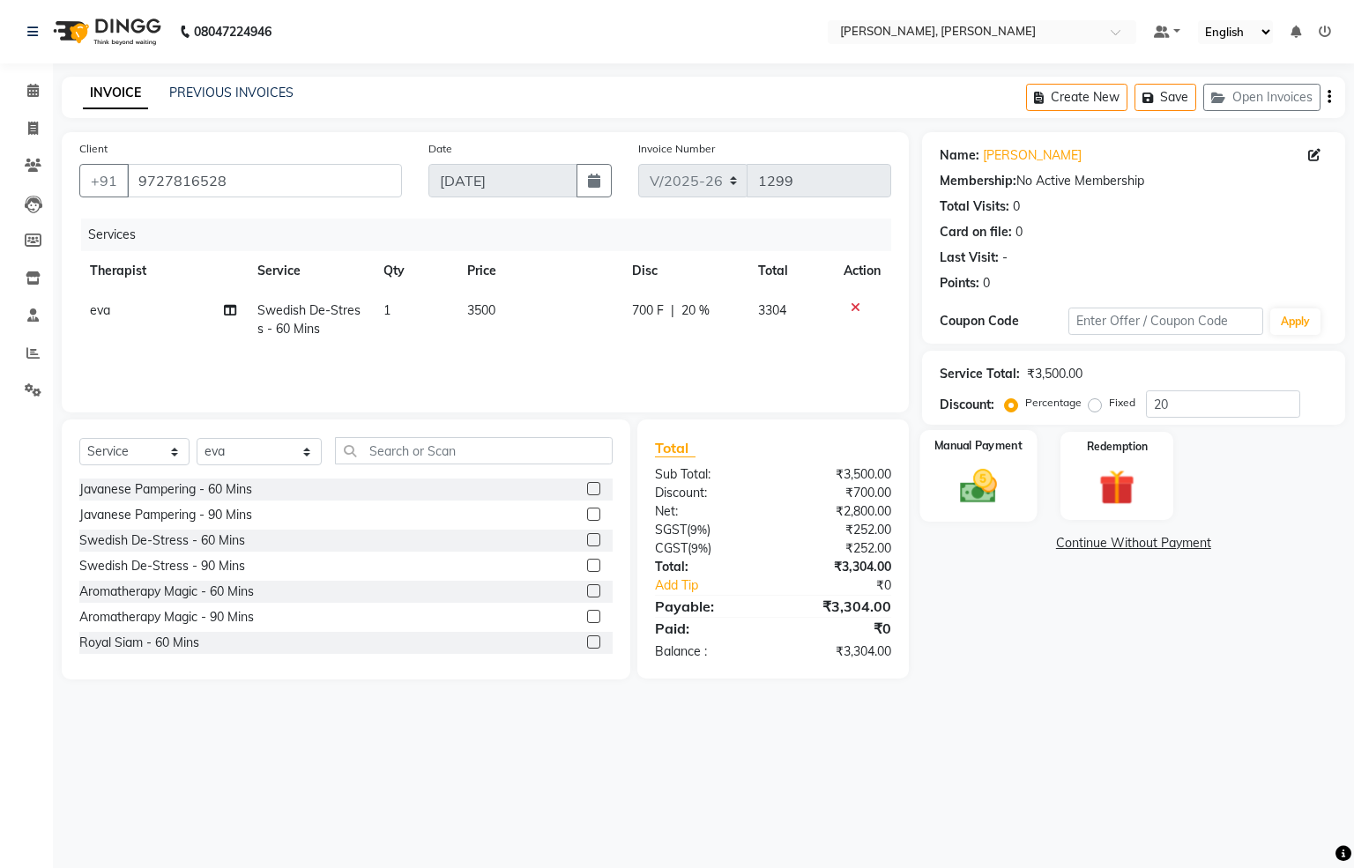
click at [1013, 480] on div "Manual Payment" at bounding box center [977, 476] width 117 height 92
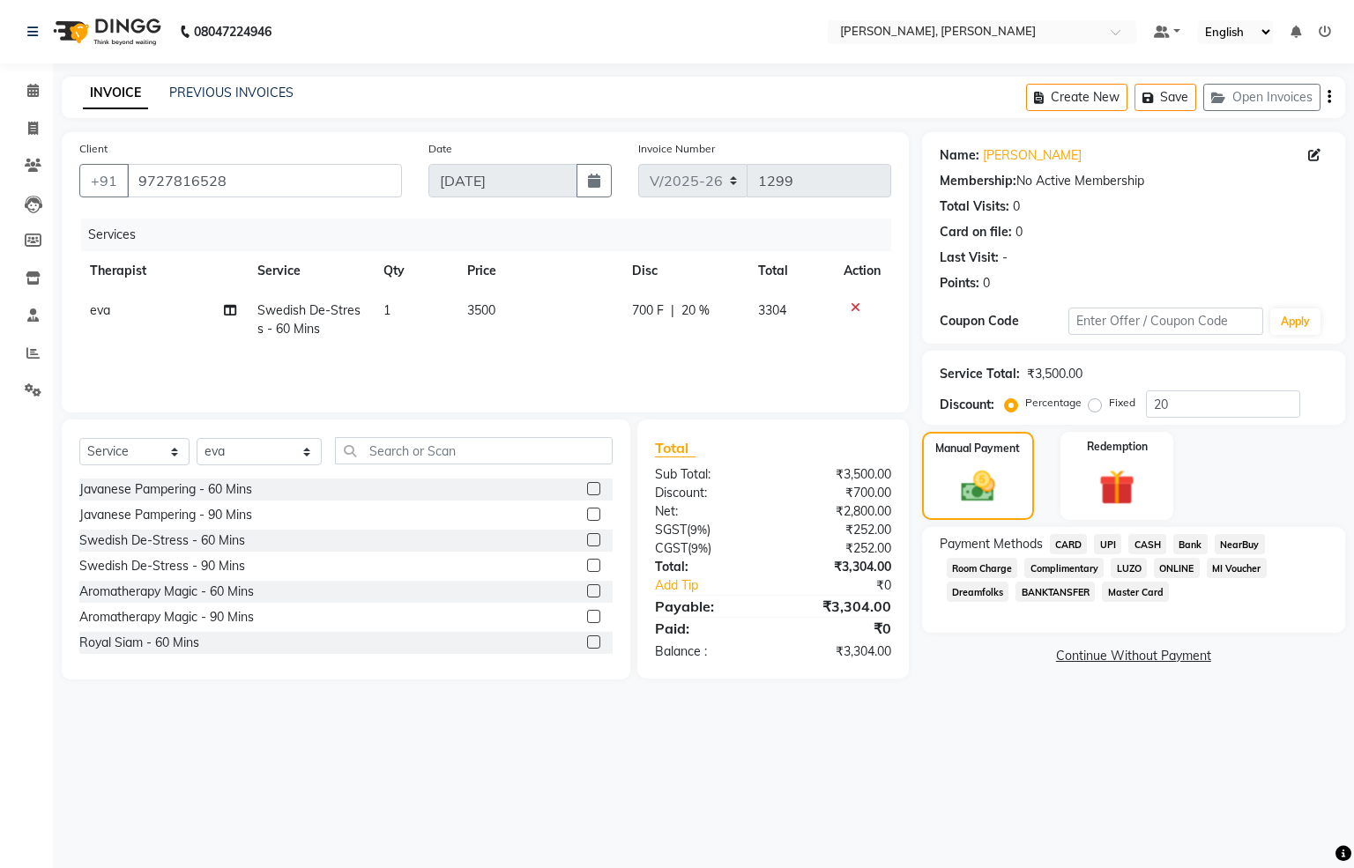
click at [1106, 540] on span "UPI" at bounding box center [1107, 544] width 27 height 20
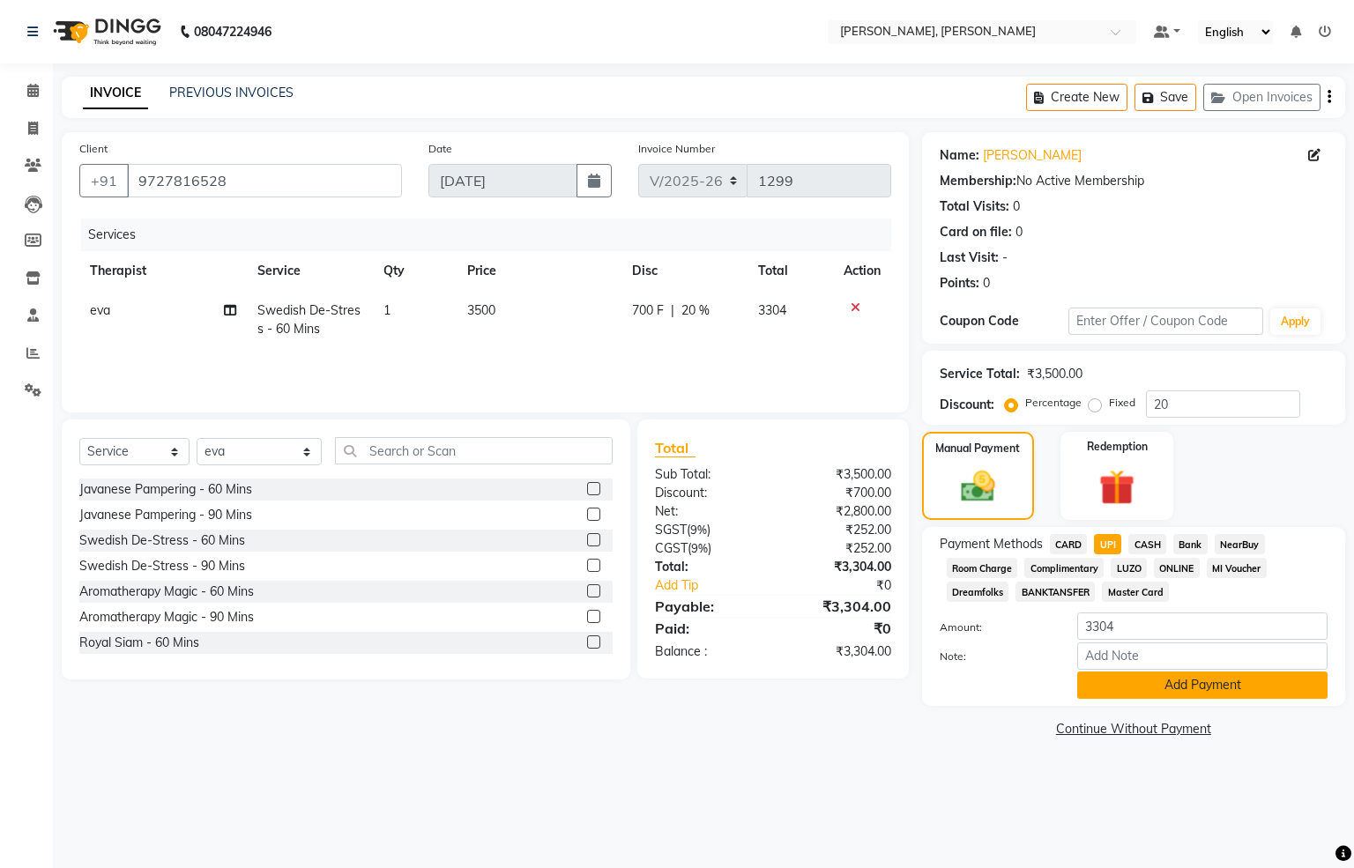
click at [1143, 674] on button "Add Payment" at bounding box center [1202, 685] width 250 height 27
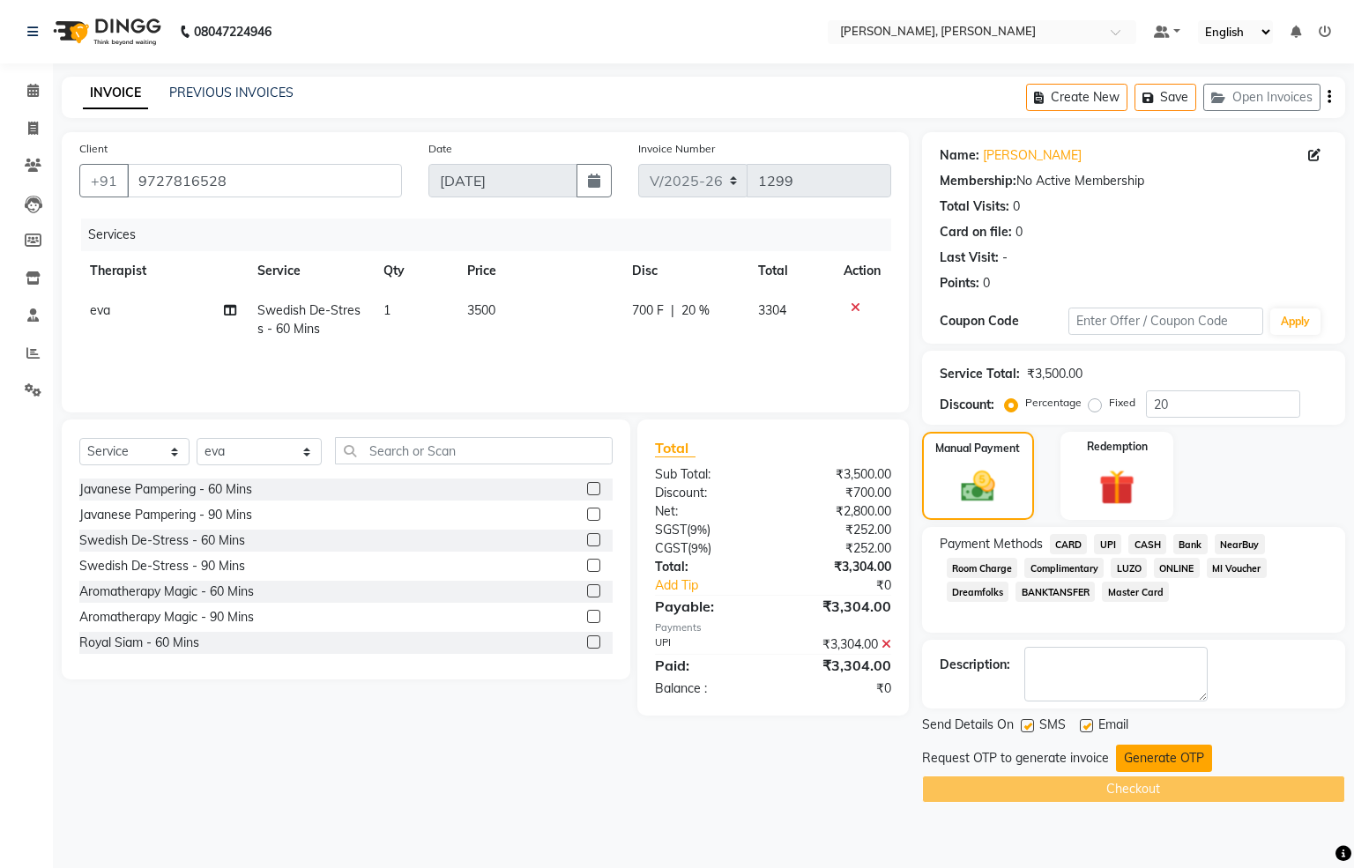
click at [1146, 759] on button "Generate OTP" at bounding box center [1164, 758] width 96 height 27
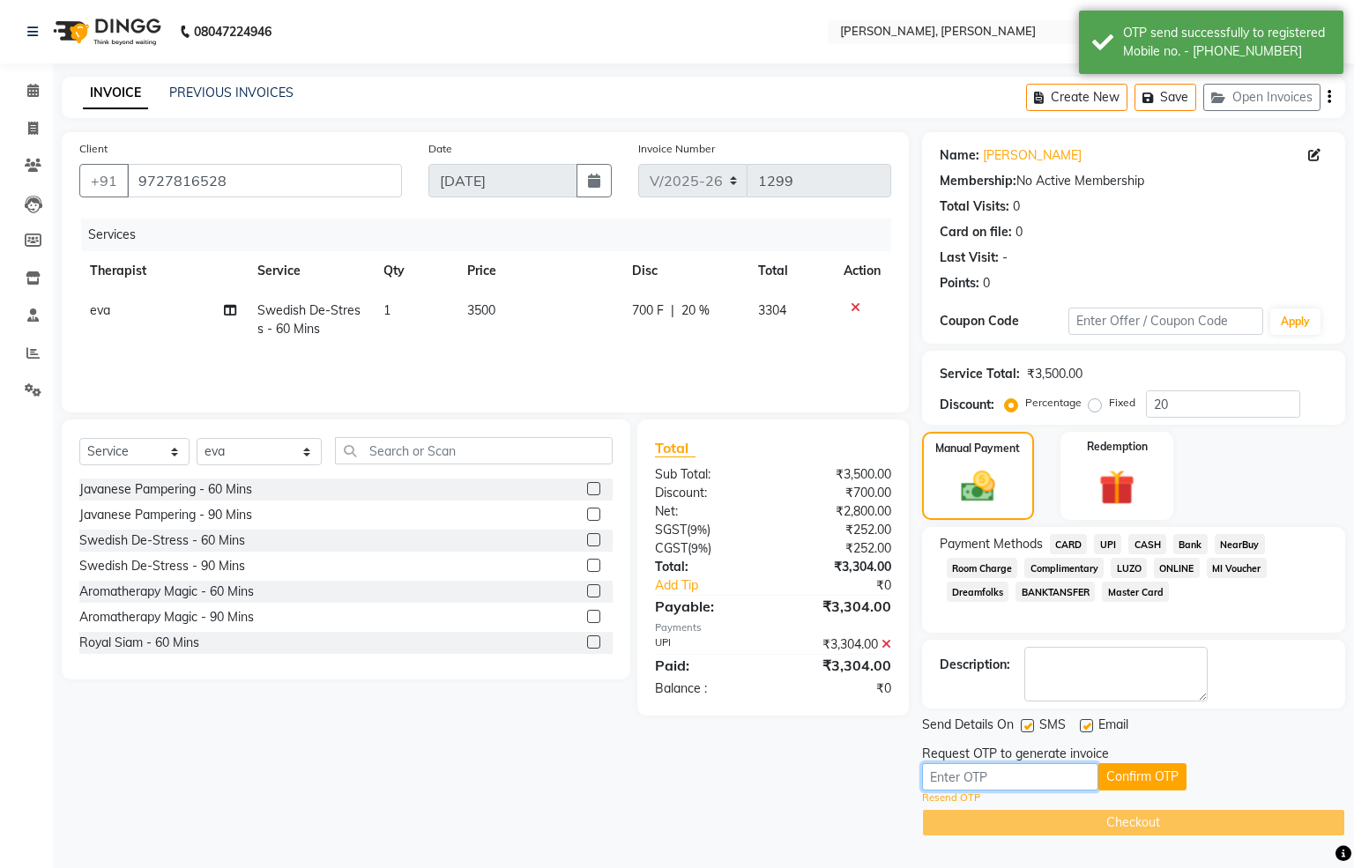
click at [1009, 773] on input "text" at bounding box center [1010, 776] width 176 height 27
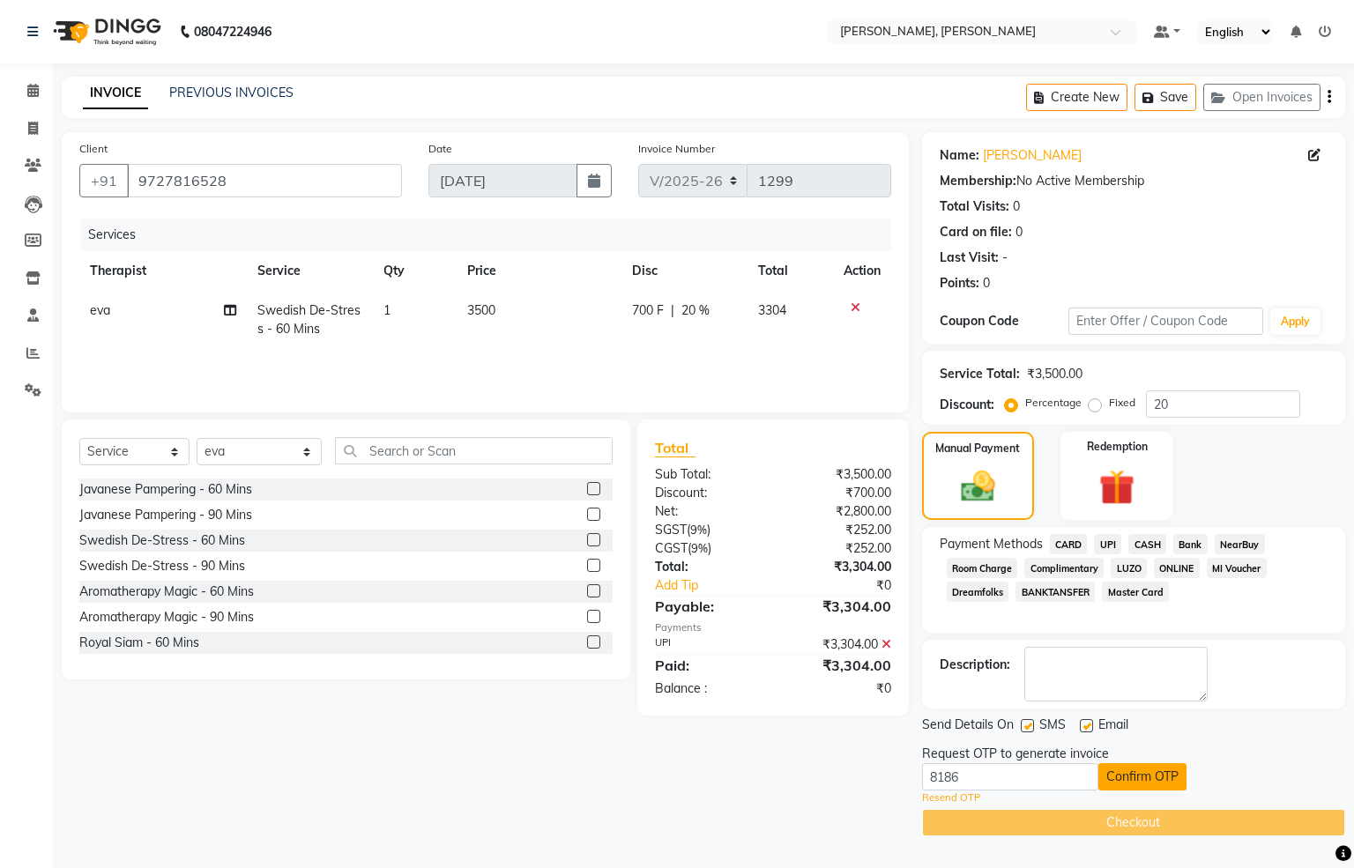
click at [1111, 767] on button "Confirm OTP" at bounding box center [1142, 776] width 88 height 27
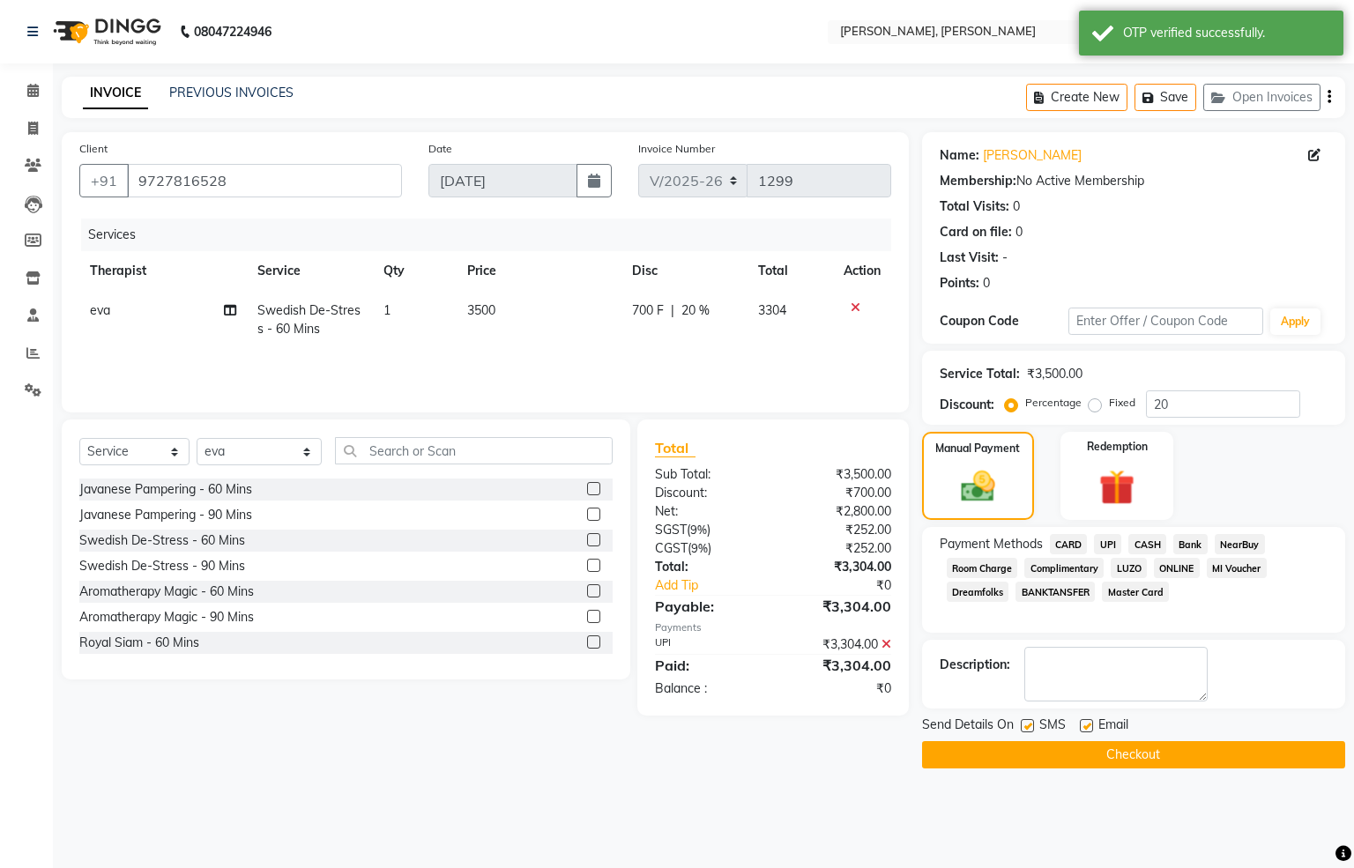
click at [1153, 759] on button "Checkout" at bounding box center [1133, 754] width 423 height 27
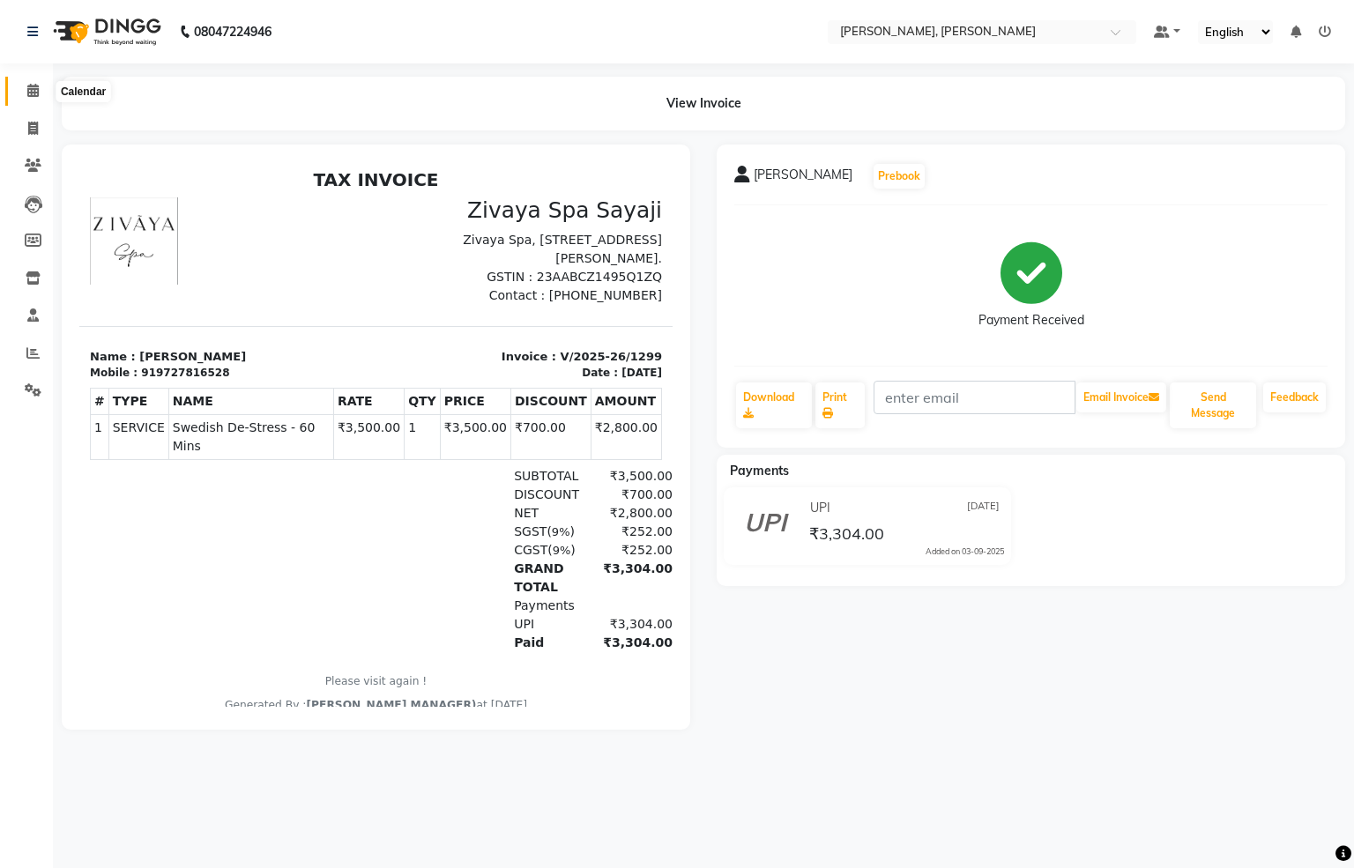
click at [30, 82] on span at bounding box center [33, 91] width 31 height 20
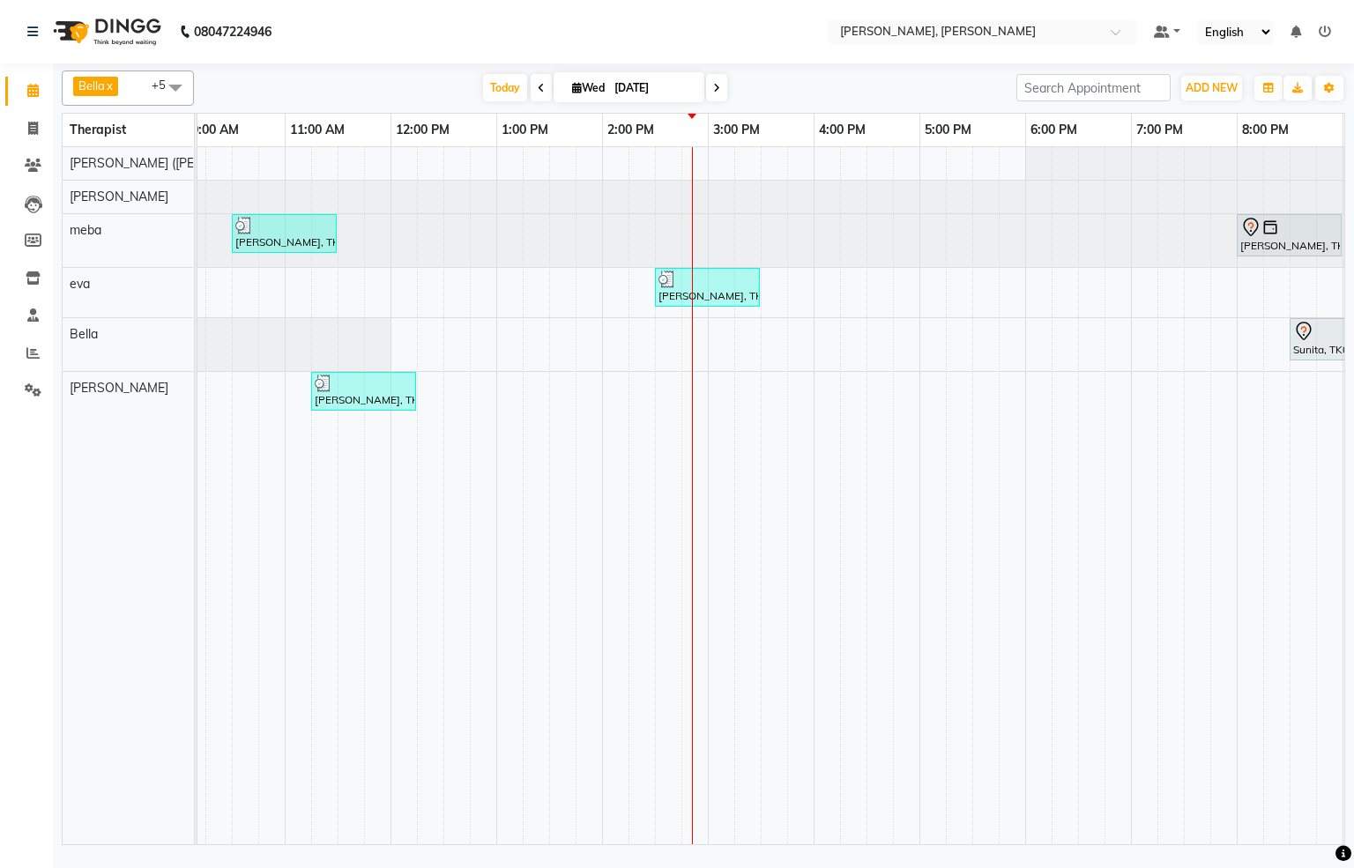
scroll to position [0, 546]
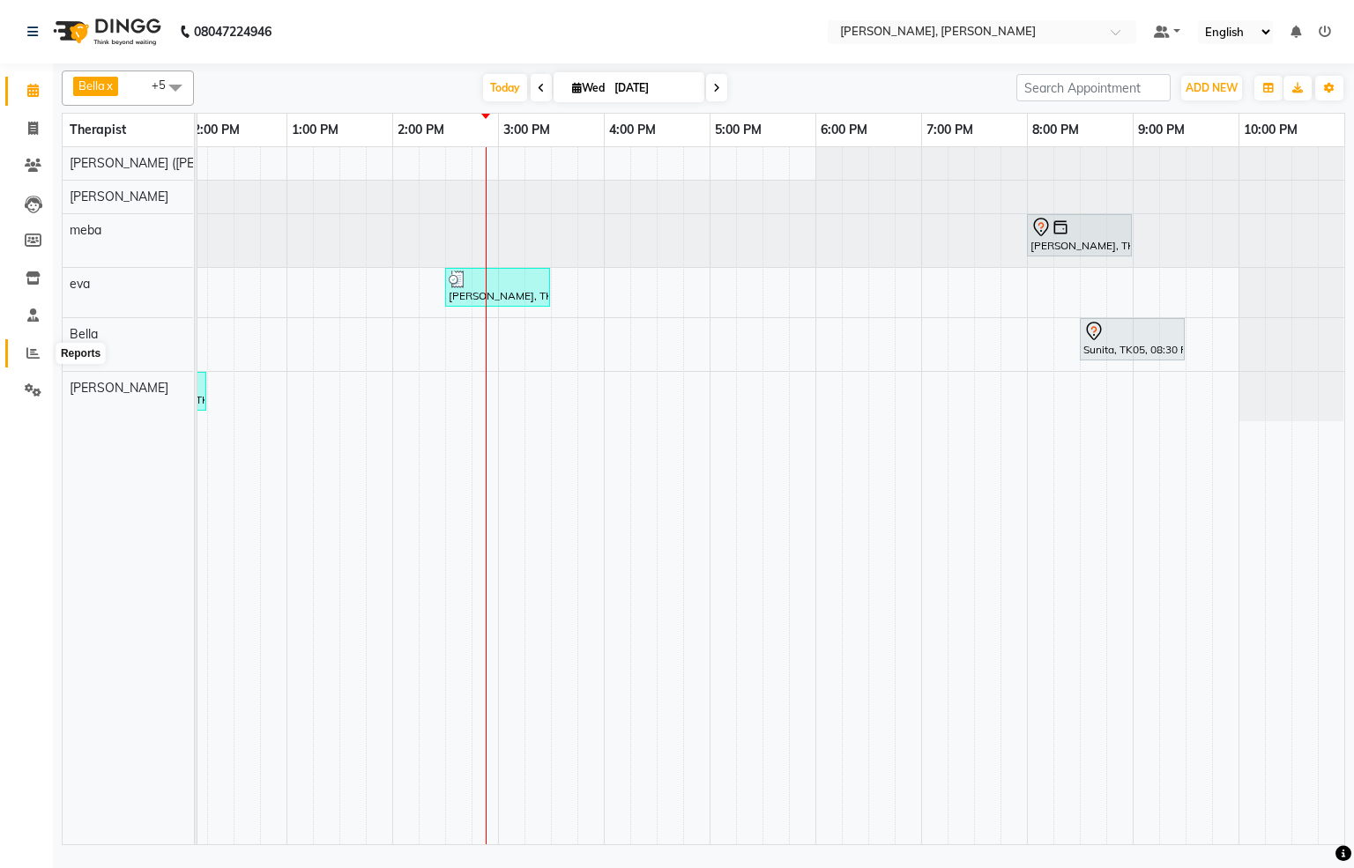
click at [33, 353] on icon at bounding box center [32, 352] width 13 height 13
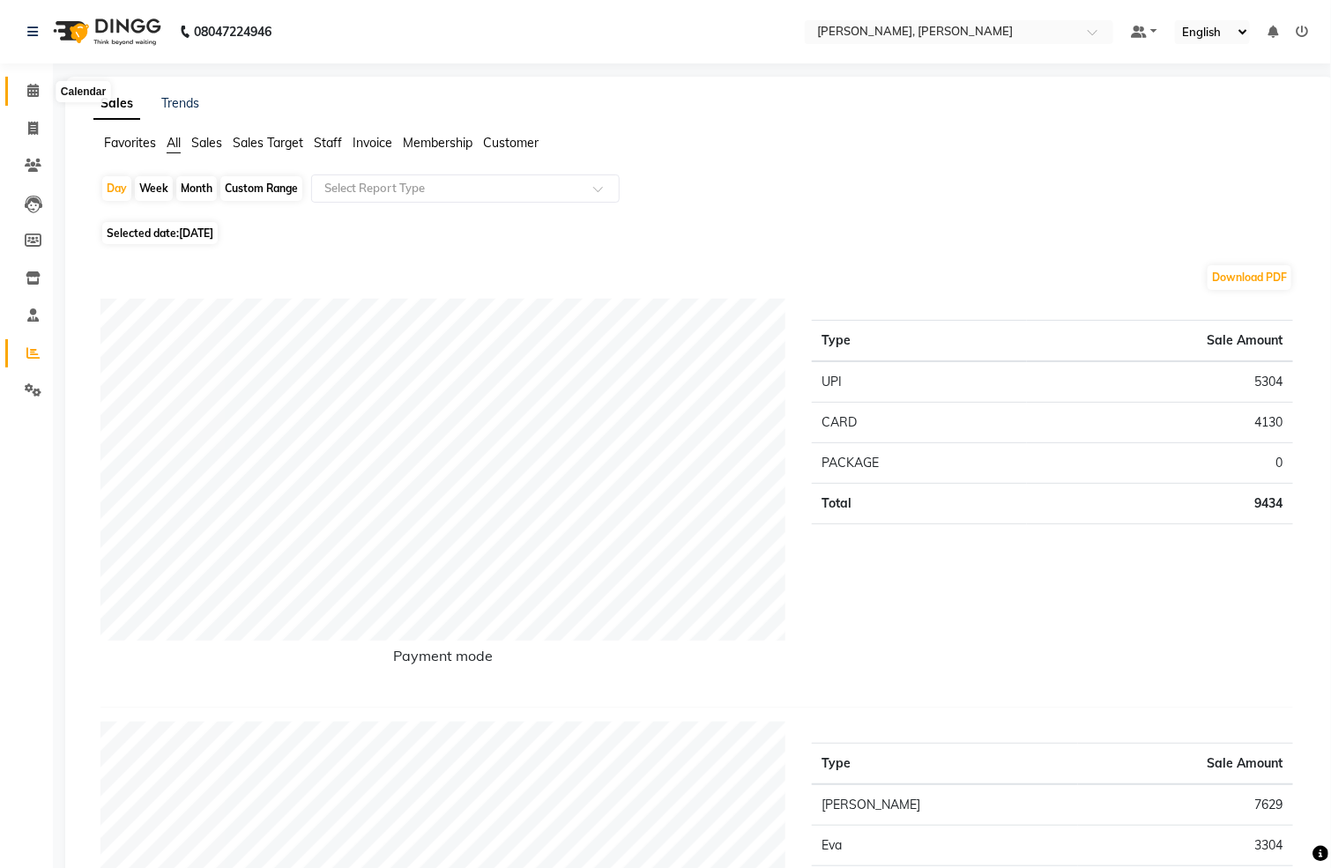
click at [30, 86] on icon at bounding box center [32, 90] width 11 height 13
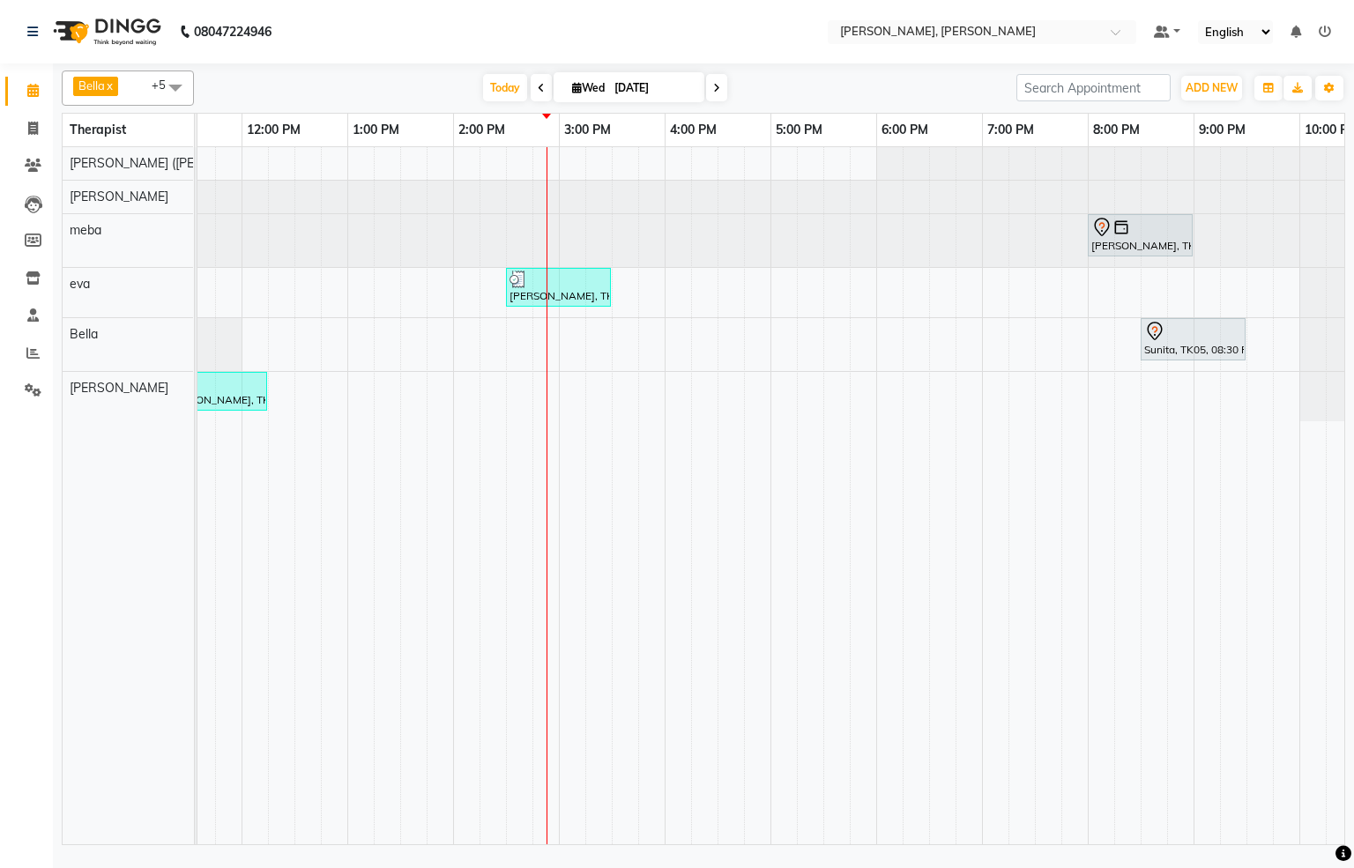
scroll to position [0, 513]
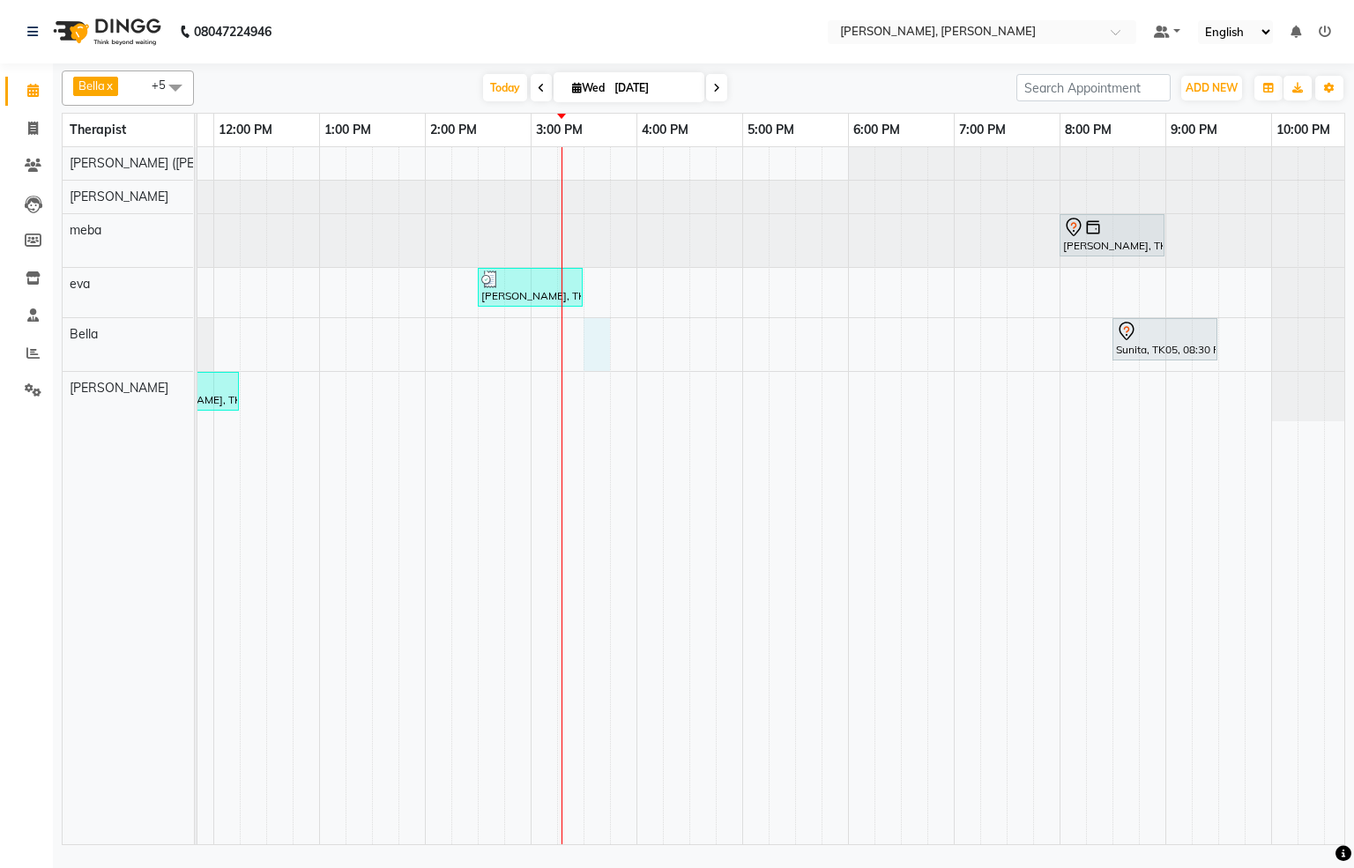
click at [598, 354] on div "[PERSON_NAME], TK02, 10:30 AM-11:30 AM, Javanese Pampering - 60 Mins [PERSON_NA…" at bounding box center [530, 495] width 1693 height 697
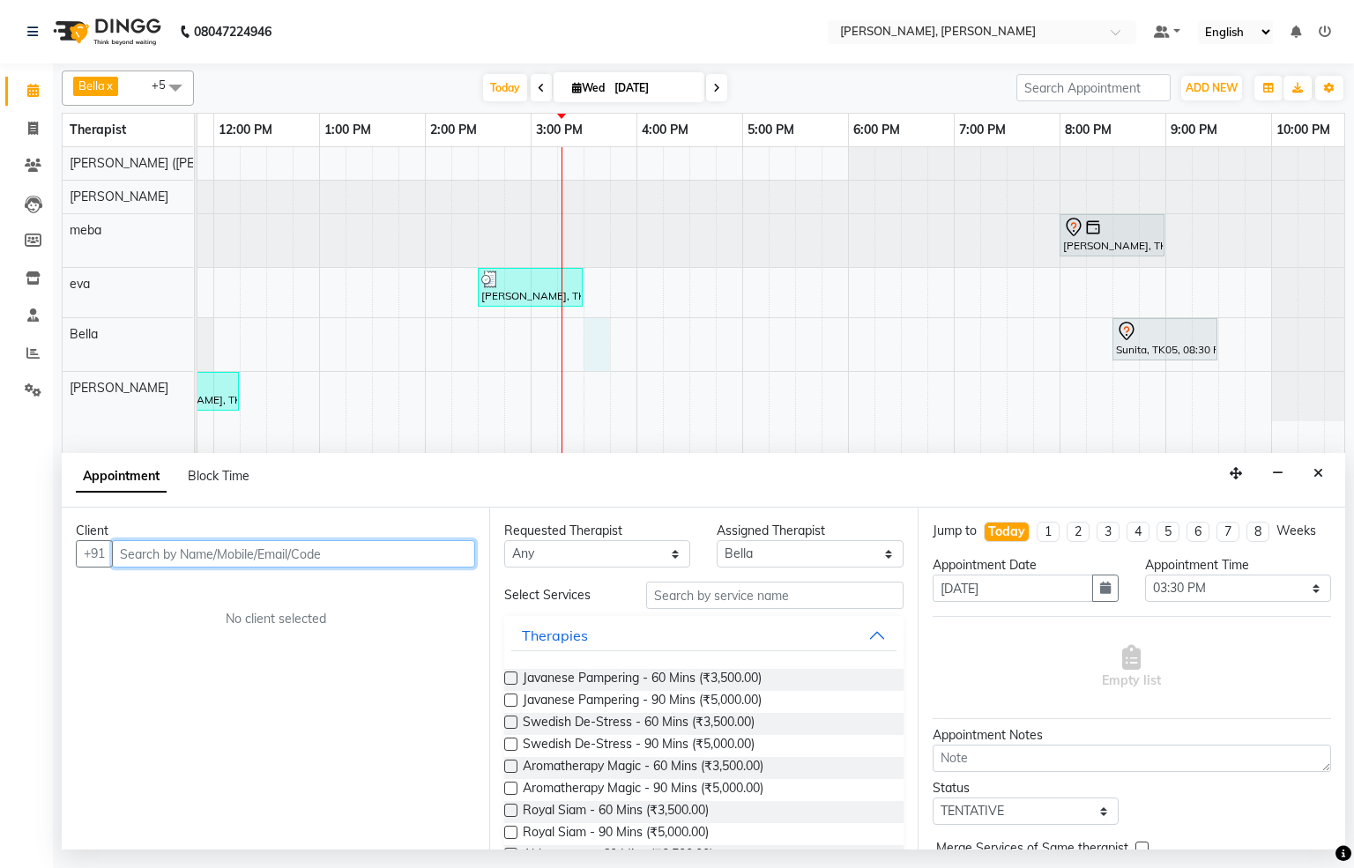
click at [334, 561] on input "text" at bounding box center [293, 553] width 363 height 27
click at [453, 562] on span "Add Client" at bounding box center [438, 554] width 59 height 16
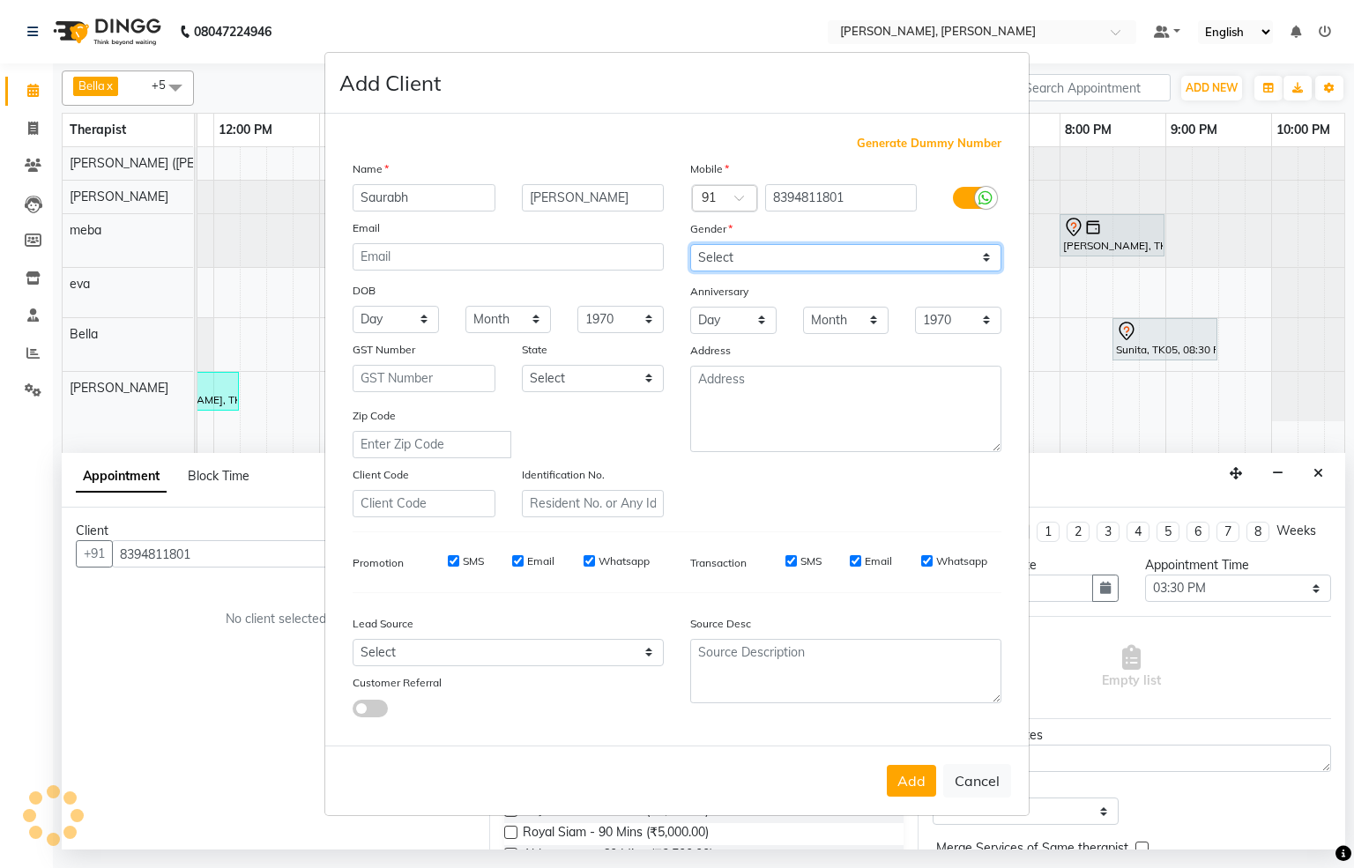
click at [994, 257] on select "Select [DEMOGRAPHIC_DATA] [DEMOGRAPHIC_DATA] Other Prefer Not To Say" at bounding box center [845, 257] width 311 height 27
click at [690, 245] on select "Select [DEMOGRAPHIC_DATA] [DEMOGRAPHIC_DATA] Other Prefer Not To Say" at bounding box center [845, 257] width 311 height 27
click at [918, 778] on button "Add" at bounding box center [911, 781] width 49 height 32
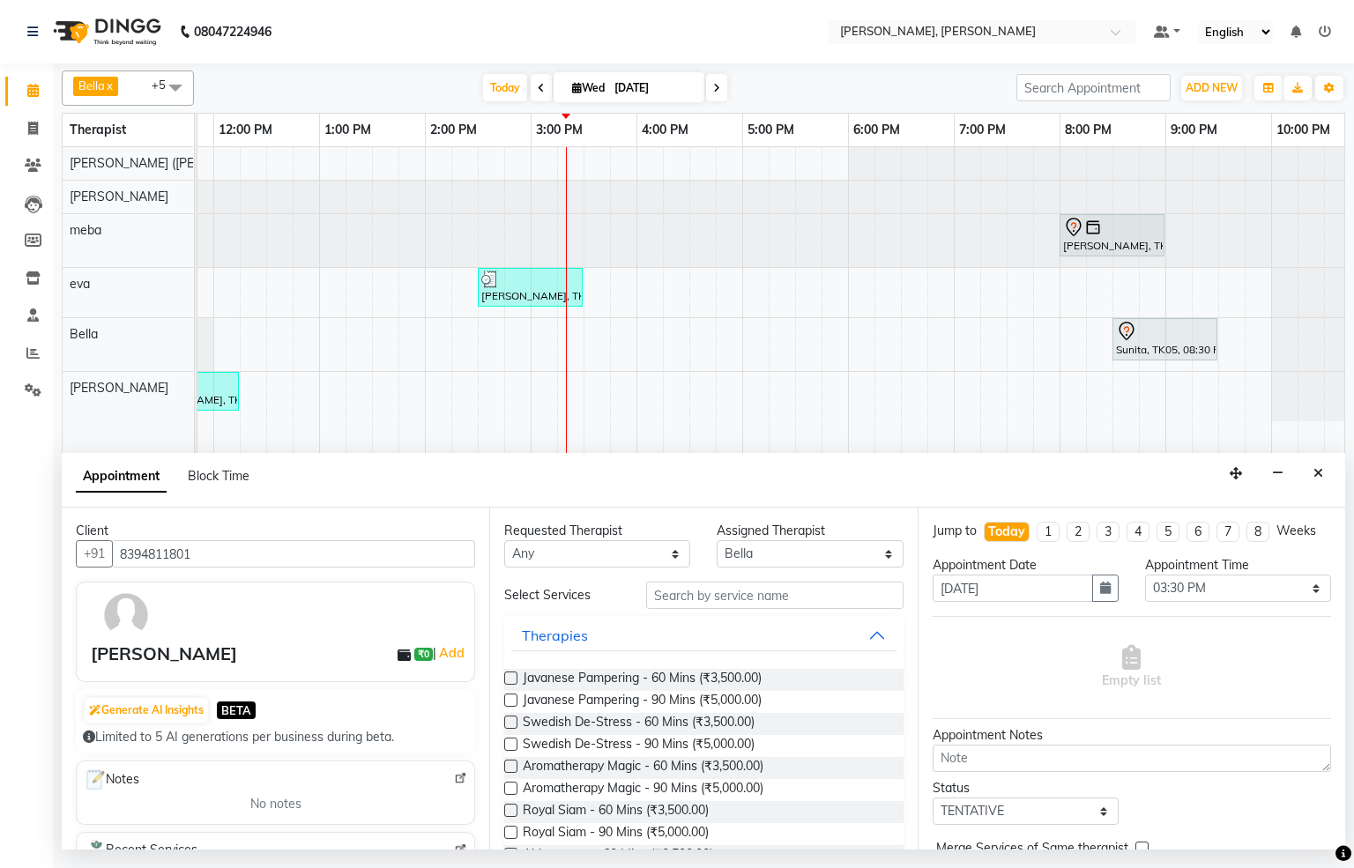
click at [508, 727] on label at bounding box center [510, 722] width 13 height 13
click at [508, 727] on input "checkbox" at bounding box center [509, 723] width 11 height 11
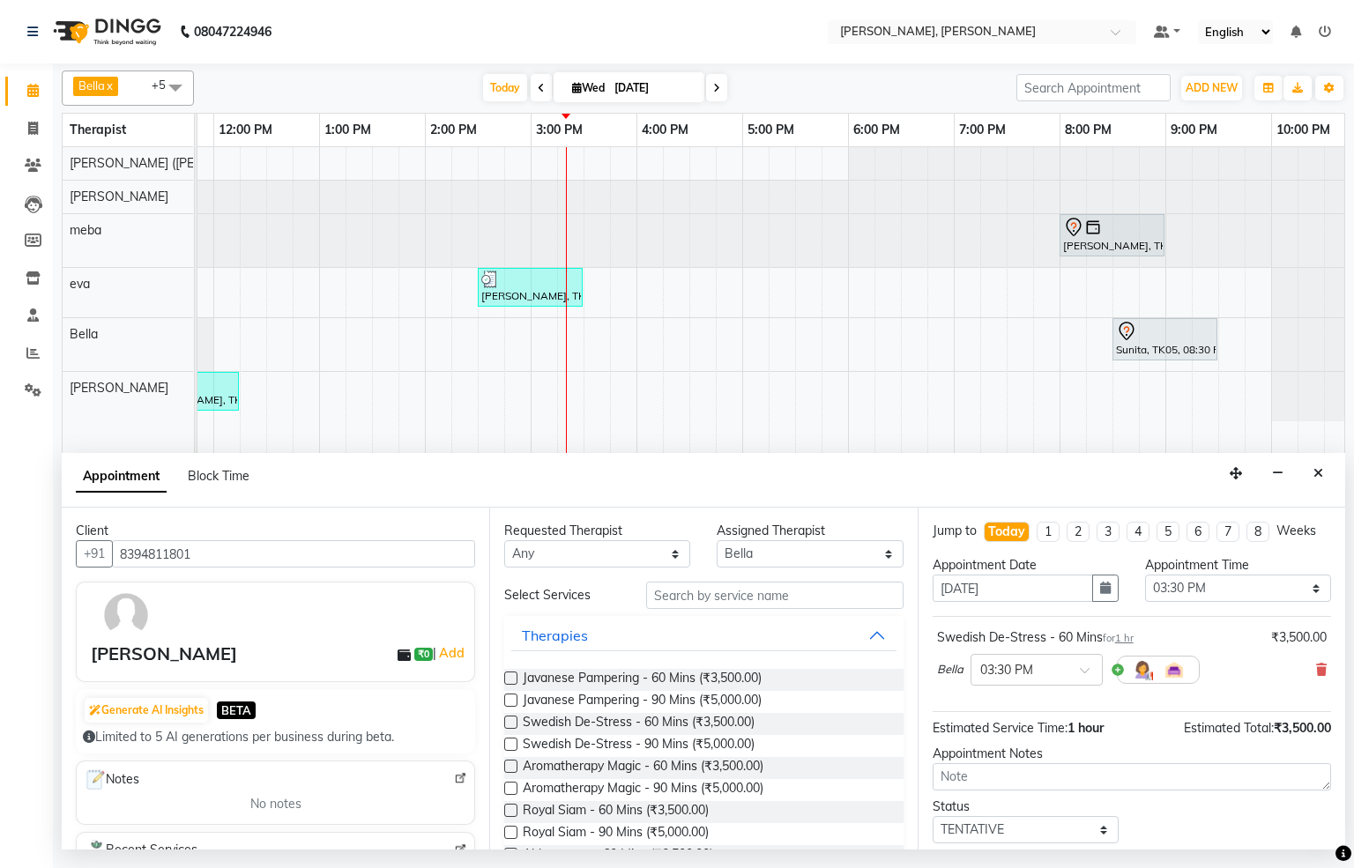
scroll to position [124, 0]
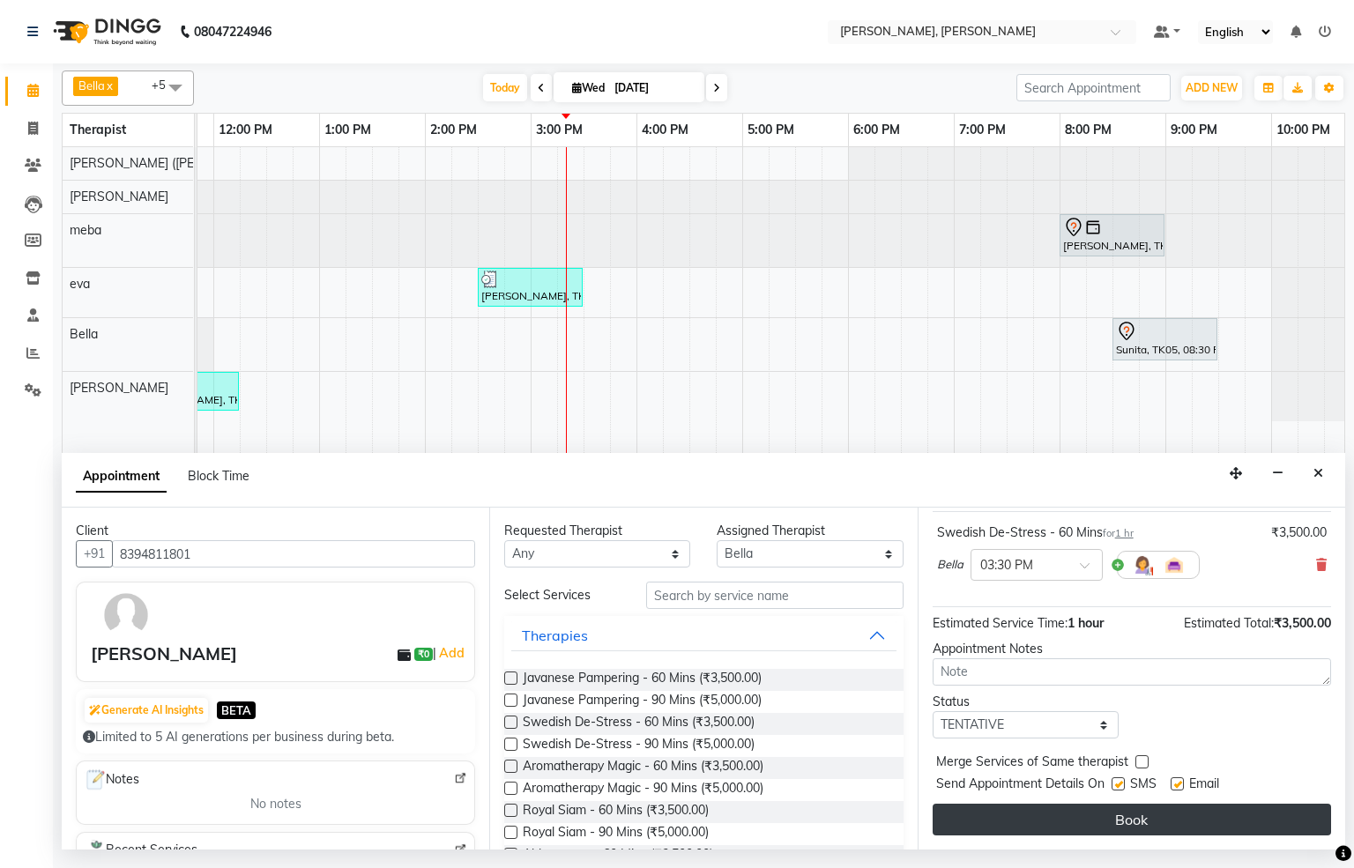
click at [1154, 808] on button "Book" at bounding box center [1132, 820] width 398 height 32
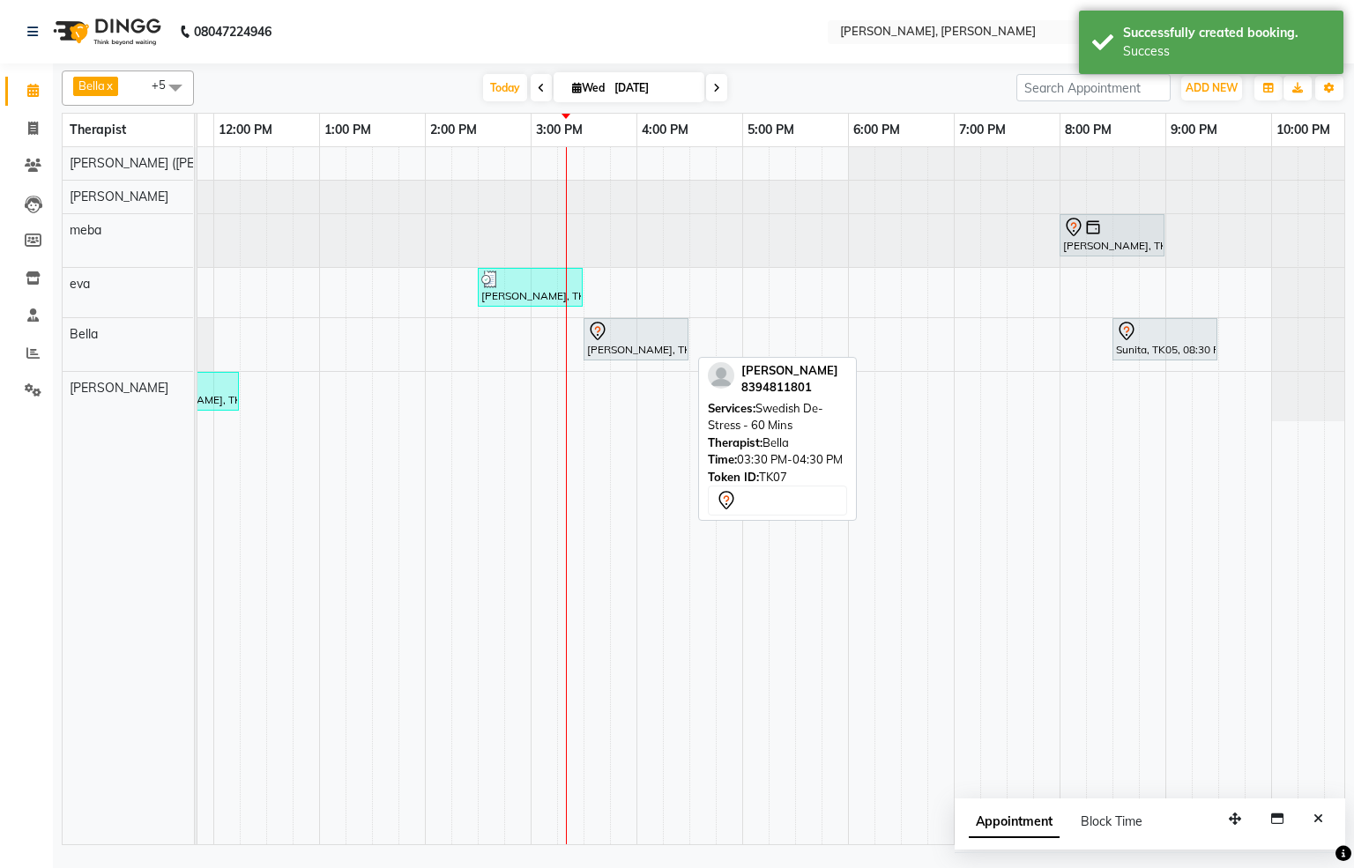
click at [635, 337] on div at bounding box center [636, 331] width 98 height 21
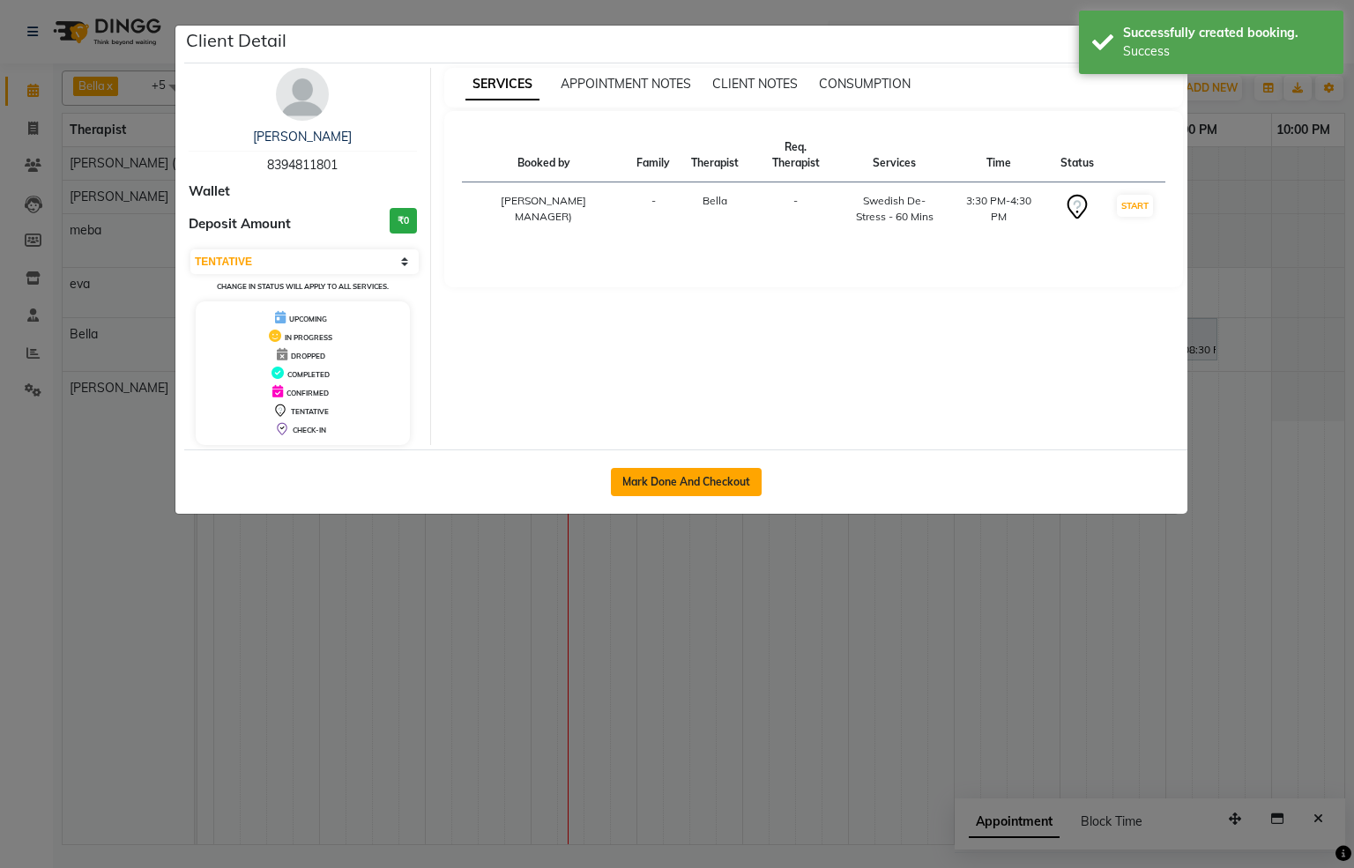
click at [704, 487] on button "Mark Done And Checkout" at bounding box center [686, 482] width 151 height 28
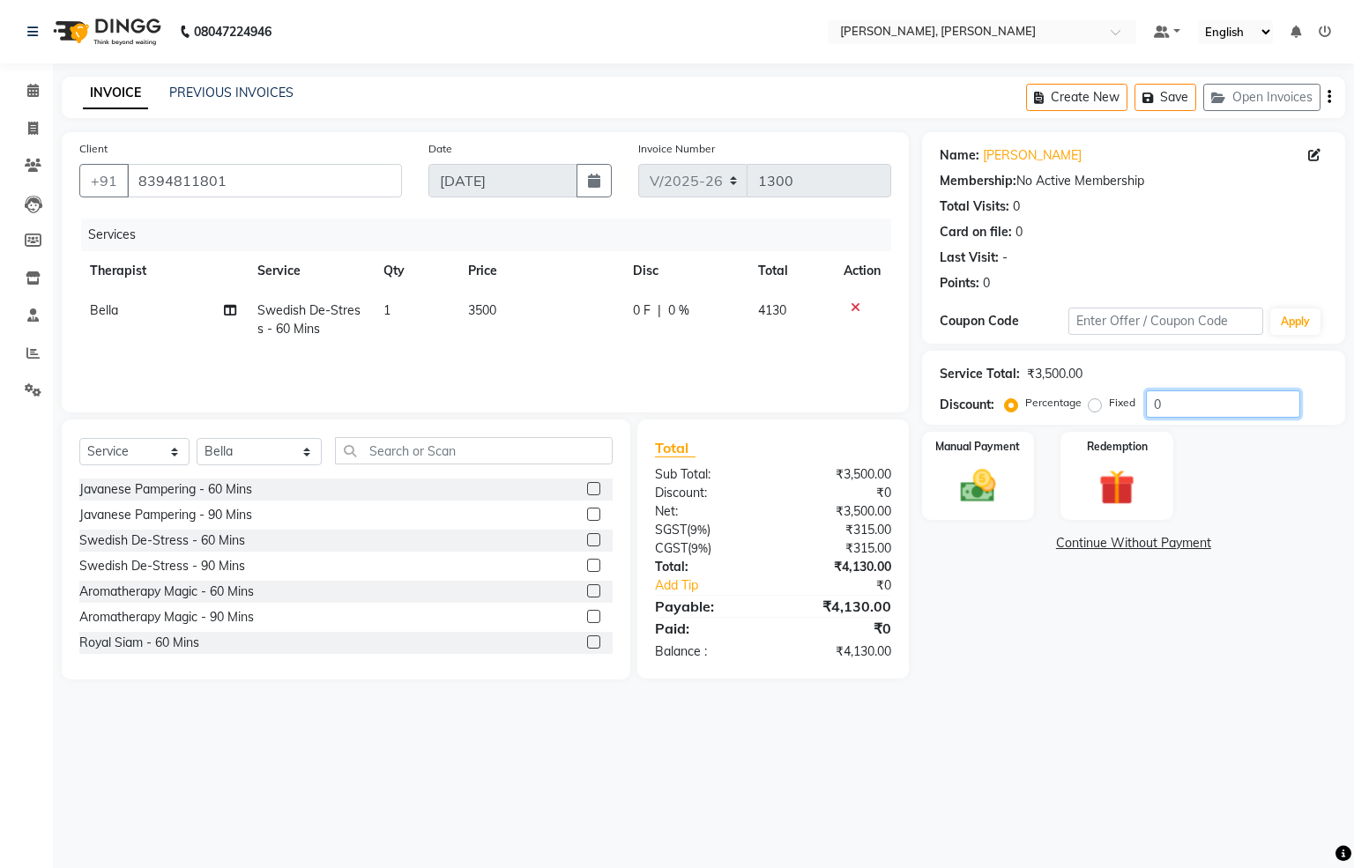
click at [1191, 407] on input "0" at bounding box center [1223, 404] width 154 height 27
click at [1016, 473] on div "Manual Payment" at bounding box center [977, 476] width 117 height 92
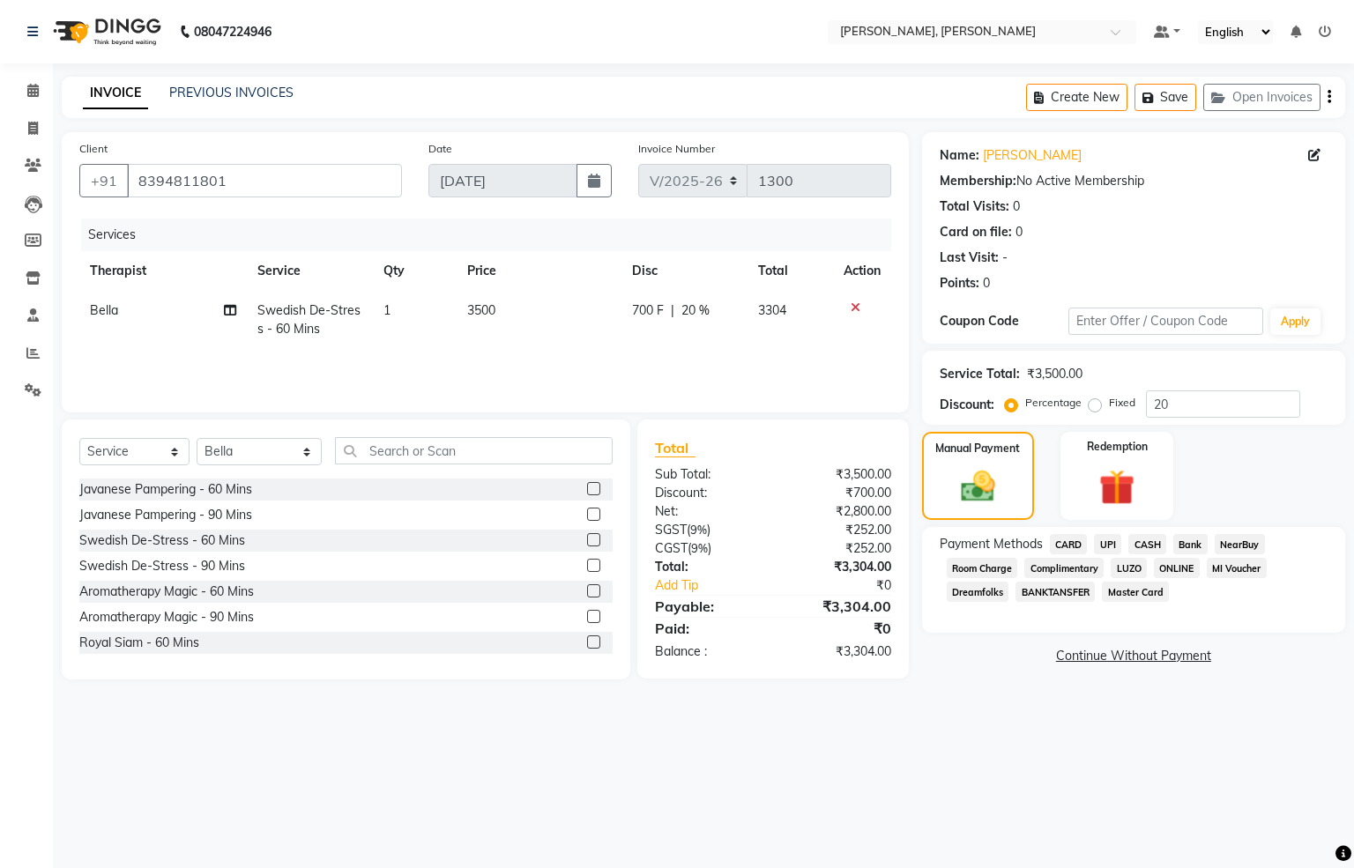
click at [1066, 540] on span "CARD" at bounding box center [1069, 544] width 38 height 20
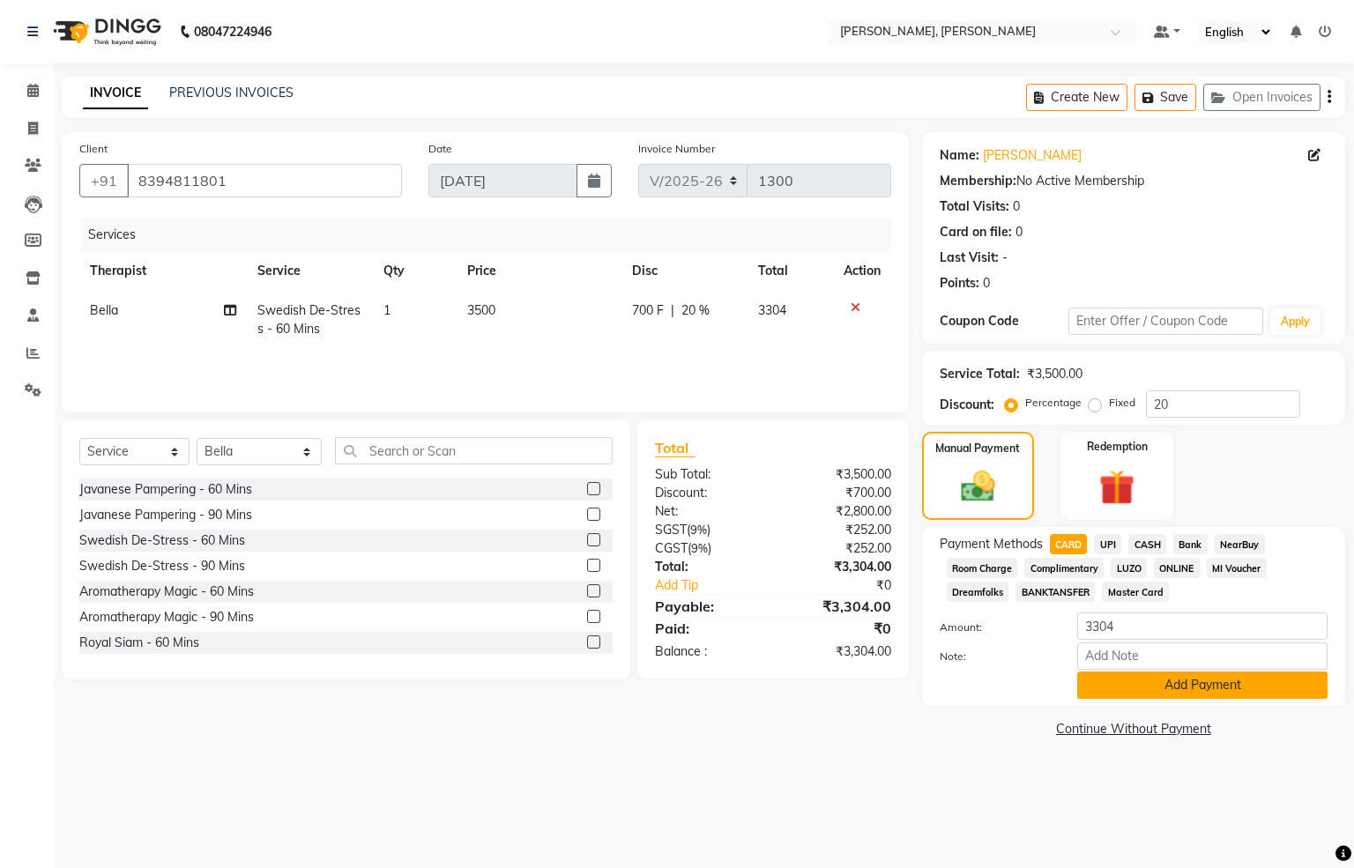
click at [1161, 691] on button "Add Payment" at bounding box center [1202, 685] width 250 height 27
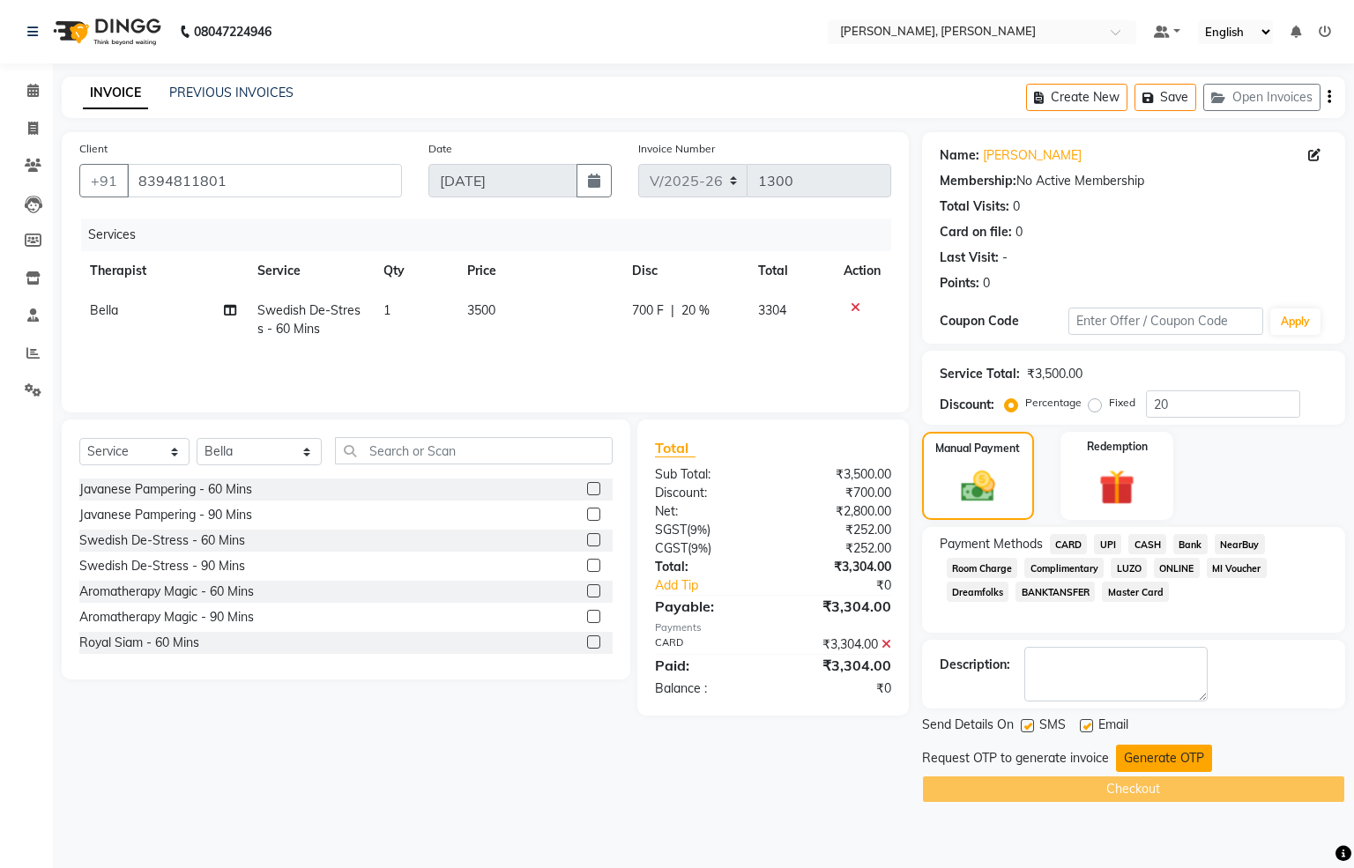
click at [1166, 754] on button "Generate OTP" at bounding box center [1164, 758] width 96 height 27
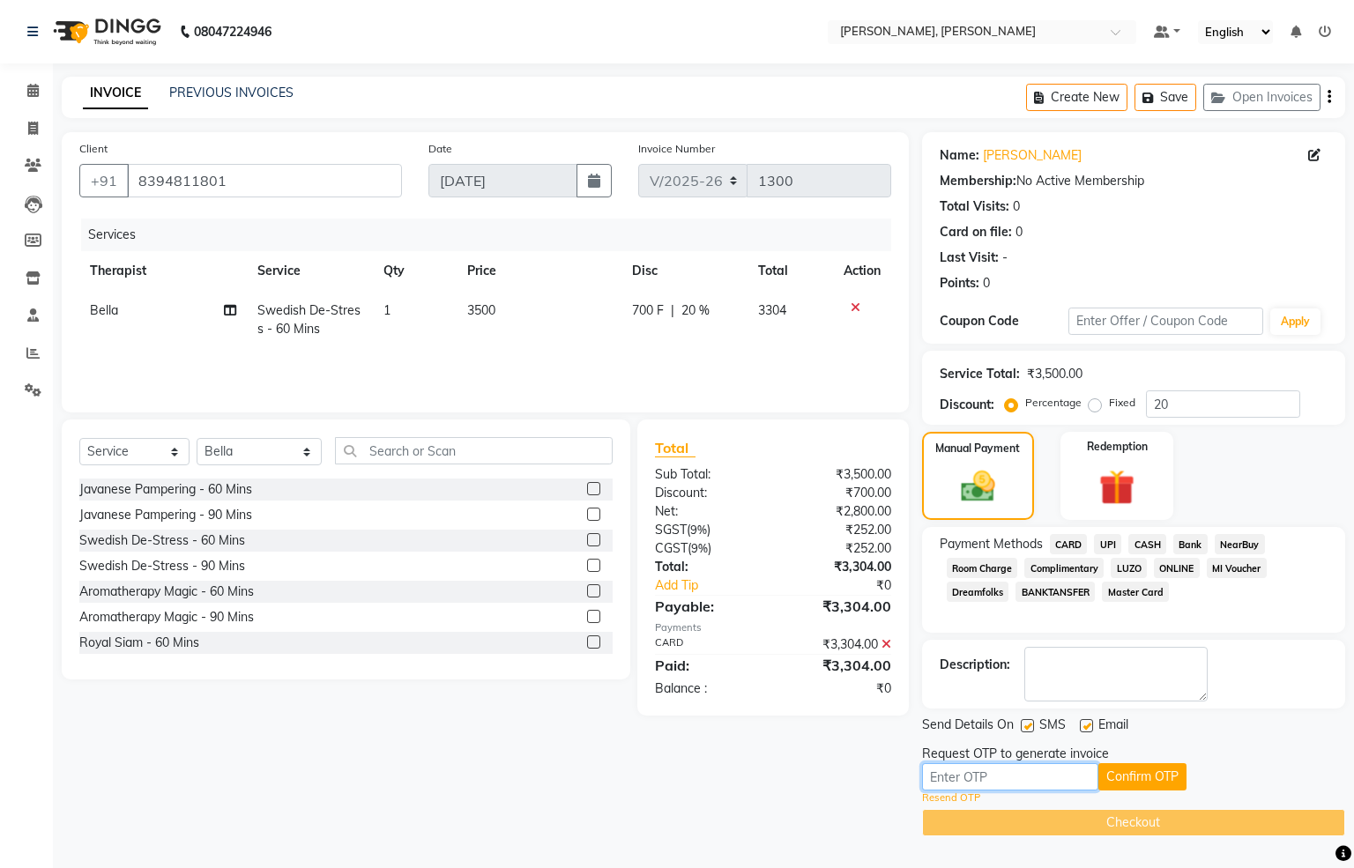
click at [1029, 785] on input "text" at bounding box center [1010, 776] width 176 height 27
click at [1150, 780] on button "Confirm OTP" at bounding box center [1142, 776] width 88 height 27
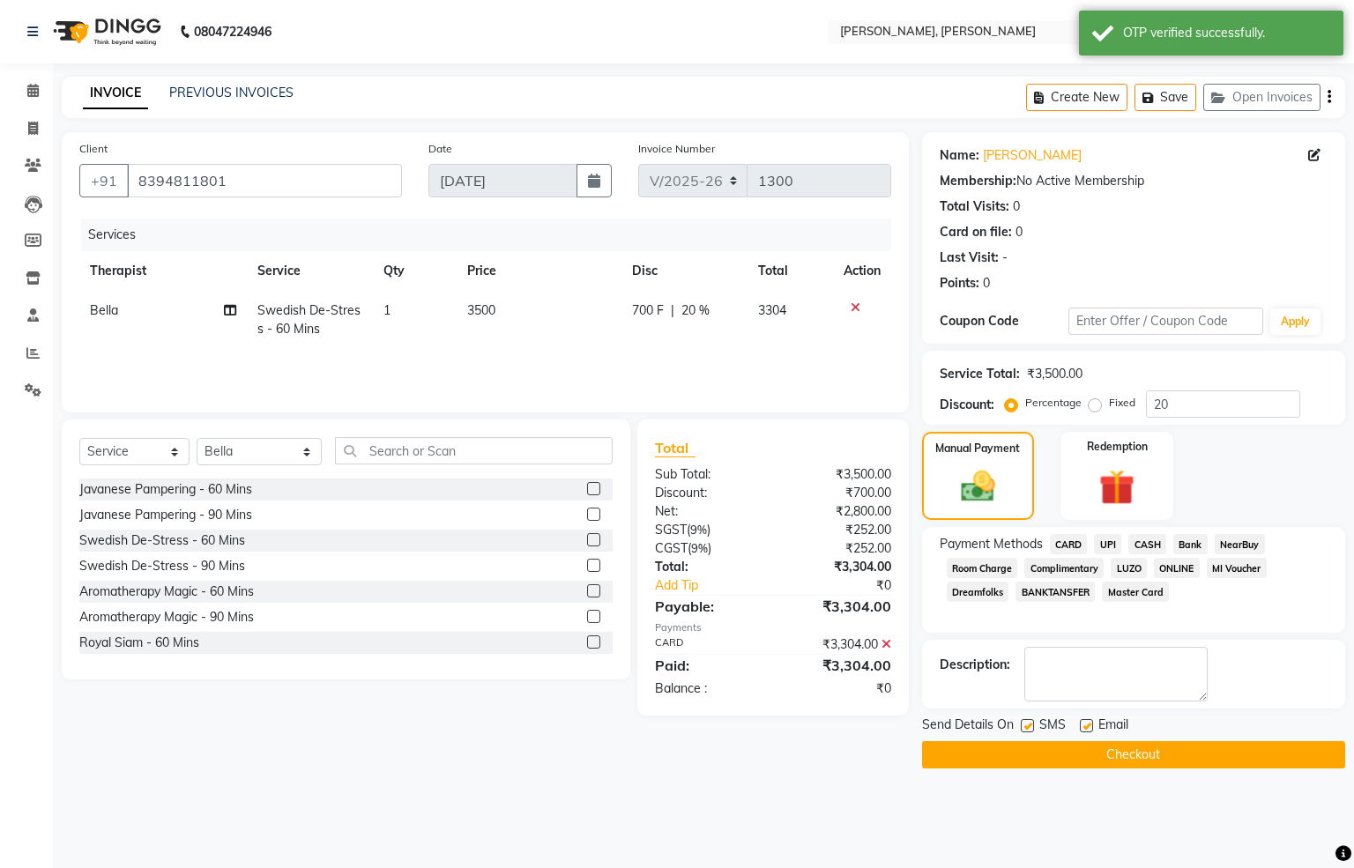
click at [1199, 762] on button "Checkout" at bounding box center [1133, 754] width 423 height 27
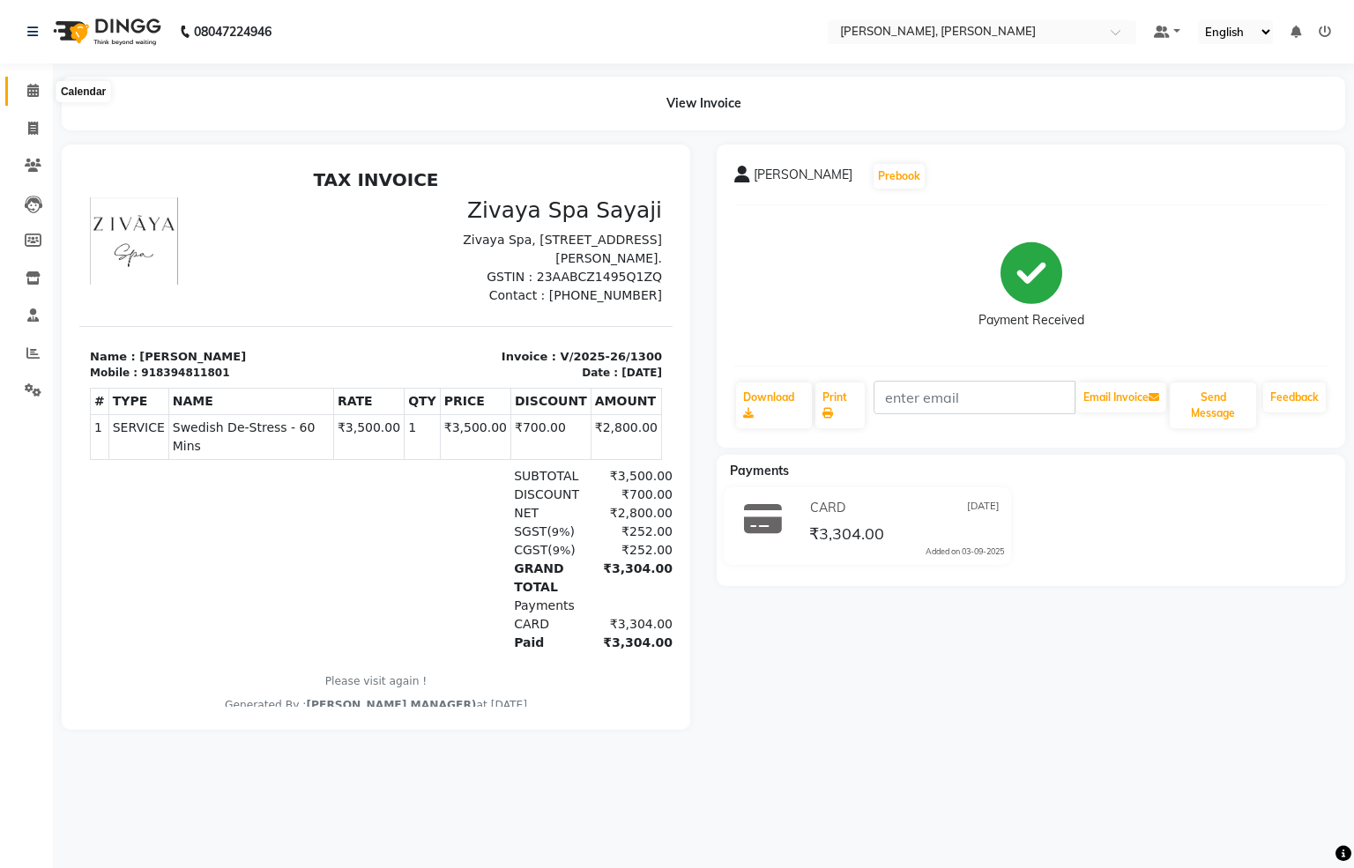
click at [29, 82] on span at bounding box center [33, 91] width 31 height 20
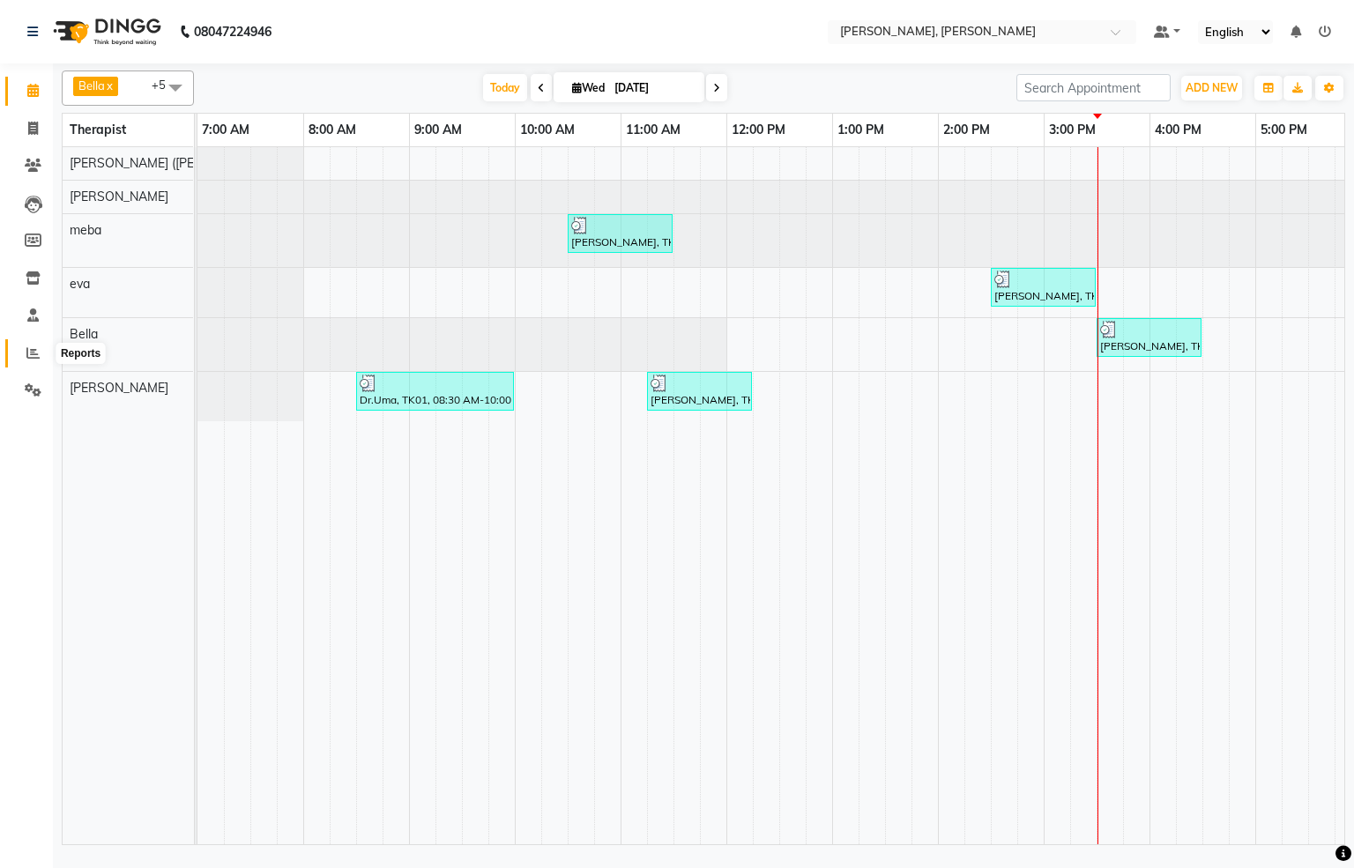
click at [29, 352] on icon at bounding box center [32, 352] width 13 height 13
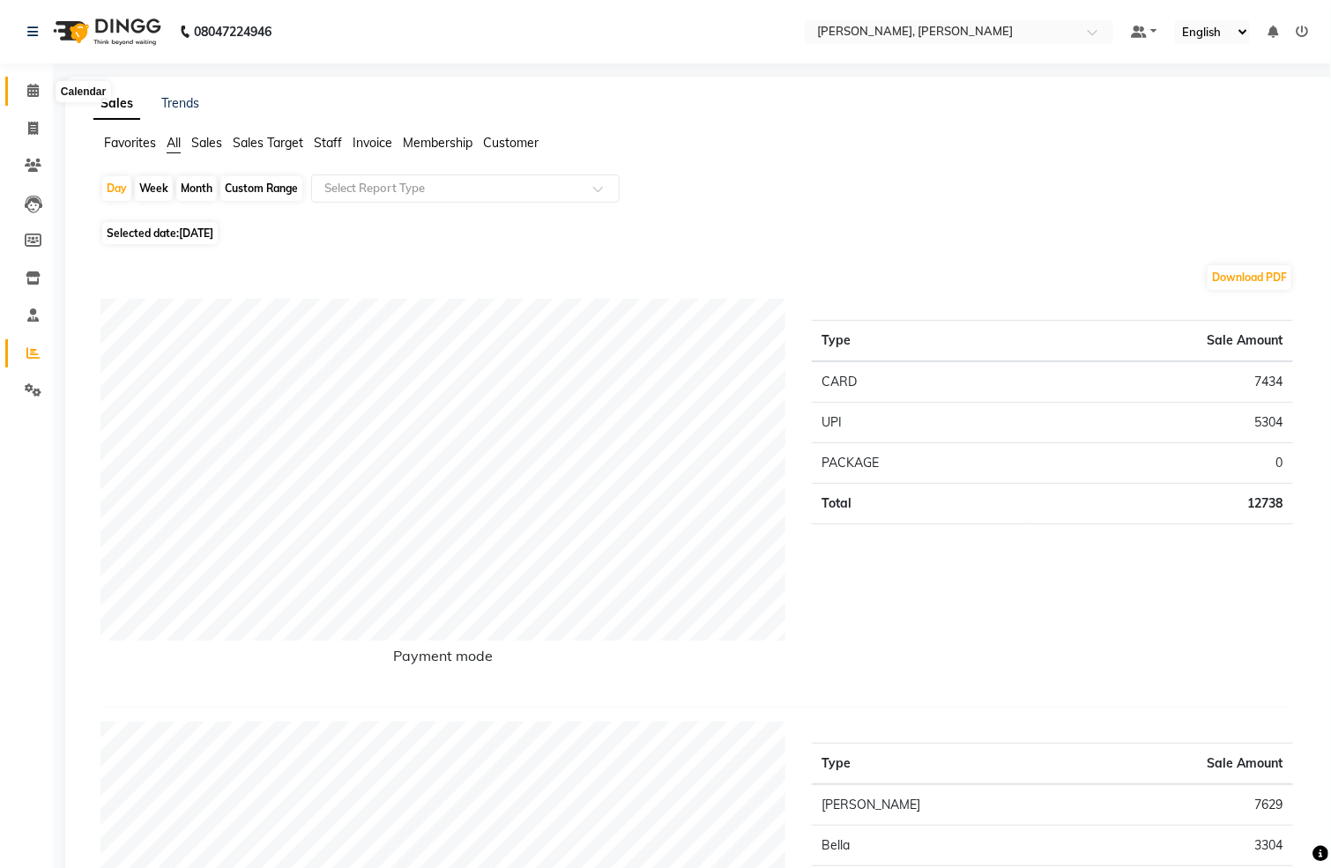
click at [33, 86] on icon at bounding box center [32, 90] width 11 height 13
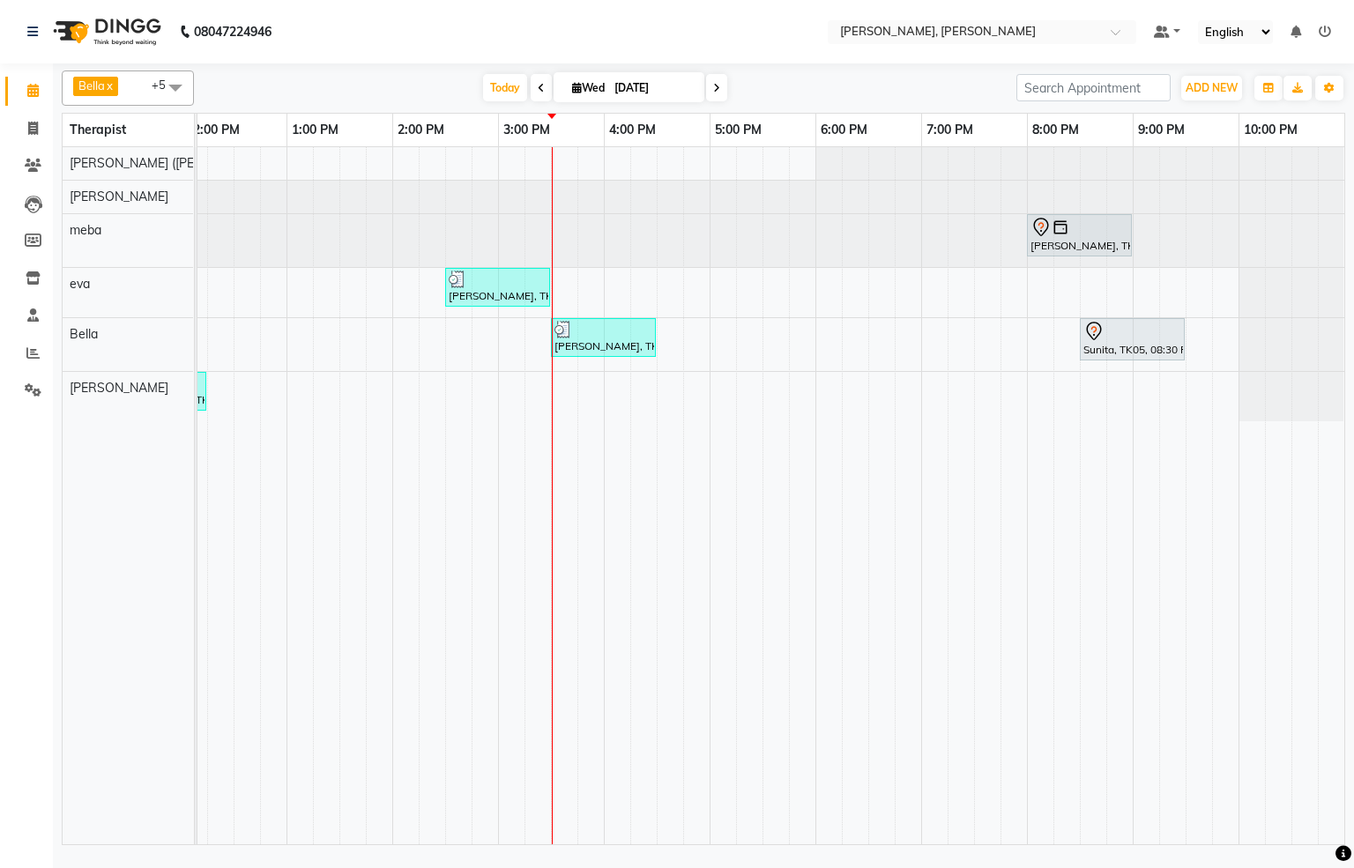
scroll to position [0, 569]
